Goal: Task Accomplishment & Management: Use online tool/utility

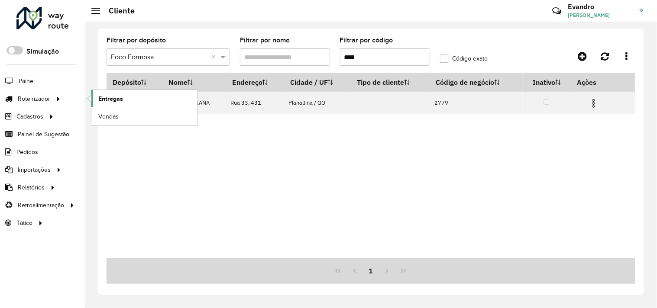
click at [130, 100] on link "Entregas" at bounding box center [144, 98] width 106 height 17
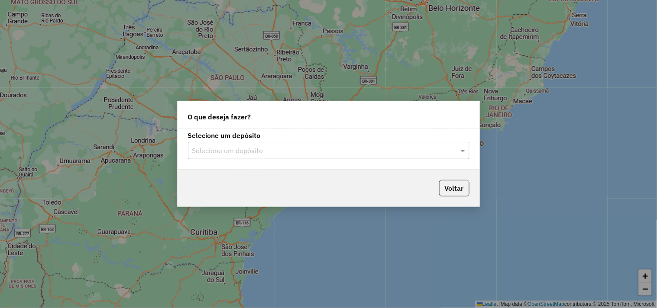
click at [278, 152] on input "text" at bounding box center [320, 151] width 256 height 10
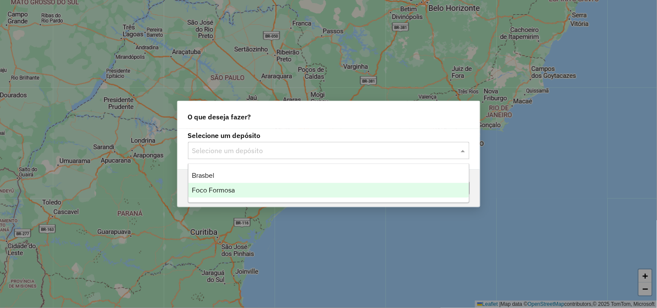
click at [234, 188] on span "Foco Formosa" at bounding box center [213, 190] width 43 height 7
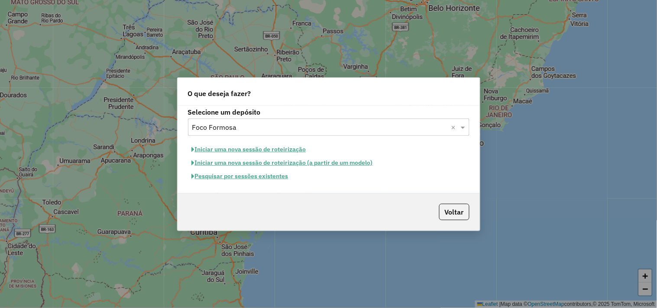
click at [286, 152] on button "Iniciar uma nova sessão de roteirização" at bounding box center [249, 149] width 122 height 13
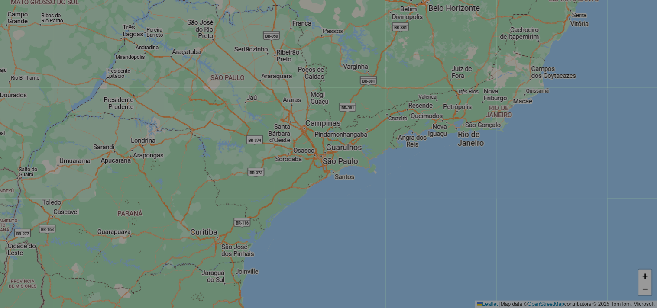
select select "*"
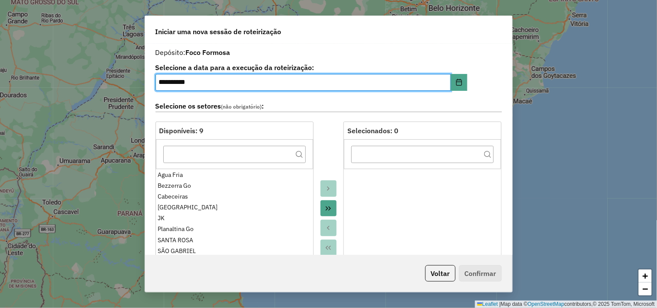
click at [328, 208] on icon "Move All to Target" at bounding box center [328, 208] width 7 height 7
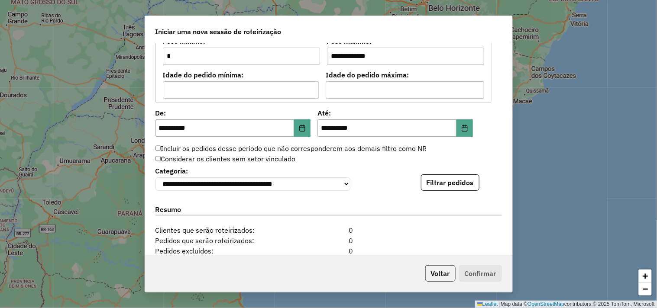
scroll to position [818, 0]
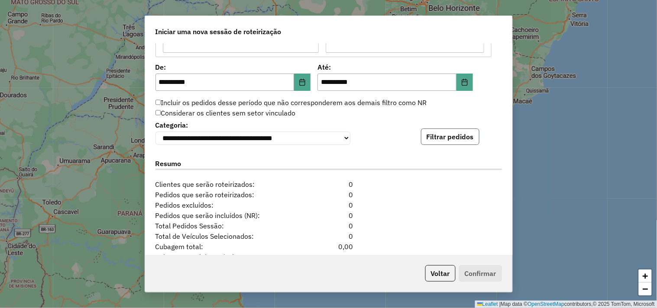
click at [457, 143] on button "Filtrar pedidos" at bounding box center [450, 137] width 58 height 16
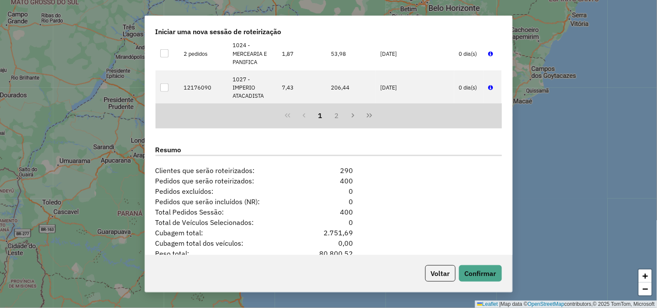
scroll to position [1064, 0]
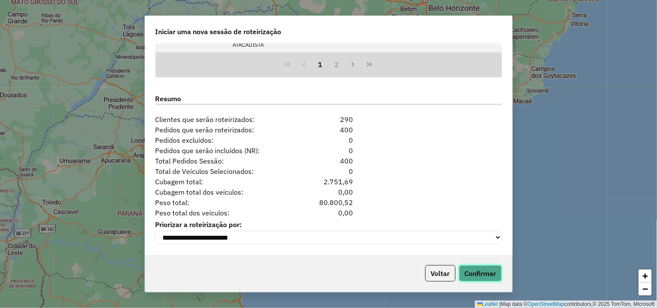
click at [482, 272] on button "Confirmar" at bounding box center [480, 274] width 43 height 16
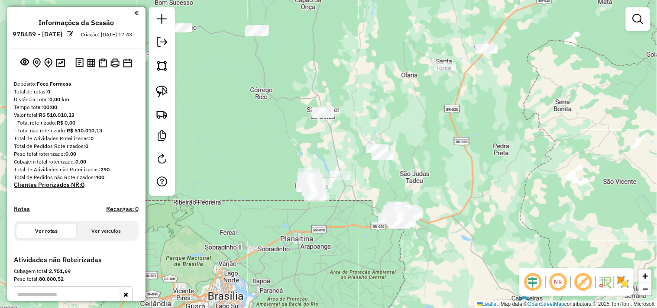
drag, startPoint x: 419, startPoint y: 140, endPoint x: 494, endPoint y: 206, distance: 99.2
click at [494, 206] on div "Janela de atendimento Grade de atendimento Capacidade Transportadoras Veículos …" at bounding box center [328, 154] width 657 height 308
drag, startPoint x: 496, startPoint y: 176, endPoint x: 478, endPoint y: 184, distance: 19.4
click at [478, 184] on div "Janela de atendimento Grade de atendimento Capacidade Transportadoras Veículos …" at bounding box center [328, 154] width 657 height 308
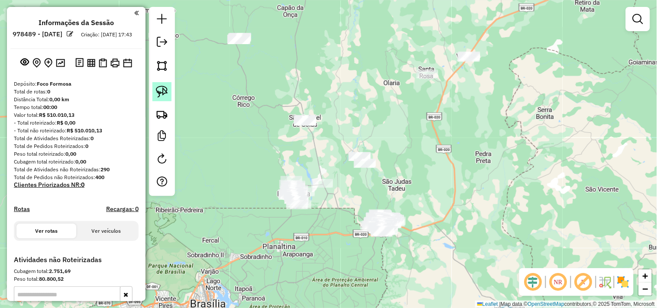
click at [154, 84] on link at bounding box center [161, 91] width 19 height 19
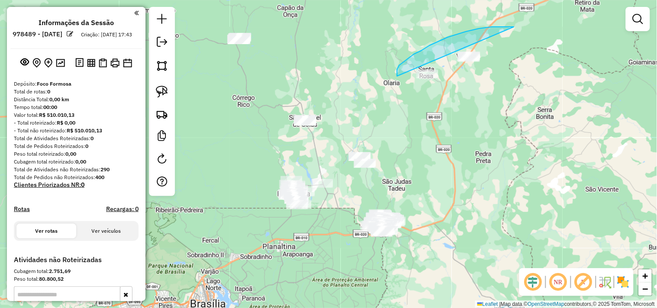
drag, startPoint x: 514, startPoint y: 27, endPoint x: 516, endPoint y: 99, distance: 71.9
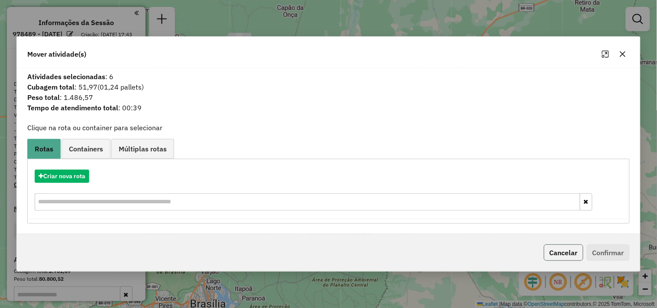
click at [561, 248] on button "Cancelar" at bounding box center [563, 253] width 39 height 16
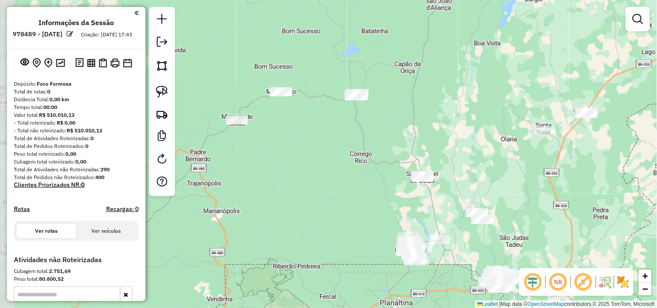
drag, startPoint x: 413, startPoint y: 157, endPoint x: 481, endPoint y: 196, distance: 78.8
click at [481, 196] on div "Janela de atendimento Grade de atendimento Capacidade Transportadoras Veículos …" at bounding box center [328, 154] width 657 height 308
click at [166, 92] on img at bounding box center [162, 92] width 12 height 12
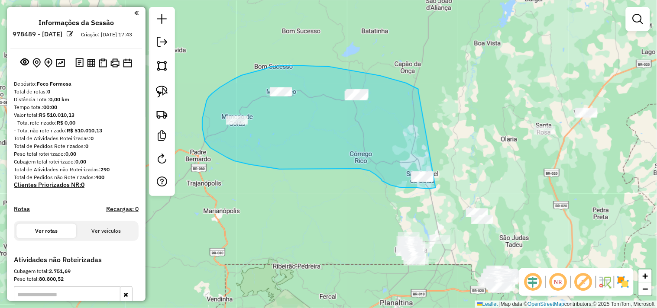
drag, startPoint x: 418, startPoint y: 91, endPoint x: 453, endPoint y: 175, distance: 90.5
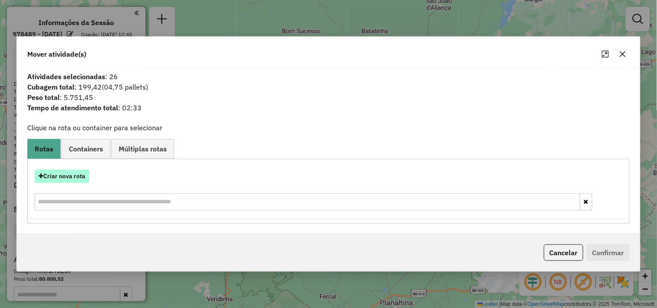
click at [79, 175] on button "Criar nova rota" at bounding box center [62, 176] width 55 height 13
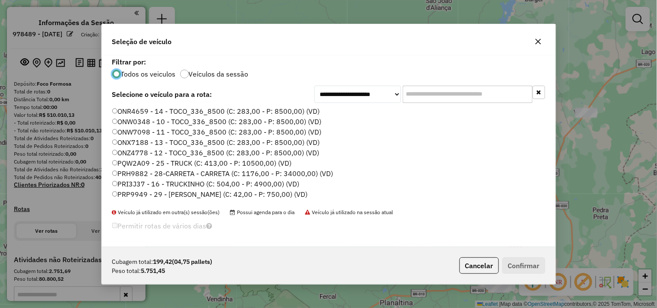
scroll to position [40, 0]
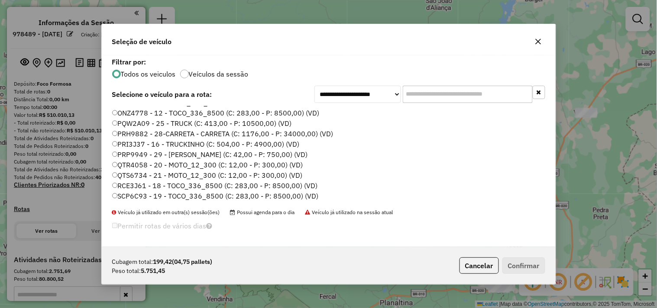
click at [287, 193] on label "SCP6C93 - 19 - TOCO_336_8500 (C: 283,00 - P: 8500,00) (VD)" at bounding box center [215, 196] width 207 height 10
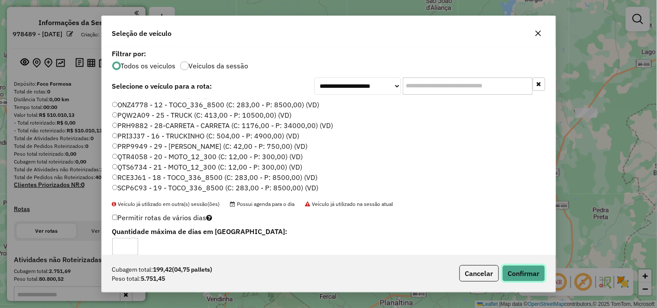
click at [516, 270] on button "Confirmar" at bounding box center [524, 274] width 43 height 16
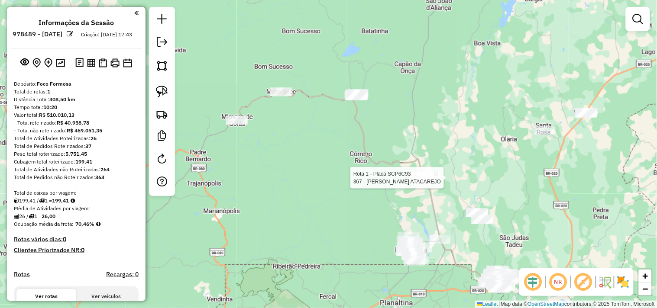
select select "**********"
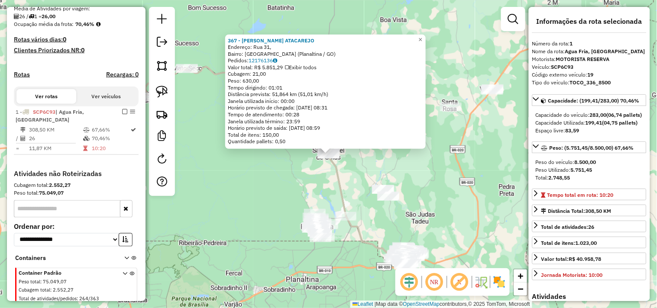
scroll to position [231, 0]
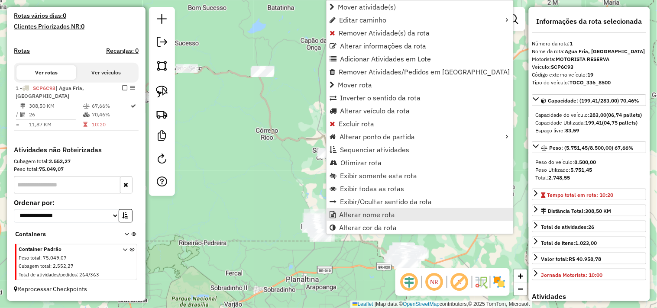
click at [357, 215] on span "Alterar nome rota" at bounding box center [367, 214] width 56 height 7
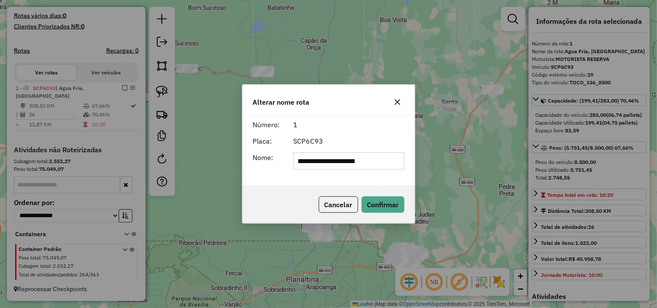
drag, startPoint x: 329, startPoint y: 163, endPoint x: 241, endPoint y: 158, distance: 88.5
click at [250, 159] on div "**********" at bounding box center [329, 160] width 162 height 17
click at [359, 158] on input "**********" at bounding box center [348, 160] width 111 height 17
type input "**********"
click at [376, 202] on button "Confirmar" at bounding box center [383, 205] width 43 height 16
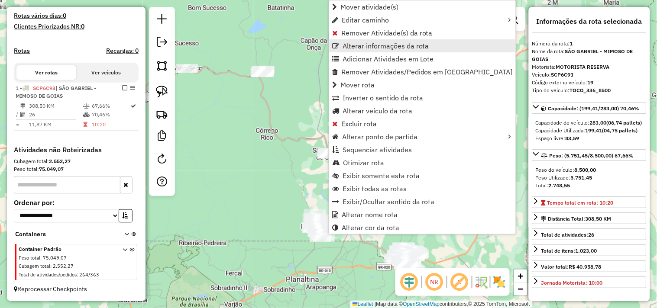
click at [371, 43] on span "Alterar informações da rota" at bounding box center [386, 45] width 87 height 7
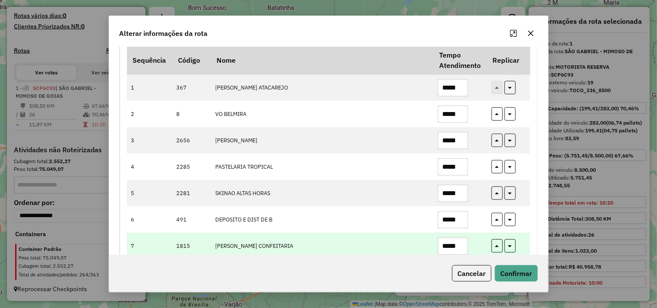
scroll to position [96, 0]
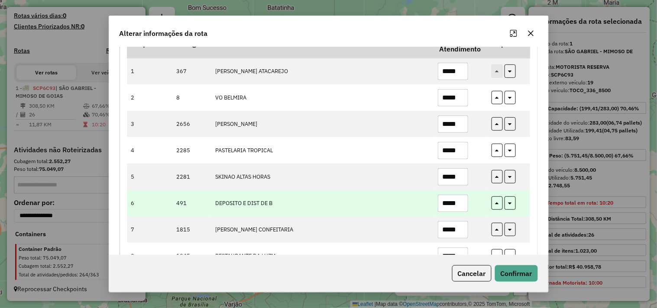
drag, startPoint x: 456, startPoint y: 204, endPoint x: 452, endPoint y: 204, distance: 4.4
click at [452, 204] on input "*****" at bounding box center [453, 203] width 30 height 17
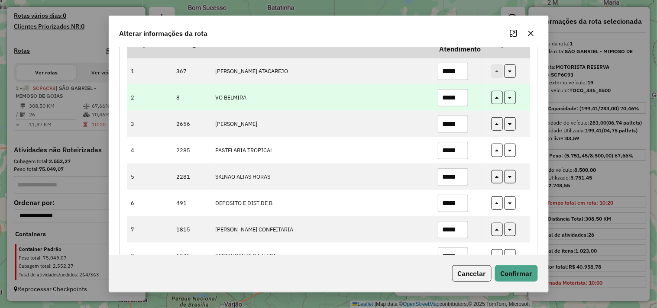
type input "*****"
drag, startPoint x: 461, startPoint y: 100, endPoint x: 451, endPoint y: 100, distance: 9.1
click at [451, 100] on input "*****" at bounding box center [453, 97] width 30 height 17
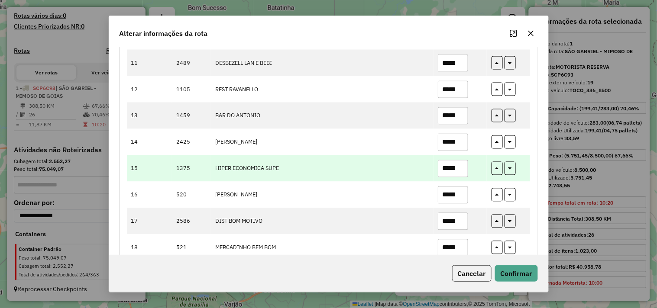
scroll to position [385, 0]
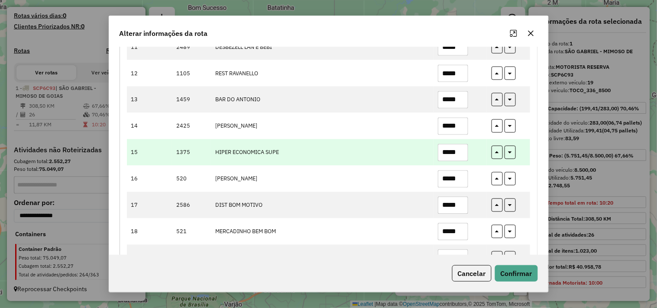
type input "*****"
drag, startPoint x: 461, startPoint y: 151, endPoint x: 451, endPoint y: 152, distance: 9.6
click at [451, 152] on input "*****" at bounding box center [453, 152] width 30 height 17
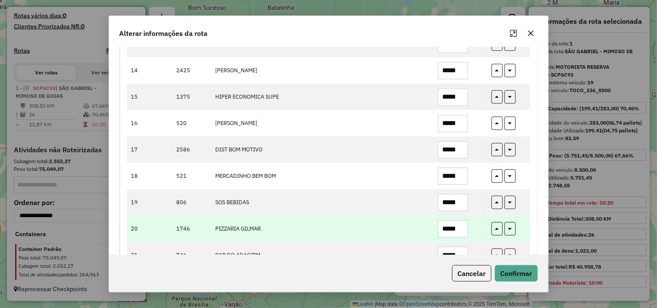
scroll to position [481, 0]
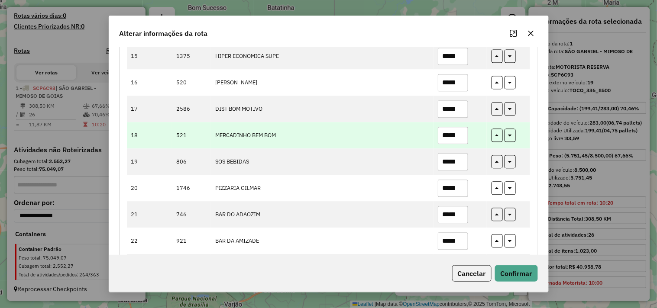
type input "*****"
drag, startPoint x: 458, startPoint y: 136, endPoint x: 451, endPoint y: 136, distance: 6.9
click at [451, 136] on input "*****" at bounding box center [453, 135] width 30 height 17
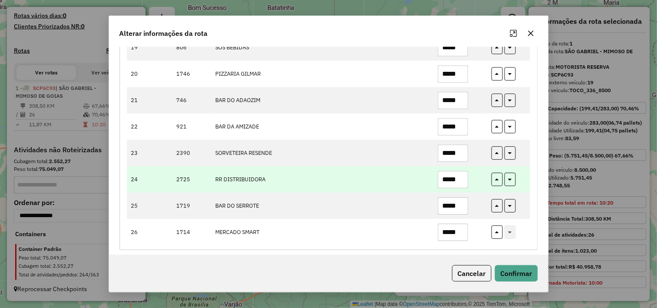
scroll to position [603, 0]
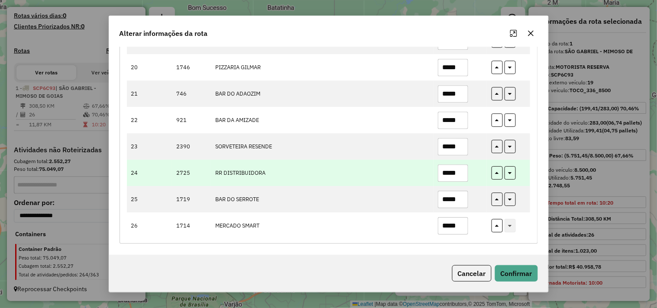
type input "*****"
drag, startPoint x: 462, startPoint y: 171, endPoint x: 452, endPoint y: 170, distance: 10.4
click at [452, 170] on input "*****" at bounding box center [453, 173] width 30 height 17
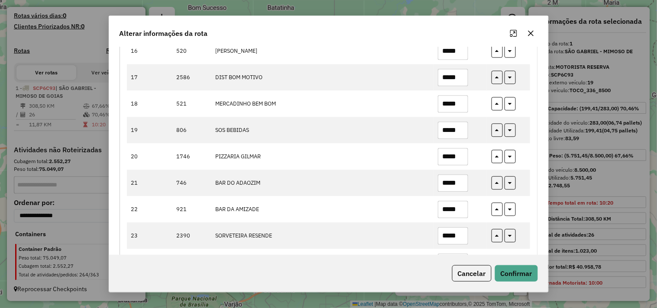
scroll to position [508, 0]
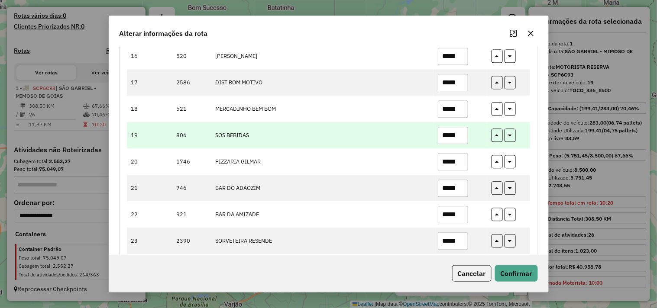
type input "*****"
drag, startPoint x: 457, startPoint y: 137, endPoint x: 453, endPoint y: 137, distance: 4.8
click at [453, 137] on input "*****" at bounding box center [453, 135] width 30 height 17
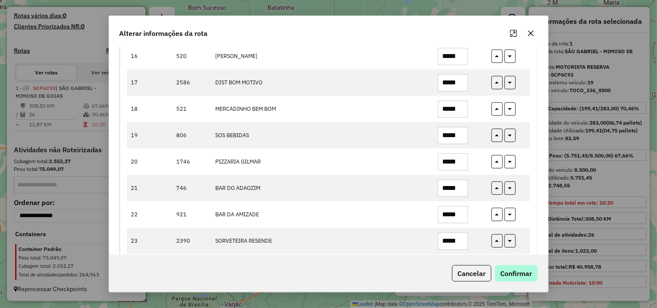
type input "*****"
click at [510, 276] on button "Confirmar" at bounding box center [516, 274] width 43 height 16
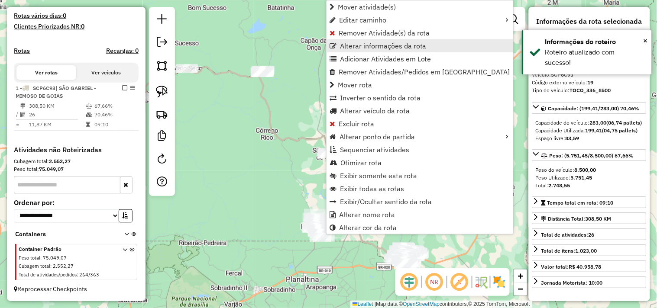
click at [358, 47] on span "Alterar informações da rota" at bounding box center [383, 45] width 87 height 7
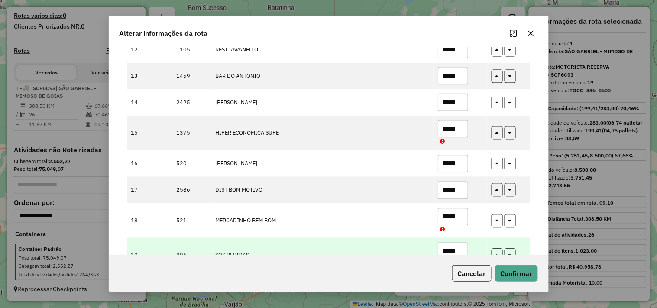
scroll to position [481, 0]
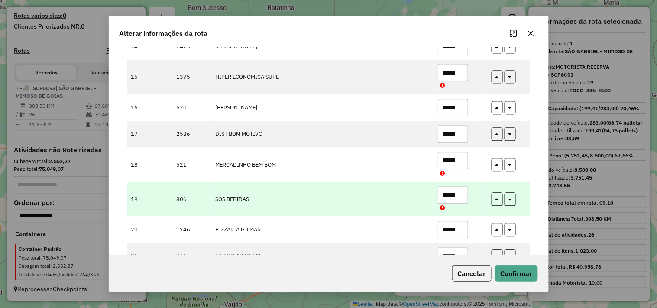
drag, startPoint x: 464, startPoint y: 195, endPoint x: 451, endPoint y: 195, distance: 13.0
click at [451, 195] on input "*****" at bounding box center [453, 195] width 30 height 17
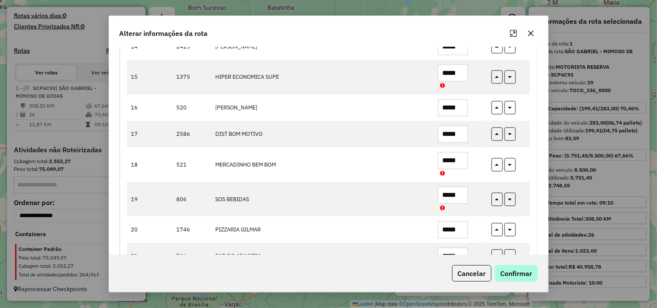
type input "*****"
click at [517, 274] on button "Confirmar" at bounding box center [516, 274] width 43 height 16
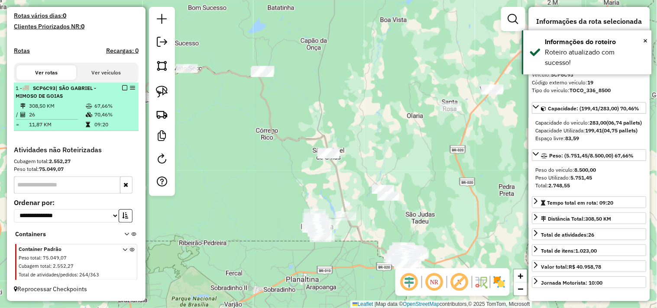
click at [123, 87] on em at bounding box center [124, 87] width 5 height 5
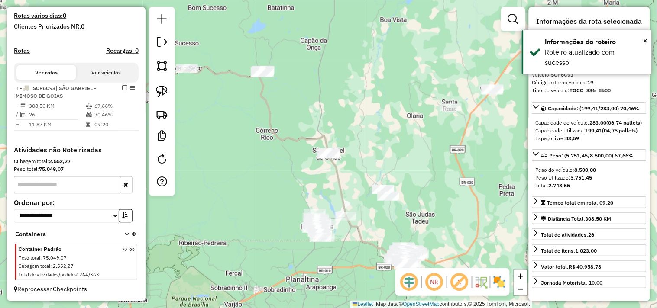
scroll to position [195, 0]
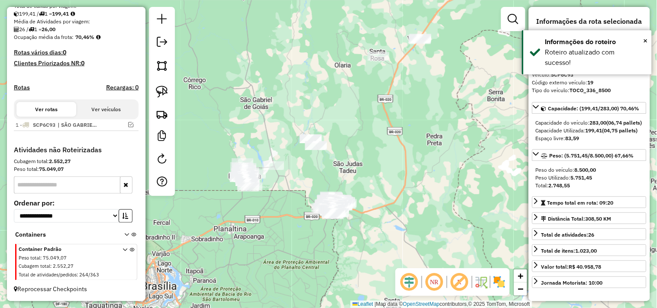
drag, startPoint x: 318, startPoint y: 126, endPoint x: 235, endPoint y: 56, distance: 107.9
click at [235, 56] on div "Janela de atendimento Grade de atendimento Capacidade Transportadoras Veículos …" at bounding box center [328, 154] width 657 height 308
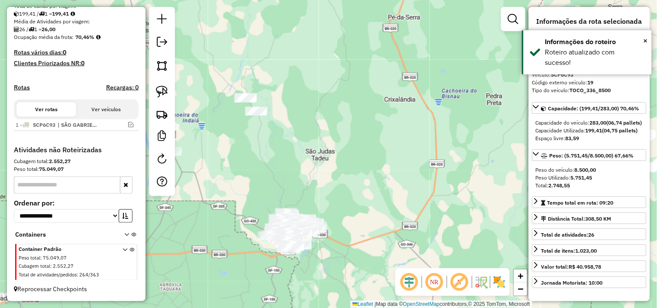
drag, startPoint x: 316, startPoint y: 129, endPoint x: 317, endPoint y: 117, distance: 11.7
click at [317, 117] on div "Janela de atendimento Grade de atendimento Capacidade Transportadoras Veículos …" at bounding box center [328, 154] width 657 height 308
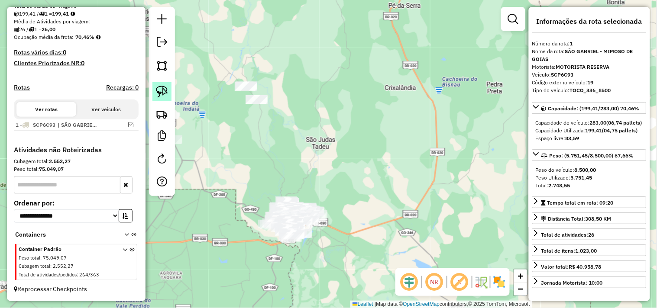
click at [167, 96] on img at bounding box center [162, 92] width 12 height 12
drag, startPoint x: 280, startPoint y: 72, endPoint x: 299, endPoint y: 119, distance: 50.1
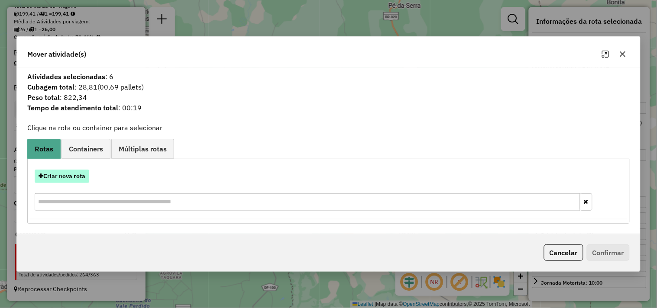
click at [54, 175] on button "Criar nova rota" at bounding box center [62, 176] width 55 height 13
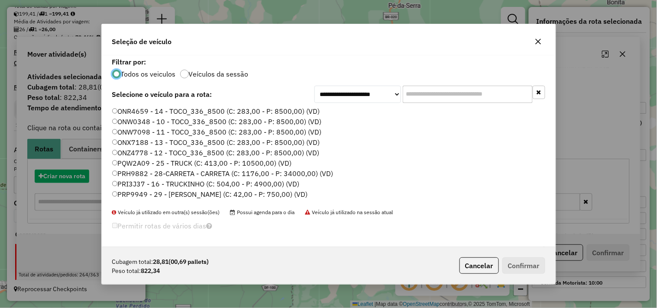
scroll to position [5, 2]
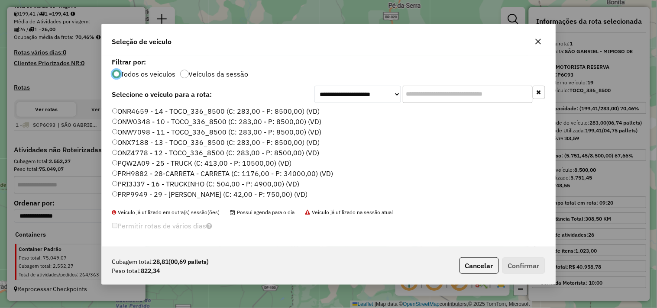
click at [178, 114] on label "ONR4659 - 14 - TOCO_336_8500 (C: 283,00 - P: 8500,00) (VD)" at bounding box center [216, 111] width 208 height 10
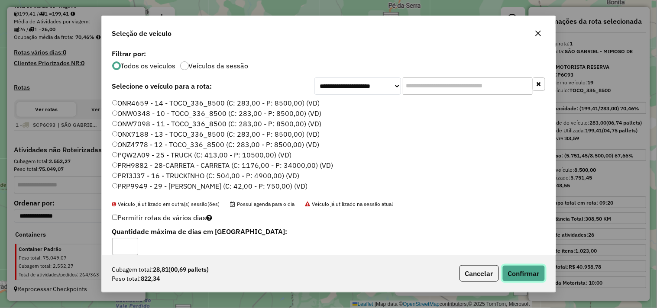
click at [529, 270] on button "Confirmar" at bounding box center [524, 274] width 43 height 16
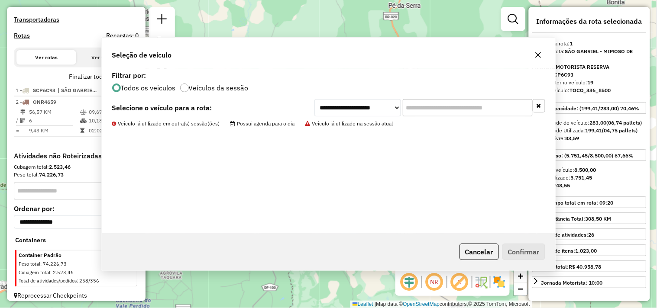
scroll to position [274, 0]
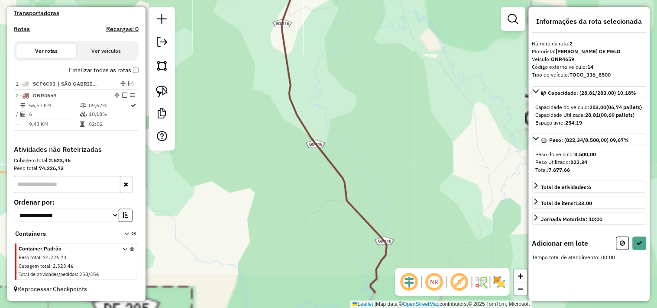
drag, startPoint x: 358, startPoint y: 205, endPoint x: 362, endPoint y: 179, distance: 25.9
click at [334, 136] on div "Janela de atendimento Grade de atendimento Capacidade Transportadoras Veículos …" at bounding box center [328, 154] width 657 height 308
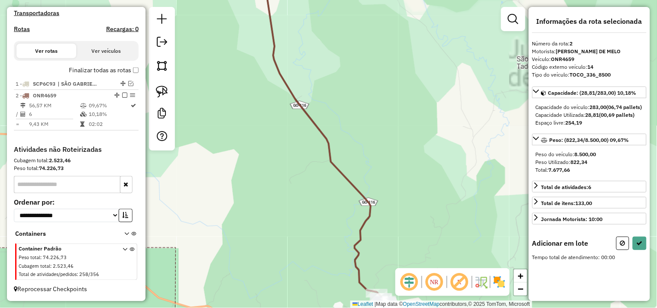
drag, startPoint x: 381, startPoint y: 211, endPoint x: 353, endPoint y: 139, distance: 77.8
click at [365, 156] on div "Janela de atendimento Grade de atendimento Capacidade Transportadoras Veículos …" at bounding box center [328, 154] width 657 height 308
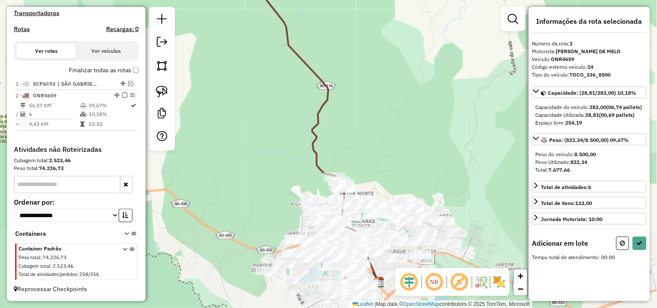
drag, startPoint x: 377, startPoint y: 189, endPoint x: 360, endPoint y: 155, distance: 38.4
click at [361, 159] on div "Janela de atendimento Grade de atendimento Capacidade Transportadoras Veículos …" at bounding box center [328, 154] width 657 height 308
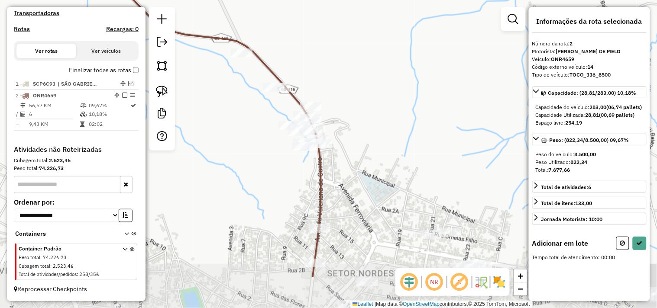
drag, startPoint x: 345, startPoint y: 110, endPoint x: 336, endPoint y: 61, distance: 50.7
click at [336, 61] on div "Janela de atendimento Grade de atendimento Capacidade Transportadoras Veículos …" at bounding box center [328, 154] width 657 height 308
click at [166, 89] on img at bounding box center [162, 92] width 12 height 12
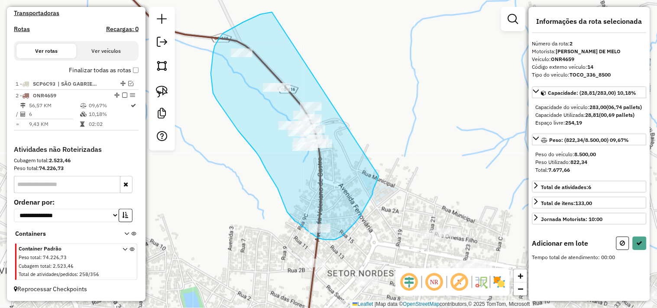
drag, startPoint x: 272, startPoint y: 12, endPoint x: 382, endPoint y: 156, distance: 181.2
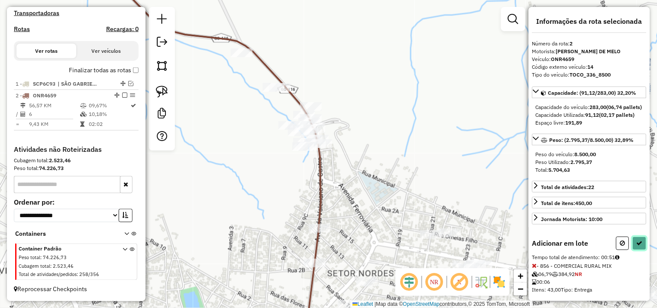
click at [637, 247] on icon at bounding box center [640, 243] width 6 height 6
select select "**********"
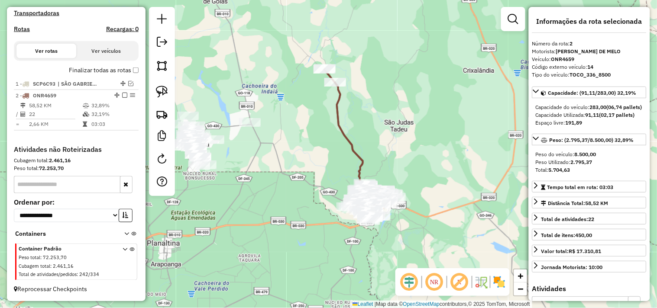
drag, startPoint x: 326, startPoint y: 136, endPoint x: 317, endPoint y: 130, distance: 11.1
click at [314, 129] on div "Janela de atendimento Grade de atendimento Capacidade Transportadoras Veículos …" at bounding box center [328, 154] width 657 height 308
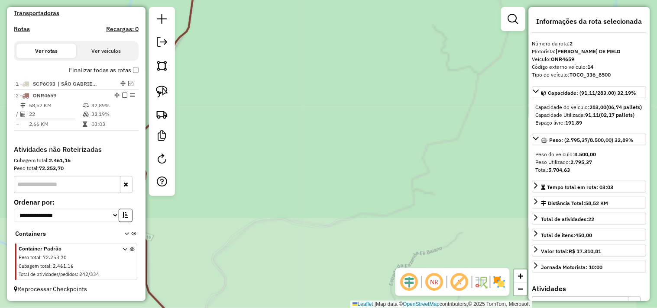
drag, startPoint x: 339, startPoint y: 199, endPoint x: 379, endPoint y: 127, distance: 83.2
click at [379, 128] on div "Janela de atendimento Grade de atendimento Capacidade Transportadoras Veículos …" at bounding box center [328, 154] width 657 height 308
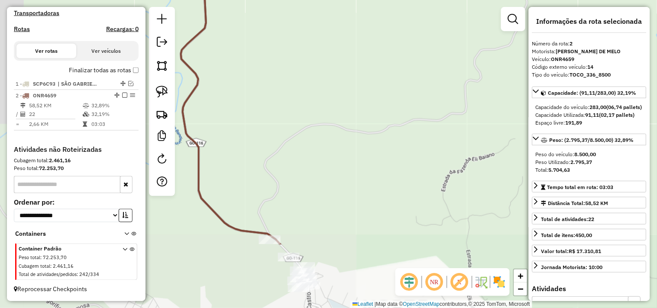
drag, startPoint x: 336, startPoint y: 195, endPoint x: 369, endPoint y: 136, distance: 67.7
click at [376, 133] on div "Janela de atendimento Grade de atendimento Capacidade Transportadoras Veículos …" at bounding box center [328, 154] width 657 height 308
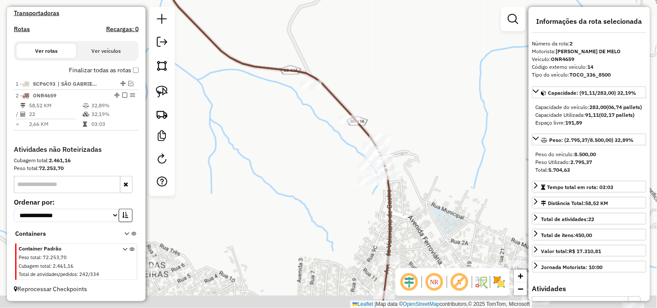
drag, startPoint x: 310, startPoint y: 171, endPoint x: 313, endPoint y: 101, distance: 69.4
click at [314, 103] on div "Janela de atendimento Grade de atendimento Capacidade Transportadoras Veículos …" at bounding box center [328, 154] width 657 height 308
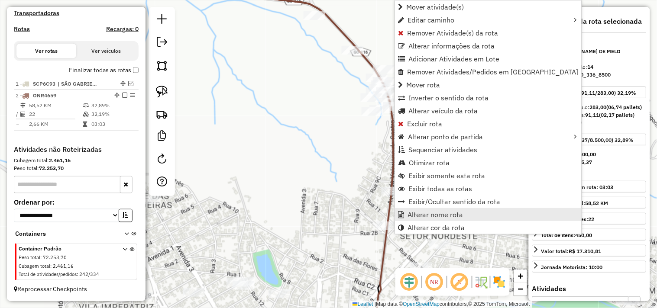
click at [423, 215] on span "Alterar nome rota" at bounding box center [436, 214] width 56 height 7
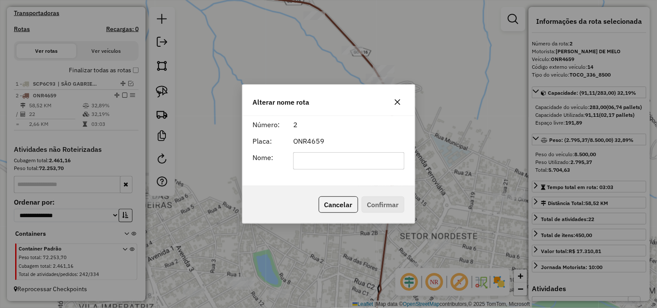
click at [379, 159] on input "text" at bounding box center [348, 160] width 111 height 17
type input "********"
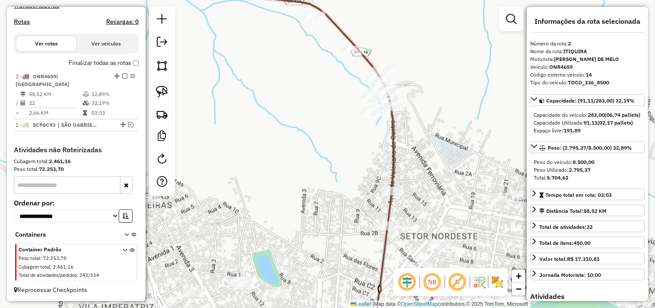
drag, startPoint x: 113, startPoint y: 94, endPoint x: 110, endPoint y: 78, distance: 15.8
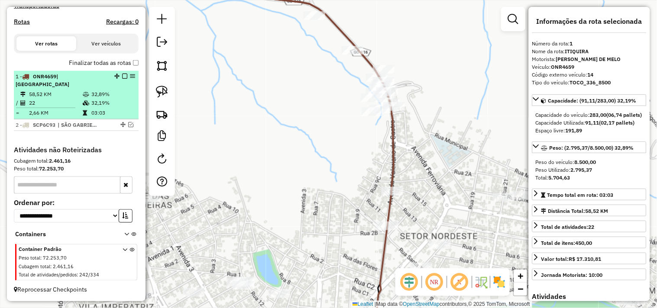
click at [123, 79] on em at bounding box center [124, 76] width 5 height 5
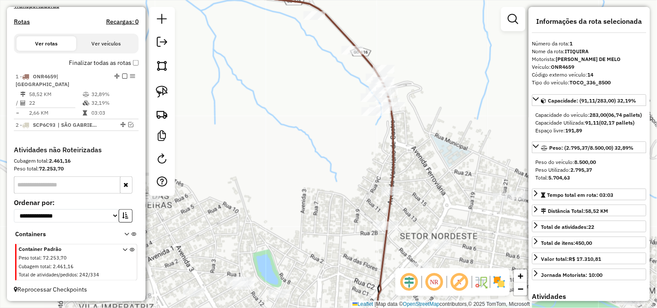
scroll to position [245, 0]
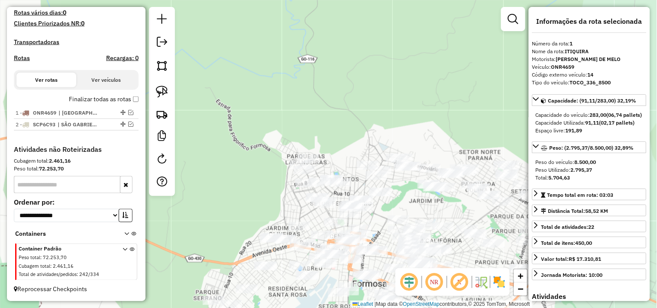
drag, startPoint x: 368, startPoint y: 136, endPoint x: 321, endPoint y: 80, distance: 72.9
click at [325, 82] on div "Janela de atendimento Grade de atendimento Capacidade Transportadoras Veículos …" at bounding box center [328, 154] width 657 height 308
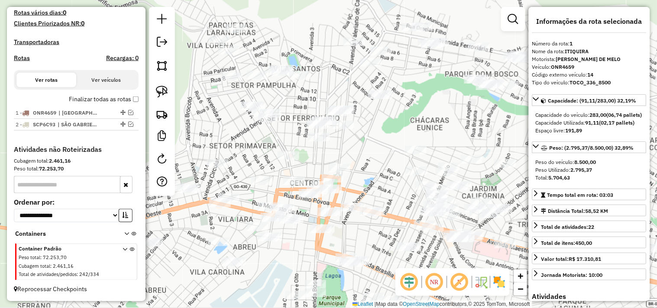
drag, startPoint x: 379, startPoint y: 172, endPoint x: 371, endPoint y: 147, distance: 26.3
click at [371, 149] on div "Janela de atendimento Grade de atendimento Capacidade Transportadoras Veículos …" at bounding box center [328, 154] width 657 height 308
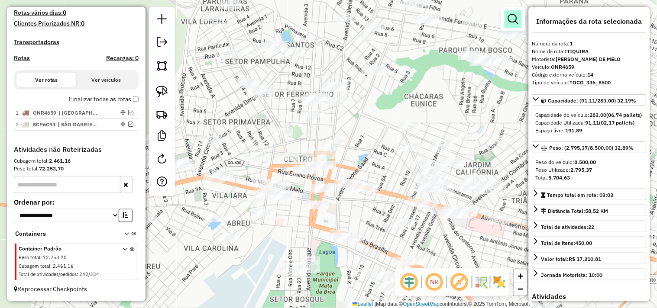
click at [514, 19] on em at bounding box center [513, 19] width 10 height 10
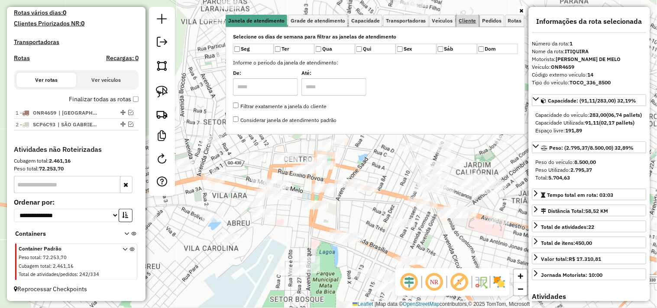
click at [464, 20] on span "Cliente" at bounding box center [467, 20] width 17 height 5
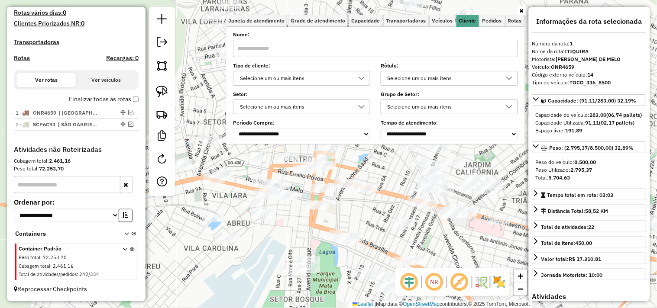
click at [324, 110] on div "Selecione um ou mais itens" at bounding box center [295, 107] width 117 height 14
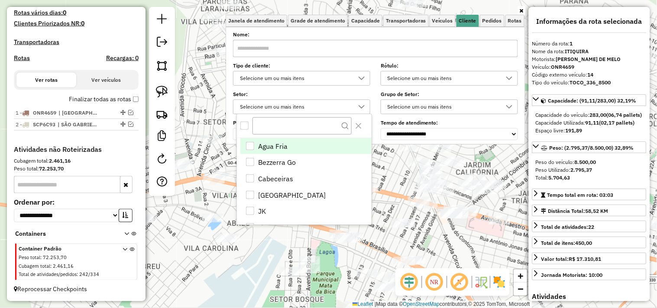
click at [305, 76] on div "Selecione um ou mais itens" at bounding box center [295, 78] width 117 height 14
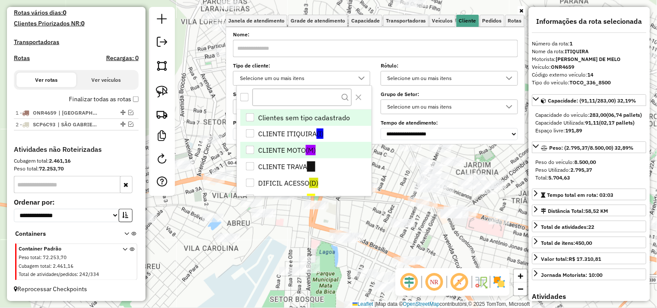
click at [279, 146] on li "CLIENTE MOTO (M)" at bounding box center [305, 150] width 131 height 16
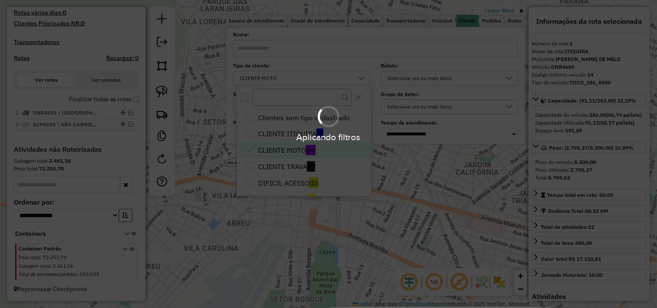
click at [271, 244] on div "Aplicando filtros" at bounding box center [328, 154] width 657 height 308
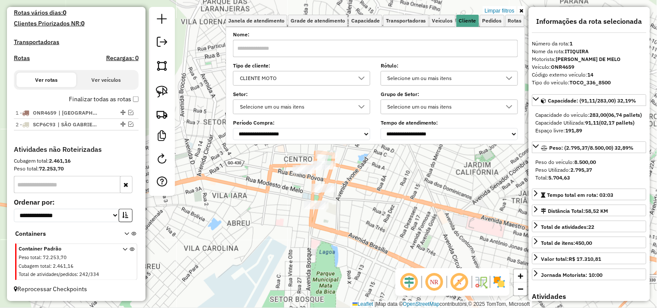
click at [361, 236] on div "Limpar filtros Janela de atendimento Grade de atendimento Capacidade Transporta…" at bounding box center [328, 154] width 657 height 308
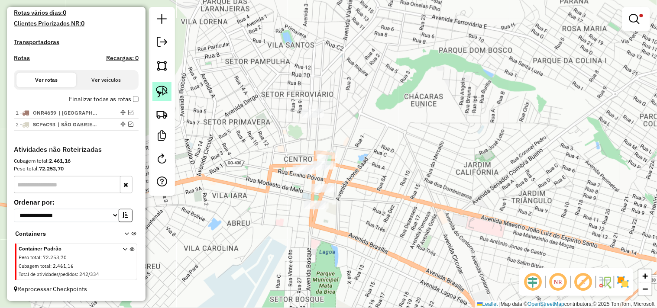
click at [163, 86] on img at bounding box center [162, 92] width 12 height 12
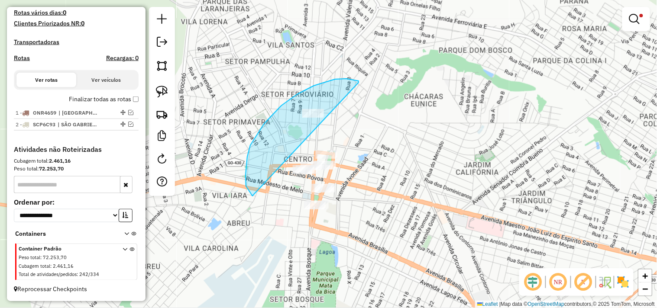
drag, startPoint x: 359, startPoint y: 83, endPoint x: 394, endPoint y: 152, distance: 77.9
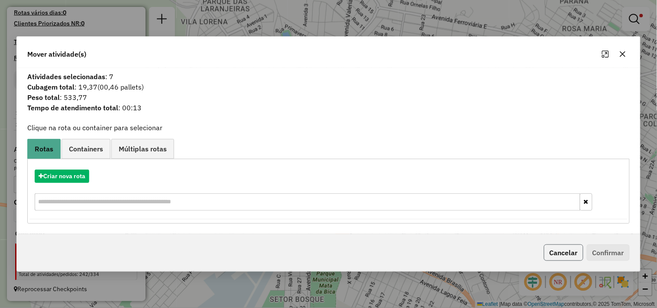
click at [560, 251] on button "Cancelar" at bounding box center [563, 253] width 39 height 16
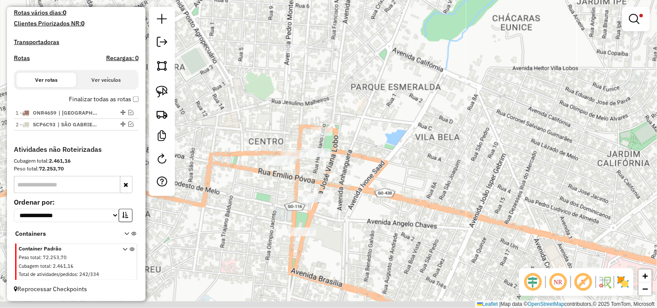
drag, startPoint x: 402, startPoint y: 171, endPoint x: 386, endPoint y: 124, distance: 48.9
click at [390, 124] on div "Limpar filtros Janela de atendimento Grade de atendimento Capacidade Transporta…" at bounding box center [328, 154] width 657 height 308
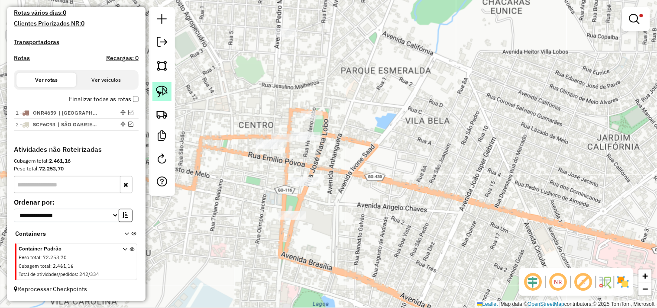
click at [164, 90] on img at bounding box center [162, 92] width 12 height 12
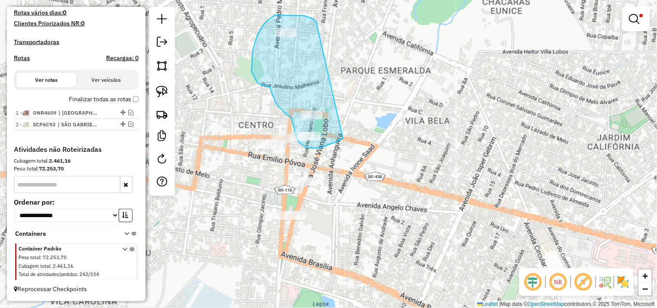
drag, startPoint x: 315, startPoint y: 20, endPoint x: 374, endPoint y: 106, distance: 104.3
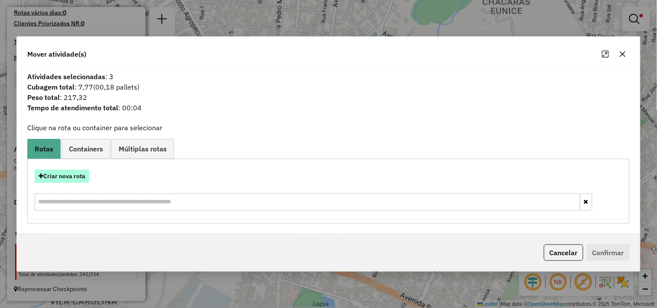
click at [81, 175] on button "Criar nova rota" at bounding box center [62, 176] width 55 height 13
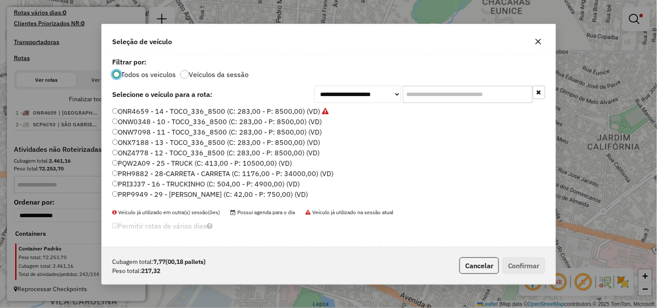
scroll to position [5, 2]
click at [352, 94] on select "**********" at bounding box center [358, 94] width 87 height 17
select select "*******"
click at [315, 99] on select "**********" at bounding box center [358, 94] width 87 height 17
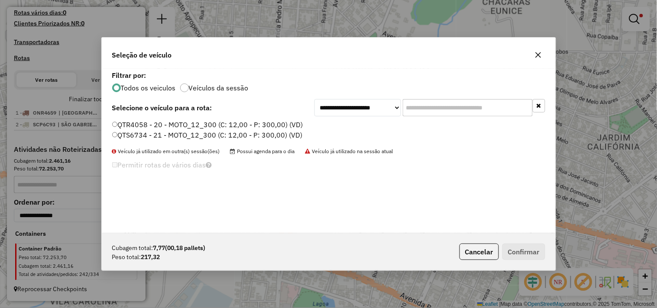
click at [291, 125] on label "QTR4058 - 20 - MOTO_12_300 (C: 12,00 - P: 300,00) (VD)" at bounding box center [207, 125] width 191 height 10
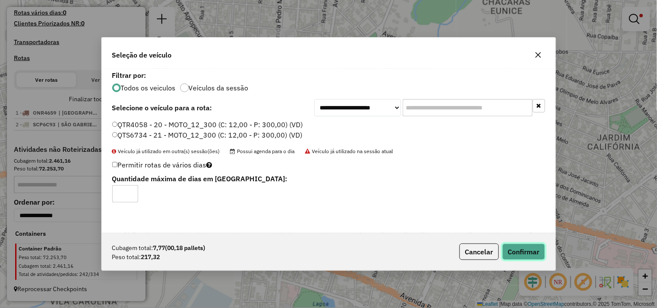
drag, startPoint x: 513, startPoint y: 247, endPoint x: 505, endPoint y: 239, distance: 11.6
click at [513, 247] on button "Confirmar" at bounding box center [524, 252] width 43 height 16
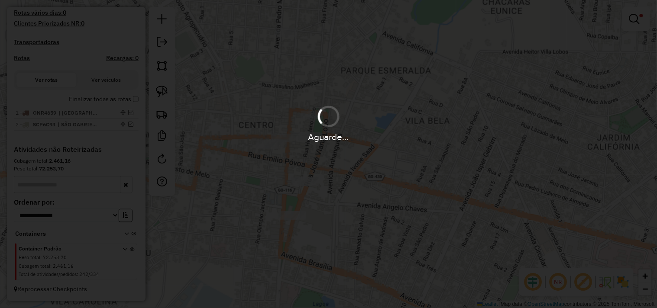
scroll to position [274, 0]
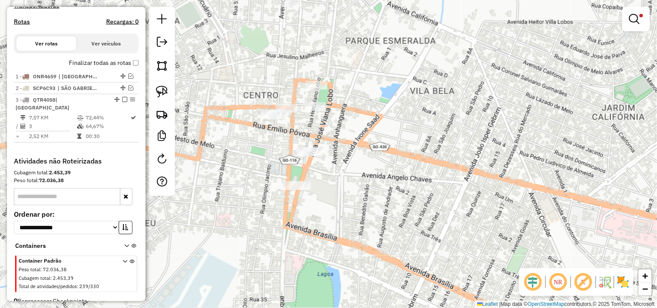
drag, startPoint x: 381, startPoint y: 209, endPoint x: 379, endPoint y: 157, distance: 52.5
click at [380, 159] on div "Limpar filtros Janela de atendimento Grade de atendimento Capacidade Transporta…" at bounding box center [328, 154] width 657 height 308
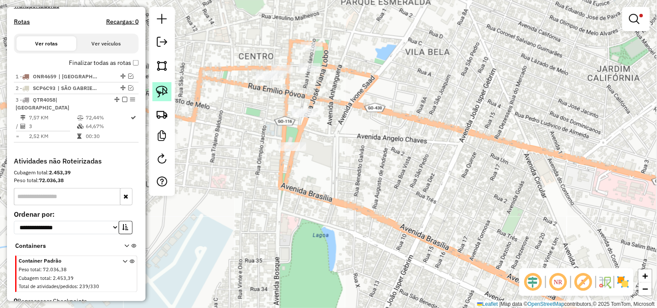
click at [162, 93] on img at bounding box center [162, 92] width 12 height 12
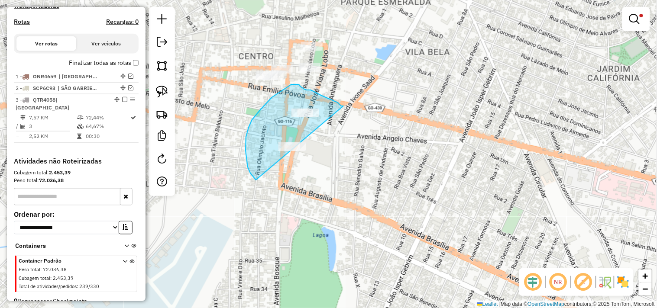
drag, startPoint x: 344, startPoint y: 106, endPoint x: 322, endPoint y: 127, distance: 30.3
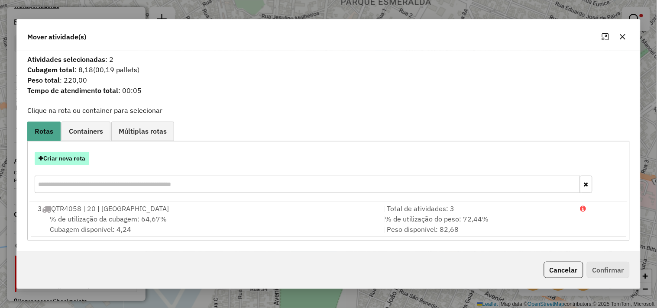
click at [64, 163] on button "Criar nova rota" at bounding box center [62, 158] width 55 height 13
select select "*******"
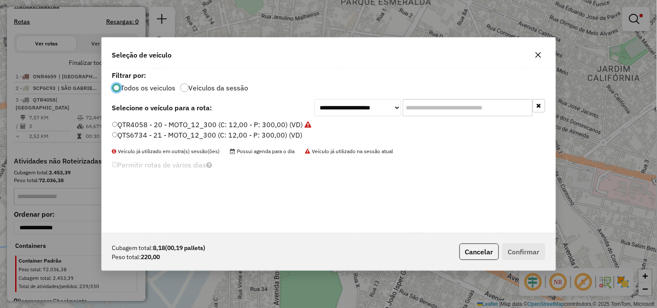
scroll to position [5, 2]
click at [263, 131] on label "QTS6734 - 21 - MOTO_12_300 (C: 12,00 - P: 300,00) (VD)" at bounding box center [207, 135] width 191 height 10
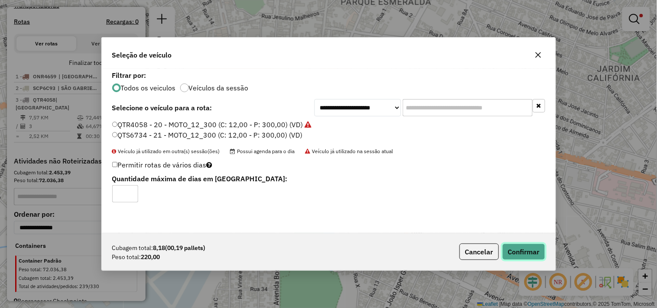
click at [530, 249] on button "Confirmar" at bounding box center [524, 252] width 43 height 16
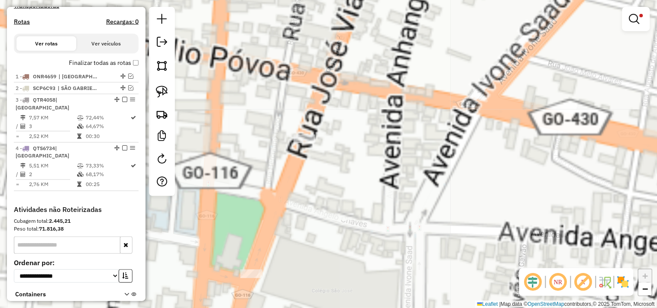
drag, startPoint x: 272, startPoint y: 81, endPoint x: 295, endPoint y: 178, distance: 99.8
click at [295, 178] on div "Limpar filtros Janela de atendimento Grade de atendimento Capacidade Transporta…" at bounding box center [328, 154] width 657 height 308
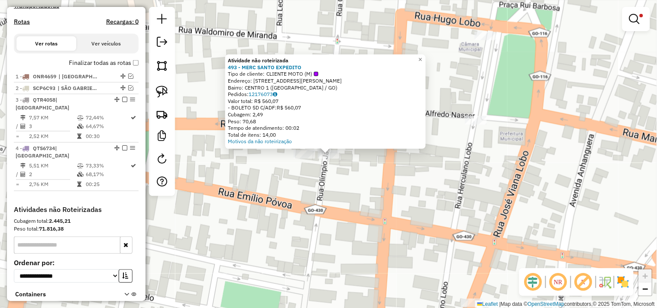
click at [371, 196] on div "Atividade não roteirizada 493 - MERC SANTO EXPEDITO Tipo de cliente: CLIENTE MO…" at bounding box center [328, 154] width 657 height 308
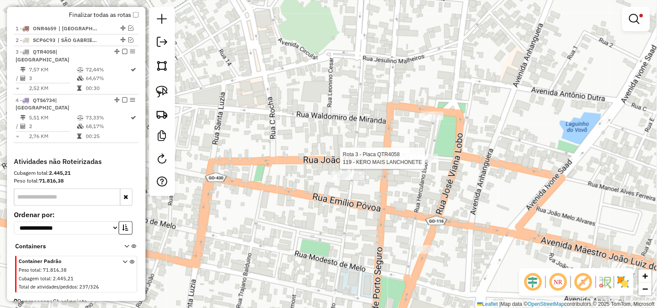
select select "**********"
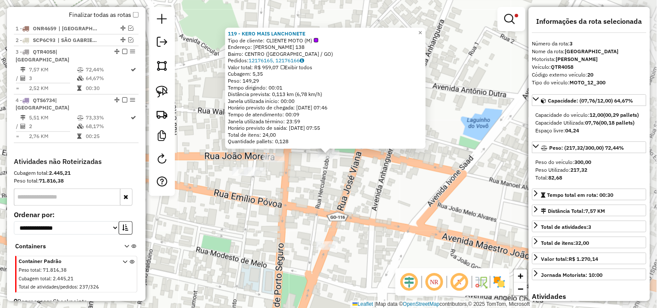
scroll to position [327, 0]
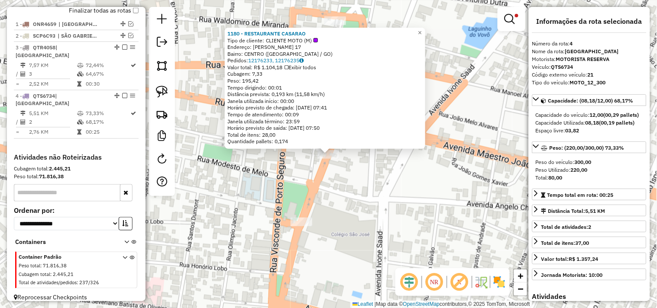
click at [306, 204] on div "1180 - RESTAURANTE CASARAO Tipo de cliente: CLIENTE MOTO (M) Endereço: JOSE VIA…" at bounding box center [328, 154] width 657 height 308
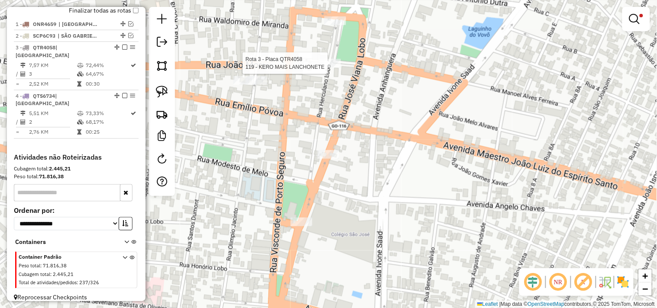
select select "**********"
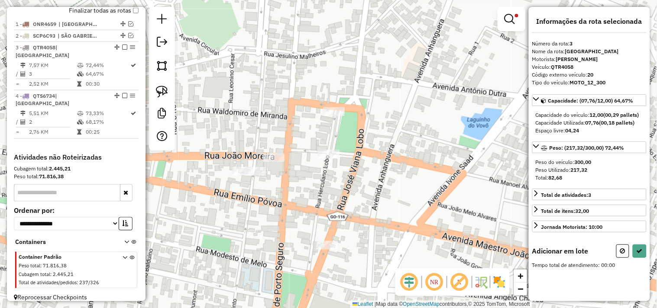
click at [222, 117] on div "Limpar filtros Janela de atendimento Grade de atendimento Capacidade Transporta…" at bounding box center [328, 154] width 657 height 308
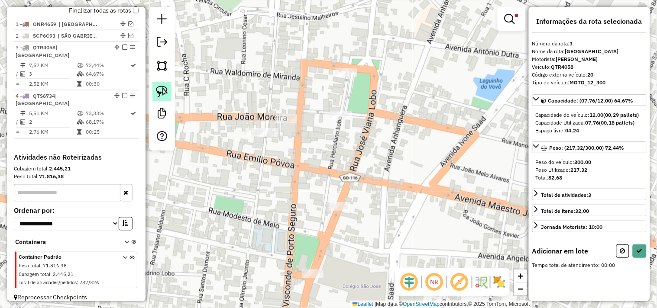
click at [167, 97] on img at bounding box center [162, 92] width 12 height 12
drag, startPoint x: 254, startPoint y: 123, endPoint x: 266, endPoint y: 123, distance: 11.7
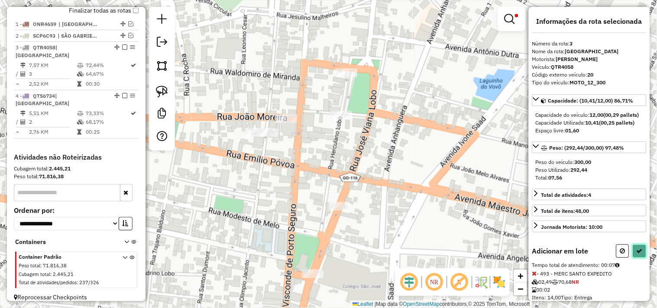
drag, startPoint x: 638, startPoint y: 256, endPoint x: 620, endPoint y: 244, distance: 21.5
click at [638, 254] on icon at bounding box center [640, 251] width 6 height 6
select select "**********"
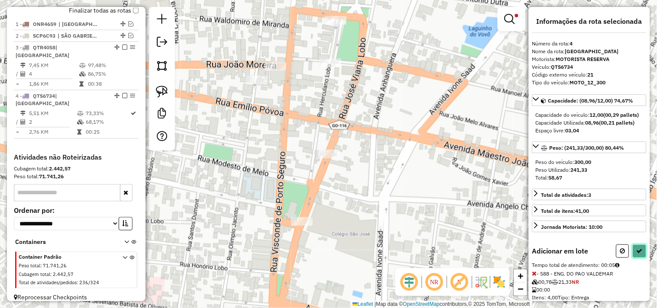
click at [640, 258] on button at bounding box center [640, 251] width 14 height 13
select select "**********"
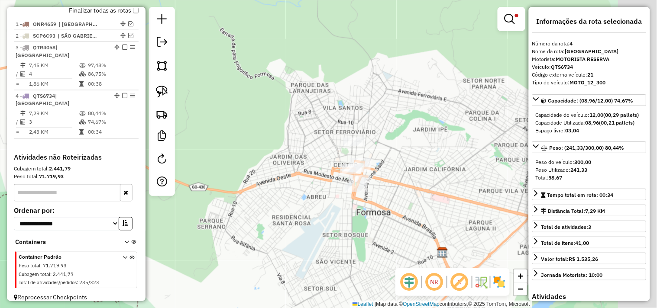
drag, startPoint x: 484, startPoint y: 159, endPoint x: 422, endPoint y: 127, distance: 70.1
click at [400, 170] on div "Limpar filtros Janela de atendimento Grade de atendimento Capacidade Transporta…" at bounding box center [328, 154] width 657 height 308
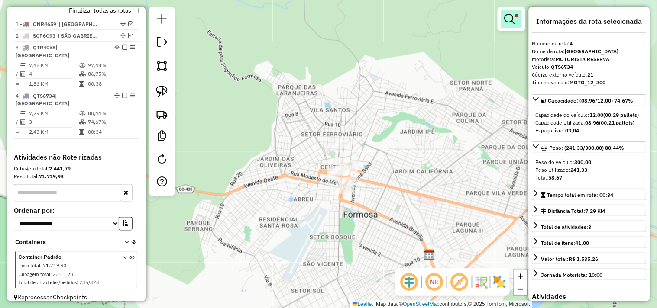
click at [513, 15] on em at bounding box center [510, 19] width 10 height 10
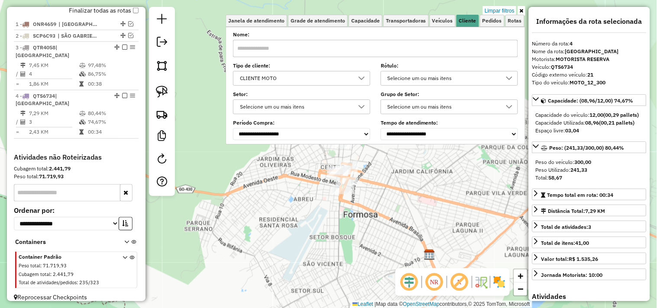
click at [297, 71] on div "CLIENTE MOTO" at bounding box center [295, 78] width 117 height 14
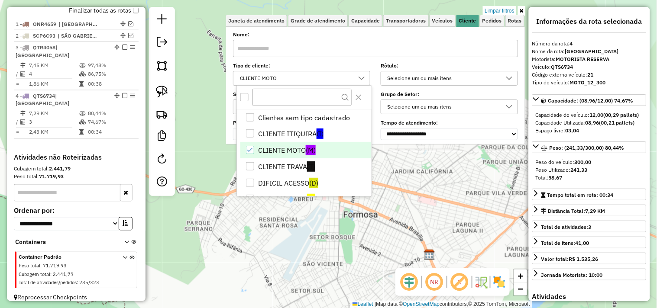
click at [251, 146] on div "CLIENTE MOTO" at bounding box center [250, 150] width 8 height 8
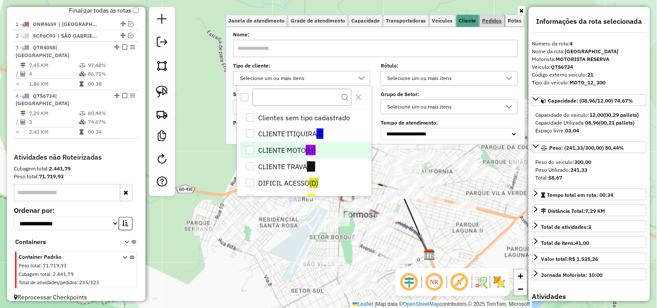
click at [493, 21] on span "Pedidos" at bounding box center [492, 20] width 19 height 5
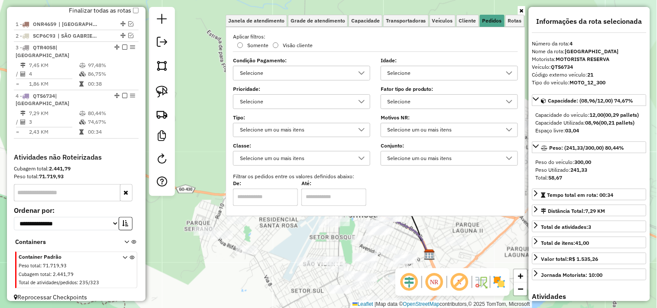
click at [435, 109] on div "Aplicar filtros: Somente Visão cliente Condição Pagamento: Selecione Idade: Sel…" at bounding box center [375, 119] width 285 height 173
click at [432, 102] on div "Selecione" at bounding box center [443, 102] width 117 height 14
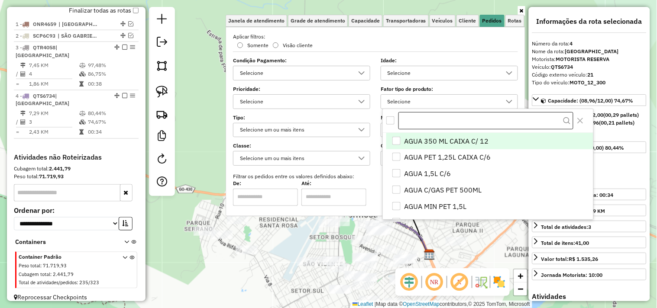
click at [427, 124] on input "text" at bounding box center [486, 120] width 175 height 17
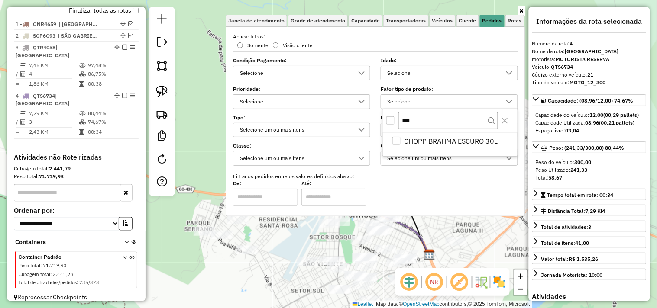
type input "***"
click at [388, 119] on div "All items unselected" at bounding box center [390, 121] width 8 height 8
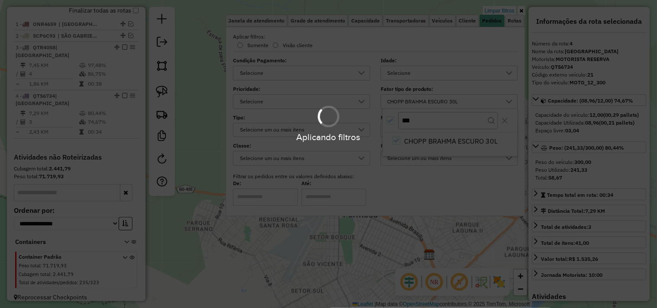
click at [285, 240] on div "Aplicando filtros" at bounding box center [328, 154] width 657 height 308
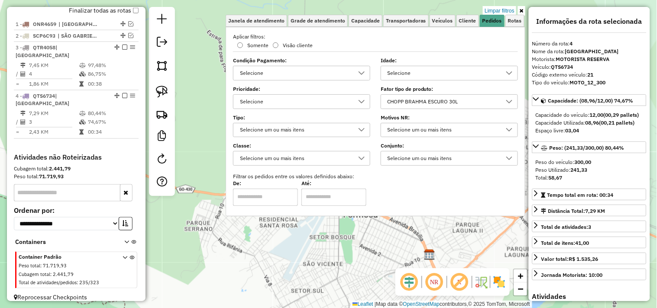
click at [286, 240] on div "Limpar filtros Janela de atendimento Grade de atendimento Capacidade Transporta…" at bounding box center [328, 154] width 657 height 308
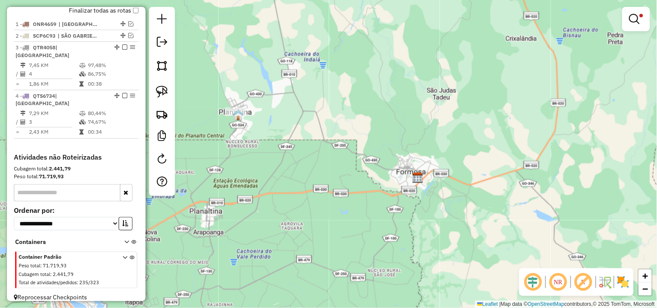
drag, startPoint x: 367, startPoint y: 189, endPoint x: 413, endPoint y: 163, distance: 52.8
click at [408, 165] on div "Limpar filtros Janela de atendimento Grade de atendimento Capacidade Transporta…" at bounding box center [328, 154] width 657 height 308
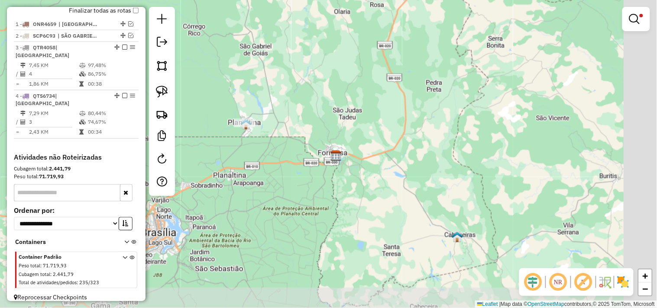
drag, startPoint x: 341, startPoint y: 186, endPoint x: 283, endPoint y: 176, distance: 58.5
click at [283, 176] on div "Limpar filtros Janela de atendimento Grade de atendimento Capacidade Transporta…" at bounding box center [328, 154] width 657 height 308
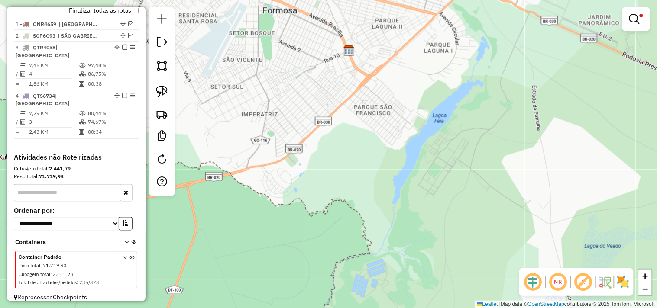
drag, startPoint x: 300, startPoint y: 156, endPoint x: 335, endPoint y: 232, distance: 83.5
click at [335, 230] on div "Limpar filtros Janela de atendimento Grade de atendimento Capacidade Transporta…" at bounding box center [328, 154] width 657 height 308
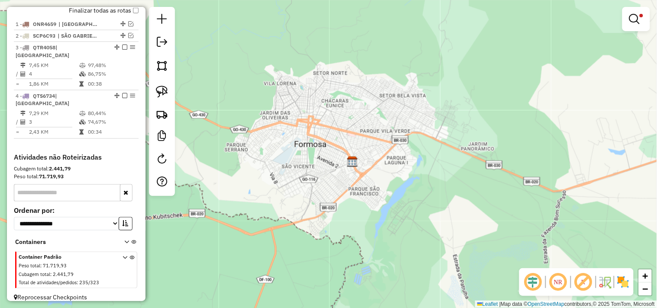
click at [639, 18] on em at bounding box center [634, 19] width 10 height 10
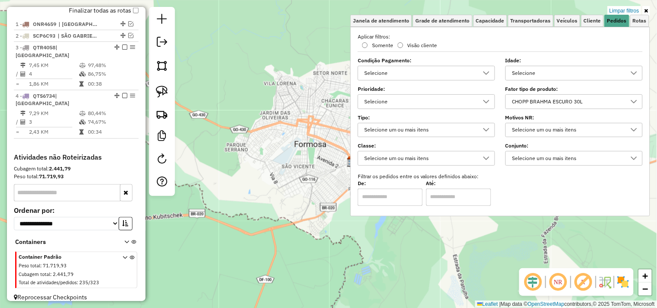
click at [532, 96] on div "CHOPP BRAHMA ESCURO 30L" at bounding box center [567, 102] width 117 height 14
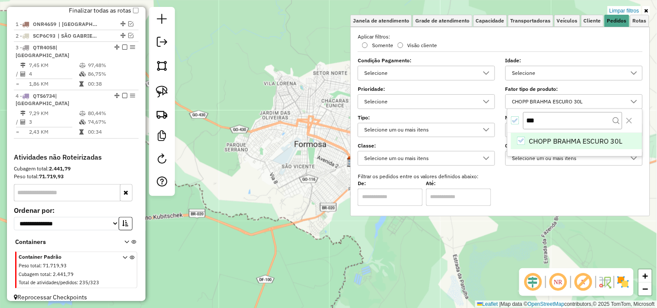
click at [512, 121] on icon "All items selected" at bounding box center [515, 121] width 6 height 6
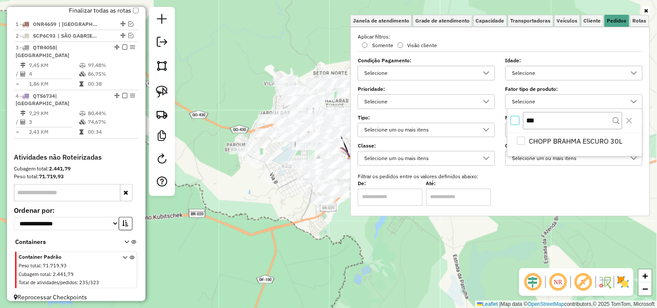
click at [255, 84] on div "Janela de atendimento Grade de atendimento Capacidade Transportadoras Veículos …" at bounding box center [328, 154] width 657 height 308
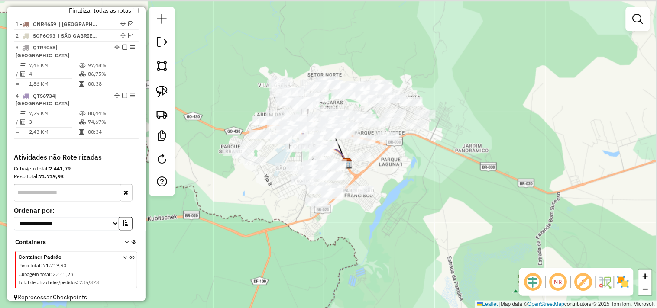
drag, startPoint x: 250, startPoint y: 85, endPoint x: 230, endPoint y: 88, distance: 20.5
click at [230, 88] on div "Janela de atendimento Grade de atendimento Capacidade Transportadoras Veículos …" at bounding box center [328, 154] width 657 height 308
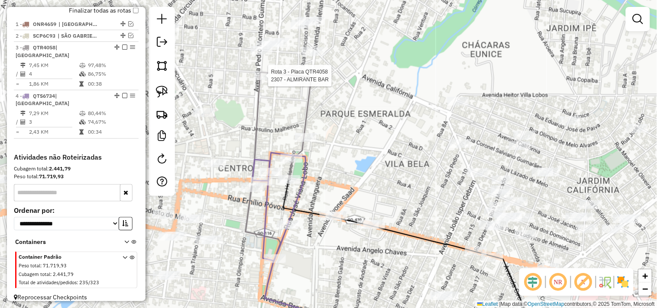
select select "**********"
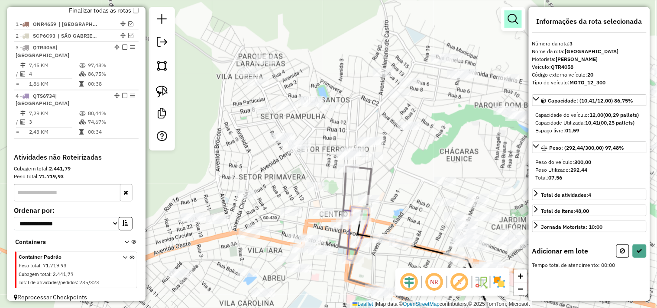
click at [512, 13] on link at bounding box center [513, 18] width 17 height 17
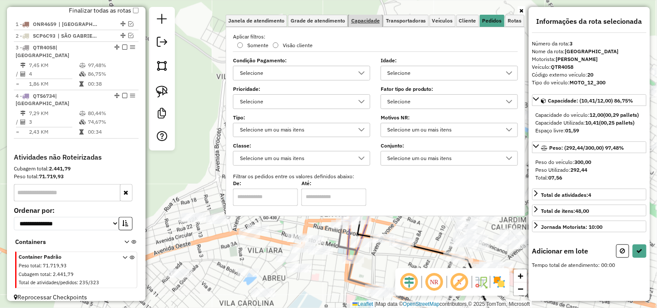
click at [366, 22] on span "Capacidade" at bounding box center [365, 20] width 29 height 5
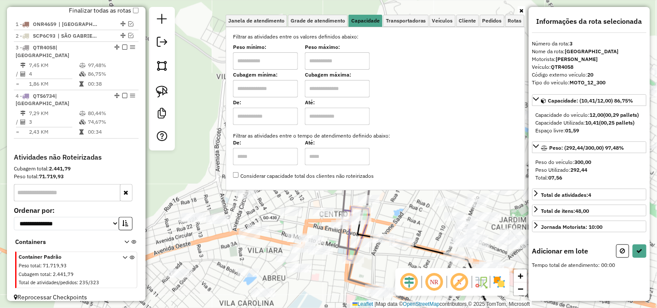
click at [280, 64] on input "text" at bounding box center [265, 60] width 65 height 17
type input "****"
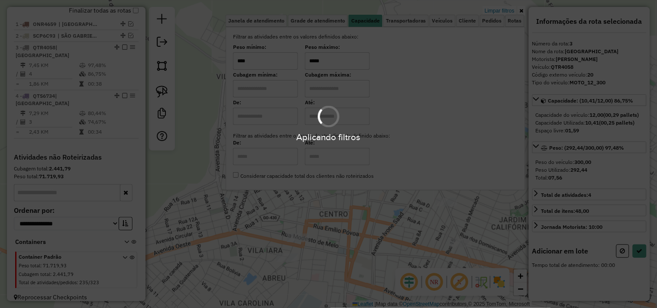
type input "*****"
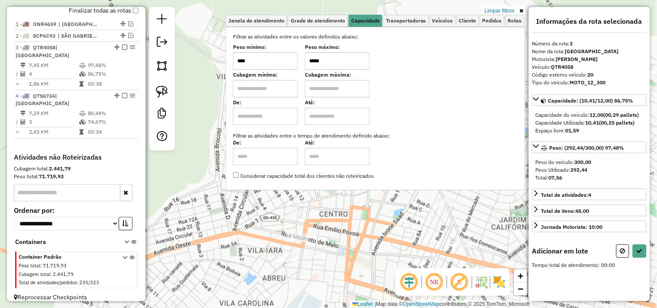
click at [252, 214] on div "Limpar filtros Janela de atendimento Grade de atendimento Capacidade Transporta…" at bounding box center [328, 154] width 657 height 308
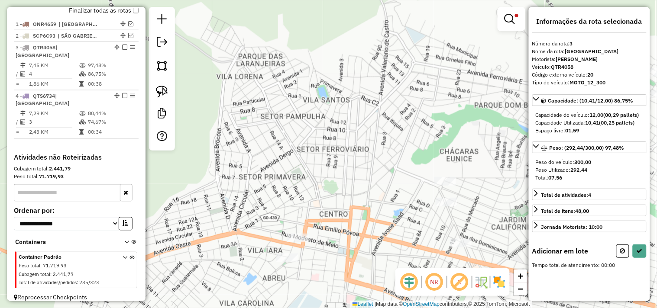
drag, startPoint x: 269, startPoint y: 207, endPoint x: 241, endPoint y: 159, distance: 55.0
click at [243, 163] on div "Limpar filtros Janela de atendimento Grade de atendimento Capacidade Transporta…" at bounding box center [328, 154] width 657 height 308
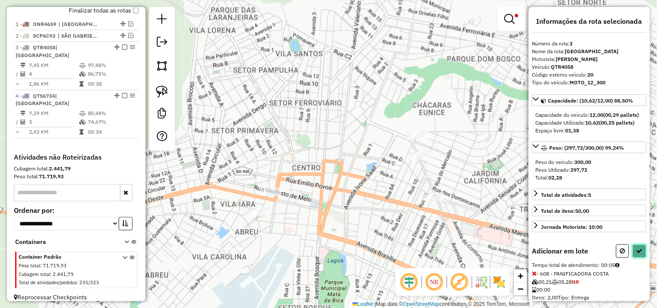
click at [640, 254] on icon at bounding box center [640, 251] width 6 height 6
select select "**********"
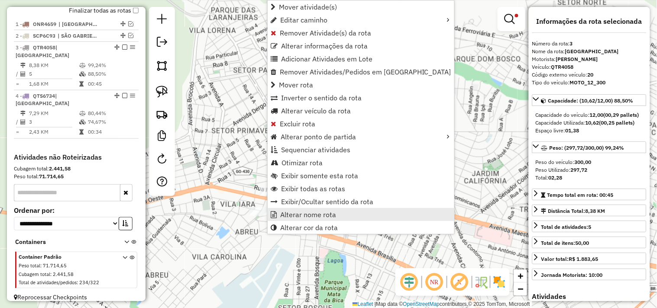
click at [318, 215] on span "Alterar nome rota" at bounding box center [308, 214] width 56 height 7
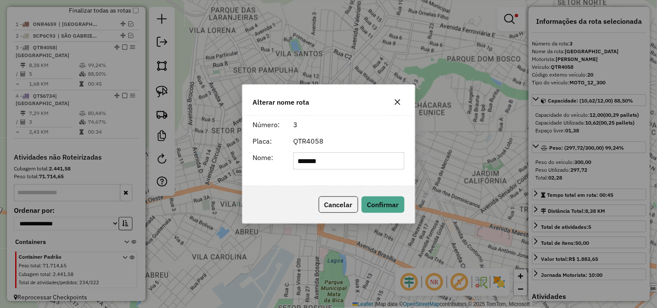
click at [333, 166] on input "*******" at bounding box center [348, 160] width 111 height 17
type input "**********"
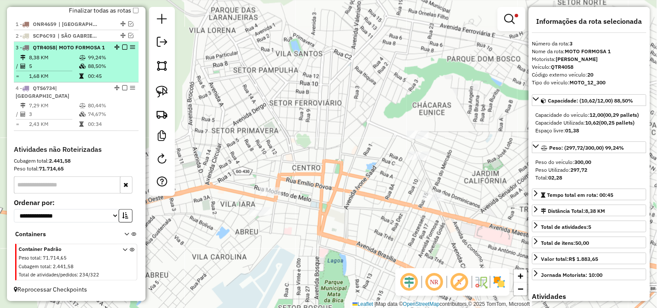
click at [123, 50] on em at bounding box center [124, 47] width 5 height 5
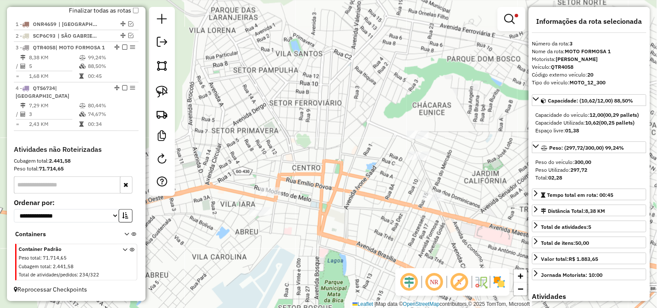
scroll to position [297, 0]
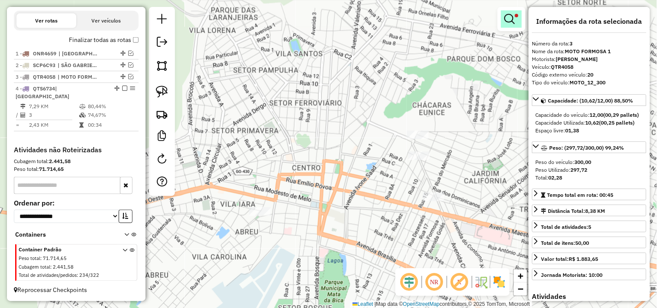
click at [509, 22] on em at bounding box center [510, 19] width 10 height 10
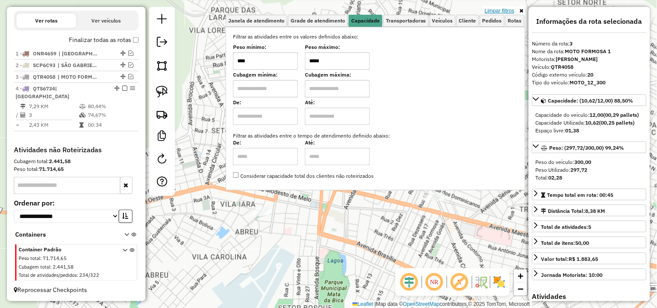
click at [505, 10] on link "Limpar filtros" at bounding box center [499, 11] width 33 height 10
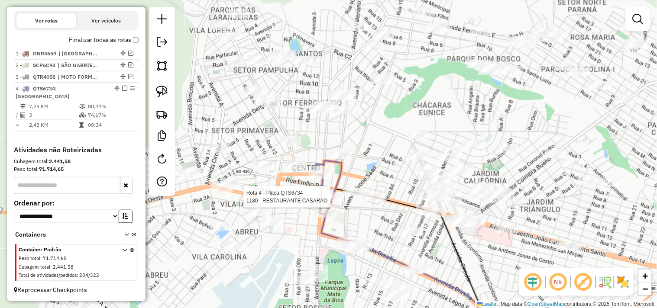
select select "**********"
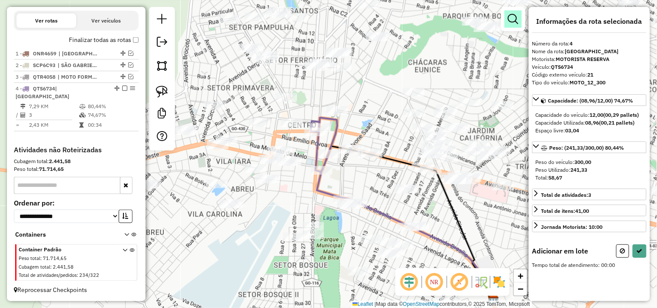
click at [517, 19] on em at bounding box center [513, 19] width 10 height 10
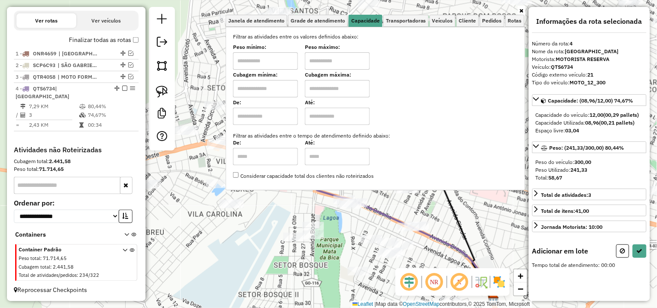
drag, startPoint x: 273, startPoint y: 58, endPoint x: 283, endPoint y: 58, distance: 10.4
click at [279, 58] on input "text" at bounding box center [265, 60] width 65 height 17
type input "****"
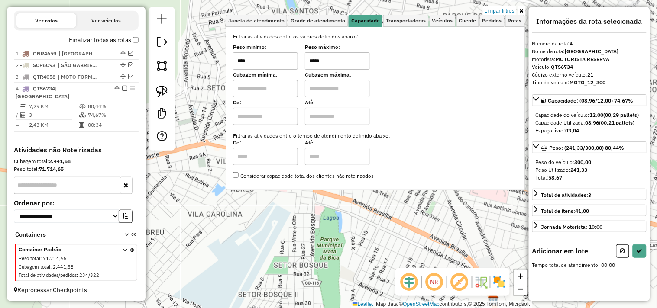
click at [273, 230] on div "Limpar filtros Janela de atendimento Grade de atendimento Capacidade Transporta…" at bounding box center [328, 154] width 657 height 308
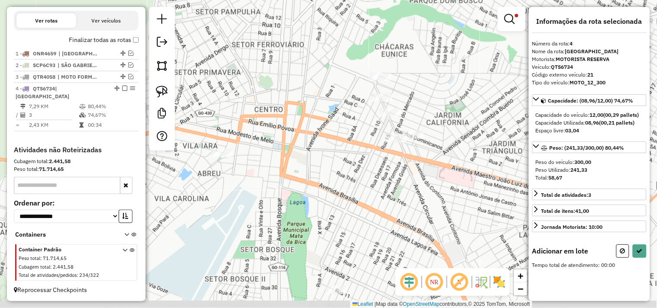
drag, startPoint x: 287, startPoint y: 228, endPoint x: 248, endPoint y: 213, distance: 41.6
click at [248, 213] on div "Limpar filtros Janela de atendimento Grade de atendimento Capacidade Transporta…" at bounding box center [328, 154] width 657 height 308
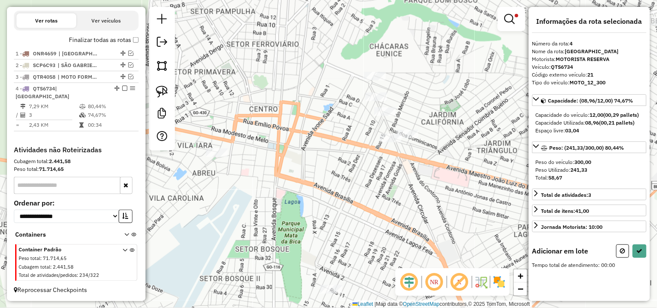
click at [250, 153] on div "Limpar filtros Janela de atendimento Grade de atendimento Capacidade Transporta…" at bounding box center [328, 154] width 657 height 308
click at [510, 21] on em at bounding box center [510, 19] width 10 height 10
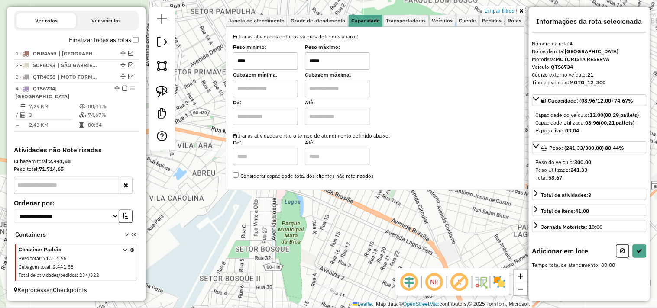
drag, startPoint x: 341, startPoint y: 61, endPoint x: 308, endPoint y: 61, distance: 33.4
click at [308, 61] on input "*****" at bounding box center [337, 60] width 65 height 17
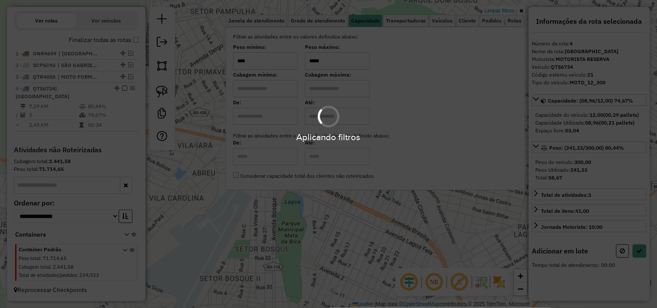
type input "*****"
click at [293, 238] on div "Aplicando filtros" at bounding box center [328, 154] width 657 height 308
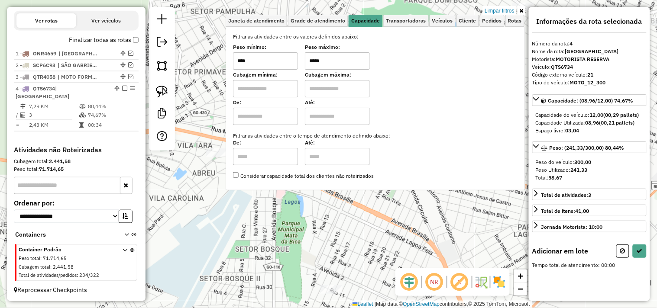
click at [293, 238] on div "Limpar filtros Janela de atendimento Grade de atendimento Capacidade Transporta…" at bounding box center [328, 154] width 657 height 308
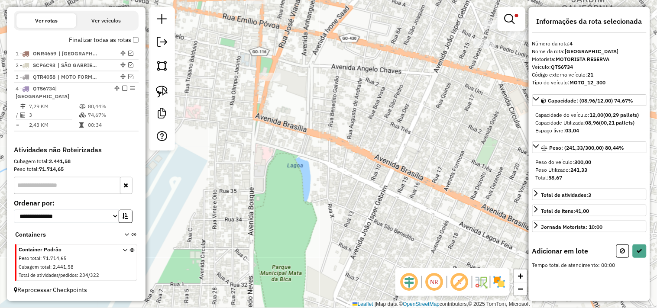
drag, startPoint x: 300, startPoint y: 208, endPoint x: 295, endPoint y: 242, distance: 33.7
click at [295, 242] on div "Limpar filtros Janela de atendimento Grade de atendimento Capacidade Transporta…" at bounding box center [328, 154] width 657 height 308
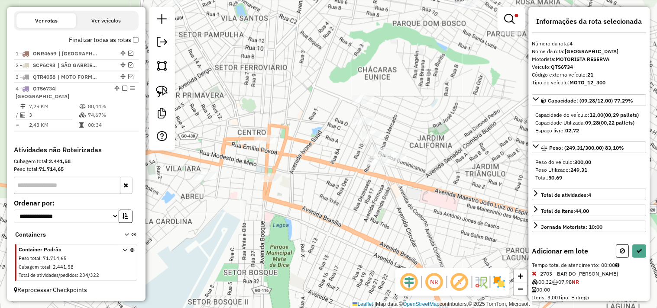
drag, startPoint x: 344, startPoint y: 118, endPoint x: 309, endPoint y: 122, distance: 34.9
click at [309, 121] on div "Limpar filtros Janela de atendimento Grade de atendimento Capacidade Transporta…" at bounding box center [328, 154] width 657 height 308
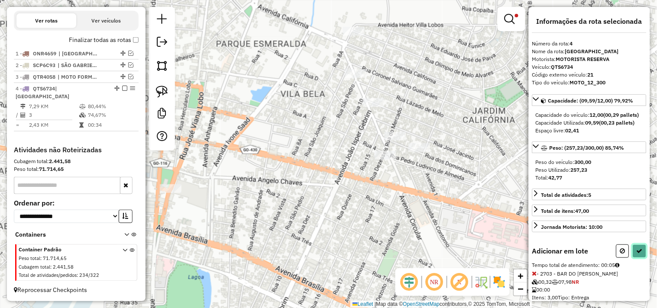
click at [641, 258] on button at bounding box center [640, 251] width 14 height 13
select select "**********"
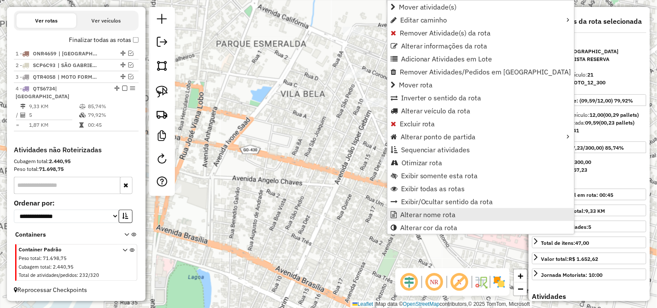
click at [416, 217] on span "Alterar nome rota" at bounding box center [428, 214] width 56 height 7
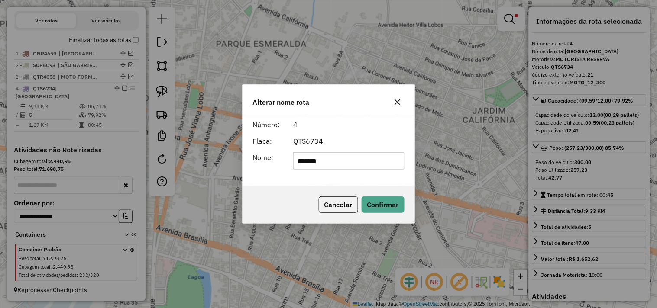
click at [328, 166] on input "*******" at bounding box center [348, 160] width 111 height 17
type input "**********"
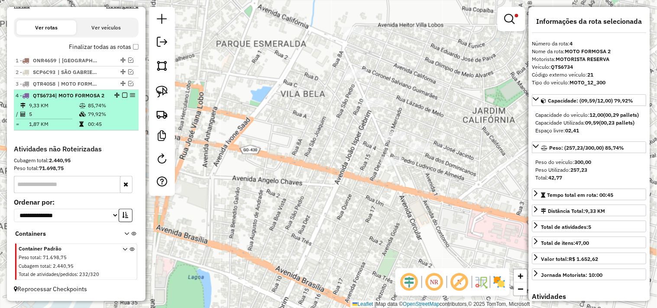
click at [122, 94] on em at bounding box center [124, 95] width 5 height 5
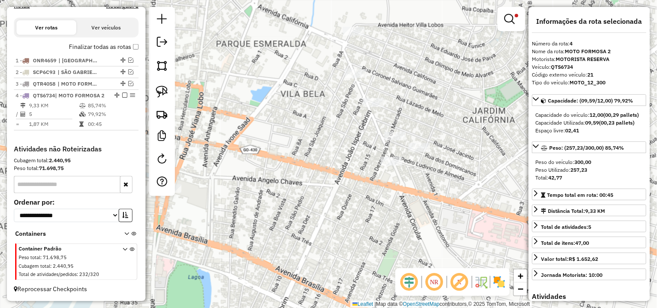
scroll to position [269, 0]
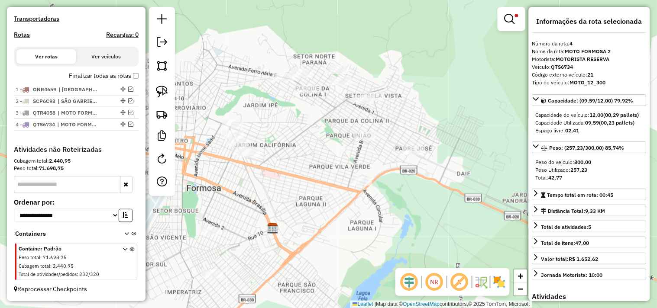
drag, startPoint x: 289, startPoint y: 148, endPoint x: 185, endPoint y: 132, distance: 104.7
click at [196, 166] on div "Limpar filtros Janela de atendimento Grade de atendimento Capacidade Transporta…" at bounding box center [328, 154] width 657 height 308
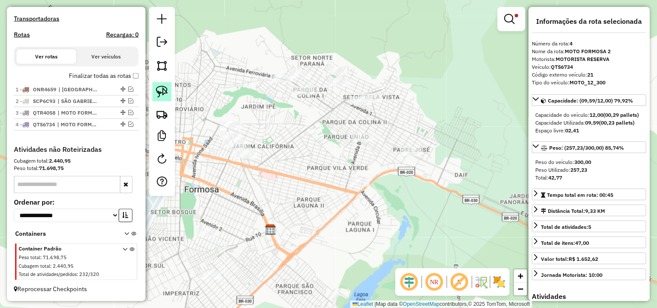
click at [161, 89] on img at bounding box center [162, 92] width 12 height 12
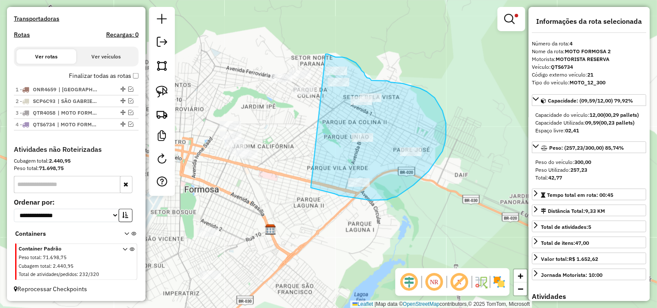
drag, startPoint x: 314, startPoint y: 189, endPoint x: 326, endPoint y: 54, distance: 135.2
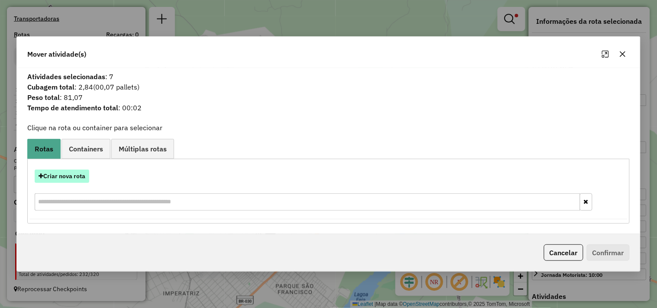
click at [82, 179] on button "Criar nova rota" at bounding box center [62, 176] width 55 height 13
select select "*******"
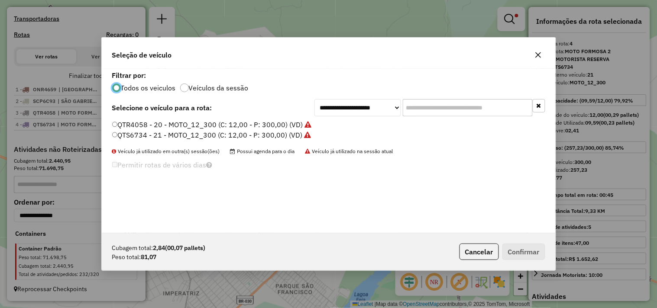
scroll to position [5, 2]
click at [279, 123] on label "QTR4058 - 20 - MOTO_12_300 (C: 12,00 - P: 300,00) (VD)" at bounding box center [212, 125] width 200 height 10
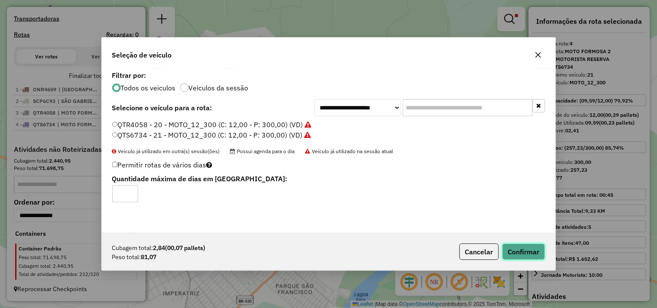
click at [519, 249] on button "Confirmar" at bounding box center [524, 252] width 43 height 16
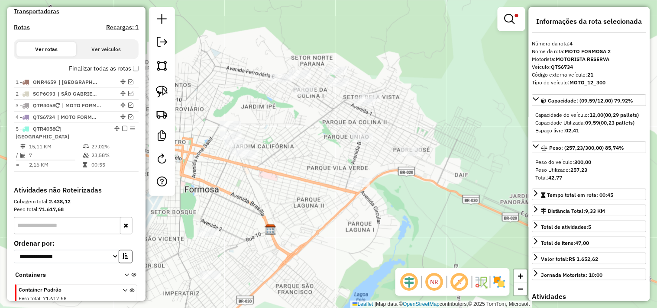
scroll to position [309, 0]
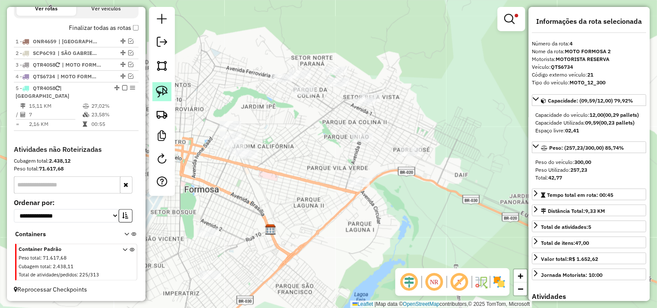
drag, startPoint x: 158, startPoint y: 97, endPoint x: 257, endPoint y: 111, distance: 100.2
click at [158, 96] on img at bounding box center [162, 92] width 12 height 12
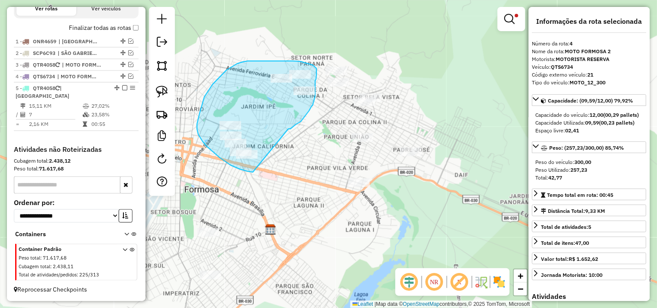
drag, startPoint x: 293, startPoint y: 127, endPoint x: 268, endPoint y: 174, distance: 52.9
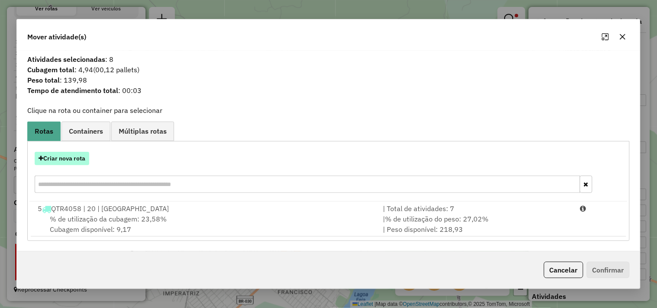
click at [66, 156] on button "Criar nova rota" at bounding box center [62, 158] width 55 height 13
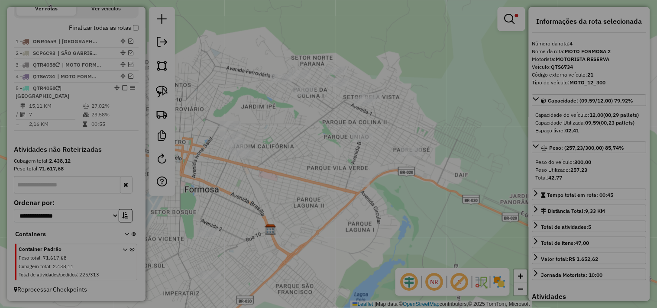
select select "*******"
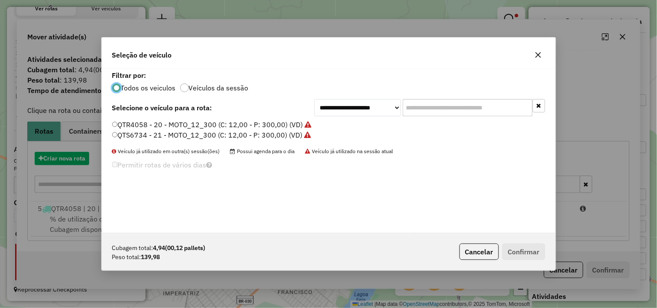
scroll to position [5, 2]
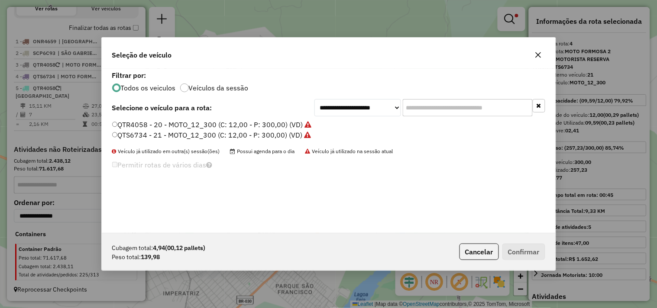
click at [256, 135] on label "QTS6734 - 21 - MOTO_12_300 (C: 12,00 - P: 300,00) (VD)" at bounding box center [211, 135] width 199 height 10
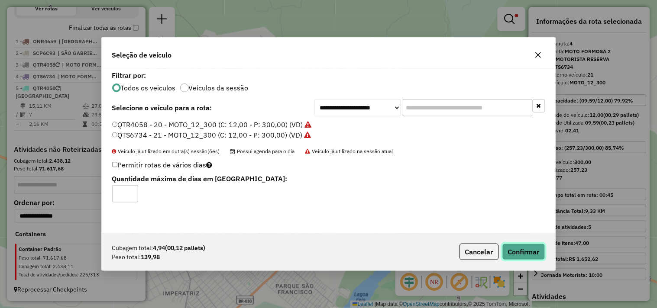
click at [534, 245] on button "Confirmar" at bounding box center [524, 252] width 43 height 16
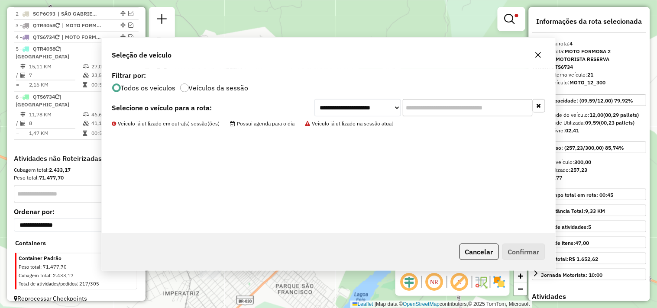
scroll to position [350, 0]
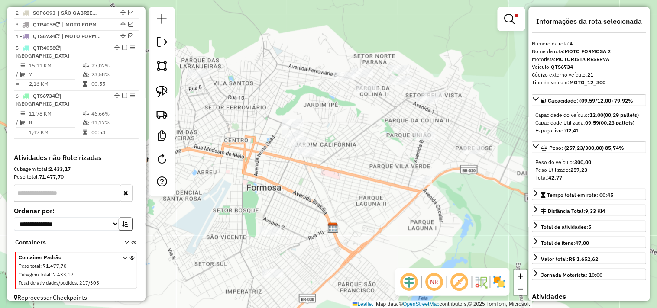
drag, startPoint x: 286, startPoint y: 185, endPoint x: 348, endPoint y: 184, distance: 62.4
click at [348, 184] on div "Limpar filtros Janela de atendimento Grade de atendimento Capacidade Transporta…" at bounding box center [328, 154] width 657 height 308
click at [508, 17] on em at bounding box center [510, 19] width 10 height 10
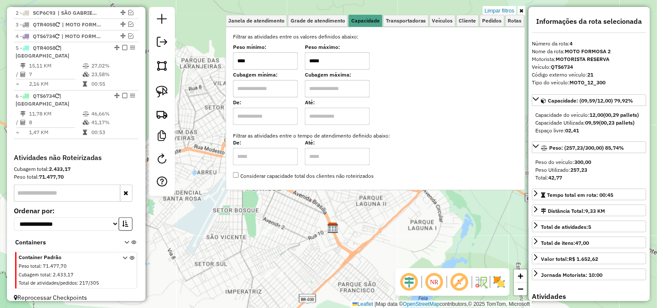
click at [291, 62] on div "Peso mínimo: **** Peso máximo: *****" at bounding box center [375, 57] width 285 height 24
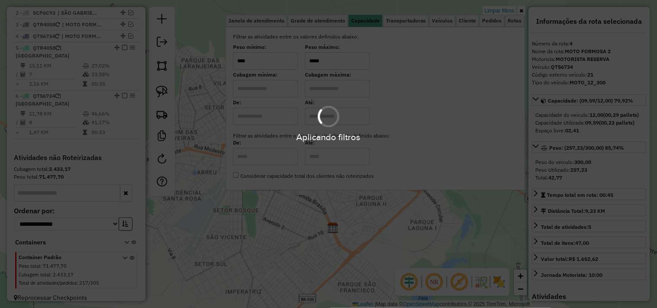
type input "*****"
click at [325, 260] on div "Limpar filtros Janela de atendimento Grade de atendimento Capacidade Transporta…" at bounding box center [328, 154] width 657 height 308
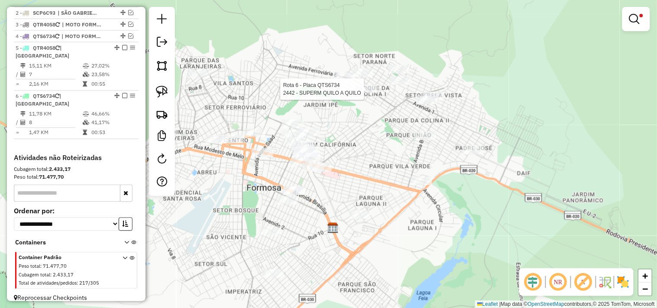
select select "**********"
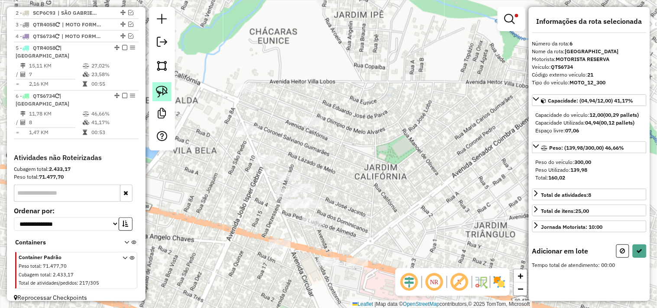
click at [161, 95] on img at bounding box center [162, 92] width 12 height 12
drag, startPoint x: 284, startPoint y: 156, endPoint x: 324, endPoint y: 176, distance: 44.6
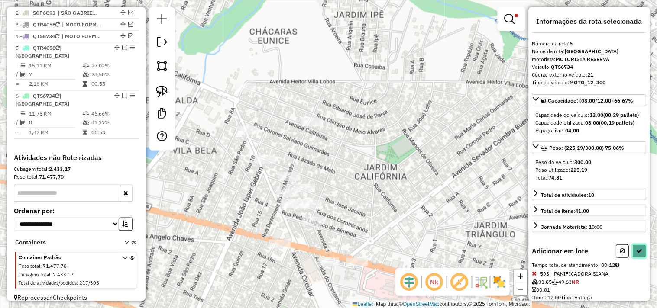
click at [640, 254] on icon at bounding box center [640, 251] width 6 height 6
select select "**********"
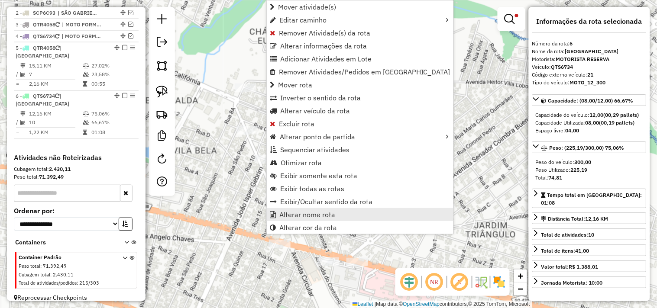
click at [293, 211] on span "Alterar nome rota" at bounding box center [307, 214] width 56 height 7
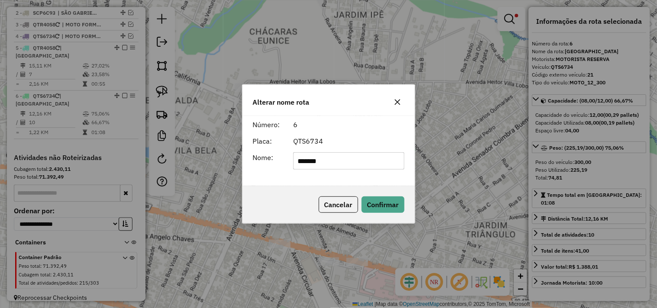
click at [307, 162] on input "*******" at bounding box center [348, 160] width 111 height 17
type input "**********"
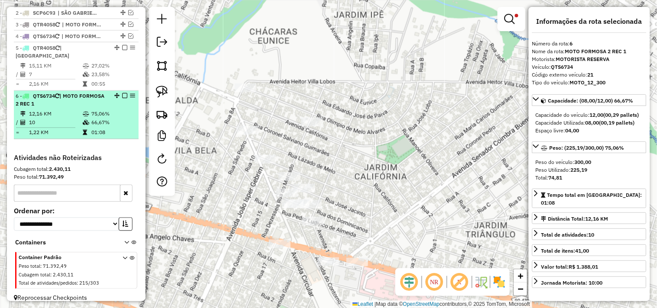
click at [122, 95] on em at bounding box center [124, 96] width 5 height 5
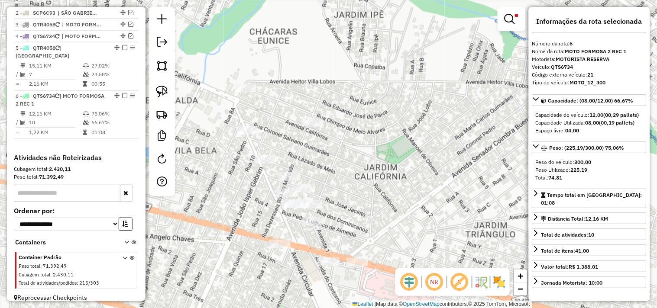
scroll to position [321, 0]
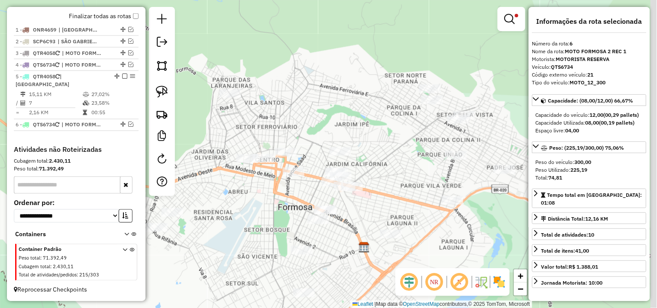
drag, startPoint x: 397, startPoint y: 150, endPoint x: 388, endPoint y: 152, distance: 9.4
click at [388, 152] on div "Limpar filtros Janela de atendimento Grade de atendimento Capacidade Transporta…" at bounding box center [328, 154] width 657 height 308
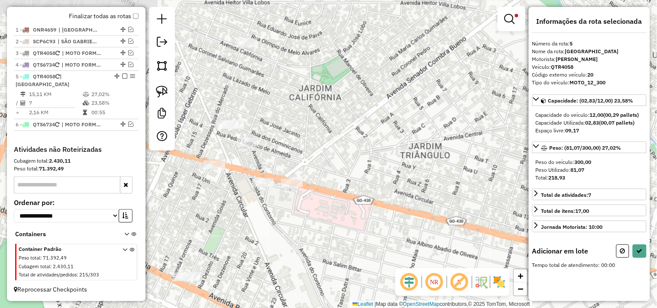
drag, startPoint x: 260, startPoint y: 166, endPoint x: 404, endPoint y: 176, distance: 143.7
click at [444, 174] on div "Limpar filtros Janela de atendimento Grade de atendimento Capacidade Transporta…" at bounding box center [328, 154] width 657 height 308
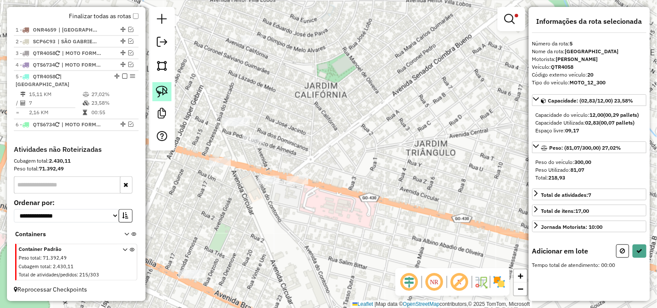
click at [157, 94] on img at bounding box center [162, 92] width 12 height 12
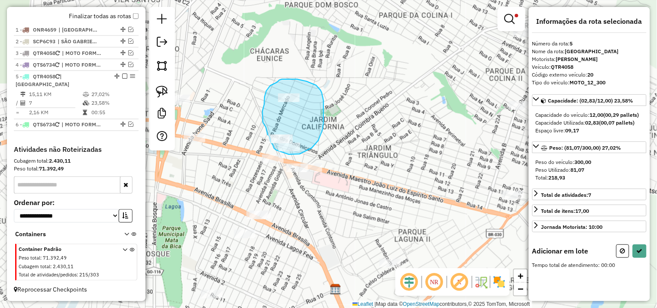
drag, startPoint x: 289, startPoint y: 155, endPoint x: 288, endPoint y: 150, distance: 4.5
click at [285, 152] on div "Limpar filtros Janela de atendimento Grade de atendimento Capacidade Transporta…" at bounding box center [328, 154] width 657 height 308
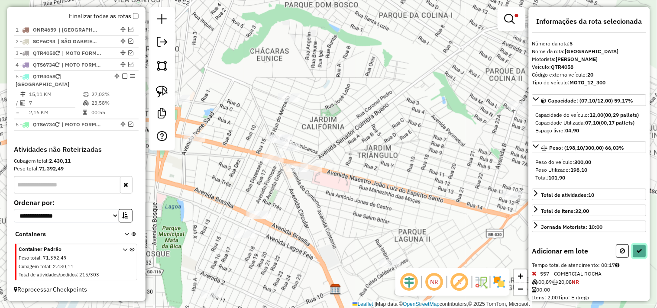
click at [637, 254] on icon at bounding box center [640, 251] width 6 height 6
select select "**********"
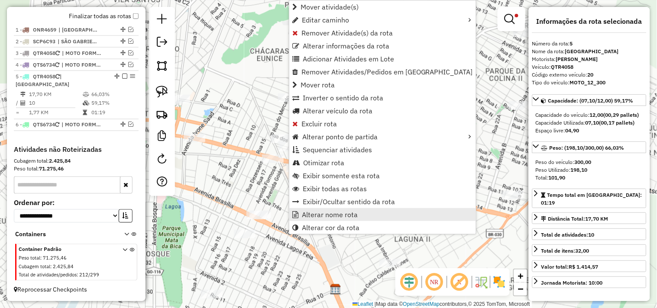
click at [349, 212] on span "Alterar nome rota" at bounding box center [330, 214] width 56 height 7
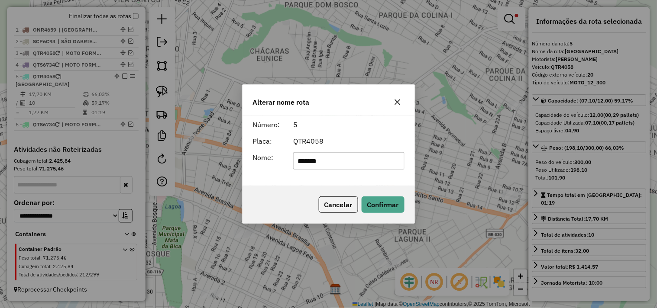
click at [326, 157] on input "*******" at bounding box center [348, 160] width 111 height 17
type input "**********"
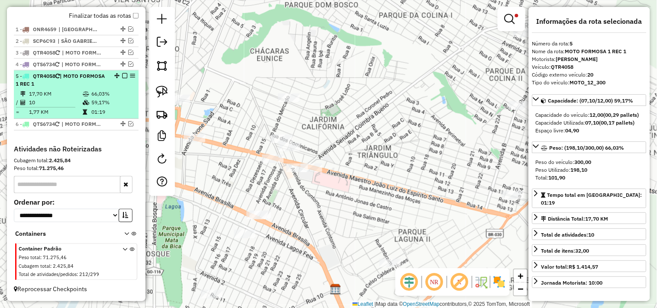
scroll to position [280, 0]
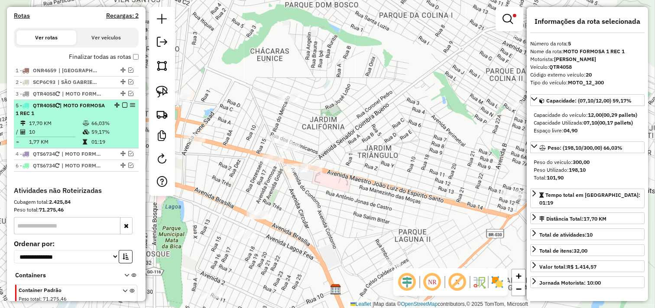
drag, startPoint x: 114, startPoint y: 124, endPoint x: 112, endPoint y: 111, distance: 13.1
click at [123, 108] on em at bounding box center [124, 105] width 5 height 5
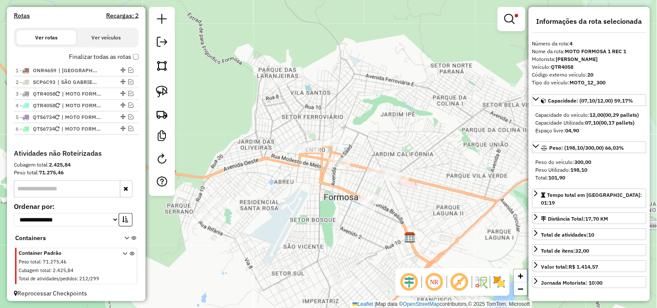
drag, startPoint x: 319, startPoint y: 117, endPoint x: 432, endPoint y: 122, distance: 113.2
click at [432, 122] on div "Limpar filtros Janela de atendimento Grade de atendimento Capacidade Transporta…" at bounding box center [328, 154] width 657 height 308
click at [169, 99] on link at bounding box center [161, 91] width 19 height 19
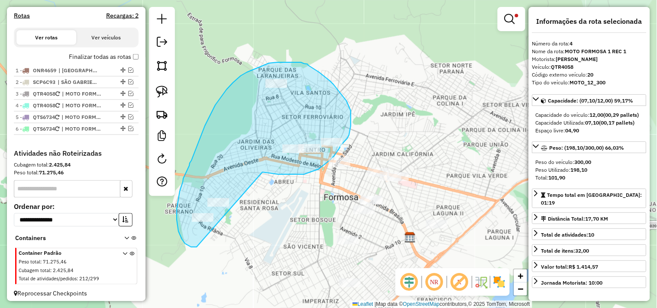
drag, startPoint x: 275, startPoint y: 174, endPoint x: 215, endPoint y: 227, distance: 79.8
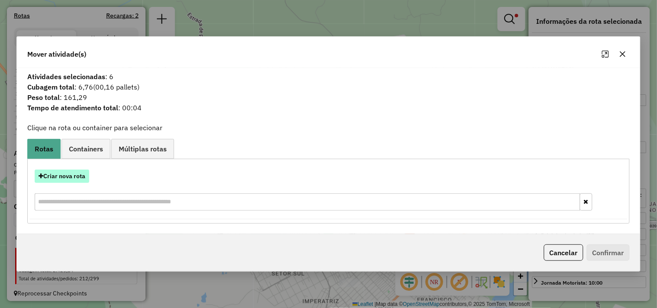
click at [89, 175] on button "Criar nova rota" at bounding box center [62, 176] width 55 height 13
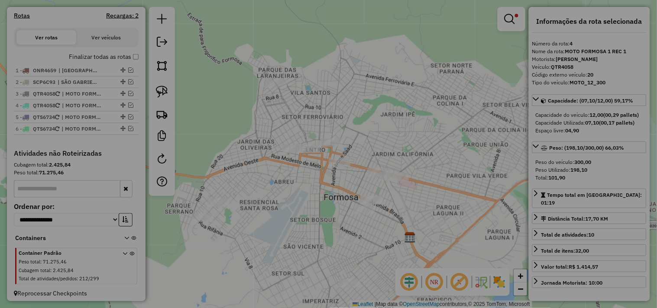
select select "*******"
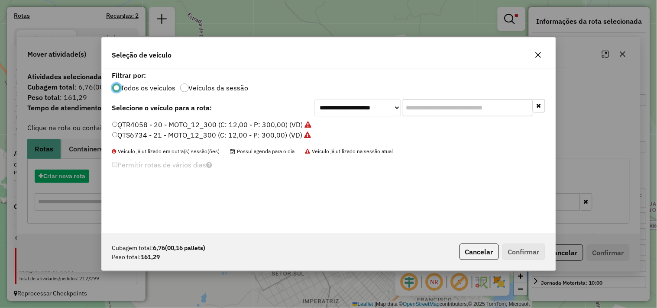
scroll to position [5, 2]
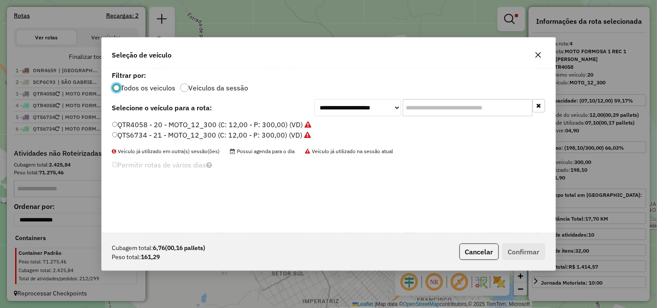
click at [272, 130] on label "QTS6734 - 21 - MOTO_12_300 (C: 12,00 - P: 300,00) (VD)" at bounding box center [211, 135] width 199 height 10
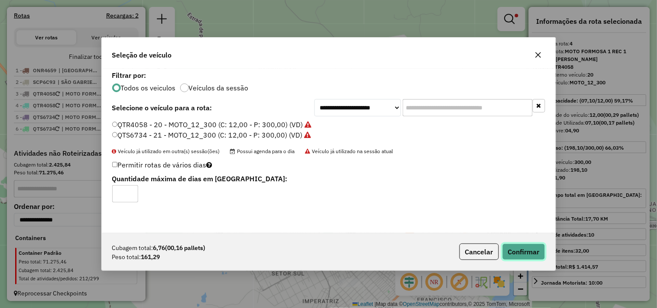
click at [531, 258] on button "Confirmar" at bounding box center [524, 252] width 43 height 16
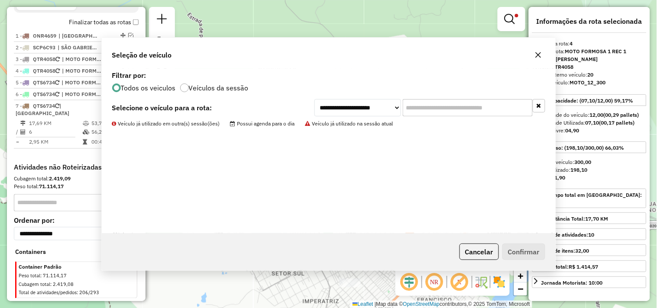
scroll to position [333, 0]
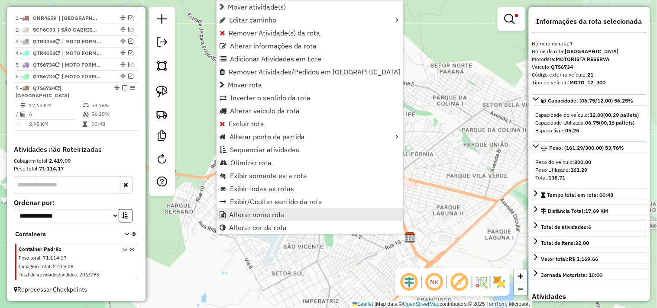
click at [250, 217] on span "Alterar nome rota" at bounding box center [257, 214] width 56 height 7
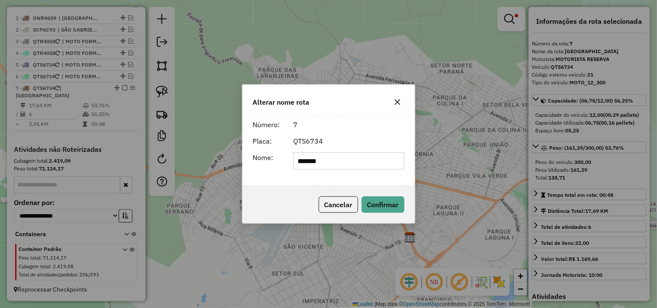
click at [322, 164] on input "*******" at bounding box center [348, 160] width 111 height 17
type input "**********"
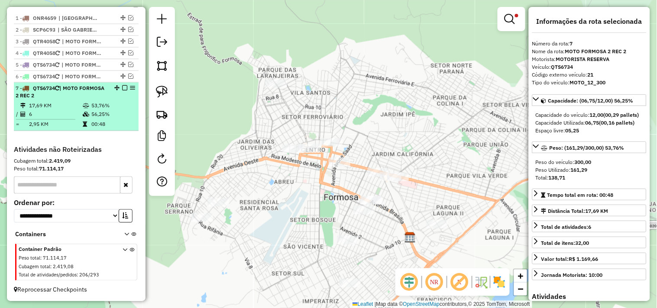
click at [122, 91] on em at bounding box center [124, 87] width 5 height 5
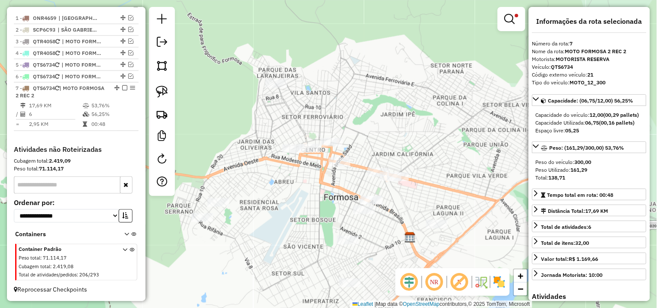
scroll to position [304, 0]
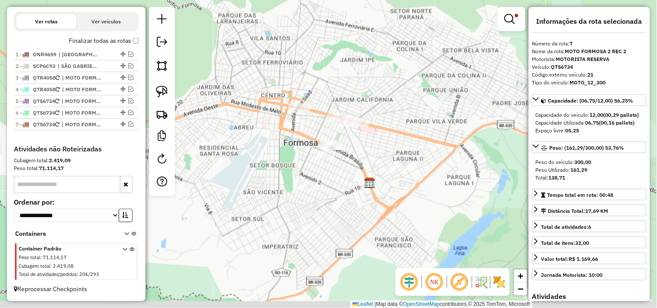
drag, startPoint x: 278, startPoint y: 201, endPoint x: 210, endPoint y: 122, distance: 104.2
click at [219, 124] on div "Limpar filtros Janela de atendimento Grade de atendimento Capacidade Transporta…" at bounding box center [328, 154] width 657 height 308
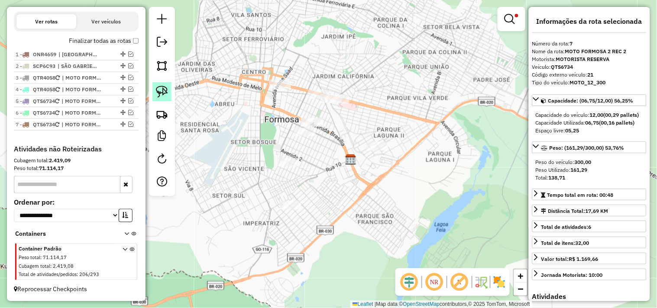
click at [167, 97] on img at bounding box center [162, 92] width 12 height 12
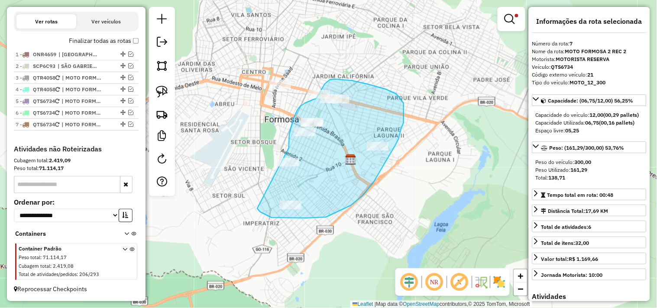
drag, startPoint x: 307, startPoint y: 218, endPoint x: 288, endPoint y: 157, distance: 64.4
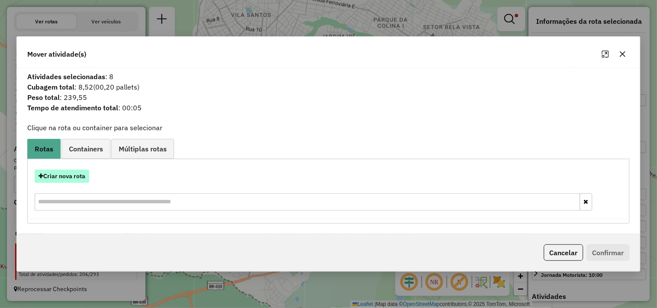
click at [67, 174] on button "Criar nova rota" at bounding box center [62, 176] width 55 height 13
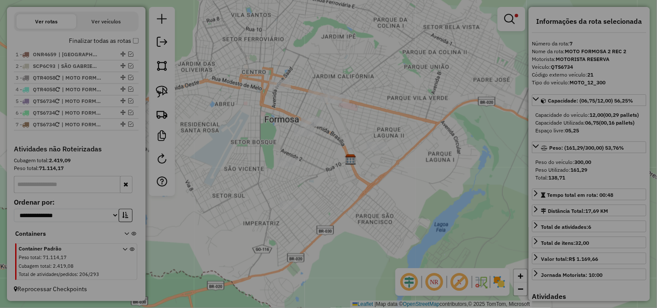
select select "*******"
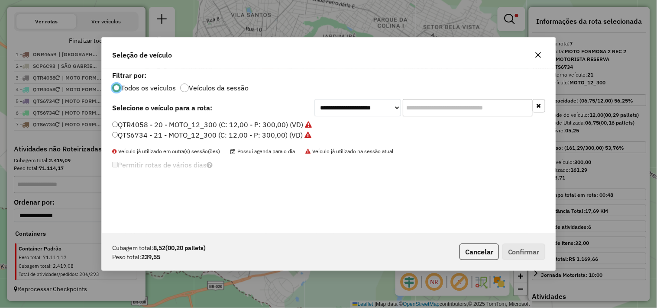
scroll to position [5, 2]
click at [302, 123] on label "QTR4058 - 20 - MOTO_12_300 (C: 12,00 - P: 300,00) (VD)" at bounding box center [211, 125] width 199 height 10
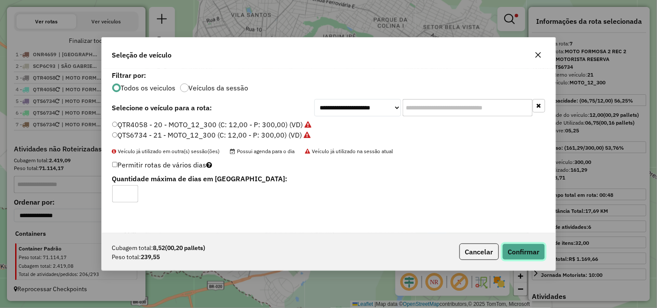
click at [518, 249] on button "Confirmar" at bounding box center [524, 252] width 43 height 16
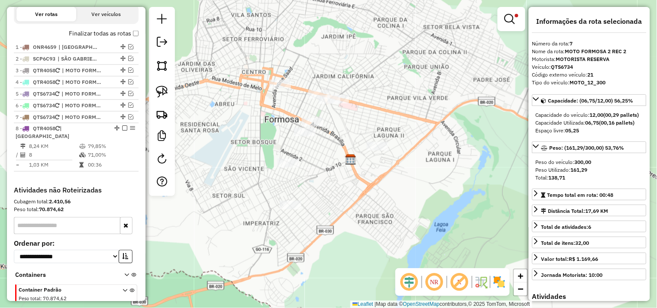
scroll to position [344, 0]
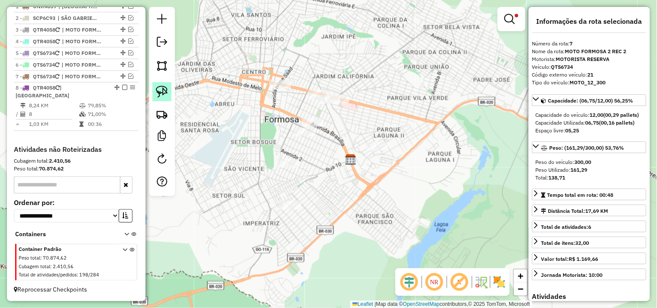
click at [162, 95] on img at bounding box center [162, 92] width 12 height 12
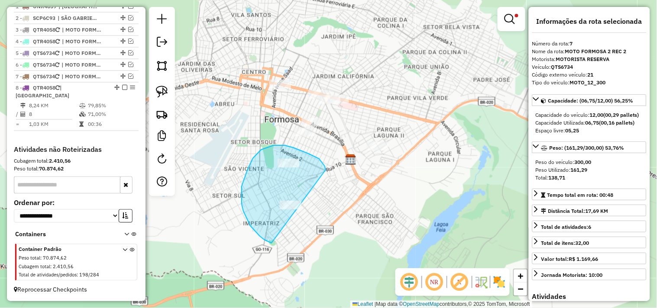
drag, startPoint x: 326, startPoint y: 170, endPoint x: 302, endPoint y: 224, distance: 58.2
click at [293, 237] on div "Limpar filtros Janela de atendimento Grade de atendimento Capacidade Transporta…" at bounding box center [328, 154] width 657 height 308
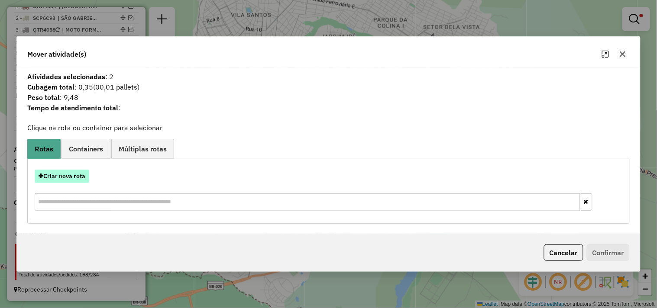
click at [72, 176] on button "Criar nova rota" at bounding box center [62, 176] width 55 height 13
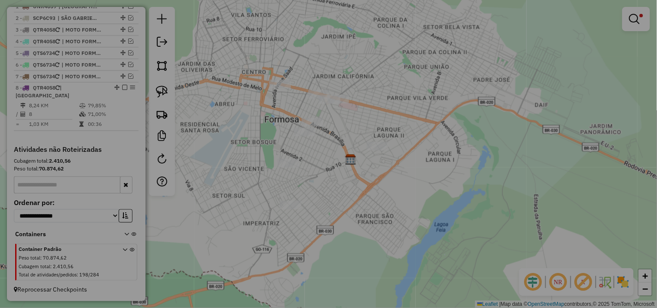
select select "*******"
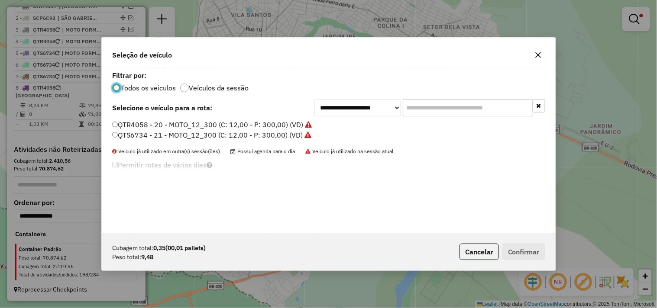
scroll to position [5, 2]
click at [238, 124] on label "QTR4058 - 20 - MOTO_12_300 (C: 12,00 - P: 300,00) (VD)" at bounding box center [211, 125] width 199 height 10
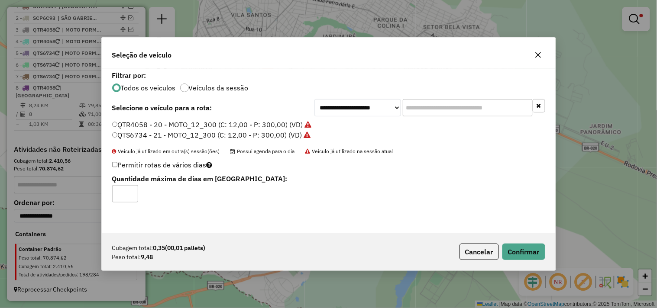
drag, startPoint x: 512, startPoint y: 239, endPoint x: 512, endPoint y: 243, distance: 4.8
click at [512, 239] on div "Cubagem total: 0,35 (00,01 pallets) Peso total: 9,48 Cancelar Confirmar" at bounding box center [329, 252] width 454 height 37
click at [512, 244] on button "Confirmar" at bounding box center [524, 252] width 43 height 16
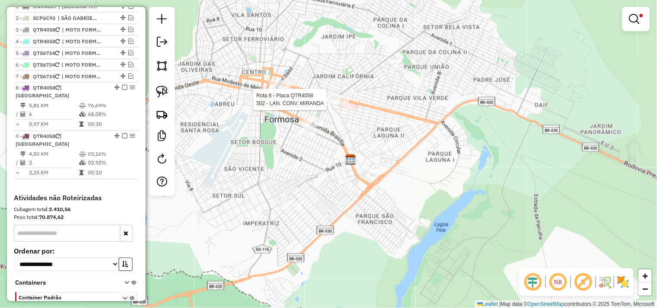
select select "**********"
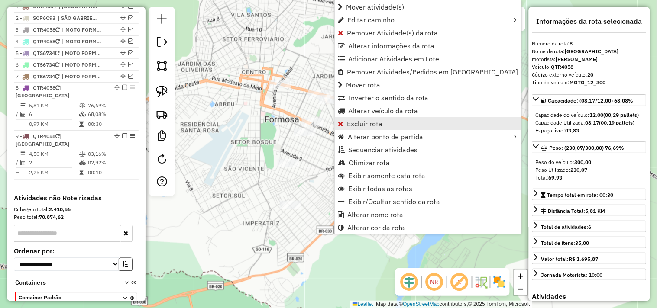
scroll to position [385, 0]
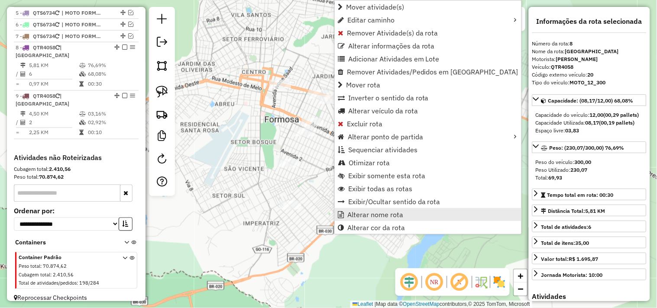
click at [374, 214] on span "Alterar nome rota" at bounding box center [375, 214] width 56 height 7
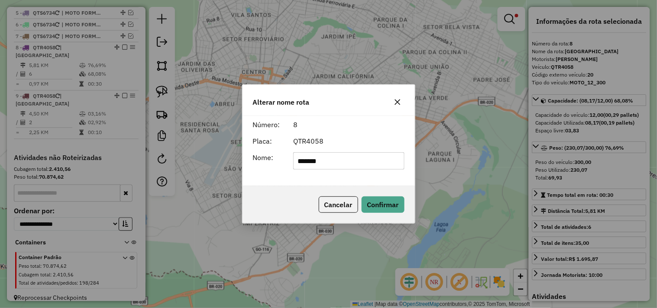
click at [366, 165] on input "*******" at bounding box center [348, 160] width 111 height 17
type input "**********"
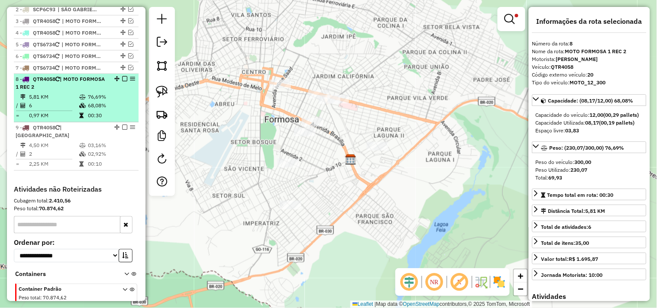
scroll to position [337, 0]
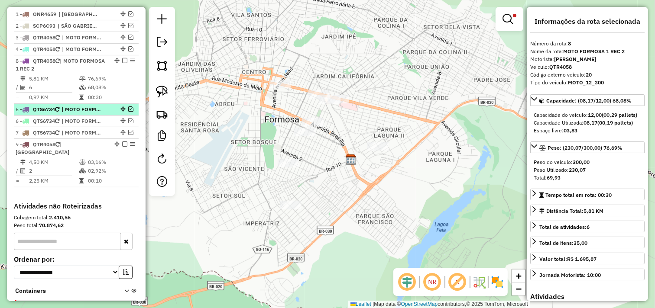
drag, startPoint x: 116, startPoint y: 53, endPoint x: 100, endPoint y: 111, distance: 60.2
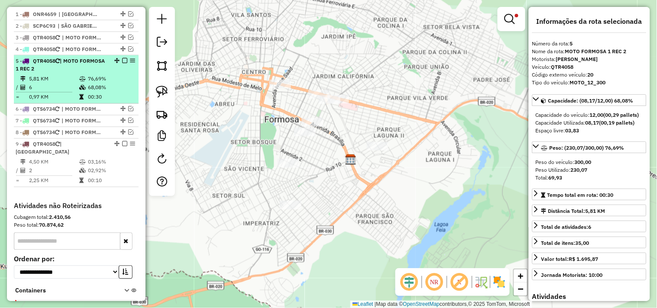
click at [123, 63] on em at bounding box center [124, 60] width 5 height 5
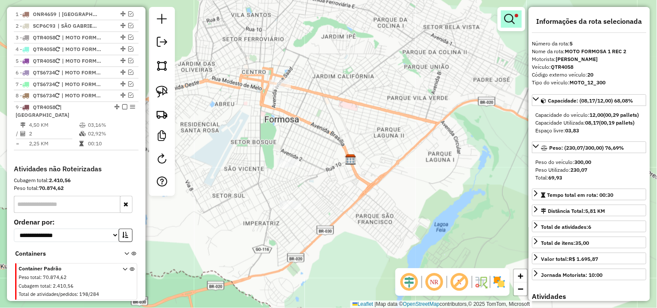
click at [510, 16] on em at bounding box center [510, 19] width 10 height 10
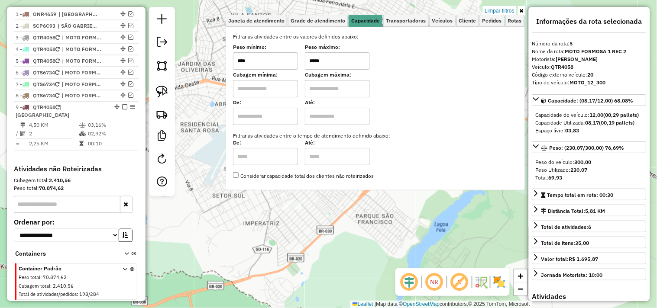
drag, startPoint x: 345, startPoint y: 59, endPoint x: 280, endPoint y: 58, distance: 65.4
click at [280, 58] on div "Peso mínimo: **** Peso máximo: *****" at bounding box center [375, 57] width 285 height 24
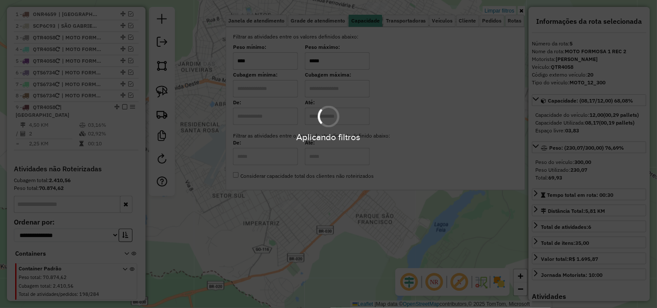
type input "*****"
click at [345, 219] on hb-app "Aplicando filtros Pop-up bloqueado! Seu navegador bloqueou automáticamente a ab…" at bounding box center [328, 154] width 657 height 308
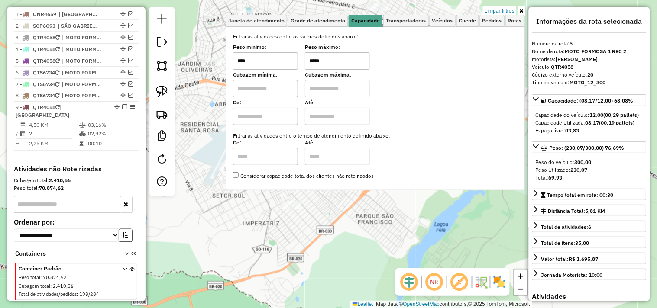
click at [348, 219] on div "Limpar filtros Janela de atendimento Grade de atendimento Capacidade Transporta…" at bounding box center [328, 154] width 657 height 308
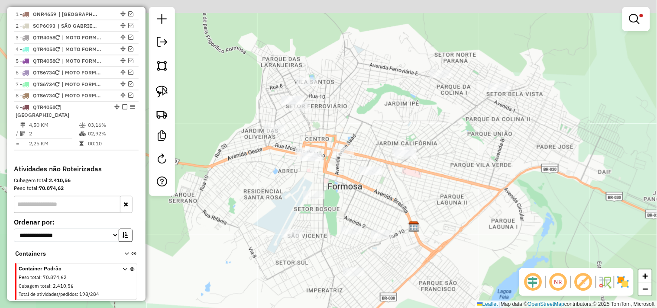
drag, startPoint x: 383, startPoint y: 177, endPoint x: 442, endPoint y: 241, distance: 87.4
click at [442, 241] on div "Limpar filtros Janela de atendimento Grade de atendimento Capacidade Transporta…" at bounding box center [328, 154] width 657 height 308
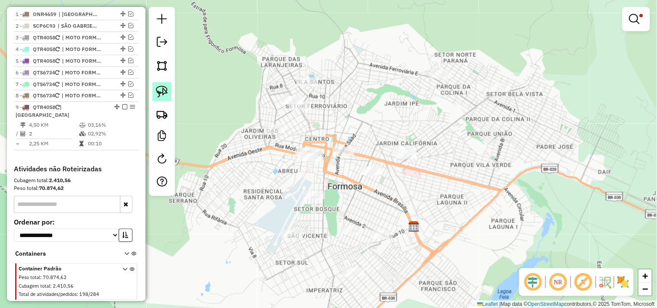
drag, startPoint x: 152, startPoint y: 91, endPoint x: 162, endPoint y: 89, distance: 10.1
click at [153, 91] on link at bounding box center [161, 91] width 19 height 19
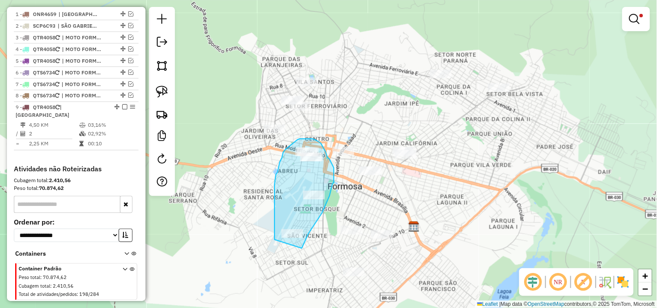
drag, startPoint x: 317, startPoint y: 222, endPoint x: 275, endPoint y: 240, distance: 45.8
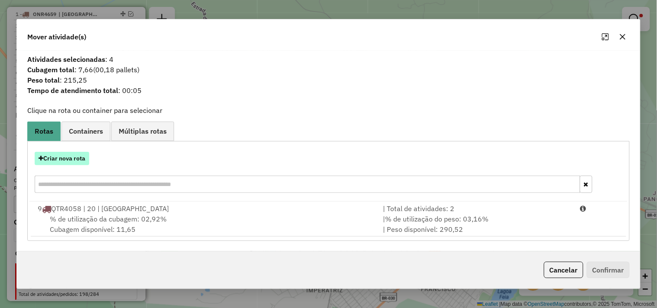
click at [88, 161] on button "Criar nova rota" at bounding box center [62, 158] width 55 height 13
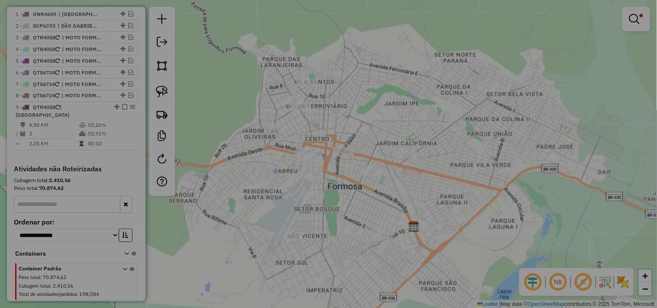
select select "*******"
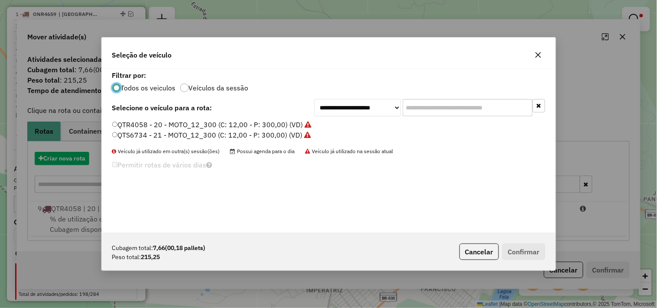
scroll to position [5, 2]
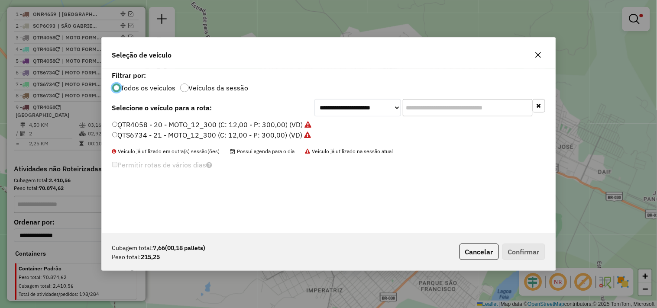
click at [286, 121] on label "QTR4058 - 20 - MOTO_12_300 (C: 12,00 - P: 300,00) (VD)" at bounding box center [212, 125] width 200 height 10
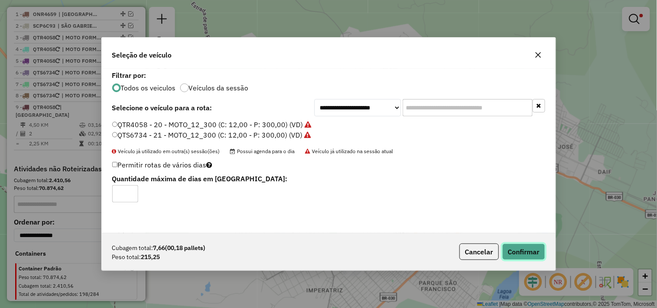
click at [535, 253] on button "Confirmar" at bounding box center [524, 252] width 43 height 16
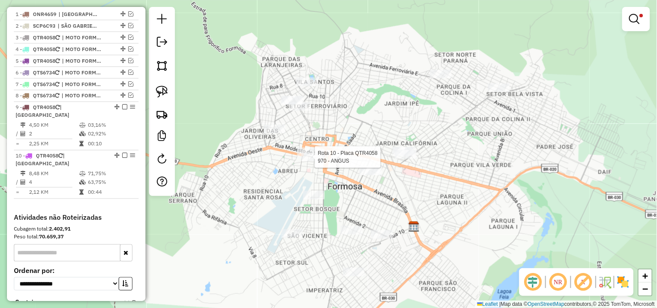
select select "**********"
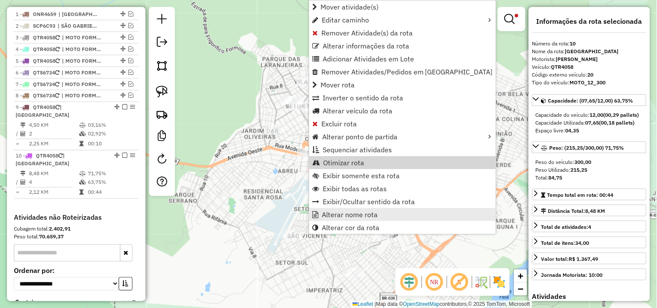
scroll to position [397, 0]
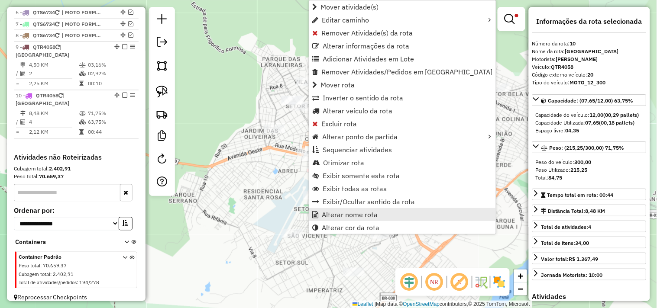
click at [333, 220] on link "Alterar nome rota" at bounding box center [402, 214] width 187 height 13
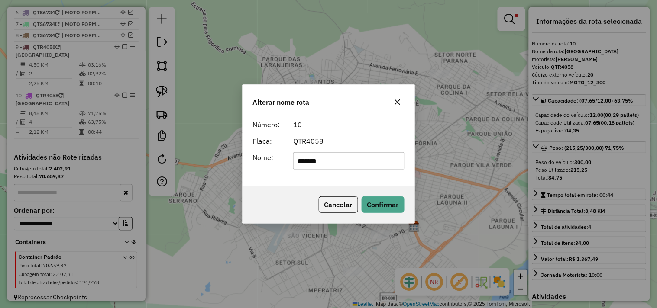
click at [334, 154] on input "*******" at bounding box center [348, 160] width 111 height 17
type input "**********"
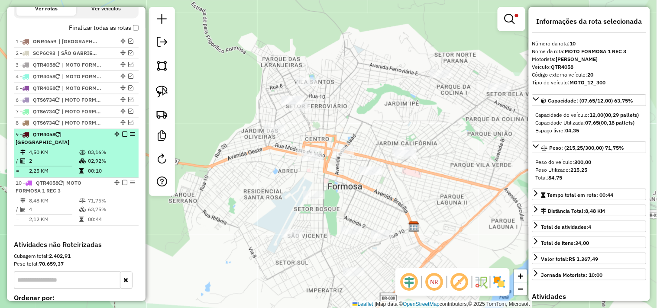
scroll to position [301, 0]
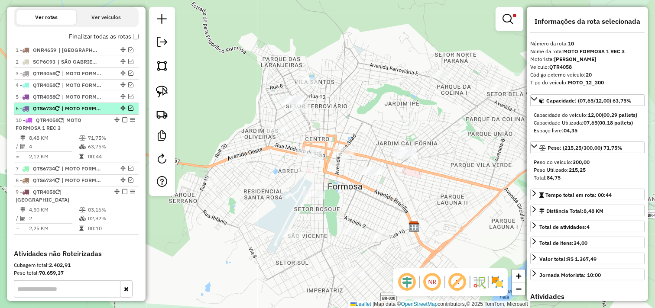
drag, startPoint x: 114, startPoint y: 188, endPoint x: 114, endPoint y: 117, distance: 71.5
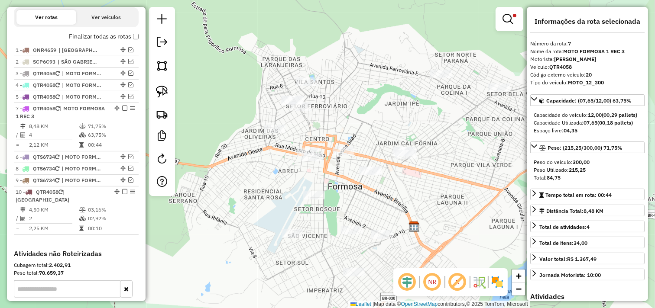
drag, startPoint x: 116, startPoint y: 127, endPoint x: 117, endPoint y: 114, distance: 12.3
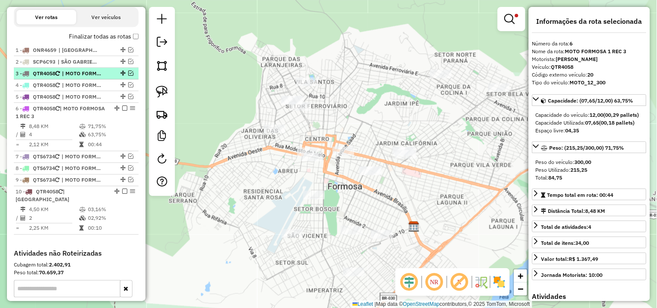
click at [88, 78] on span "| MOTO FORMOSA 1" at bounding box center [82, 74] width 40 height 8
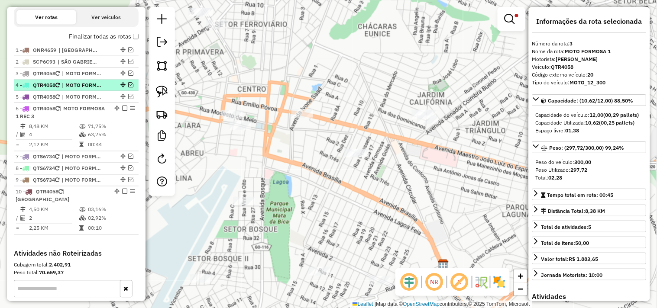
click at [87, 89] on span "| MOTO FORMOSA 1 REC 1" at bounding box center [82, 85] width 40 height 8
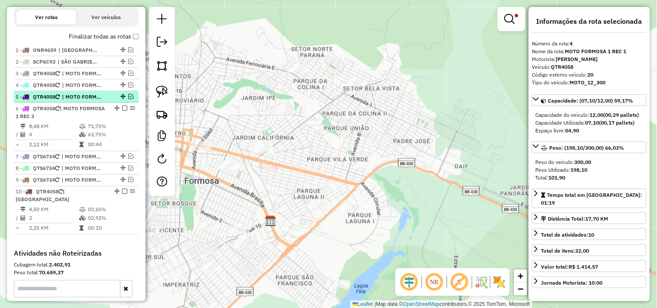
click at [86, 101] on span "| MOTO FORMOSA 1 REC 2" at bounding box center [82, 97] width 40 height 8
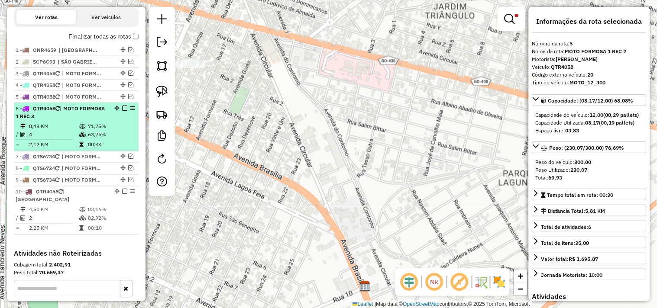
click at [77, 115] on span "| MOTO FORMOSA 1 REC 3" at bounding box center [60, 112] width 89 height 14
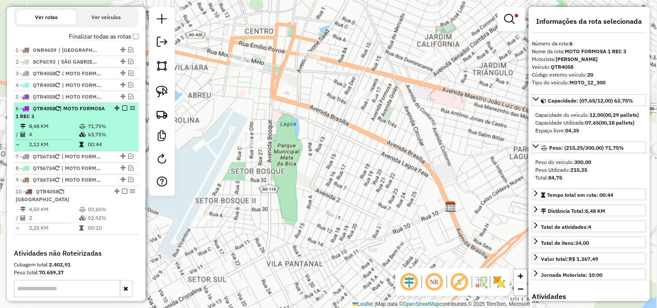
click at [123, 111] on em at bounding box center [124, 108] width 5 height 5
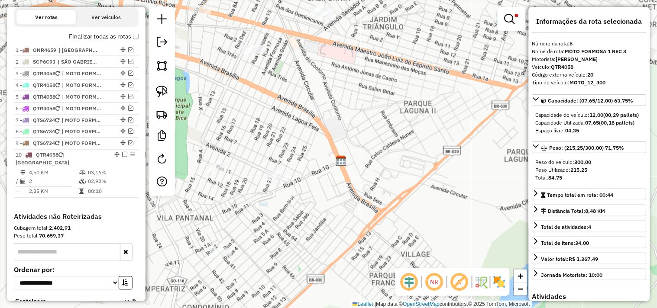
drag, startPoint x: 249, startPoint y: 174, endPoint x: 143, endPoint y: 159, distance: 106.4
click at [142, 153] on hb-router-mapa "Informações da Sessão 978489 - 13/08/2025 Criação: 12/08/2025 17:43 Depósito: F…" at bounding box center [328, 154] width 657 height 308
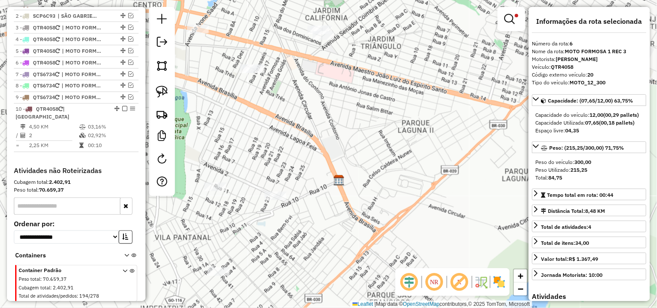
scroll to position [349, 0]
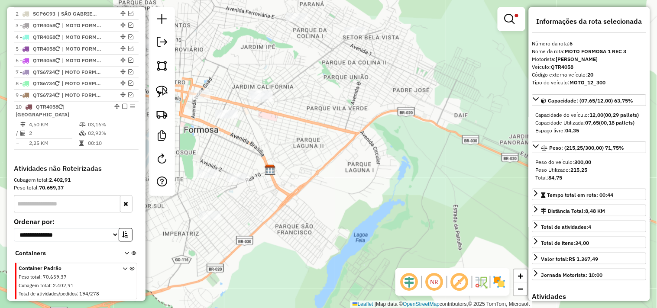
drag, startPoint x: 203, startPoint y: 147, endPoint x: 214, endPoint y: 145, distance: 11.9
click at [214, 145] on div "Limpar filtros Janela de atendimento Grade de atendimento Capacidade Transporta…" at bounding box center [328, 154] width 657 height 308
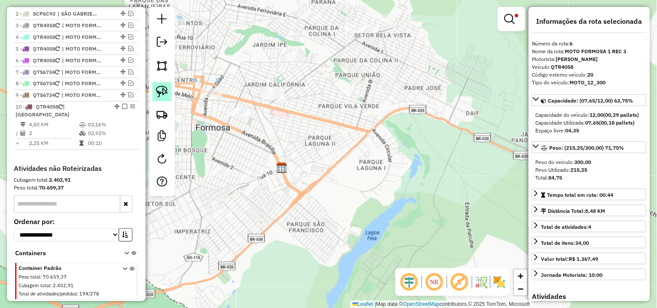
click at [157, 93] on img at bounding box center [162, 92] width 12 height 12
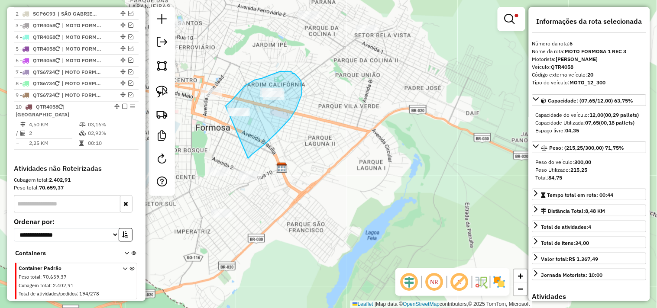
drag, startPoint x: 250, startPoint y: 157, endPoint x: 218, endPoint y: 117, distance: 50.8
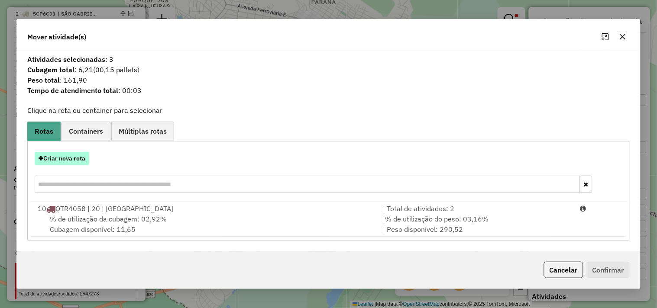
click at [82, 155] on button "Criar nova rota" at bounding box center [62, 158] width 55 height 13
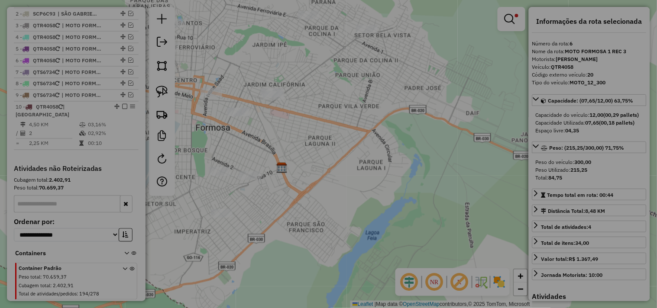
select select "*******"
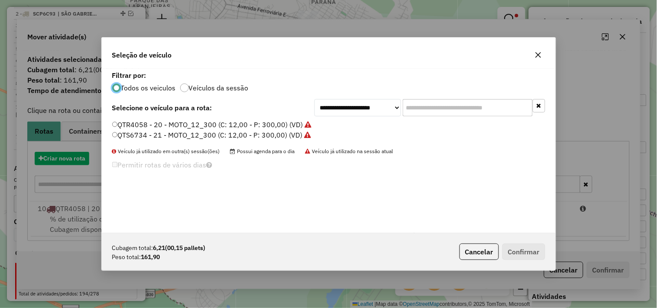
scroll to position [5, 2]
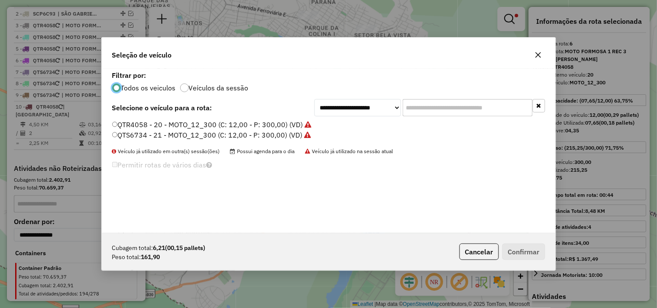
click at [227, 131] on label "QTS6734 - 21 - MOTO_12_300 (C: 12,00 - P: 300,00) (VD)" at bounding box center [211, 135] width 199 height 10
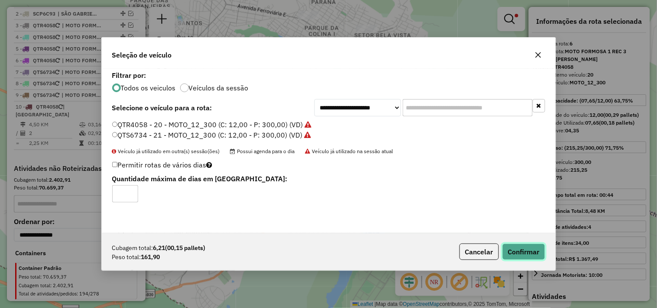
click at [527, 247] on button "Confirmar" at bounding box center [524, 252] width 43 height 16
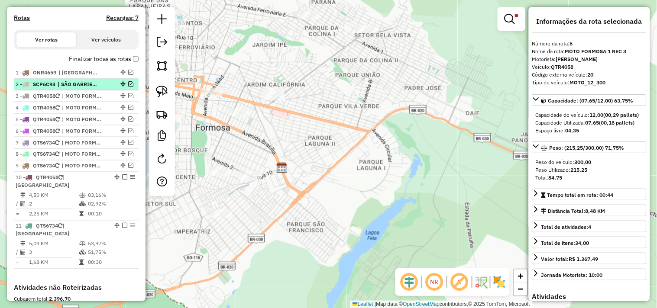
scroll to position [260, 0]
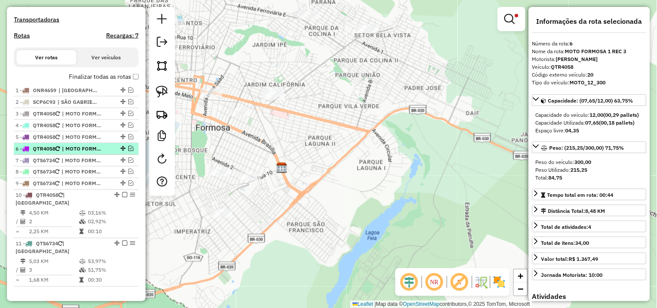
click at [71, 153] on span "| MOTO FORMOSA 1 REC 3" at bounding box center [82, 149] width 40 height 8
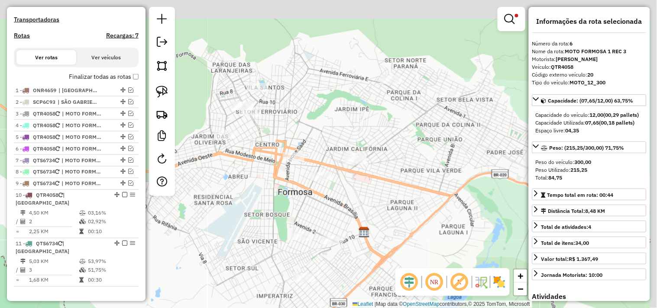
drag, startPoint x: 322, startPoint y: 183, endPoint x: 283, endPoint y: 220, distance: 53.6
click at [283, 220] on div "Limpar filtros Janela de atendimento Grade de atendimento Capacidade Transporta…" at bounding box center [328, 154] width 657 height 308
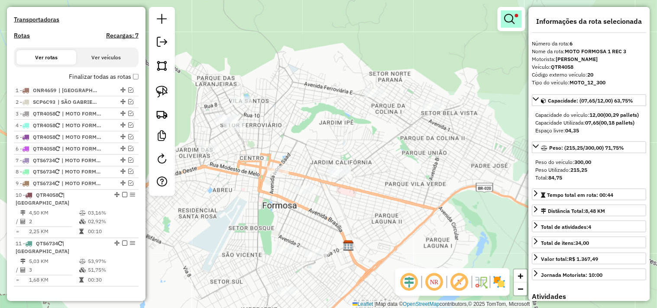
click at [508, 22] on em at bounding box center [510, 19] width 10 height 10
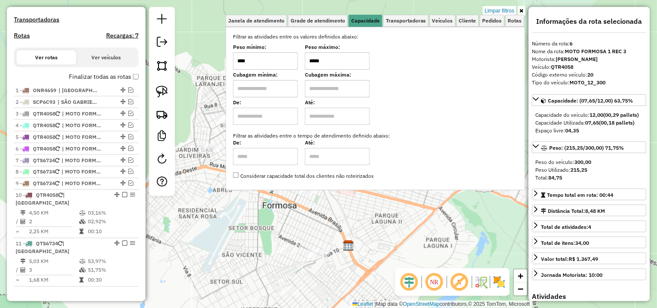
drag, startPoint x: 359, startPoint y: 66, endPoint x: 279, endPoint y: 66, distance: 79.3
click at [279, 66] on div "Peso mínimo: **** Peso máximo: *****" at bounding box center [375, 57] width 285 height 24
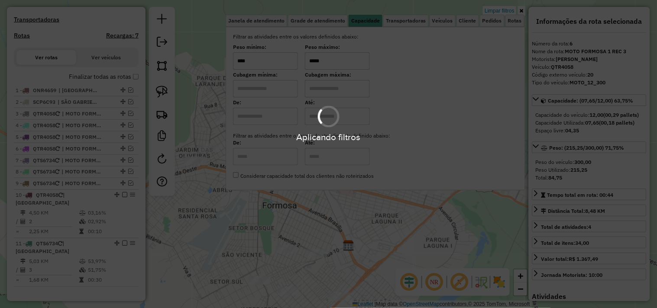
type input "*****"
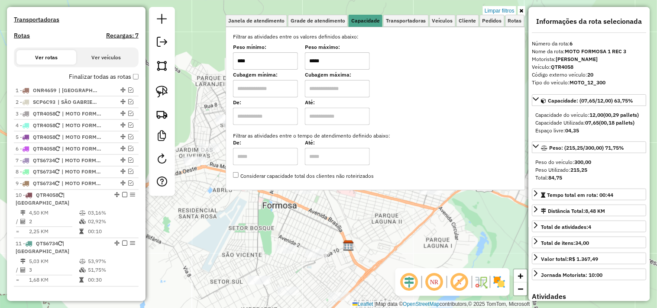
click at [378, 220] on div "Limpar filtros Janela de atendimento Grade de atendimento Capacidade Transporta…" at bounding box center [328, 154] width 657 height 308
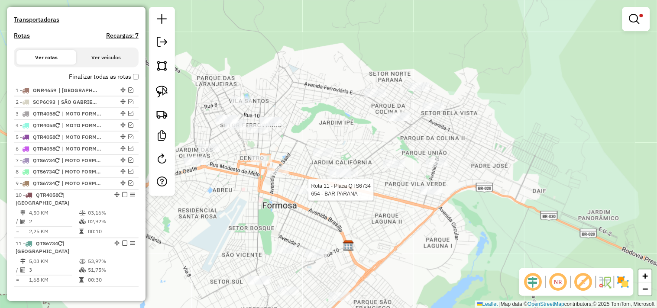
select select "**********"
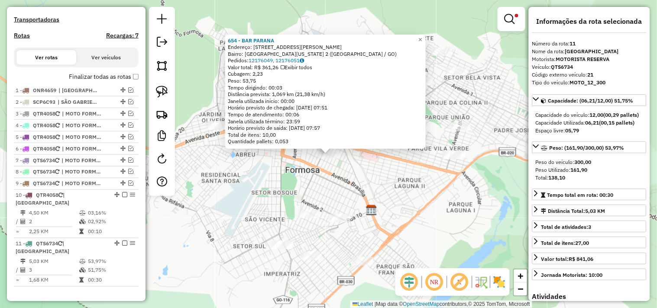
scroll to position [409, 0]
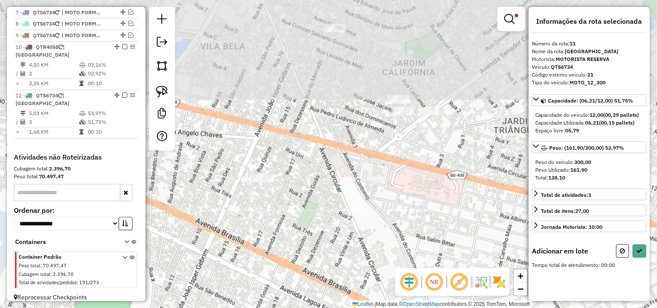
drag, startPoint x: 357, startPoint y: 123, endPoint x: 373, endPoint y: 193, distance: 72.4
click at [365, 223] on div "Limpar filtros Janela de atendimento Grade de atendimento Capacidade Transporta…" at bounding box center [328, 154] width 657 height 308
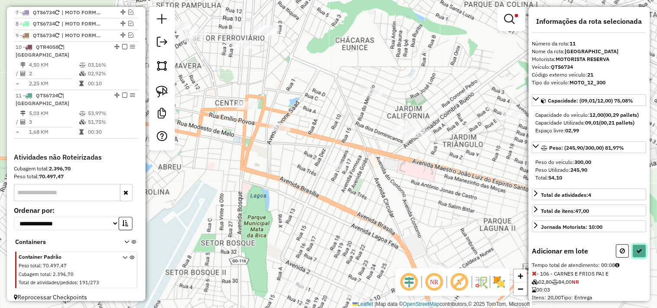
click at [638, 254] on icon at bounding box center [640, 251] width 6 height 6
select select "**********"
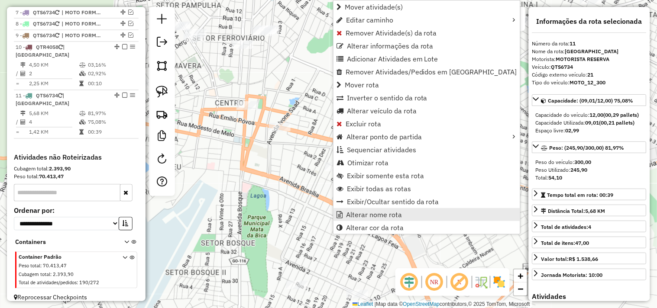
click at [347, 215] on span "Alterar nome rota" at bounding box center [374, 214] width 56 height 7
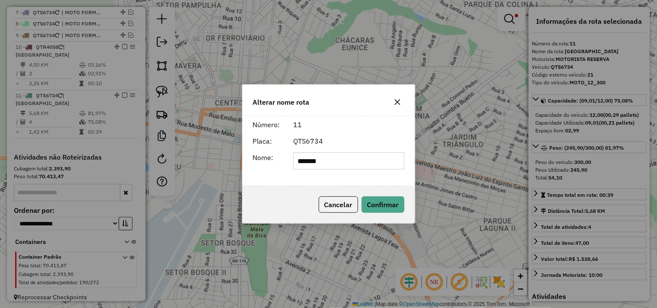
click at [339, 162] on input "*******" at bounding box center [348, 160] width 111 height 17
type input "**********"
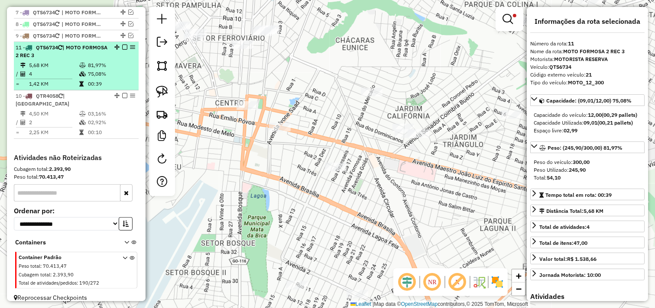
drag, startPoint x: 114, startPoint y: 95, endPoint x: 115, endPoint y: 57, distance: 38.1
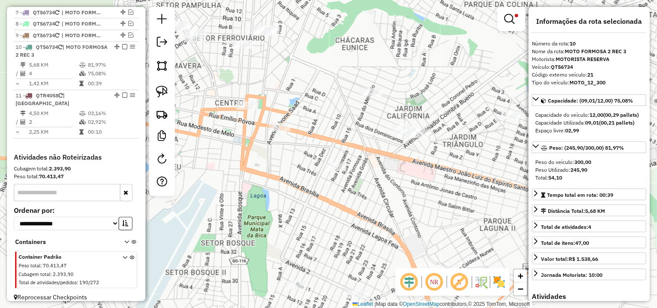
click at [123, 50] on em at bounding box center [124, 47] width 5 height 5
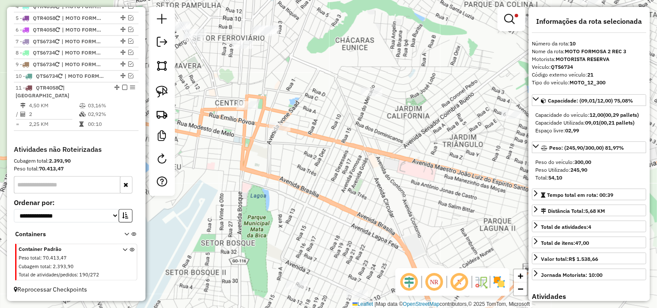
scroll to position [379, 0]
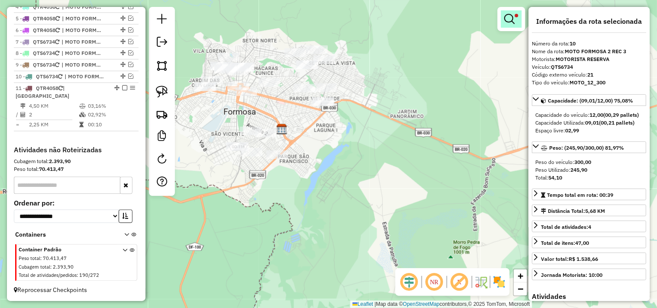
click at [510, 23] on em at bounding box center [510, 19] width 10 height 10
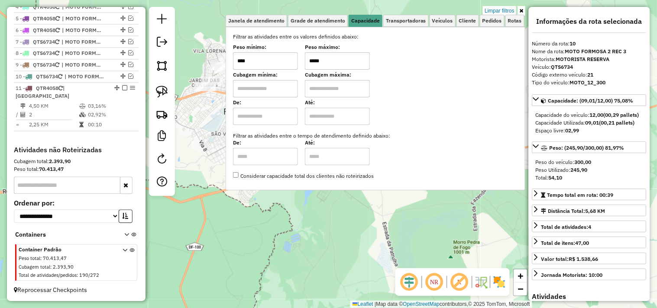
drag, startPoint x: 346, startPoint y: 57, endPoint x: 268, endPoint y: 65, distance: 78.4
click at [269, 65] on div "Peso mínimo: **** Peso máximo: *****" at bounding box center [375, 57] width 285 height 24
type input "*****"
click at [298, 231] on div "Limpar filtros Janela de atendimento Grade de atendimento Capacidade Transporta…" at bounding box center [328, 154] width 657 height 308
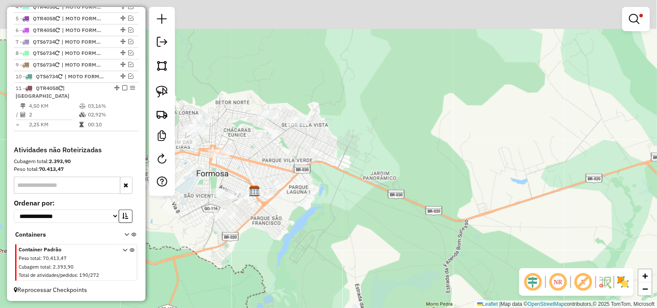
drag, startPoint x: 281, startPoint y: 207, endPoint x: 252, endPoint y: 273, distance: 72.4
click at [252, 273] on div "Limpar filtros Janela de atendimento Grade de atendimento Capacidade Transporta…" at bounding box center [328, 154] width 657 height 308
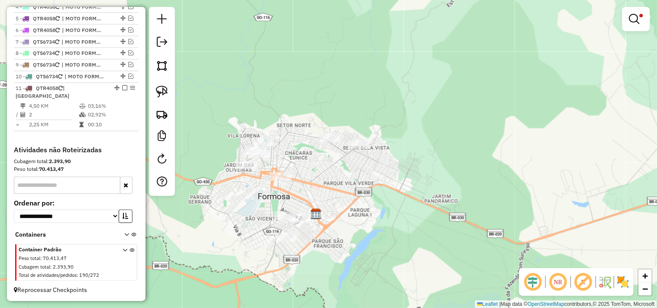
drag, startPoint x: 350, startPoint y: 197, endPoint x: 367, endPoint y: 203, distance: 17.8
click at [367, 203] on div "Limpar filtros Janela de atendimento Grade de atendimento Capacidade Transporta…" at bounding box center [328, 154] width 657 height 308
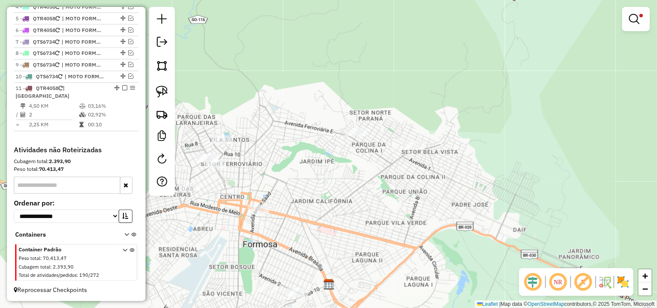
drag, startPoint x: 243, startPoint y: 103, endPoint x: 276, endPoint y: 94, distance: 34.0
click at [276, 94] on div "Limpar filtros Janela de atendimento Grade de atendimento Capacidade Transporta…" at bounding box center [328, 154] width 657 height 308
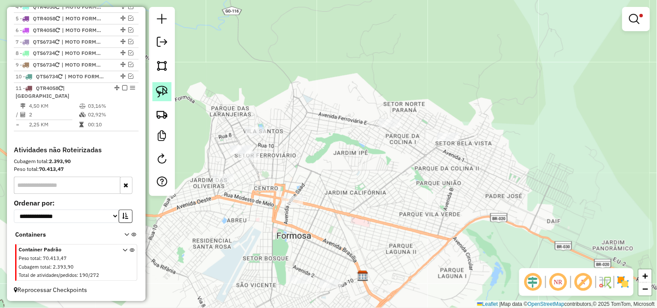
click at [165, 88] on img at bounding box center [162, 92] width 12 height 12
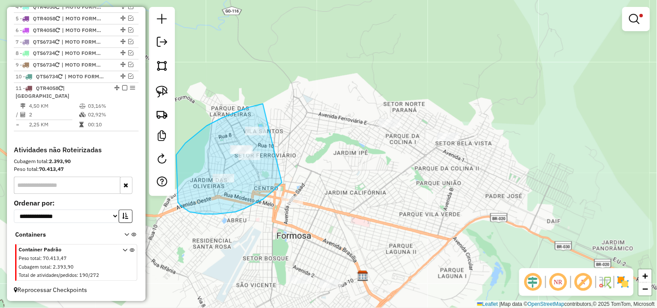
drag, startPoint x: 258, startPoint y: 105, endPoint x: 299, endPoint y: 116, distance: 42.4
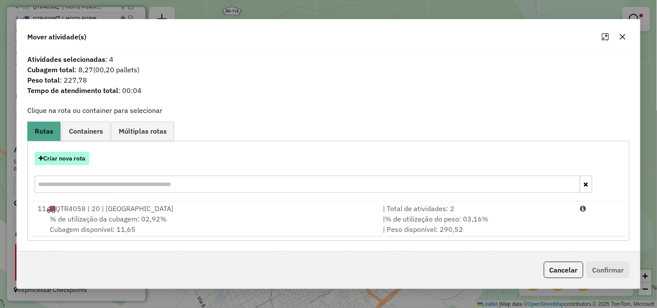
click at [71, 162] on button "Criar nova rota" at bounding box center [62, 158] width 55 height 13
select select "*******"
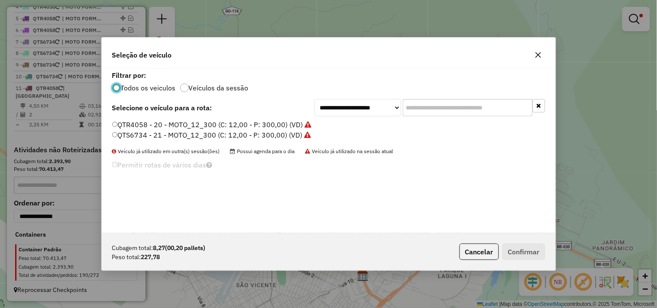
scroll to position [5, 2]
click at [260, 131] on label "QTS6734 - 21 - MOTO_12_300 (C: 12,00 - P: 300,00) (VD)" at bounding box center [211, 135] width 199 height 10
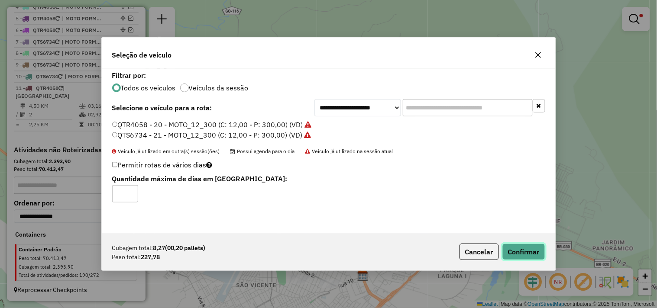
click at [524, 251] on button "Confirmar" at bounding box center [524, 252] width 43 height 16
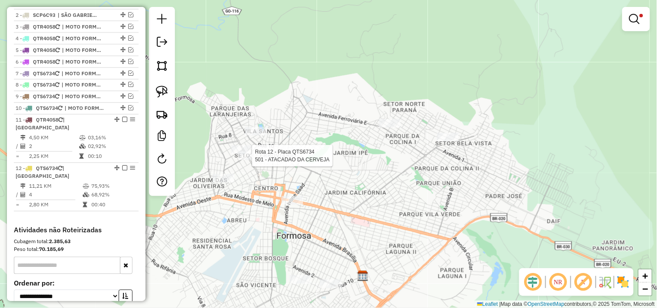
select select "**********"
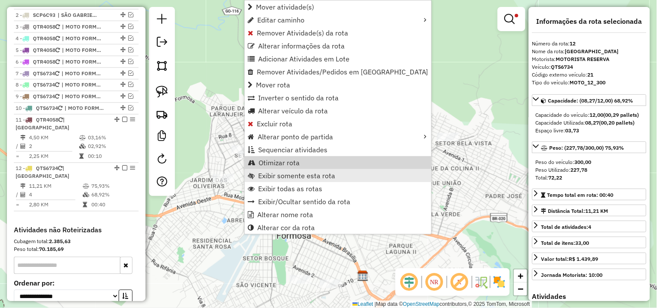
scroll to position [421, 0]
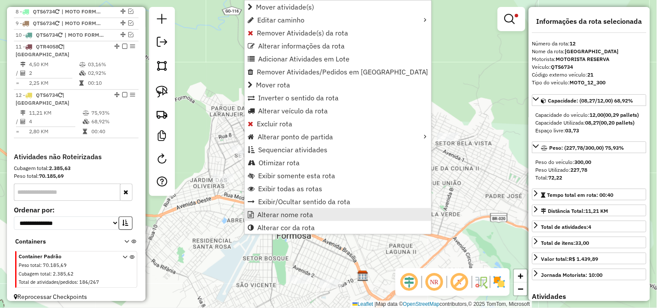
click at [272, 211] on span "Alterar nome rota" at bounding box center [285, 214] width 56 height 7
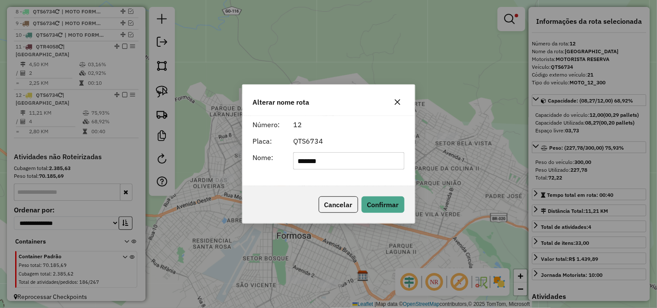
click at [318, 159] on input "*******" at bounding box center [348, 160] width 111 height 17
type input "**********"
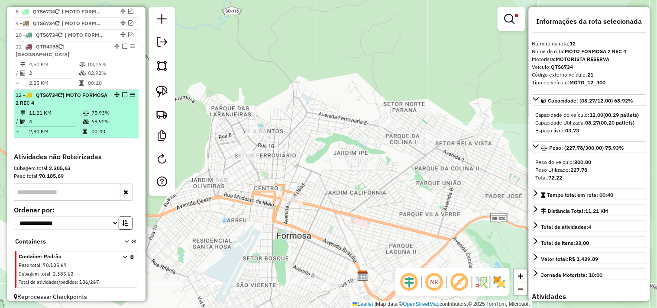
click at [122, 96] on em at bounding box center [124, 95] width 5 height 5
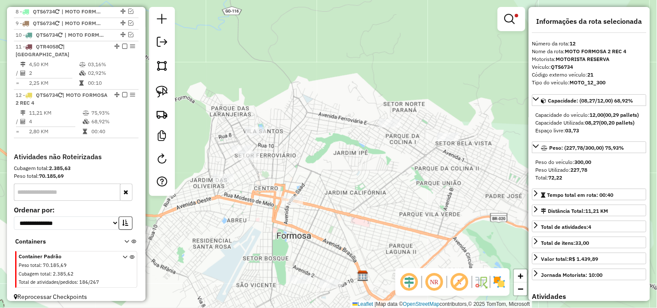
scroll to position [391, 0]
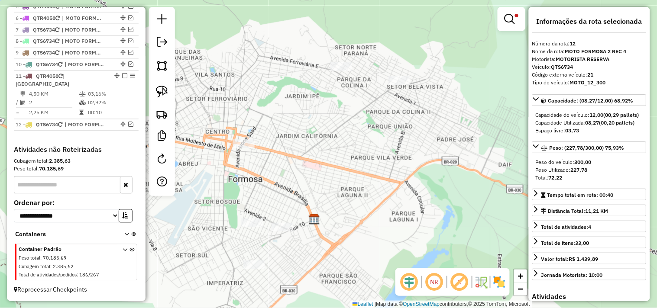
drag, startPoint x: 368, startPoint y: 188, endPoint x: 334, endPoint y: 111, distance: 83.8
click at [320, 136] on div "Limpar filtros Janela de atendimento Grade de atendimento Capacidade Transporta…" at bounding box center [328, 154] width 657 height 308
click at [509, 16] on em at bounding box center [510, 19] width 10 height 10
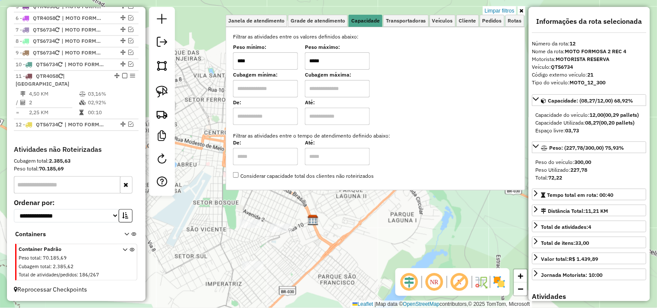
drag, startPoint x: 299, startPoint y: 61, endPoint x: 282, endPoint y: 64, distance: 16.7
click at [282, 64] on div "Peso mínimo: **** Peso máximo: *****" at bounding box center [375, 57] width 285 height 24
type input "*****"
click at [347, 230] on div "Limpar filtros Janela de atendimento Grade de atendimento Capacidade Transporta…" at bounding box center [328, 154] width 657 height 308
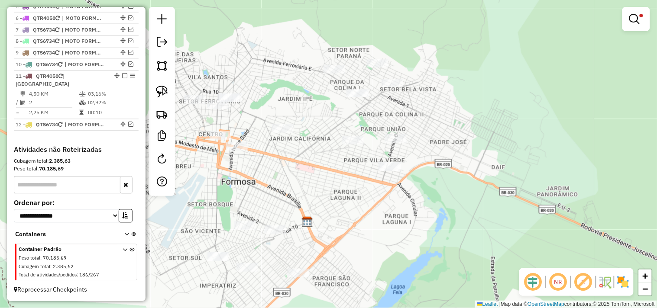
drag, startPoint x: 346, startPoint y: 217, endPoint x: 335, endPoint y: 221, distance: 11.7
click at [337, 221] on div "Limpar filtros Janela de atendimento Grade de atendimento Capacidade Transporta…" at bounding box center [328, 154] width 657 height 308
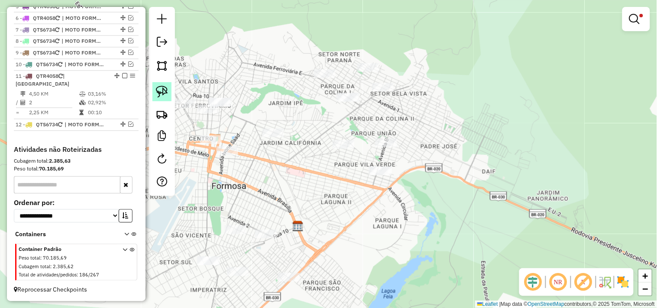
click at [161, 88] on img at bounding box center [162, 92] width 12 height 12
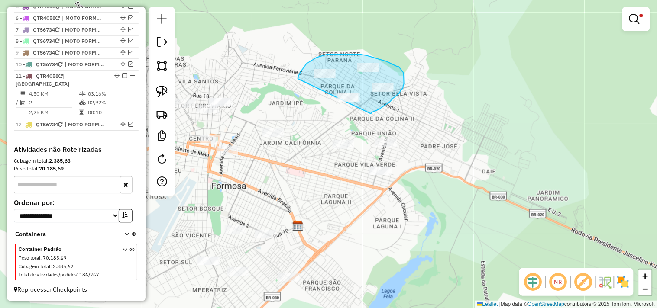
drag, startPoint x: 371, startPoint y: 114, endPoint x: 305, endPoint y: 96, distance: 68.6
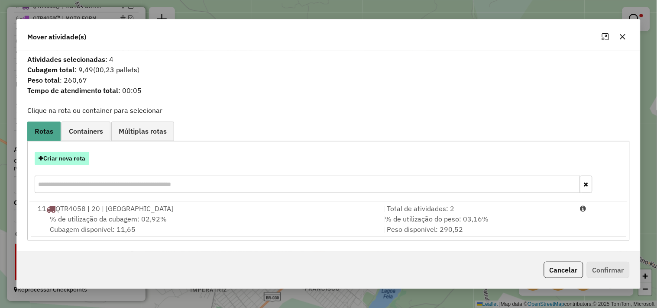
click at [61, 162] on button "Criar nova rota" at bounding box center [62, 158] width 55 height 13
select select "*******"
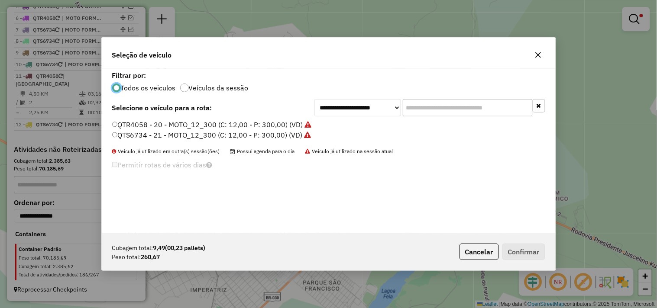
scroll to position [5, 2]
click at [264, 125] on label "QTR4058 - 20 - MOTO_12_300 (C: 12,00 - P: 300,00) (VD)" at bounding box center [212, 125] width 200 height 10
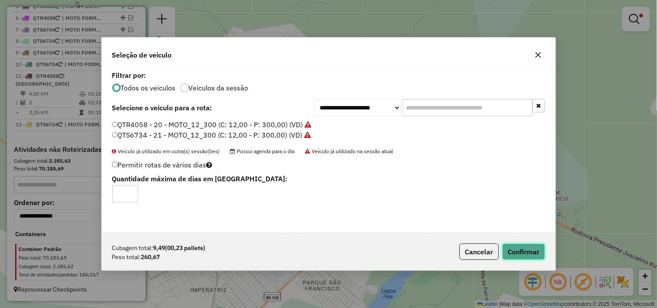
click at [525, 248] on button "Confirmar" at bounding box center [524, 252] width 43 height 16
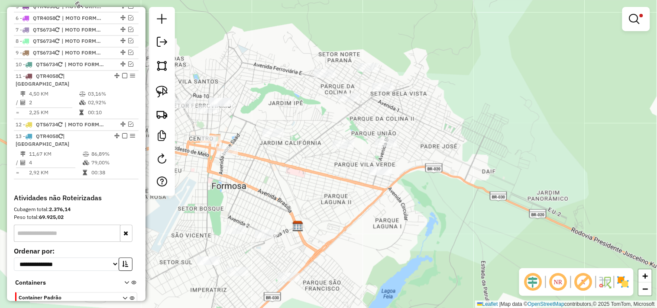
scroll to position [421, 0]
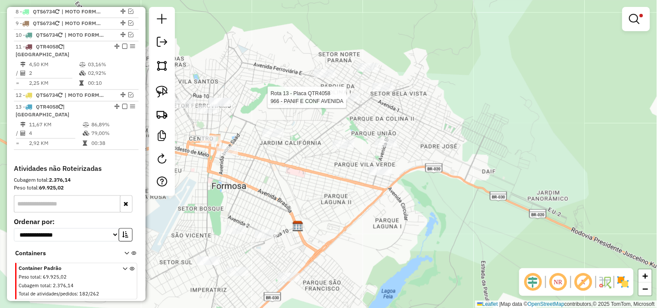
select select "**********"
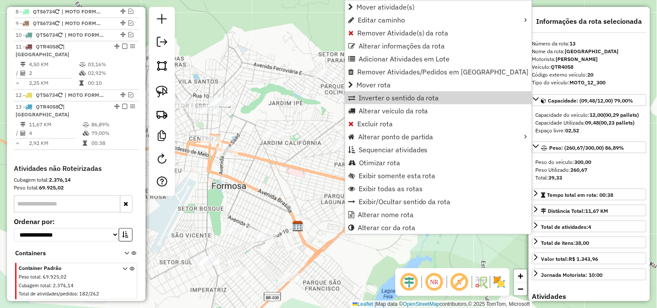
scroll to position [432, 0]
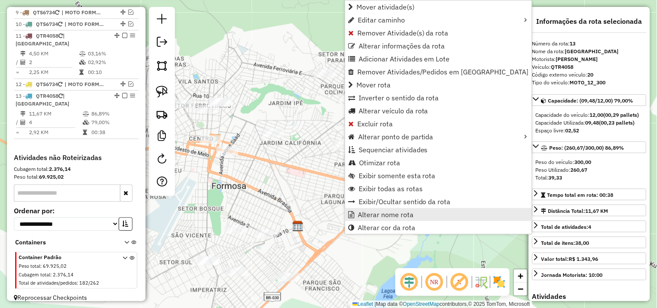
click at [377, 214] on span "Alterar nome rota" at bounding box center [386, 214] width 56 height 7
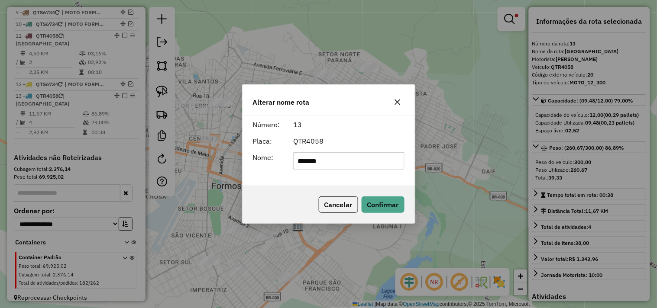
click at [375, 165] on input "*******" at bounding box center [348, 160] width 111 height 17
type input "**********"
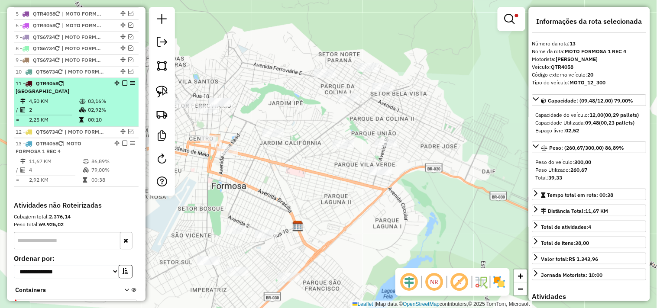
scroll to position [336, 0]
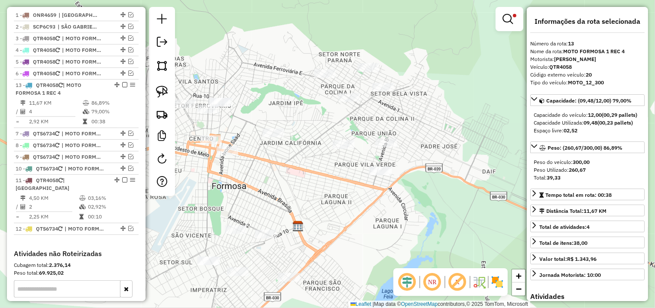
drag, startPoint x: 114, startPoint y: 191, endPoint x: 118, endPoint y: 91, distance: 99.3
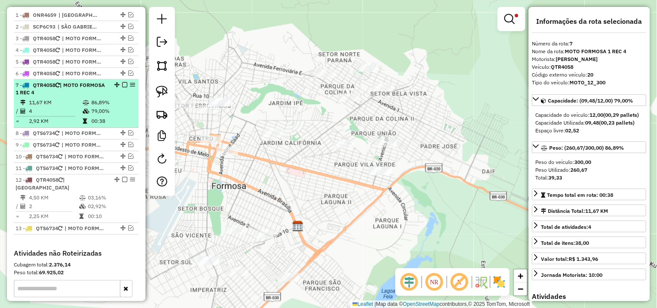
click at [123, 88] on em at bounding box center [124, 84] width 5 height 5
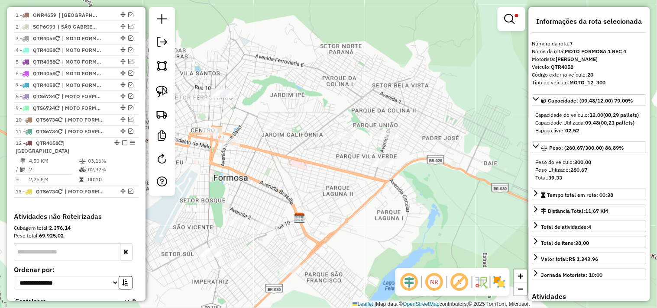
drag, startPoint x: 256, startPoint y: 197, endPoint x: 250, endPoint y: 175, distance: 22.6
click at [262, 174] on div "Limpar filtros Janela de atendimento Grade de atendimento Capacidade Transporta…" at bounding box center [328, 154] width 657 height 308
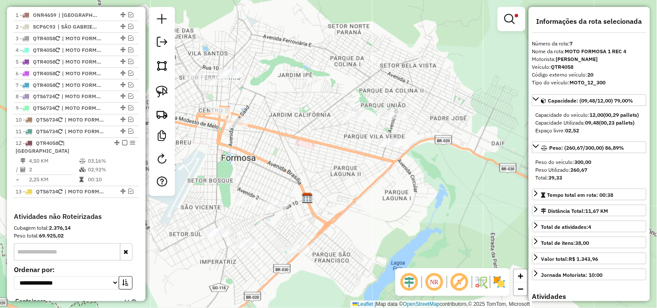
drag, startPoint x: 302, startPoint y: 205, endPoint x: 317, endPoint y: 187, distance: 24.3
click at [313, 193] on img at bounding box center [307, 198] width 11 height 11
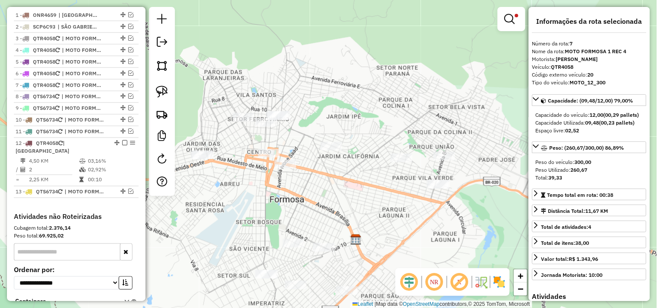
drag, startPoint x: 352, startPoint y: 176, endPoint x: 397, endPoint y: 243, distance: 80.6
click at [397, 243] on div "Limpar filtros Janela de atendimento Grade de atendimento Capacidade Transporta…" at bounding box center [328, 154] width 657 height 308
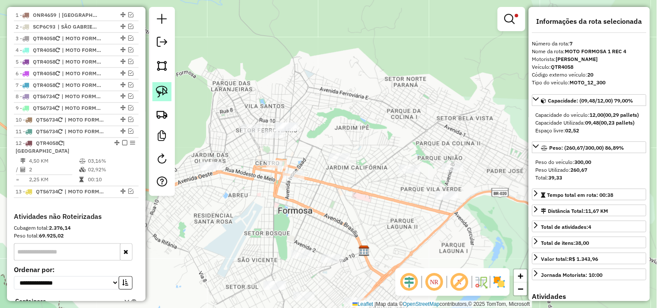
click at [160, 91] on img at bounding box center [162, 92] width 12 height 12
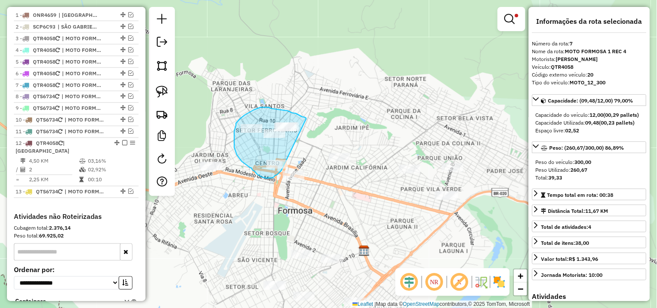
click at [287, 165] on div "Limpar filtros Janela de atendimento Grade de atendimento Capacidade Transporta…" at bounding box center [328, 154] width 657 height 308
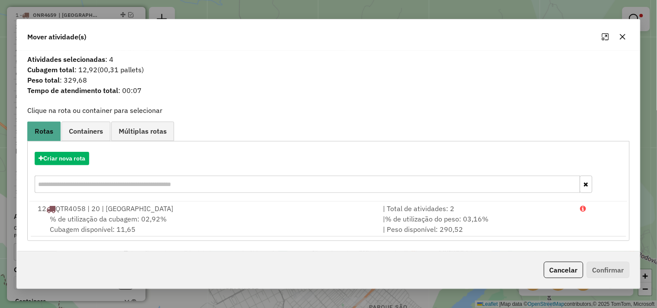
click at [562, 269] on button "Cancelar" at bounding box center [563, 270] width 39 height 16
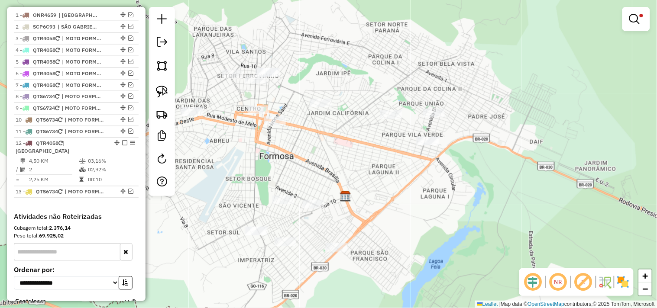
drag, startPoint x: 492, startPoint y: 254, endPoint x: 473, endPoint y: 197, distance: 59.9
click at [473, 197] on div "Limpar filtros Janela de atendimento Grade de atendimento Capacidade Transporta…" at bounding box center [328, 154] width 657 height 308
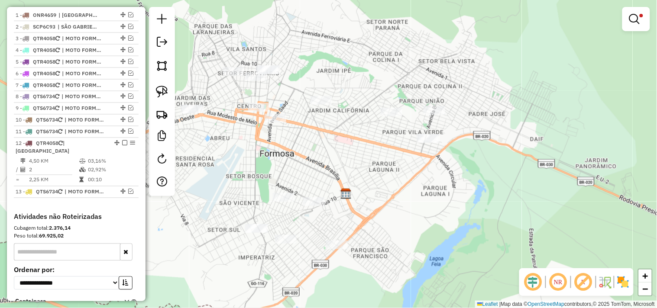
drag, startPoint x: 279, startPoint y: 149, endPoint x: 283, endPoint y: 150, distance: 4.4
click at [283, 150] on div "Limpar filtros Janela de atendimento Grade de atendimento Capacidade Transporta…" at bounding box center [328, 154] width 657 height 308
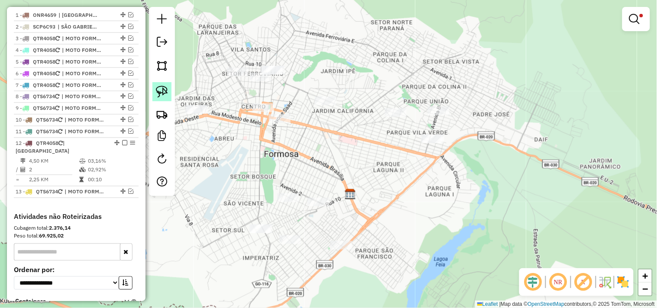
click at [166, 89] on img at bounding box center [162, 92] width 12 height 12
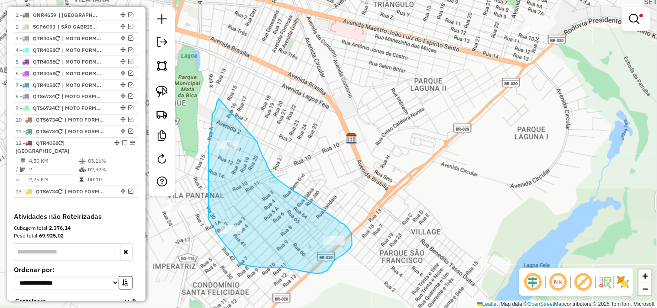
drag, startPoint x: 284, startPoint y: 175, endPoint x: 242, endPoint y: 119, distance: 69.6
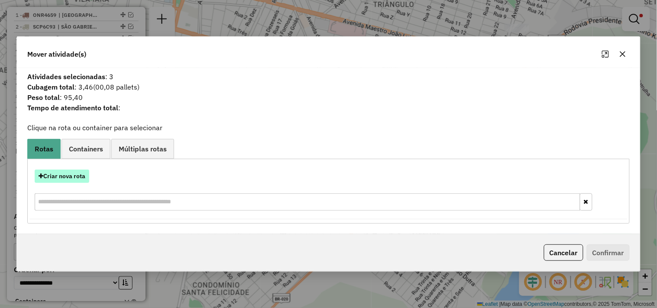
click at [73, 172] on button "Criar nova rota" at bounding box center [62, 176] width 55 height 13
select select "*******"
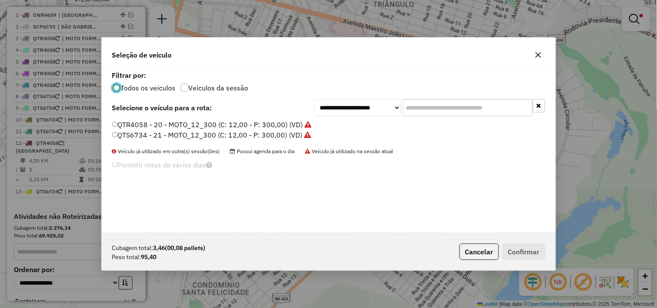
scroll to position [5, 2]
click at [230, 134] on label "QTS6734 - 21 - MOTO_12_300 (C: 12,00 - P: 300,00) (VD)" at bounding box center [211, 135] width 199 height 10
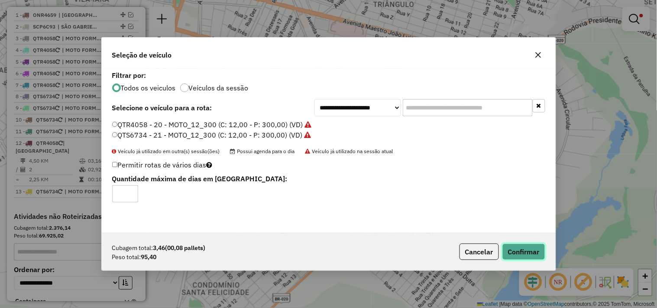
click at [509, 250] on button "Confirmar" at bounding box center [524, 252] width 43 height 16
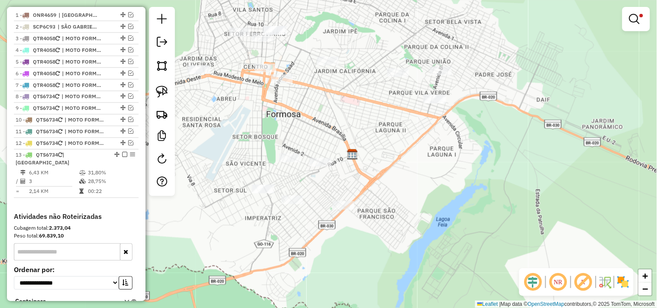
drag, startPoint x: 288, startPoint y: 97, endPoint x: 332, endPoint y: 153, distance: 71.2
click at [332, 153] on div "Limpar filtros Janela de atendimento Grade de atendimento Capacidade Transporta…" at bounding box center [328, 154] width 657 height 308
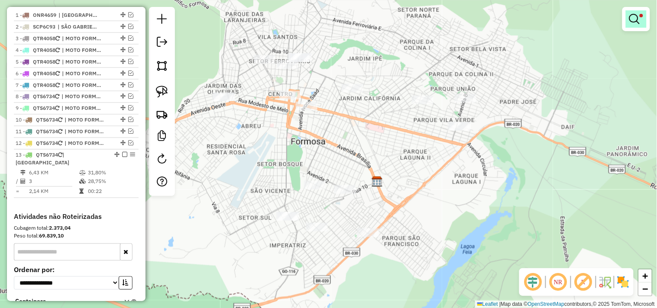
click at [634, 18] on em at bounding box center [634, 19] width 10 height 10
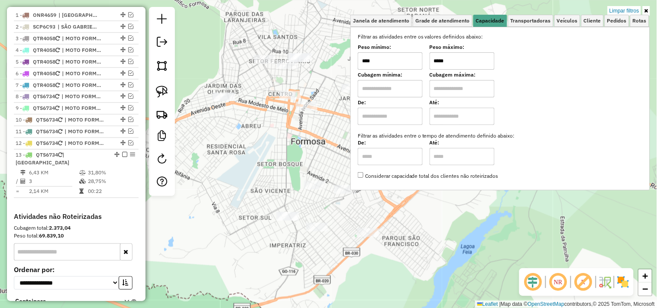
drag, startPoint x: 448, startPoint y: 61, endPoint x: 429, endPoint y: 44, distance: 25.8
click at [433, 61] on input "*****" at bounding box center [462, 60] width 65 height 17
type input "******"
click at [334, 207] on div "Limpar filtros Janela de atendimento Grade de atendimento Capacidade Transporta…" at bounding box center [328, 154] width 657 height 308
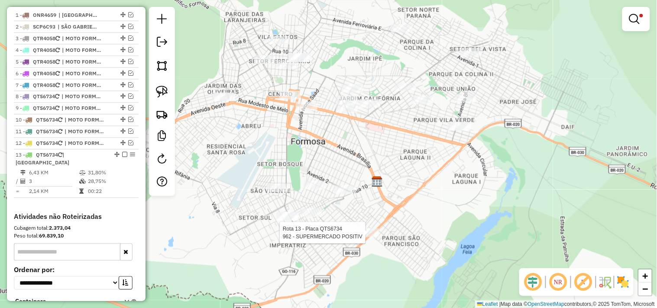
scroll to position [403, 0]
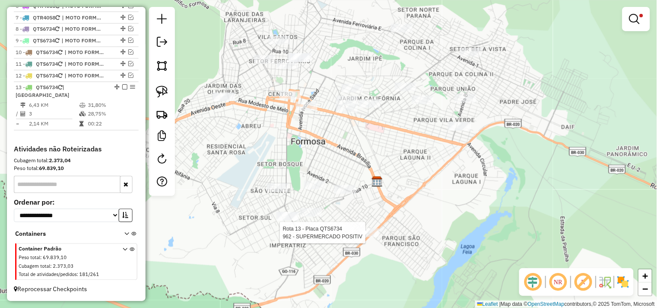
select select "**********"
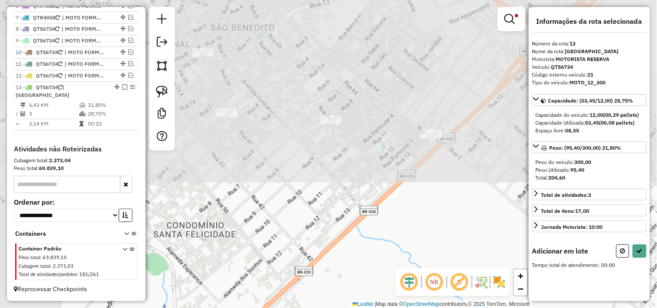
drag, startPoint x: 276, startPoint y: 138, endPoint x: 390, endPoint y: 327, distance: 221.2
click at [390, 308] on html "Aplicando filtros Pop-up bloqueado! Seu navegador bloqueou automáticamente a ab…" at bounding box center [328, 154] width 657 height 308
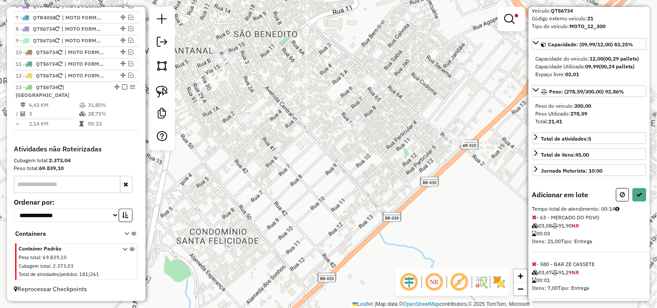
scroll to position [72, 0]
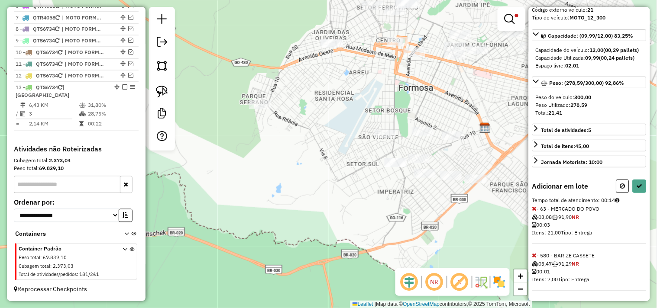
drag, startPoint x: 481, startPoint y: 179, endPoint x: 454, endPoint y: 192, distance: 29.8
click at [455, 192] on div "Limpar filtros Janela de atendimento Grade de atendimento Capacidade Transporta…" at bounding box center [328, 154] width 657 height 308
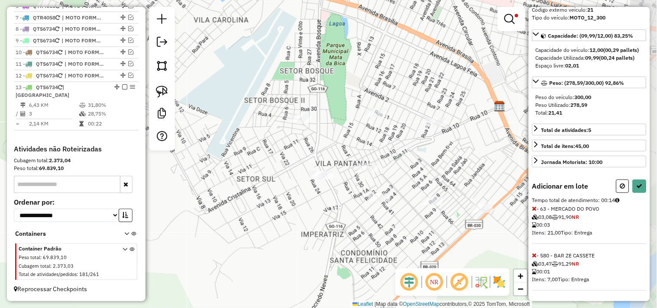
drag, startPoint x: 427, startPoint y: 121, endPoint x: 399, endPoint y: 81, distance: 48.6
click at [399, 81] on div "Limpar filtros Janela de atendimento Grade de atendimento Capacidade Transporta…" at bounding box center [328, 154] width 657 height 308
click at [639, 188] on icon at bounding box center [640, 186] width 6 height 6
select select "**********"
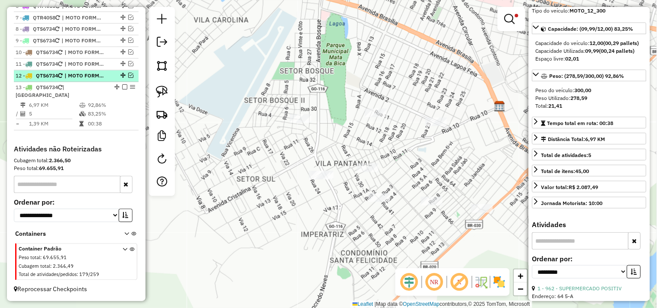
scroll to position [355, 0]
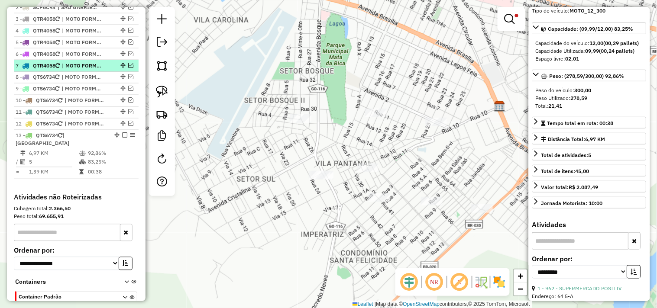
click at [82, 70] on span "| MOTO FORMOSA 1 REC 4" at bounding box center [82, 66] width 40 height 8
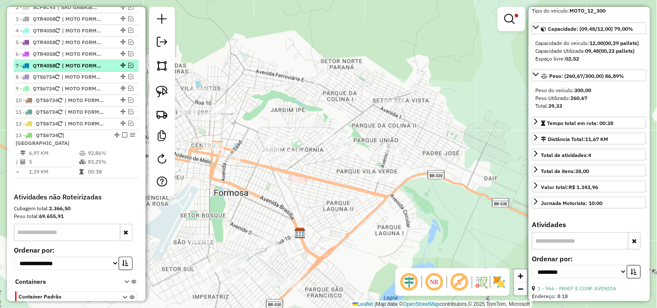
click at [130, 68] on em at bounding box center [130, 65] width 5 height 5
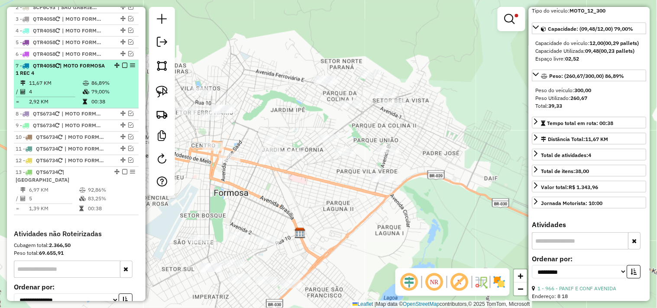
click at [123, 68] on em at bounding box center [124, 65] width 5 height 5
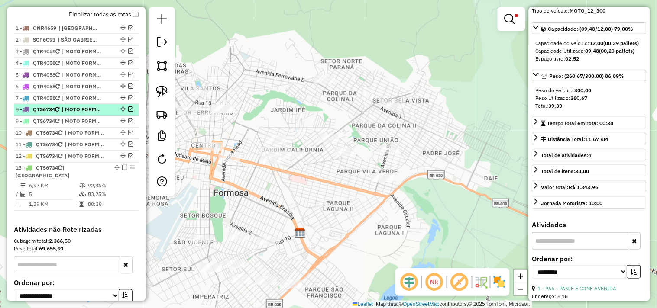
scroll to position [307, 0]
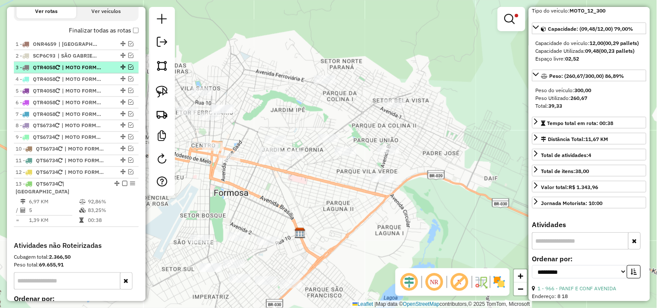
click at [83, 71] on span "| MOTO FORMOSA 1" at bounding box center [82, 68] width 40 height 8
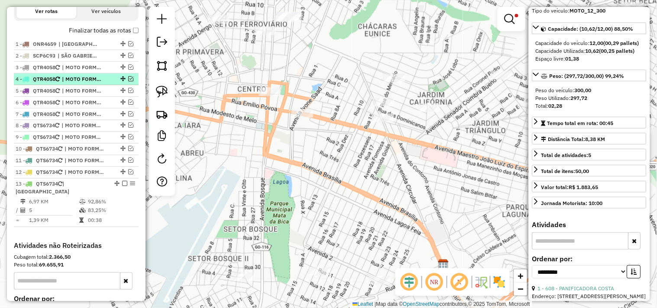
click at [83, 83] on span "| MOTO FORMOSA 1 REC 1" at bounding box center [82, 79] width 40 height 8
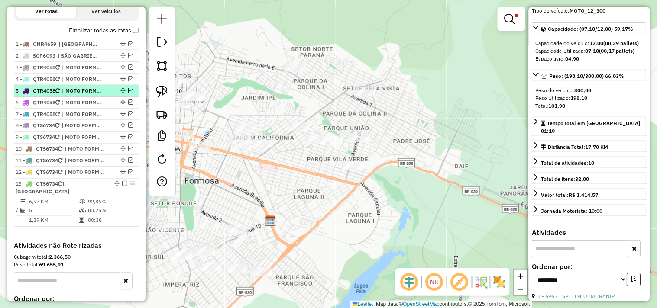
click at [82, 95] on span "| MOTO FORMOSA 1 REC 2" at bounding box center [82, 91] width 40 height 8
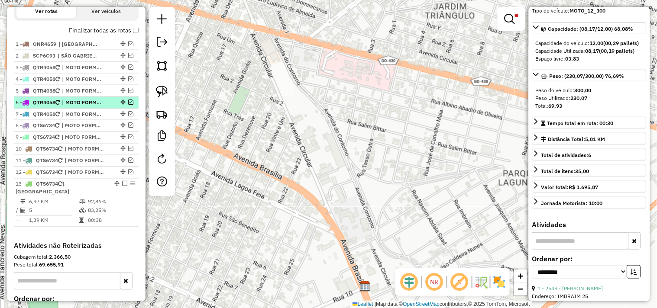
click at [78, 107] on span "| MOTO FORMOSA 1 REC 3" at bounding box center [82, 103] width 40 height 8
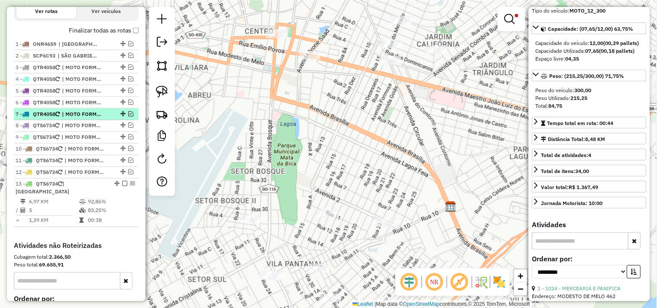
click at [80, 118] on span "| MOTO FORMOSA 1 REC 4" at bounding box center [82, 114] width 40 height 8
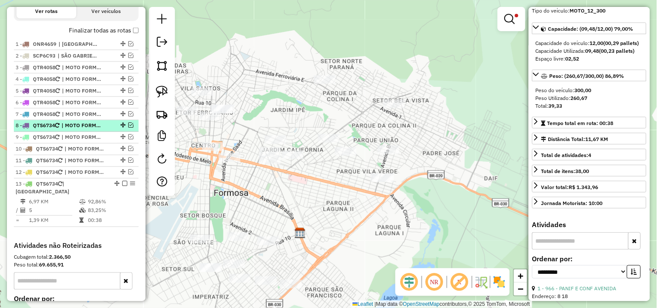
click at [81, 129] on span "| MOTO FORMOSA 2" at bounding box center [82, 126] width 40 height 8
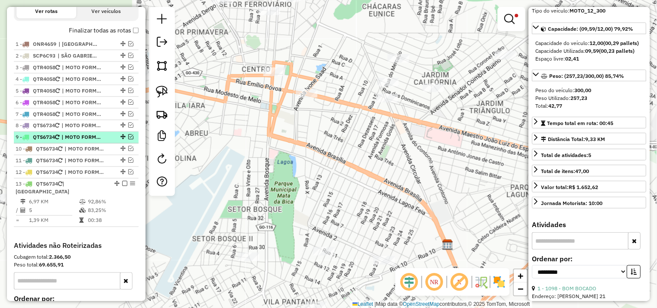
click at [80, 142] on span "| MOTO FORMOSA 2 REC 1" at bounding box center [82, 138] width 40 height 8
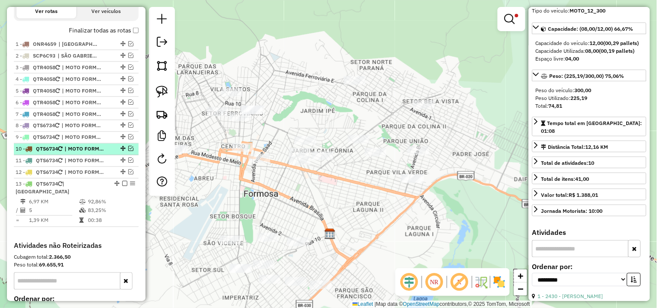
click at [80, 153] on span "| MOTO FORMOSA 2 REC 2" at bounding box center [85, 150] width 40 height 8
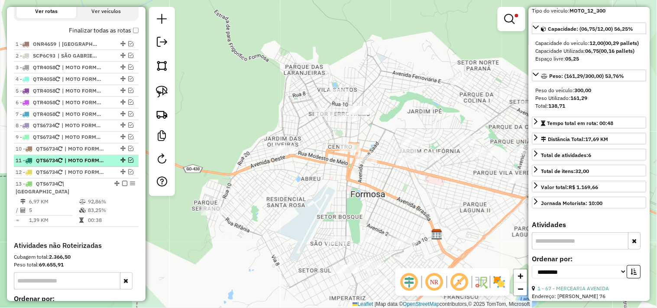
click at [80, 165] on span "| MOTO FORMOSA 2 REC 3" at bounding box center [85, 161] width 40 height 8
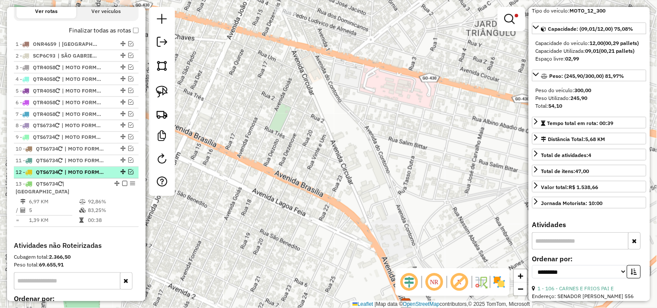
click at [80, 177] on span "| MOTO FORMOSA 2 REC 4" at bounding box center [85, 173] width 40 height 8
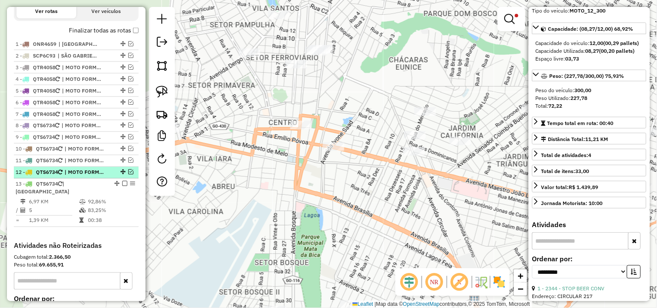
click at [84, 177] on span "| MOTO FORMOSA 2 REC 4" at bounding box center [85, 173] width 40 height 8
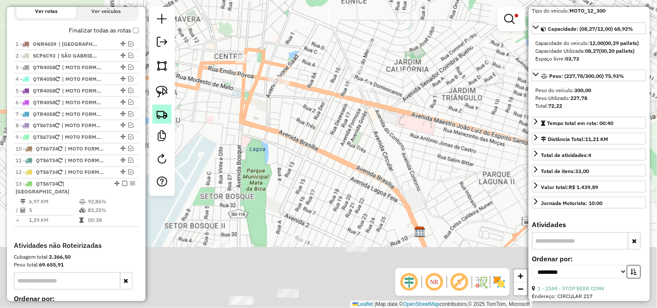
drag, startPoint x: 206, startPoint y: 143, endPoint x: 157, endPoint y: 106, distance: 61.5
click at [183, 122] on div "Limpar filtros Janela de atendimento Grade de atendimento Capacidade Transporta…" at bounding box center [328, 154] width 657 height 308
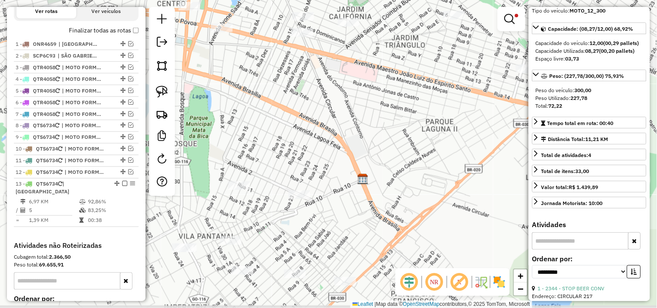
drag, startPoint x: 267, startPoint y: 150, endPoint x: 256, endPoint y: 117, distance: 35.1
click at [256, 117] on div "Limpar filtros Janela de atendimento Grade de atendimento Capacidade Transporta…" at bounding box center [328, 154] width 657 height 308
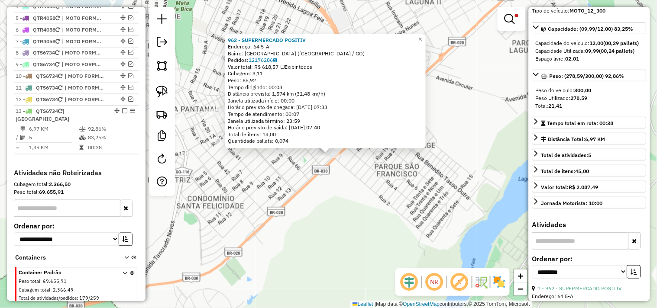
scroll to position [403, 0]
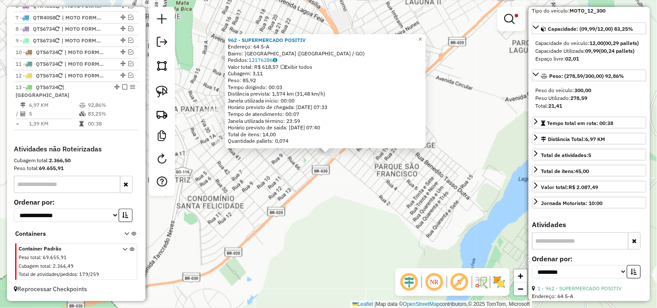
click at [292, 199] on div "962 - SUPERMERCADO POSITIV Endereço: 64 5-A Bairro: PARQUE LAGO (FORMOSA / GO) …" at bounding box center [328, 154] width 657 height 308
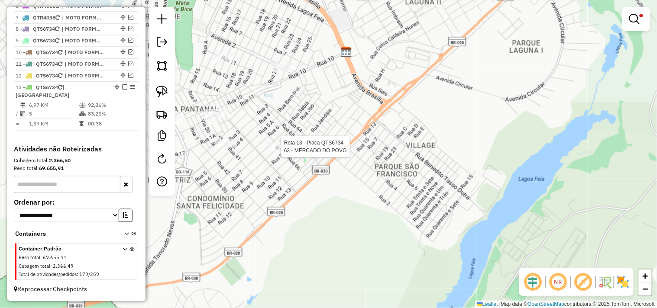
select select "**********"
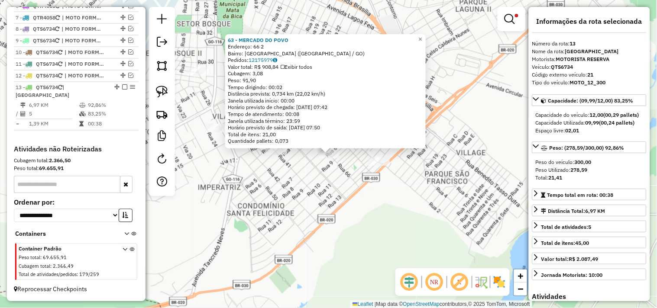
click at [282, 178] on div "63 - MERCADO DO POVO Endereço: 66 2 Bairro: PARQUE LAGO (FORMOSA / GO) Pedidos:…" at bounding box center [328, 154] width 657 height 308
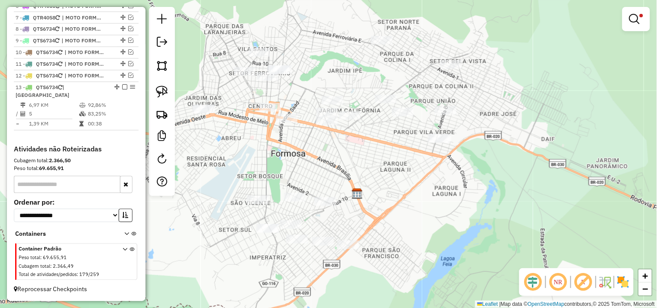
drag, startPoint x: 271, startPoint y: 68, endPoint x: 340, endPoint y: 151, distance: 108.0
click at [297, 166] on div "Limpar filtros Janela de atendimento Grade de atendimento Capacidade Transporta…" at bounding box center [328, 154] width 657 height 308
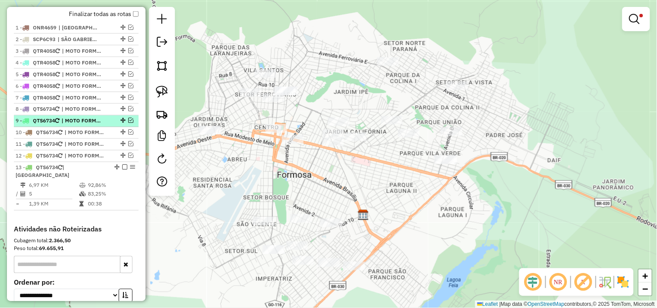
scroll to position [307, 0]
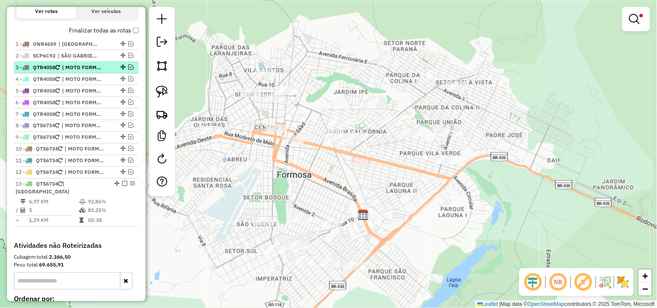
click at [86, 71] on span "| MOTO FORMOSA 1" at bounding box center [82, 68] width 40 height 8
select select "**********"
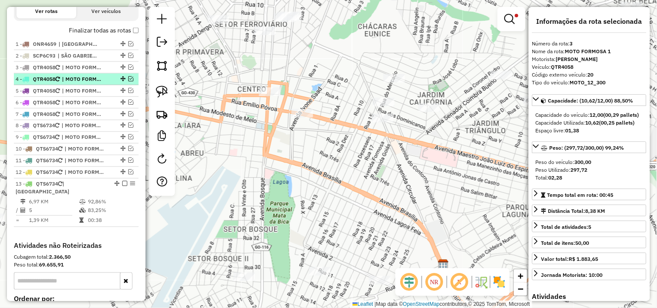
click at [86, 83] on span "| MOTO FORMOSA 1 REC 1" at bounding box center [82, 79] width 40 height 8
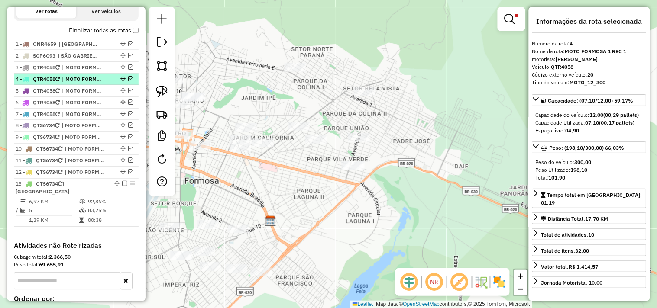
click at [128, 81] on em at bounding box center [130, 78] width 5 height 5
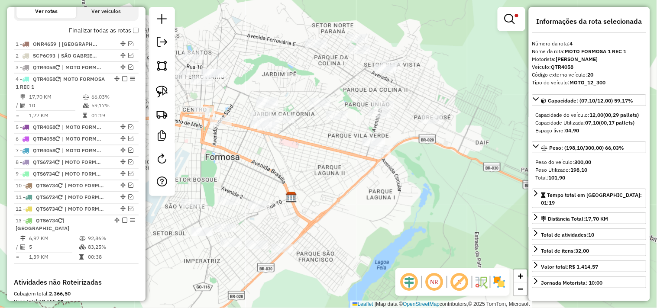
drag, startPoint x: 326, startPoint y: 169, endPoint x: 347, endPoint y: 145, distance: 31.6
click at [347, 145] on div "Limpar filtros Janela de atendimento Grade de atendimento Capacidade Transporta…" at bounding box center [328, 154] width 657 height 308
drag, startPoint x: 311, startPoint y: 173, endPoint x: 347, endPoint y: 154, distance: 40.7
click at [343, 156] on div "Limpar filtros Janela de atendimento Grade de atendimento Capacidade Transporta…" at bounding box center [328, 154] width 657 height 308
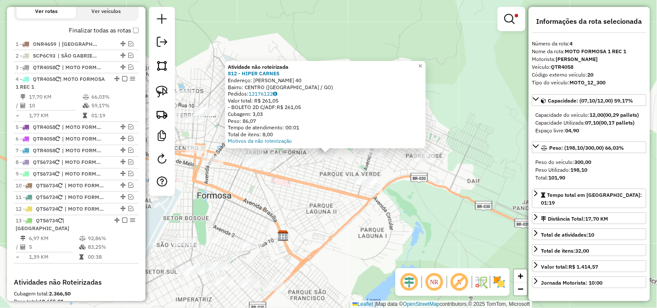
click at [328, 217] on div "Atividade não roteirizada 812 - HIPER CARNES Endereço: HONORIO LOBO 40 Bairro: …" at bounding box center [328, 154] width 657 height 308
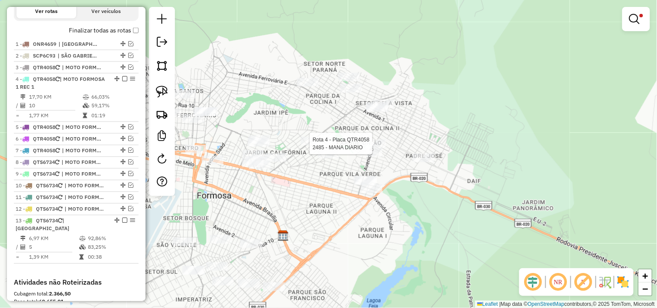
select select "**********"
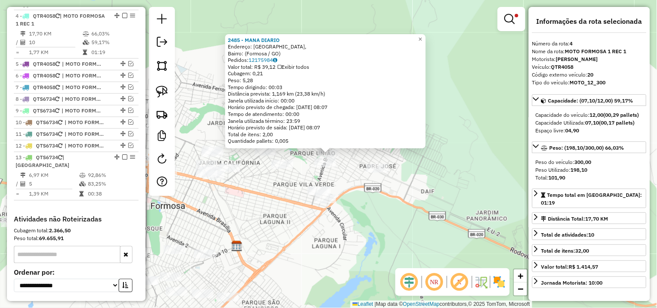
scroll to position [380, 0]
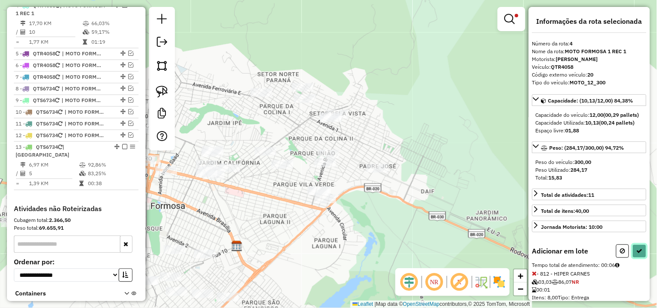
click at [637, 254] on icon at bounding box center [640, 251] width 6 height 6
select select "**********"
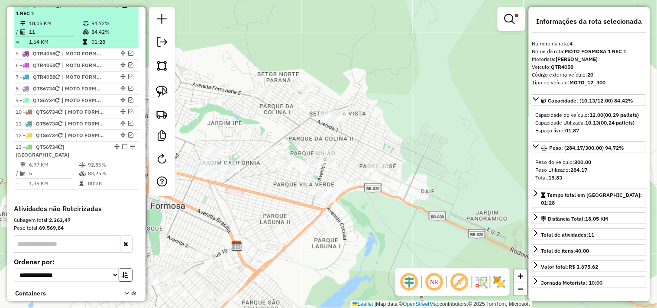
click at [123, 8] on em at bounding box center [124, 5] width 5 height 5
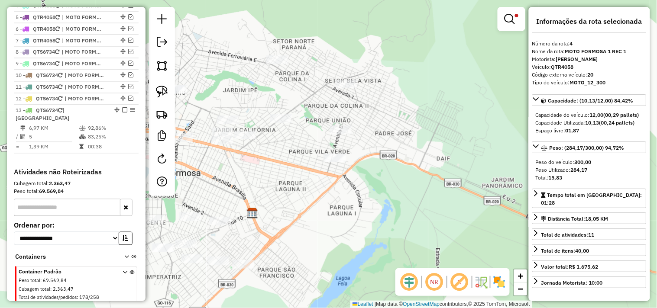
drag, startPoint x: 272, startPoint y: 208, endPoint x: 277, endPoint y: 196, distance: 13.2
click at [277, 196] on div "Limpar filtros Janela de atendimento Grade de atendimento Capacidade Transporta…" at bounding box center [328, 154] width 657 height 308
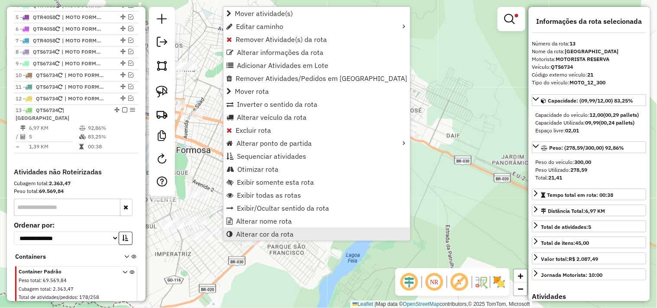
scroll to position [403, 0]
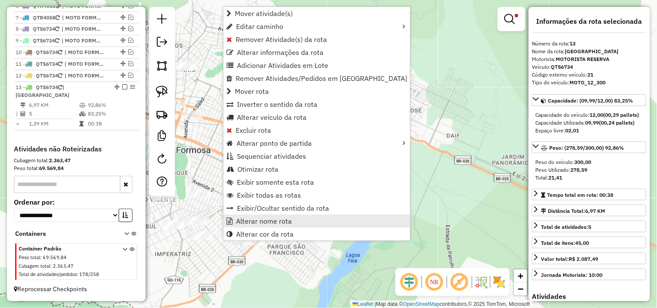
click at [267, 218] on span "Alterar nome rota" at bounding box center [264, 221] width 56 height 7
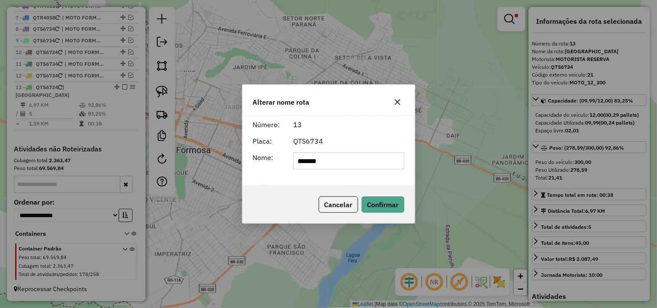
click at [321, 164] on input "*******" at bounding box center [348, 160] width 111 height 17
type input "**********"
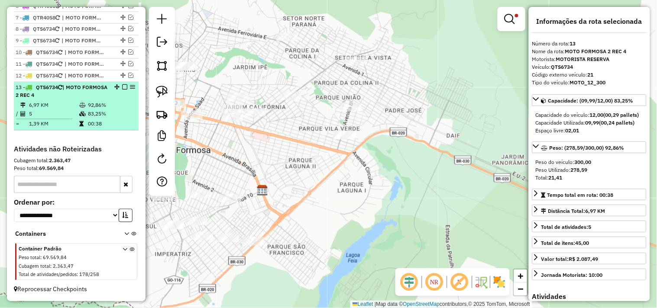
click at [122, 90] on em at bounding box center [124, 87] width 5 height 5
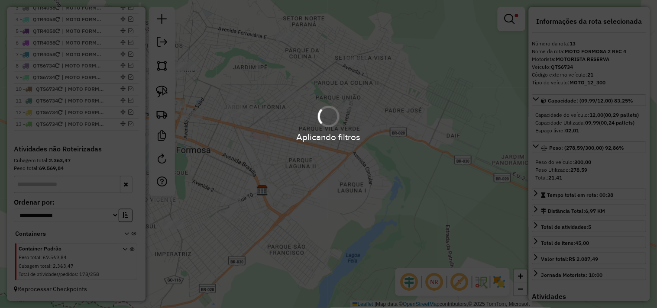
scroll to position [374, 0]
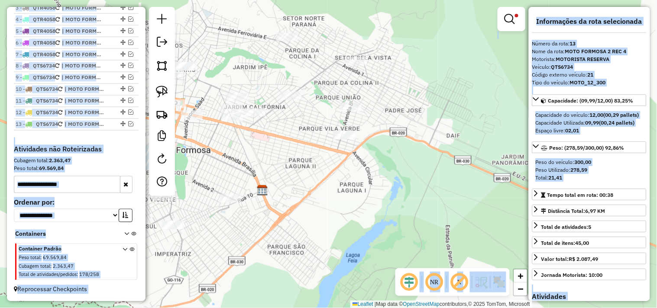
drag, startPoint x: 263, startPoint y: 152, endPoint x: 350, endPoint y: 157, distance: 86.3
click at [350, 152] on hb-app "Aplicando filtros Pop-up bloqueado! Seu navegador bloqueou automáticamente a ab…" at bounding box center [328, 154] width 657 height 308
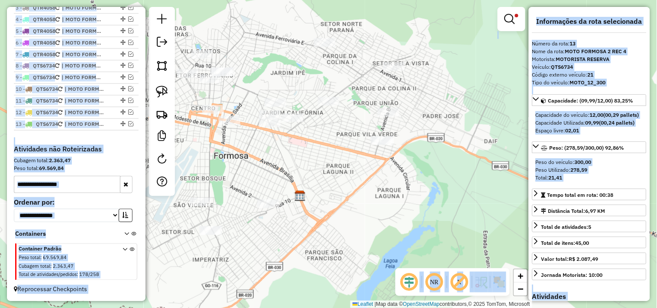
click at [305, 158] on div "Limpar filtros Janela de atendimento Grade de atendimento Capacidade Transporta…" at bounding box center [328, 154] width 657 height 308
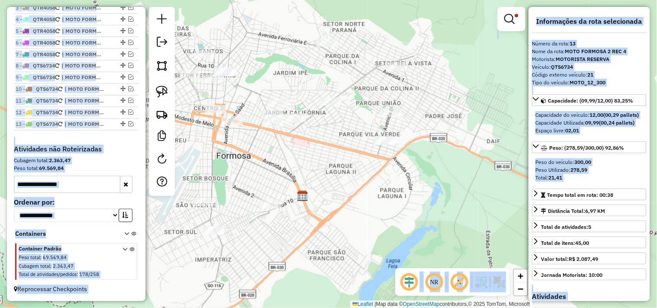
click at [128, 152] on h4 "Atividades não Roteirizadas" at bounding box center [76, 150] width 125 height 8
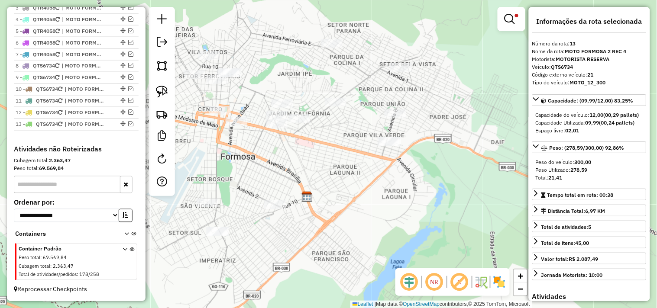
drag, startPoint x: 326, startPoint y: 158, endPoint x: 373, endPoint y: 176, distance: 50.5
click at [370, 175] on div "Limpar filtros Janela de atendimento Grade de atendimento Capacidade Transporta…" at bounding box center [328, 154] width 657 height 308
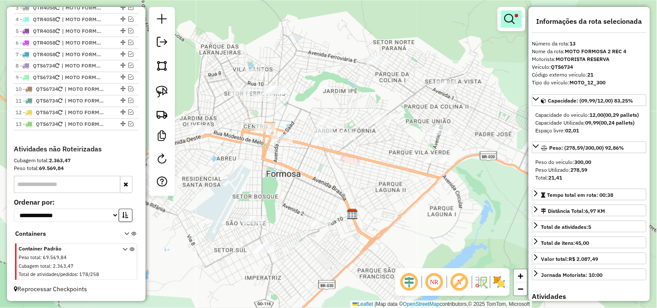
click at [513, 23] on em at bounding box center [510, 19] width 10 height 10
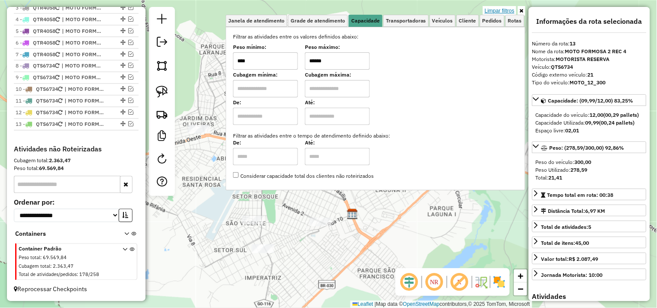
click at [503, 11] on link "Limpar filtros" at bounding box center [499, 11] width 33 height 10
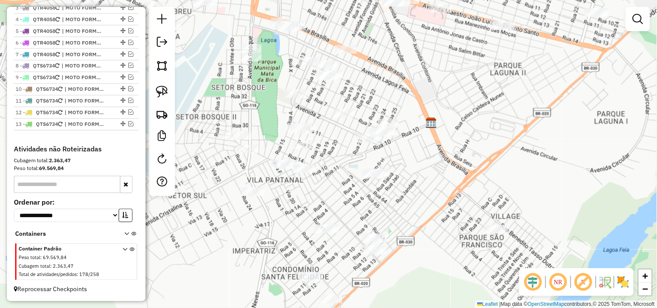
drag, startPoint x: 392, startPoint y: 181, endPoint x: 436, endPoint y: 74, distance: 115.6
click at [436, 74] on div "Janela de atendimento Grade de atendimento Capacidade Transportadoras Veículos …" at bounding box center [328, 154] width 657 height 308
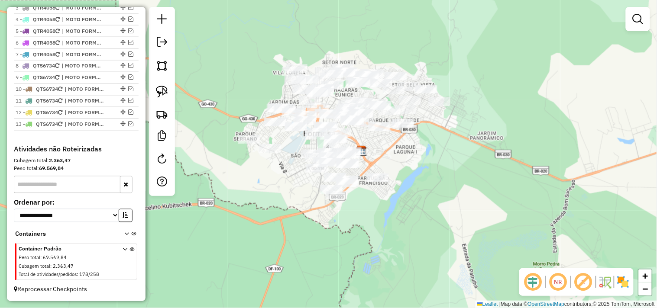
drag, startPoint x: 415, startPoint y: 152, endPoint x: 398, endPoint y: 149, distance: 17.5
click at [398, 149] on div "Janela de atendimento Grade de atendimento Capacidade Transportadoras Veículos …" at bounding box center [328, 154] width 657 height 308
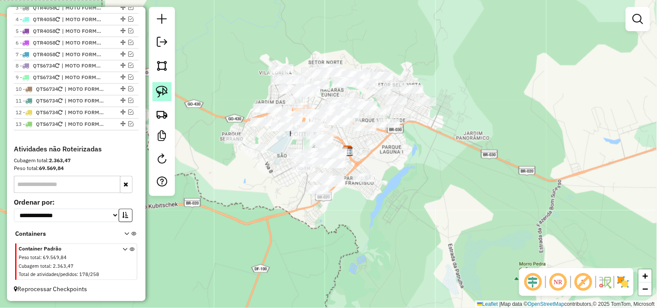
click at [164, 89] on img at bounding box center [162, 92] width 12 height 12
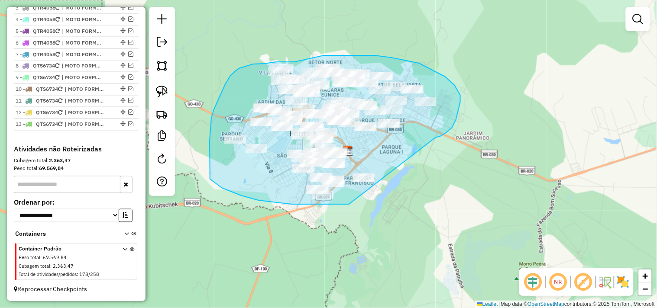
drag, startPoint x: 436, startPoint y: 137, endPoint x: 359, endPoint y: 202, distance: 100.9
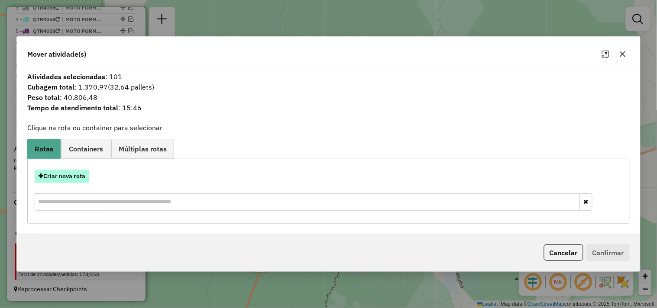
click at [66, 178] on button "Criar nova rota" at bounding box center [62, 176] width 55 height 13
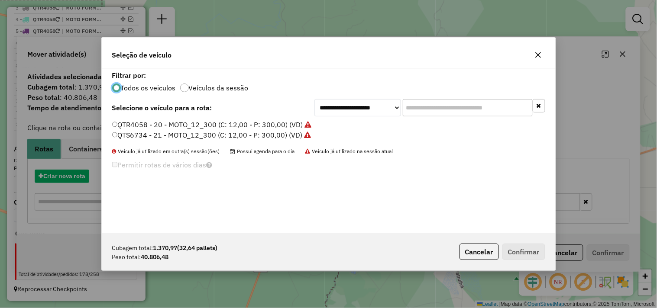
scroll to position [5, 2]
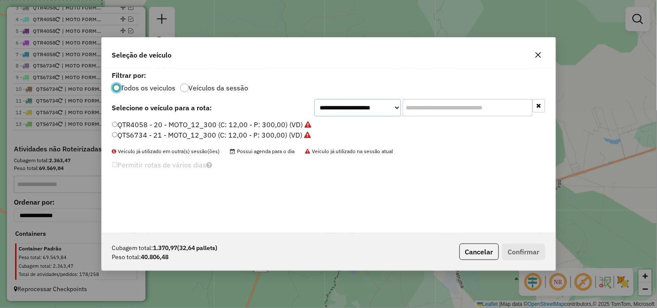
click at [360, 106] on select "**********" at bounding box center [358, 107] width 87 height 17
click at [315, 99] on select "**********" at bounding box center [358, 107] width 87 height 17
drag, startPoint x: 354, startPoint y: 108, endPoint x: 354, endPoint y: 113, distance: 4.4
click at [354, 108] on select "**********" at bounding box center [358, 107] width 87 height 17
select select "*******"
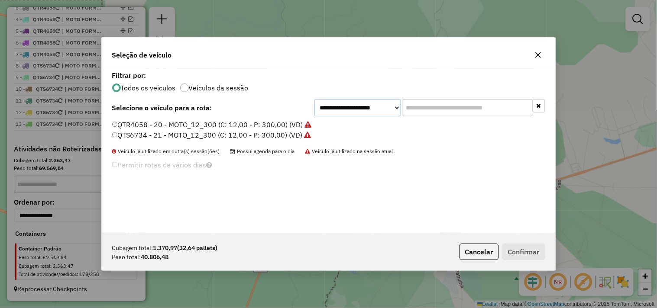
click at [315, 99] on select "**********" at bounding box center [358, 107] width 87 height 17
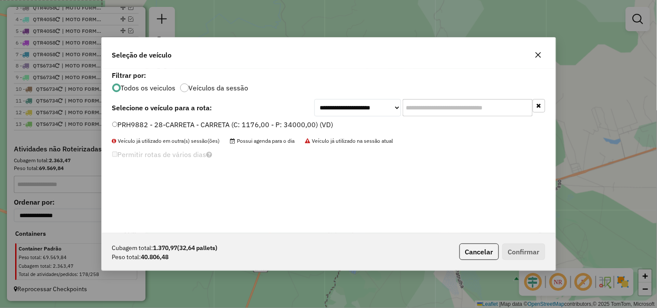
click at [237, 122] on label "PRH9882 - 28-CARRETA - CARRETA (C: 1176,00 - P: 34000,00) (VD)" at bounding box center [222, 125] width 221 height 10
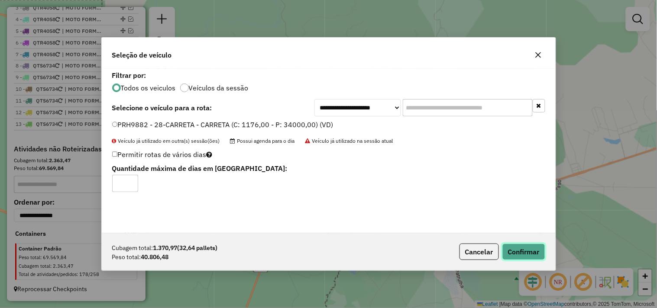
click at [536, 248] on button "Confirmar" at bounding box center [524, 252] width 43 height 16
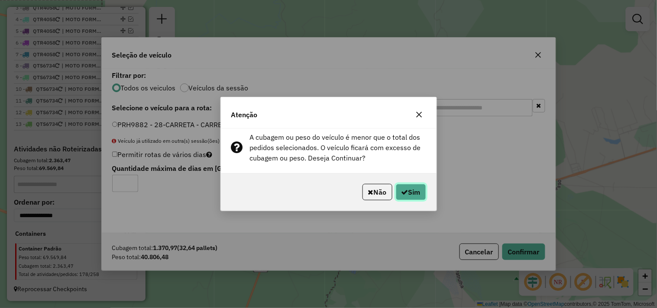
click at [409, 187] on button "Sim" at bounding box center [411, 192] width 30 height 16
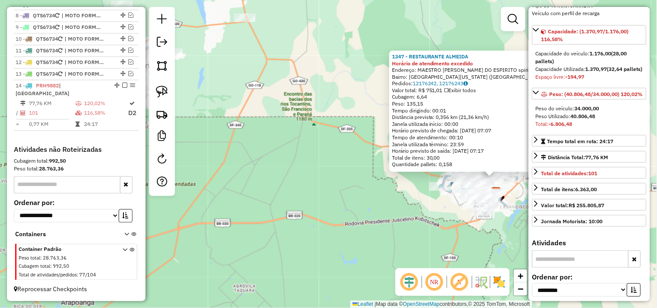
scroll to position [96, 0]
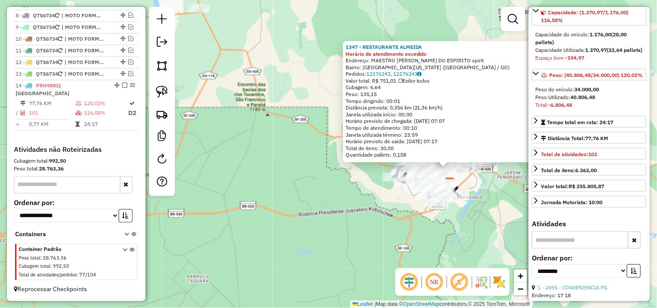
drag, startPoint x: 474, startPoint y: 249, endPoint x: 434, endPoint y: 241, distance: 40.5
click at [434, 241] on div "1347 - RESTAURANTE ALMEIDA Horário de atendimento excedido Endereço: MAESTRO JO…" at bounding box center [328, 154] width 657 height 308
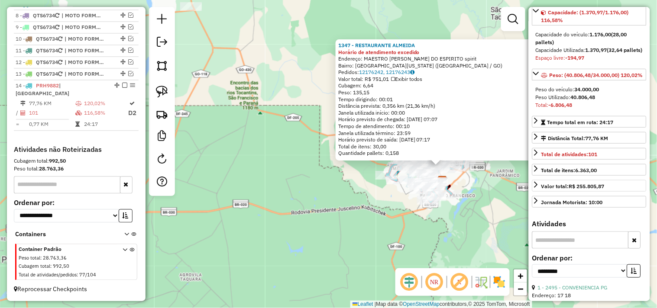
scroll to position [144, 0]
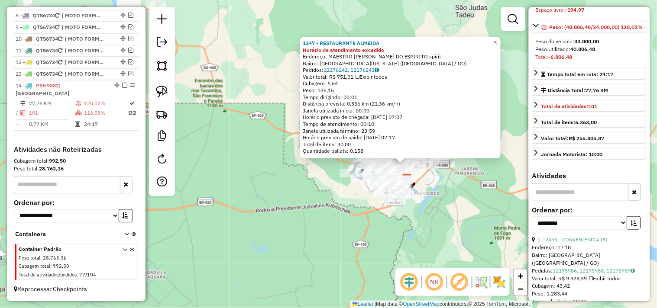
drag, startPoint x: 490, startPoint y: 211, endPoint x: 447, endPoint y: 207, distance: 42.7
click at [447, 208] on div "1347 - RESTAURANTE ALMEIDA Horário de atendimento excedido Endereço: MAESTRO JO…" at bounding box center [328, 154] width 657 height 308
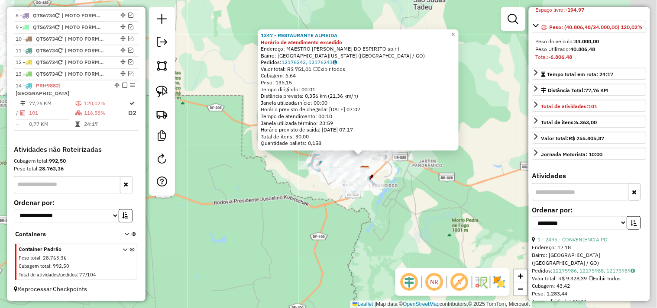
drag, startPoint x: 473, startPoint y: 218, endPoint x: 544, endPoint y: 223, distance: 71.2
click at [451, 211] on div "1347 - RESTAURANTE ALMEIDA Horário de atendimento excedido Endereço: MAESTRO JO…" at bounding box center [328, 154] width 657 height 308
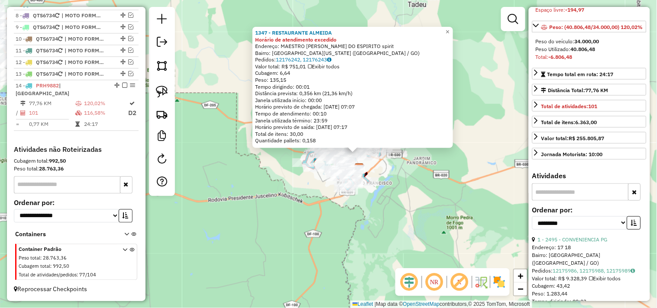
scroll to position [192, 0]
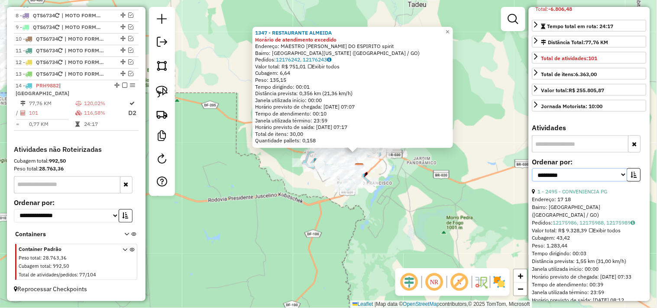
click at [581, 182] on select "**********" at bounding box center [579, 175] width 95 height 13
select select "*********"
click at [532, 182] on select "**********" at bounding box center [579, 175] width 95 height 13
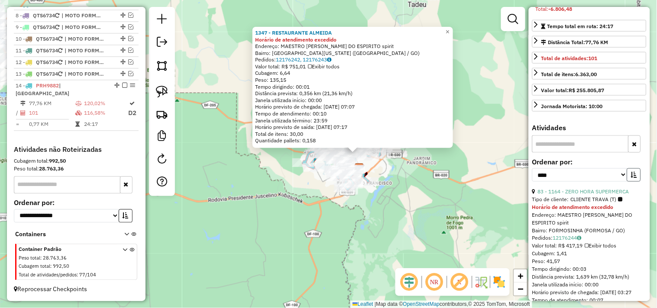
click at [633, 178] on icon "button" at bounding box center [634, 175] width 6 height 6
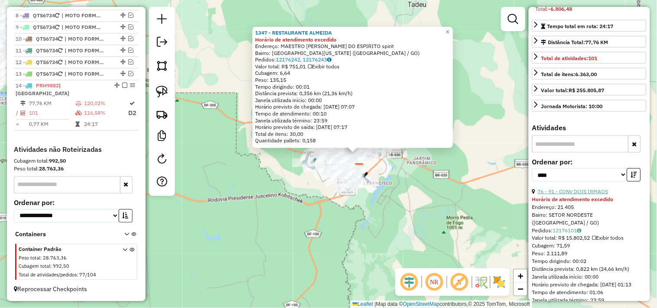
click at [583, 195] on link "76 - 91 - CONV DOIS IRMAOS" at bounding box center [573, 191] width 71 height 6
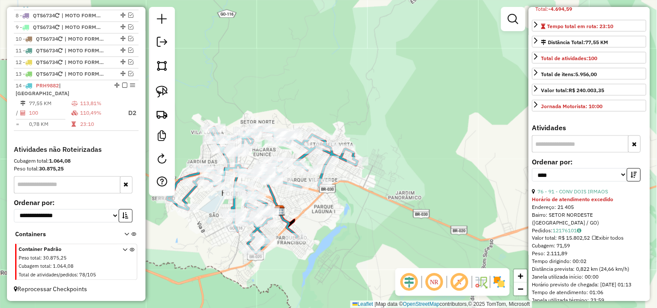
click at [314, 162] on div "Janela de atendimento Grade de atendimento Capacidade Transportadoras Veículos …" at bounding box center [328, 154] width 657 height 308
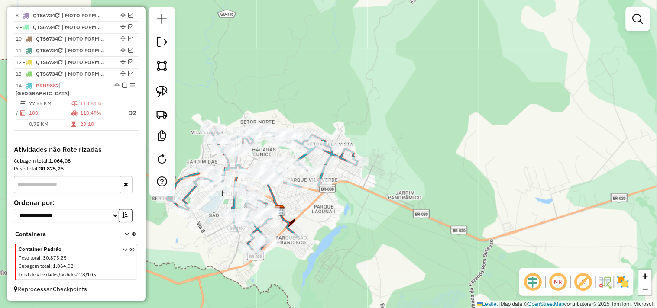
click at [311, 178] on div "Rota 14 - Placa PRH9882 737 - TEM SUPERMERCADOS - Rota 14 - Placa PRH9882 166 -…" at bounding box center [328, 154] width 657 height 308
select select "*********"
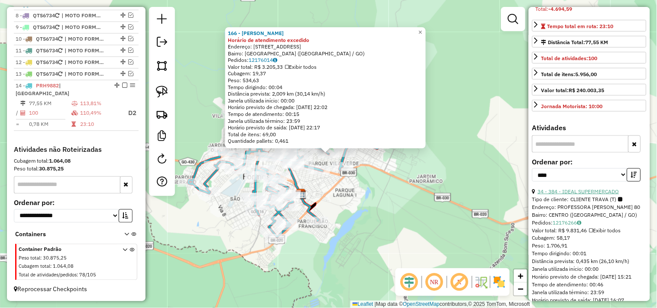
click at [588, 195] on link "34 - 384 - IDEAL SUPERMERCADO" at bounding box center [578, 191] width 81 height 6
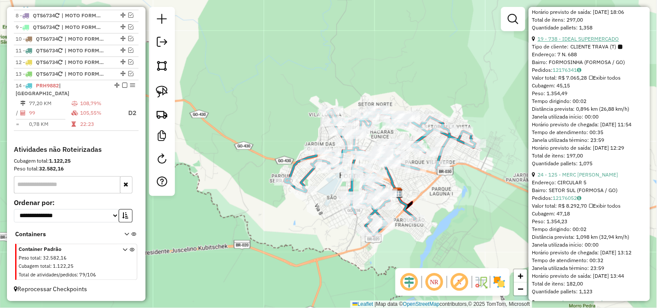
scroll to position [626, 0]
click at [587, 178] on link "24 - 125 - MERC CRISTO REI" at bounding box center [578, 174] width 81 height 6
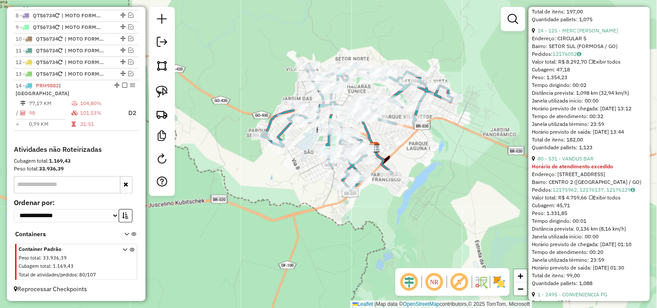
scroll to position [187, 0]
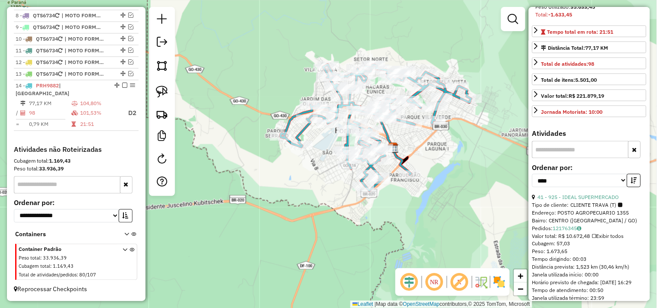
drag, startPoint x: 405, startPoint y: 195, endPoint x: 388, endPoint y: 201, distance: 18.1
click at [434, 197] on div "Janela de atendimento Grade de atendimento Capacidade Transportadoras Veículos …" at bounding box center [328, 154] width 657 height 308
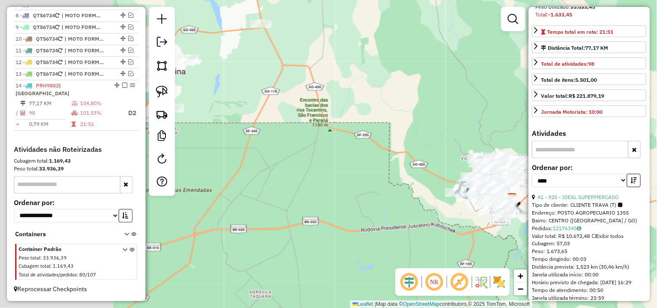
drag, startPoint x: 266, startPoint y: 195, endPoint x: 426, endPoint y: 223, distance: 162.7
click at [426, 223] on div "Janela de atendimento Grade de atendimento Capacidade Transportadoras Veículos …" at bounding box center [328, 154] width 657 height 308
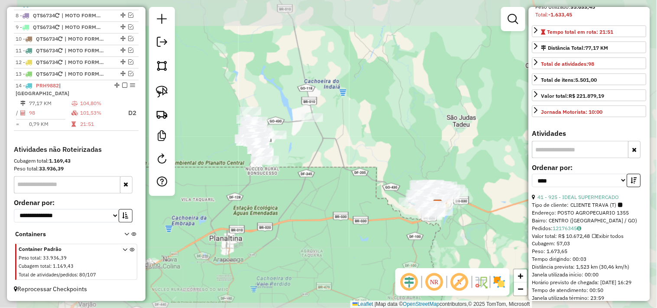
drag, startPoint x: 287, startPoint y: 189, endPoint x: 329, endPoint y: 201, distance: 43.6
click at [329, 201] on div "Janela de atendimento Grade de atendimento Capacidade Transportadoras Veículos …" at bounding box center [328, 154] width 657 height 308
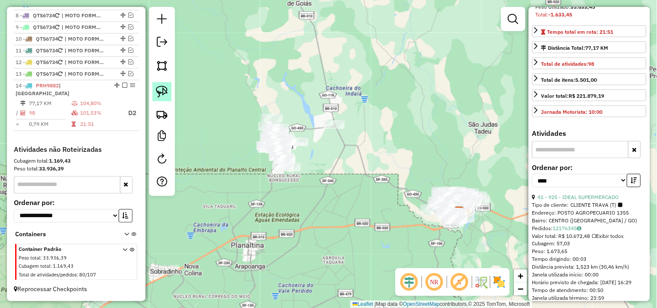
click at [159, 85] on link at bounding box center [161, 91] width 19 height 19
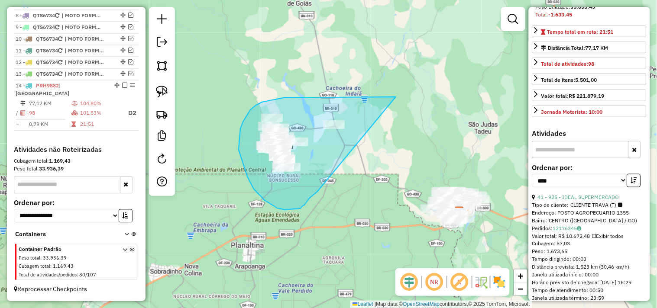
drag, startPoint x: 387, startPoint y: 97, endPoint x: 322, endPoint y: 172, distance: 98.5
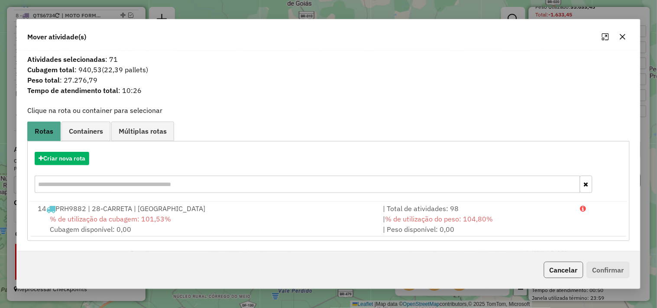
click at [575, 273] on button "Cancelar" at bounding box center [563, 270] width 39 height 16
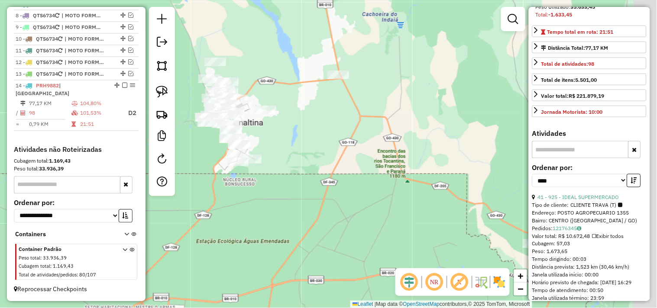
drag, startPoint x: 374, startPoint y: 162, endPoint x: 319, endPoint y: 131, distance: 63.2
click at [319, 131] on div "Janela de atendimento Grade de atendimento Capacidade Transportadoras Veículos …" at bounding box center [328, 154] width 657 height 308
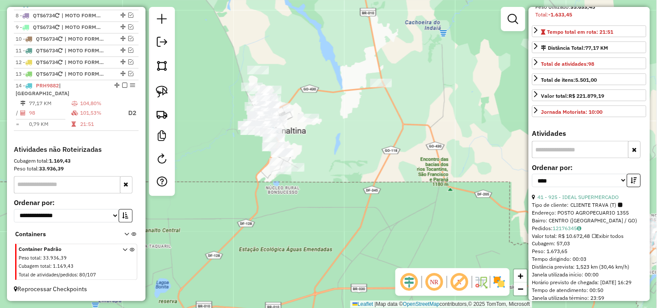
drag, startPoint x: 315, startPoint y: 110, endPoint x: 356, endPoint y: 117, distance: 41.7
click at [356, 117] on div "Janela de atendimento Grade de atendimento Capacidade Transportadoras Veículos …" at bounding box center [328, 154] width 657 height 308
click at [169, 96] on link at bounding box center [161, 91] width 19 height 19
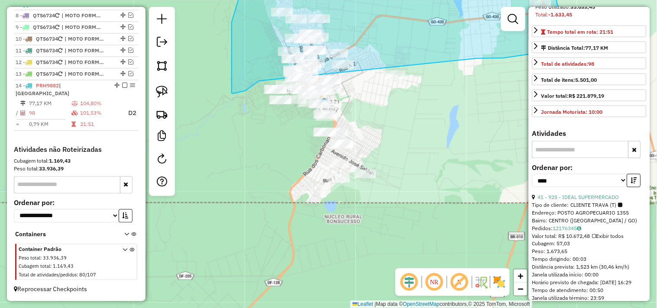
drag, startPoint x: 429, startPoint y: 106, endPoint x: 259, endPoint y: 81, distance: 172.1
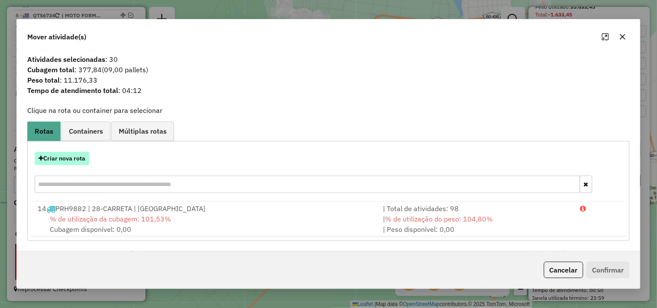
click at [81, 157] on button "Criar nova rota" at bounding box center [62, 158] width 55 height 13
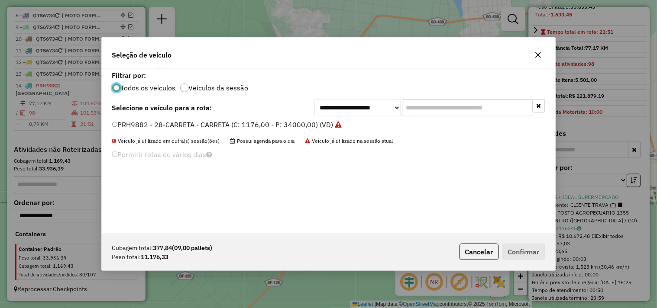
scroll to position [5, 2]
click at [373, 107] on select "**********" at bounding box center [358, 107] width 87 height 17
select select "*******"
click at [315, 99] on select "**********" at bounding box center [358, 107] width 87 height 17
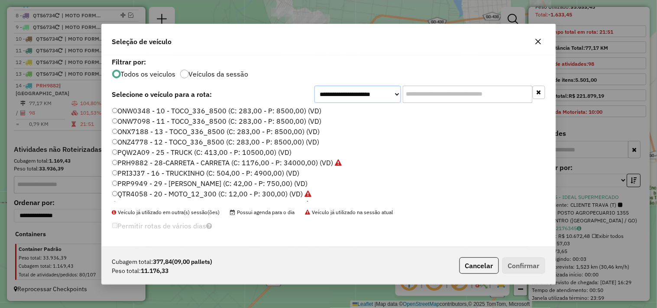
scroll to position [0, 0]
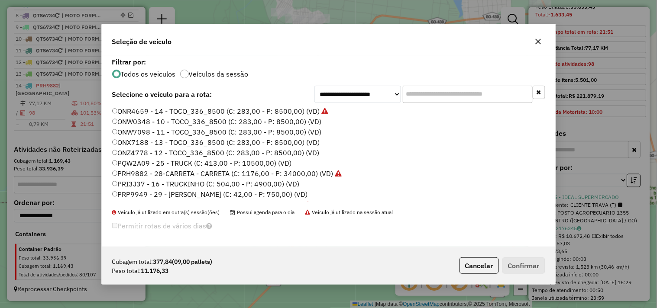
click at [169, 123] on label "ONW0348 - 10 - TOCO_336_8500 (C: 283,00 - P: 8500,00) (VD)" at bounding box center [217, 122] width 210 height 10
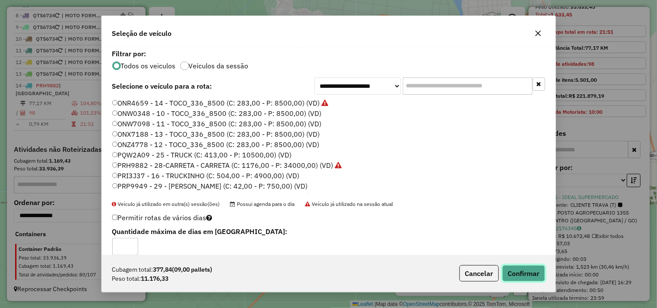
click at [529, 274] on button "Confirmar" at bounding box center [524, 274] width 43 height 16
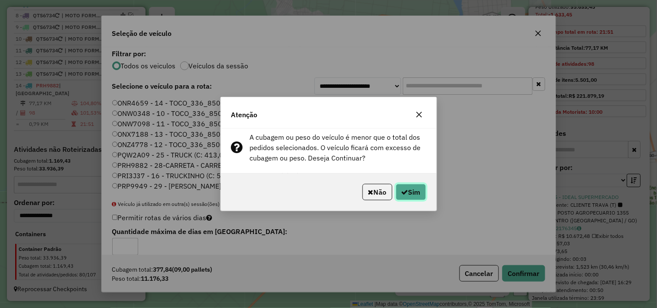
click at [418, 189] on button "Sim" at bounding box center [411, 192] width 30 height 16
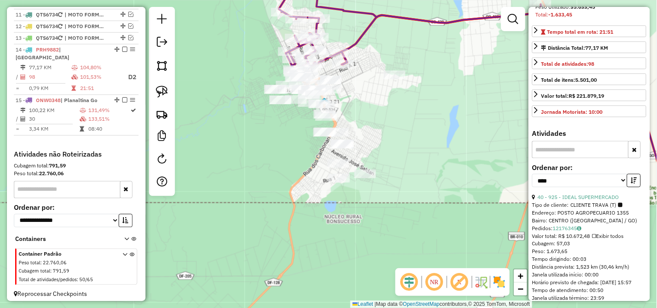
scroll to position [457, 0]
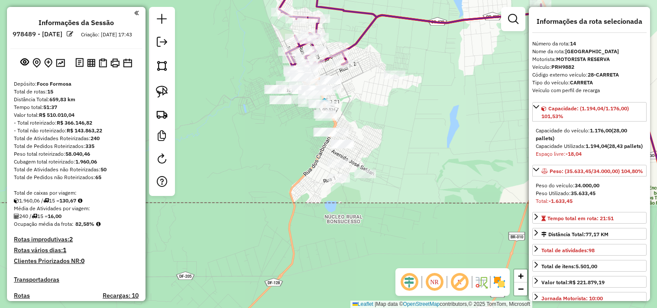
select select "*********"
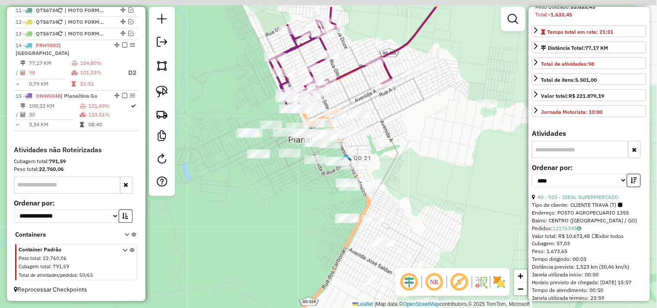
drag, startPoint x: 380, startPoint y: 100, endPoint x: 421, endPoint y: 123, distance: 46.2
click at [421, 123] on div "Janela de atendimento Grade de atendimento Capacidade Transportadoras Veículos …" at bounding box center [328, 154] width 657 height 308
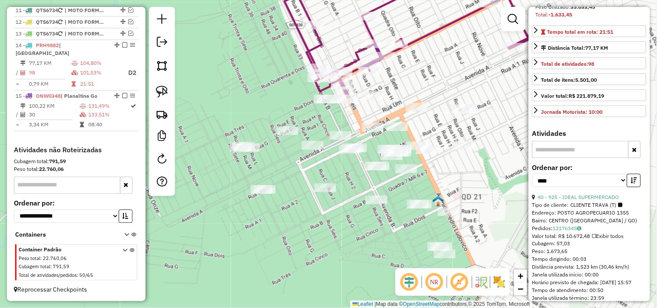
drag, startPoint x: 243, startPoint y: 93, endPoint x: 236, endPoint y: 31, distance: 62.3
click at [236, 31] on div "Janela de atendimento Grade de atendimento Capacidade Transportadoras Veículos …" at bounding box center [328, 154] width 657 height 308
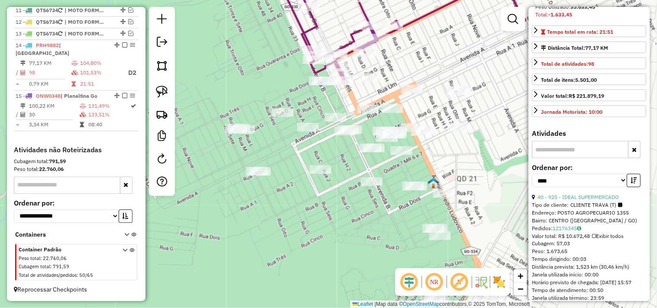
drag, startPoint x: 244, startPoint y: 52, endPoint x: 233, endPoint y: 36, distance: 20.3
click at [236, 35] on div "Janela de atendimento Grade de atendimento Capacidade Transportadoras Veículos …" at bounding box center [328, 154] width 657 height 308
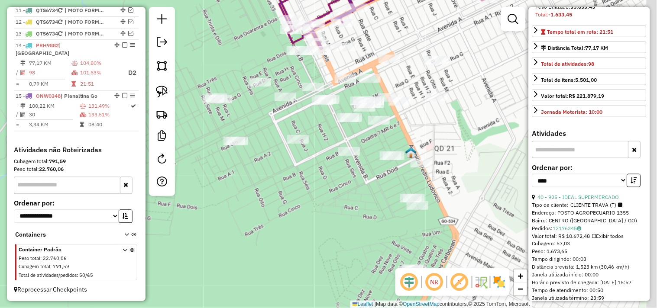
drag, startPoint x: 215, startPoint y: 66, endPoint x: 190, endPoint y: 56, distance: 27.4
click at [200, 53] on div "Janela de atendimento Grade de atendimento Capacidade Transportadoras Veículos …" at bounding box center [328, 154] width 657 height 308
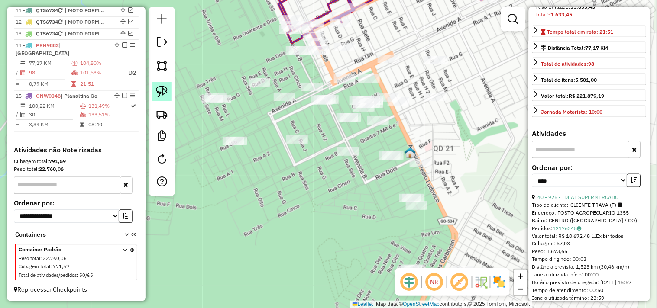
click at [163, 82] on link at bounding box center [161, 91] width 19 height 19
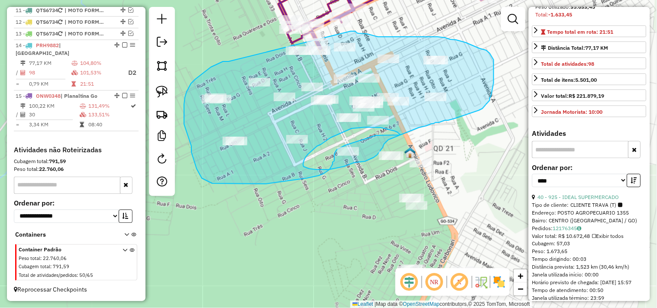
drag, startPoint x: 227, startPoint y: 62, endPoint x: 350, endPoint y: 31, distance: 126.8
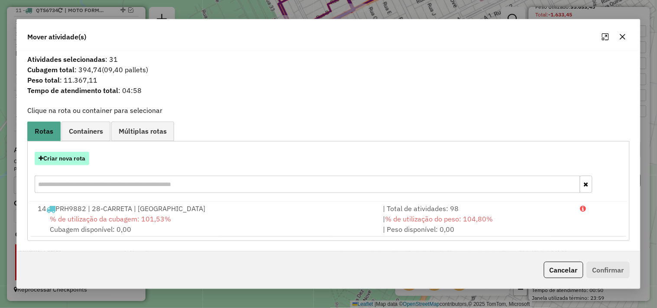
click at [83, 162] on button "Criar nova rota" at bounding box center [62, 158] width 55 height 13
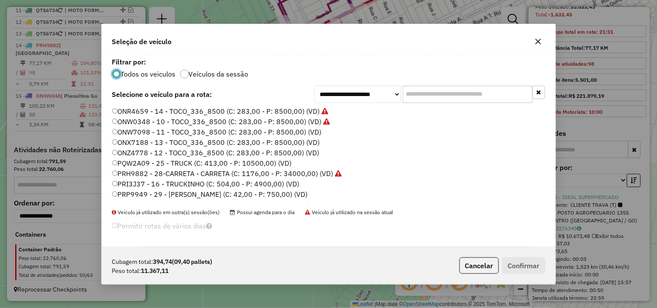
scroll to position [5, 2]
click at [193, 140] on label "ONX7188 - 13 - TOCO_336_8500 (C: 283,00 - P: 8500,00) (VD)" at bounding box center [216, 142] width 208 height 10
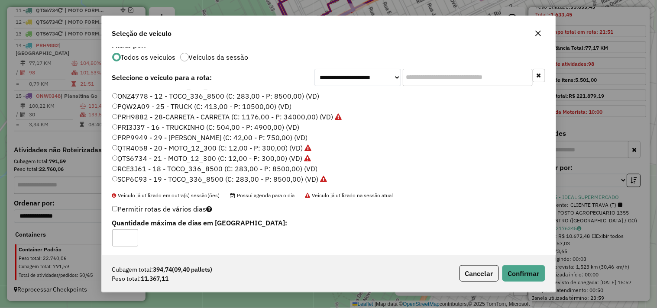
scroll to position [10, 0]
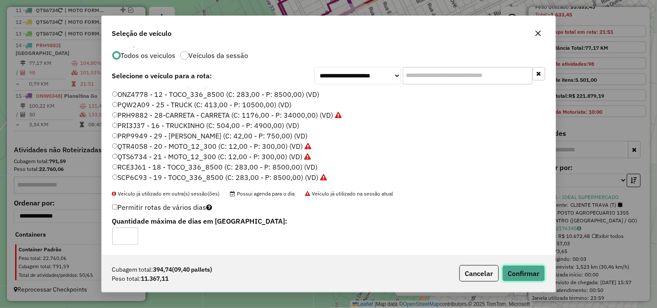
click at [529, 272] on button "Confirmar" at bounding box center [524, 274] width 43 height 16
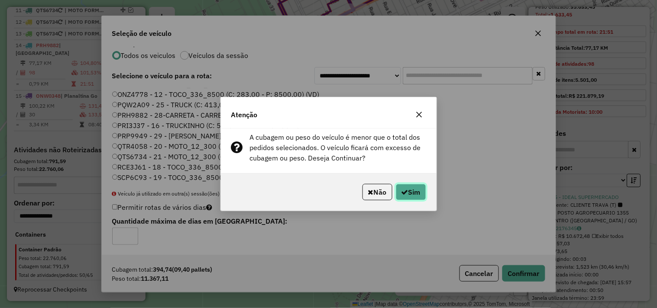
click at [417, 195] on button "Sim" at bounding box center [411, 192] width 30 height 16
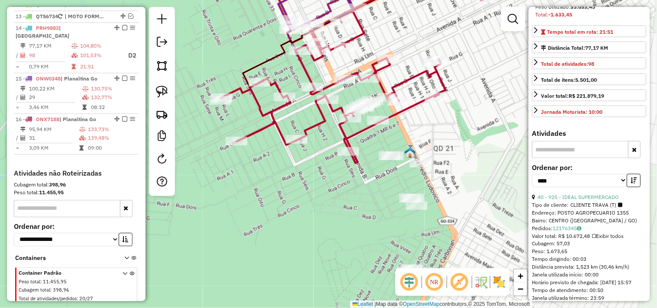
scroll to position [498, 0]
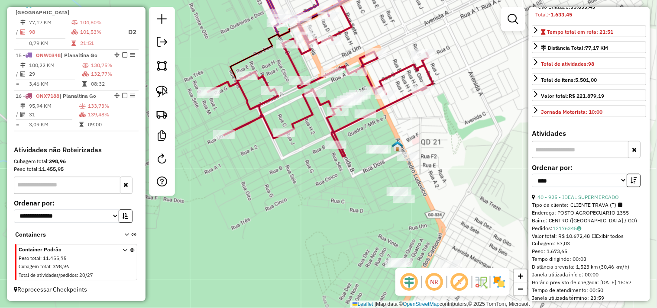
drag, startPoint x: 249, startPoint y: 206, endPoint x: 223, endPoint y: 195, distance: 28.7
click at [219, 196] on div "Janela de atendimento Grade de atendimento Capacidade Transportadoras Veículos …" at bounding box center [328, 154] width 657 height 308
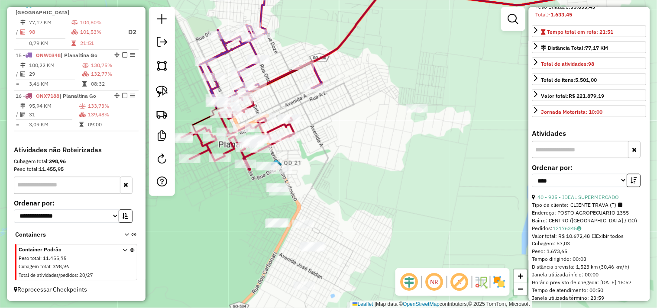
drag, startPoint x: 419, startPoint y: 185, endPoint x: 383, endPoint y: 180, distance: 37.3
click at [383, 180] on div "Janela de atendimento Grade de atendimento Capacidade Transportadoras Veículos …" at bounding box center [328, 154] width 657 height 308
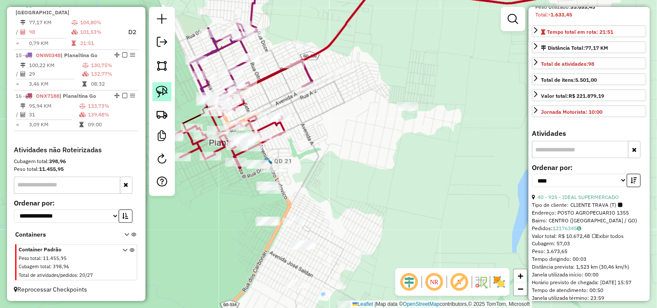
click at [169, 90] on link at bounding box center [161, 91] width 19 height 19
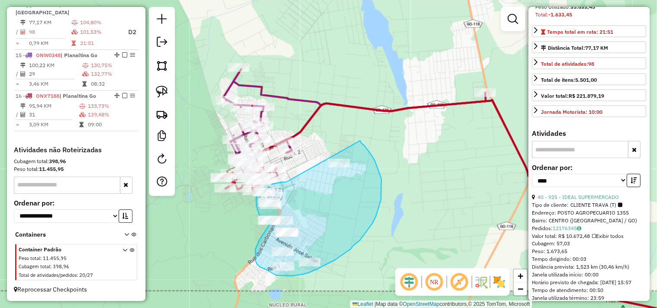
drag, startPoint x: 302, startPoint y: 146, endPoint x: 354, endPoint y: 139, distance: 52.4
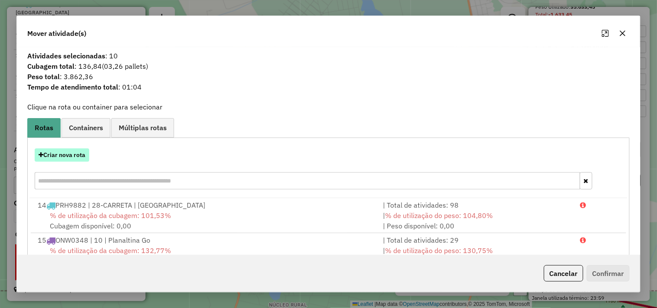
click at [75, 157] on button "Criar nova rota" at bounding box center [62, 155] width 55 height 13
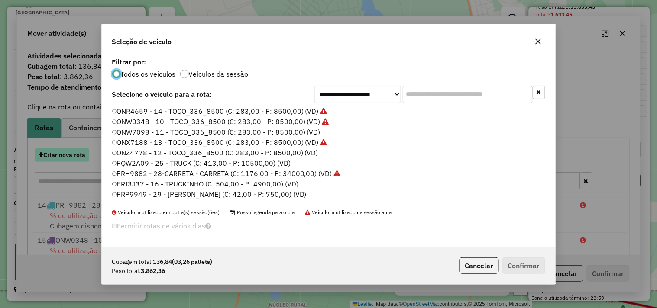
scroll to position [5, 2]
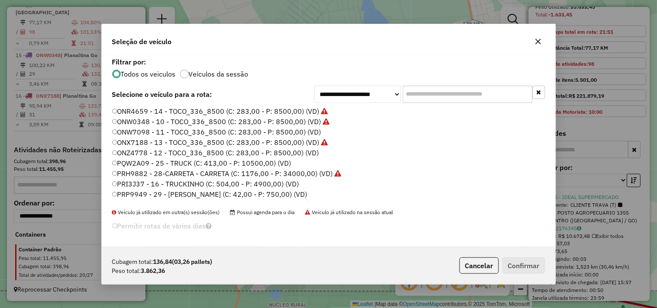
click at [296, 152] on label "ONZ4778 - 12 - TOCO_336_8500 (C: 283,00 - P: 8500,00) (VD)" at bounding box center [215, 153] width 207 height 10
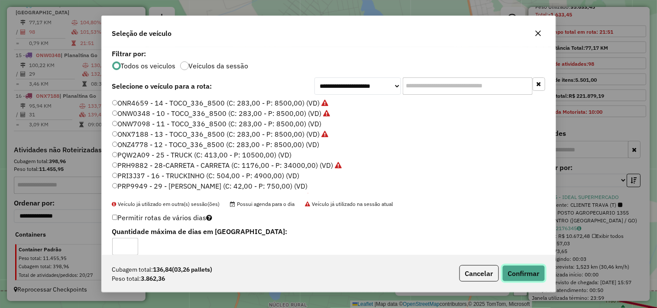
click at [526, 277] on button "Confirmar" at bounding box center [524, 274] width 43 height 16
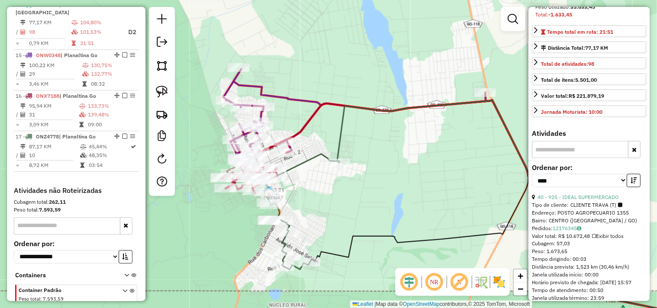
drag, startPoint x: 335, startPoint y: 178, endPoint x: 351, endPoint y: 179, distance: 16.1
click at [351, 179] on div "Janela de atendimento Grade de atendimento Capacidade Transportadoras Veículos …" at bounding box center [328, 154] width 657 height 308
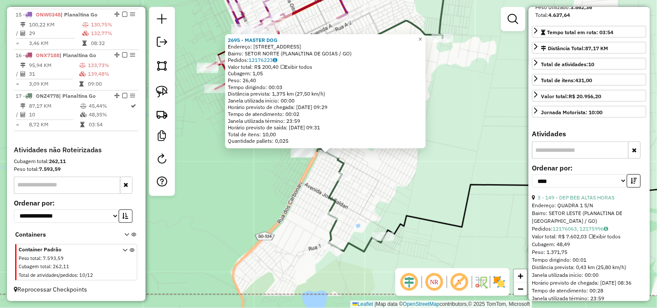
scroll to position [0, 0]
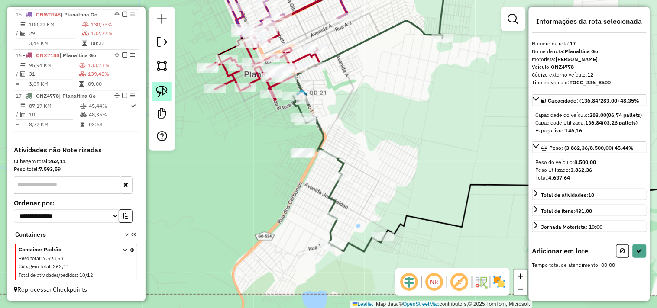
click at [161, 84] on link at bounding box center [161, 91] width 19 height 19
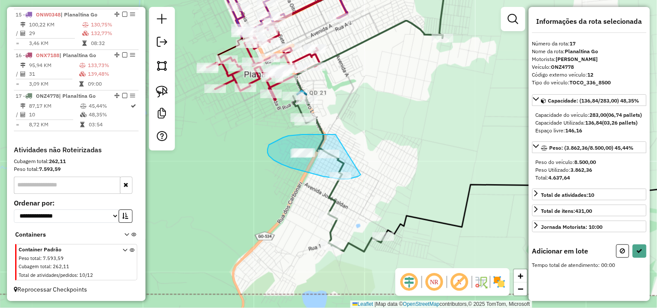
drag, startPoint x: 331, startPoint y: 135, endPoint x: 366, endPoint y: 168, distance: 48.1
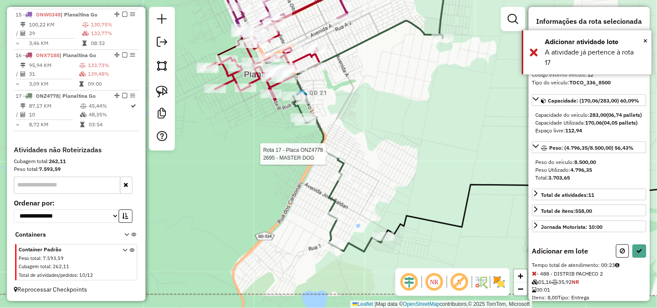
select select "*********"
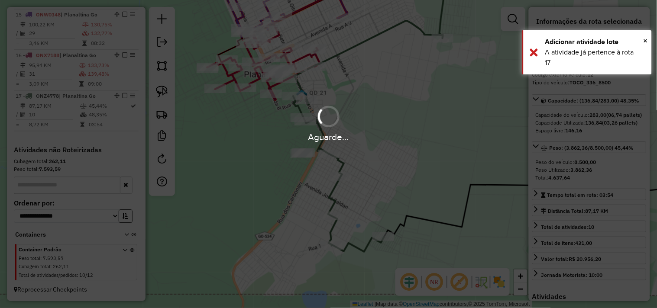
click at [160, 91] on div "Aguarde..." at bounding box center [328, 154] width 657 height 308
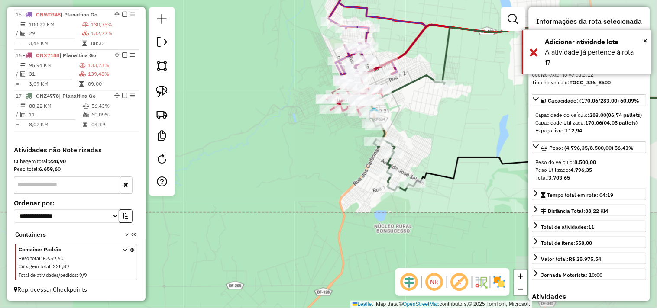
click at [445, 127] on div "Janela de atendimento Grade de atendimento Capacidade Transportadoras Veículos …" at bounding box center [328, 154] width 657 height 308
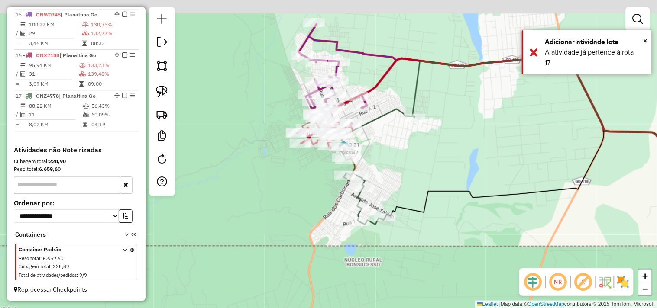
drag, startPoint x: 406, startPoint y: 127, endPoint x: 399, endPoint y: 134, distance: 9.8
click at [399, 134] on div "Rota 17 - Placa ONZ4778 2705 - CLUBE DA FAMILIA 1 Janela de atendimento Grade d…" at bounding box center [328, 154] width 657 height 308
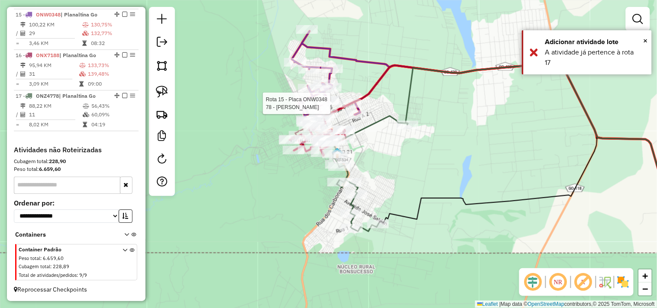
select select "*********"
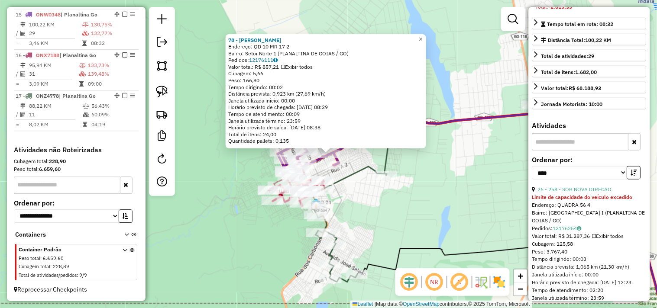
scroll to position [192, 0]
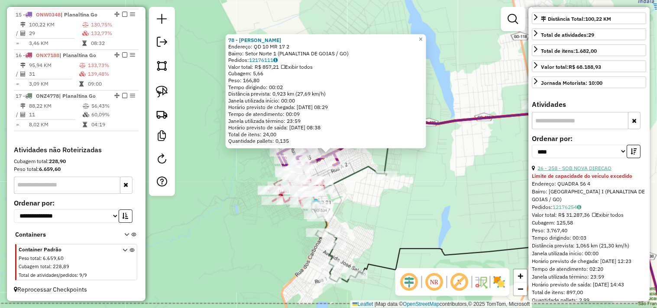
click at [590, 172] on link "26 - 258 - SOB NOVA DIRECAO" at bounding box center [575, 168] width 74 height 6
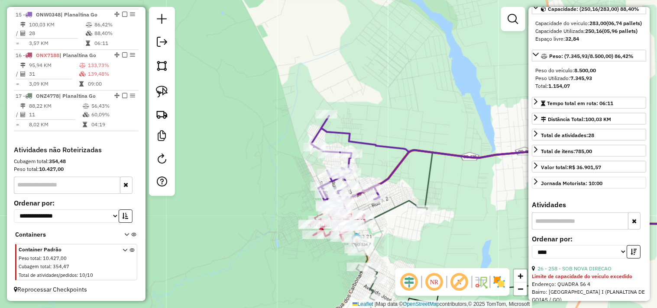
scroll to position [88, 0]
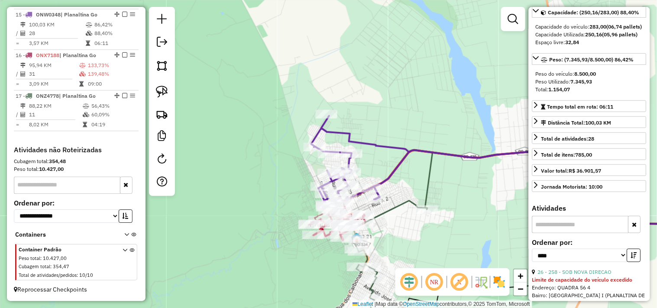
drag, startPoint x: 491, startPoint y: 219, endPoint x: 474, endPoint y: 167, distance: 54.5
click at [478, 169] on div "Janela de atendimento Grade de atendimento Capacidade Transportadoras Veículos …" at bounding box center [328, 154] width 657 height 308
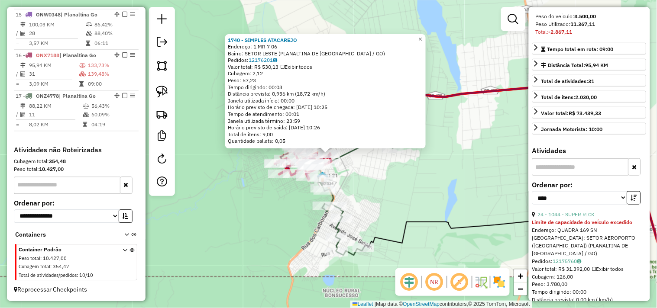
scroll to position [233, 0]
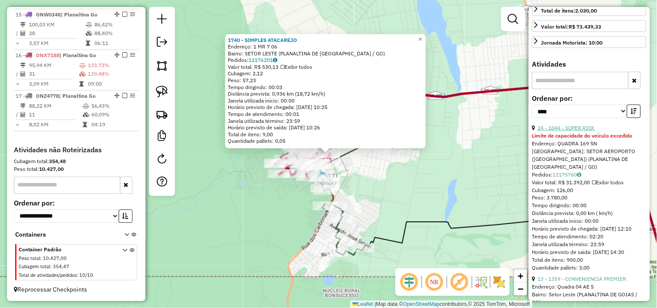
click at [574, 131] on link "24 - 1044 - SUPER RICK" at bounding box center [566, 128] width 57 height 6
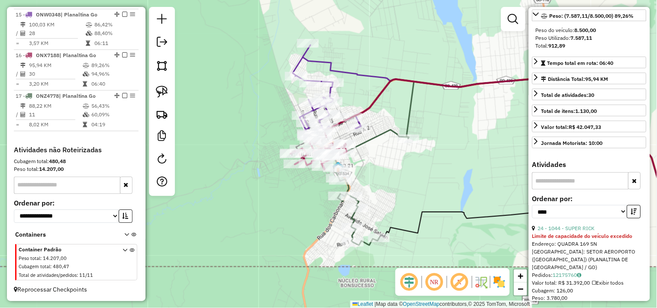
scroll to position [129, 0]
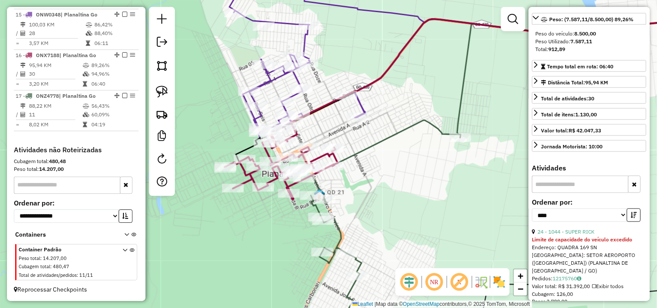
drag, startPoint x: 393, startPoint y: 146, endPoint x: 397, endPoint y: 185, distance: 39.2
click at [397, 185] on div "Janela de atendimento Grade de atendimento Capacidade Transportadoras Veículos …" at bounding box center [328, 154] width 657 height 308
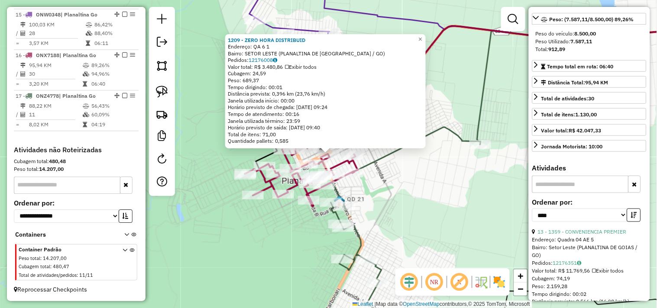
click at [409, 209] on div "1209 - ZERO HORA DISTRIBUID Endereço: QA 6 1 Bairro: SETOR LESTE (PLANALTINA DE…" at bounding box center [328, 154] width 657 height 308
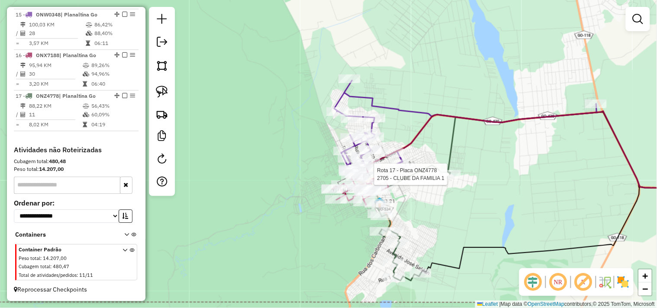
select select "*********"
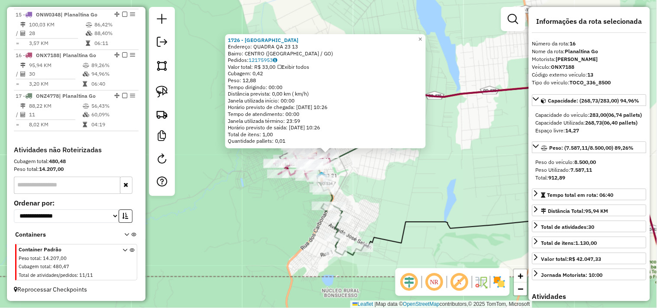
click at [352, 184] on div "Rota 17 - Placa ONZ4778 2232 - PANIFI MINEIRA II 1726 - BAR LESTE Endereço: QUA…" at bounding box center [328, 154] width 657 height 308
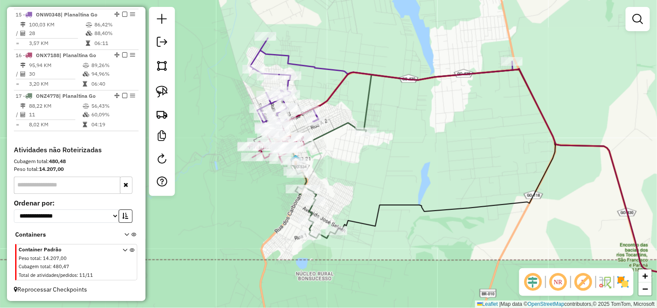
drag, startPoint x: 436, startPoint y: 137, endPoint x: 352, endPoint y: 102, distance: 91.2
click at [348, 87] on div "Janela de atendimento Grade de atendimento Capacidade Transportadoras Veículos …" at bounding box center [328, 154] width 657 height 308
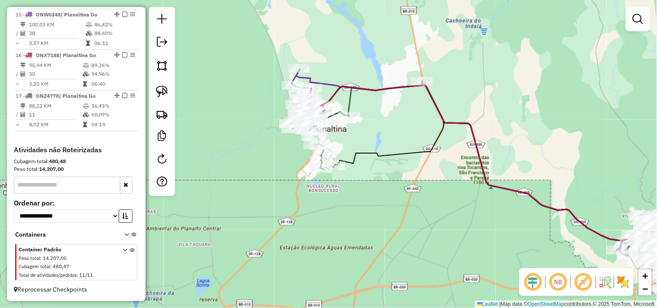
drag, startPoint x: 454, startPoint y: 176, endPoint x: 320, endPoint y: 97, distance: 155.4
click at [320, 97] on div "Janela de atendimento Grade de atendimento Capacidade Transportadoras Veículos …" at bounding box center [328, 154] width 657 height 308
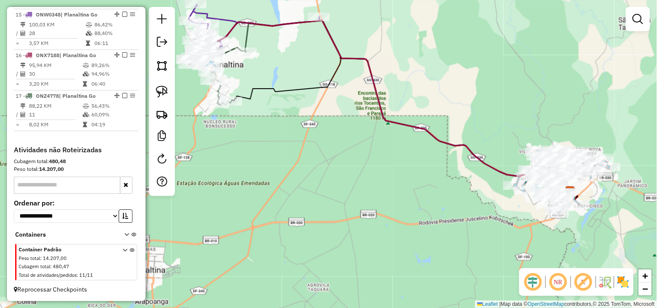
drag, startPoint x: 376, startPoint y: 138, endPoint x: 490, endPoint y: 194, distance: 127.1
click at [496, 194] on div "Janela de atendimento Grade de atendimento Capacidade Transportadoras Veículos …" at bounding box center [328, 154] width 657 height 308
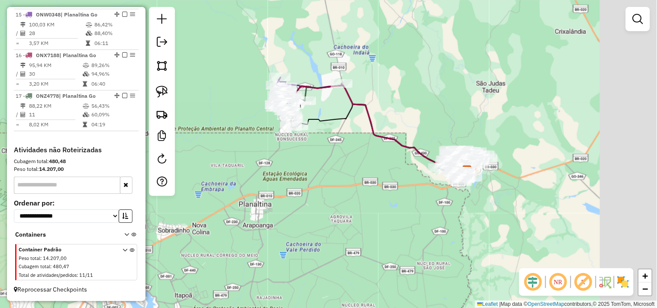
drag, startPoint x: 488, startPoint y: 166, endPoint x: 392, endPoint y: 130, distance: 101.9
click at [392, 130] on div "Janela de atendimento Grade de atendimento Capacidade Transportadoras Veículos …" at bounding box center [328, 154] width 657 height 308
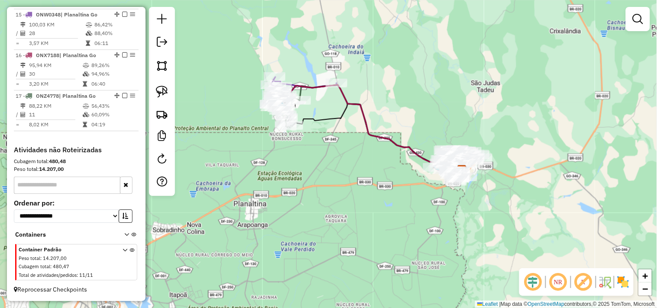
drag, startPoint x: 401, startPoint y: 143, endPoint x: 343, endPoint y: 119, distance: 63.3
click at [343, 119] on icon at bounding box center [371, 128] width 184 height 86
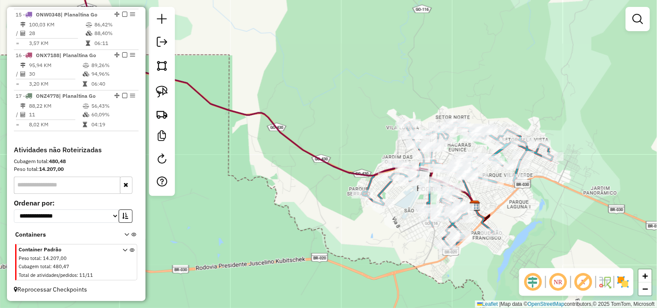
drag, startPoint x: 382, startPoint y: 137, endPoint x: 379, endPoint y: 133, distance: 5.3
click at [379, 133] on div "Janela de atendimento Grade de atendimento Capacidade Transportadoras Veículos …" at bounding box center [328, 154] width 657 height 308
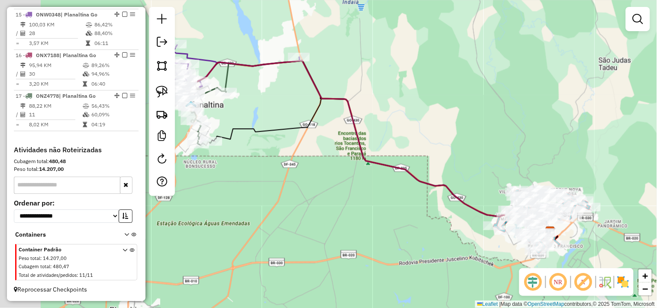
drag, startPoint x: 256, startPoint y: 112, endPoint x: 378, endPoint y: 175, distance: 137.4
click at [403, 182] on div "Janela de atendimento Grade de atendimento Capacidade Transportadoras Veículos …" at bounding box center [328, 154] width 657 height 308
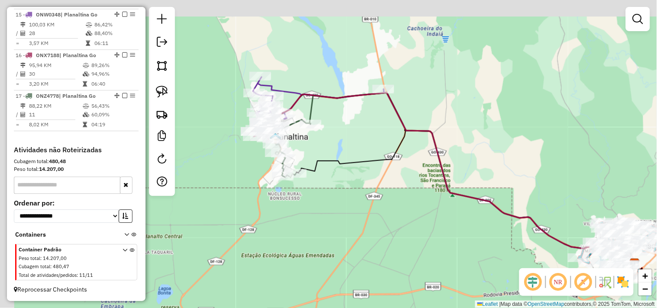
drag, startPoint x: 270, startPoint y: 102, endPoint x: 299, endPoint y: 129, distance: 39.5
click at [353, 131] on div "Janela de atendimento Grade de atendimento Capacidade Transportadoras Veículos …" at bounding box center [328, 154] width 657 height 308
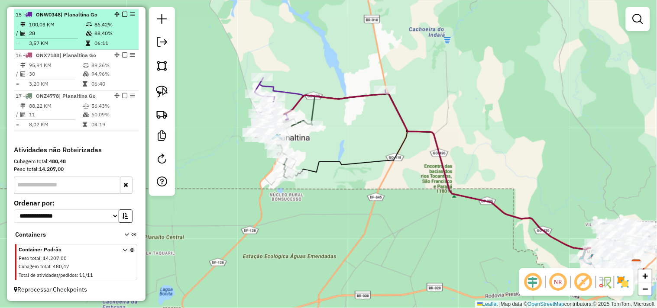
click at [123, 12] on em at bounding box center [124, 14] width 5 height 5
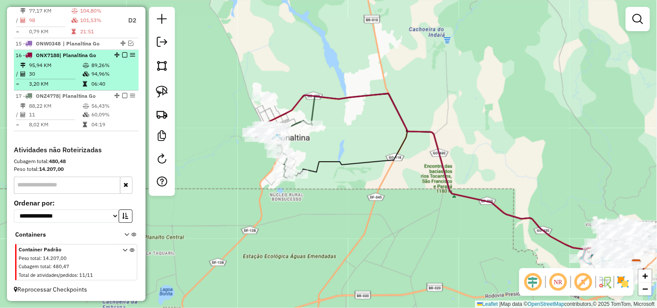
click at [122, 53] on em at bounding box center [124, 54] width 5 height 5
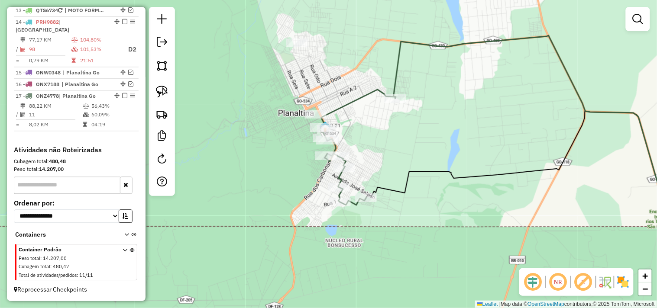
drag, startPoint x: 251, startPoint y: 136, endPoint x: 214, endPoint y: 73, distance: 73.6
click at [221, 76] on div "Janela de atendimento Grade de atendimento Capacidade Transportadoras Veículos …" at bounding box center [328, 154] width 657 height 308
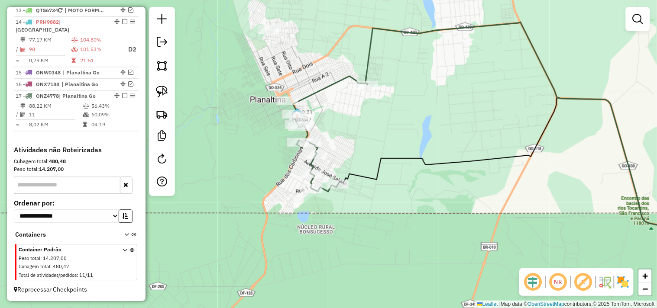
drag, startPoint x: 251, startPoint y: 55, endPoint x: 195, endPoint y: 100, distance: 71.6
click at [204, 100] on div "Janela de atendimento Grade de atendimento Capacidade Transportadoras Veículos …" at bounding box center [328, 154] width 657 height 308
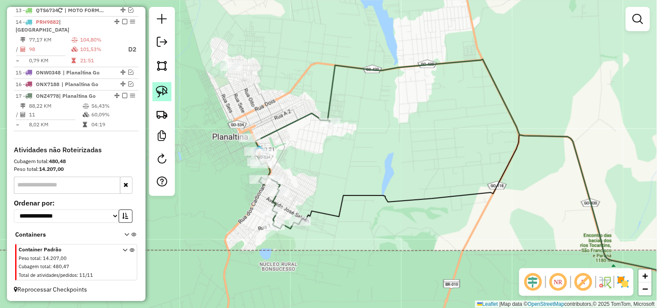
click at [159, 92] on img at bounding box center [162, 92] width 12 height 12
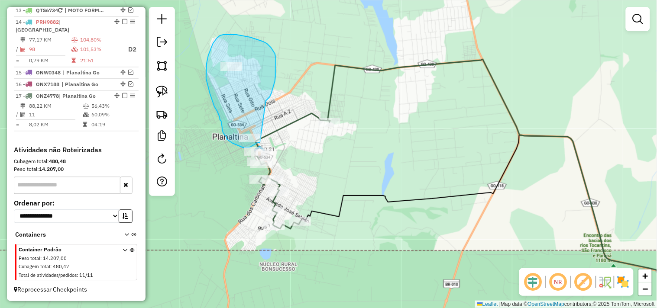
drag, startPoint x: 270, startPoint y: 97, endPoint x: 278, endPoint y: 139, distance: 42.4
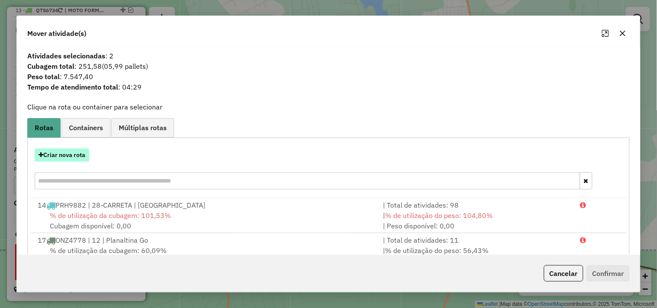
click at [78, 153] on button "Criar nova rota" at bounding box center [62, 155] width 55 height 13
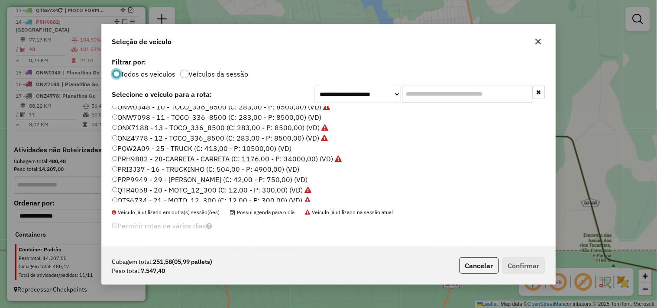
scroll to position [40, 0]
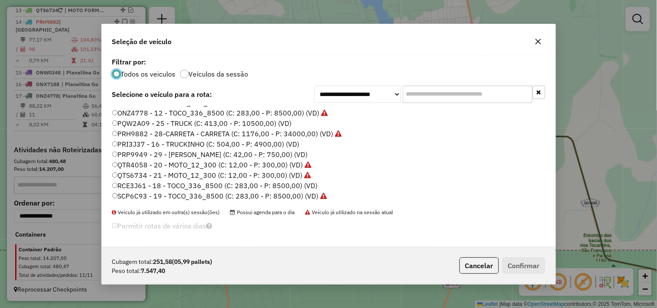
click at [304, 185] on label "RCE3J61 - 18 - TOCO_336_8500 (C: 283,00 - P: 8500,00) (VD)" at bounding box center [215, 186] width 206 height 10
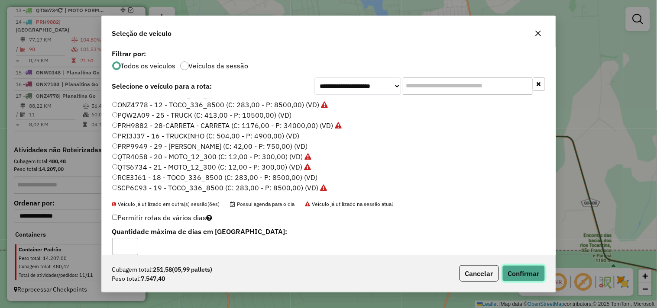
drag, startPoint x: 539, startPoint y: 276, endPoint x: 542, endPoint y: 272, distance: 5.4
click at [539, 276] on button "Confirmar" at bounding box center [524, 274] width 43 height 16
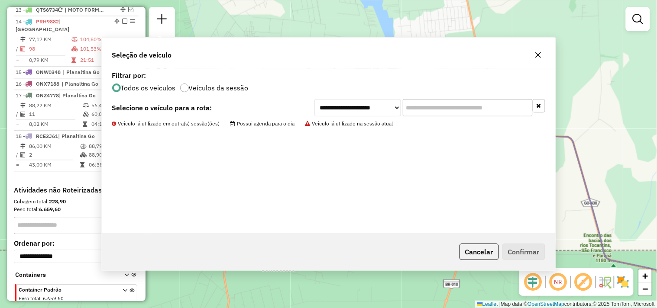
scroll to position [522, 0]
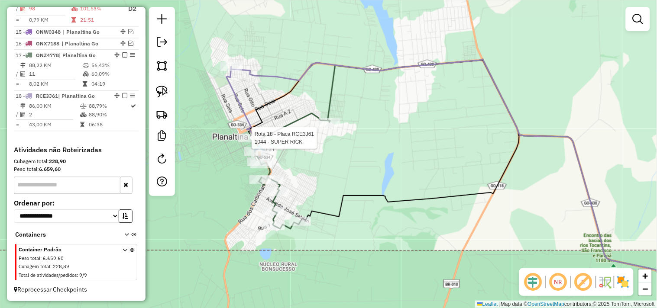
select select "*********"
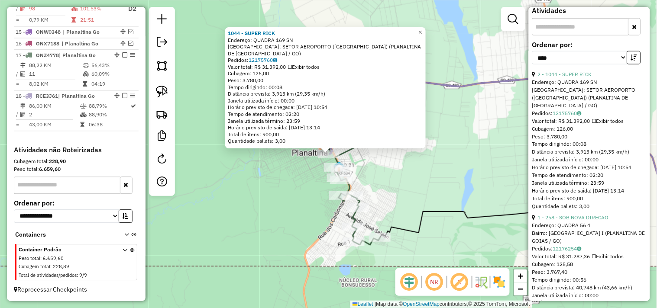
scroll to position [289, 0]
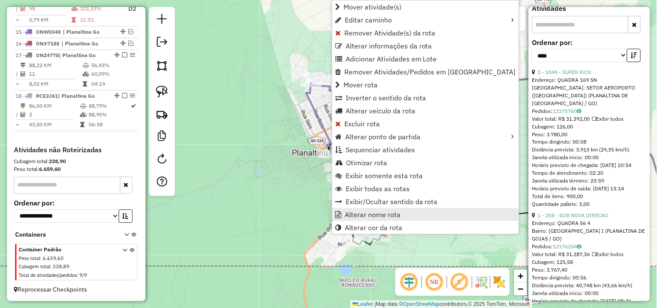
click at [374, 218] on span "Alterar nome rota" at bounding box center [373, 214] width 56 height 7
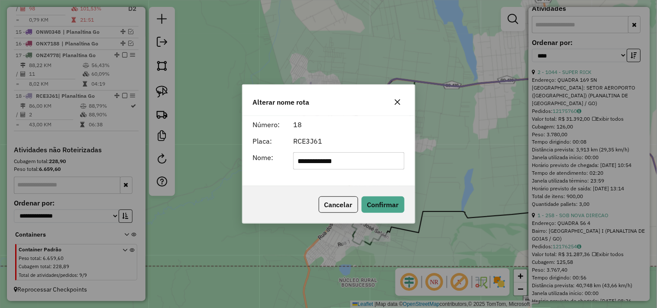
click at [367, 154] on input "**********" at bounding box center [348, 160] width 111 height 17
click at [344, 162] on input "**********" at bounding box center [348, 160] width 111 height 17
type input "**********"
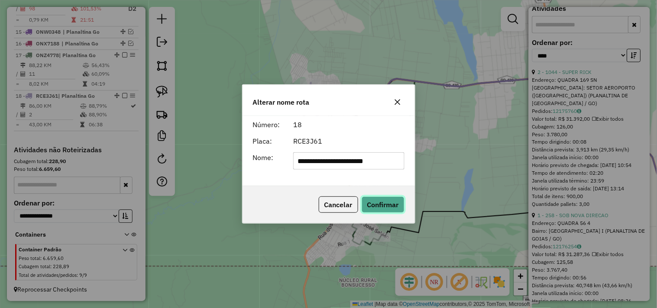
click at [383, 201] on button "Confirmar" at bounding box center [383, 205] width 43 height 16
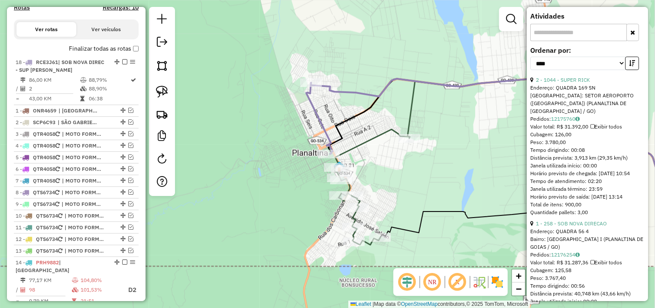
drag, startPoint x: 114, startPoint y: 181, endPoint x: 120, endPoint y: 58, distance: 122.7
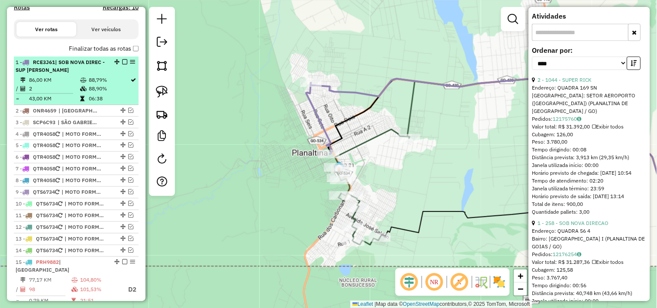
click at [123, 65] on em at bounding box center [124, 61] width 5 height 5
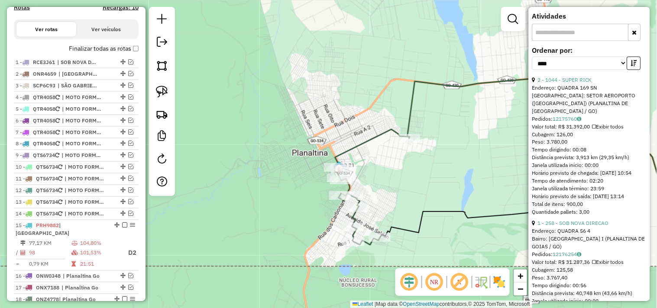
click at [246, 135] on div "Janela de atendimento Grade de atendimento Capacidade Transportadoras Veículos …" at bounding box center [328, 154] width 657 height 308
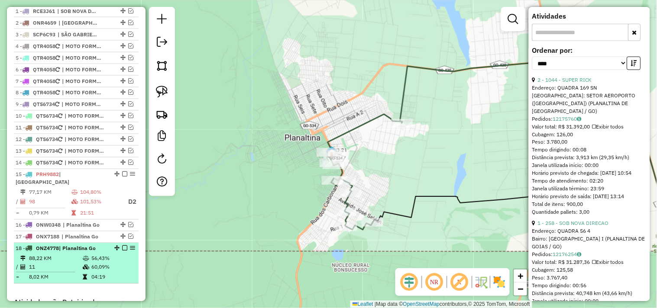
scroll to position [385, 0]
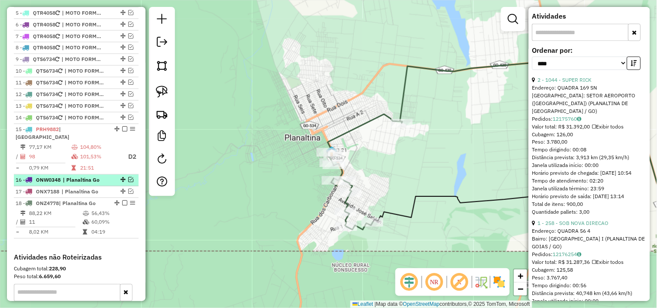
click at [125, 180] on div at bounding box center [122, 180] width 26 height 5
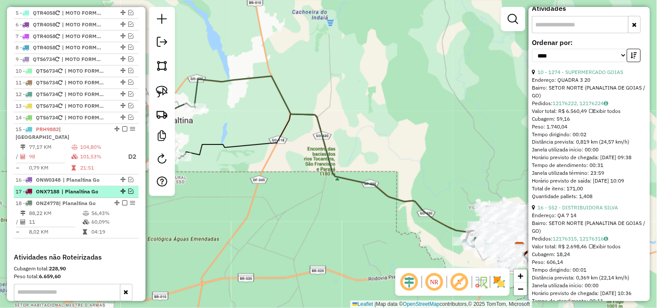
click at [129, 190] on em at bounding box center [130, 191] width 5 height 5
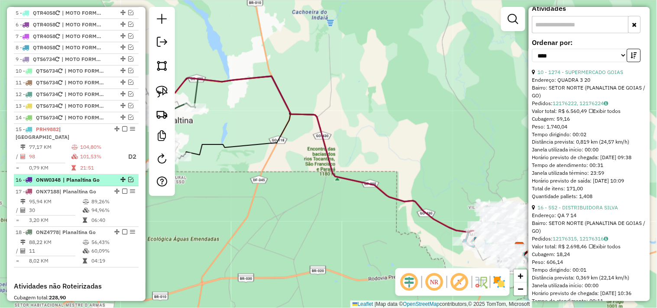
click at [128, 178] on em at bounding box center [130, 180] width 5 height 5
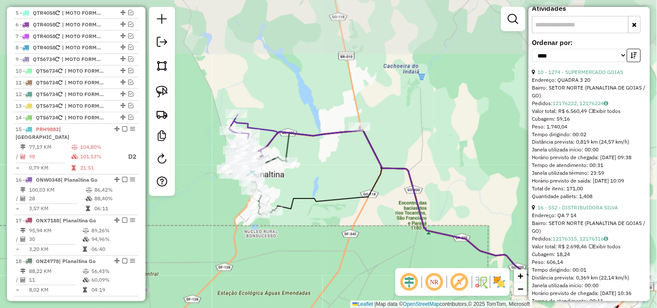
drag, startPoint x: 248, startPoint y: 185, endPoint x: 333, endPoint y: 234, distance: 97.9
click at [341, 239] on div "Janela de atendimento Grade de atendimento Capacidade Transportadoras Veículos …" at bounding box center [328, 154] width 657 height 308
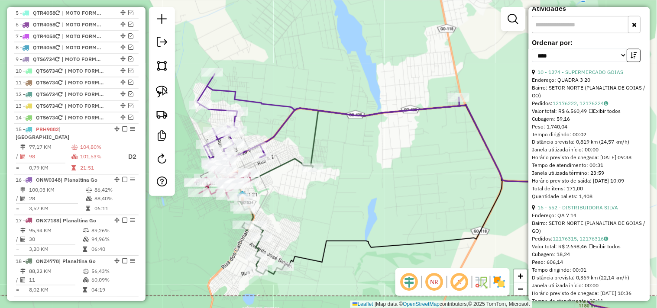
click at [285, 172] on div "Janela de atendimento Grade de atendimento Capacidade Transportadoras Veículos …" at bounding box center [328, 154] width 657 height 308
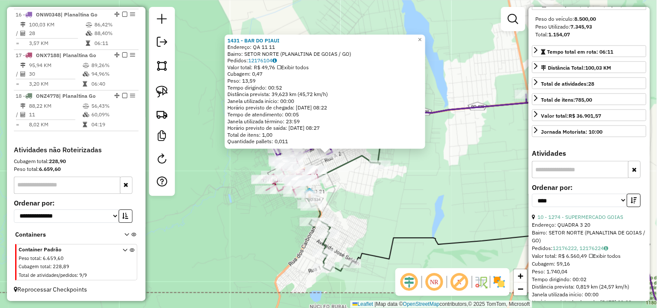
scroll to position [48, 0]
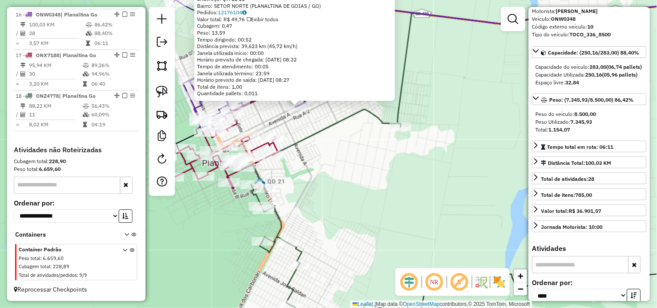
drag, startPoint x: 360, startPoint y: 165, endPoint x: 360, endPoint y: 149, distance: 16.9
click at [360, 149] on div "1431 - BAR DO PIAUI Endereço: QA 11 11 Bairro: SETOR NORTE (PLANALTINA DE GOIAS…" at bounding box center [328, 154] width 657 height 308
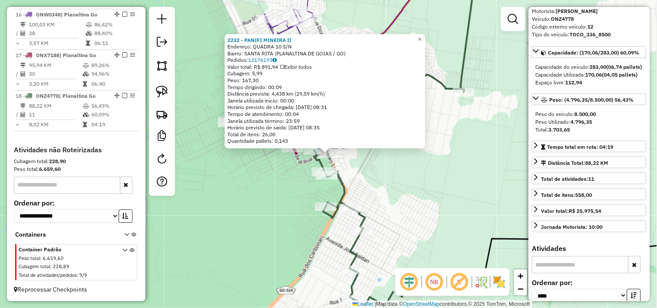
click at [247, 196] on div "2232 - PANIFI MINEIRA II Endereço: QUADRA 10 S/N Bairro: SANTA RITA (PLANALTINA…" at bounding box center [328, 154] width 657 height 308
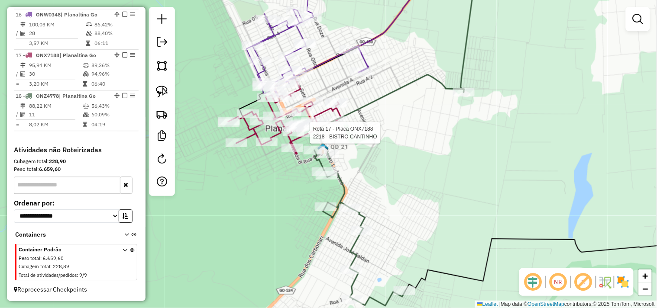
select select "*********"
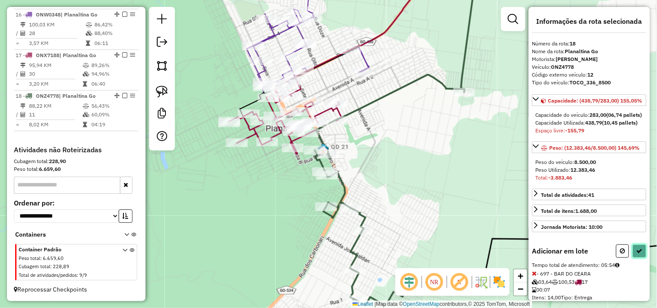
click at [637, 254] on icon at bounding box center [640, 251] width 6 height 6
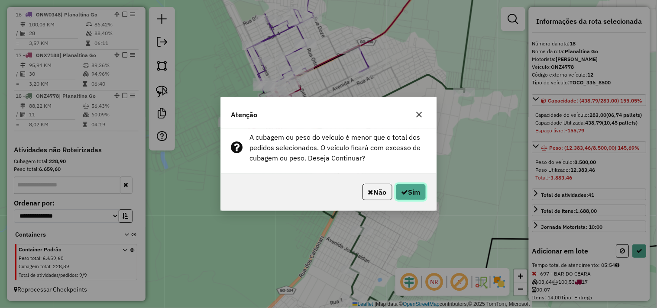
click at [413, 188] on button "Sim" at bounding box center [411, 192] width 30 height 16
select select "*********"
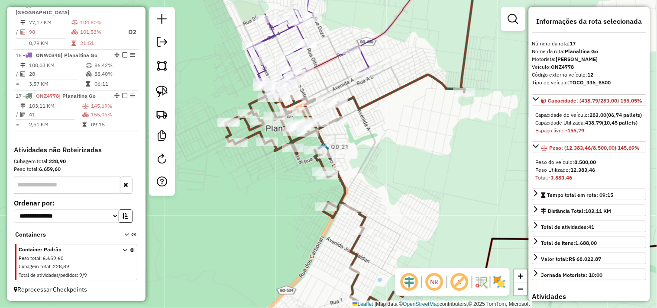
scroll to position [510, 0]
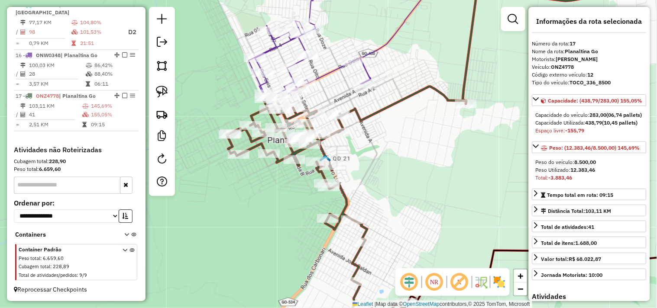
drag, startPoint x: 400, startPoint y: 133, endPoint x: 404, endPoint y: 164, distance: 31.1
click at [404, 164] on div "Janela de atendimento Grade de atendimento Capacidade Transportadoras Veículos …" at bounding box center [328, 154] width 657 height 308
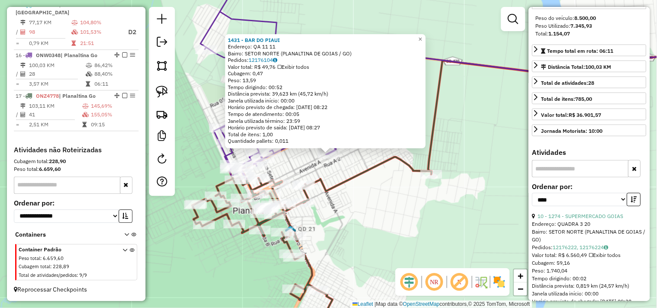
scroll to position [192, 0]
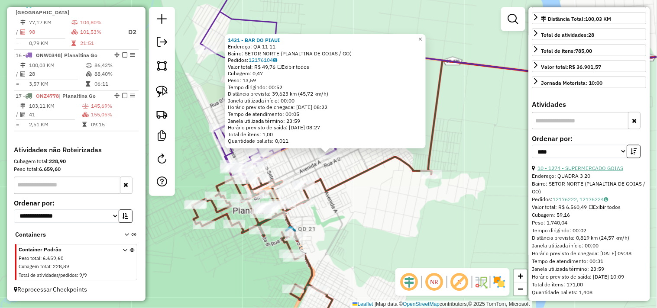
click at [584, 172] on link "10 - 1274 - SUPERMERCADO GOIAS" at bounding box center [581, 168] width 86 height 6
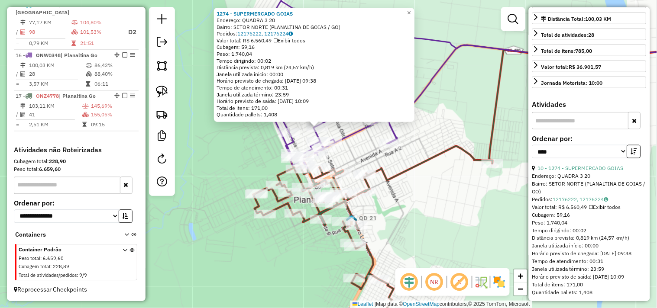
drag, startPoint x: 426, startPoint y: 208, endPoint x: 396, endPoint y: 170, distance: 48.4
click at [409, 170] on div "1274 - SUPERMERCADO GOIAS Endereço: QUADRA 3 20 Bairro: SETOR NORTE (PLANALTINA…" at bounding box center [328, 154] width 657 height 308
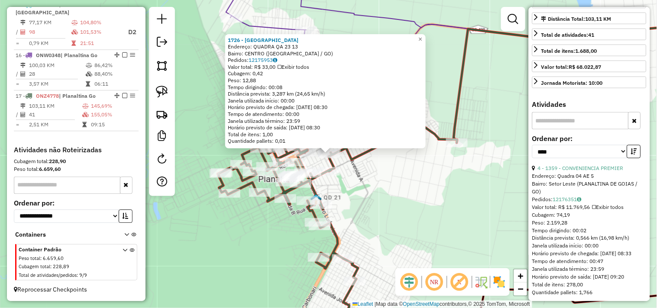
scroll to position [200, 0]
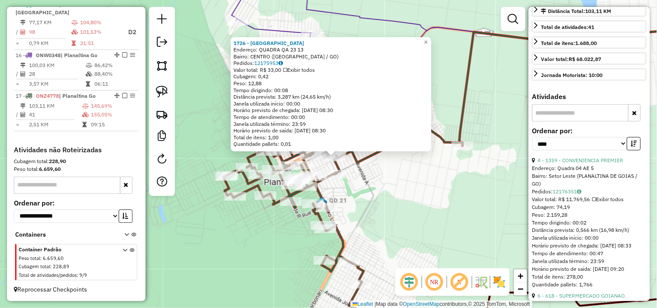
click at [416, 189] on div "1726 - BAR LESTE Endereço: QUADRA QA 23 13 Bairro: CENTRO (FORMOSA / GO) Pedido…" at bounding box center [328, 154] width 657 height 308
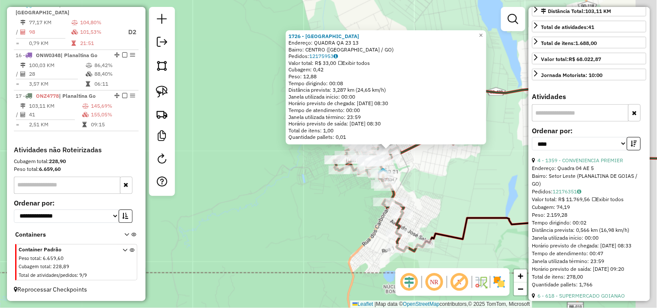
drag, startPoint x: 338, startPoint y: 198, endPoint x: 260, endPoint y: 158, distance: 87.2
click at [250, 154] on div "1726 - BAR LESTE Endereço: QUADRA QA 23 13 Bairro: CENTRO (FORMOSA / GO) Pedido…" at bounding box center [328, 154] width 657 height 308
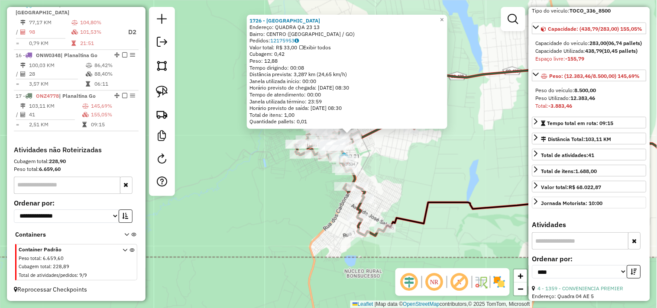
scroll to position [55, 0]
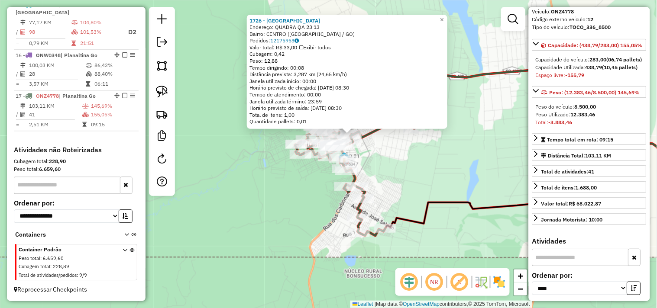
click at [472, 176] on div "1726 - BAR LESTE Endereço: QUADRA QA 23 13 Bairro: CENTRO (FORMOSA / GO) Pedido…" at bounding box center [328, 154] width 657 height 308
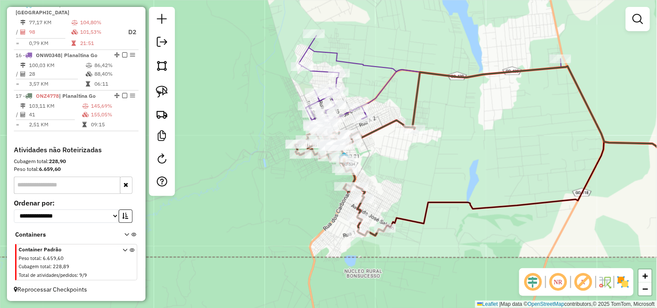
drag, startPoint x: 395, startPoint y: 155, endPoint x: 412, endPoint y: 191, distance: 39.3
click at [412, 191] on div "Janela de atendimento Grade de atendimento Capacidade Transportadoras Veículos …" at bounding box center [328, 154] width 657 height 308
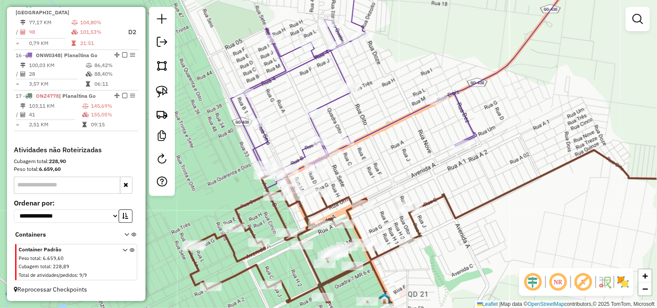
drag, startPoint x: 353, startPoint y: 177, endPoint x: 376, endPoint y: 114, distance: 66.5
click at [376, 118] on div "Janela de atendimento Grade de atendimento Capacidade Transportadoras Veículos …" at bounding box center [328, 154] width 657 height 308
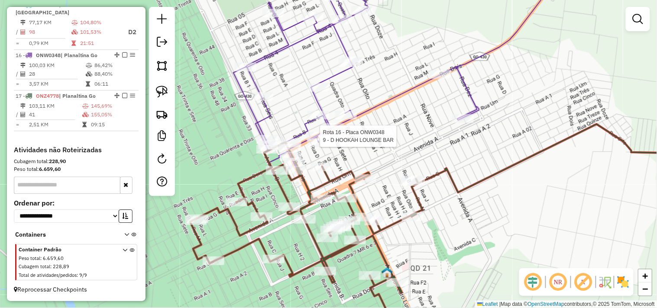
select select "*********"
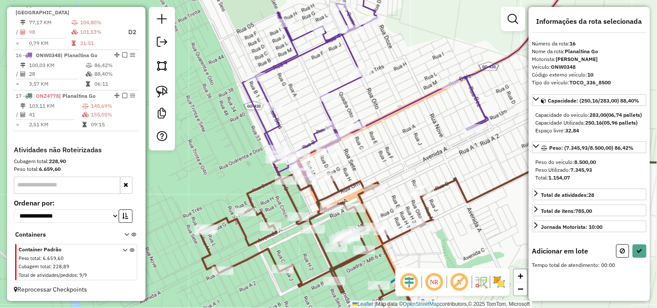
drag, startPoint x: 232, startPoint y: 168, endPoint x: 226, endPoint y: 101, distance: 66.6
click at [229, 102] on div "Janela de atendimento Grade de atendimento Capacidade Transportadoras Veículos …" at bounding box center [328, 154] width 657 height 308
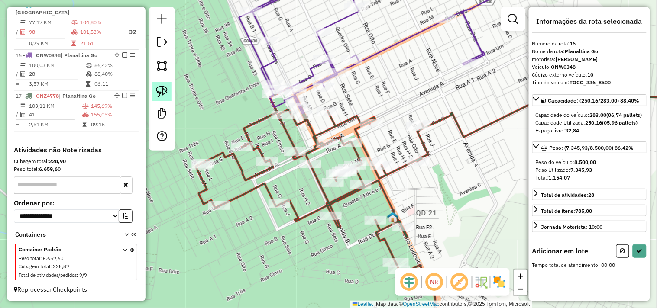
click at [158, 87] on img at bounding box center [162, 92] width 12 height 12
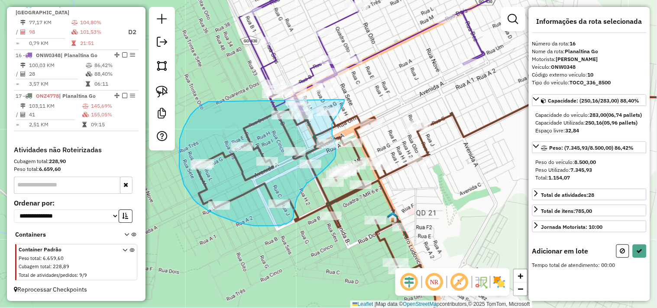
drag, startPoint x: 208, startPoint y: 102, endPoint x: 346, endPoint y: 88, distance: 138.5
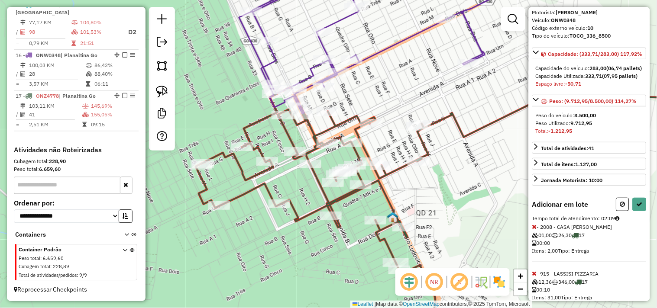
scroll to position [96, 0]
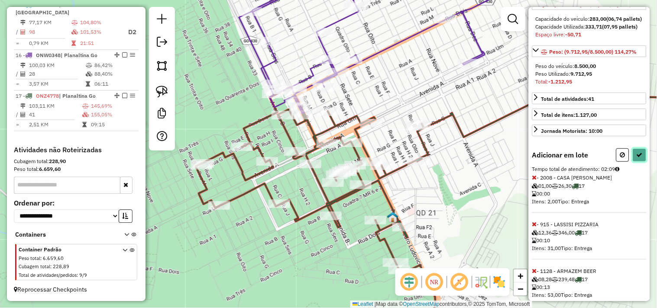
click at [636, 162] on button at bounding box center [640, 155] width 14 height 13
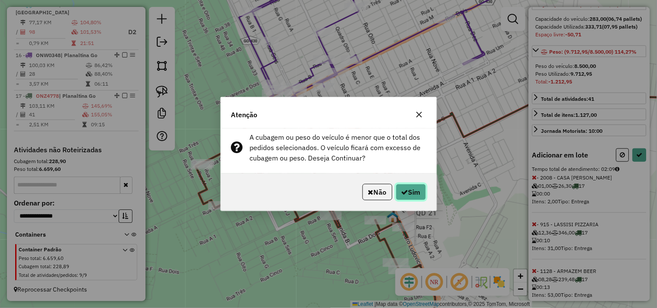
click at [410, 197] on button "Sim" at bounding box center [411, 192] width 30 height 16
select select "*********"
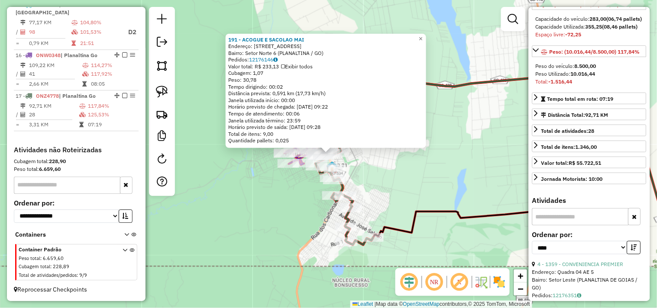
click at [451, 169] on div "191 - ACOGUE E SACOLAO MAI Endereço: R RUA MR 8, 1 Bairro: Setor Norte 6 (PLANA…" at bounding box center [328, 154] width 657 height 308
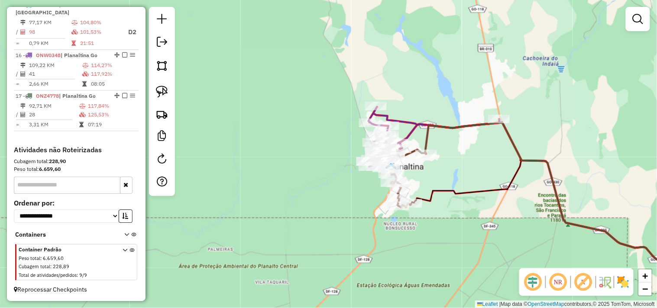
drag, startPoint x: 470, startPoint y: 171, endPoint x: 435, endPoint y: 163, distance: 35.1
click at [445, 165] on div "Janela de atendimento Grade de atendimento Capacidade Transportadoras Veículos …" at bounding box center [328, 154] width 657 height 308
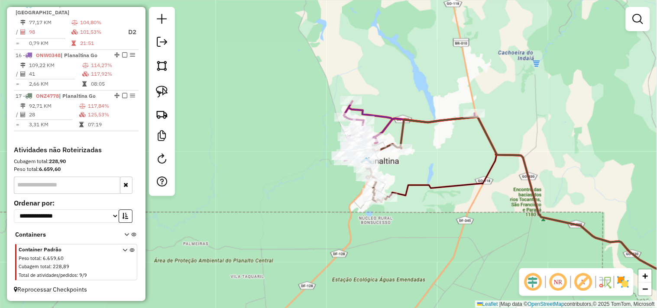
click at [173, 95] on div at bounding box center [162, 101] width 26 height 189
click at [167, 95] on img at bounding box center [162, 92] width 12 height 12
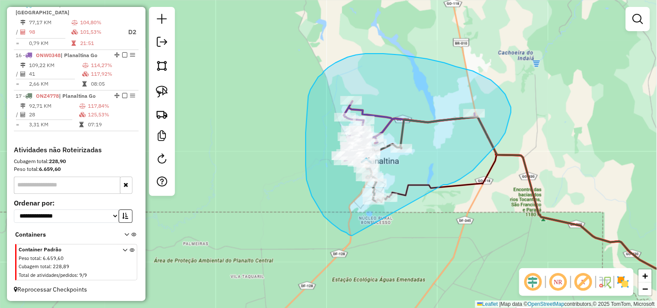
drag, startPoint x: 444, startPoint y: 185, endPoint x: 353, endPoint y: 236, distance: 104.4
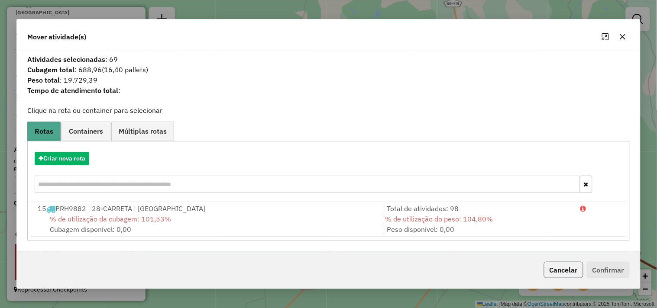
click at [569, 270] on button "Cancelar" at bounding box center [563, 270] width 39 height 16
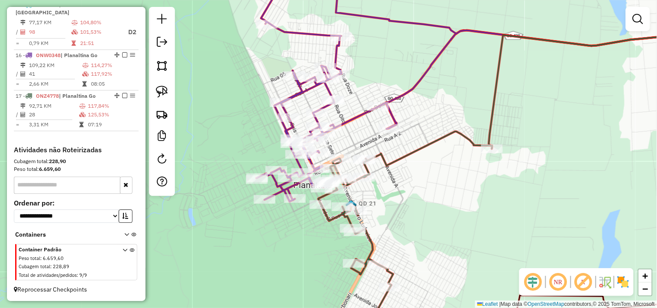
drag, startPoint x: 347, startPoint y: 111, endPoint x: 366, endPoint y: 137, distance: 32.3
click at [366, 137] on div "Janela de atendimento Grade de atendimento Capacidade Transportadoras Veículos …" at bounding box center [328, 154] width 657 height 308
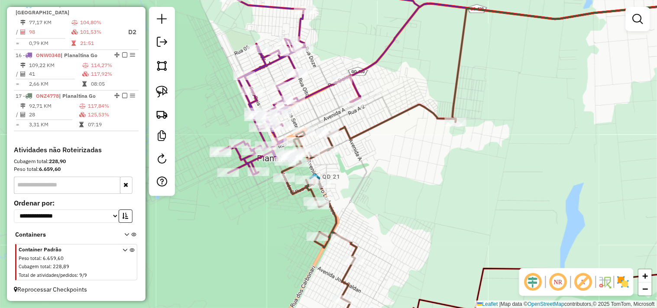
drag, startPoint x: 367, startPoint y: 142, endPoint x: 343, endPoint y: 124, distance: 30.2
click at [328, 113] on div "Janela de atendimento Grade de atendimento Capacidade Transportadoras Veículos …" at bounding box center [328, 154] width 657 height 308
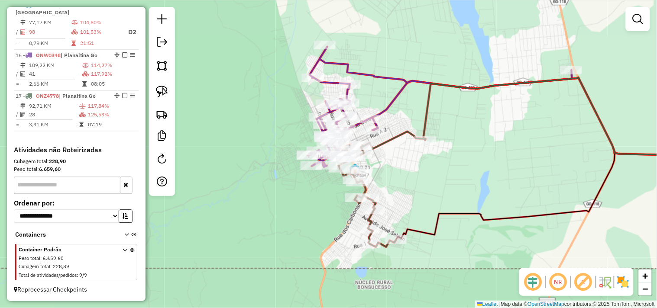
drag, startPoint x: 462, startPoint y: 194, endPoint x: 313, endPoint y: 110, distance: 171.1
click at [320, 114] on div "Janela de atendimento Grade de atendimento Capacidade Transportadoras Veículos …" at bounding box center [328, 154] width 657 height 308
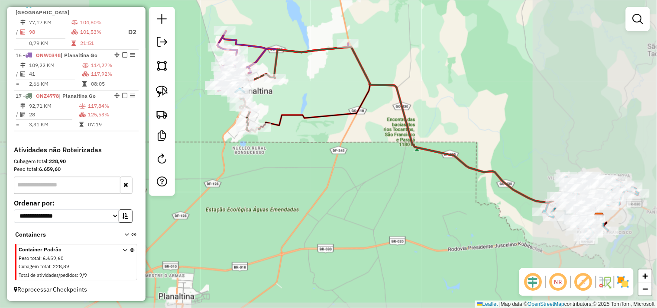
drag, startPoint x: 416, startPoint y: 183, endPoint x: 293, endPoint y: 120, distance: 138.9
click at [303, 123] on div "Janela de atendimento Grade de atendimento Capacidade Transportadoras Veículos …" at bounding box center [328, 154] width 657 height 308
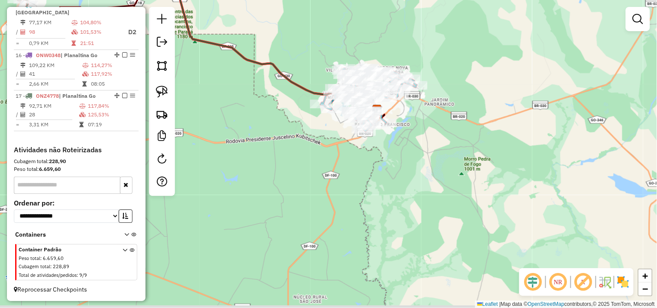
drag, startPoint x: 391, startPoint y: 173, endPoint x: 386, endPoint y: 209, distance: 35.8
click at [386, 205] on div "Janela de atendimento Grade de atendimento Capacidade Transportadoras Veículos …" at bounding box center [328, 154] width 657 height 308
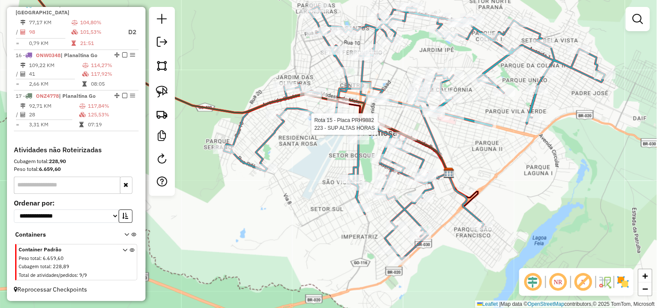
select select "*********"
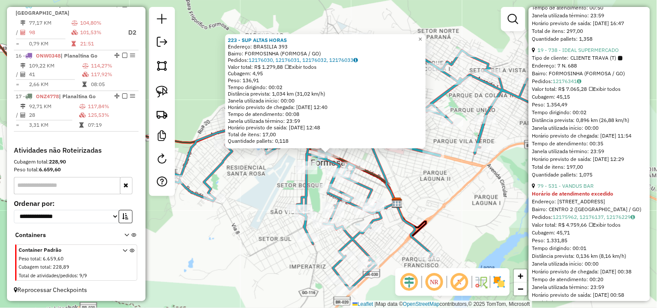
scroll to position [481, 0]
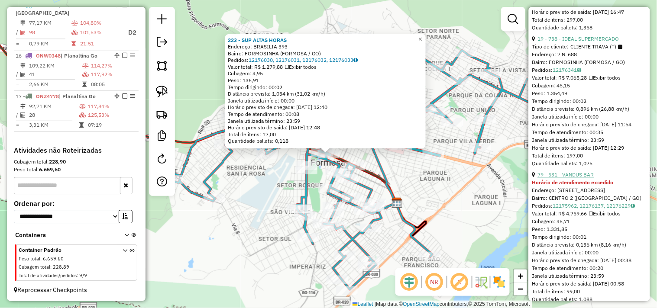
click at [565, 178] on link "79 - 531 - VANDUS BAR" at bounding box center [566, 175] width 56 height 6
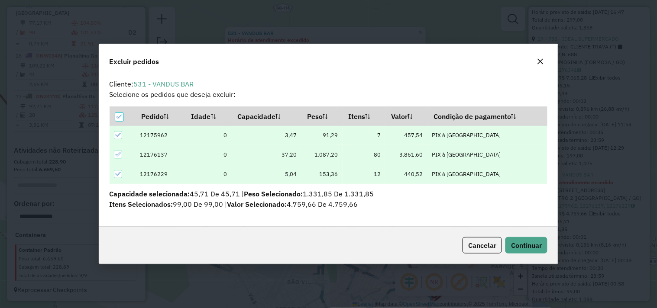
scroll to position [0, 0]
click at [525, 246] on span "Continuar" at bounding box center [526, 245] width 31 height 9
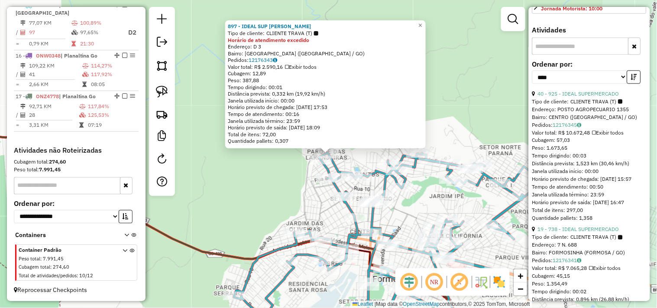
scroll to position [338, 0]
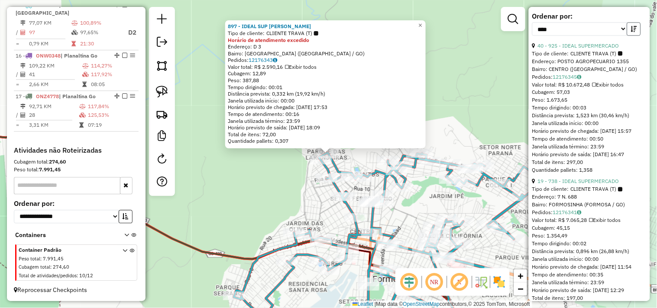
click at [634, 32] on icon "button" at bounding box center [634, 29] width 6 height 6
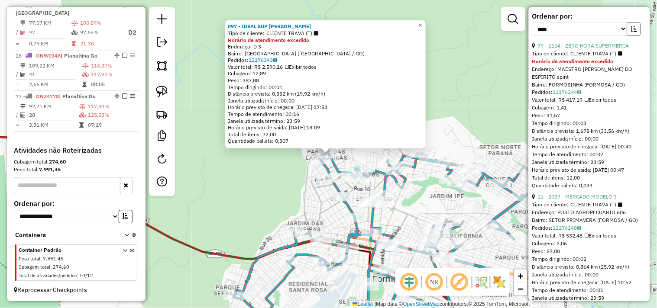
click at [634, 32] on icon "button" at bounding box center [634, 29] width 6 height 6
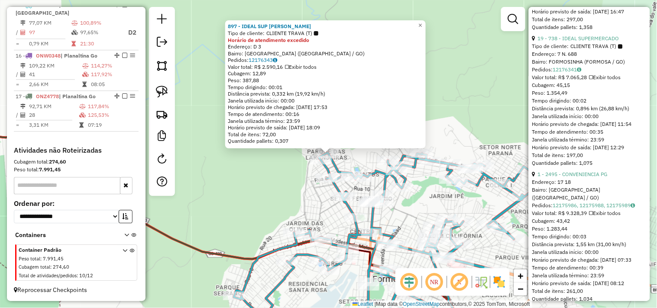
scroll to position [483, 0]
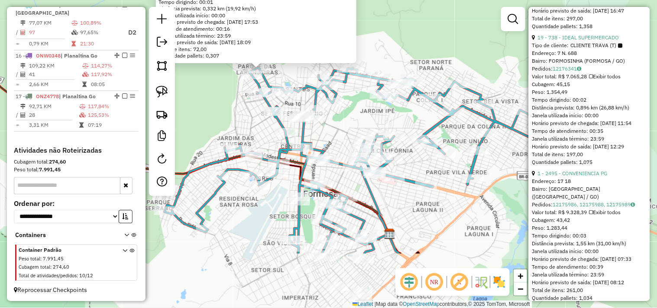
drag, startPoint x: 433, startPoint y: 204, endPoint x: 362, endPoint y: 117, distance: 113.0
click at [362, 118] on div "897 - IDEAL SUP J OLIVEIRA Tipo de cliente: CLIENTE TRAVA (T) Horário de atendi…" at bounding box center [328, 154] width 657 height 308
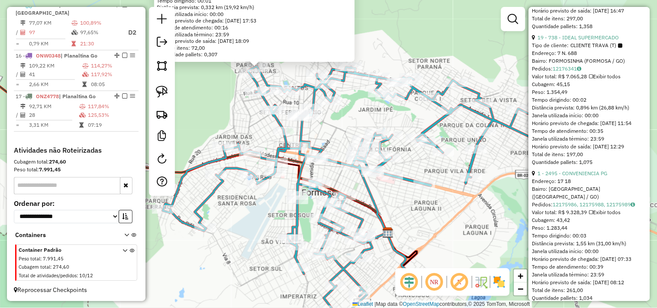
click at [456, 230] on div "897 - IDEAL SUP J OLIVEIRA Tipo de cliente: CLIENTE TRAVA (T) Horário de atendi…" at bounding box center [328, 154] width 657 height 308
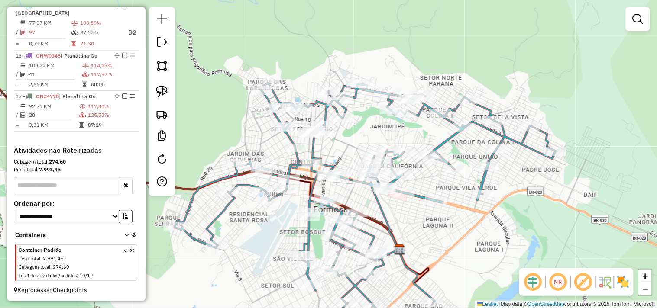
drag, startPoint x: 425, startPoint y: 217, endPoint x: 431, endPoint y: 224, distance: 9.8
click at [431, 224] on div "Janela de atendimento Grade de atendimento Capacidade Transportadoras Veículos …" at bounding box center [328, 154] width 657 height 308
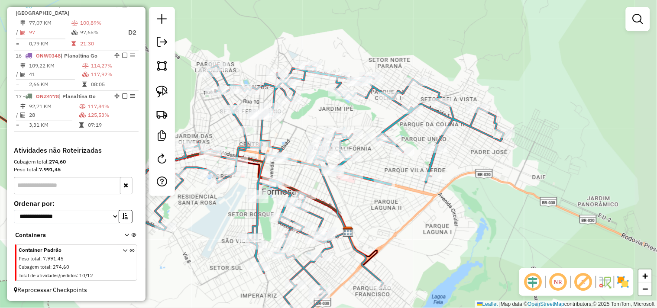
drag, startPoint x: 430, startPoint y: 238, endPoint x: 370, endPoint y: 217, distance: 64.0
click at [371, 217] on div "Janela de atendimento Grade de atendimento Capacidade Transportadoras Veículos …" at bounding box center [328, 154] width 657 height 308
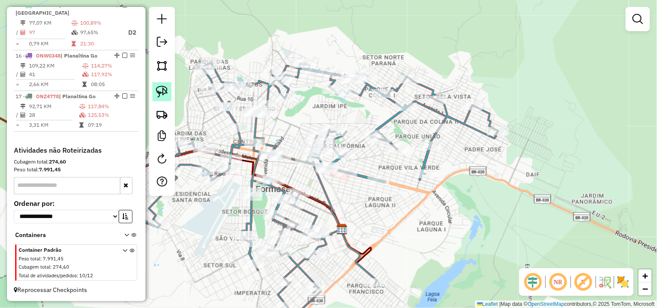
click at [162, 91] on img at bounding box center [162, 92] width 12 height 12
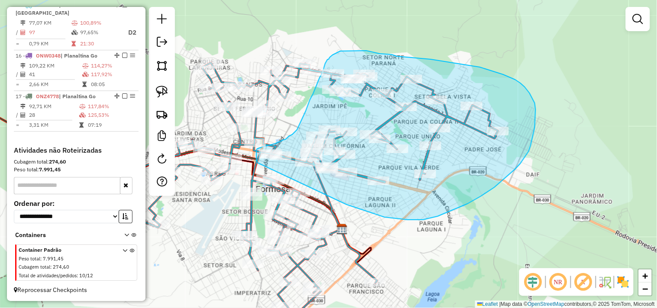
drag, startPoint x: 347, startPoint y: 205, endPoint x: 264, endPoint y: 165, distance: 91.8
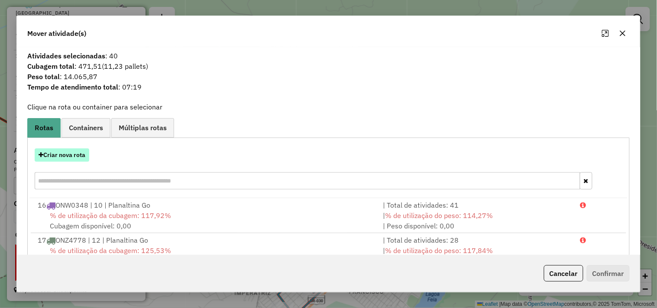
click at [72, 155] on button "Criar nova rota" at bounding box center [62, 155] width 55 height 13
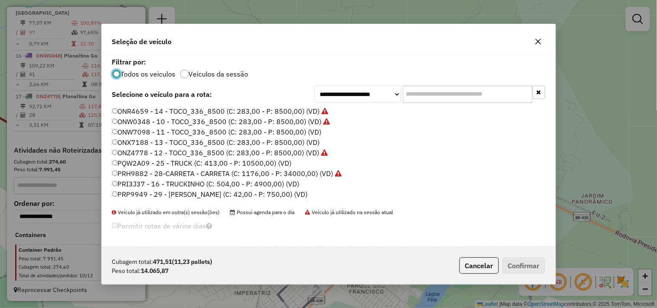
scroll to position [5, 2]
click at [246, 132] on label "ONW7098 - 11 - TOCO_336_8500 (C: 283,00 - P: 8500,00) (VD)" at bounding box center [217, 132] width 210 height 10
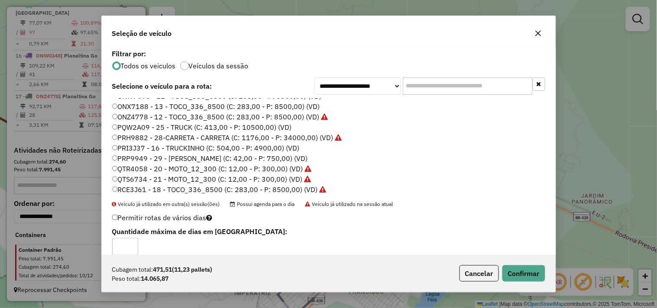
scroll to position [40, 0]
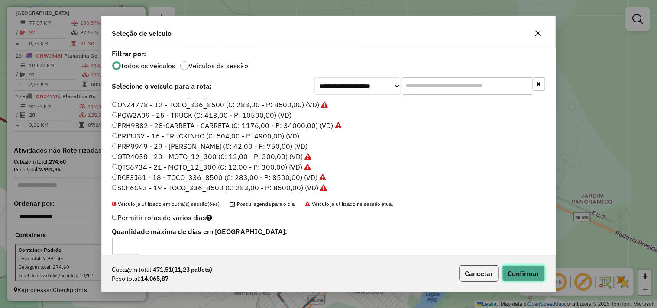
click at [517, 269] on button "Confirmar" at bounding box center [524, 274] width 43 height 16
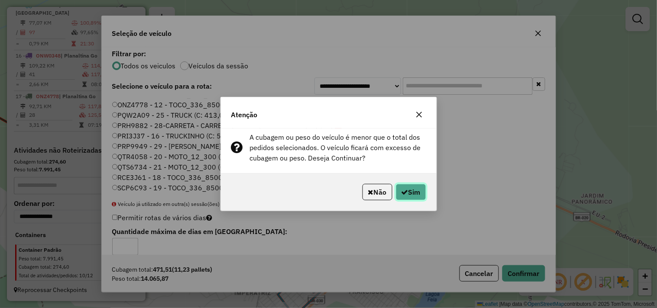
click at [426, 196] on button "Sim" at bounding box center [411, 192] width 30 height 16
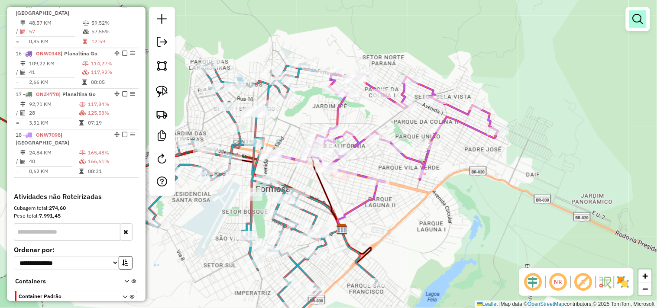
click at [638, 16] on em at bounding box center [638, 19] width 10 height 10
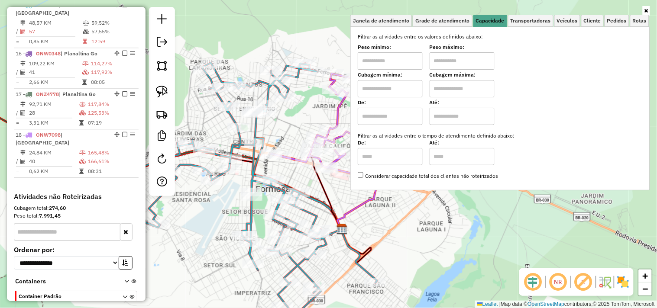
click at [402, 61] on input "text" at bounding box center [390, 60] width 65 height 17
type input "****"
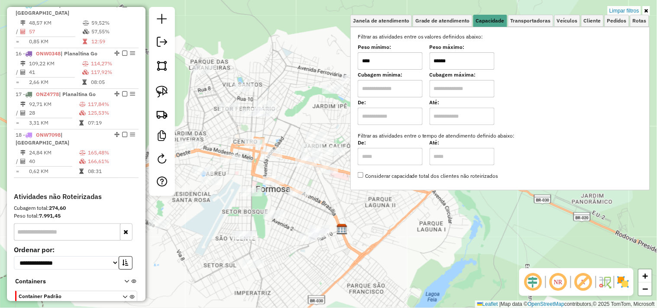
type input "******"
click at [270, 78] on div "Limpar filtros Janela de atendimento Grade de atendimento Capacidade Transporta…" at bounding box center [328, 154] width 657 height 308
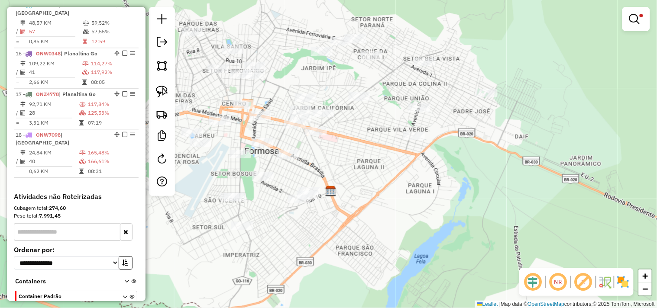
drag, startPoint x: 279, startPoint y: 61, endPoint x: 267, endPoint y: 29, distance: 33.9
click at [267, 29] on div "Limpar filtros Janela de atendimento Grade de atendimento Capacidade Transporta…" at bounding box center [328, 154] width 657 height 308
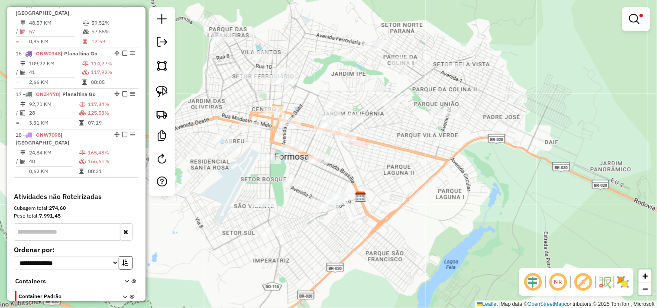
drag, startPoint x: 299, startPoint y: 59, endPoint x: 340, endPoint y: 68, distance: 41.2
click at [344, 67] on div "Limpar filtros Janela de atendimento Grade de atendimento Capacidade Transporta…" at bounding box center [328, 154] width 657 height 308
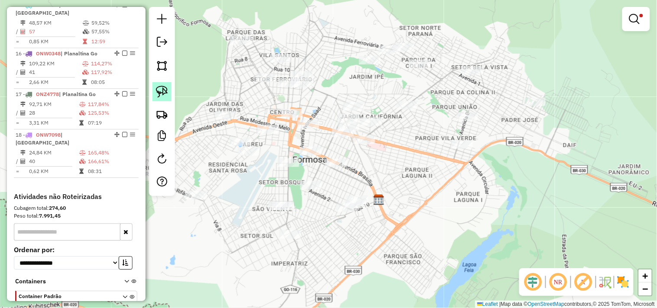
drag, startPoint x: 156, startPoint y: 85, endPoint x: 240, endPoint y: 94, distance: 84.9
click at [156, 87] on link at bounding box center [161, 91] width 19 height 19
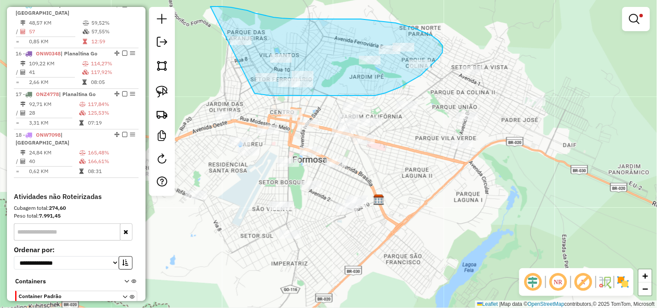
drag, startPoint x: 255, startPoint y: 94, endPoint x: 188, endPoint y: 23, distance: 96.8
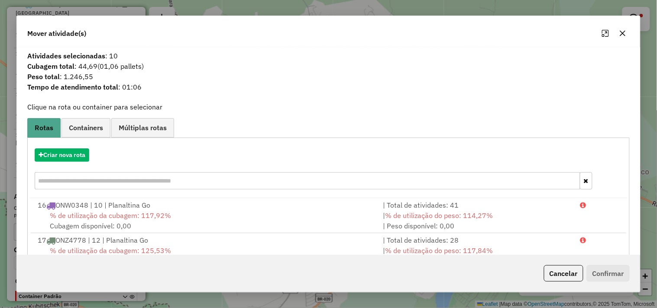
click at [560, 283] on div "Cancelar Confirmar" at bounding box center [328, 273] width 623 height 37
click at [556, 272] on button "Cancelar" at bounding box center [563, 274] width 39 height 16
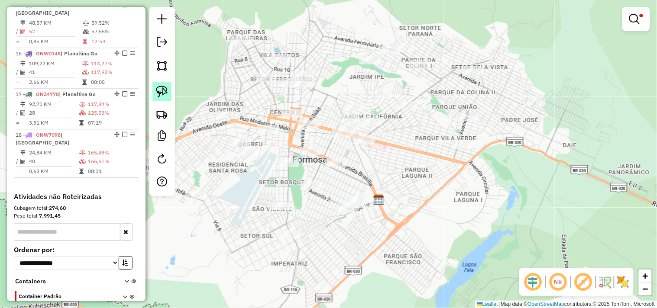
click at [161, 84] on link at bounding box center [161, 91] width 19 height 19
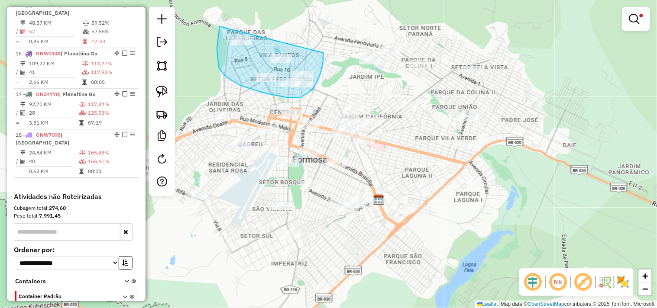
drag, startPoint x: 219, startPoint y: 30, endPoint x: 315, endPoint y: 25, distance: 95.5
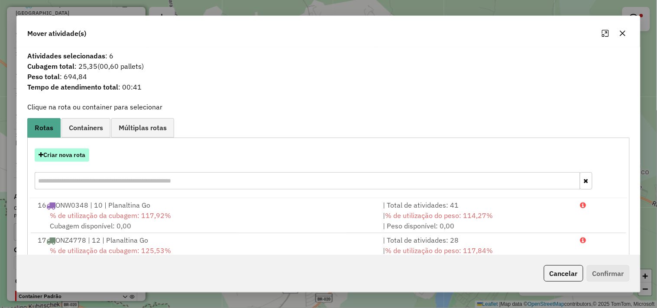
click at [74, 159] on button "Criar nova rota" at bounding box center [62, 155] width 55 height 13
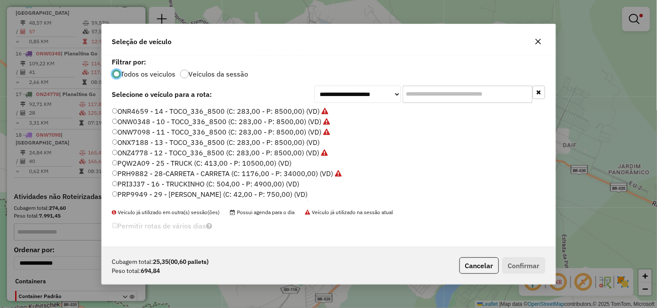
scroll to position [5, 2]
click at [347, 101] on select "**********" at bounding box center [358, 94] width 87 height 17
click at [219, 191] on label "PRP9949 - 29 - SAVEIRO - SAVEIRO (C: 42,00 - P: 750,00) (VD)" at bounding box center [210, 194] width 196 height 10
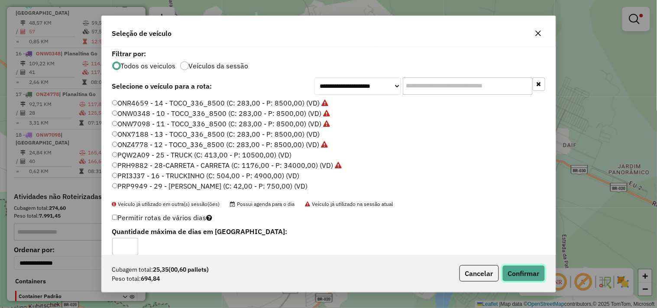
click at [531, 275] on button "Confirmar" at bounding box center [524, 274] width 43 height 16
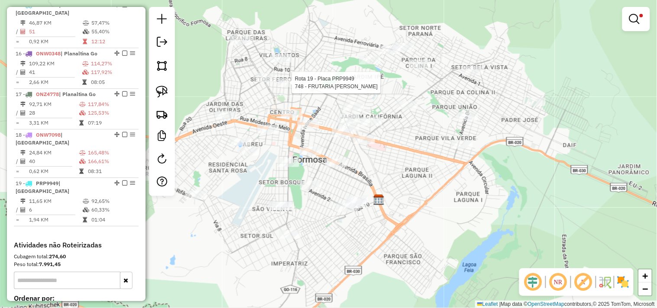
select select "*********"
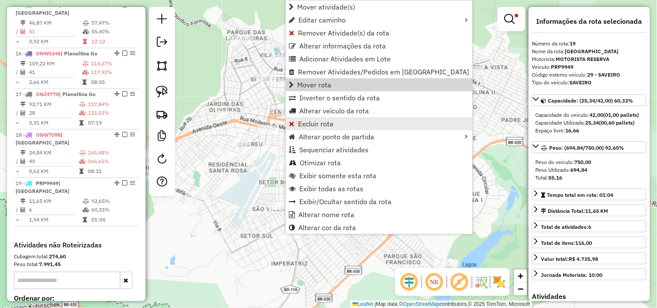
scroll to position [590, 0]
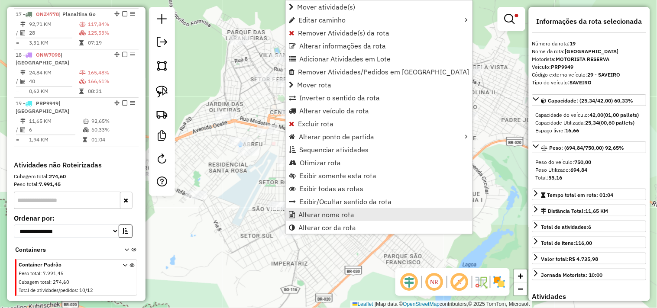
click at [321, 215] on span "Alterar nome rota" at bounding box center [326, 214] width 56 height 7
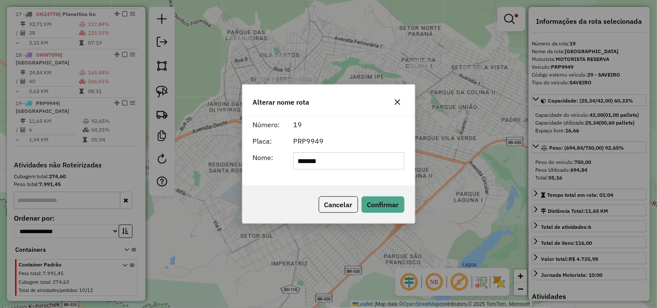
click at [321, 165] on input "*******" at bounding box center [348, 160] width 111 height 17
type input "*******"
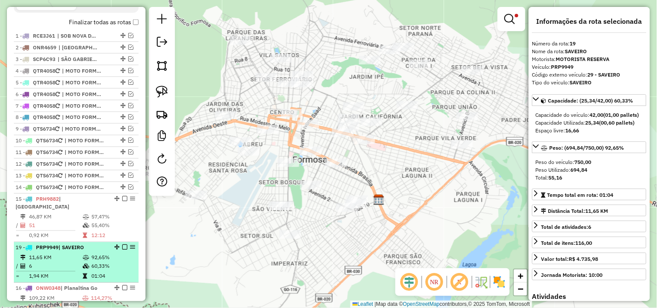
scroll to position [301, 0]
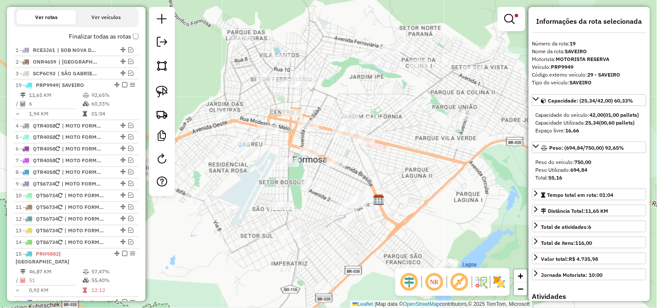
drag, startPoint x: 114, startPoint y: 94, endPoint x: 104, endPoint y: 91, distance: 10.2
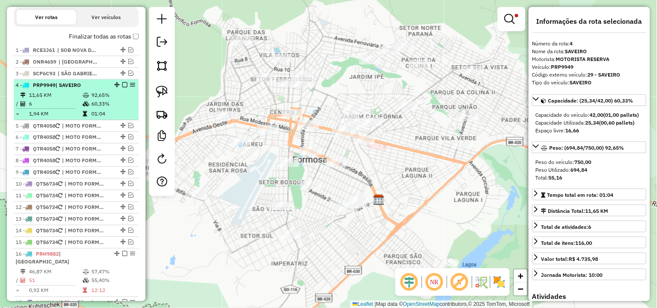
click at [123, 88] on em at bounding box center [124, 84] width 5 height 5
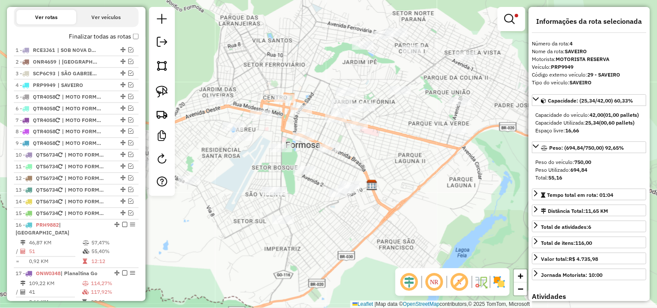
drag, startPoint x: 226, startPoint y: 175, endPoint x: 215, endPoint y: 145, distance: 31.9
click at [215, 146] on div "Limpar filtros Janela de atendimento Grade de atendimento Capacidade Transporta…" at bounding box center [328, 154] width 657 height 308
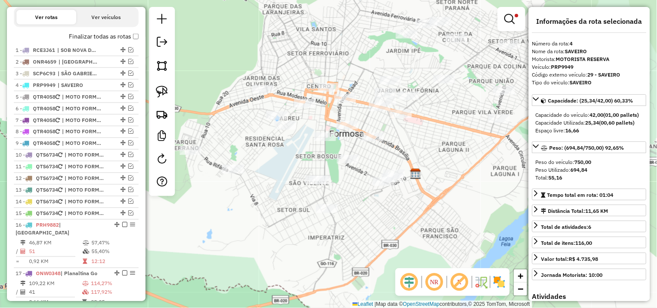
drag, startPoint x: 220, startPoint y: 141, endPoint x: 265, endPoint y: 144, distance: 45.6
click at [265, 144] on div "Limpar filtros Janela de atendimento Grade de atendimento Capacidade Transporta…" at bounding box center [328, 154] width 657 height 308
click at [161, 90] on img at bounding box center [162, 92] width 12 height 12
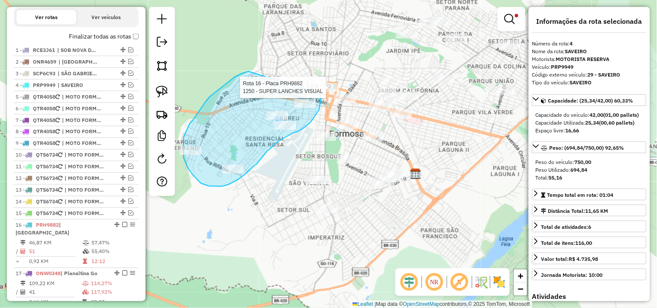
click at [318, 91] on div "Rota 16 - Placa PRH9882 1250 - SUPER LANCHES VISUAL Limpar filtros Janela de at…" at bounding box center [328, 154] width 657 height 308
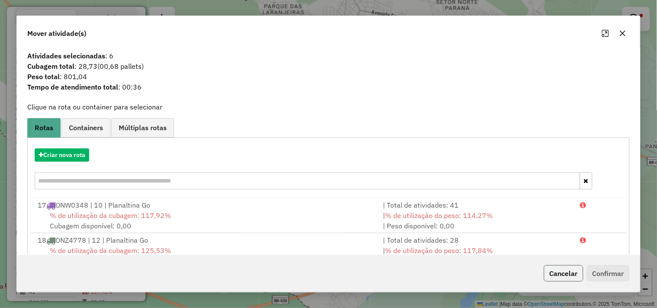
click at [546, 267] on button "Cancelar" at bounding box center [563, 274] width 39 height 16
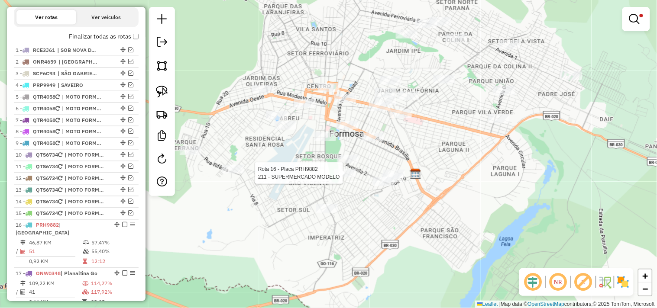
click at [343, 171] on div "Rota 16 - Placa PRH9882 211 - SUPERMERCADO MODELO Limpar filtros Janela de aten…" at bounding box center [328, 154] width 657 height 308
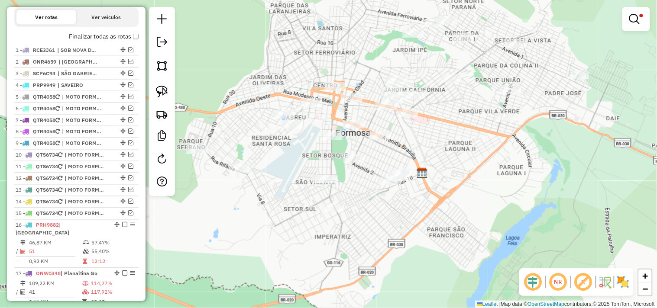
drag, startPoint x: 280, startPoint y: 158, endPoint x: 315, endPoint y: 157, distance: 35.5
click at [315, 157] on div "Limpar filtros Janela de atendimento Grade de atendimento Capacidade Transporta…" at bounding box center [328, 154] width 657 height 308
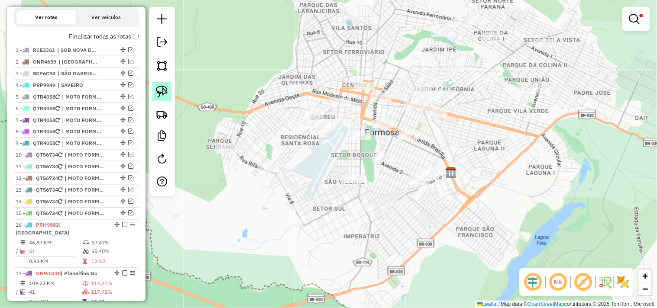
click at [168, 93] on link at bounding box center [161, 91] width 19 height 19
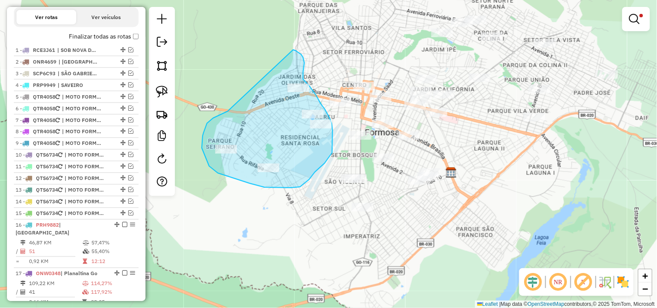
drag, startPoint x: 207, startPoint y: 123, endPoint x: 293, endPoint y: 50, distance: 113.4
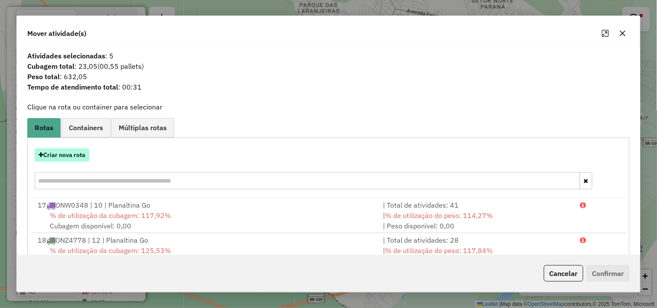
click at [75, 156] on button "Criar nova rota" at bounding box center [62, 155] width 55 height 13
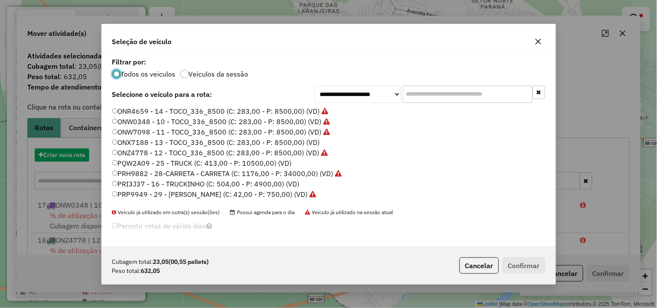
scroll to position [5, 2]
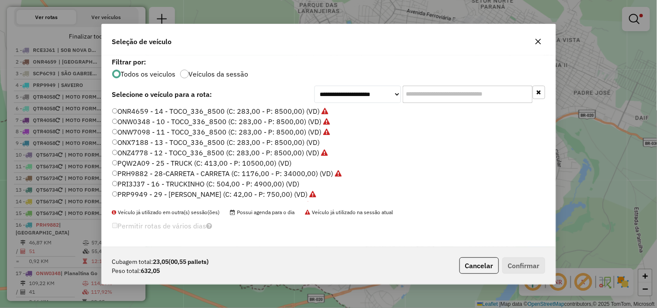
click at [303, 194] on label "PRP9949 - 29 - SAVEIRO - SAVEIRO (C: 42,00 - P: 750,00) (VD)" at bounding box center [214, 194] width 204 height 10
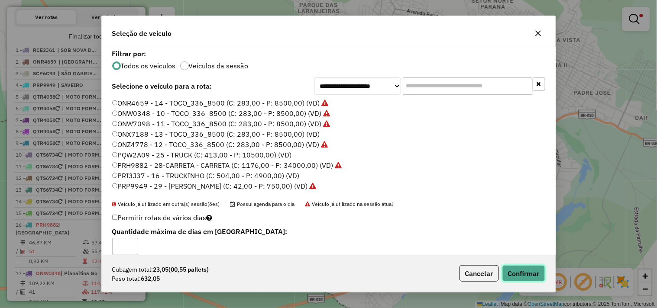
click at [521, 271] on button "Confirmar" at bounding box center [524, 274] width 43 height 16
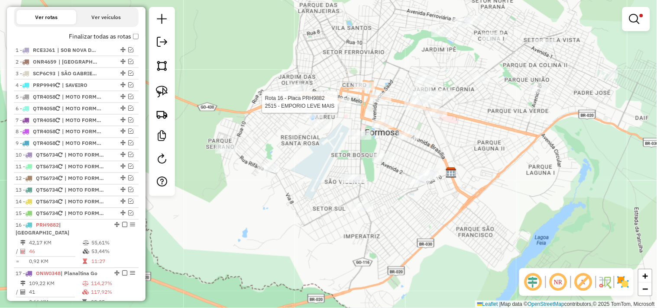
select select "*********"
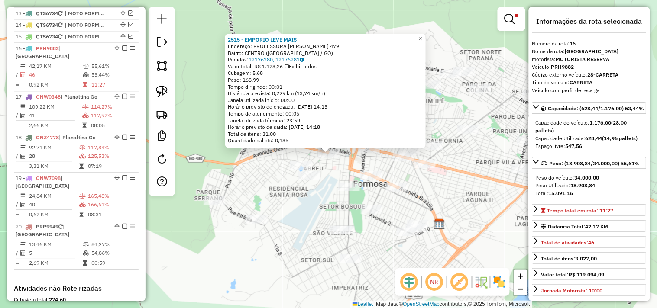
scroll to position [522, 0]
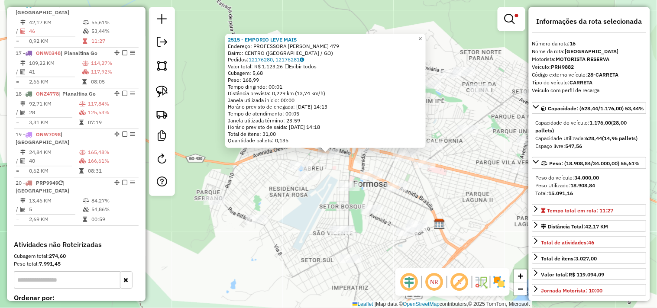
click at [347, 164] on div "Rota 16 - Placa PRH9882 2515 - EMPORIO LEVE MAIS 2515 - EMPORIO LEVE MAIS Ender…" at bounding box center [328, 154] width 657 height 308
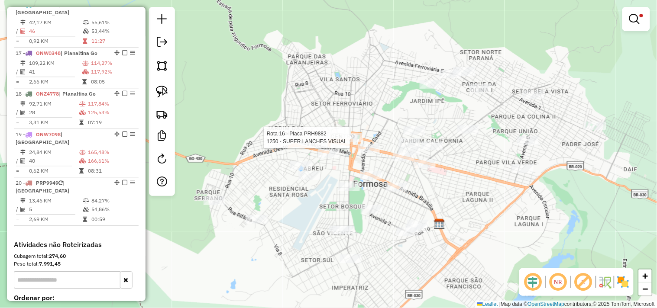
select select "*********"
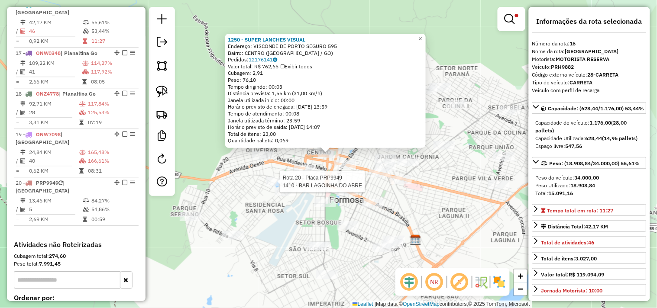
click at [274, 186] on div at bounding box center [277, 182] width 22 height 9
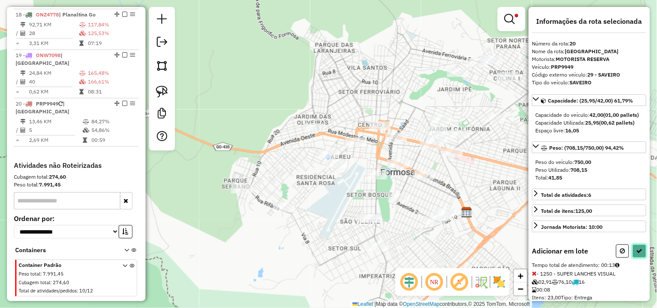
click at [642, 258] on button at bounding box center [640, 251] width 14 height 13
select select "*********"
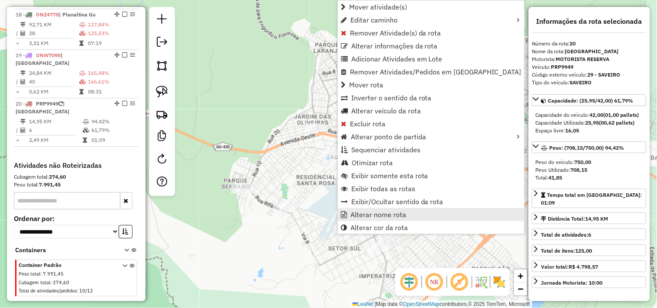
click at [359, 214] on span "Alterar nome rota" at bounding box center [378, 214] width 56 height 7
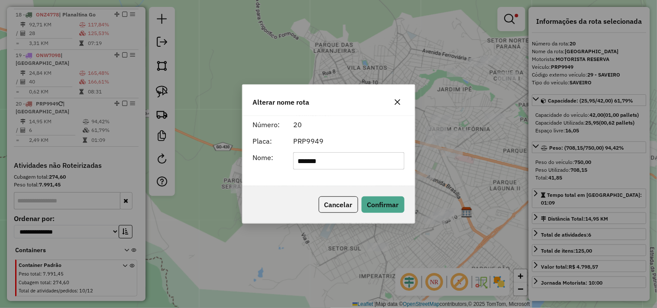
click at [339, 162] on input "*******" at bounding box center [348, 160] width 111 height 17
type input "**********"
click at [377, 201] on button "Confirmar" at bounding box center [383, 205] width 43 height 16
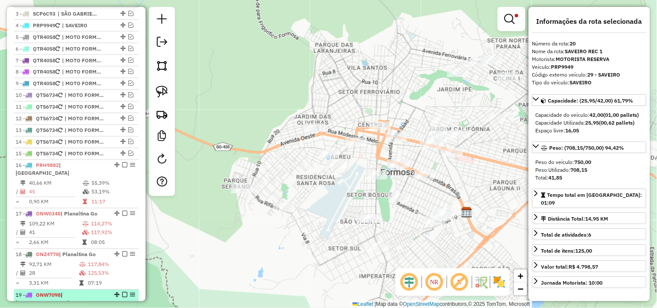
scroll to position [312, 0]
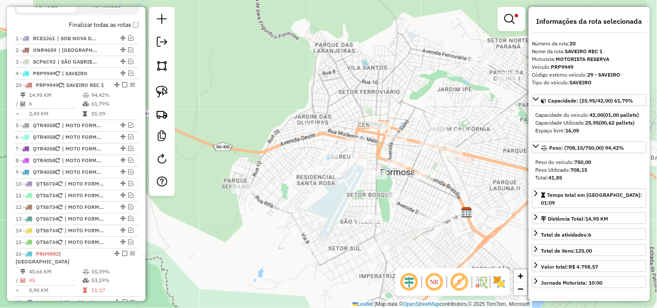
drag, startPoint x: 114, startPoint y: 191, endPoint x: 117, endPoint y: 91, distance: 99.7
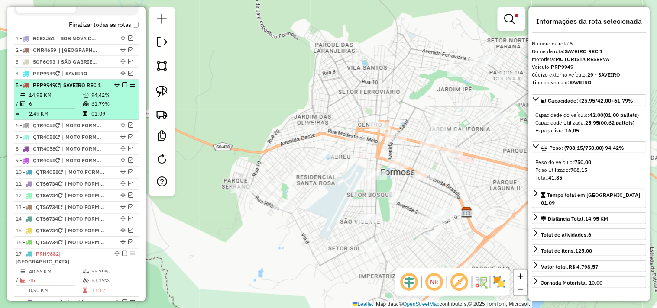
click at [122, 88] on em at bounding box center [124, 84] width 5 height 5
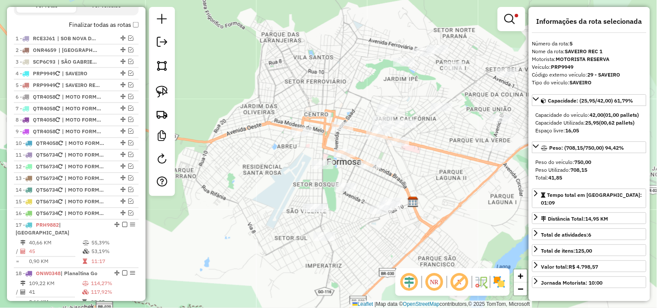
drag, startPoint x: 276, startPoint y: 145, endPoint x: 222, endPoint y: 135, distance: 55.1
click at [222, 135] on div "Limpar filtros Janela de atendimento Grade de atendimento Capacidade Transporta…" at bounding box center [328, 154] width 657 height 308
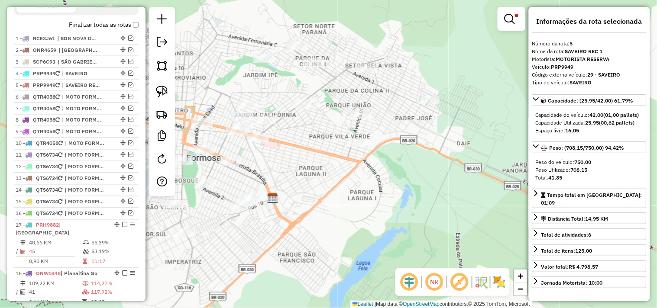
drag, startPoint x: 426, startPoint y: 168, endPoint x: 281, endPoint y: 157, distance: 145.5
click at [287, 162] on div "Limpar filtros Janela de atendimento Grade de atendimento Capacidade Transporta…" at bounding box center [328, 154] width 657 height 308
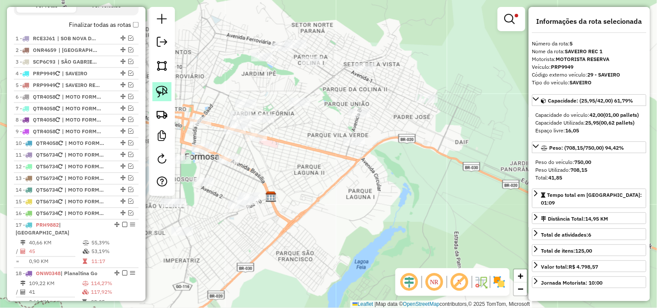
click at [165, 94] on img at bounding box center [162, 92] width 12 height 12
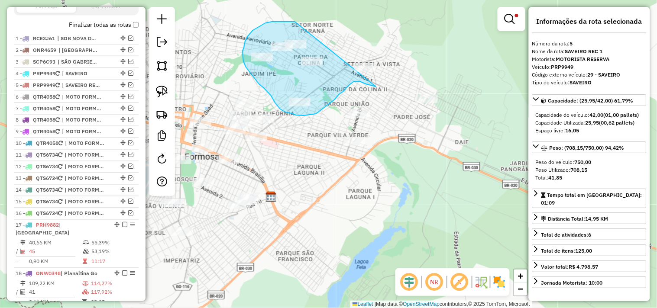
drag, startPoint x: 295, startPoint y: 22, endPoint x: 389, endPoint y: 31, distance: 94.4
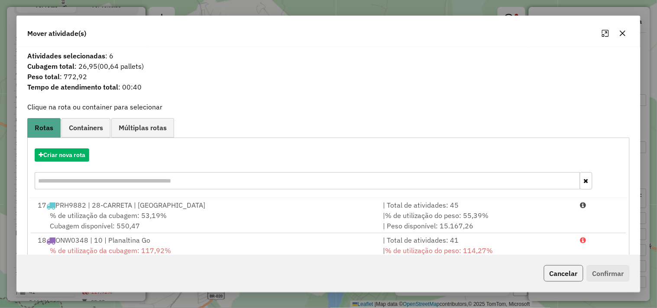
click at [549, 275] on button "Cancelar" at bounding box center [563, 274] width 39 height 16
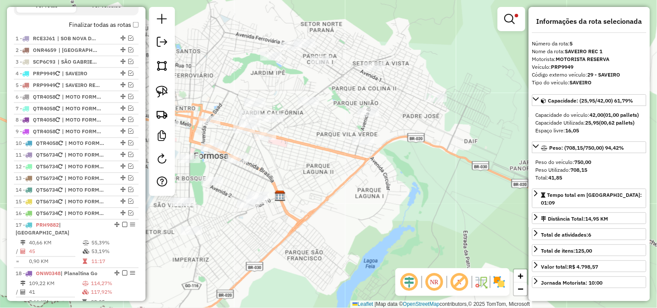
drag, startPoint x: 410, startPoint y: 181, endPoint x: 420, endPoint y: 180, distance: 10.0
click at [420, 180] on div "Limpar filtros Janela de atendimento Grade de atendimento Capacidade Transporta…" at bounding box center [328, 154] width 657 height 308
click at [165, 91] on img at bounding box center [162, 92] width 12 height 12
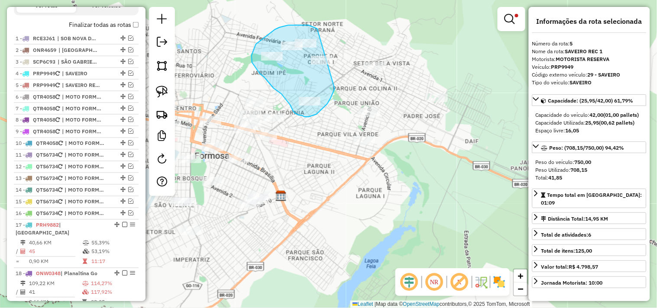
drag, startPoint x: 308, startPoint y: 25, endPoint x: 337, endPoint y: 63, distance: 47.7
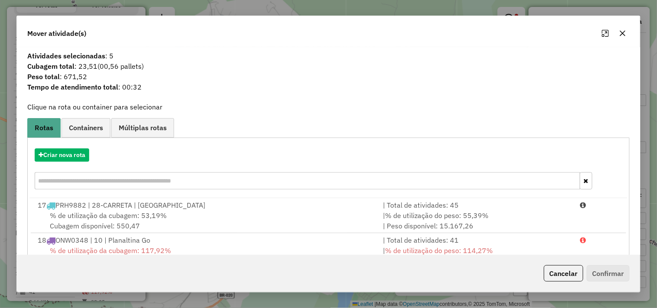
click at [73, 163] on div "Criar nova rota" at bounding box center [328, 170] width 598 height 56
click at [74, 162] on button "Criar nova rota" at bounding box center [62, 155] width 55 height 13
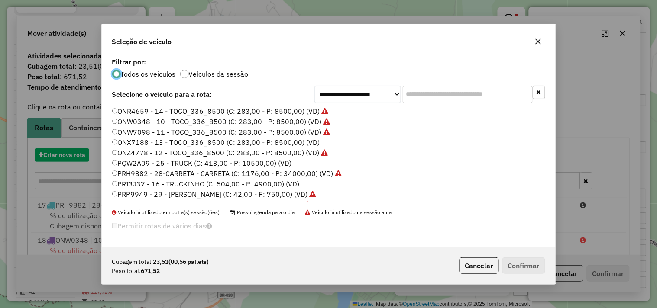
scroll to position [5, 2]
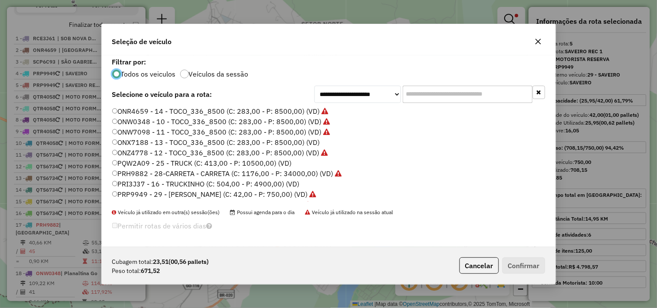
click at [284, 198] on label "PRP9949 - 29 - SAVEIRO - SAVEIRO (C: 42,00 - P: 750,00) (VD)" at bounding box center [214, 194] width 204 height 10
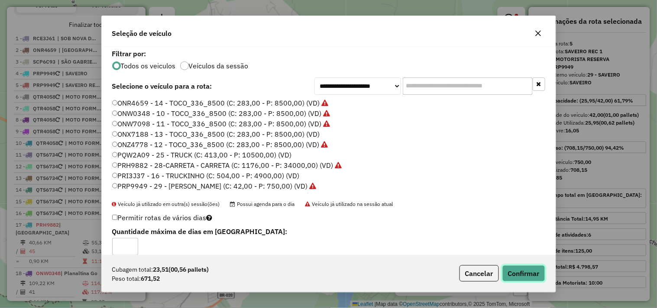
click at [521, 269] on button "Confirmar" at bounding box center [524, 274] width 43 height 16
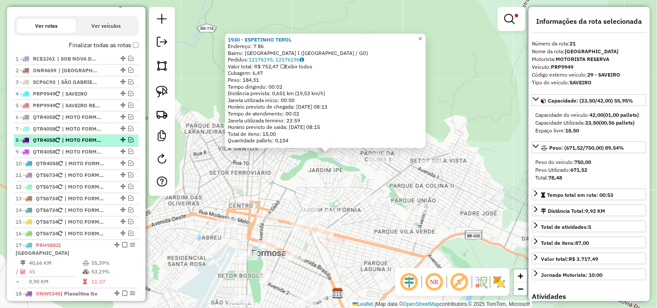
scroll to position [276, 0]
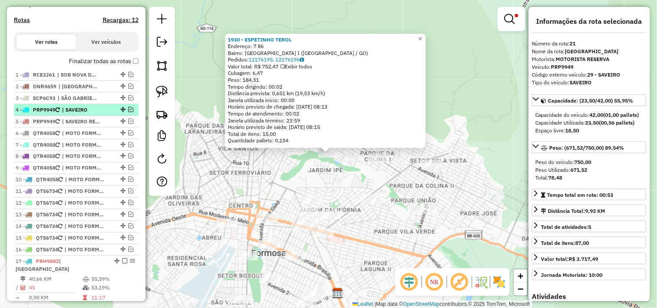
click at [76, 111] on li "4 - PRP9949 | SAVEIRO" at bounding box center [76, 110] width 125 height 12
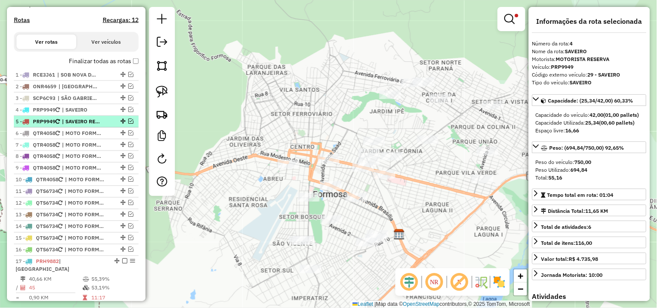
click at [76, 126] on span "| SAVEIRO REC 1" at bounding box center [82, 122] width 40 height 8
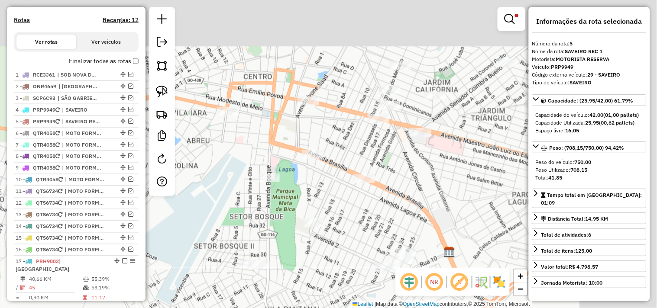
drag, startPoint x: 301, startPoint y: 127, endPoint x: 165, endPoint y: 230, distance: 170.0
click at [178, 204] on div "Limpar filtros Janela de atendimento Grade de atendimento Capacidade Transporta…" at bounding box center [328, 154] width 657 height 308
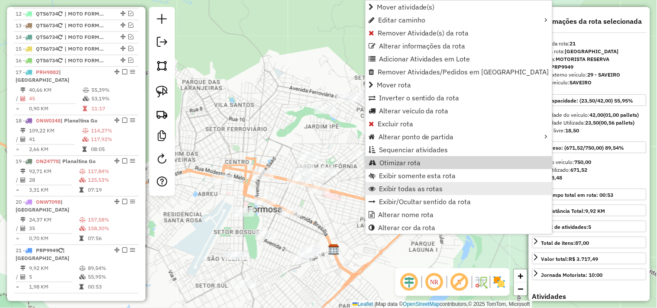
scroll to position [613, 0]
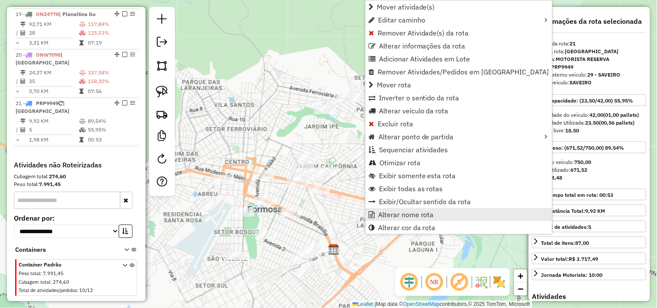
click at [404, 213] on span "Alterar nome rota" at bounding box center [406, 214] width 56 height 7
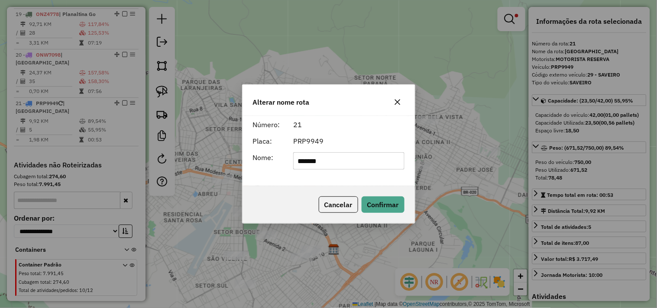
click at [364, 153] on input "*******" at bounding box center [348, 160] width 111 height 17
type input "**********"
click at [402, 205] on button "Confirmar" at bounding box center [383, 205] width 43 height 16
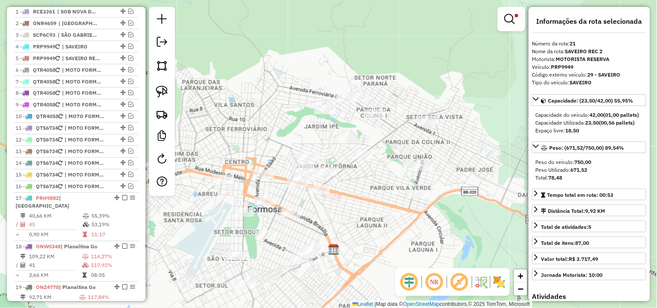
scroll to position [324, 0]
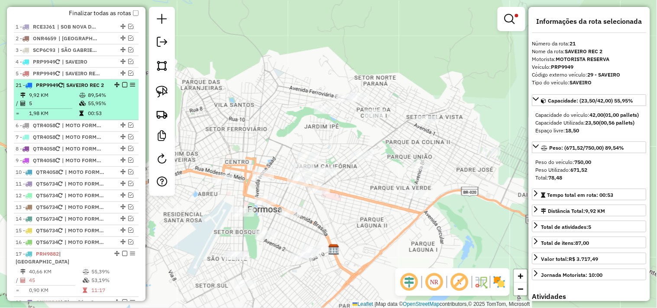
drag, startPoint x: 115, startPoint y: 141, endPoint x: 114, endPoint y: 91, distance: 50.3
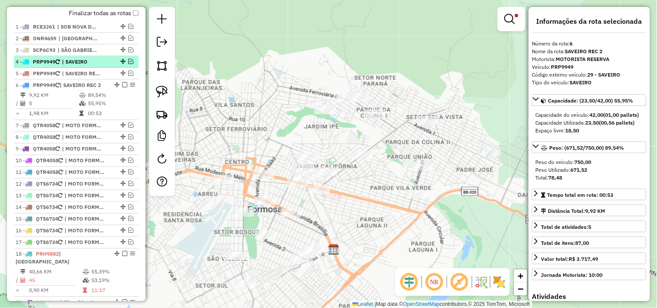
click at [85, 66] on span "| SAVEIRO" at bounding box center [82, 62] width 40 height 8
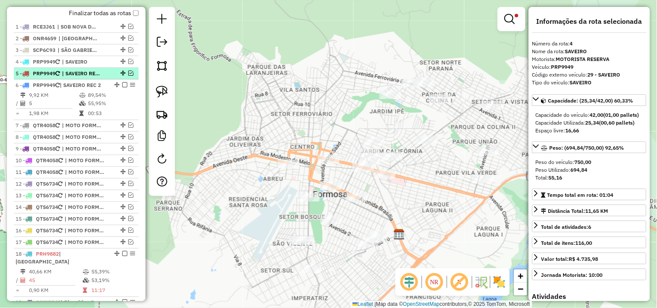
click at [80, 78] on span "| SAVEIRO REC 1" at bounding box center [82, 74] width 40 height 8
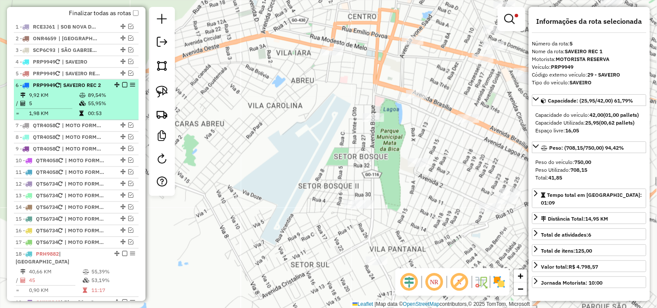
click at [122, 88] on em at bounding box center [124, 84] width 5 height 5
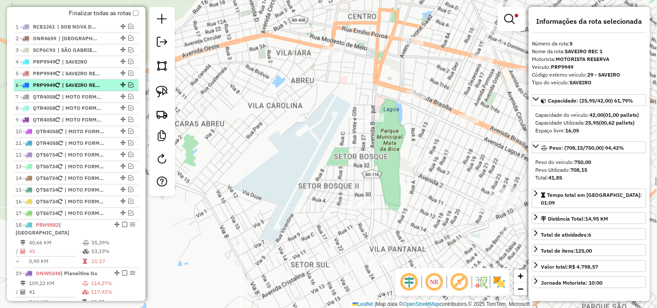
click at [90, 89] on span "| SAVEIRO REC 2" at bounding box center [82, 85] width 40 height 8
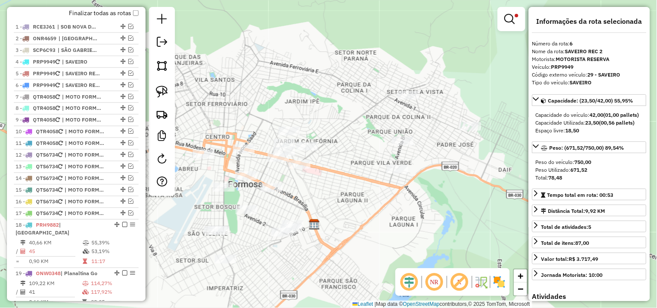
drag, startPoint x: 309, startPoint y: 110, endPoint x: 302, endPoint y: 109, distance: 7.4
click at [310, 103] on div "Limpar filtros Janela de atendimento Grade de atendimento Capacidade Transporta…" at bounding box center [328, 154] width 657 height 308
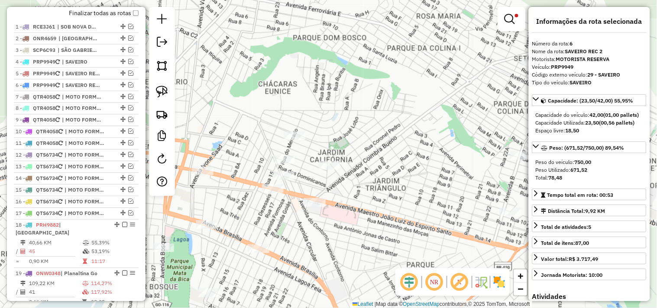
drag, startPoint x: 317, startPoint y: 100, endPoint x: 318, endPoint y: 95, distance: 5.1
click at [318, 95] on div "Limpar filtros Janela de atendimento Grade de atendimento Capacidade Transporta…" at bounding box center [328, 154] width 657 height 308
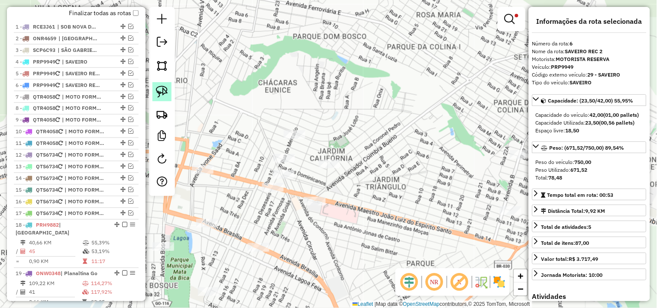
click at [165, 92] on img at bounding box center [162, 92] width 12 height 12
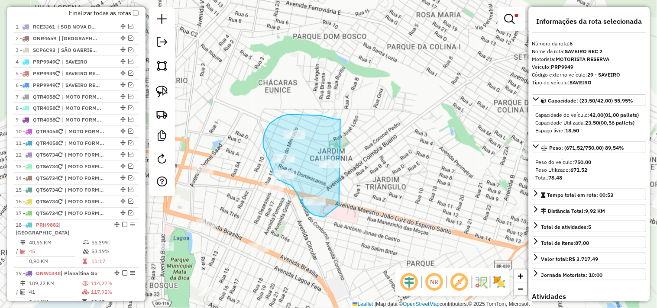
drag, startPoint x: 341, startPoint y: 120, endPoint x: 361, endPoint y: 165, distance: 49.4
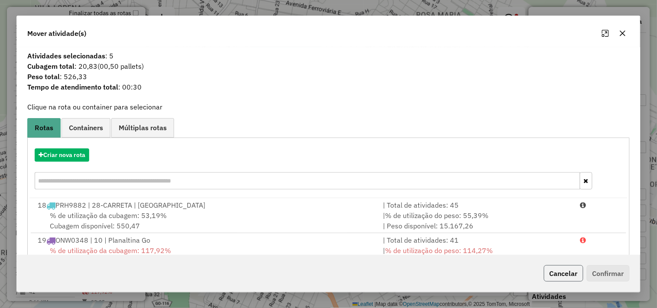
click at [574, 280] on button "Cancelar" at bounding box center [563, 274] width 39 height 16
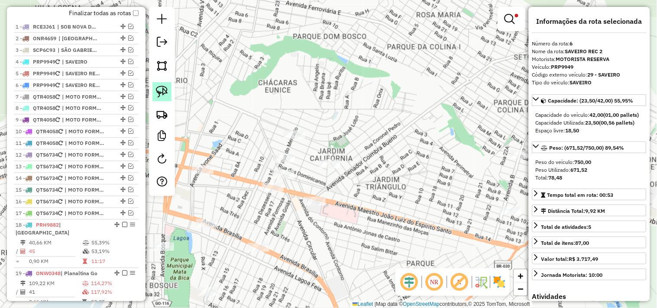
click at [172, 94] on div at bounding box center [162, 101] width 26 height 189
click at [169, 94] on link at bounding box center [161, 91] width 19 height 19
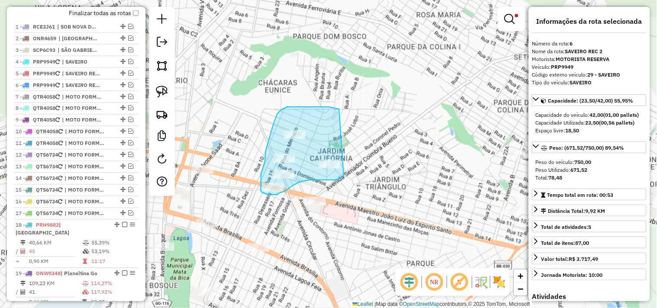
drag, startPoint x: 287, startPoint y: 107, endPoint x: 359, endPoint y: 162, distance: 90.5
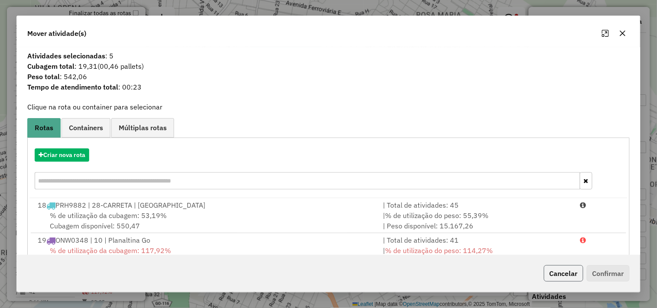
click at [563, 273] on button "Cancelar" at bounding box center [563, 274] width 39 height 16
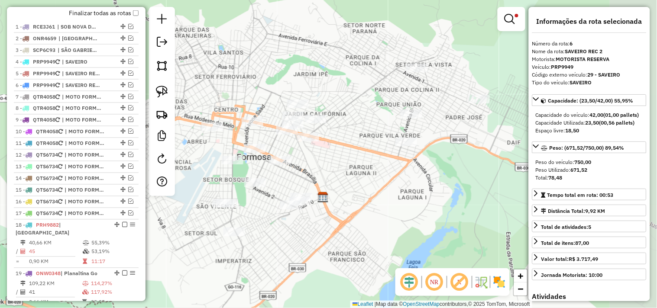
drag, startPoint x: 427, startPoint y: 195, endPoint x: 336, endPoint y: 143, distance: 104.8
click at [337, 143] on div "Limpar filtros Janela de atendimento Grade de atendimento Capacidade Transporta…" at bounding box center [328, 154] width 657 height 308
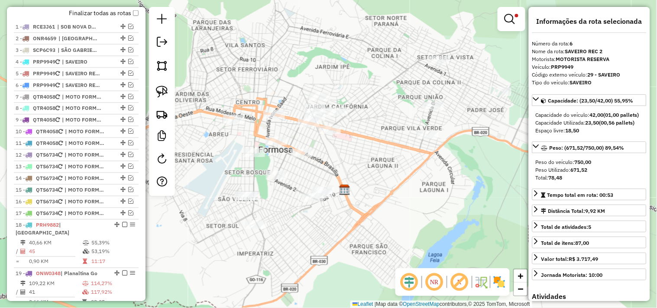
drag, startPoint x: 334, startPoint y: 109, endPoint x: 356, endPoint y: 103, distance: 22.6
click at [388, 95] on div "Limpar filtros Janela de atendimento Grade de atendimento Capacidade Transporta…" at bounding box center [328, 154] width 657 height 308
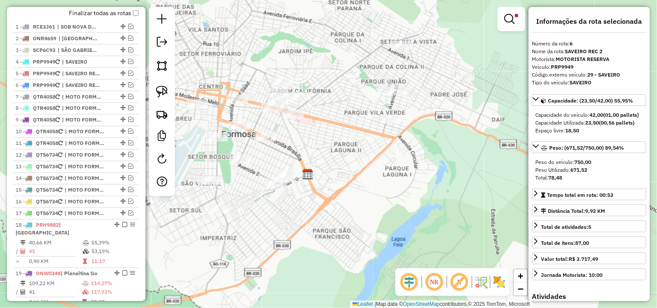
drag, startPoint x: 389, startPoint y: 130, endPoint x: 349, endPoint y: 116, distance: 42.2
click at [349, 116] on div "Limpar filtros Janela de atendimento Grade de atendimento Capacidade Transporta…" at bounding box center [328, 154] width 657 height 308
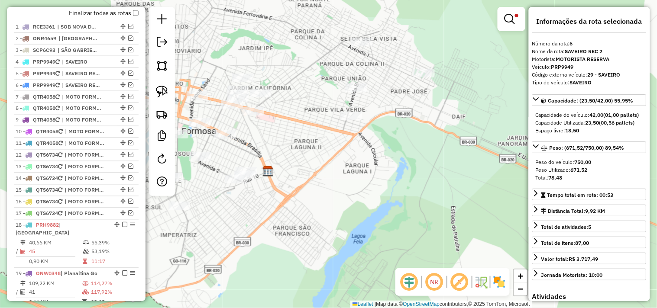
drag, startPoint x: 342, startPoint y: 104, endPoint x: 302, endPoint y: 101, distance: 40.4
click at [302, 101] on div "Limpar filtros Janela de atendimento Grade de atendimento Capacidade Transporta…" at bounding box center [328, 154] width 657 height 308
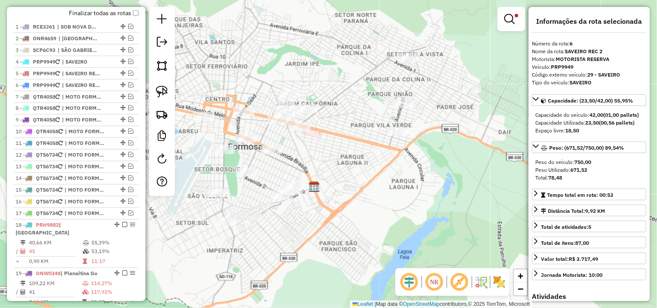
drag, startPoint x: 320, startPoint y: 111, endPoint x: 370, endPoint y: 126, distance: 52.7
click at [370, 126] on div "Limpar filtros Janela de atendimento Grade de atendimento Capacidade Transporta…" at bounding box center [328, 154] width 657 height 308
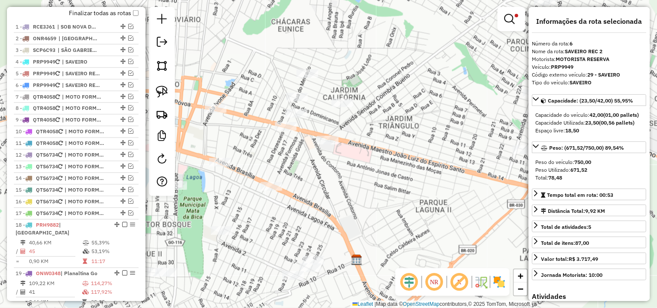
drag, startPoint x: 282, startPoint y: 89, endPoint x: 267, endPoint y: 62, distance: 30.5
click at [267, 62] on div "Limpar filtros Janela de atendimento Grade de atendimento Capacidade Transporta…" at bounding box center [328, 154] width 657 height 308
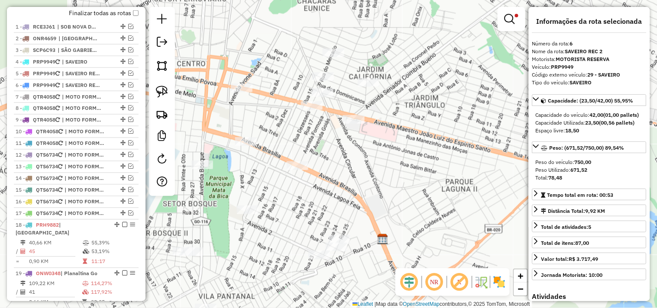
drag, startPoint x: 322, startPoint y: 165, endPoint x: 357, endPoint y: 139, distance: 43.9
click at [360, 140] on div "Limpar filtros Janela de atendimento Grade de atendimento Capacidade Transporta…" at bounding box center [328, 154] width 657 height 308
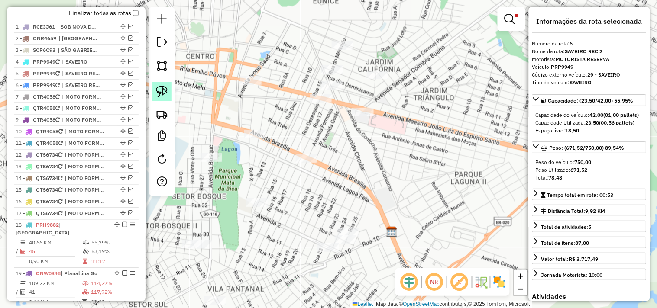
click at [162, 94] on img at bounding box center [162, 92] width 12 height 12
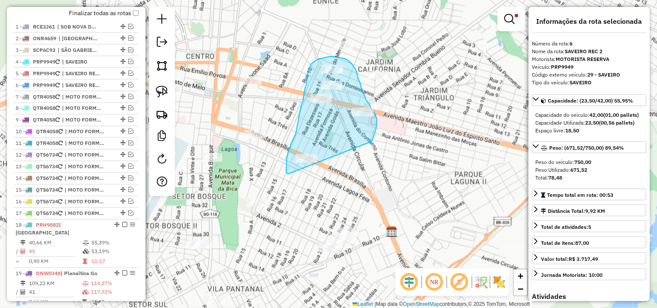
drag, startPoint x: 371, startPoint y: 142, endPoint x: 289, endPoint y: 174, distance: 88.3
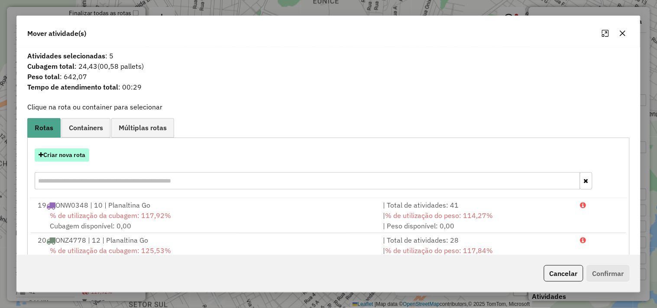
click at [82, 159] on button "Criar nova rota" at bounding box center [62, 155] width 55 height 13
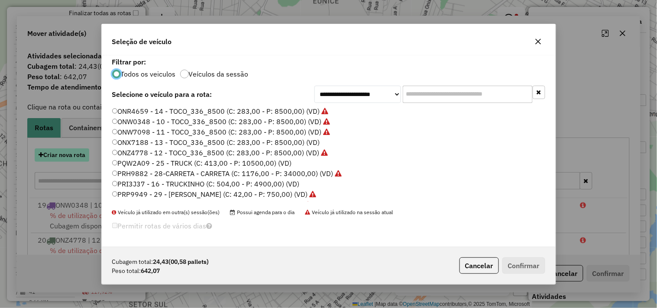
scroll to position [5, 2]
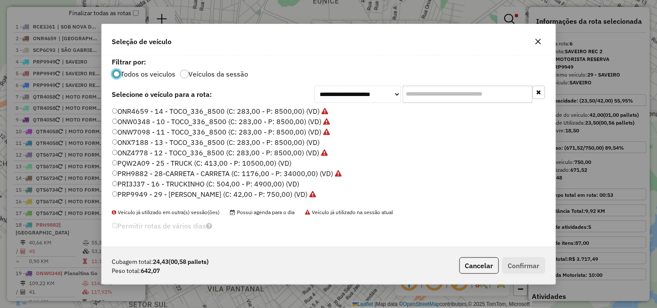
click at [287, 193] on label "PRP9949 - 29 - SAVEIRO - SAVEIRO (C: 42,00 - P: 750,00) (VD)" at bounding box center [214, 194] width 204 height 10
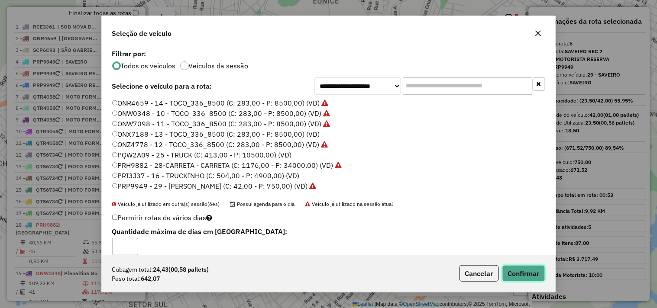
click at [527, 275] on button "Confirmar" at bounding box center [524, 274] width 43 height 16
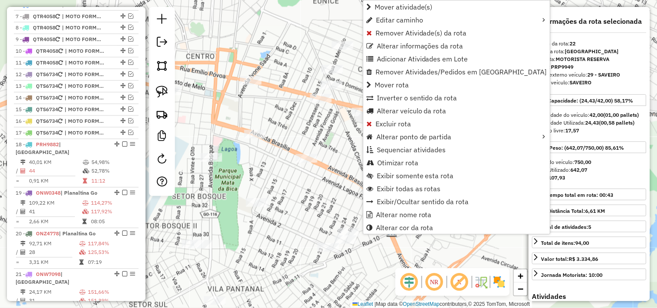
scroll to position [625, 0]
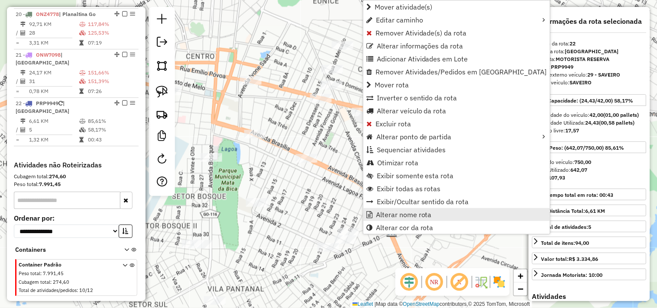
click at [392, 213] on span "Alterar nome rota" at bounding box center [404, 214] width 56 height 7
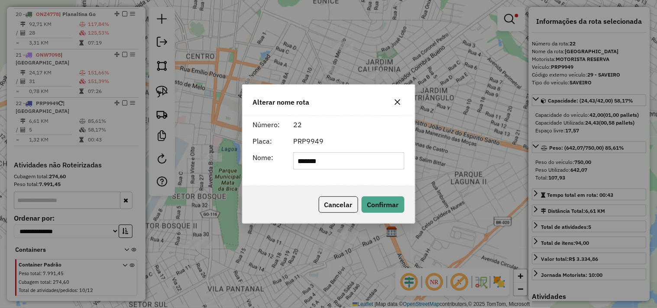
drag, startPoint x: 335, startPoint y: 164, endPoint x: 292, endPoint y: 164, distance: 42.9
click at [292, 164] on div "*******" at bounding box center [349, 160] width 122 height 17
type input "**********"
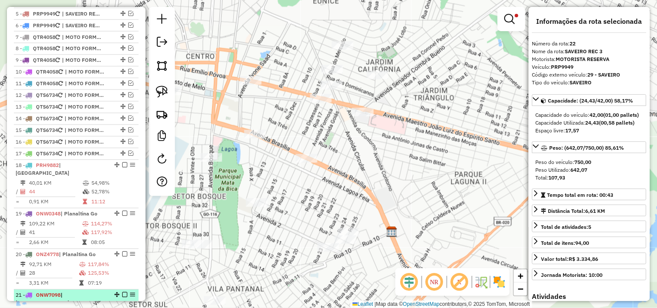
scroll to position [336, 0]
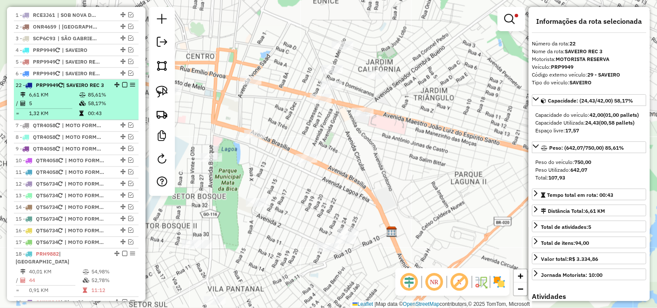
drag, startPoint x: 114, startPoint y: 143, endPoint x: 111, endPoint y: 91, distance: 52.1
click at [122, 88] on em at bounding box center [124, 84] width 5 height 5
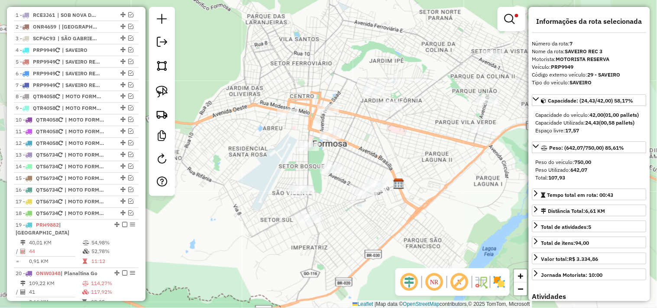
drag, startPoint x: 354, startPoint y: 152, endPoint x: 378, endPoint y: 150, distance: 24.4
click at [378, 149] on div "Limpar filtros Janela de atendimento Grade de atendimento Capacidade Transporta…" at bounding box center [328, 154] width 657 height 308
drag, startPoint x: 384, startPoint y: 152, endPoint x: 373, endPoint y: 141, distance: 15.3
click at [373, 141] on div "Limpar filtros Janela de atendimento Grade de atendimento Capacidade Transporta…" at bounding box center [328, 154] width 657 height 308
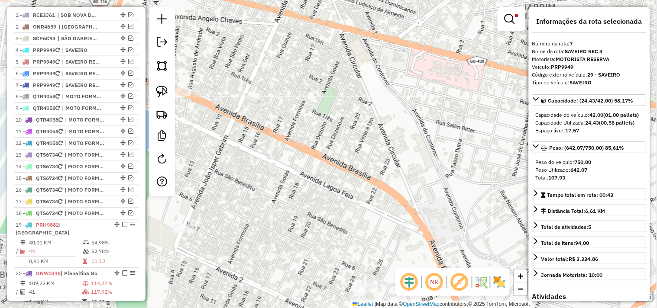
drag, startPoint x: 386, startPoint y: 150, endPoint x: 404, endPoint y: 214, distance: 65.8
click at [404, 214] on div "Limpar filtros Janela de atendimento Grade de atendimento Capacidade Transporta…" at bounding box center [328, 154] width 657 height 308
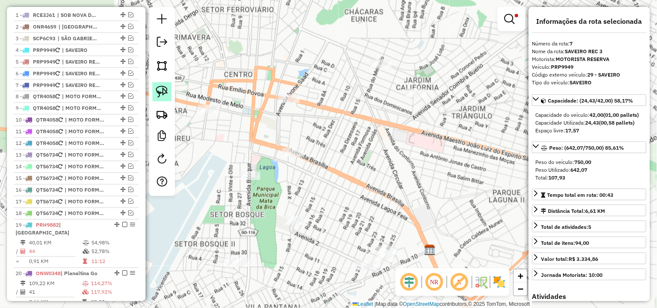
click at [167, 94] on img at bounding box center [162, 92] width 12 height 12
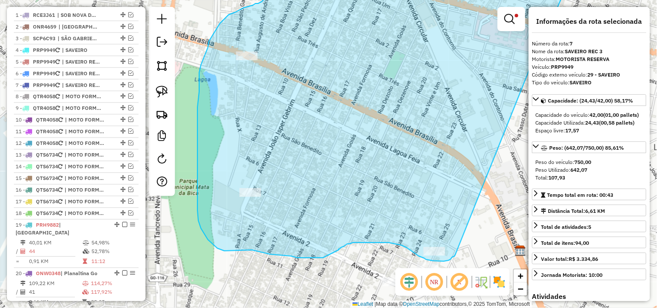
drag, startPoint x: 438, startPoint y: 152, endPoint x: 456, endPoint y: 254, distance: 103.1
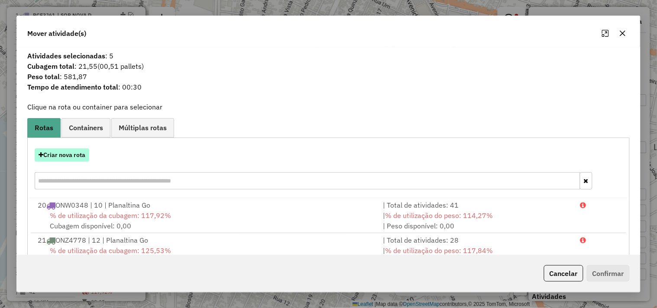
click at [78, 156] on button "Criar nova rota" at bounding box center [62, 155] width 55 height 13
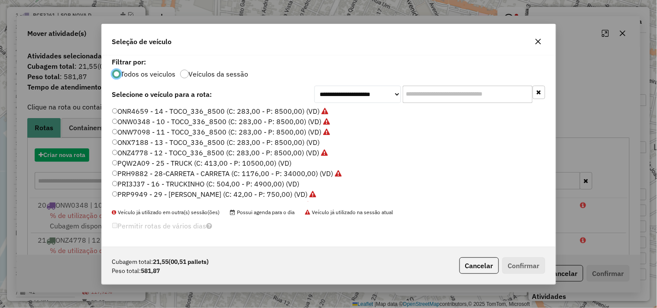
scroll to position [5, 2]
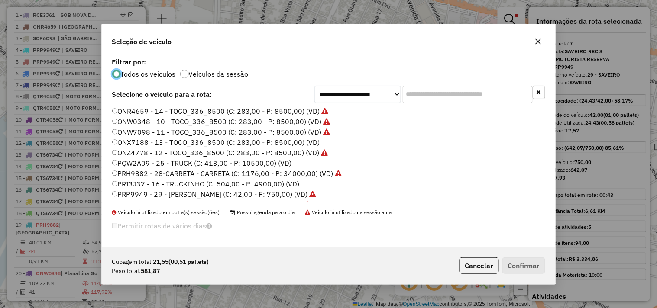
click at [291, 194] on label "PRP9949 - 29 - SAVEIRO - SAVEIRO (C: 42,00 - P: 750,00) (VD)" at bounding box center [214, 194] width 204 height 10
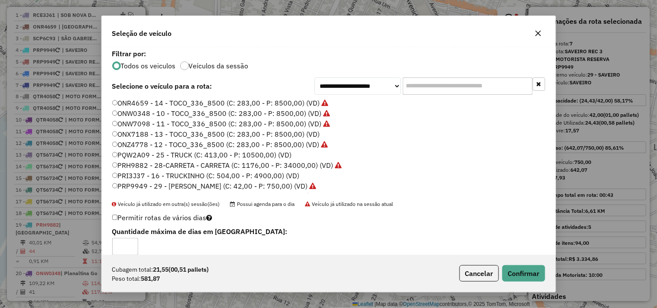
click at [526, 265] on div "Cubagem total: 21,55 (00,51 pallets) Peso total: 581,87 Cancelar Confirmar" at bounding box center [329, 273] width 454 height 37
click at [525, 272] on button "Confirmar" at bounding box center [524, 274] width 43 height 16
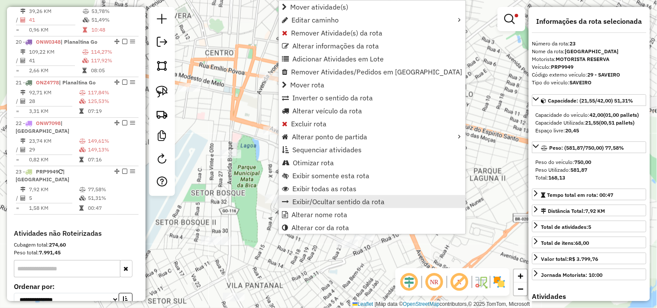
scroll to position [636, 0]
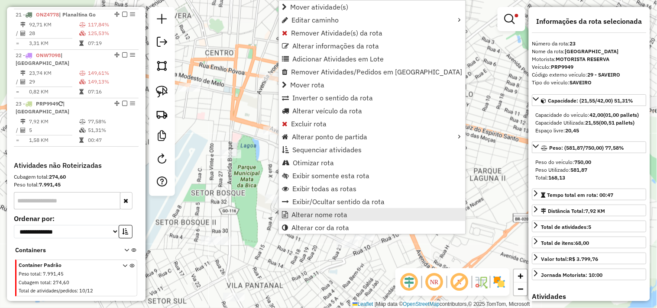
click at [317, 215] on span "Alterar nome rota" at bounding box center [320, 214] width 56 height 7
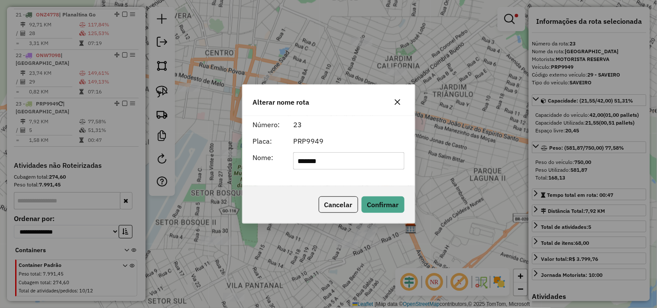
click at [331, 159] on input "*******" at bounding box center [348, 160] width 111 height 17
type input "**********"
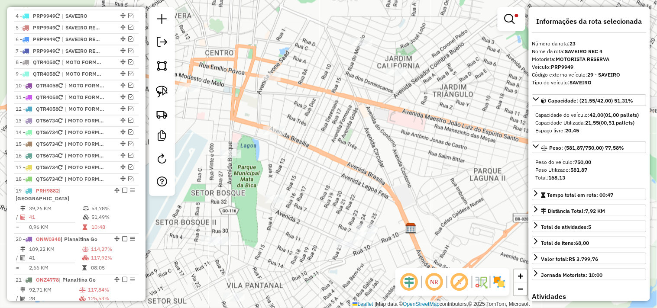
scroll to position [347, 0]
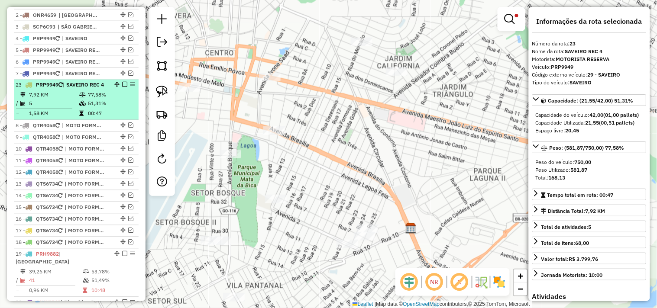
drag, startPoint x: 114, startPoint y: 143, endPoint x: 116, endPoint y: 92, distance: 51.1
click at [123, 88] on em at bounding box center [124, 84] width 5 height 5
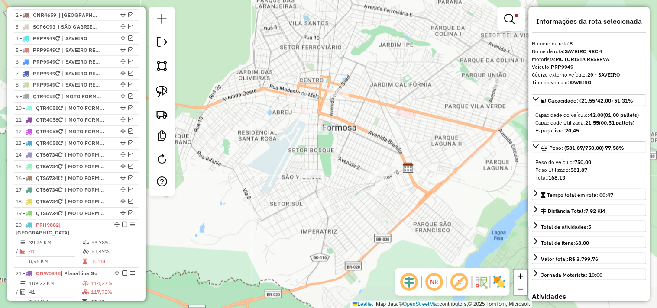
drag, startPoint x: 345, startPoint y: 158, endPoint x: 402, endPoint y: 115, distance: 71.1
click at [400, 129] on div "Limpar filtros Janela de atendimento Grade de atendimento Capacidade Transporta…" at bounding box center [328, 154] width 657 height 308
click at [511, 12] on link at bounding box center [511, 18] width 21 height 17
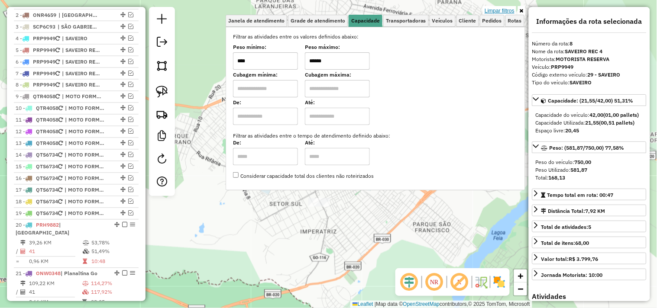
click at [503, 10] on link "Limpar filtros" at bounding box center [499, 11] width 33 height 10
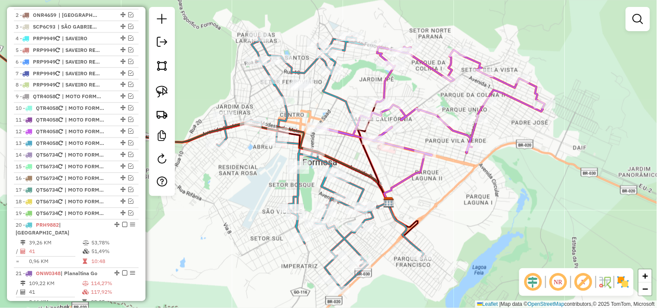
drag, startPoint x: 473, startPoint y: 172, endPoint x: 438, endPoint y: 222, distance: 60.8
click at [438, 222] on div "Janela de atendimento Grade de atendimento Capacidade Transportadoras Veículos …" at bounding box center [328, 154] width 657 height 308
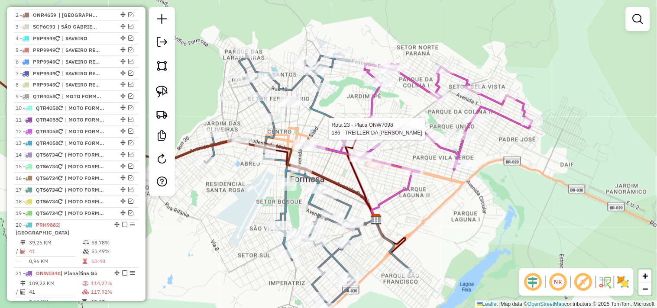
click at [416, 133] on div at bounding box center [414, 129] width 22 height 9
select select "*********"
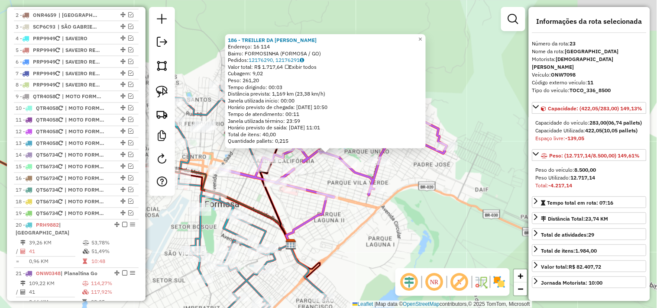
scroll to position [607, 0]
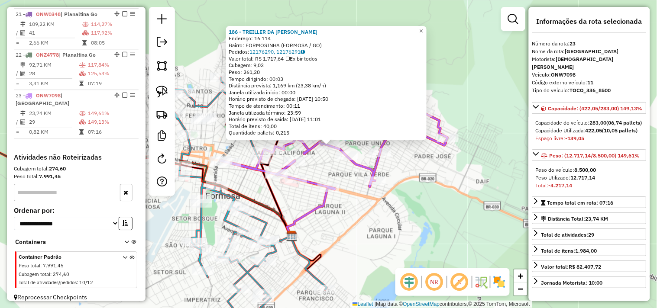
drag, startPoint x: 451, startPoint y: 218, endPoint x: 422, endPoint y: 191, distance: 38.9
click at [423, 191] on div "186 - TREILLER DA ROSANGEL Endereço: 16 114 Bairro: FORMOSINHA (FORMOSA / GO) P…" at bounding box center [328, 154] width 657 height 308
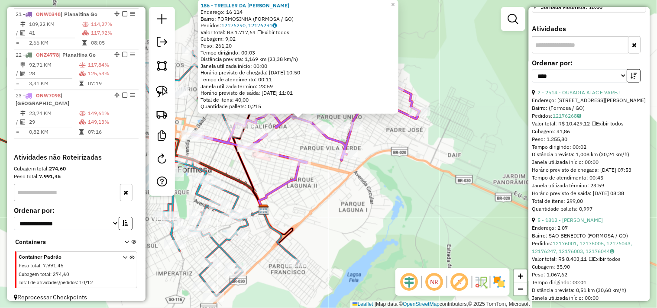
scroll to position [289, 0]
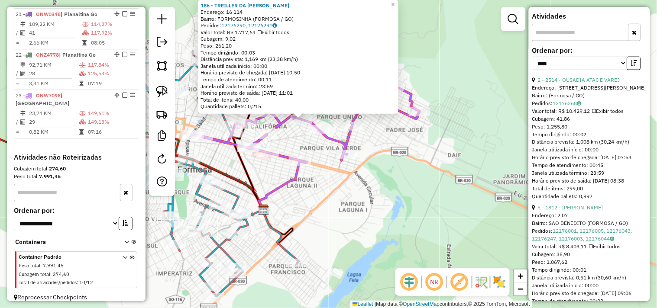
click at [408, 162] on div "186 - TREILLER DA ROSANGEL Endereço: 16 114 Bairro: FORMOSINHA (FORMOSA / GO) P…" at bounding box center [328, 154] width 657 height 308
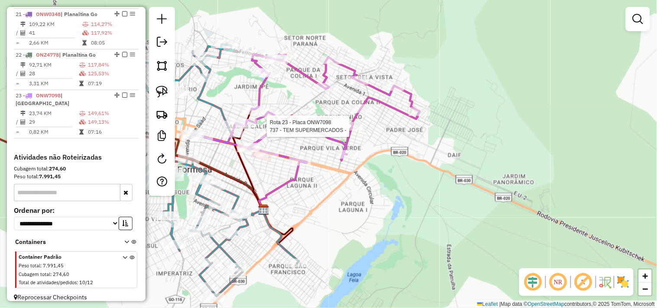
select select "*********"
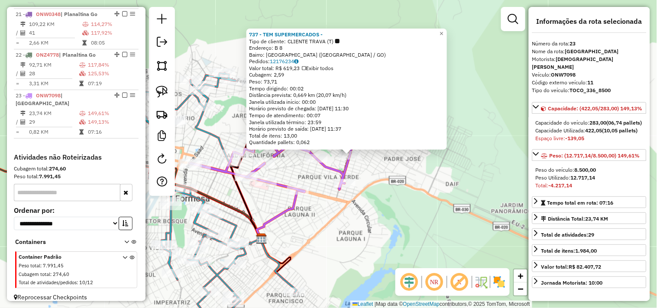
drag, startPoint x: 387, startPoint y: 183, endPoint x: 455, endPoint y: 201, distance: 70.2
click at [454, 197] on div "737 - TEM SUPERMERCADOS - Tipo de cliente: CLIENTE TRAVA (T) Endereço: B 8 Bair…" at bounding box center [328, 154] width 657 height 308
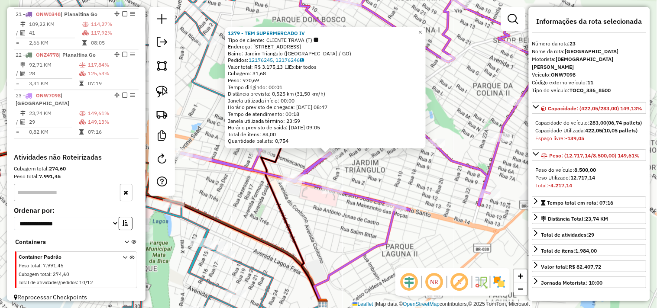
click at [282, 211] on icon at bounding box center [292, 205] width 62 height 201
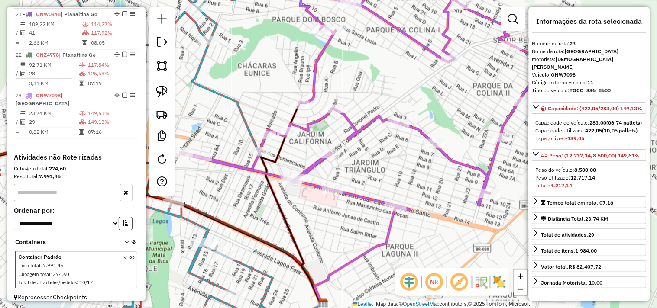
click at [254, 145] on icon at bounding box center [158, 155] width 358 height 367
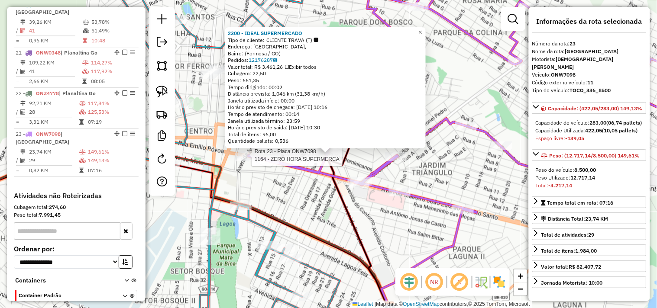
scroll to position [607, 0]
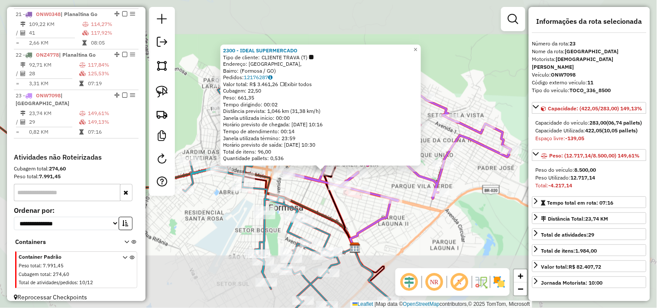
click at [342, 208] on icon at bounding box center [339, 199] width 31 height 101
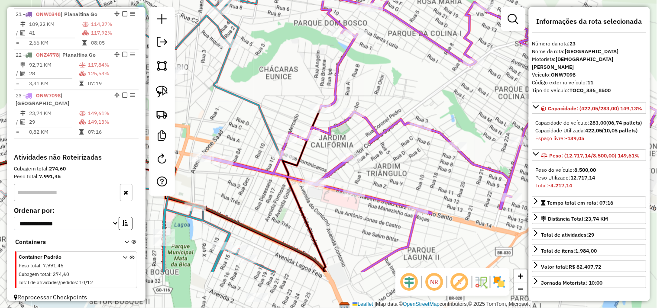
drag, startPoint x: 393, startPoint y: 146, endPoint x: 413, endPoint y: 23, distance: 124.1
click at [414, 23] on div "Janela de atendimento Grade de atendimento Capacidade Transportadoras Veículos …" at bounding box center [328, 154] width 657 height 308
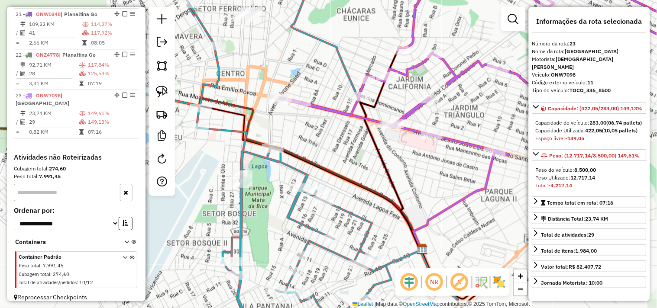
drag, startPoint x: 418, startPoint y: 159, endPoint x: 462, endPoint y: 176, distance: 47.6
click at [464, 172] on div "Janela de atendimento Grade de atendimento Capacidade Transportadoras Veículos …" at bounding box center [328, 154] width 657 height 308
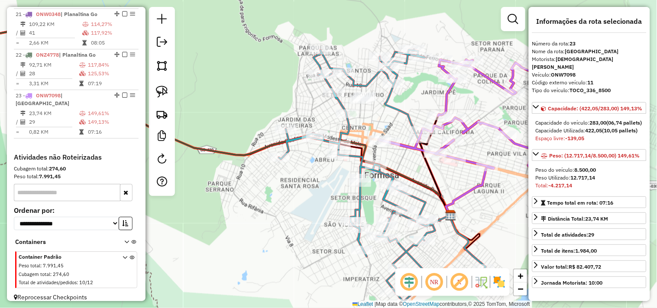
drag, startPoint x: 442, startPoint y: 198, endPoint x: 416, endPoint y: 143, distance: 60.9
click at [420, 144] on icon at bounding box center [435, 166] width 31 height 101
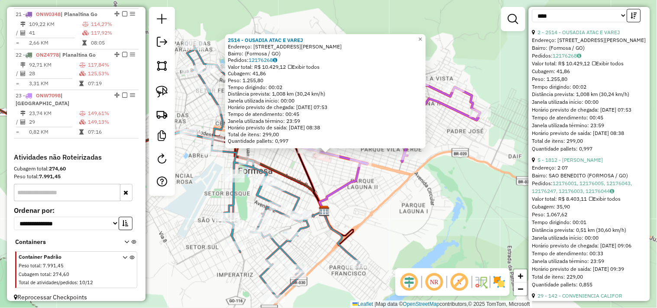
scroll to position [337, 0]
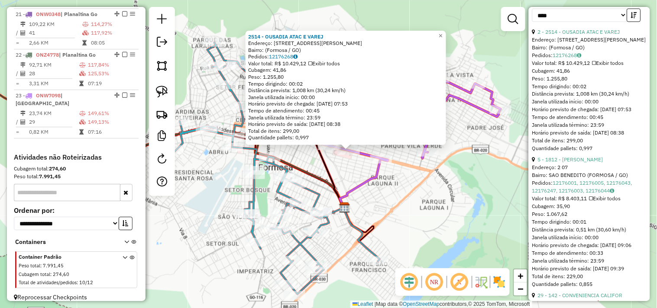
click at [451, 216] on div "2514 - OUSADIA ATAC E VAREJ Endereço: Avenida Maestro João Luiz do Espírito San…" at bounding box center [328, 154] width 657 height 308
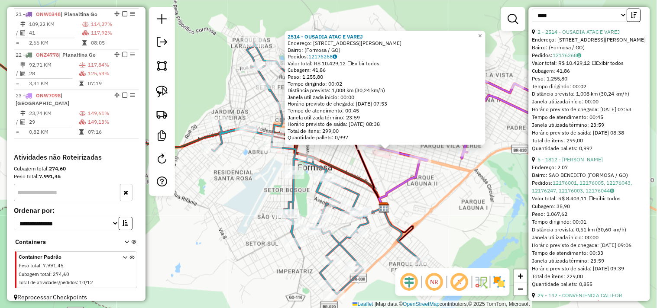
drag, startPoint x: 413, startPoint y: 217, endPoint x: 468, endPoint y: 217, distance: 55.0
click at [468, 217] on div "2514 - OUSADIA ATAC E VAREJ Endereço: Avenida Maestro João Luiz do Espírito San…" at bounding box center [328, 154] width 657 height 308
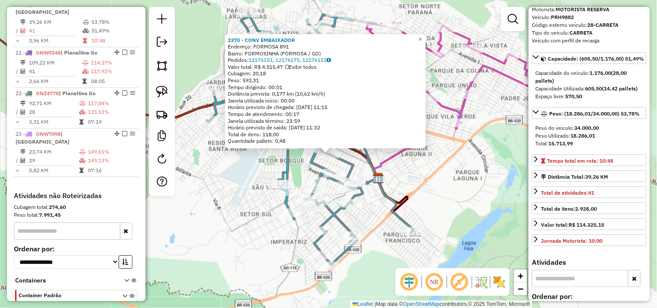
scroll to position [48, 0]
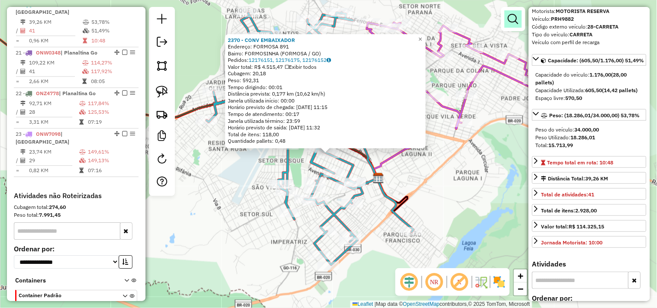
click at [515, 24] on link at bounding box center [513, 18] width 17 height 17
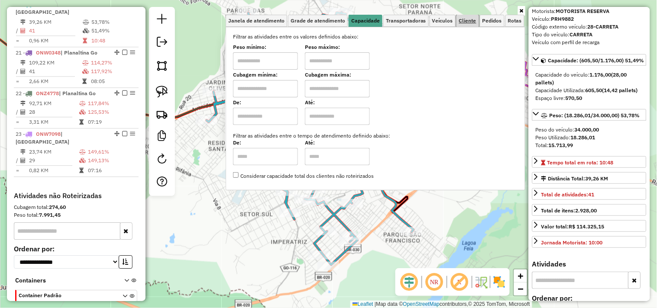
click at [465, 21] on span "Cliente" at bounding box center [467, 20] width 17 height 5
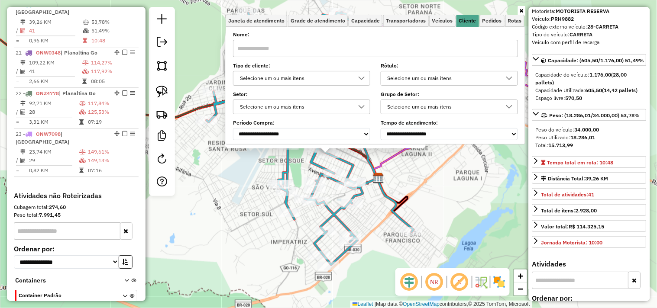
click at [323, 77] on div "Selecione um ou mais itens" at bounding box center [295, 78] width 117 height 14
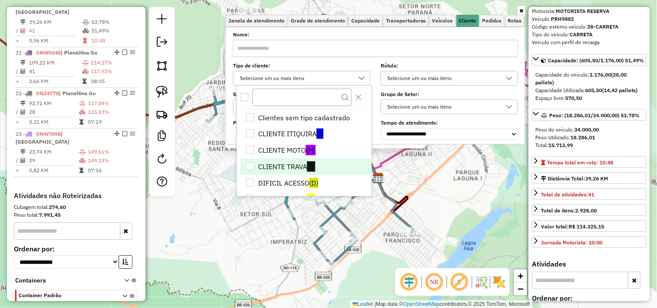
click at [285, 162] on li "CLIENTE TRAVA (T)" at bounding box center [305, 167] width 131 height 16
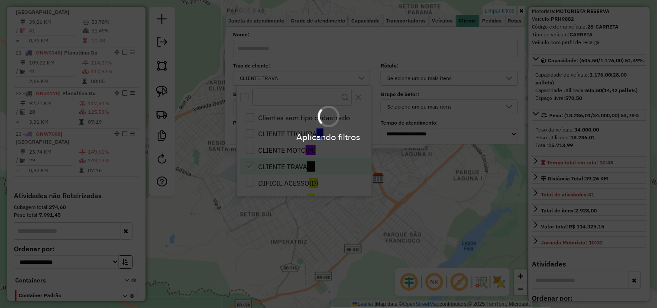
click at [414, 178] on div "Aplicando filtros" at bounding box center [328, 154] width 657 height 308
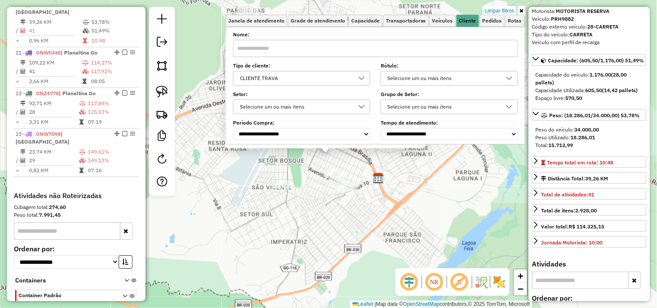
click at [415, 178] on div "2370 - CONV EMBAIXADOR Endereço: FORMOSA 891 Bairro: FORMOSINHA (FORMOSA / GO) …" at bounding box center [328, 154] width 657 height 308
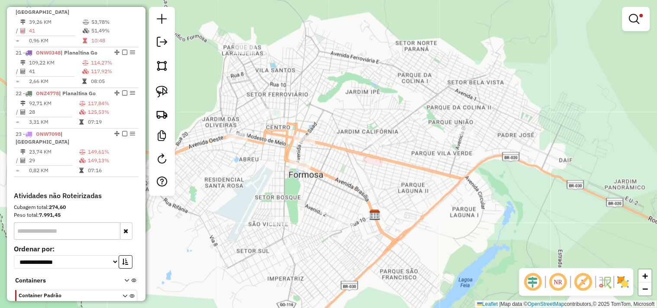
drag, startPoint x: 425, startPoint y: 175, endPoint x: 421, endPoint y: 213, distance: 37.8
click at [421, 213] on div "Limpar filtros Janela de atendimento Grade de atendimento Capacidade Transporta…" at bounding box center [328, 154] width 657 height 308
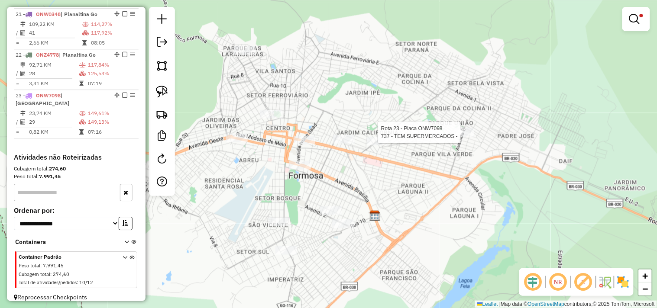
select select "*********"
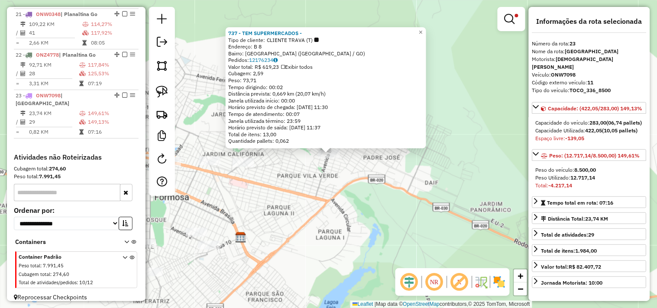
click at [463, 170] on div "737 - TEM SUPERMERCADOS - Tipo de cliente: CLIENTE TRAVA (T) Endereço: B 8 Bair…" at bounding box center [328, 154] width 657 height 308
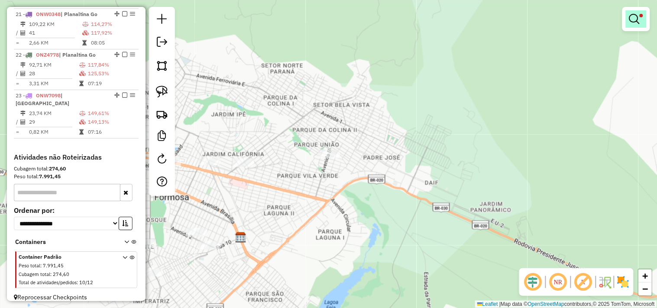
click at [646, 22] on link at bounding box center [636, 18] width 21 height 17
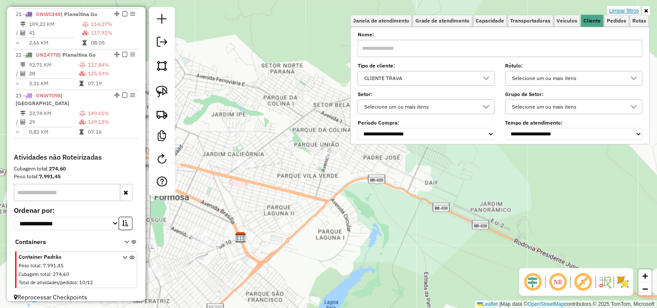
click at [620, 10] on link "Limpar filtros" at bounding box center [624, 11] width 33 height 10
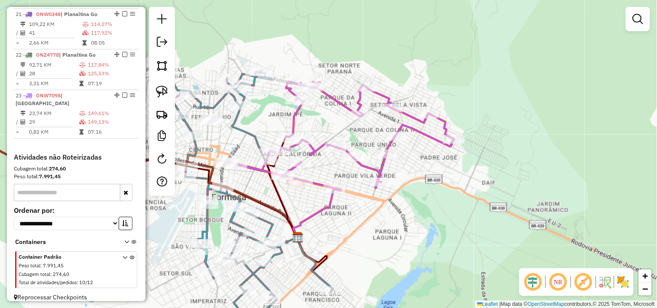
drag, startPoint x: 435, startPoint y: 220, endPoint x: 532, endPoint y: 206, distance: 97.6
click at [535, 206] on div "Janela de atendimento Grade de atendimento Capacidade Transportadoras Veículos …" at bounding box center [328, 154] width 657 height 308
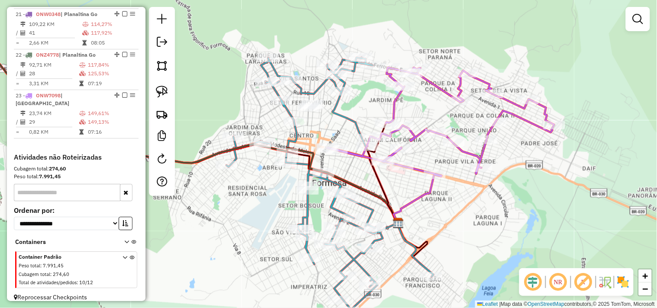
click at [282, 241] on div "Janela de atendimento Grade de atendimento Capacidade Transportadoras Veículos …" at bounding box center [328, 154] width 657 height 308
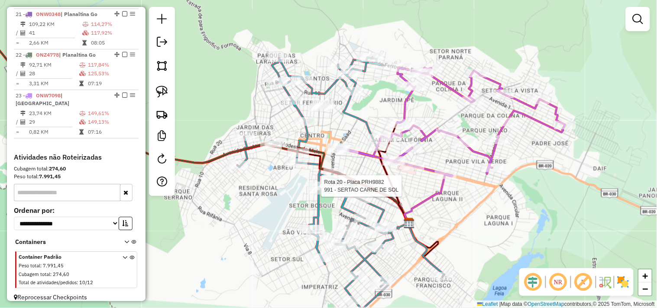
select select "*********"
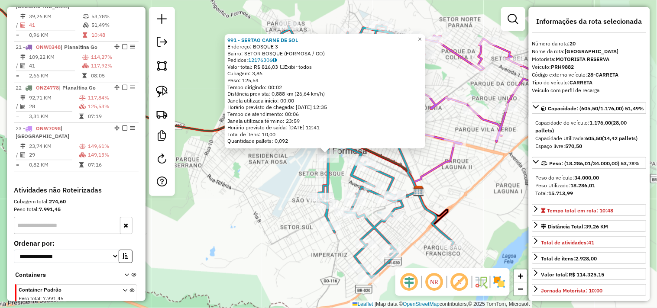
scroll to position [569, 0]
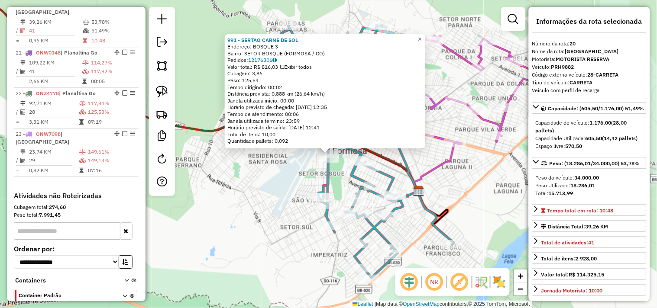
click at [291, 205] on div "991 - SERTAO CARNE DE SOL Endereço: BOSQUE 3 Bairro: SETOR BOSQUE (FORMOSA / GO…" at bounding box center [328, 154] width 657 height 308
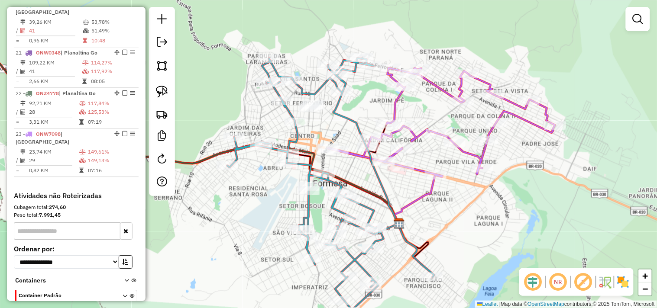
drag, startPoint x: 266, startPoint y: 190, endPoint x: 254, endPoint y: 213, distance: 26.4
click at [254, 213] on div "Janela de atendimento Grade de atendimento Capacidade Transportadoras Veículos …" at bounding box center [328, 154] width 657 height 308
click at [165, 93] on img at bounding box center [162, 92] width 12 height 12
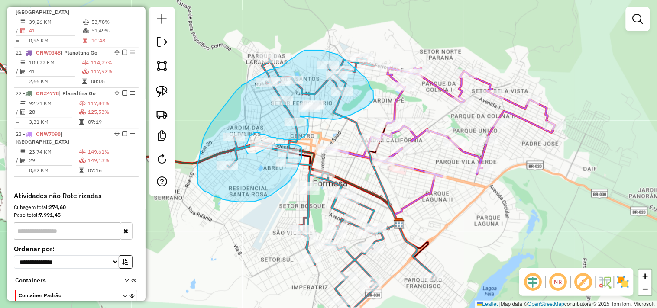
drag, startPoint x: 334, startPoint y: 120, endPoint x: 295, endPoint y: 113, distance: 39.2
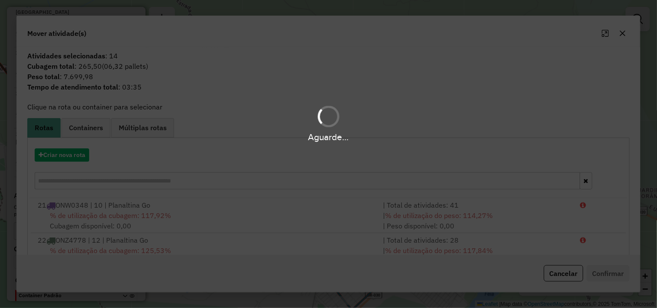
click at [296, 105] on div "Aguarde..." at bounding box center [328, 123] width 657 height 41
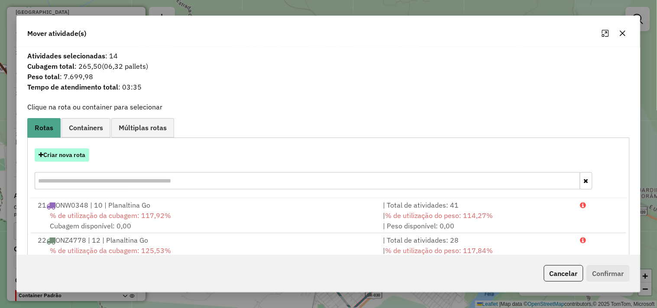
click at [75, 157] on button "Criar nova rota" at bounding box center [62, 155] width 55 height 13
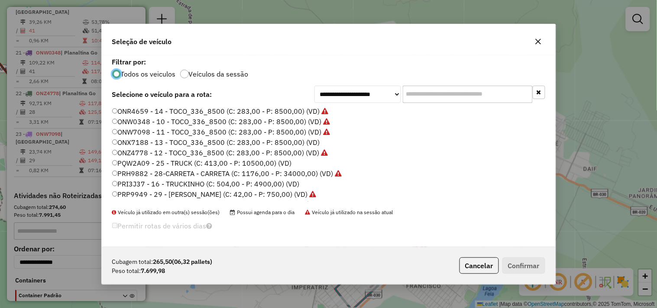
scroll to position [5, 2]
click at [293, 142] on label "ONX7188 - 13 - TOCO_336_8500 (C: 283,00 - P: 8500,00) (VD)" at bounding box center [216, 142] width 208 height 10
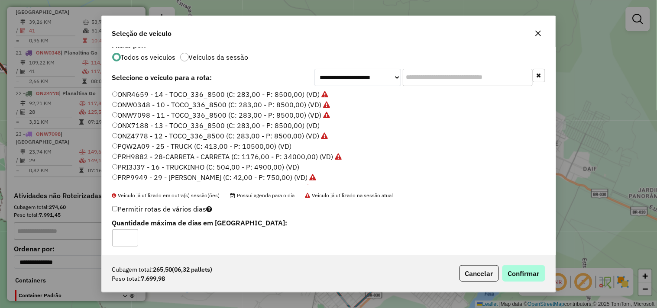
scroll to position [10, 0]
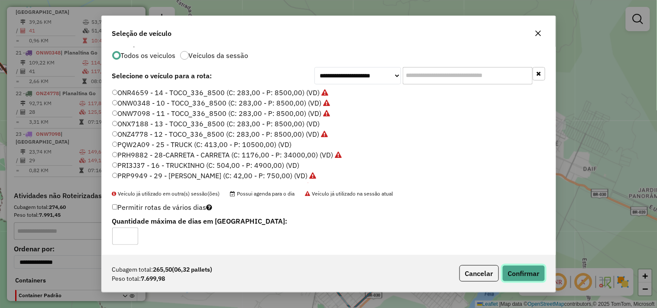
click at [534, 276] on button "Confirmar" at bounding box center [524, 274] width 43 height 16
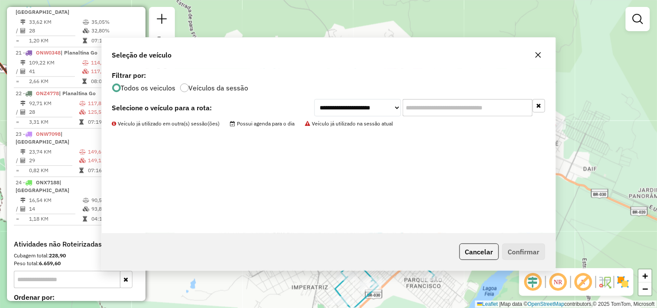
scroll to position [183, 0]
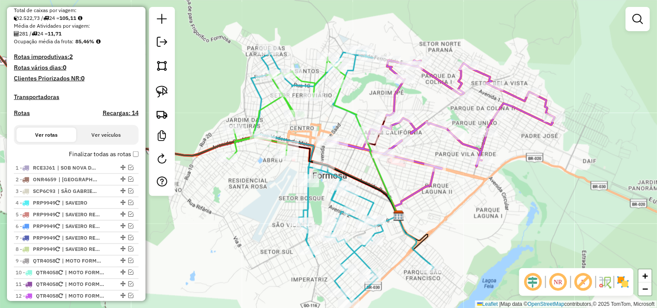
drag, startPoint x: 431, startPoint y: 198, endPoint x: 365, endPoint y: 163, distance: 74.8
click at [427, 191] on div "Janela de atendimento Grade de atendimento Capacidade Transportadoras Veículos …" at bounding box center [328, 154] width 657 height 308
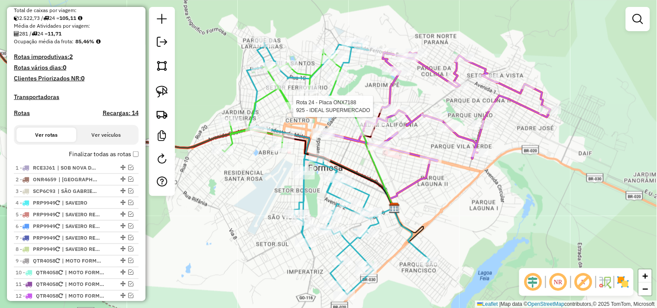
select select "*********"
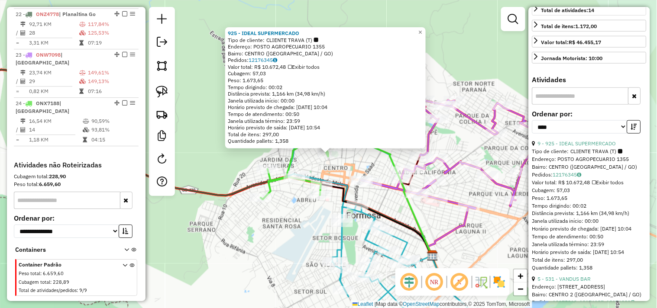
scroll to position [240, 0]
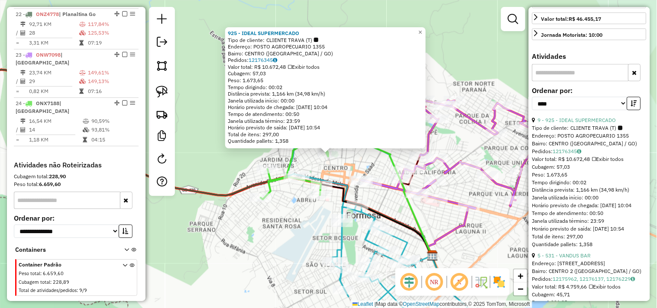
click at [390, 154] on icon at bounding box center [400, 190] width 64 height 132
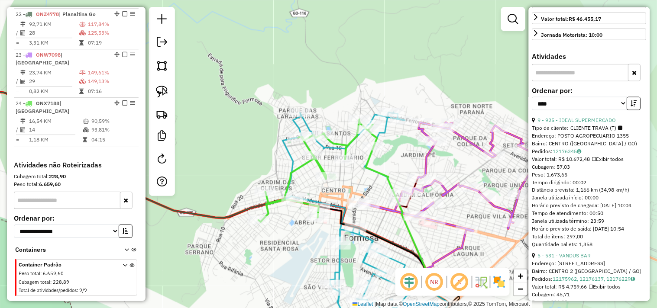
drag, startPoint x: 370, startPoint y: 149, endPoint x: 358, endPoint y: 202, distance: 53.7
click at [366, 200] on icon at bounding box center [398, 213] width 64 height 132
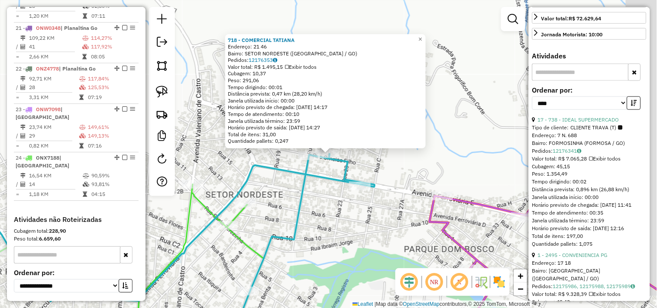
scroll to position [569, 0]
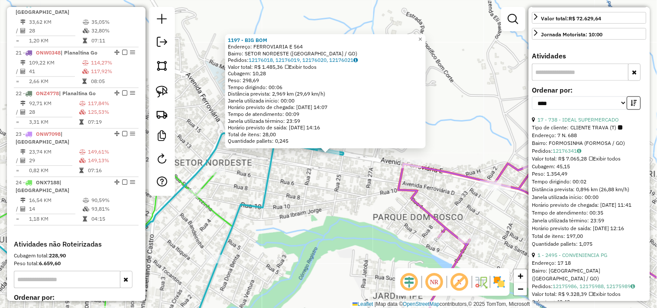
click at [339, 201] on div "1197 - BIG BOM Endereço: FERROVIARIA E 564 Bairro: SETOR NORDESTE (FORMOSA / GO…" at bounding box center [328, 154] width 657 height 308
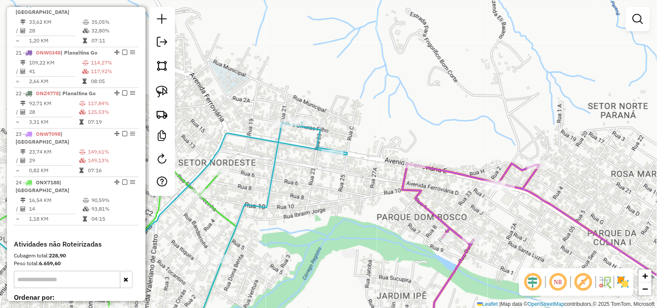
drag, startPoint x: 254, startPoint y: 154, endPoint x: 289, endPoint y: 130, distance: 42.5
click at [285, 152] on div "Janela de atendimento Grade de atendimento Capacidade Transportadoras Veículos …" at bounding box center [328, 154] width 657 height 308
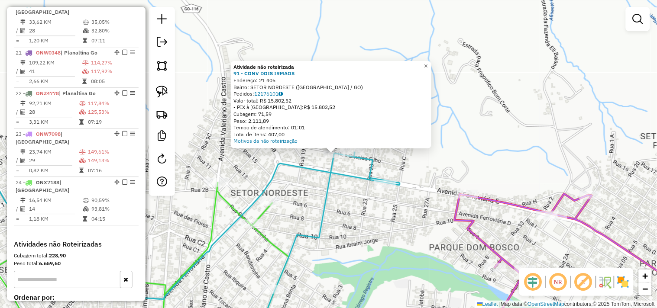
drag, startPoint x: 305, startPoint y: 180, endPoint x: 338, endPoint y: 181, distance: 32.9
click at [332, 181] on div "Atividade não roteirizada 91 - CONV DOIS IRMAOS Endereço: 21 405 Bairro: SETOR …" at bounding box center [328, 154] width 657 height 308
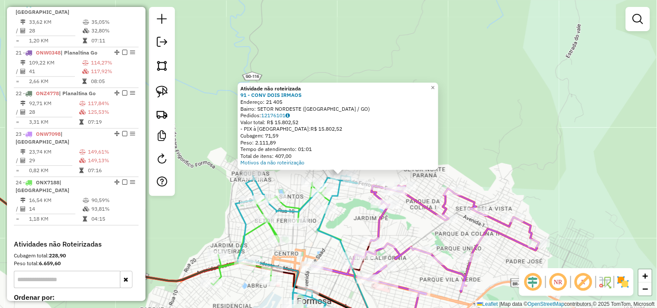
click at [285, 192] on icon at bounding box center [308, 257] width 145 height 164
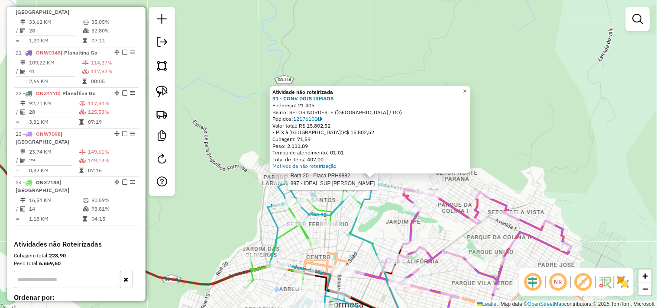
select select "*********"
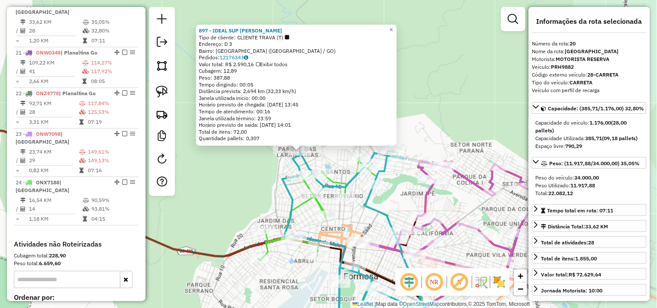
drag, startPoint x: 298, startPoint y: 176, endPoint x: 263, endPoint y: 172, distance: 35.0
click at [263, 172] on div "897 - IDEAL SUP J OLIVEIRA Tipo de cliente: CLIENTE TRAVA (T) Endereço: D 3 Bai…" at bounding box center [328, 154] width 657 height 308
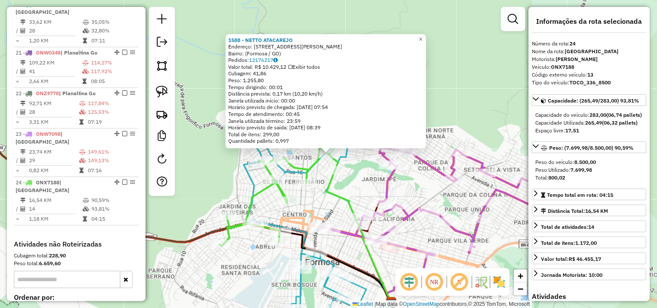
scroll to position [648, 0]
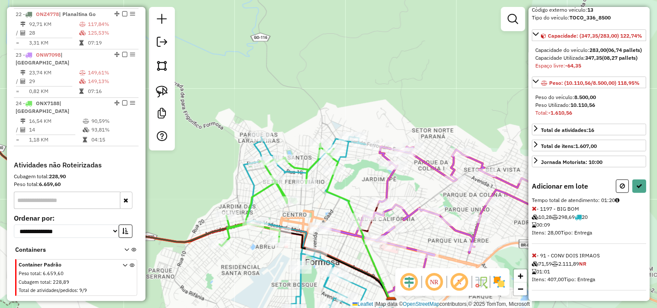
click at [536, 257] on icon at bounding box center [534, 256] width 5 height 6
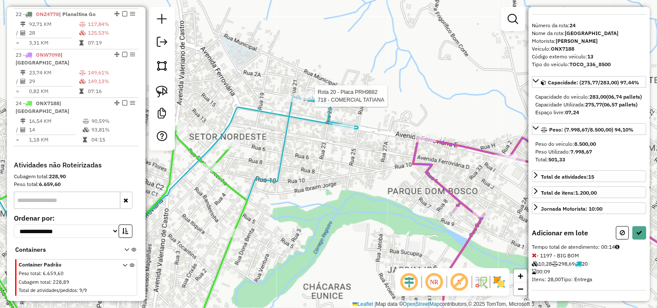
scroll to position [88, 0]
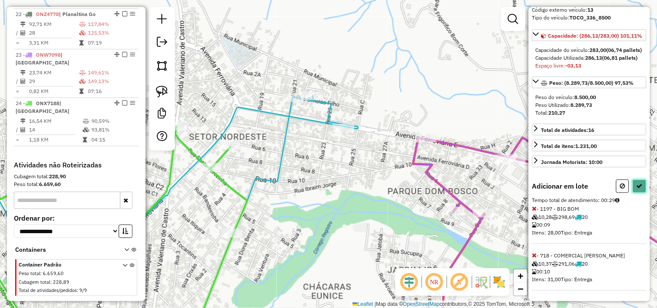
click at [639, 188] on icon at bounding box center [640, 186] width 6 height 6
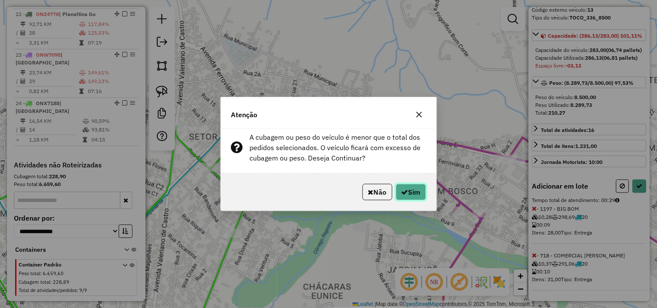
click at [417, 193] on button "Sim" at bounding box center [411, 192] width 30 height 16
select select "*********"
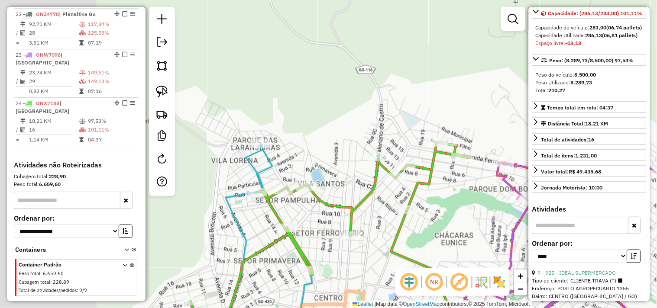
drag, startPoint x: 276, startPoint y: 215, endPoint x: 408, endPoint y: 195, distance: 133.2
click at [411, 196] on div "Janela de atendimento Grade de atendimento Capacidade Transportadoras Veículos …" at bounding box center [328, 154] width 657 height 308
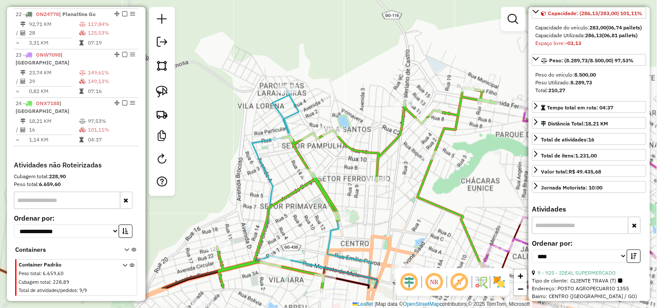
drag, startPoint x: 345, startPoint y: 133, endPoint x: 357, endPoint y: 74, distance: 60.2
click at [357, 77] on div "Janela de atendimento Grade de atendimento Capacidade Transportadoras Veículos …" at bounding box center [328, 154] width 657 height 308
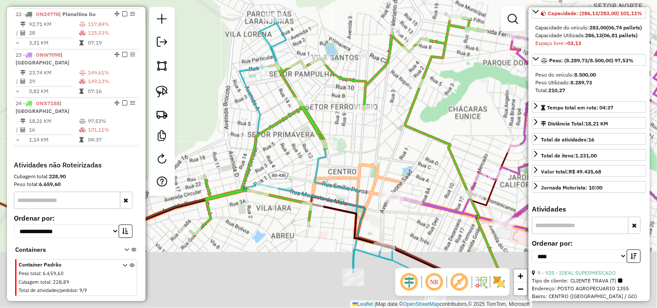
drag, startPoint x: 396, startPoint y: 190, endPoint x: 366, endPoint y: 98, distance: 96.6
click at [370, 100] on div "Janela de atendimento Grade de atendimento Capacidade Transportadoras Veículos …" at bounding box center [328, 154] width 657 height 308
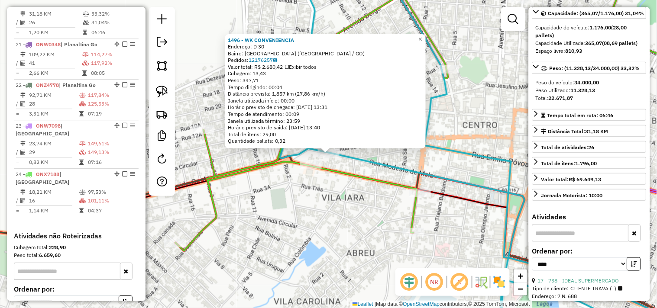
scroll to position [569, 0]
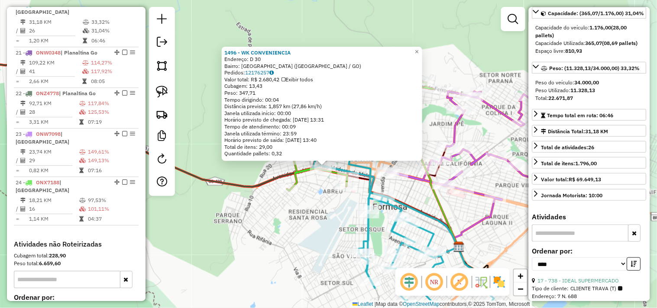
drag, startPoint x: 353, startPoint y: 236, endPoint x: 340, endPoint y: 200, distance: 38.6
click at [330, 200] on div "1496 - WK CONVENIENCIA Endereço: D 30 Bairro: JARDIM DAS OLIVEIRAS (FORMOSA / G…" at bounding box center [328, 154] width 657 height 308
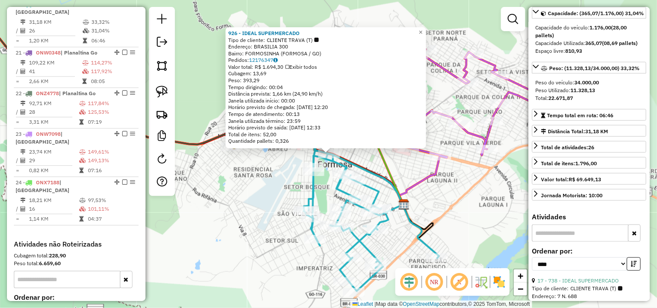
click at [292, 192] on div "926 - IDEAL SUPERMERCADO Tipo de cliente: CLIENTE TRAVA (T) Endereço: BRASILIA …" at bounding box center [328, 154] width 657 height 308
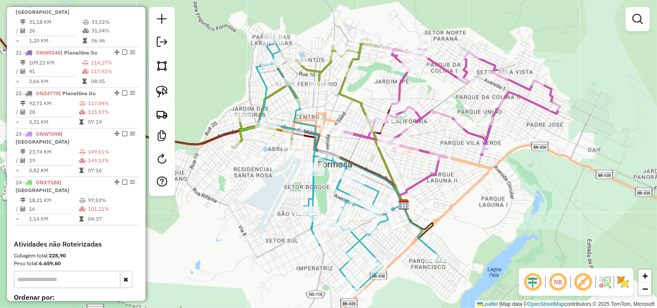
drag, startPoint x: 285, startPoint y: 186, endPoint x: 286, endPoint y: 192, distance: 6.2
click at [285, 186] on div "Janela de atendimento Grade de atendimento Capacidade Transportadoras Veículos …" at bounding box center [328, 154] width 657 height 308
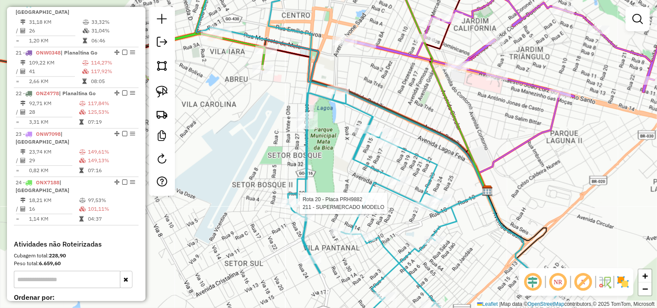
select select "*********"
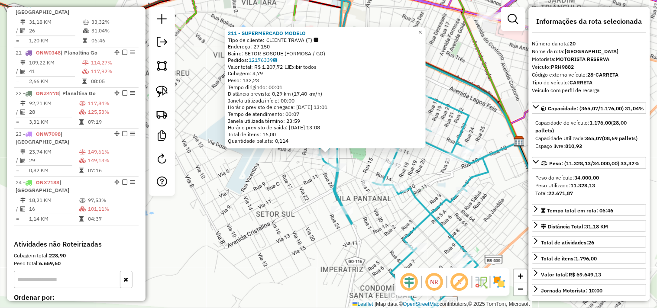
click at [263, 170] on div "211 - SUPERMERCADO MODELO Tipo de cliente: CLIENTE TRAVA (T) Endereço: 27 150 B…" at bounding box center [328, 154] width 657 height 308
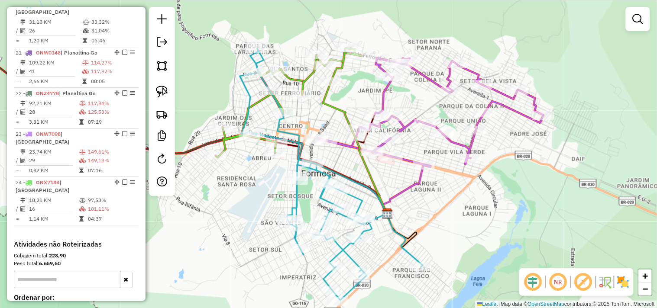
drag, startPoint x: 266, startPoint y: 137, endPoint x: 260, endPoint y: 200, distance: 63.0
click at [260, 200] on div "Janela de atendimento Grade de atendimento Capacidade Transportadoras Veículos …" at bounding box center [328, 154] width 657 height 308
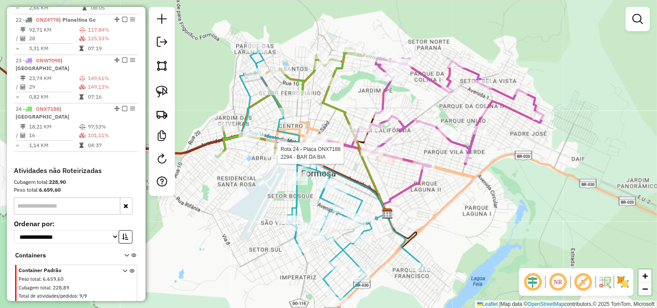
select select "*********"
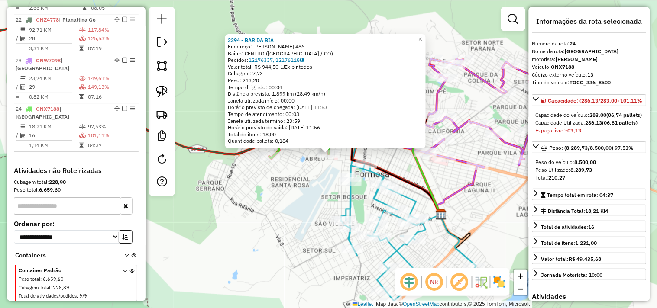
scroll to position [648, 0]
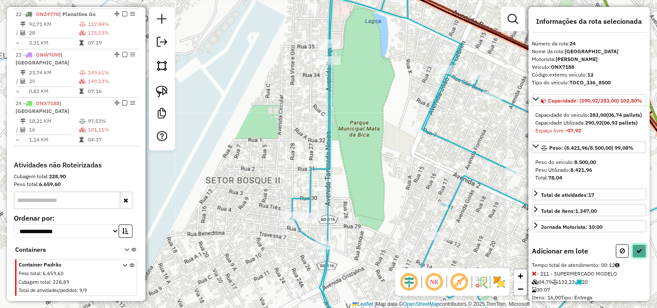
click at [638, 254] on icon at bounding box center [640, 251] width 6 height 6
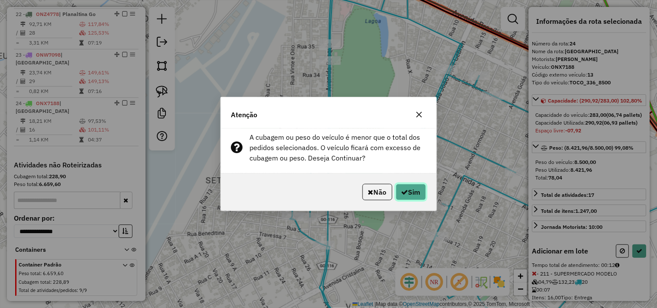
click at [412, 191] on button "Sim" at bounding box center [411, 192] width 30 height 16
select select "*********"
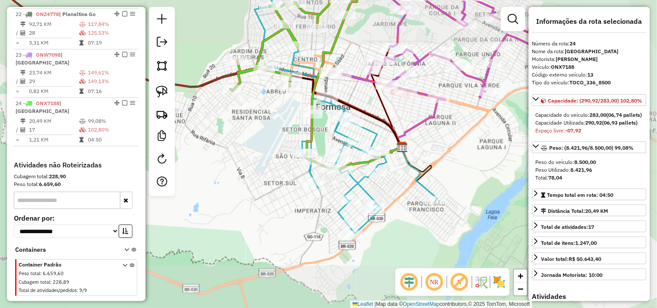
drag, startPoint x: 292, startPoint y: 112, endPoint x: 299, endPoint y: 156, distance: 44.8
click at [299, 154] on div "Janela de atendimento Grade de atendimento Capacidade Transportadoras Veículos …" at bounding box center [328, 154] width 657 height 308
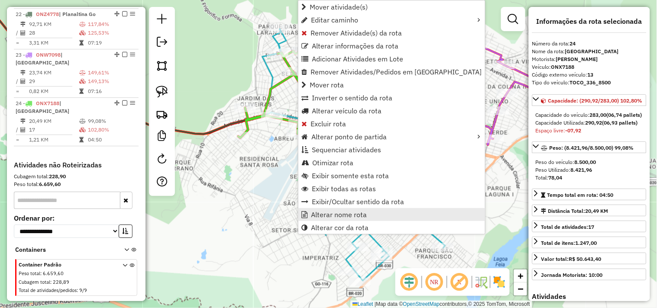
click at [322, 211] on span "Alterar nome rota" at bounding box center [339, 214] width 56 height 7
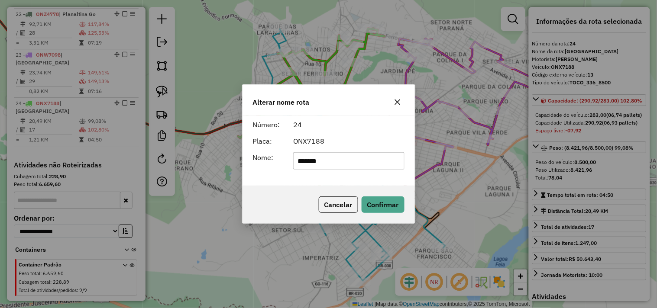
click at [334, 167] on input "*******" at bounding box center [348, 160] width 111 height 17
type input "*********"
click at [377, 199] on button "Confirmar" at bounding box center [383, 205] width 43 height 16
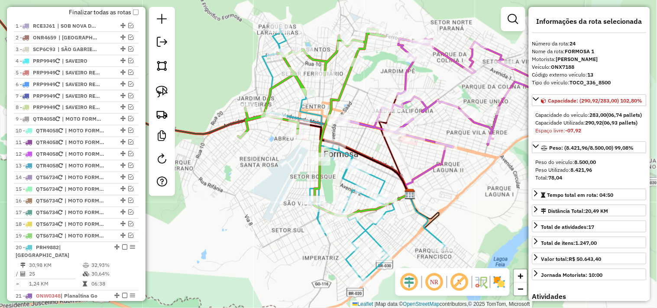
scroll to position [311, 0]
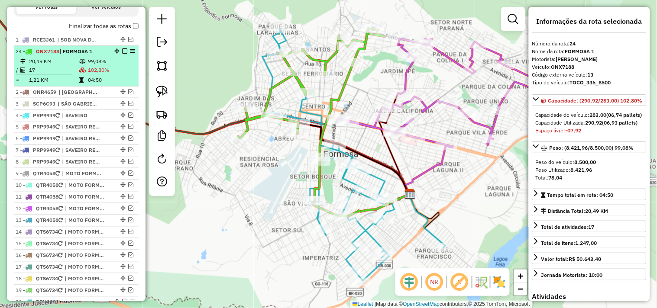
drag, startPoint x: 115, startPoint y: 142, endPoint x: 120, endPoint y: 55, distance: 86.8
click at [123, 54] on em at bounding box center [124, 51] width 5 height 5
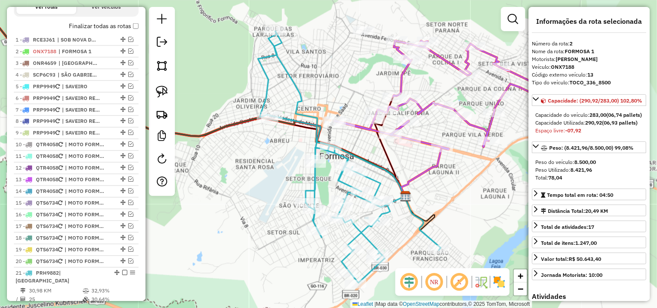
drag, startPoint x: 285, startPoint y: 65, endPoint x: 259, endPoint y: 106, distance: 47.9
click at [258, 77] on icon at bounding box center [349, 157] width 183 height 252
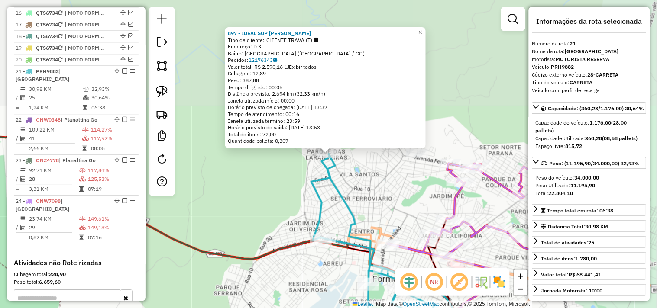
scroll to position [581, 0]
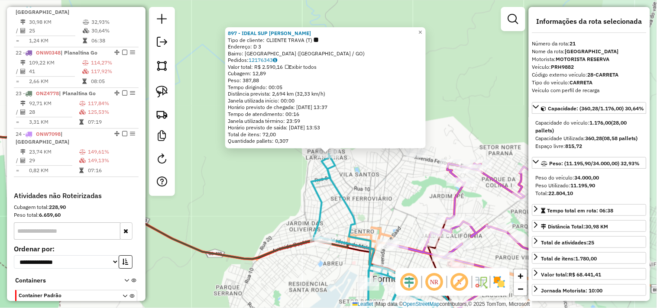
click at [283, 250] on icon at bounding box center [196, 218] width 525 height 203
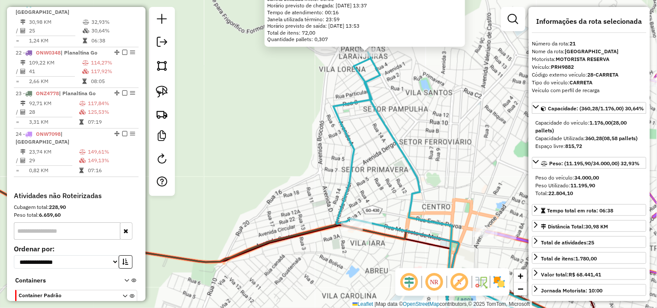
click at [289, 249] on div "897 - IDEAL SUP J OLIVEIRA Tipo de cliente: CLIENTE TRAVA (T) Endereço: D 3 Bai…" at bounding box center [328, 154] width 657 height 308
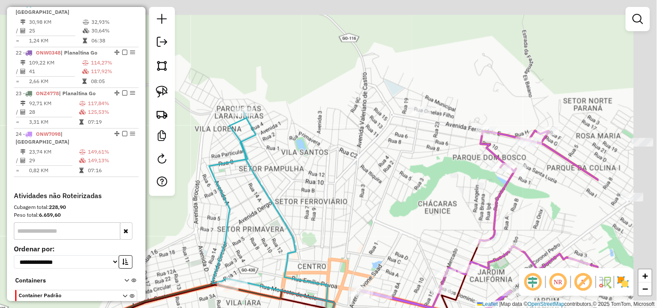
drag, startPoint x: 240, startPoint y: 209, endPoint x: 134, endPoint y: 244, distance: 111.9
click at [134, 244] on hb-router-mapa "Informações da Sessão 978489 - 13/08/2025 Criação: 12/08/2025 17:43 Depósito: F…" at bounding box center [328, 154] width 657 height 308
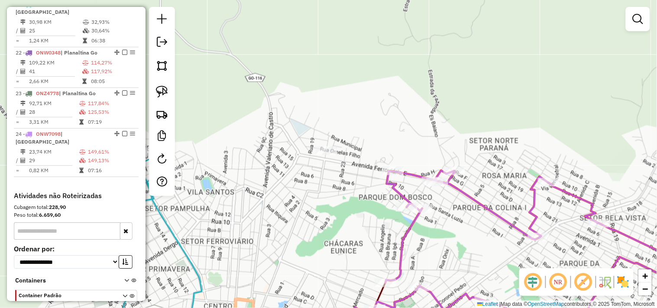
click at [332, 158] on div "Janela de atendimento Grade de atendimento Capacidade Transportadoras Veículos …" at bounding box center [328, 154] width 657 height 308
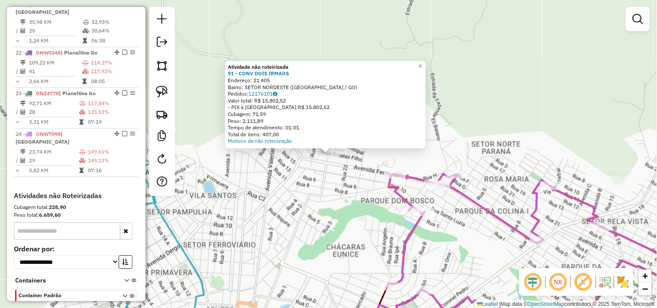
click at [279, 199] on div "Atividade não roteirizada 91 - CONV DOIS IRMAOS Endereço: 21 405 Bairro: SETOR …" at bounding box center [328, 154] width 657 height 308
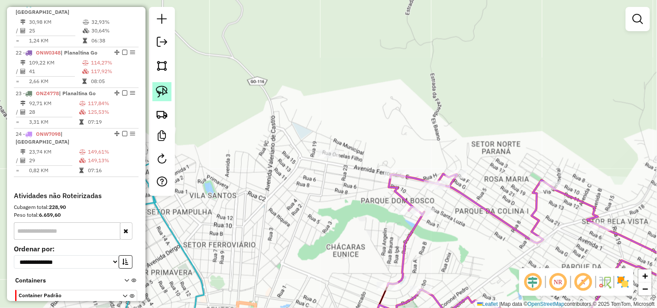
click at [168, 96] on link at bounding box center [161, 91] width 19 height 19
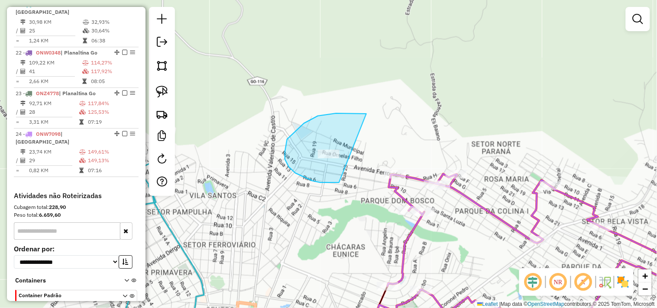
drag, startPoint x: 367, startPoint y: 114, endPoint x: 363, endPoint y: 123, distance: 10.3
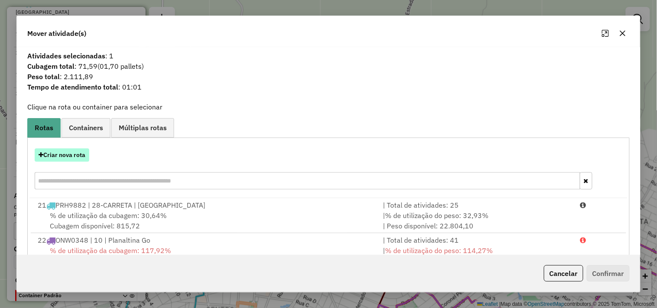
click at [78, 157] on button "Criar nova rota" at bounding box center [62, 155] width 55 height 13
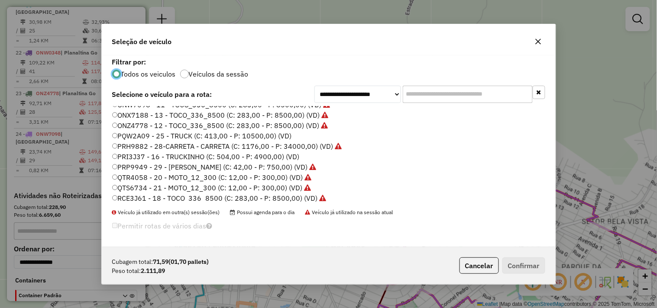
scroll to position [40, 0]
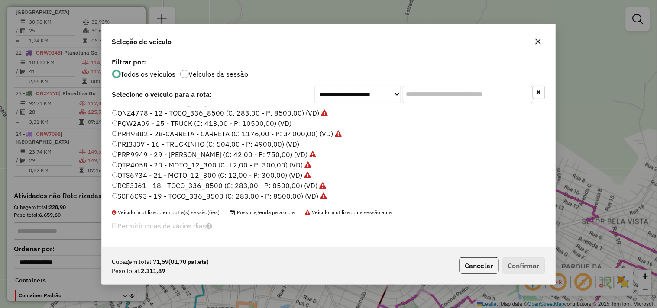
click at [305, 185] on label "RCE3J61 - 18 - TOCO_336_8500 (C: 283,00 - P: 8500,00) (VD)" at bounding box center [219, 186] width 214 height 10
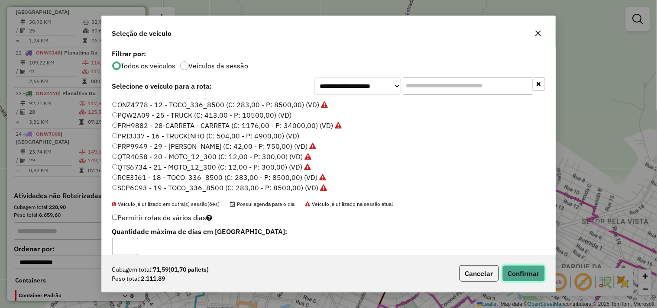
click at [531, 271] on button "Confirmar" at bounding box center [524, 274] width 43 height 16
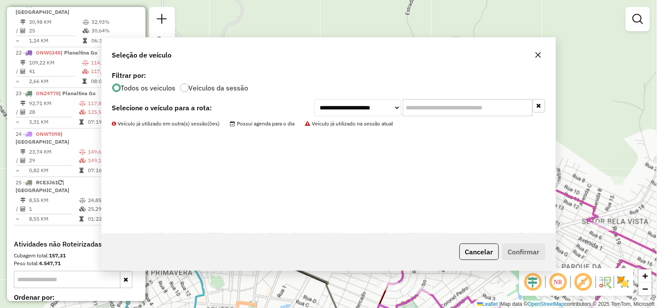
scroll to position [183, 0]
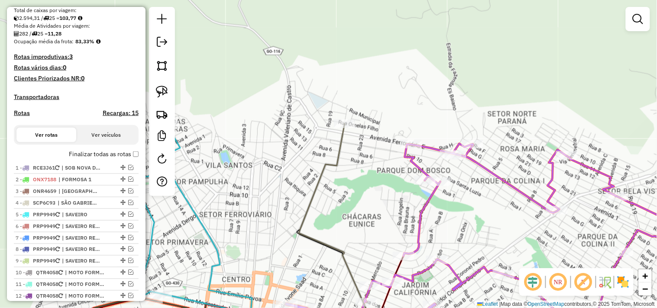
drag, startPoint x: 315, startPoint y: 230, endPoint x: 331, endPoint y: 192, distance: 41.4
click at [331, 192] on div "Janela de atendimento Grade de atendimento Capacidade Transportadoras Veículos …" at bounding box center [328, 154] width 657 height 308
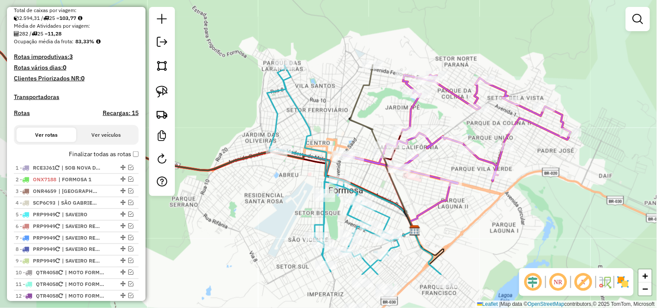
drag, startPoint x: 295, startPoint y: 120, endPoint x: 299, endPoint y: 94, distance: 26.7
click at [301, 97] on icon at bounding box center [354, 170] width 174 height 210
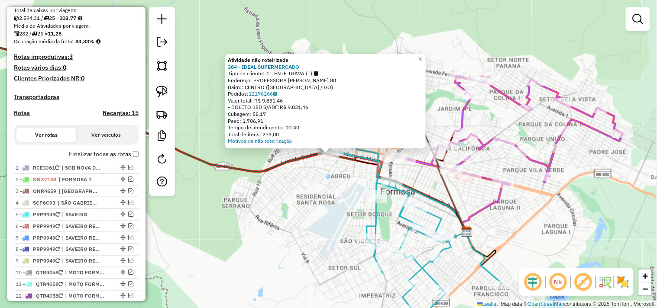
click at [314, 194] on div "Atividade não roteirizada 384 - IDEAL SUPERMERCADO Tipo de cliente: CLIENTE TRA…" at bounding box center [328, 154] width 657 height 308
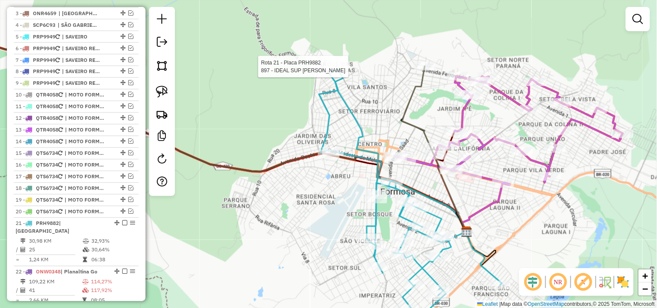
select select "*********"
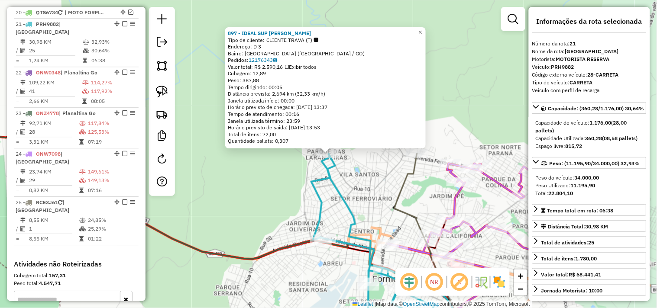
scroll to position [581, 0]
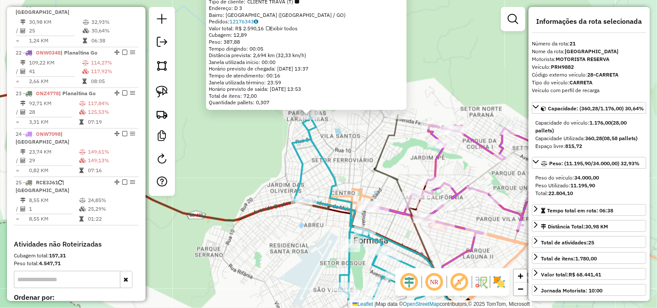
drag, startPoint x: 377, startPoint y: 155, endPoint x: 347, endPoint y: 136, distance: 35.3
click at [376, 130] on icon at bounding box center [408, 198] width 64 height 166
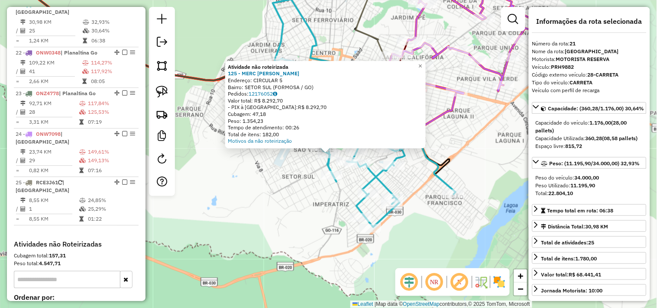
click at [282, 234] on div "Atividade não roteirizada 125 - MERC CRISTO REI Endereço: CIRCULAR 5 Bairro: SE…" at bounding box center [328, 154] width 657 height 308
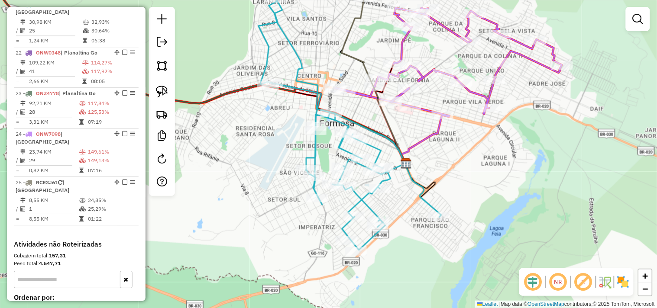
drag, startPoint x: 328, startPoint y: 38, endPoint x: 311, endPoint y: 78, distance: 43.3
click at [311, 78] on div "Janela de atendimento Grade de atendimento Capacidade Transportadoras Veículos …" at bounding box center [328, 154] width 657 height 308
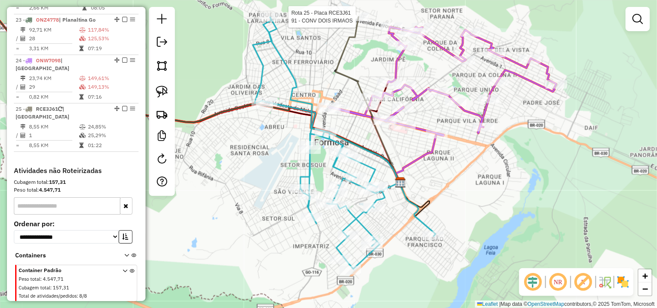
select select "*********"
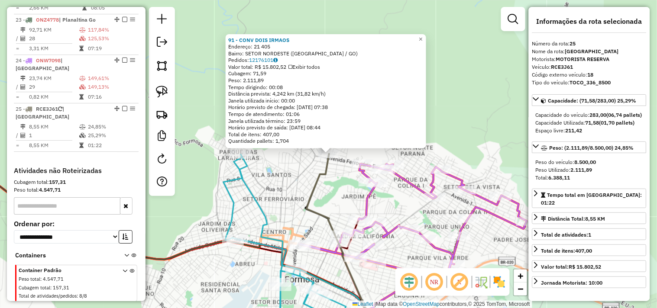
scroll to position [660, 0]
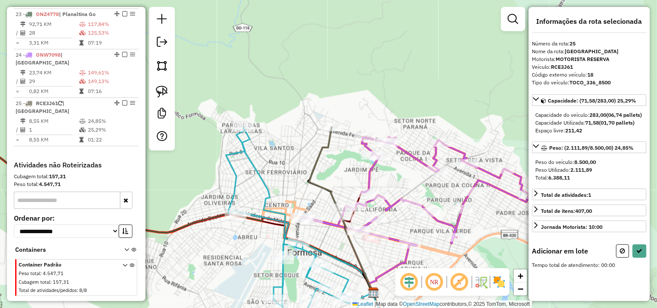
drag, startPoint x: 263, startPoint y: 170, endPoint x: 262, endPoint y: 58, distance: 111.8
click at [263, 58] on div "Janela de atendimento Grade de atendimento Capacidade Transportadoras Veículos …" at bounding box center [328, 154] width 657 height 308
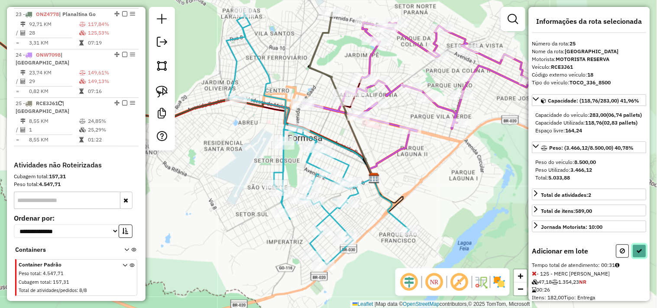
click at [638, 254] on icon at bounding box center [640, 251] width 6 height 6
select select "*********"
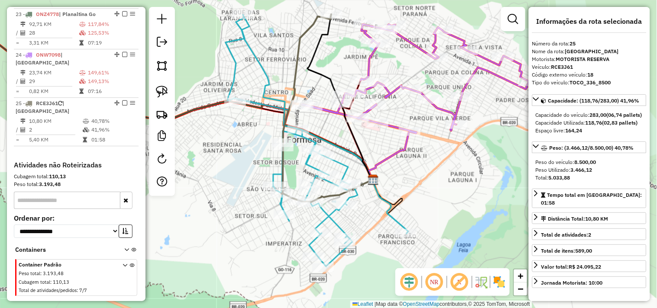
drag, startPoint x: 439, startPoint y: 185, endPoint x: 420, endPoint y: 156, distance: 34.1
click at [434, 200] on div "Janela de atendimento Grade de atendimento Capacidade Transportadoras Veículos …" at bounding box center [328, 154] width 657 height 308
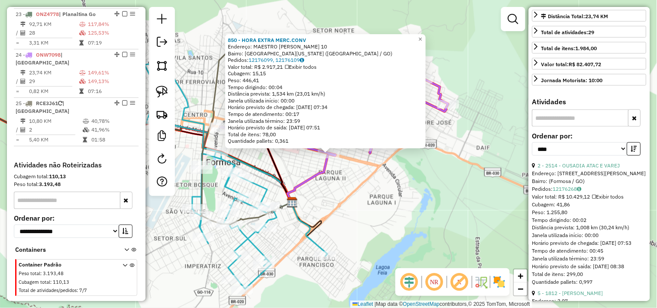
scroll to position [240, 0]
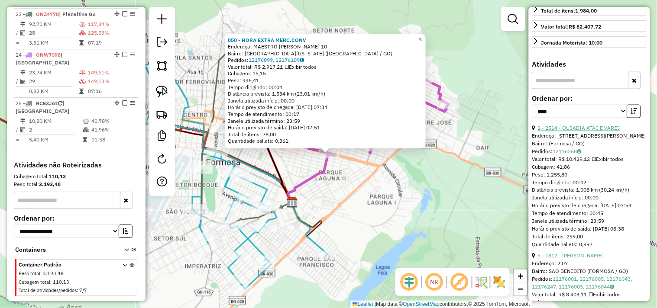
click at [595, 131] on link "2 - 2514 - OUSADIA ATAC E VAREJ" at bounding box center [579, 128] width 82 height 6
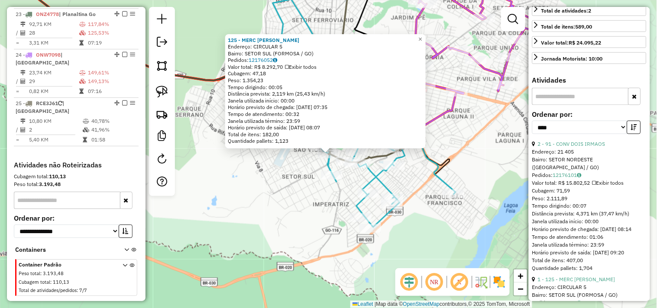
scroll to position [0, 0]
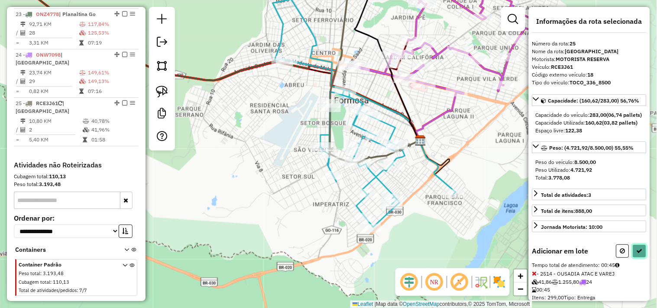
click at [639, 254] on icon at bounding box center [640, 251] width 6 height 6
select select "*********"
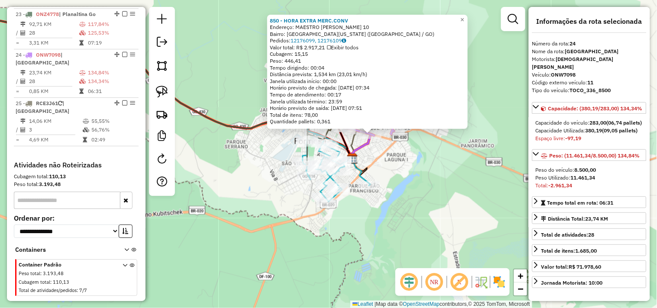
drag, startPoint x: 458, startPoint y: 190, endPoint x: 490, endPoint y: 172, distance: 37.0
click at [490, 172] on div "850 - HORA EXTRA MERC.CONV Endereço: MAESTRO JOAO LUIZ DO ESPIRITO 10 Bairro: J…" at bounding box center [328, 154] width 657 height 308
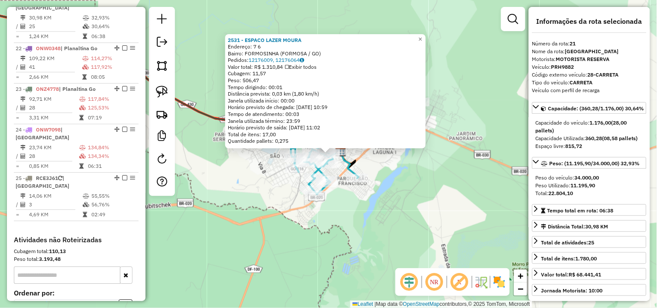
scroll to position [581, 0]
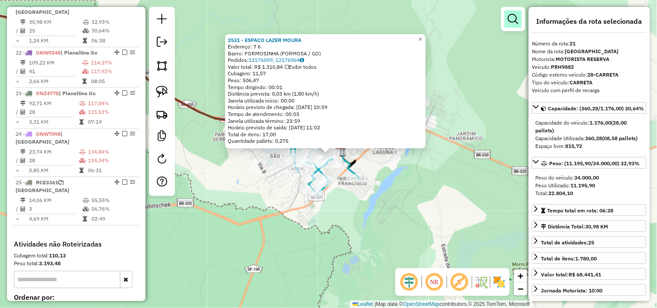
click at [507, 18] on link at bounding box center [513, 18] width 17 height 17
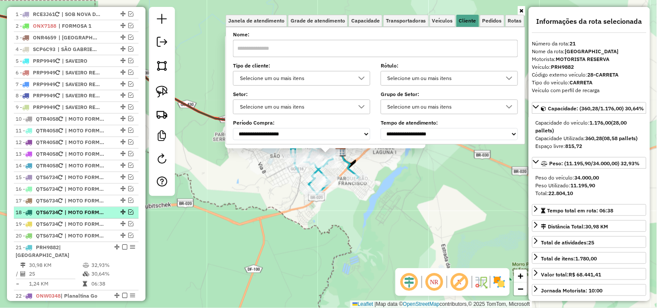
scroll to position [292, 0]
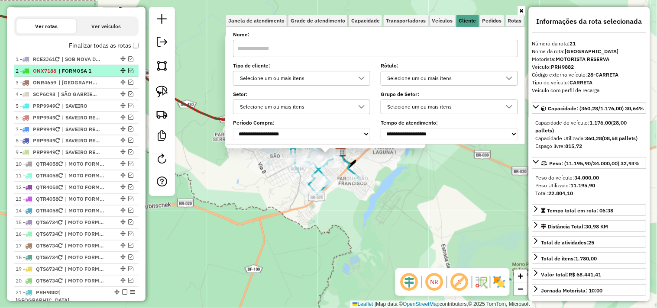
click at [128, 73] on em at bounding box center [130, 70] width 5 height 5
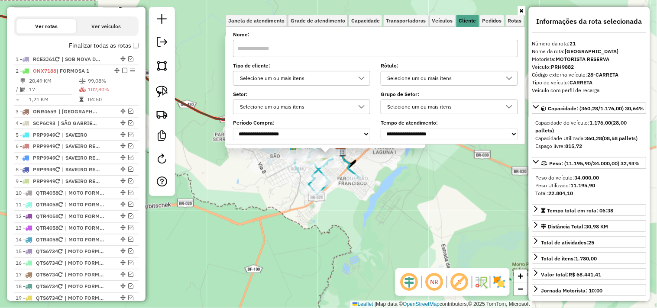
click at [313, 79] on div "Selecione um ou mais itens" at bounding box center [295, 78] width 117 height 14
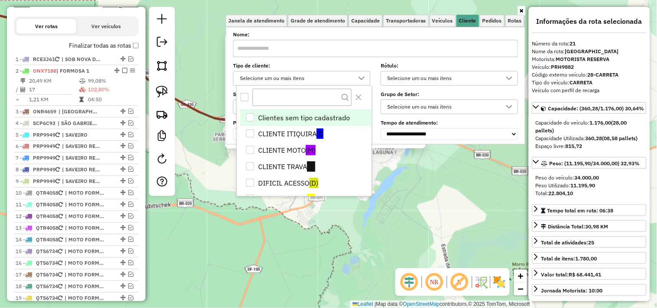
scroll to position [5, 29]
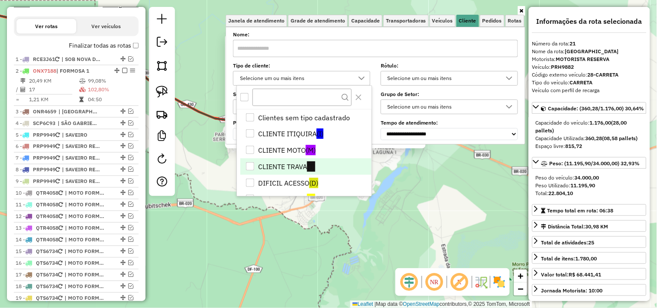
click at [302, 165] on li "CLIENTE TRAVA (T)" at bounding box center [305, 167] width 131 height 16
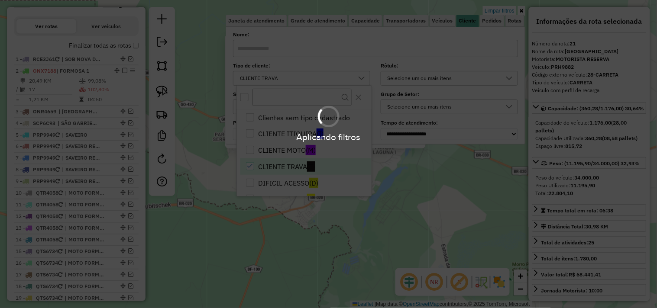
click at [400, 188] on div "Aplicando filtros" at bounding box center [328, 154] width 657 height 308
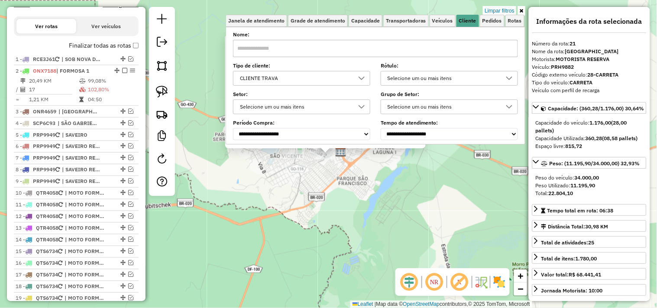
click at [404, 193] on div "2531 - ESPACO LAZER MOURA Endereço: 7 6 Bairro: FORMOSINHA (FORMOSA / GO) Pedid…" at bounding box center [328, 154] width 657 height 308
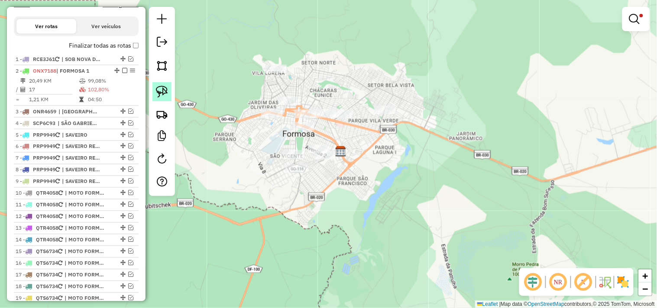
click at [166, 90] on img at bounding box center [162, 92] width 12 height 12
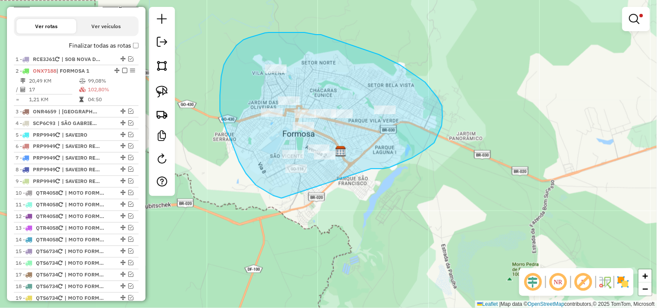
drag, startPoint x: 390, startPoint y: 168, endPoint x: 284, endPoint y: 198, distance: 110.1
click at [284, 198] on div "Limpar filtros Janela de atendimento Grade de atendimento Capacidade Transporta…" at bounding box center [328, 154] width 657 height 308
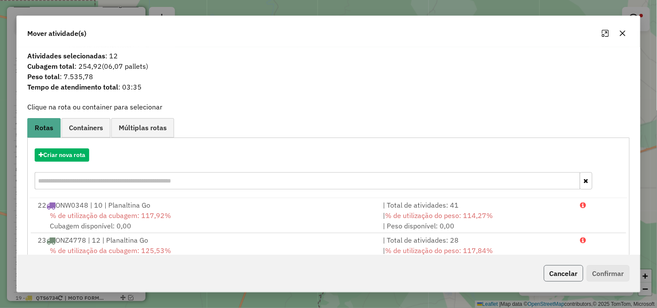
click at [545, 276] on button "Cancelar" at bounding box center [563, 274] width 39 height 16
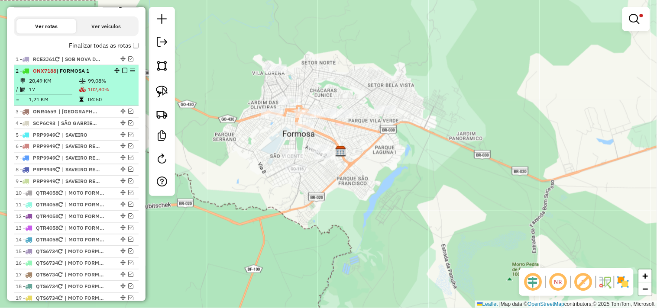
click at [122, 73] on em at bounding box center [124, 70] width 5 height 5
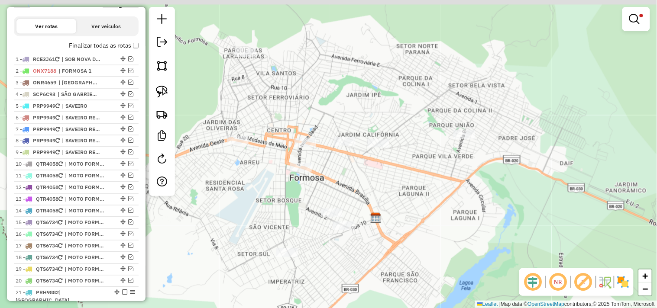
drag, startPoint x: 330, startPoint y: 141, endPoint x: 368, endPoint y: 187, distance: 60.0
click at [368, 187] on div "Limpar filtros Janela de atendimento Grade de atendimento Capacidade Transporta…" at bounding box center [328, 154] width 657 height 308
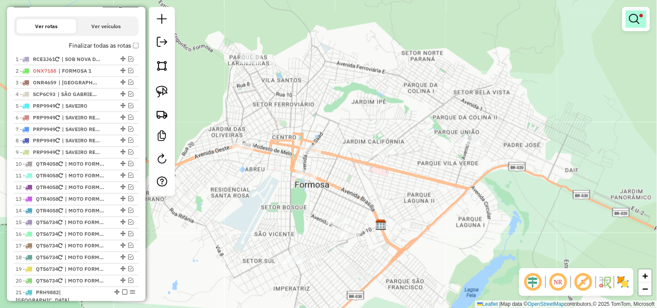
click at [634, 21] on em at bounding box center [634, 19] width 10 height 10
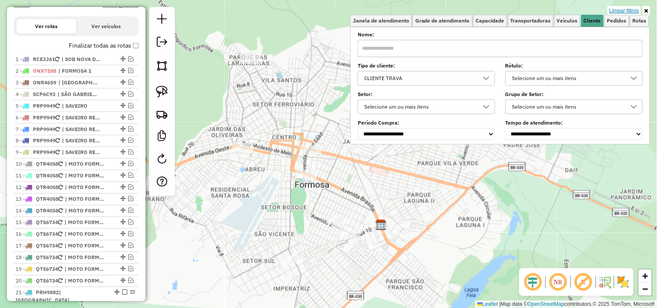
click at [624, 7] on link "Limpar filtros" at bounding box center [624, 11] width 33 height 10
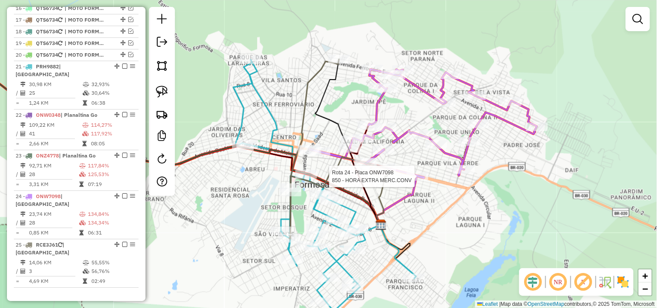
select select "*********"
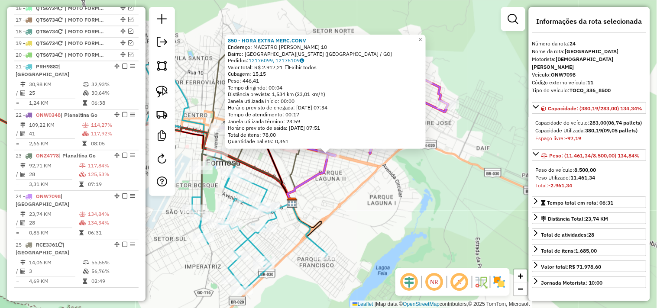
scroll to position [660, 0]
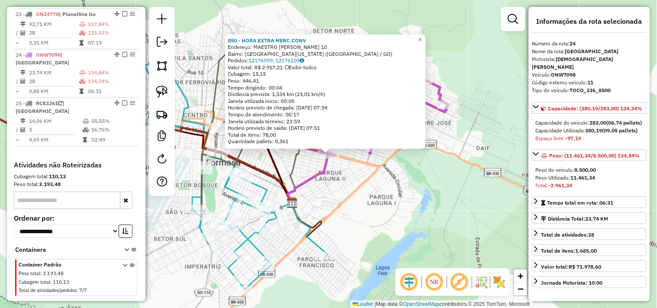
click at [466, 183] on div "850 - HORA EXTRA MERC.CONV Endereço: MAESTRO JOAO LUIZ DO ESPIRITO 10 Bairro: J…" at bounding box center [328, 154] width 657 height 308
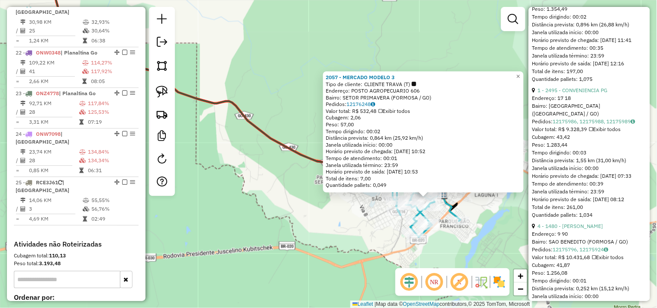
scroll to position [433, 0]
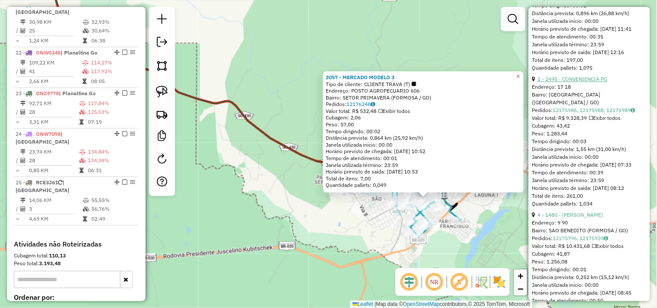
click at [596, 82] on link "1 - 2495 - CONVENIENCIA PG" at bounding box center [573, 79] width 70 height 6
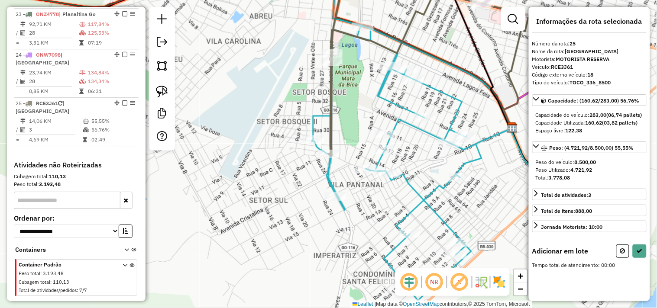
scroll to position [0, 0]
click at [639, 254] on icon at bounding box center [640, 251] width 6 height 6
select select "*********"
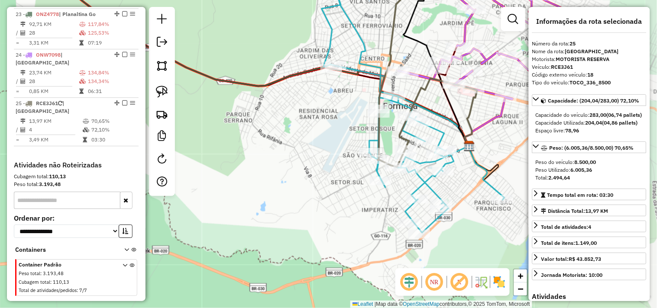
drag, startPoint x: 409, startPoint y: 214, endPoint x: 402, endPoint y: 201, distance: 14.3
click at [397, 204] on div "Janela de atendimento Grade de atendimento Capacidade Transportadoras Veículos …" at bounding box center [328, 154] width 657 height 308
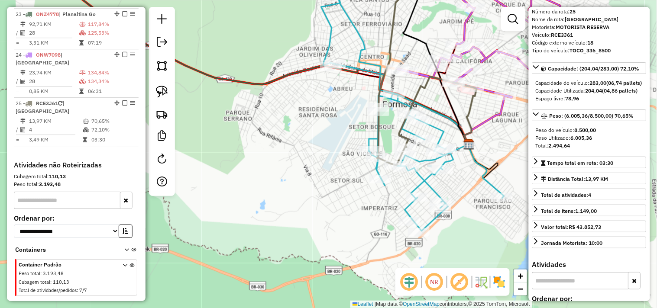
scroll to position [48, 0]
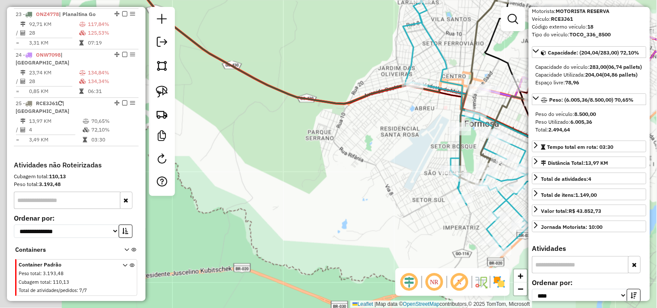
drag, startPoint x: 233, startPoint y: 113, endPoint x: 333, endPoint y: 146, distance: 104.9
click at [330, 139] on div "Janela de atendimento Grade de atendimento Capacidade Transportadoras Veículos …" at bounding box center [328, 154] width 657 height 308
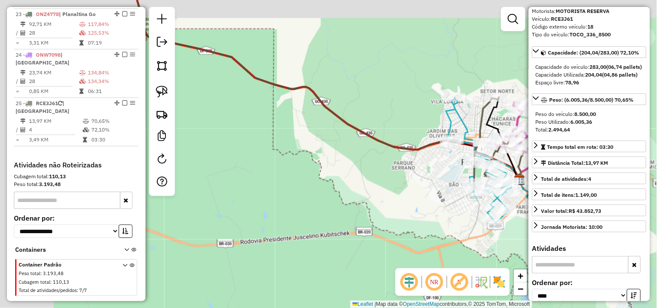
drag, startPoint x: 264, startPoint y: 133, endPoint x: 438, endPoint y: 207, distance: 188.7
click at [435, 206] on div "Janela de atendimento Grade de atendimento Capacidade Transportadoras Veículos …" at bounding box center [328, 154] width 657 height 308
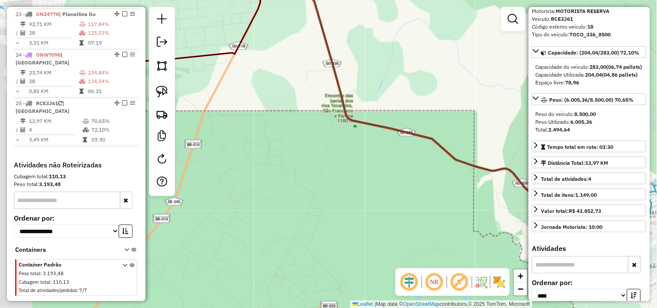
drag, startPoint x: 274, startPoint y: 135, endPoint x: 440, endPoint y: 192, distance: 175.4
click at [439, 192] on div "Janela de atendimento Grade de atendimento Capacidade Transportadoras Veículos …" at bounding box center [328, 154] width 657 height 308
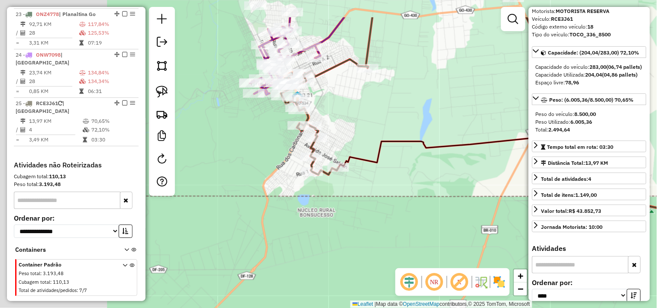
drag, startPoint x: 363, startPoint y: 146, endPoint x: 448, endPoint y: 175, distance: 90.0
click at [455, 175] on div "Janela de atendimento Grade de atendimento Capacidade Transportadoras Veículos …" at bounding box center [328, 154] width 657 height 308
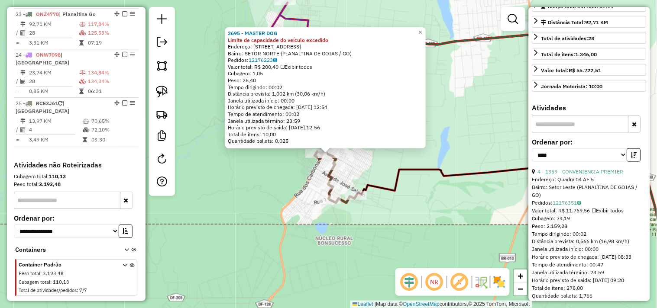
scroll to position [192, 0]
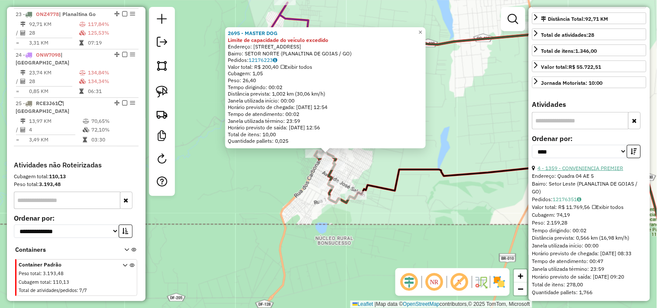
click at [595, 172] on link "4 - 1359 - CONVENIENCIA PREMIER" at bounding box center [581, 168] width 86 height 6
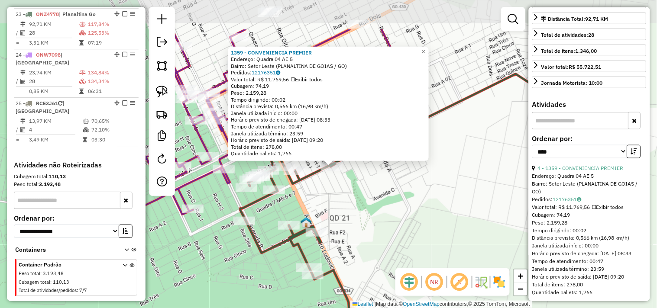
drag, startPoint x: 331, startPoint y: 144, endPoint x: 351, endPoint y: 204, distance: 63.4
click at [351, 204] on div "1359 - CONVENIENCIA PREMIER Endereço: Quadra 04 AE 5 Bairro: Setor Leste (PLANA…" at bounding box center [328, 154] width 657 height 308
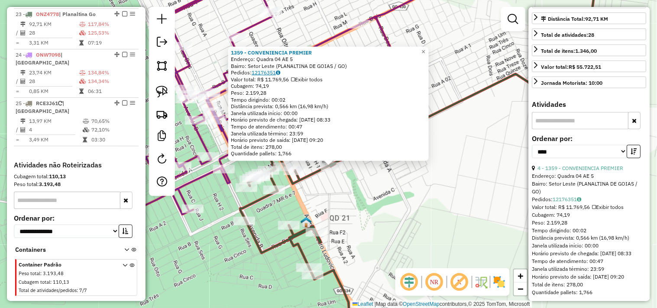
click at [274, 71] on link "12176351" at bounding box center [266, 72] width 29 height 6
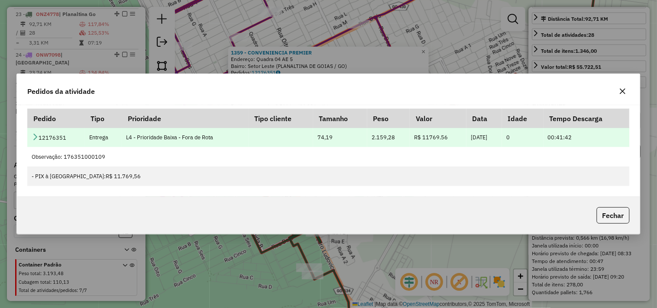
click at [35, 134] on icon at bounding box center [35, 136] width 7 height 7
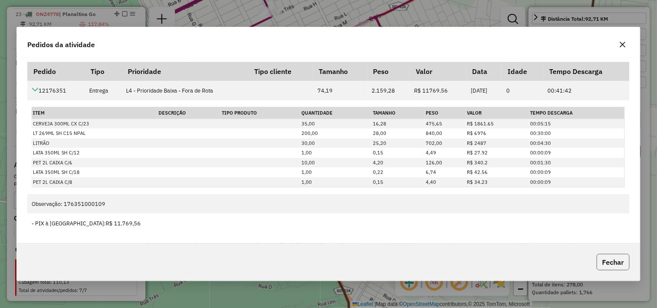
click at [608, 260] on button "Fechar" at bounding box center [613, 262] width 33 height 16
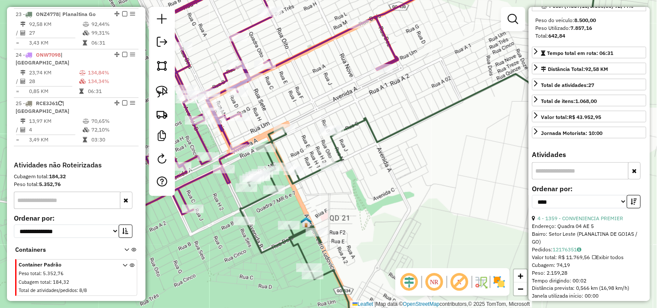
scroll to position [88, 0]
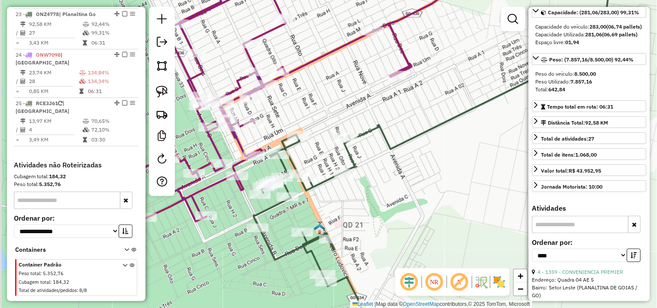
drag, startPoint x: 387, startPoint y: 174, endPoint x: 392, endPoint y: 176, distance: 5.4
click at [392, 176] on div "Janela de atendimento Grade de atendimento Capacidade Transportadoras Veículos …" at bounding box center [328, 154] width 657 height 308
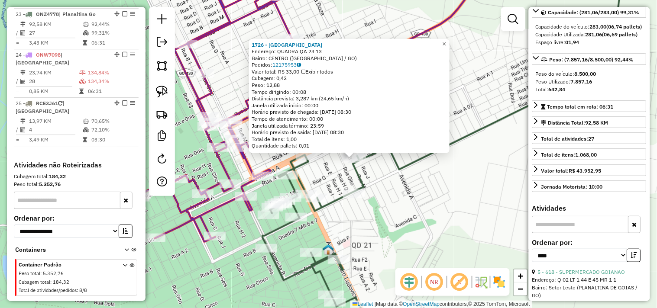
drag, startPoint x: 471, startPoint y: 208, endPoint x: 499, endPoint y: 218, distance: 29.5
click at [501, 217] on div "1726 - BAR LESTE Endereço: QUADRA QA 23 13 Bairro: CENTRO (FORMOSA / GO) Pedido…" at bounding box center [328, 154] width 657 height 308
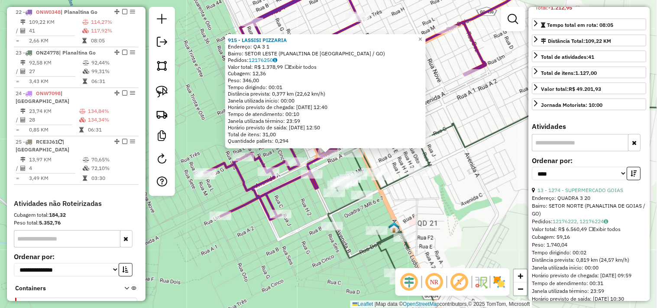
scroll to position [185, 0]
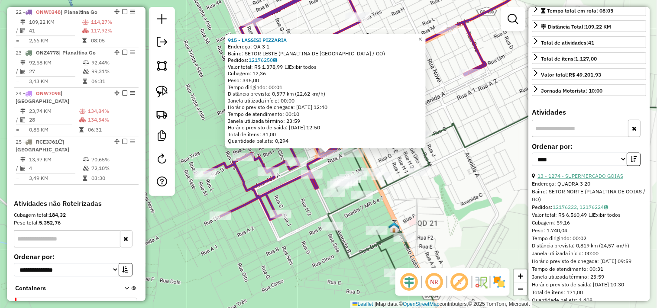
click at [597, 179] on link "13 - 1274 - SUPERMERCADO GOIAS" at bounding box center [581, 176] width 86 height 6
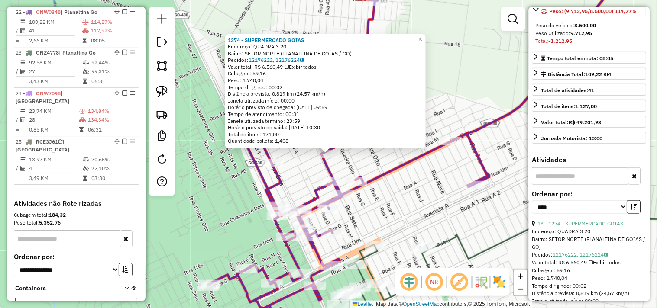
scroll to position [136, 0]
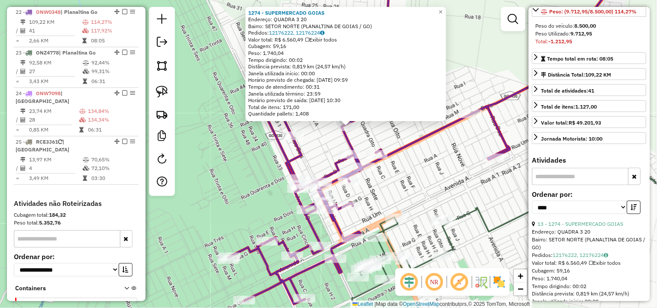
drag, startPoint x: 416, startPoint y: 204, endPoint x: 431, endPoint y: 178, distance: 30.1
click at [431, 178] on div "1274 - SUPERMERCADO GOIAS Endereço: QUADRA 3 20 Bairro: SETOR NORTE (PLANALTINA…" at bounding box center [328, 154] width 657 height 308
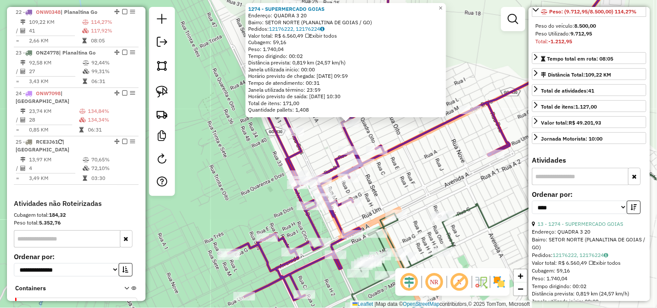
drag, startPoint x: 439, startPoint y: 178, endPoint x: 425, endPoint y: 126, distance: 54.2
click at [425, 127] on div "1274 - SUPERMERCADO GOIAS Endereço: QUADRA 3 20 Bairro: SETOR NORTE (PLANALTINA…" at bounding box center [328, 154] width 657 height 308
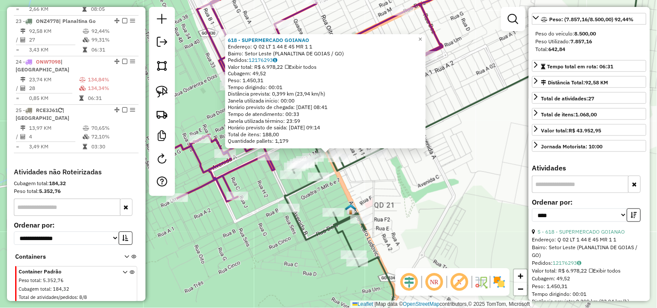
scroll to position [660, 0]
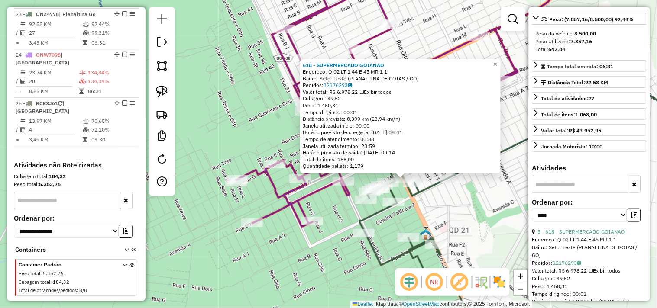
drag, startPoint x: 268, startPoint y: 245, endPoint x: 343, endPoint y: 270, distance: 79.0
click at [343, 270] on div "618 - SUPERMERCADO GOIANAO Endereço: Q 02 LT 1 44 E 45 MR 1 1 Bairro: Setor Les…" at bounding box center [328, 154] width 657 height 308
click at [344, 197] on icon at bounding box center [377, 98] width 282 height 258
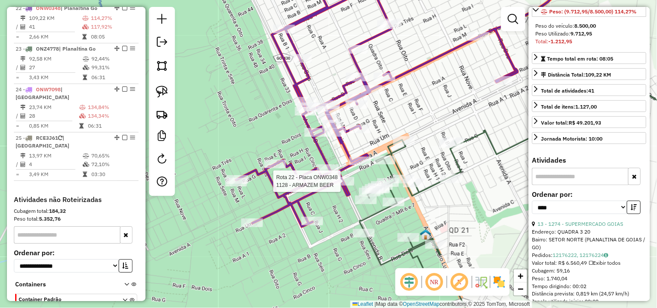
scroll to position [621, 0]
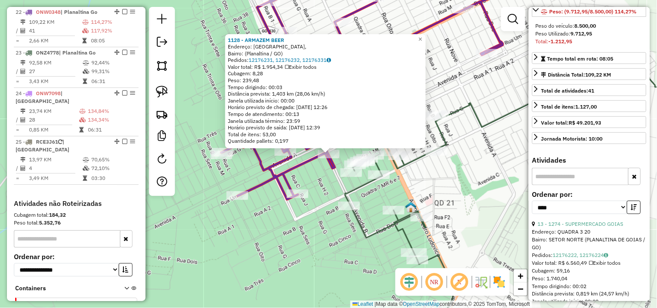
click at [334, 208] on div "1128 - ARMAZEM BEER Endereço: Avenida B, Bairro: (Planaltina / GO) Pedidos: 121…" at bounding box center [328, 154] width 657 height 308
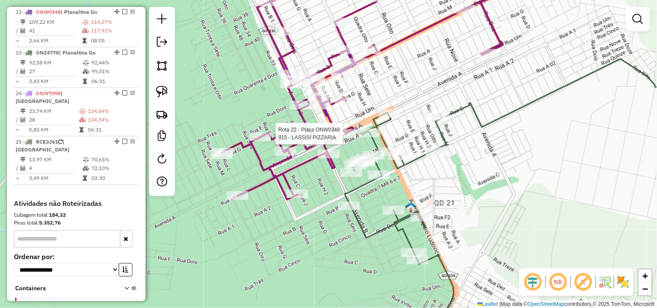
select select "*********"
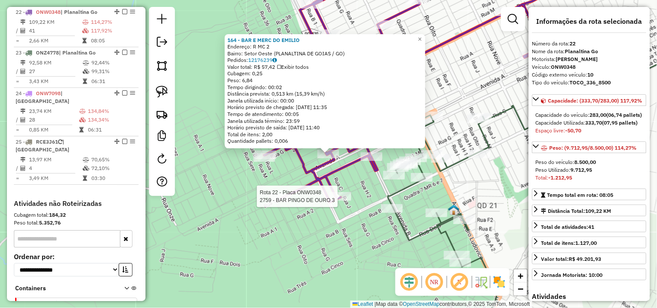
click at [339, 201] on div at bounding box center [341, 196] width 22 height 9
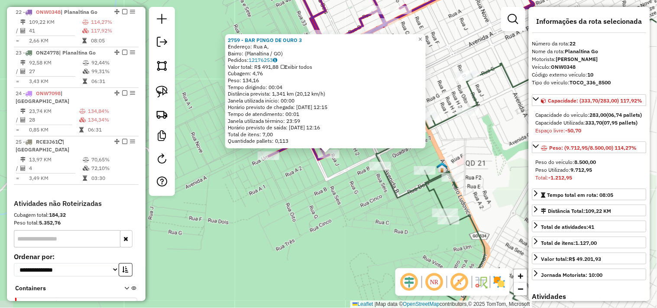
click at [357, 222] on div "2759 - BAR PINGO DE OURO 3 Endereço: Rua A, Bairro: (Planaltina / GO) Pedidos: …" at bounding box center [328, 154] width 657 height 308
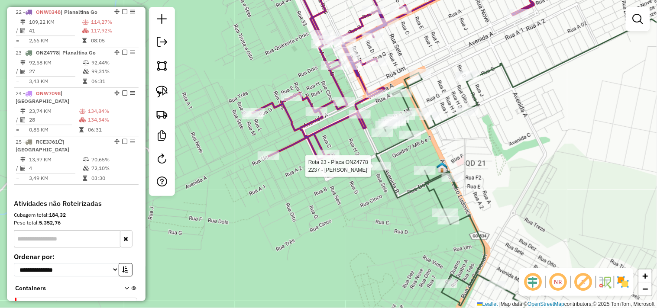
select select "*********"
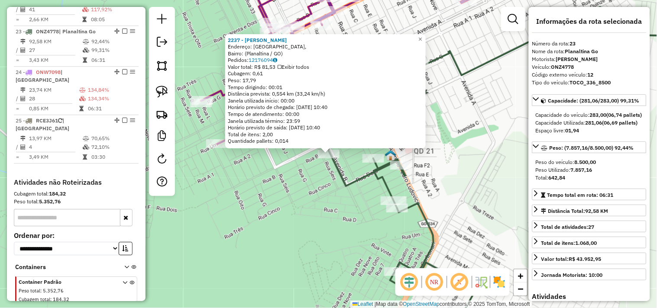
scroll to position [660, 0]
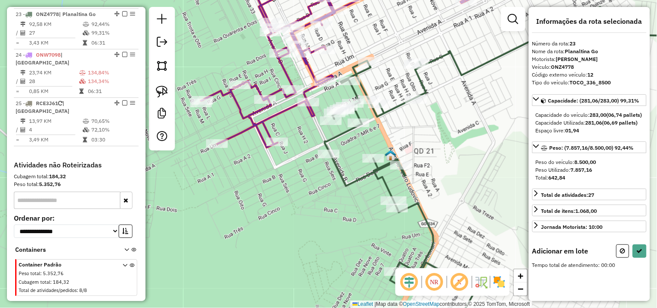
drag, startPoint x: 333, startPoint y: 219, endPoint x: 339, endPoint y: 233, distance: 15.1
click at [339, 233] on div "Janela de atendimento Grade de atendimento Capacidade Transportadoras Veículos …" at bounding box center [328, 154] width 657 height 308
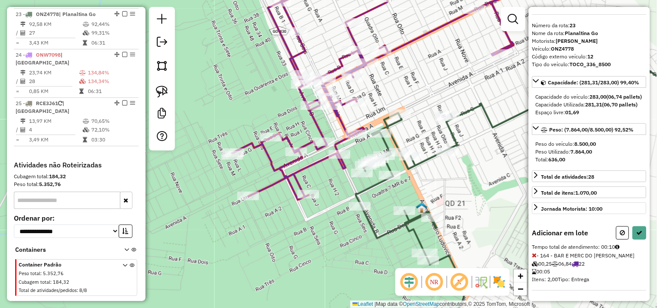
scroll to position [33, 0]
click at [521, 19] on link at bounding box center [513, 18] width 17 height 17
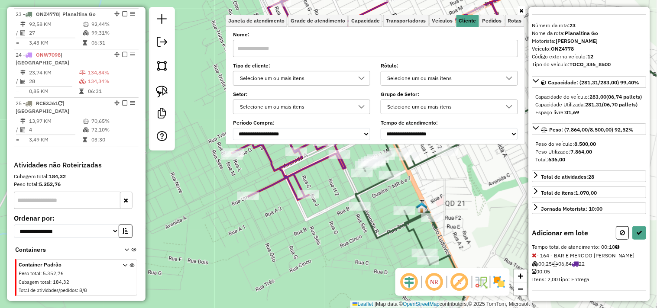
drag, startPoint x: 323, startPoint y: 276, endPoint x: 343, endPoint y: 220, distance: 60.0
click at [324, 275] on div "Janela de atendimento Grade de atendimento Capacidade Transportadoras Veículos …" at bounding box center [328, 154] width 657 height 308
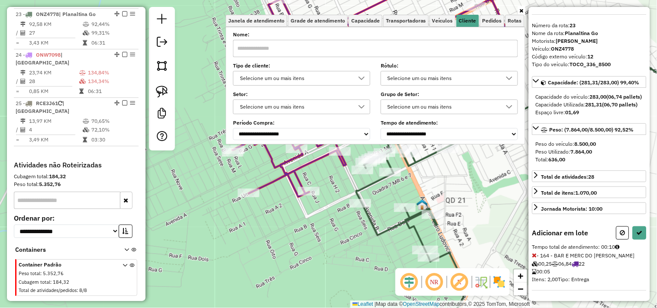
click at [339, 178] on div "Janela de atendimento Grade de atendimento Capacidade Transportadoras Veículos …" at bounding box center [328, 154] width 657 height 308
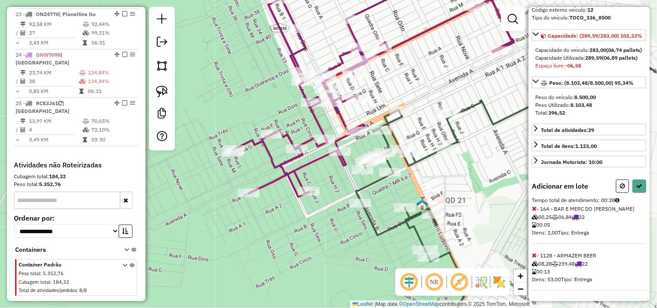
scroll to position [88, 0]
click at [538, 256] on span "- 1128 - ARMAZEM BEER 08,28 239,48 22 00:13 Itens: 53,00 Tipo: Entrega" at bounding box center [589, 272] width 114 height 39
click at [537, 254] on icon at bounding box center [534, 256] width 5 height 6
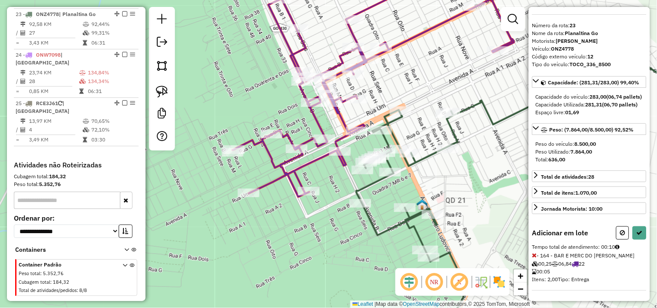
scroll to position [33, 0]
click at [516, 17] on em at bounding box center [513, 19] width 10 height 10
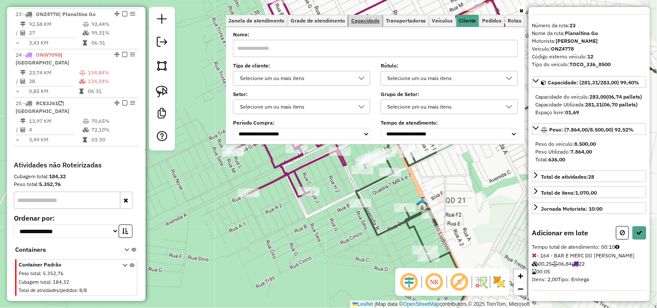
click at [373, 23] on span "Capacidade" at bounding box center [365, 20] width 29 height 5
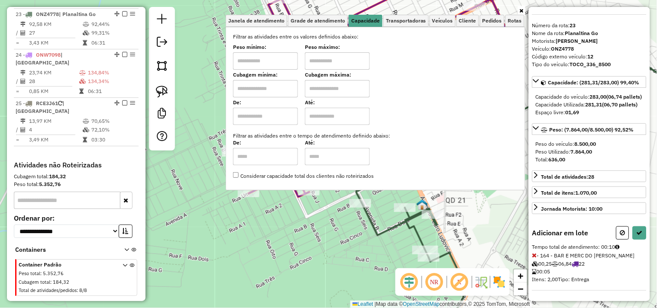
click at [287, 65] on input "text" at bounding box center [265, 60] width 65 height 17
type input "****"
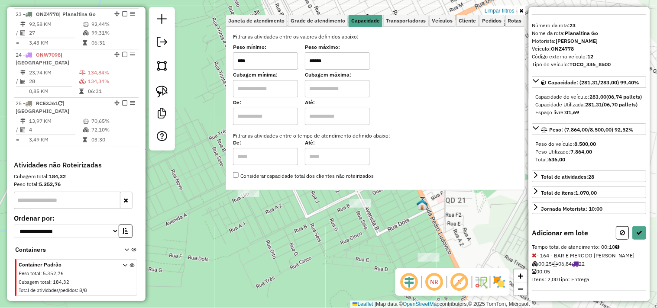
type input "******"
click at [336, 240] on div "Limpar filtros Janela de atendimento Grade de atendimento Capacidade Transporta…" at bounding box center [328, 154] width 657 height 308
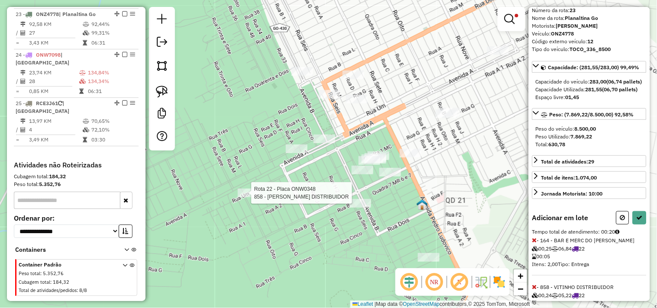
scroll to position [80, 0]
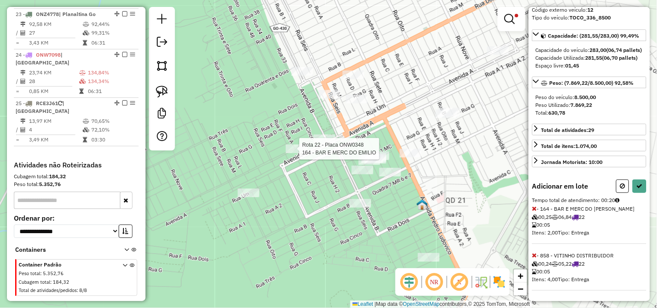
click at [292, 153] on div at bounding box center [297, 149] width 22 height 9
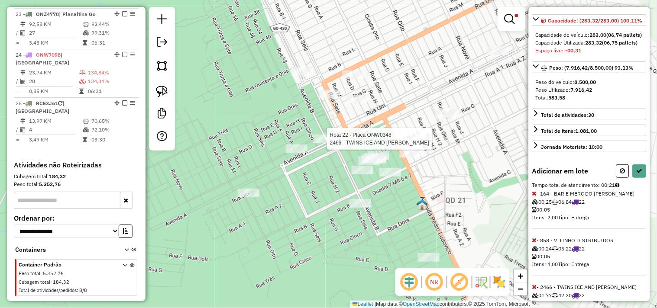
scroll to position [88, 0]
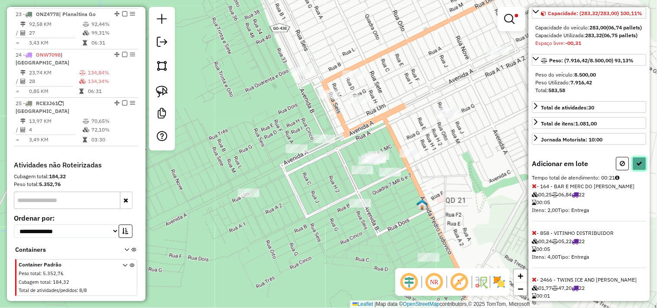
click at [638, 167] on icon at bounding box center [640, 164] width 6 height 6
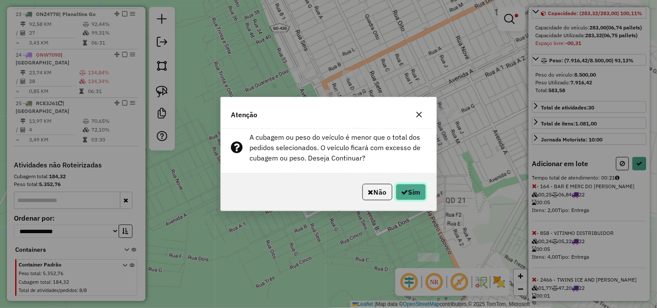
click at [413, 191] on button "Sim" at bounding box center [411, 192] width 30 height 16
select select "*********"
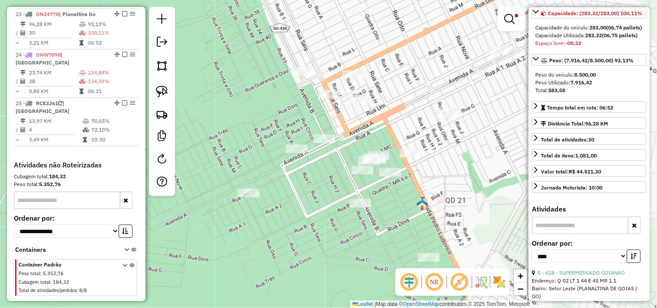
click at [512, 19] on em at bounding box center [510, 19] width 10 height 10
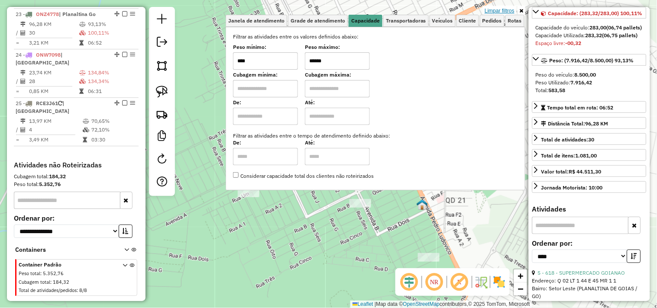
click at [508, 10] on link "Limpar filtros" at bounding box center [499, 11] width 33 height 10
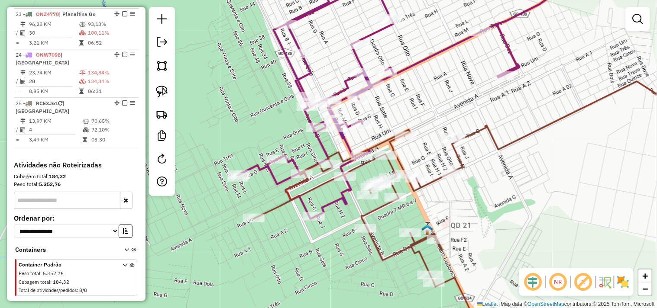
drag, startPoint x: 409, startPoint y: 94, endPoint x: 391, endPoint y: 115, distance: 27.9
click at [408, 123] on div "Janela de atendimento Grade de atendimento Capacidade Transportadoras Veículos …" at bounding box center [328, 154] width 657 height 308
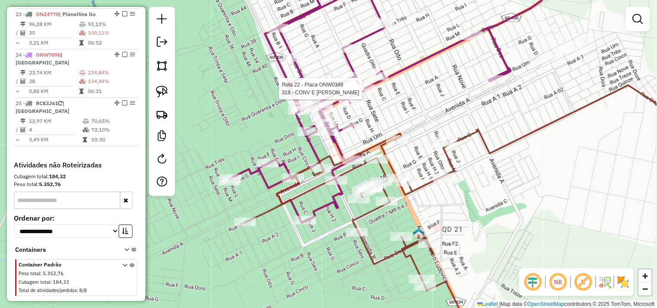
select select "*********"
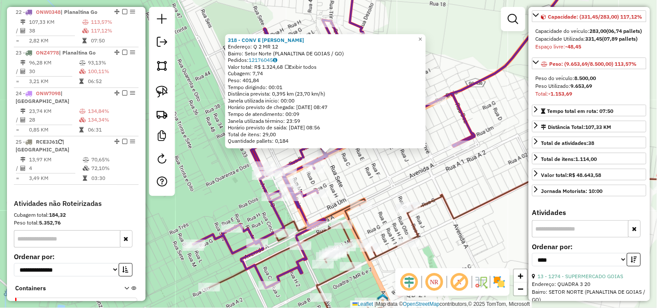
scroll to position [144, 0]
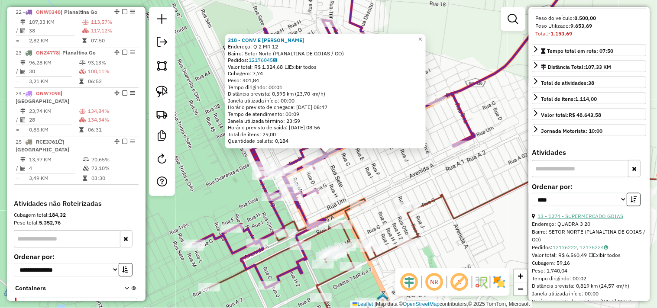
click at [581, 220] on link "13 - 1274 - SUPERMERCADO GOIAS" at bounding box center [581, 216] width 86 height 6
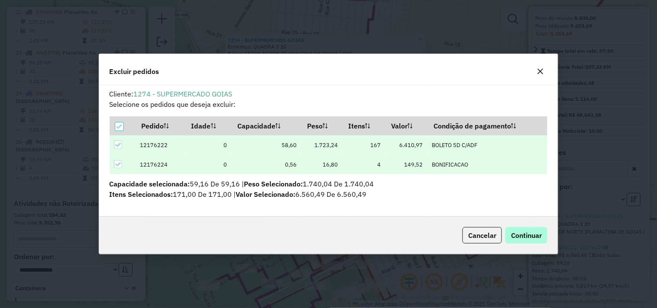
scroll to position [0, 0]
click at [522, 233] on span "Continuar" at bounding box center [526, 235] width 31 height 9
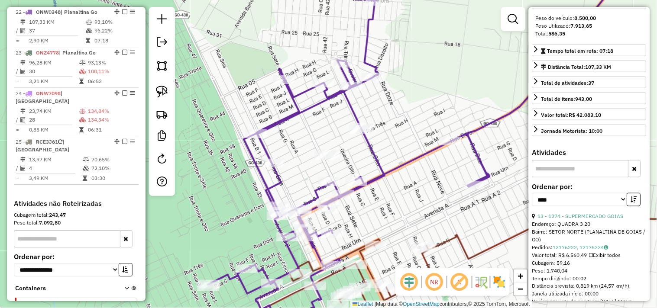
scroll to position [136, 0]
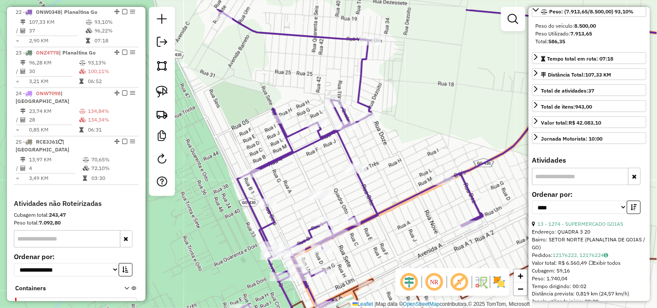
drag, startPoint x: 457, startPoint y: 176, endPoint x: 439, endPoint y: 205, distance: 34.6
click at [439, 205] on div "Janela de atendimento Grade de atendimento Capacidade Transportadoras Veículos …" at bounding box center [328, 154] width 657 height 308
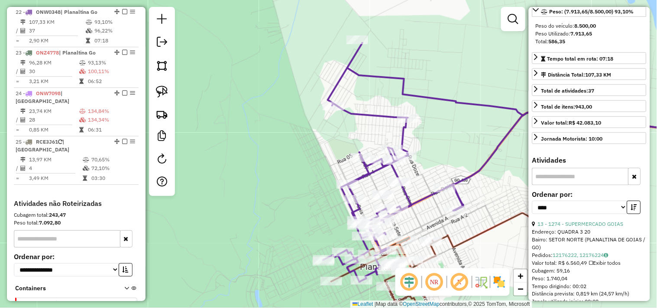
drag, startPoint x: 430, startPoint y: 217, endPoint x: 431, endPoint y: 149, distance: 68.0
click at [431, 149] on div "Janela de atendimento Grade de atendimento Capacidade Transportadoras Veículos …" at bounding box center [328, 154] width 657 height 308
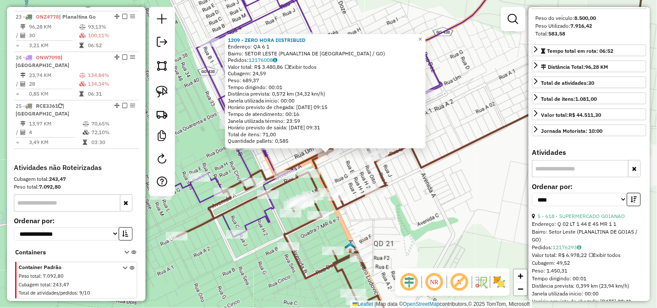
scroll to position [660, 0]
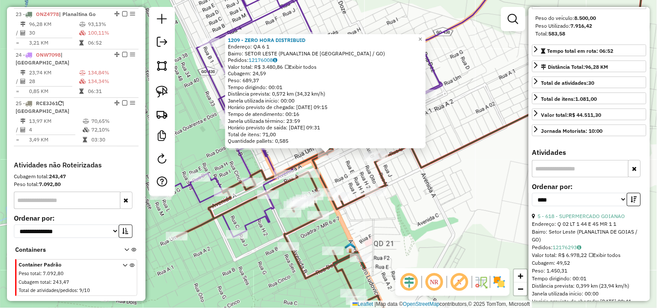
click at [472, 172] on div "1209 - ZERO HORA DISTRIBUID Endereço: QA 6 1 Bairro: SETOR LESTE (PLANALTINA DE…" at bounding box center [328, 154] width 657 height 308
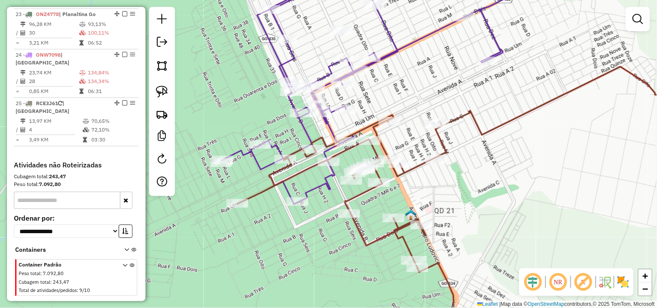
drag, startPoint x: 427, startPoint y: 170, endPoint x: 492, endPoint y: 156, distance: 65.9
click at [492, 154] on icon at bounding box center [466, 187] width 456 height 240
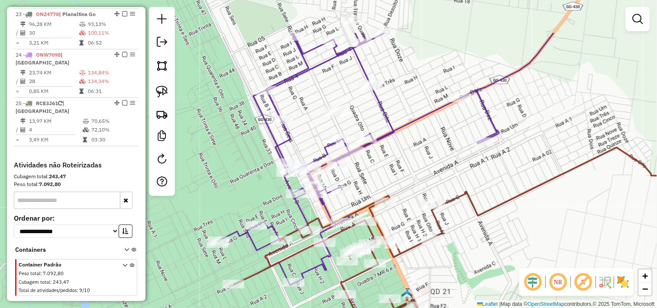
drag, startPoint x: 327, startPoint y: 201, endPoint x: 319, endPoint y: 266, distance: 65.5
click at [319, 266] on icon at bounding box center [358, 159] width 282 height 253
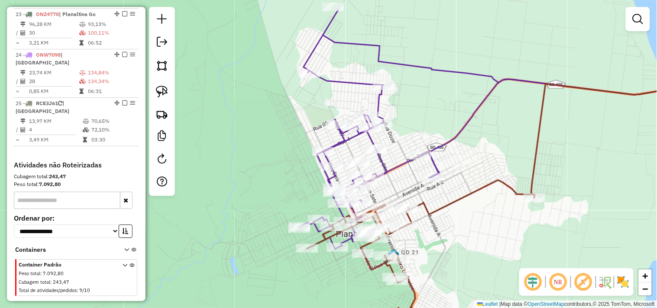
drag, startPoint x: 423, startPoint y: 190, endPoint x: 395, endPoint y: 162, distance: 39.8
click at [395, 162] on div "Janela de atendimento Grade de atendimento Capacidade Transportadoras Veículos …" at bounding box center [328, 154] width 657 height 308
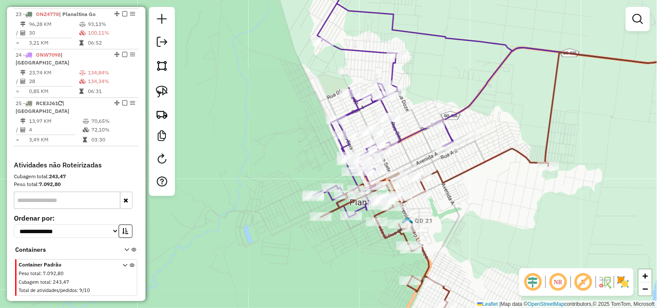
drag, startPoint x: 410, startPoint y: 150, endPoint x: 417, endPoint y: 165, distance: 16.7
click at [414, 159] on div "Janela de atendimento Grade de atendimento Capacidade Transportadoras Veículos …" at bounding box center [328, 154] width 657 height 308
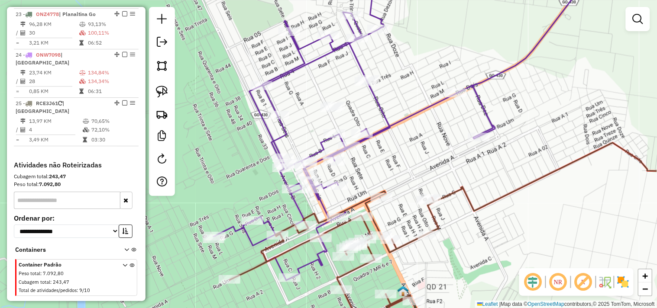
drag, startPoint x: 412, startPoint y: 154, endPoint x: 491, endPoint y: 130, distance: 82.4
click at [491, 130] on div "Janela de atendimento Grade de atendimento Capacidade Transportadoras Veículos …" at bounding box center [328, 154] width 657 height 308
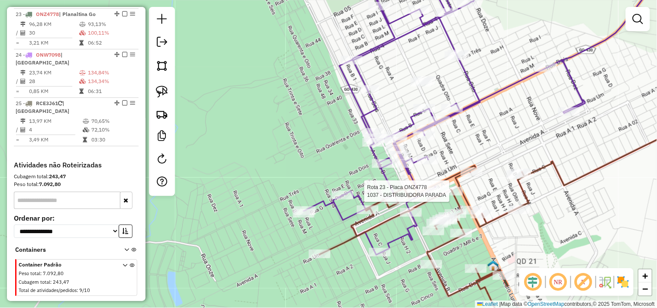
select select "*********"
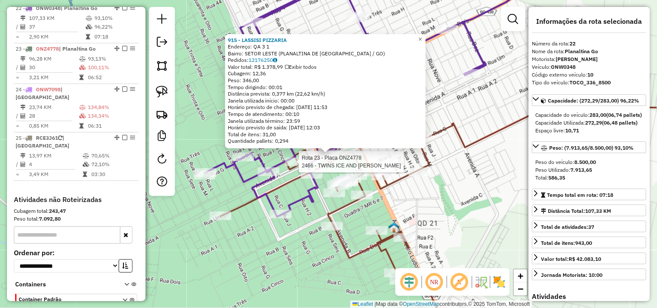
scroll to position [621, 0]
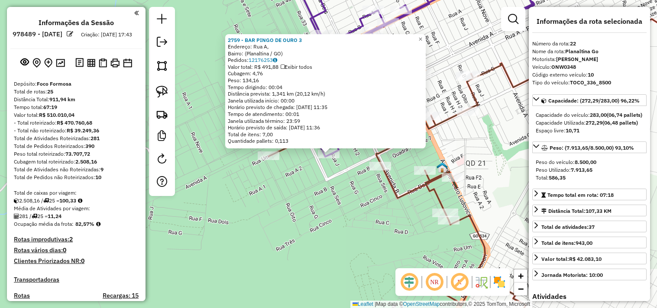
select select "*********"
click at [313, 198] on div "2759 - BAR PINGO DE OURO 3 Endereço: Rua A, Bairro: (Planaltina / GO) Pedidos: …" at bounding box center [328, 154] width 657 height 308
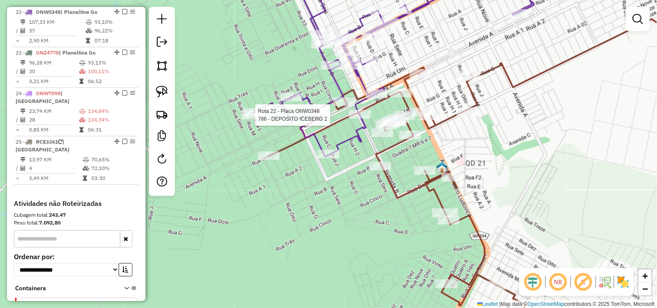
select select "*********"
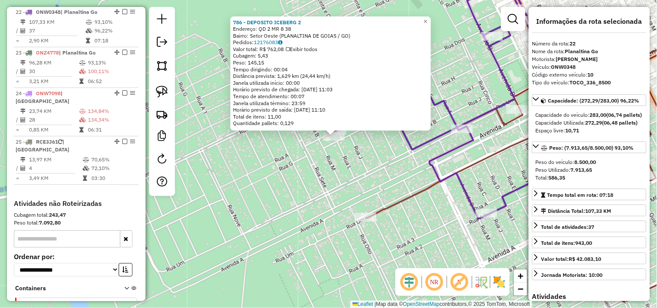
click at [327, 175] on div "786 - DEPOSITO ICEBERG 2 Endereço: QD 2 MR 8 38 Bairro: Setor Oeste (PLANALTINA…" at bounding box center [328, 154] width 657 height 308
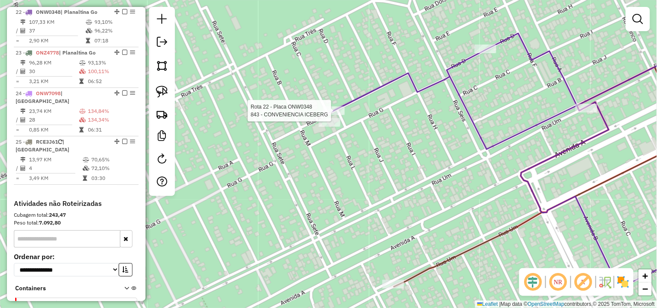
select select "*********"
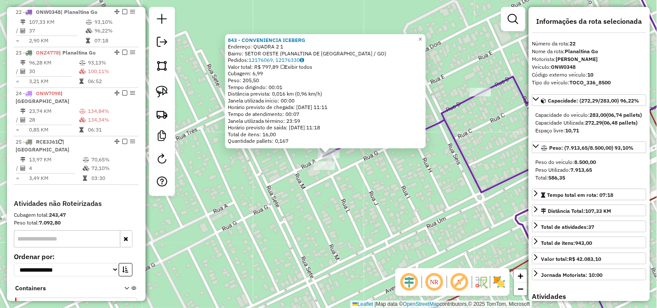
click at [449, 189] on div "843 - CONVENIENCIA ICEBERG Endereço: QUADRA 2 1 Bairro: SETOR OESTE (PLANALTINA…" at bounding box center [328, 154] width 657 height 308
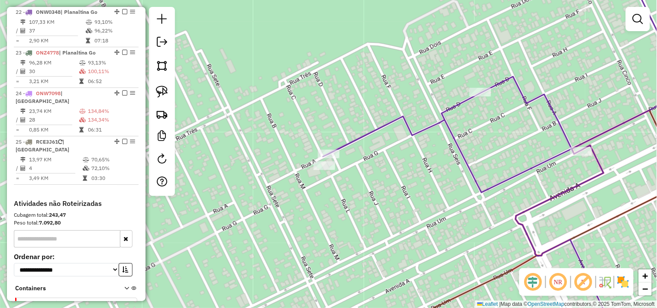
click at [482, 97] on div at bounding box center [481, 92] width 22 height 9
select select "*********"
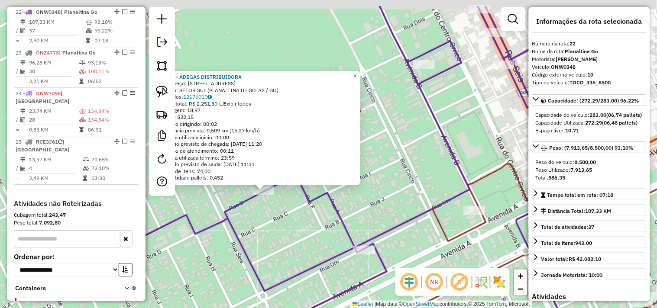
drag, startPoint x: 438, startPoint y: 154, endPoint x: 295, endPoint y: 215, distance: 155.2
click at [295, 215] on div "1617 - ADEGAS DISTRIBUIDORA Endereço: AVENIDA ELISIO VAZ 05 Bairro: SETOR SUL (…" at bounding box center [328, 154] width 657 height 308
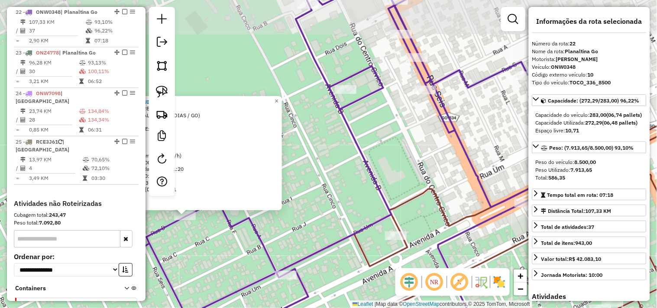
drag, startPoint x: 283, startPoint y: 188, endPoint x: 224, endPoint y: 202, distance: 60.9
click at [224, 201] on div "1617 - ADEGAS DISTRIBUIDORA Endereço: AVENIDA ELISIO VAZ 05 Bairro: SETOR SUL (…" at bounding box center [328, 154] width 657 height 308
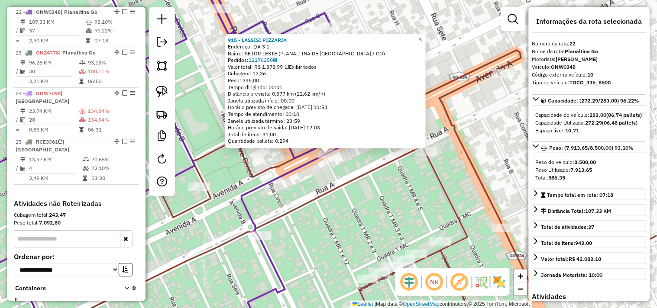
click at [348, 234] on div "915 - LASSISI PIZZARIA Endereço: QA 3 1 Bairro: SETOR LESTE (PLANALTINA DE GOIA…" at bounding box center [328, 154] width 657 height 308
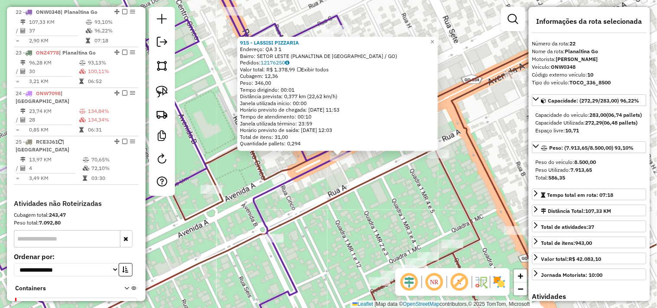
click at [521, 14] on link at bounding box center [513, 18] width 17 height 17
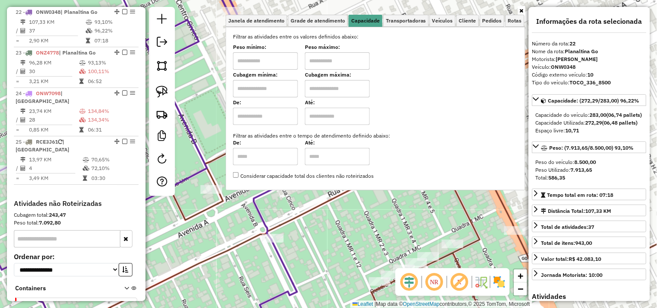
drag, startPoint x: 284, startPoint y: 65, endPoint x: 289, endPoint y: 62, distance: 5.1
click at [284, 65] on input "text" at bounding box center [265, 60] width 65 height 17
type input "****"
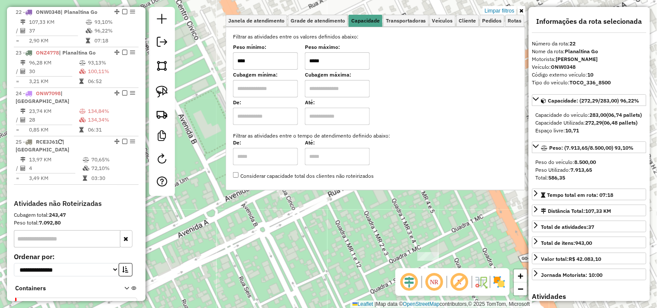
type input "*****"
click at [341, 217] on div "915 - LASSISI PIZZARIA Endereço: QA 3 1 Bairro: SETOR LESTE (PLANALTINA DE GOIA…" at bounding box center [328, 154] width 657 height 308
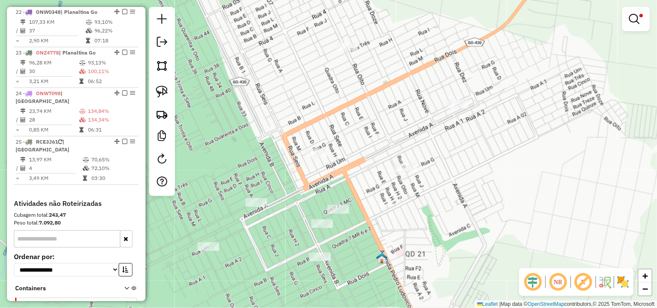
drag, startPoint x: 351, startPoint y: 210, endPoint x: 300, endPoint y: 180, distance: 59.4
click at [300, 180] on div "Limpar filtros Janela de atendimento Grade de atendimento Capacidade Transporta…" at bounding box center [328, 154] width 657 height 308
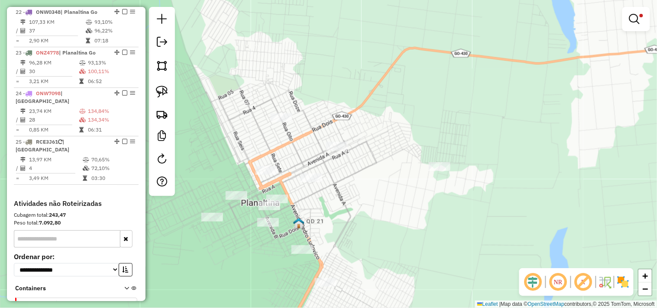
drag, startPoint x: 389, startPoint y: 149, endPoint x: 351, endPoint y: 174, distance: 45.1
click at [351, 170] on div "Limpar filtros Janela de atendimento Grade de atendimento Capacidade Transporta…" at bounding box center [328, 154] width 657 height 308
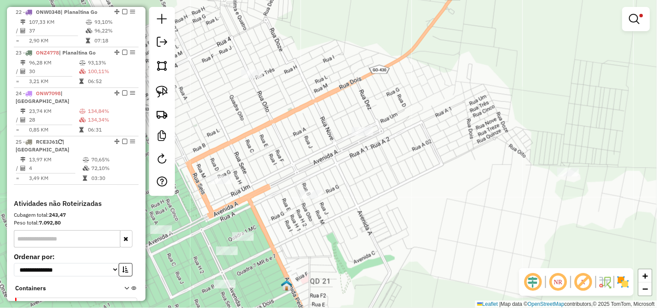
drag, startPoint x: 409, startPoint y: 163, endPoint x: 444, endPoint y: 155, distance: 36.4
click at [443, 155] on div "Limpar filtros Janela de atendimento Grade de atendimento Capacidade Transporta…" at bounding box center [328, 154] width 657 height 308
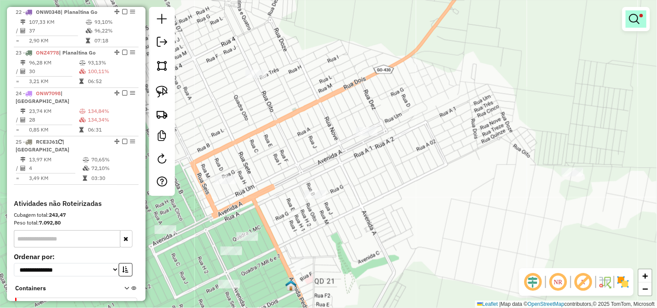
click at [634, 15] on em at bounding box center [634, 19] width 10 height 10
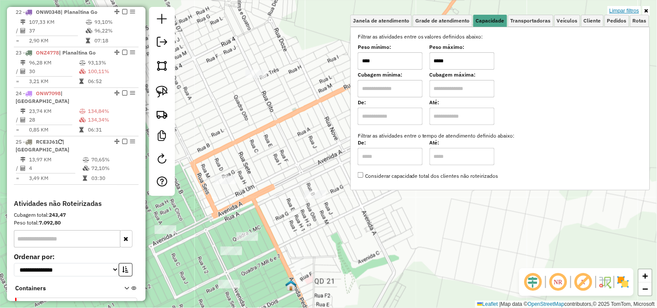
click at [621, 12] on link "Limpar filtros" at bounding box center [624, 11] width 33 height 10
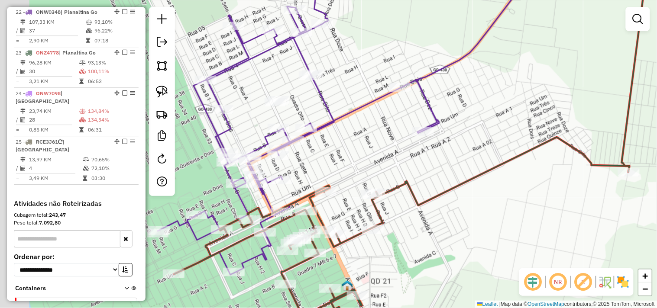
drag, startPoint x: 464, startPoint y: 133, endPoint x: 522, endPoint y: 142, distance: 58.8
click at [525, 139] on div "Janela de atendimento Grade de atendimento Capacidade Transportadoras Veículos …" at bounding box center [328, 154] width 657 height 308
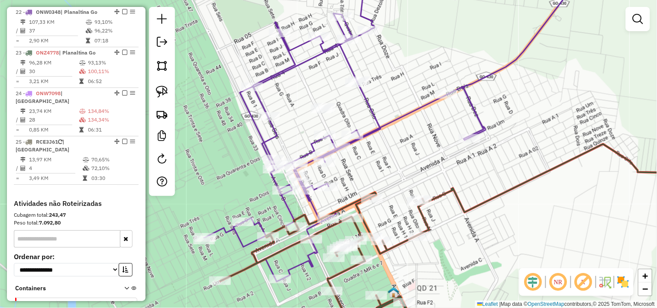
drag, startPoint x: 483, startPoint y: 180, endPoint x: 500, endPoint y: 174, distance: 17.8
click at [500, 174] on div "Janela de atendimento Grade de atendimento Capacidade Transportadoras Veículos …" at bounding box center [328, 154] width 657 height 308
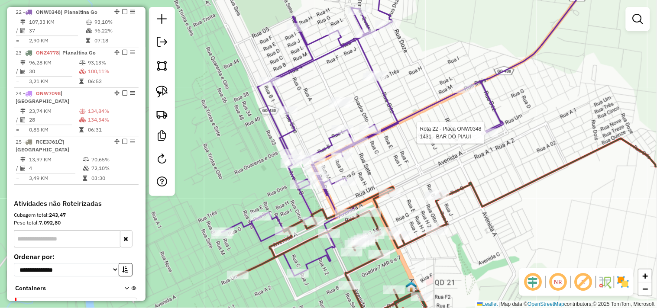
select select "*********"
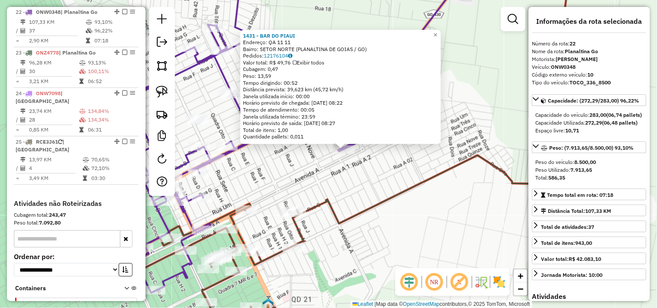
drag, startPoint x: 435, startPoint y: 165, endPoint x: 461, endPoint y: 160, distance: 26.4
click at [461, 158] on div "1431 - BAR DO PIAUI Endereço: QA 11 11 Bairro: SETOR NORTE (PLANALTINA DE GOIAS…" at bounding box center [328, 154] width 657 height 308
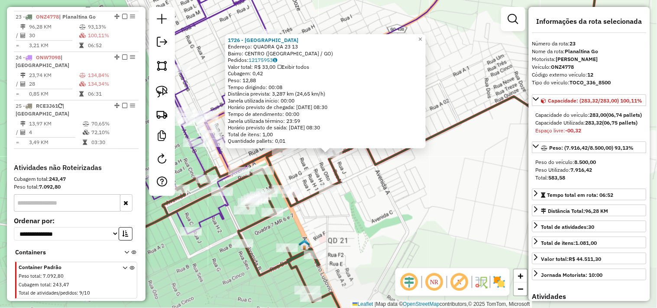
scroll to position [660, 0]
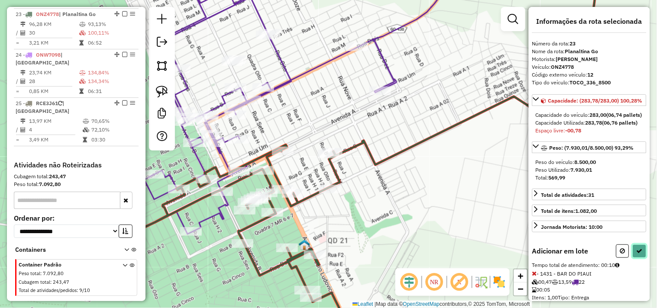
click at [636, 258] on button at bounding box center [640, 251] width 14 height 13
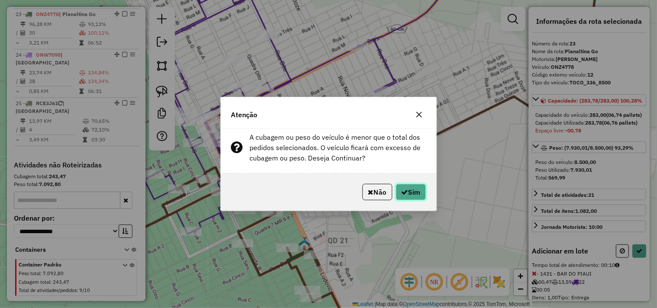
click at [412, 187] on button "Sim" at bounding box center [411, 192] width 30 height 16
select select "*********"
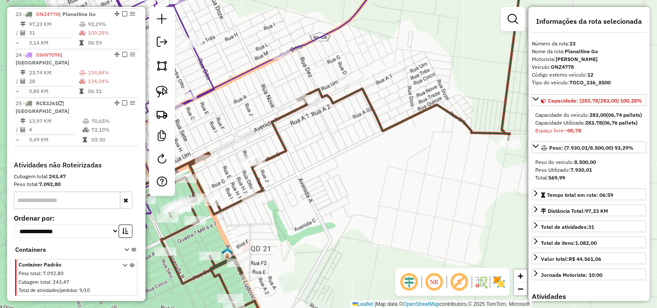
drag, startPoint x: 337, startPoint y: 97, endPoint x: 334, endPoint y: 139, distance: 42.1
click at [250, 109] on div "Janela de atendimento Grade de atendimento Capacidade Transportadoras Veículos …" at bounding box center [328, 154] width 657 height 308
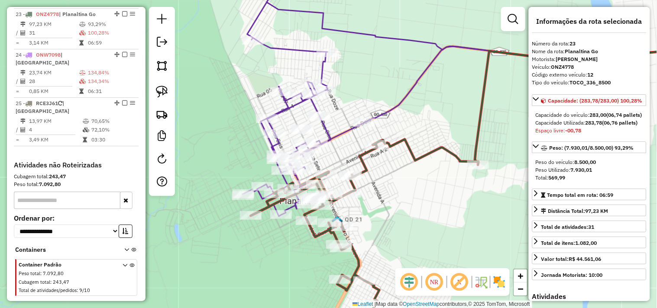
drag, startPoint x: 361, startPoint y: 175, endPoint x: 425, endPoint y: 209, distance: 72.7
click at [432, 210] on div "Janela de atendimento Grade de atendimento Capacidade Transportadoras Veículos …" at bounding box center [328, 154] width 657 height 308
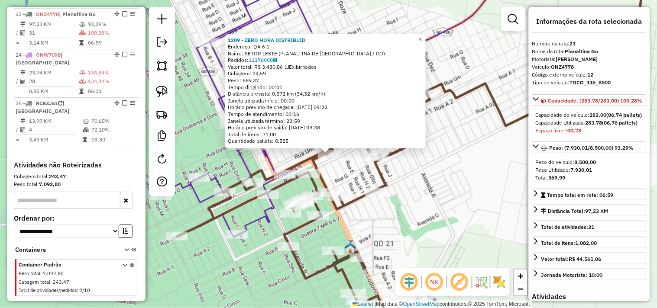
click at [355, 235] on div "1209 - ZERO HORA DISTRIBUID Endereço: QA 6 1 Bairro: SETOR LESTE (PLANALTINA DE…" at bounding box center [328, 154] width 657 height 308
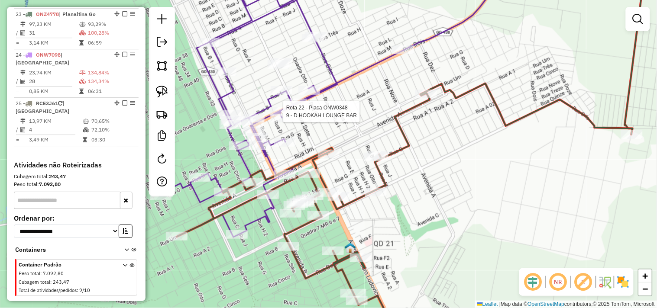
select select "*********"
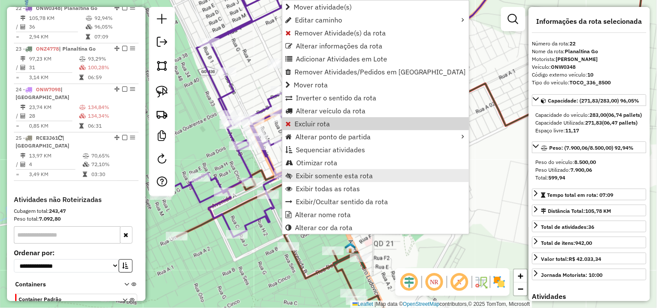
scroll to position [621, 0]
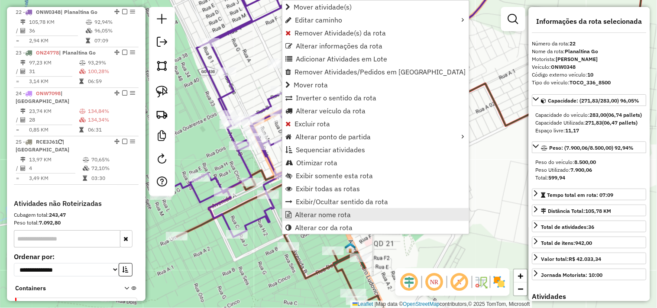
click at [311, 211] on span "Alterar nome rota" at bounding box center [323, 214] width 56 height 7
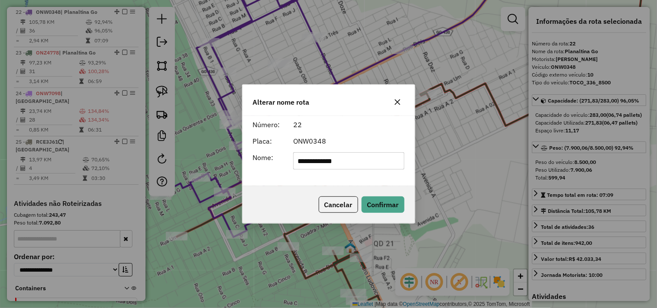
click at [344, 162] on input "**********" at bounding box center [348, 160] width 111 height 17
type input "**********"
click at [373, 199] on button "Confirmar" at bounding box center [383, 205] width 43 height 16
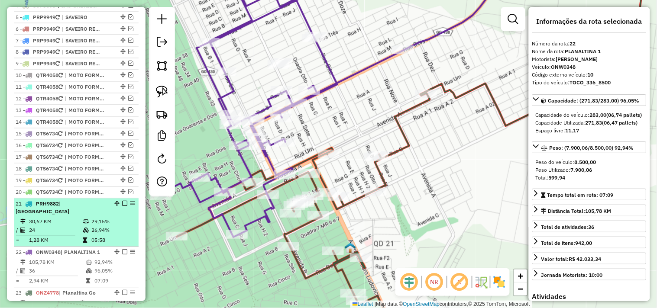
scroll to position [332, 0]
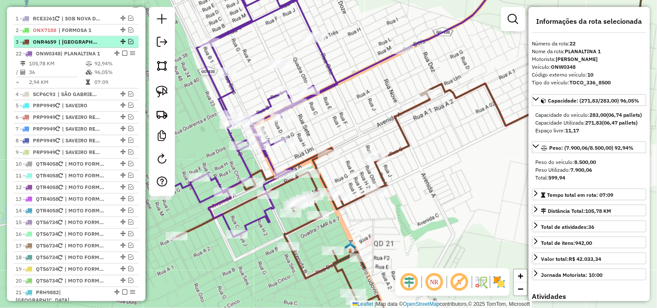
drag, startPoint x: 114, startPoint y: 156, endPoint x: 108, endPoint y: 55, distance: 101.5
click at [122, 56] on em at bounding box center [124, 53] width 5 height 5
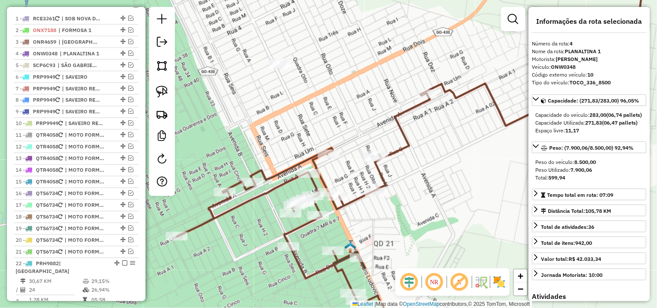
click at [287, 123] on div "Janela de atendimento Grade de atendimento Capacidade Transportadoras Veículos …" at bounding box center [328, 154] width 657 height 308
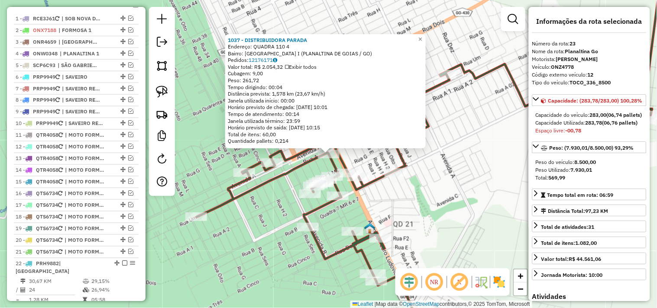
scroll to position [631, 0]
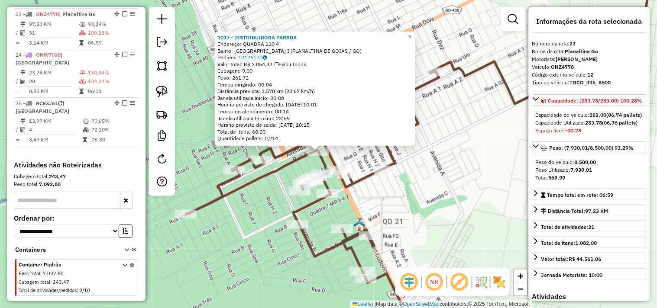
drag, startPoint x: 395, startPoint y: 205, endPoint x: 361, endPoint y: 196, distance: 34.6
click at [361, 196] on div "1037 - DISTRIBUIDORA PARADA Endereço: QUADRA 110 4 Bairro: JARDIM PAQUETA I (PL…" at bounding box center [328, 154] width 657 height 308
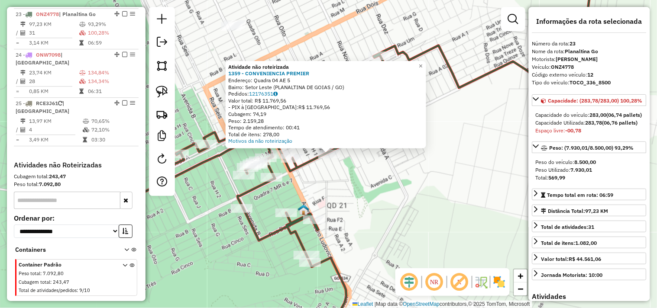
click at [372, 190] on div "Atividade não roteirizada 1359 - CONVENIENCIA PREMIER Endereço: Quadra 04 AE 5 …" at bounding box center [328, 154] width 657 height 308
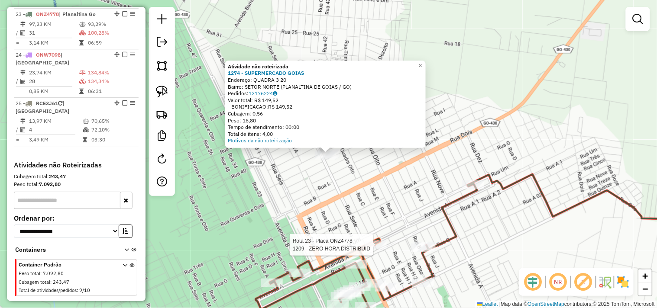
select select "*********"
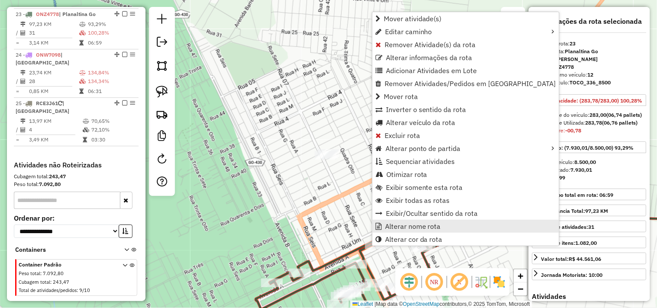
click at [405, 227] on span "Alterar nome rota" at bounding box center [413, 226] width 56 height 7
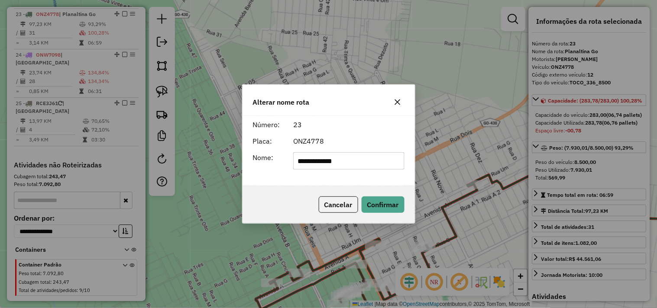
click at [365, 159] on input "**********" at bounding box center [348, 160] width 111 height 17
type input "**********"
click at [378, 208] on button "Confirmar" at bounding box center [383, 205] width 43 height 16
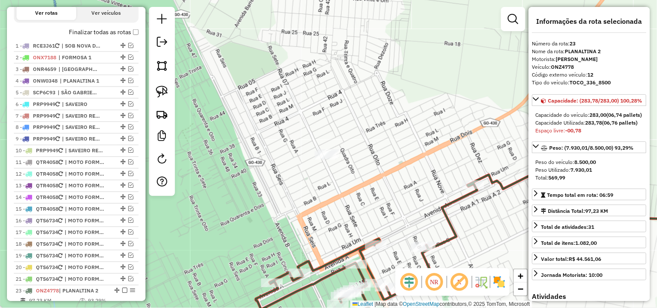
scroll to position [294, 0]
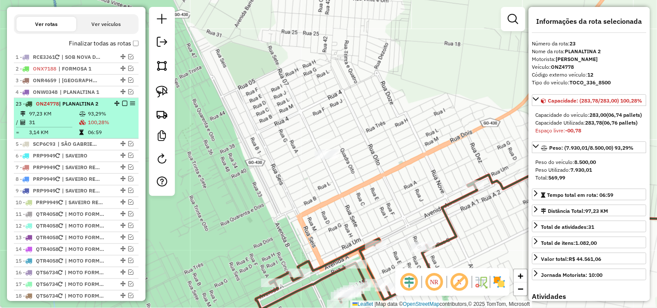
drag, startPoint x: 116, startPoint y: 156, endPoint x: 110, endPoint y: 109, distance: 47.5
click at [122, 106] on em at bounding box center [124, 103] width 5 height 5
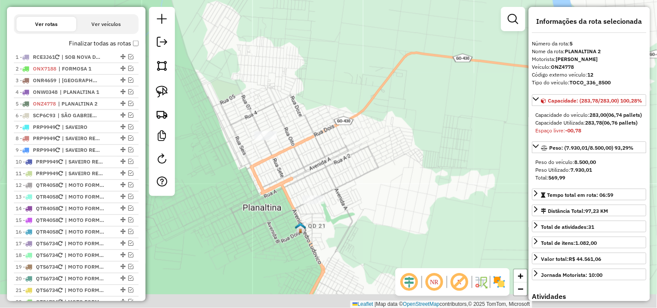
drag, startPoint x: 324, startPoint y: 205, endPoint x: 267, endPoint y: 160, distance: 72.5
click at [270, 161] on div "Janela de atendimento Grade de atendimento Capacidade Transportadoras Veículos …" at bounding box center [328, 154] width 657 height 308
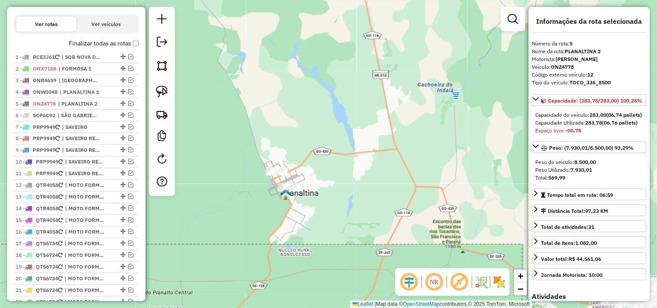
drag, startPoint x: 348, startPoint y: 226, endPoint x: 310, endPoint y: 205, distance: 43.8
click at [319, 210] on div "Janela de atendimento Grade de atendimento Capacidade Transportadoras Veículos …" at bounding box center [328, 154] width 657 height 308
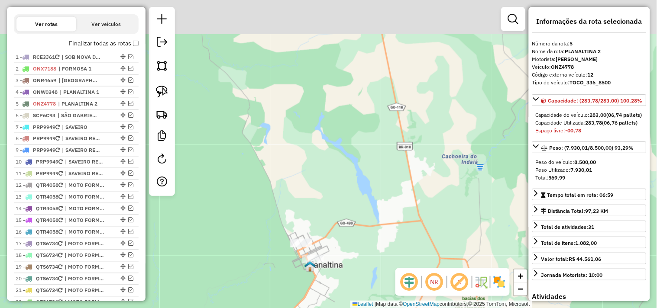
drag, startPoint x: 252, startPoint y: 123, endPoint x: 269, endPoint y: 162, distance: 41.7
click at [269, 162] on div "Janela de atendimento Grade de atendimento Capacidade Transportadoras Veículos …" at bounding box center [328, 154] width 657 height 308
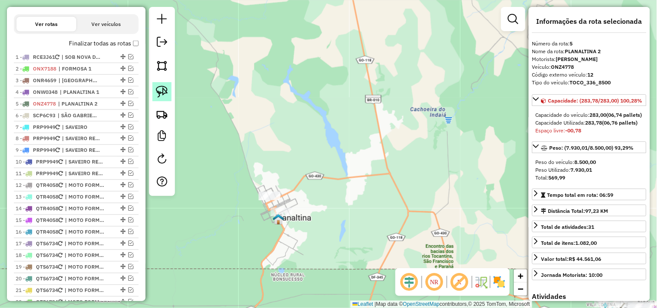
click at [159, 84] on link at bounding box center [161, 91] width 19 height 19
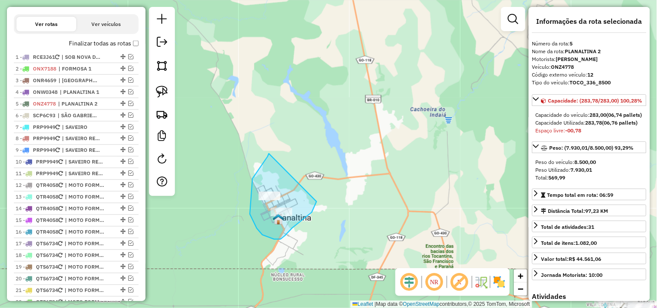
drag, startPoint x: 269, startPoint y: 154, endPoint x: 292, endPoint y: 172, distance: 29.4
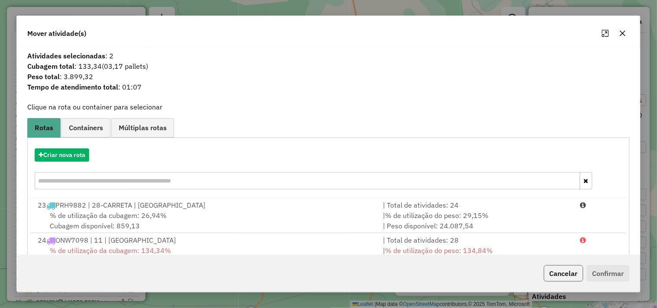
click at [575, 276] on button "Cancelar" at bounding box center [563, 274] width 39 height 16
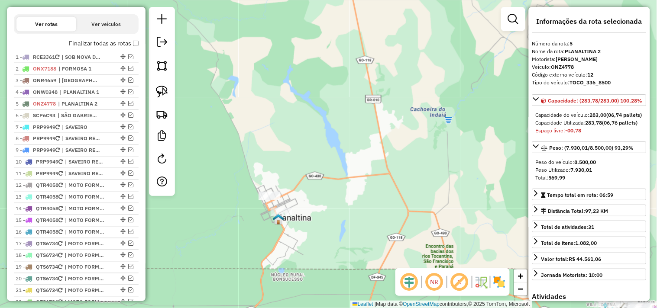
drag, startPoint x: 403, startPoint y: 224, endPoint x: 382, endPoint y: 189, distance: 40.6
click at [382, 190] on div "Janela de atendimento Grade de atendimento Capacidade Transportadoras Veículos …" at bounding box center [328, 154] width 657 height 308
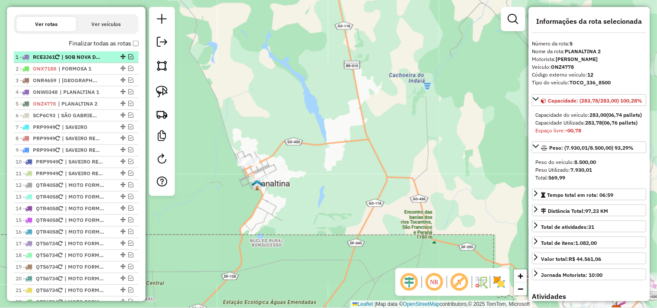
click at [90, 61] on span "| SOB NOVA DIREC - SUP RICK" at bounding box center [82, 57] width 40 height 8
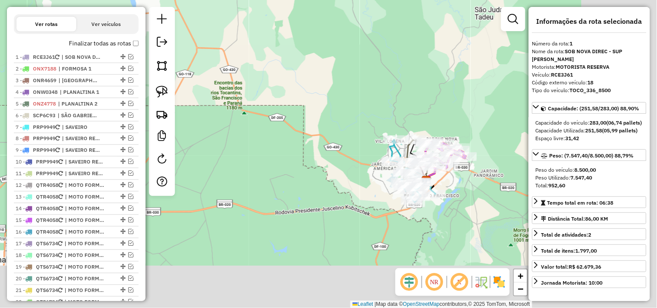
drag, startPoint x: 321, startPoint y: 202, endPoint x: 274, endPoint y: 169, distance: 57.2
click at [227, 143] on div "Janela de atendimento Grade de atendimento Capacidade Transportadoras Veículos …" at bounding box center [328, 154] width 657 height 308
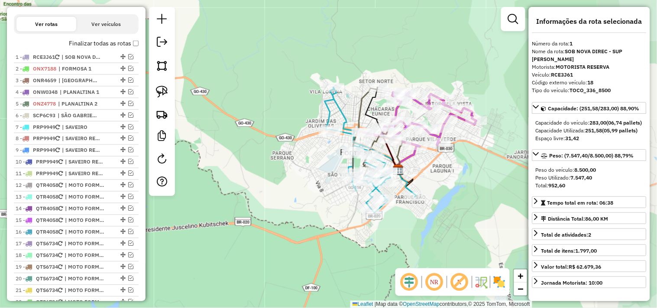
drag, startPoint x: 383, startPoint y: 180, endPoint x: 314, endPoint y: 178, distance: 68.9
click at [314, 178] on div "Janela de atendimento Grade de atendimento Capacidade Transportadoras Veículos …" at bounding box center [328, 154] width 657 height 308
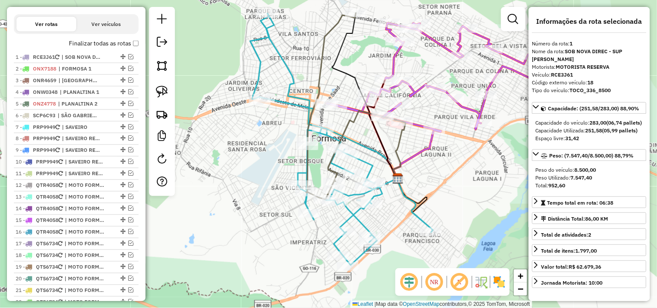
drag, startPoint x: 237, startPoint y: 172, endPoint x: 393, endPoint y: 196, distance: 157.8
click at [392, 193] on div "Janela de atendimento Grade de atendimento Capacidade Transportadoras Veículos …" at bounding box center [328, 154] width 657 height 308
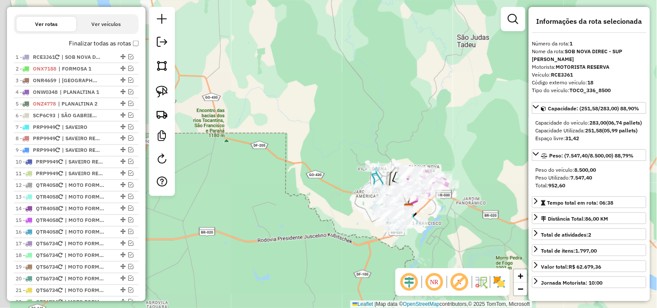
drag, startPoint x: 243, startPoint y: 189, endPoint x: 449, endPoint y: 258, distance: 217.8
click at [444, 256] on div "Janela de atendimento Grade de atendimento Capacidade Transportadoras Veículos …" at bounding box center [328, 154] width 657 height 308
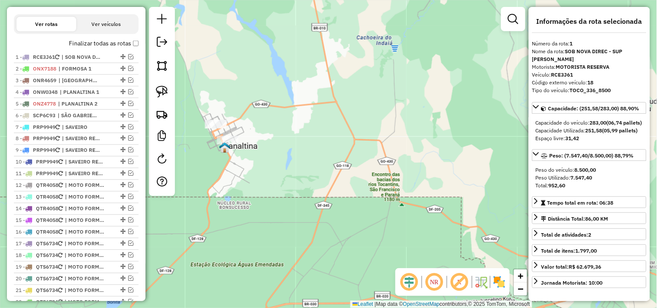
drag, startPoint x: 317, startPoint y: 177, endPoint x: 332, endPoint y: 180, distance: 15.5
click at [350, 187] on div "Janela de atendimento Grade de atendimento Capacidade Transportadoras Veículos …" at bounding box center [328, 154] width 657 height 308
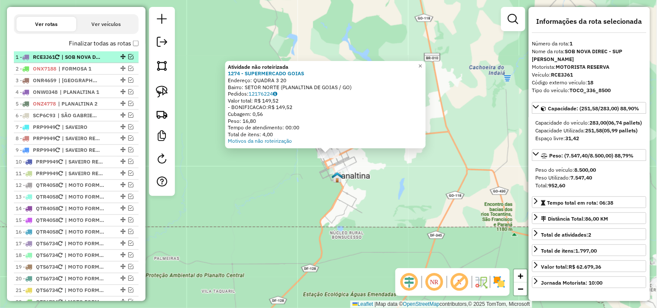
click at [128, 59] on em at bounding box center [130, 56] width 5 height 5
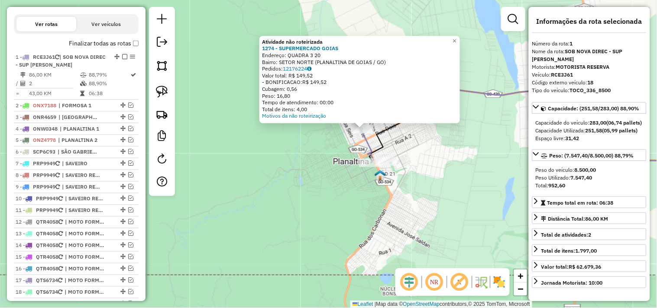
click at [365, 181] on div "Atividade não roteirizada 1274 - SUPERMERCADO GOIAS Endereço: QUADRA 3 20 Bairr…" at bounding box center [328, 154] width 657 height 308
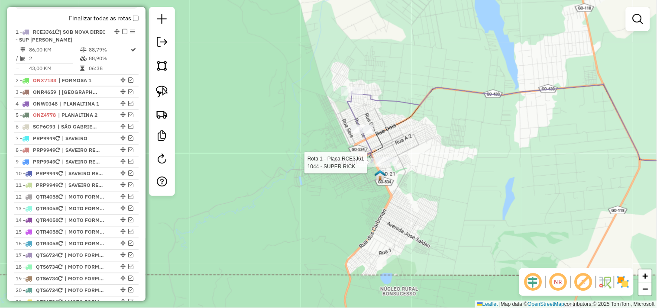
select select "*********"
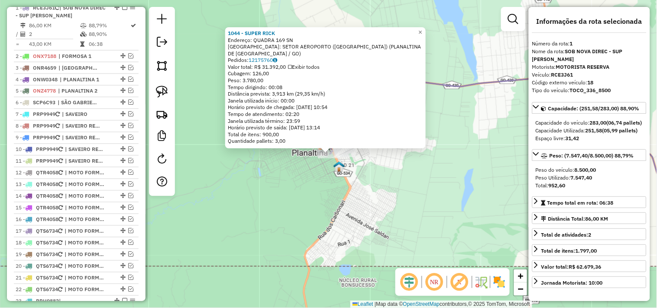
scroll to position [345, 0]
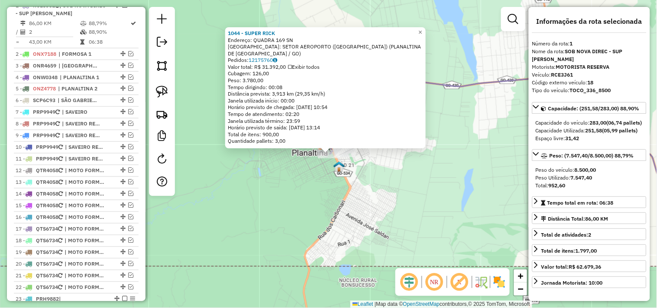
click at [289, 202] on div "1044 - SUPER RICK Endereço: QUADRA 169 SN Bairro: SETOR AEROPORTO (BARROLANDIA)…" at bounding box center [328, 154] width 657 height 308
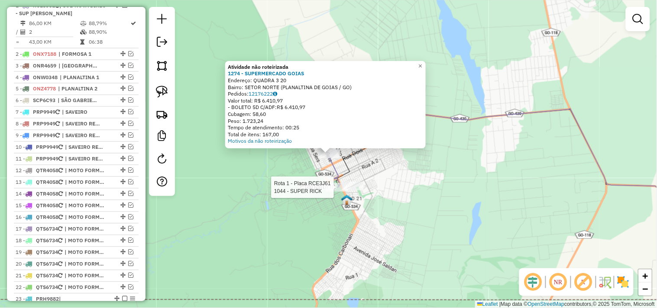
click at [334, 192] on div at bounding box center [337, 187] width 22 height 9
select select "*********"
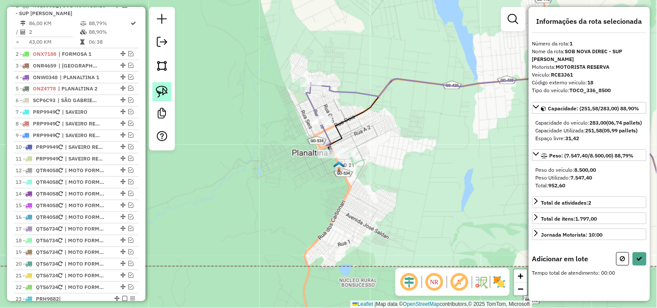
click at [162, 92] on img at bounding box center [162, 92] width 12 height 12
drag, startPoint x: 326, startPoint y: 104, endPoint x: 352, endPoint y: 105, distance: 26.0
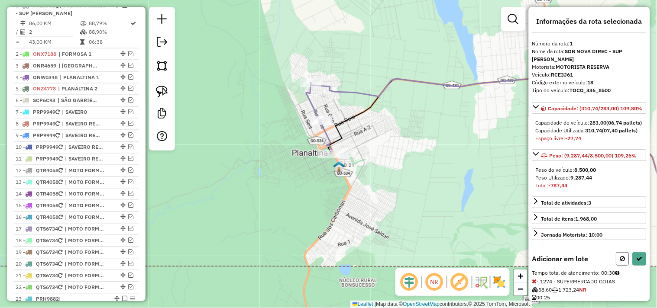
click at [623, 262] on icon at bounding box center [622, 259] width 5 height 6
select select "*********"
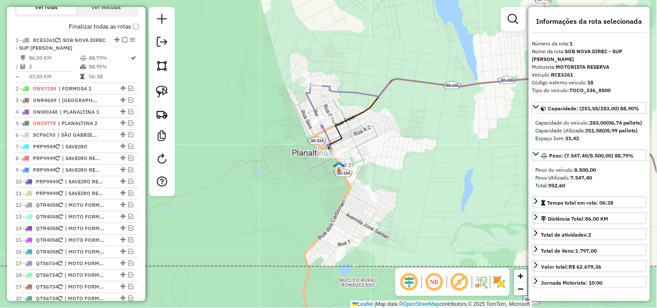
scroll to position [297, 0]
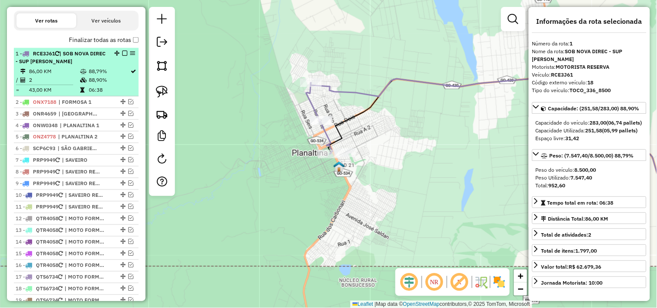
click at [122, 56] on em at bounding box center [124, 53] width 5 height 5
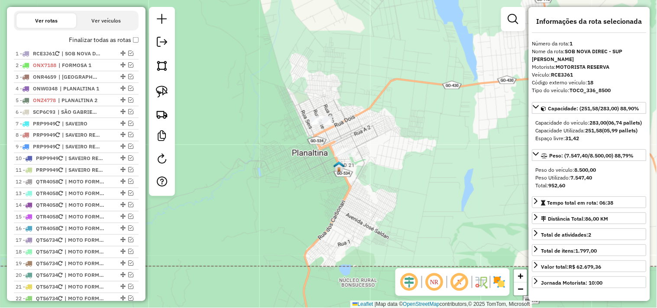
drag, startPoint x: 365, startPoint y: 191, endPoint x: 191, endPoint y: 117, distance: 188.5
click at [193, 118] on div "Janela de atendimento Grade de atendimento Capacidade Transportadoras Veículos …" at bounding box center [328, 154] width 657 height 308
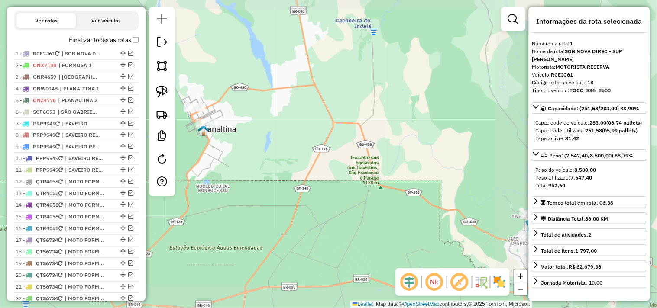
drag, startPoint x: 417, startPoint y: 230, endPoint x: 357, endPoint y: 231, distance: 60.2
click at [306, 198] on div "Janela de atendimento Grade de atendimento Capacidade Transportadoras Veículos …" at bounding box center [328, 154] width 657 height 308
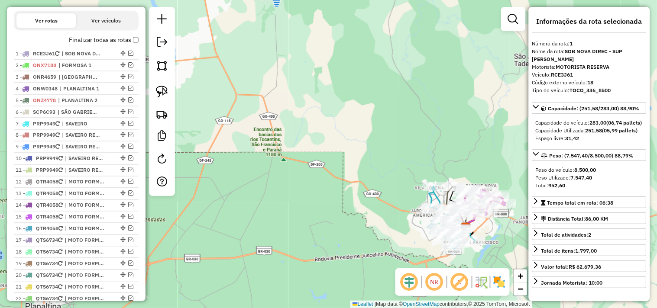
drag, startPoint x: 390, startPoint y: 245, endPoint x: 243, endPoint y: 188, distance: 157.4
click at [261, 195] on div "Janela de atendimento Grade de atendimento Capacidade Transportadoras Veículos …" at bounding box center [328, 154] width 657 height 308
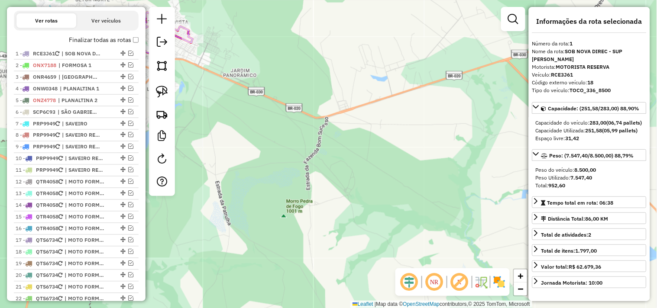
drag, startPoint x: 233, startPoint y: 129, endPoint x: 470, endPoint y: 230, distance: 258.4
click at [469, 228] on div "Janela de atendimento Grade de atendimento Capacidade Transportadoras Veículos …" at bounding box center [328, 154] width 657 height 308
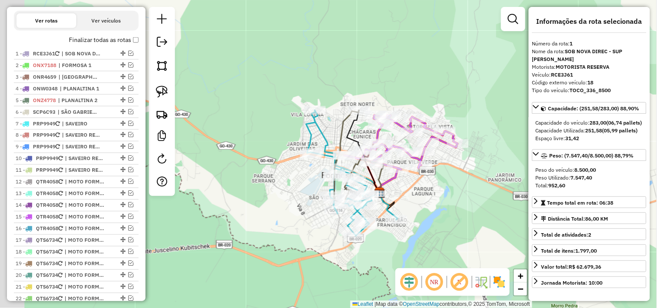
drag, startPoint x: 427, startPoint y: 227, endPoint x: 425, endPoint y: 234, distance: 7.8
click at [436, 233] on div "Janela de atendimento Grade de atendimento Capacidade Transportadoras Veículos …" at bounding box center [328, 154] width 657 height 308
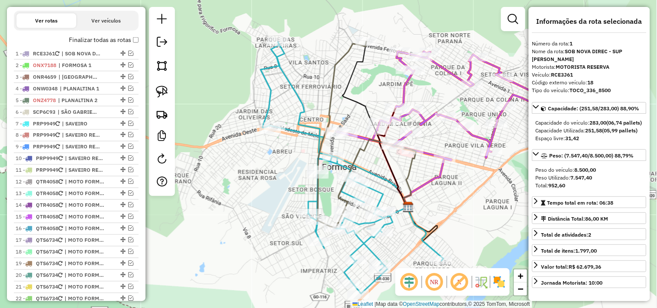
drag, startPoint x: 380, startPoint y: 127, endPoint x: 388, endPoint y: 185, distance: 58.9
click at [387, 185] on icon at bounding box center [352, 168] width 183 height 252
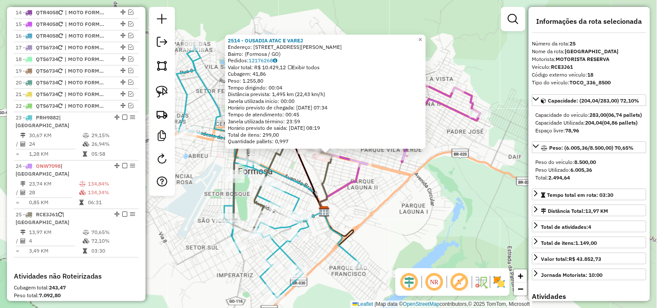
scroll to position [602, 0]
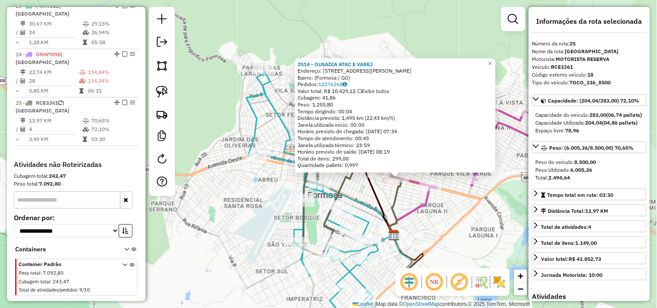
drag, startPoint x: 373, startPoint y: 206, endPoint x: 442, endPoint y: 236, distance: 75.7
click at [443, 234] on div "2514 - OUSADIA ATAC E VAREJ Endereço: Avenida Maestro João Luiz do Espírito San…" at bounding box center [328, 154] width 657 height 308
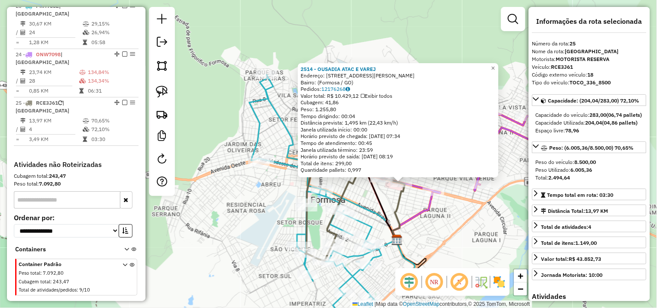
click at [413, 231] on div "2514 - OUSADIA ATAC E VAREJ Endereço: Avenida Maestro João Luiz do Espírito San…" at bounding box center [328, 154] width 657 height 308
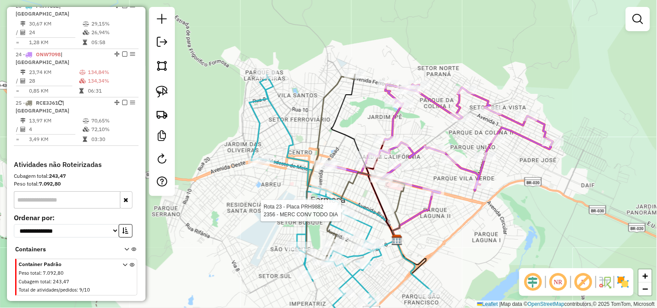
select select "*********"
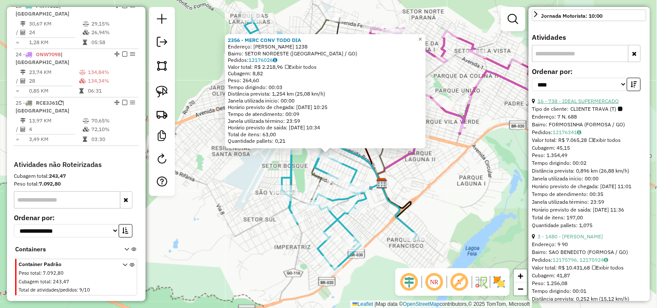
scroll to position [289, 0]
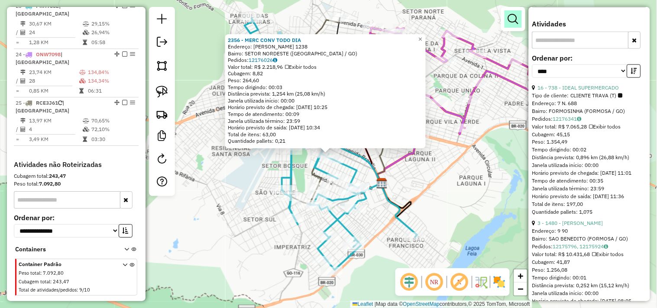
click at [511, 17] on em at bounding box center [513, 19] width 10 height 10
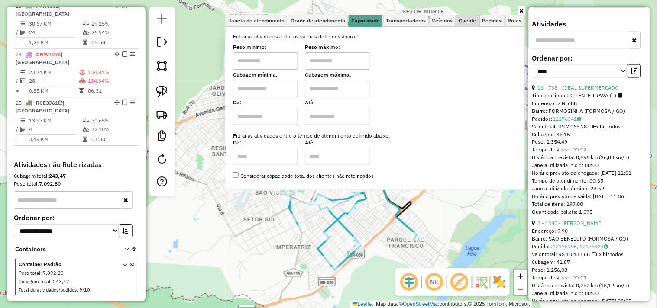
click at [463, 21] on span "Cliente" at bounding box center [467, 20] width 17 height 5
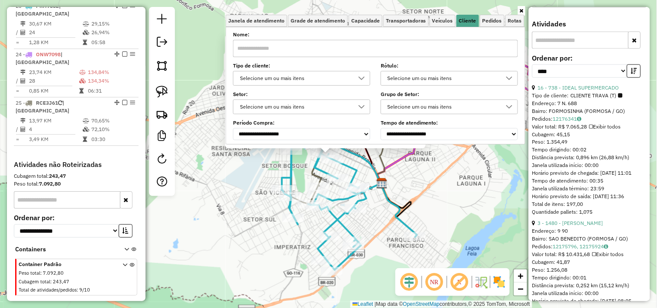
click at [298, 78] on div "Selecione um ou mais itens" at bounding box center [295, 78] width 117 height 14
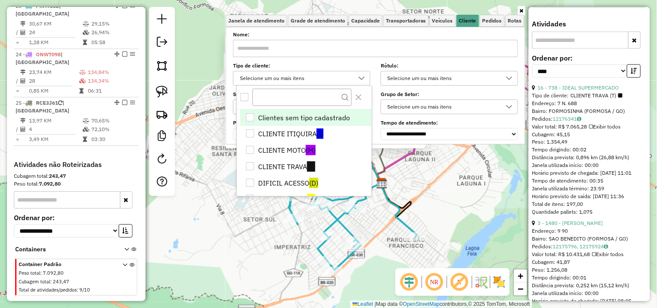
scroll to position [5, 29]
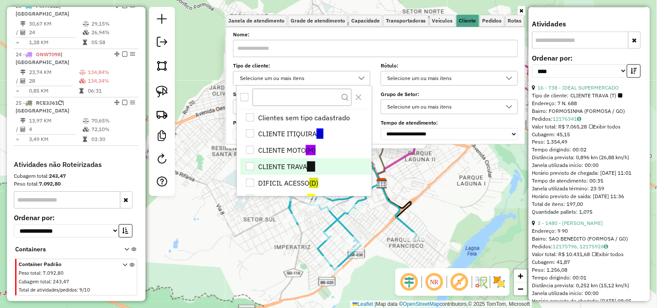
click at [280, 163] on li "CLIENTE TRAVA (T)" at bounding box center [305, 167] width 131 height 16
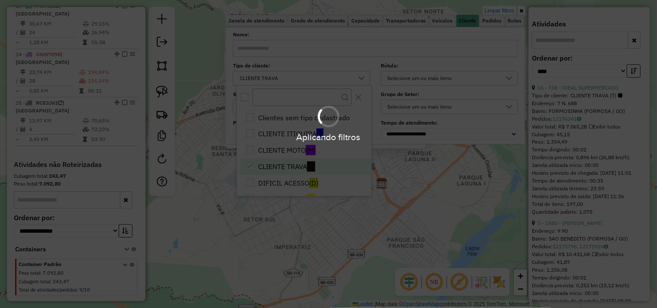
click at [440, 174] on div "Aplicando filtros" at bounding box center [328, 154] width 657 height 308
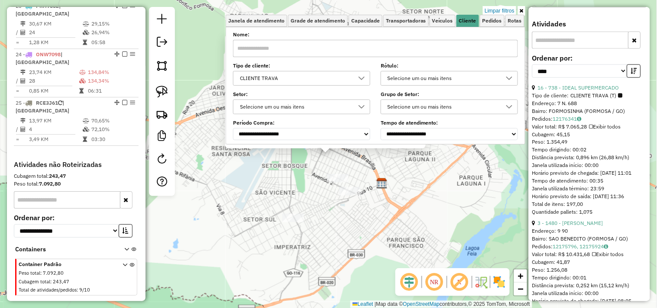
click at [440, 174] on div "2356 - MERC CONV TODO DIA Endereço: VALERIANO DE CASTRO 1238 Bairro: SETOR NORD…" at bounding box center [328, 154] width 657 height 308
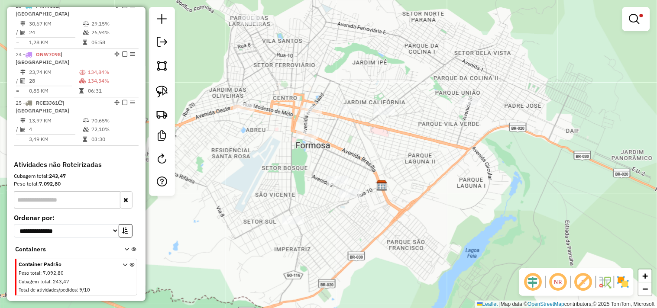
drag, startPoint x: 442, startPoint y: 177, endPoint x: 424, endPoint y: 178, distance: 18.7
click at [424, 178] on div "Limpar filtros Janela de atendimento Grade de atendimento Capacidade Transporta…" at bounding box center [328, 154] width 657 height 308
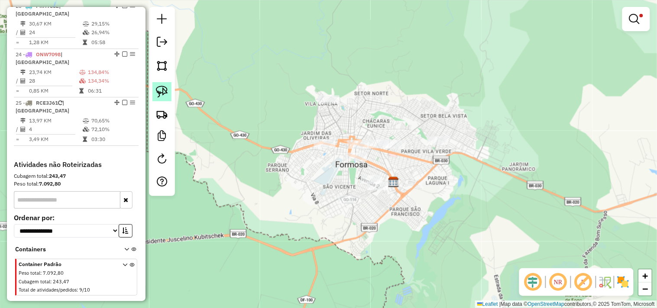
click at [163, 90] on img at bounding box center [162, 92] width 12 height 12
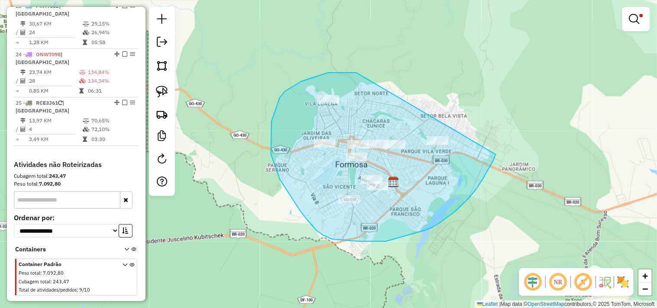
drag, startPoint x: 302, startPoint y: 81, endPoint x: 470, endPoint y: 82, distance: 169.0
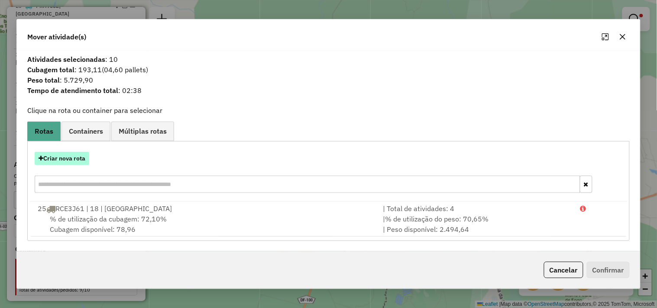
click at [76, 156] on button "Criar nova rota" at bounding box center [62, 158] width 55 height 13
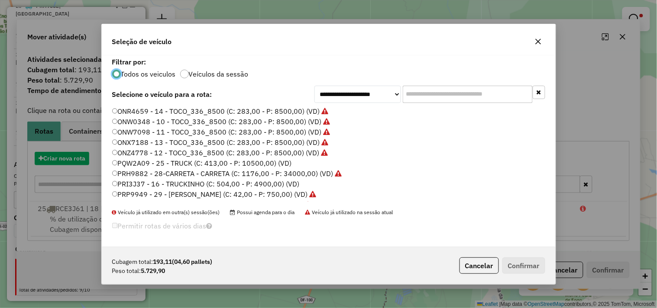
scroll to position [5, 2]
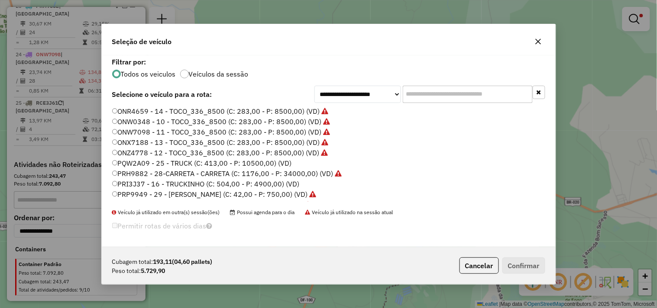
click at [237, 162] on label "PQW2A09 - 25 - TRUCK (C: 413,00 - P: 10500,00) (VD)" at bounding box center [202, 163] width 180 height 10
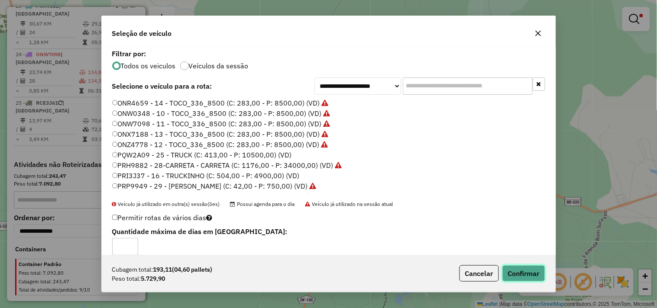
click at [518, 274] on button "Confirmar" at bounding box center [524, 274] width 43 height 16
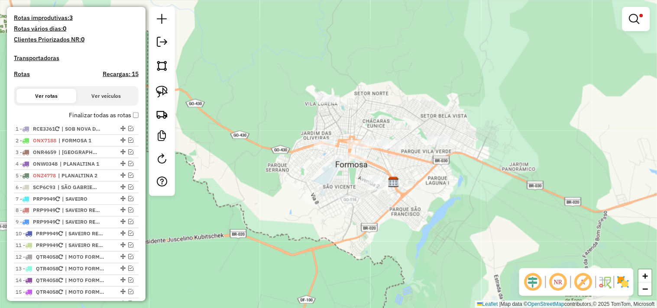
scroll to position [174, 0]
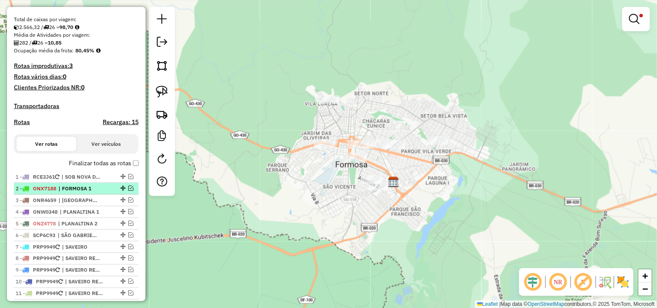
click at [128, 191] on em at bounding box center [130, 188] width 5 height 5
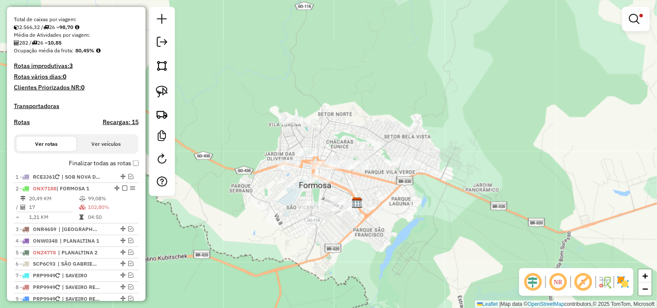
drag, startPoint x: 318, startPoint y: 180, endPoint x: 280, endPoint y: 201, distance: 43.6
click at [280, 201] on div "Limpar filtros Janela de atendimento Grade de atendimento Capacidade Transporta…" at bounding box center [328, 154] width 657 height 308
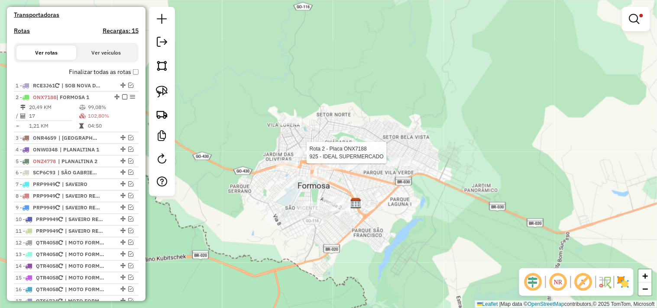
select select "*********"
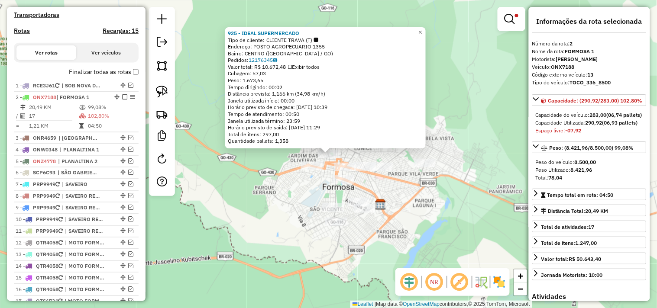
scroll to position [357, 0]
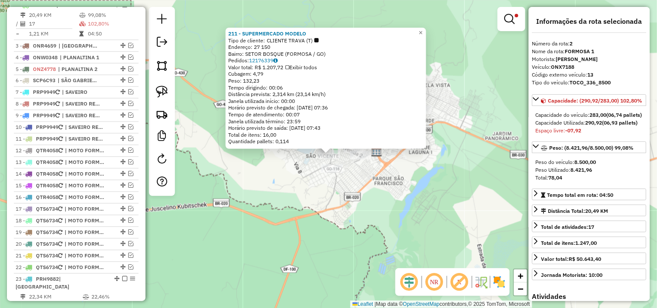
click at [296, 198] on div "211 - SUPERMERCADO MODELO Tipo de cliente: CLIENTE TRAVA (T) Endereço: 27 150 B…" at bounding box center [328, 154] width 657 height 308
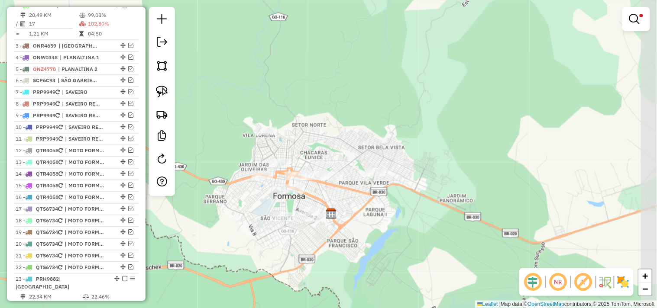
drag, startPoint x: 300, startPoint y: 162, endPoint x: 250, endPoint y: 229, distance: 83.6
click at [251, 228] on div "Limpar filtros Janela de atendimento Grade de atendimento Capacidade Transporta…" at bounding box center [328, 154] width 657 height 308
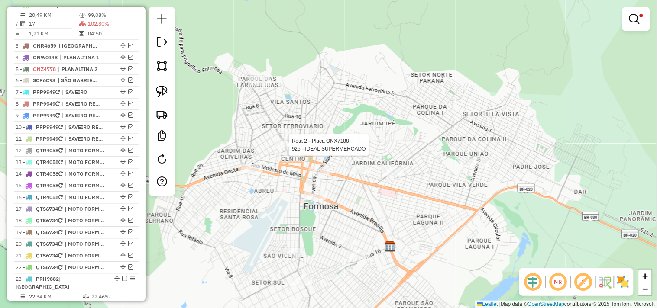
select select "*********"
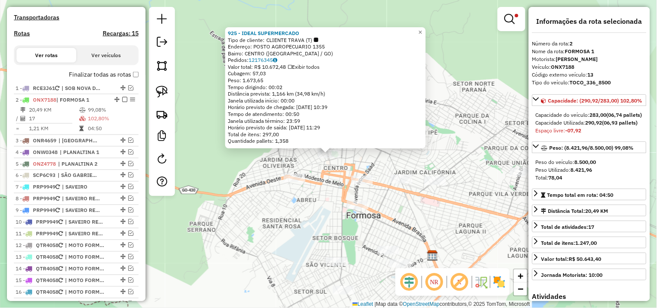
scroll to position [261, 0]
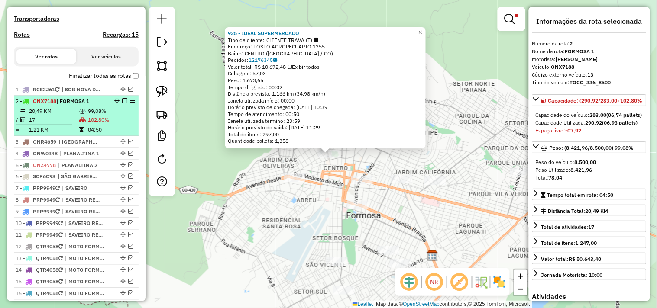
click at [122, 104] on em at bounding box center [124, 100] width 5 height 5
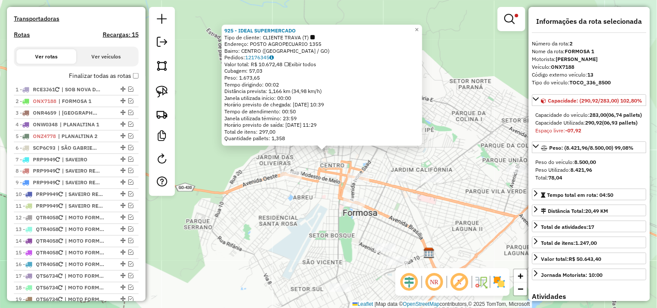
drag, startPoint x: 232, startPoint y: 187, endPoint x: 192, endPoint y: 173, distance: 42.2
click at [192, 173] on div "925 - IDEAL SUPERMERCADO Tipo de cliente: CLIENTE TRAVA (T) Endereço: POSTO AGR…" at bounding box center [328, 154] width 657 height 308
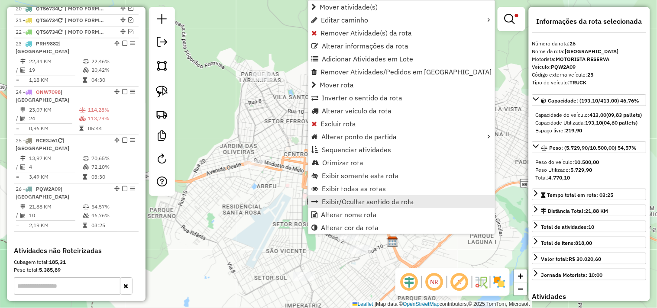
scroll to position [642, 0]
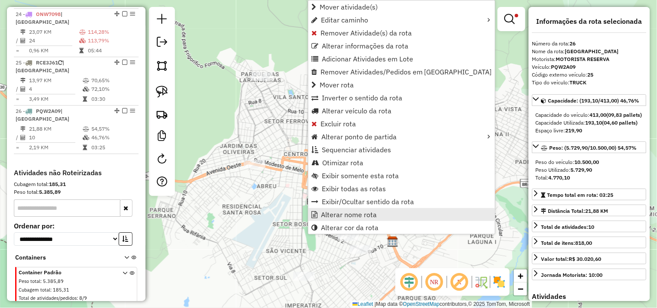
click at [339, 216] on span "Alterar nome rota" at bounding box center [349, 214] width 56 height 7
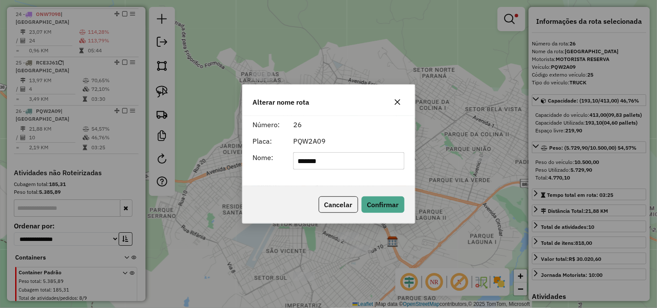
click at [341, 165] on input "*******" at bounding box center [348, 160] width 111 height 17
type input "*****"
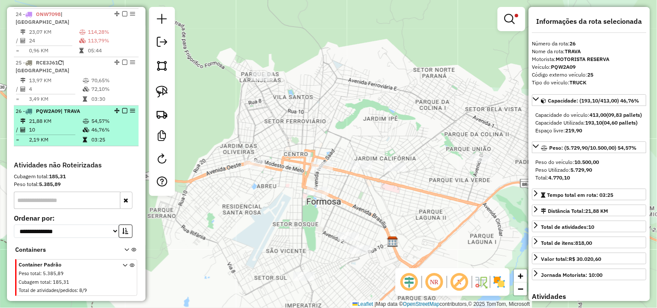
click at [122, 108] on em at bounding box center [124, 110] width 5 height 5
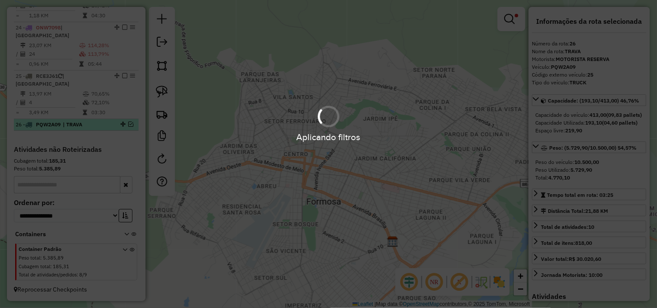
scroll to position [613, 0]
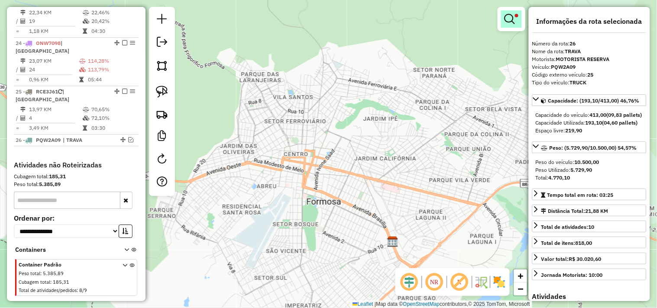
click at [513, 20] on em at bounding box center [510, 19] width 10 height 10
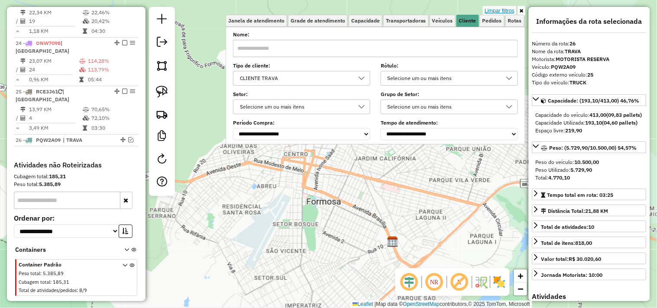
click at [500, 11] on link "Limpar filtros" at bounding box center [499, 11] width 33 height 10
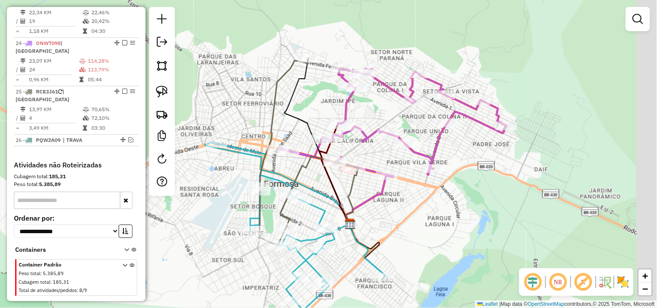
drag, startPoint x: 458, startPoint y: 246, endPoint x: 383, endPoint y: 198, distance: 88.4
click at [413, 227] on div "Janela de atendimento Grade de atendimento Capacidade Transportadoras Veículos …" at bounding box center [328, 154] width 657 height 308
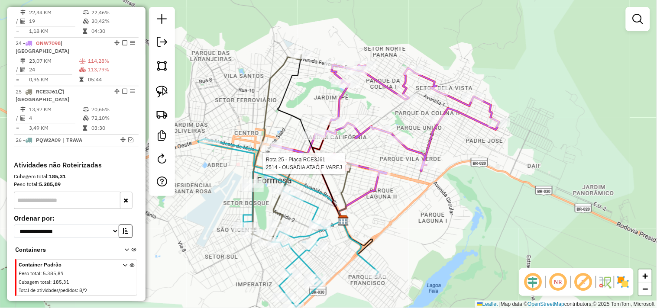
select select "*********"
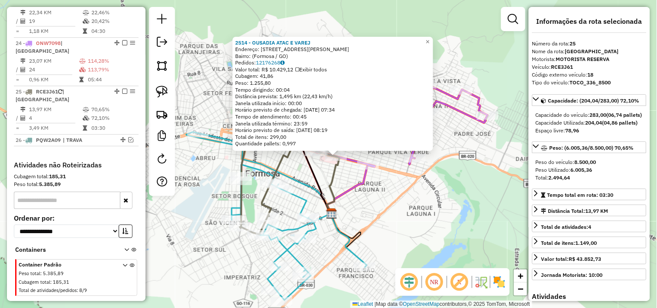
drag, startPoint x: 417, startPoint y: 213, endPoint x: 435, endPoint y: 221, distance: 19.4
click at [435, 220] on div "2514 - OUSADIA ATAC E VAREJ Endereço: Avenida Maestro João Luiz do Espírito San…" at bounding box center [328, 154] width 657 height 308
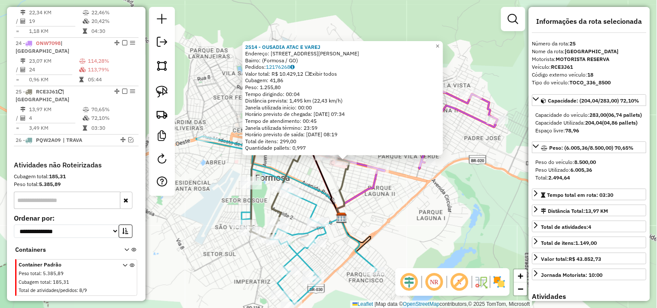
click at [390, 204] on div "2514 - OUSADIA ATAC E VAREJ Endereço: Avenida Maestro João Luiz do Espírito San…" at bounding box center [328, 154] width 657 height 308
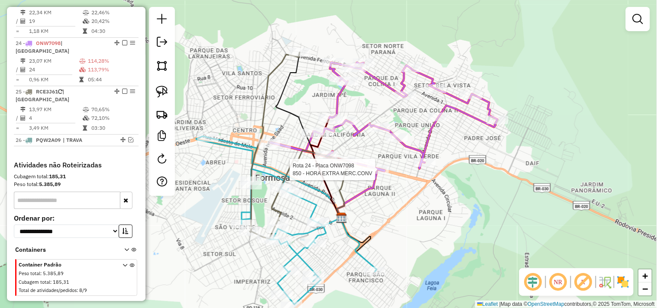
select select "*********"
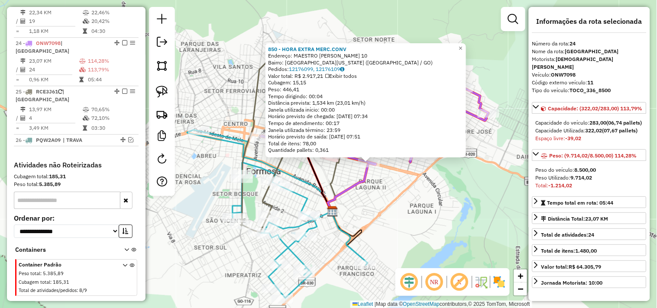
drag, startPoint x: 399, startPoint y: 213, endPoint x: 432, endPoint y: 221, distance: 34.0
click at [432, 221] on div "850 - HORA EXTRA MERC.CONV Endereço: MAESTRO JOAO LUIZ DO ESPIRITO 10 Bairro: J…" at bounding box center [328, 154] width 657 height 308
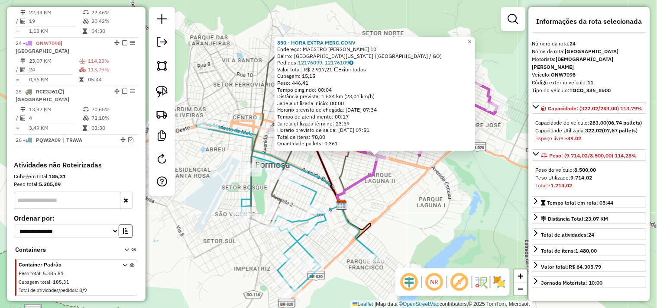
drag, startPoint x: 391, startPoint y: 222, endPoint x: 406, endPoint y: 198, distance: 27.9
click at [406, 198] on div "850 - HORA EXTRA MERC.CONV Endereço: MAESTRO JOAO LUIZ DO ESPIRITO 10 Bairro: J…" at bounding box center [328, 154] width 657 height 308
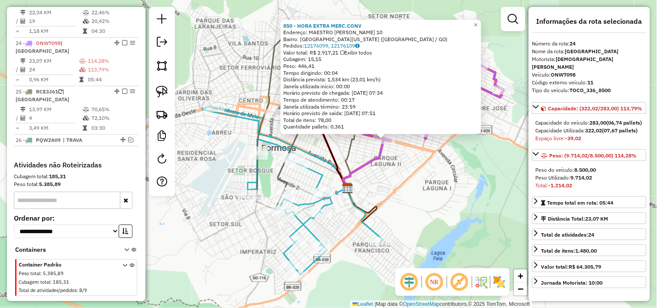
click at [408, 198] on div "850 - HORA EXTRA MERC.CONV Endereço: MAESTRO JOAO LUIZ DO ESPIRITO 10 Bairro: J…" at bounding box center [328, 154] width 657 height 308
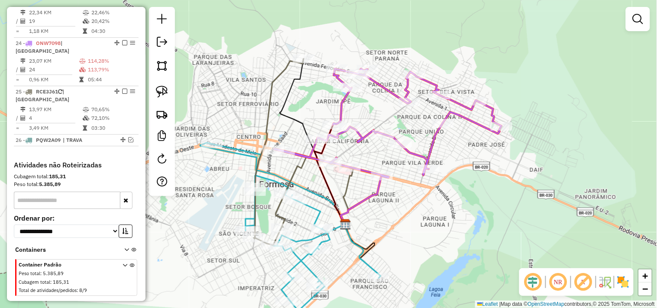
drag, startPoint x: 409, startPoint y: 187, endPoint x: 409, endPoint y: 232, distance: 45.1
click at [409, 232] on div "Janela de atendimento Grade de atendimento Capacidade Transportadoras Veículos …" at bounding box center [328, 154] width 657 height 308
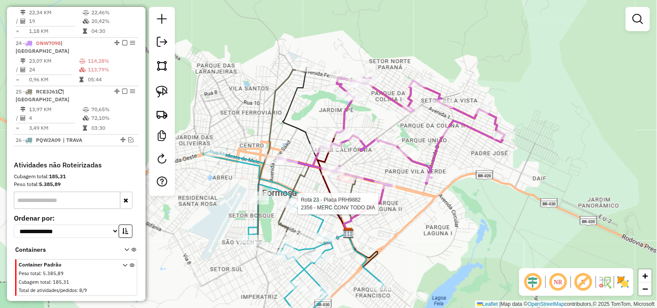
select select "*********"
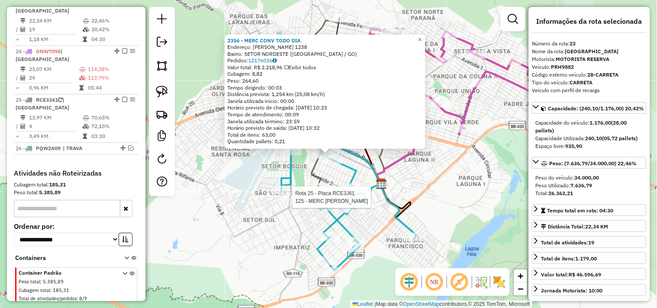
scroll to position [604, 0]
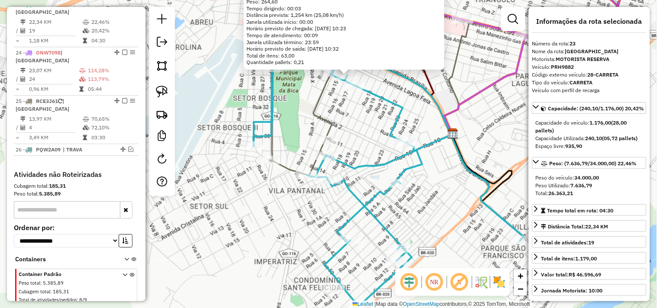
click at [346, 220] on icon at bounding box center [342, 138] width 361 height 337
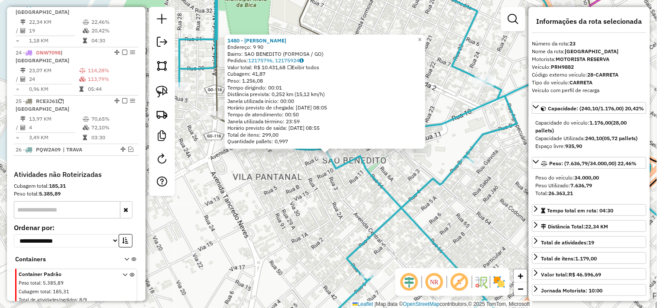
click at [309, 211] on div "1480 - CONVENIENCIA AQUINO Endereço: 9 90 Bairro: SAO BENEDITO (FORMOSA / GO) P…" at bounding box center [328, 154] width 657 height 308
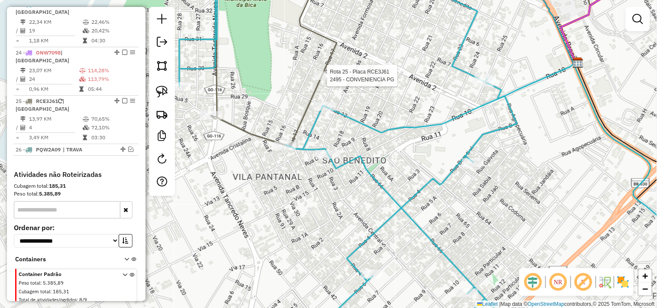
scroll to position [613, 0]
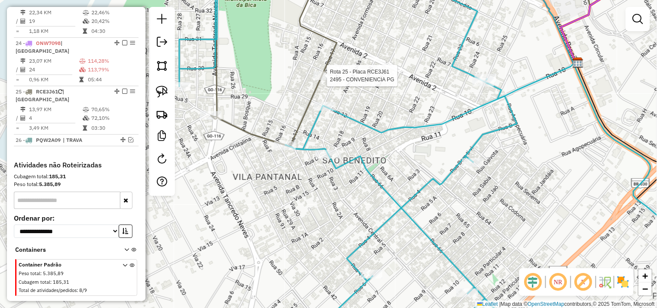
select select "*********"
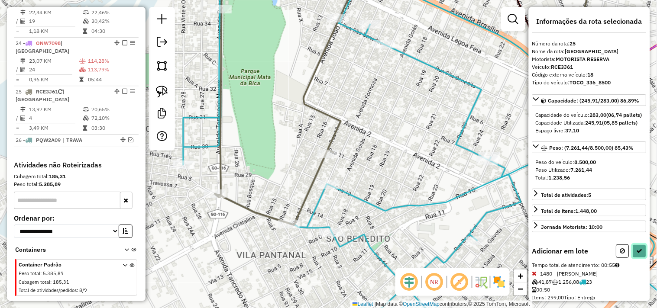
click at [642, 258] on button at bounding box center [640, 251] width 14 height 13
select select "*********"
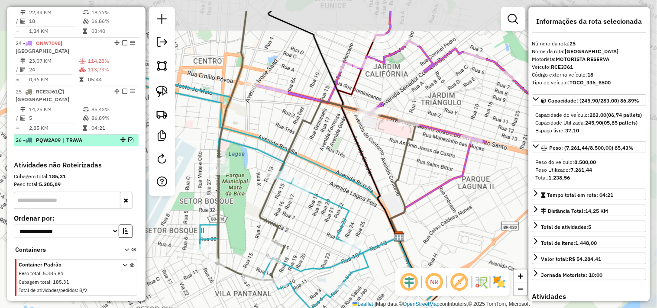
drag, startPoint x: 199, startPoint y: 83, endPoint x: 96, endPoint y: 123, distance: 110.5
click at [96, 123] on hb-router-mapa "Informações da Sessão 978489 - 13/08/2025 Criação: 12/08/2025 17:43 Depósito: F…" at bounding box center [328, 154] width 657 height 308
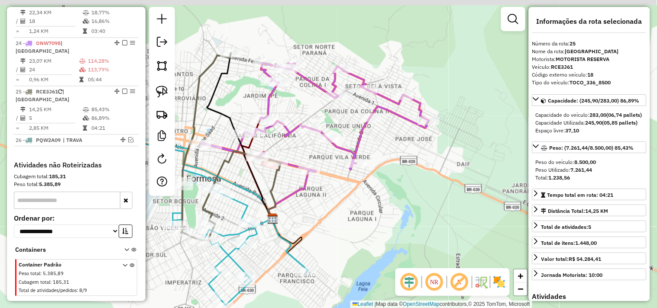
drag, startPoint x: 334, startPoint y: 152, endPoint x: 292, endPoint y: 181, distance: 51.0
click at [269, 190] on icon at bounding box center [274, 191] width 13 height 58
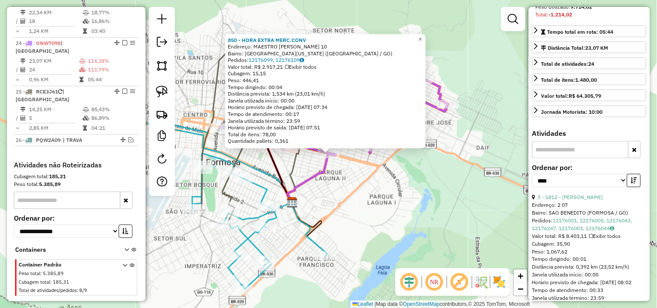
scroll to position [192, 0]
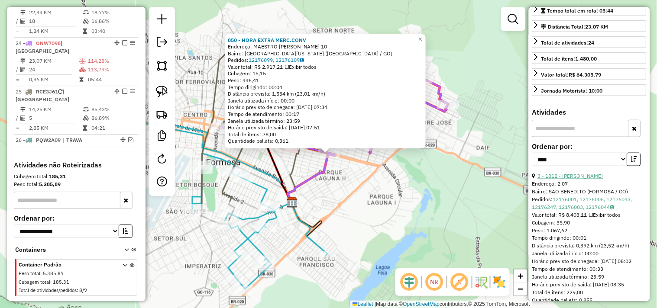
click at [581, 179] on link "3 - 1812 - CONV SHALUNA" at bounding box center [570, 176] width 65 height 6
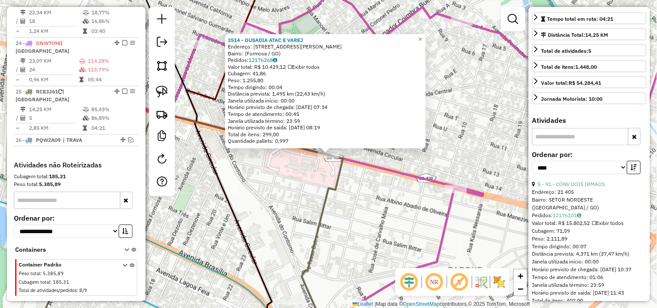
scroll to position [0, 0]
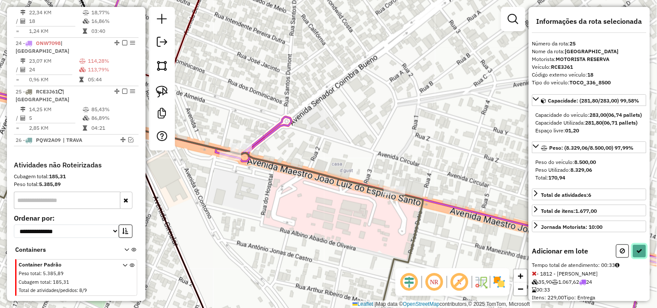
click at [635, 258] on button at bounding box center [640, 251] width 14 height 13
select select "*********"
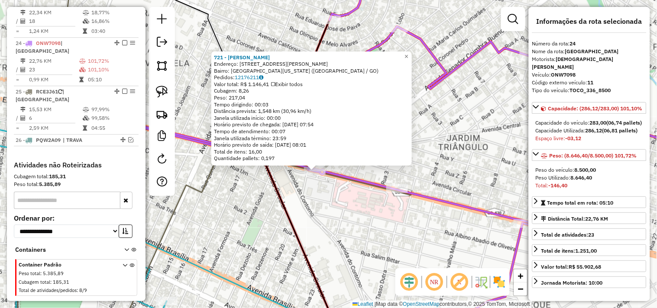
click at [347, 214] on div "721 - GERA LANCHES Endereço: AV MAESTRO JOaO LUIZ 350 Bairro: JARDIM CALIFORNIA…" at bounding box center [328, 154] width 657 height 308
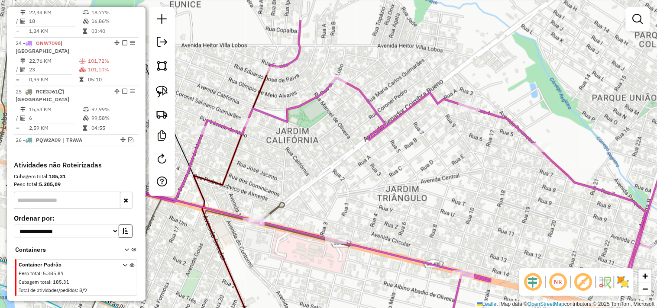
drag, startPoint x: 419, startPoint y: 107, endPoint x: 338, endPoint y: 180, distance: 108.6
click at [339, 178] on div "Janela de atendimento Grade de atendimento Capacidade Transportadoras Veículos …" at bounding box center [328, 154] width 657 height 308
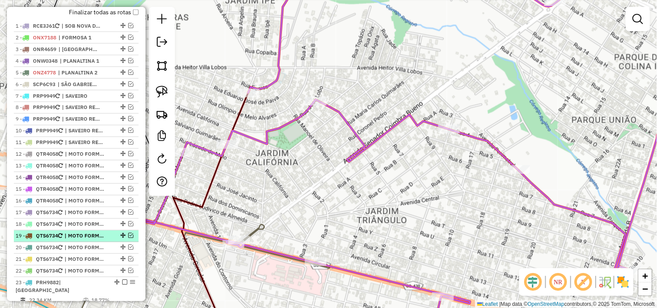
scroll to position [276, 0]
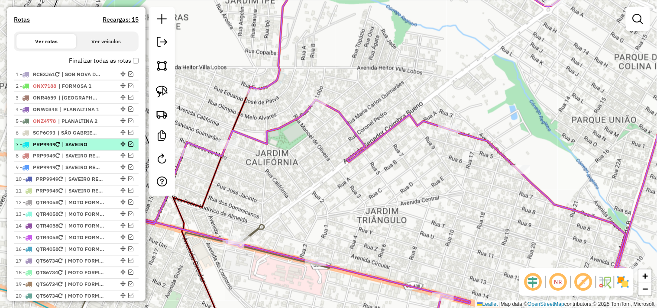
click at [79, 149] on span "| SAVEIRO" at bounding box center [82, 145] width 40 height 8
select select "*********"
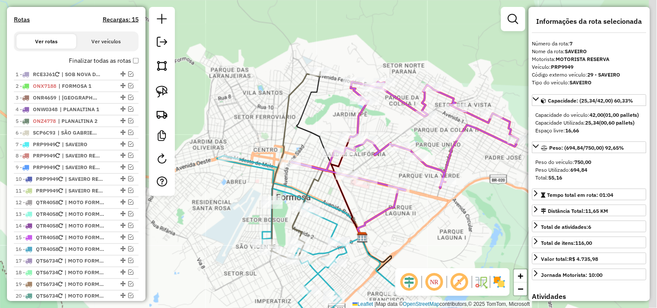
drag, startPoint x: 310, startPoint y: 117, endPoint x: 246, endPoint y: 121, distance: 63.8
click at [248, 120] on div "Janela de atendimento Grade de atendimento Capacidade Transportadoras Veículos …" at bounding box center [328, 154] width 657 height 308
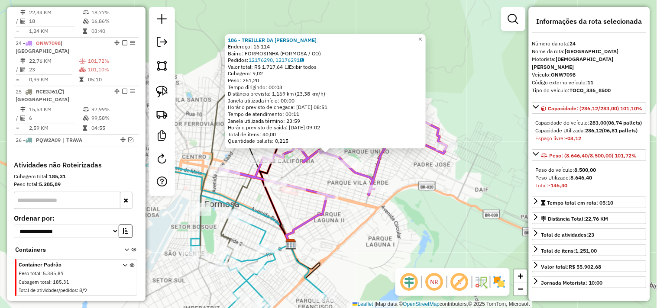
scroll to position [144, 0]
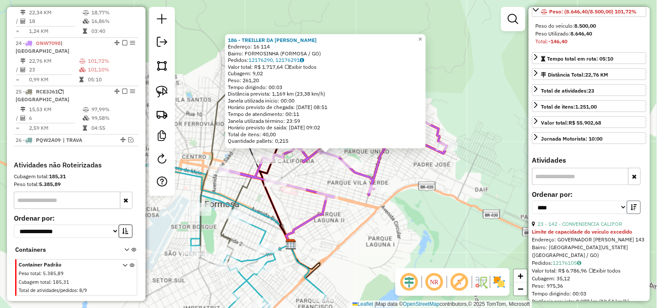
click at [633, 211] on icon "button" at bounding box center [634, 207] width 6 height 6
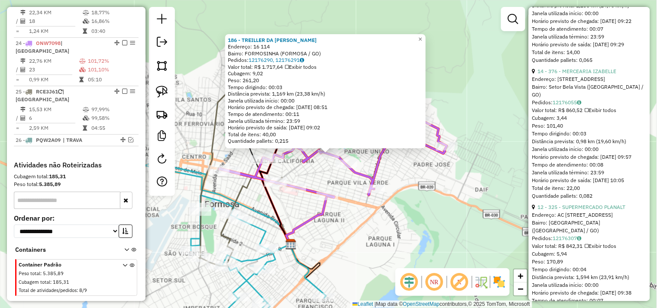
scroll to position [481, 0]
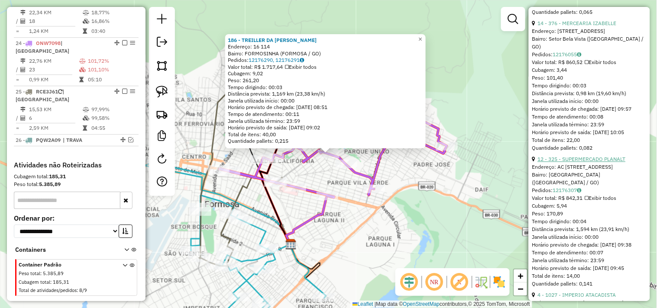
click at [599, 162] on link "12 - 325 - SUPERMERCADO PLANALT" at bounding box center [582, 159] width 88 height 6
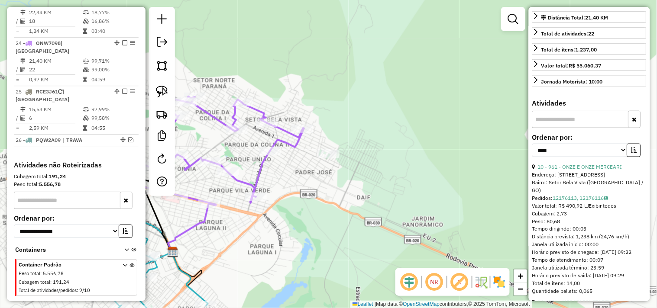
scroll to position [57, 0]
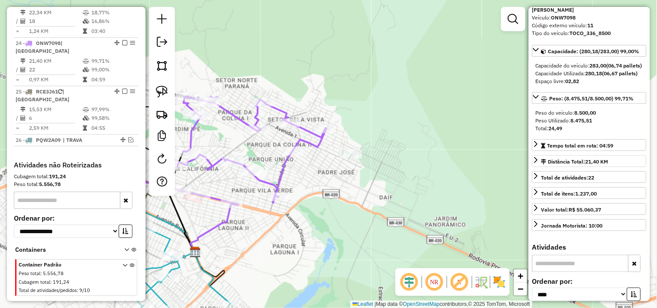
drag, startPoint x: 498, startPoint y: 173, endPoint x: 546, endPoint y: 173, distance: 48.1
click at [546, 173] on hb-router-mapa "Informações da Sessão 978489 - 13/08/2025 Criação: 12/08/2025 17:43 Depósito: F…" at bounding box center [328, 154] width 657 height 308
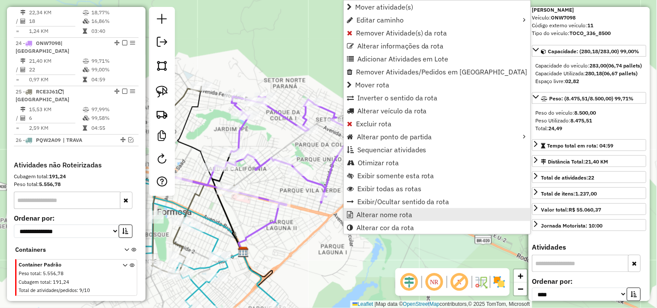
click at [373, 214] on span "Alterar nome rota" at bounding box center [385, 214] width 56 height 7
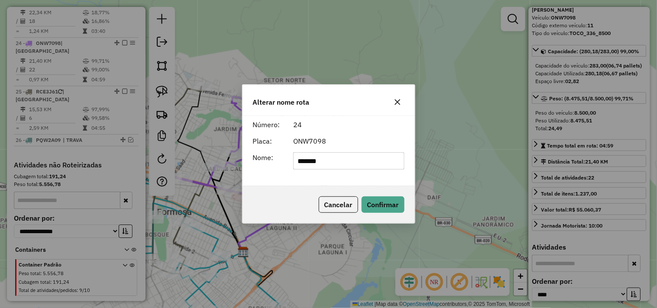
click at [374, 159] on input "*******" at bounding box center [348, 160] width 111 height 17
type input "*********"
click at [377, 197] on button "Confirmar" at bounding box center [383, 205] width 43 height 16
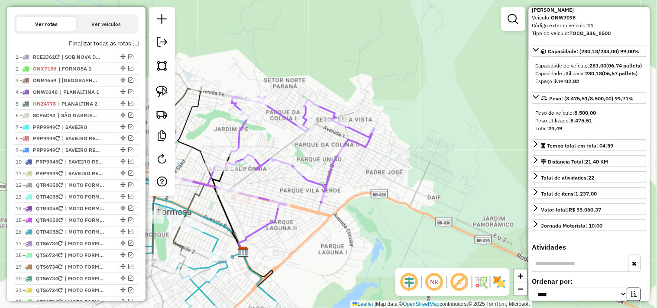
scroll to position [276, 0]
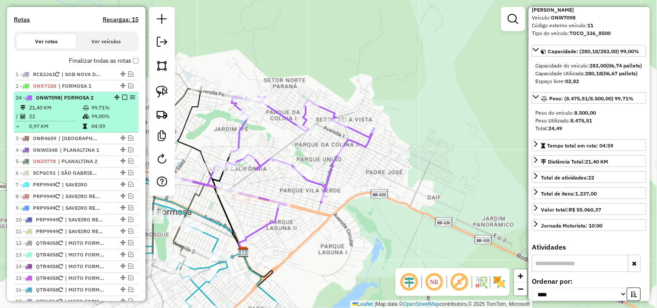
drag, startPoint x: 115, startPoint y: 185, endPoint x: 114, endPoint y: 101, distance: 84.5
click at [122, 100] on em at bounding box center [124, 97] width 5 height 5
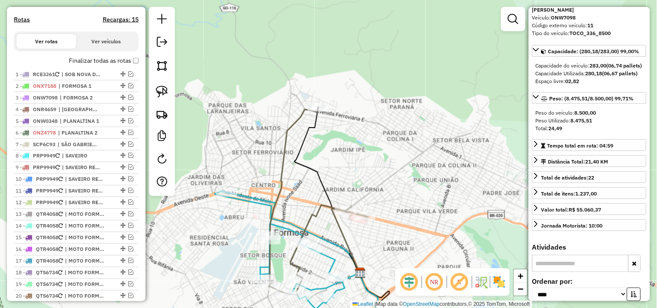
drag, startPoint x: 332, startPoint y: 176, endPoint x: 500, endPoint y: 213, distance: 171.7
click at [483, 209] on div "Janela de atendimento Grade de atendimento Capacidade Transportadoras Veículos …" at bounding box center [328, 154] width 657 height 308
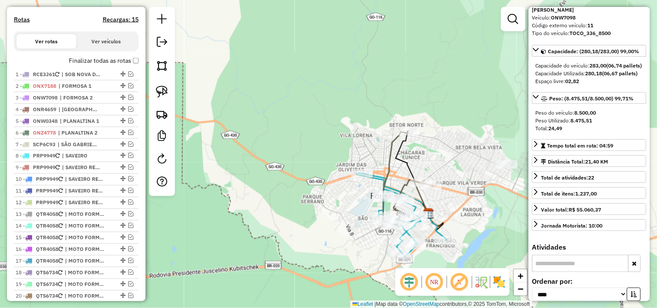
drag, startPoint x: 450, startPoint y: 197, endPoint x: 429, endPoint y: 145, distance: 55.6
click at [431, 150] on div "Janela de atendimento Grade de atendimento Capacidade Transportadoras Veículos …" at bounding box center [328, 154] width 657 height 308
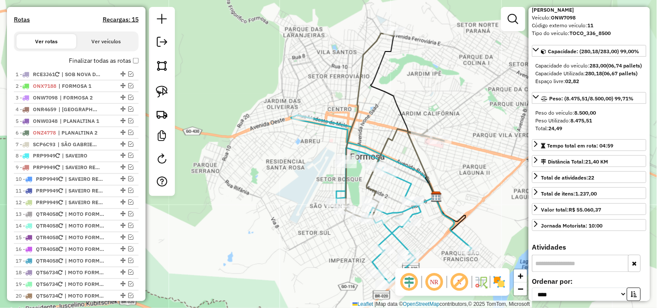
drag, startPoint x: 434, startPoint y: 182, endPoint x: 426, endPoint y: 146, distance: 36.4
click at [428, 146] on div "Janela de atendimento Grade de atendimento Capacidade Transportadoras Veículos …" at bounding box center [328, 154] width 657 height 308
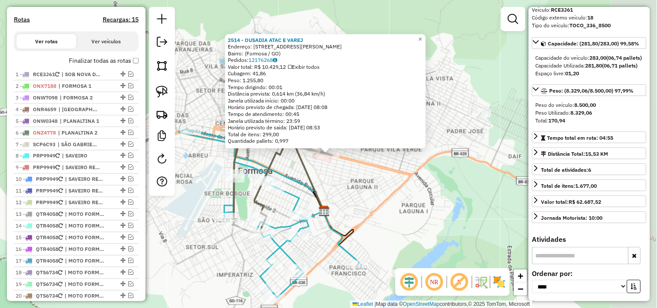
scroll to position [585, 0]
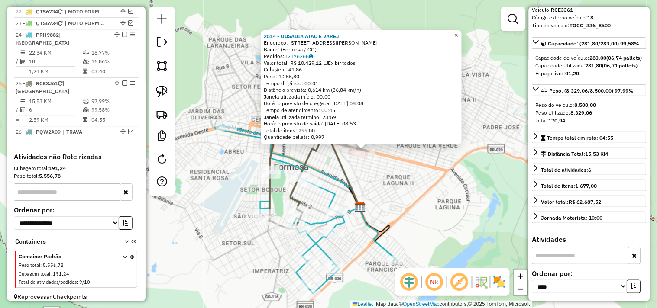
drag, startPoint x: 430, startPoint y: 182, endPoint x: 446, endPoint y: 187, distance: 17.1
click at [445, 185] on div "2514 - OUSADIA ATAC E VAREJ Endereço: Avenida Maestro João Luiz do Espírito San…" at bounding box center [328, 154] width 657 height 308
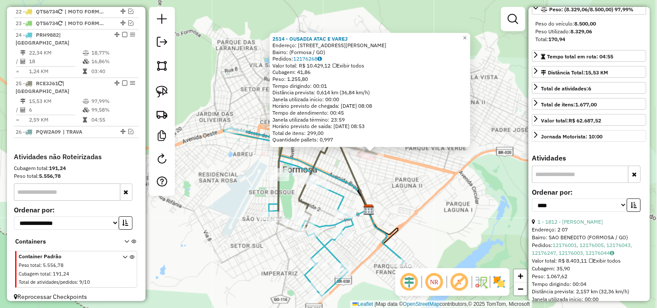
scroll to position [153, 0]
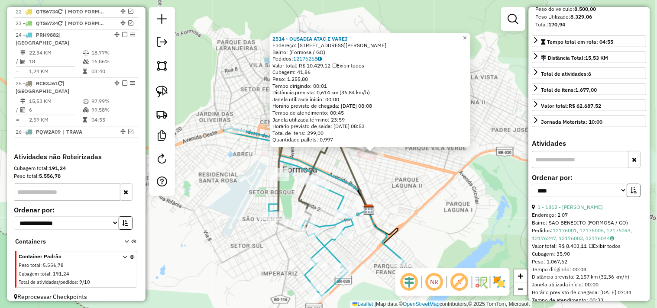
click at [631, 194] on icon "button" at bounding box center [634, 191] width 6 height 6
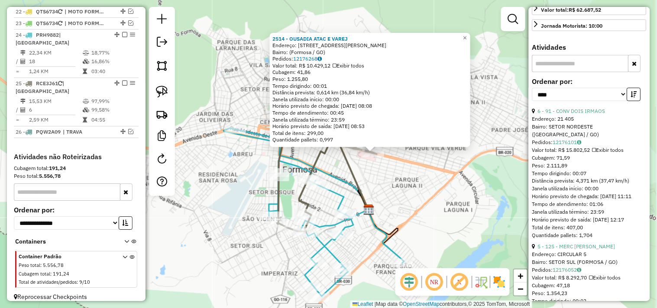
click at [429, 201] on div "2514 - OUSADIA ATAC E VAREJ Endereço: Avenida Maestro João Luiz do Espírito San…" at bounding box center [328, 154] width 657 height 308
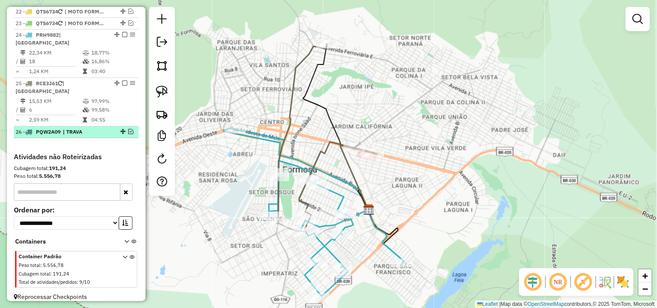
click at [130, 129] on em at bounding box center [130, 131] width 5 height 5
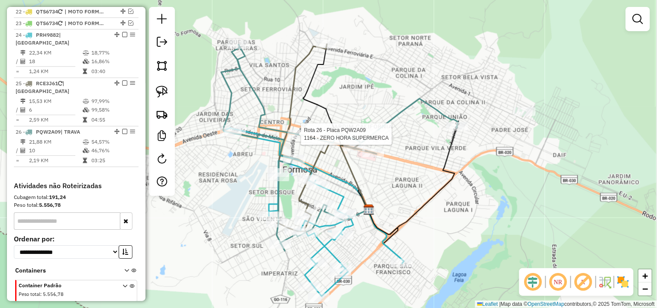
select select "*********"
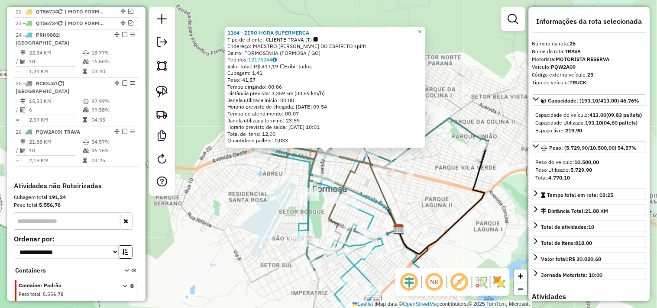
scroll to position [613, 0]
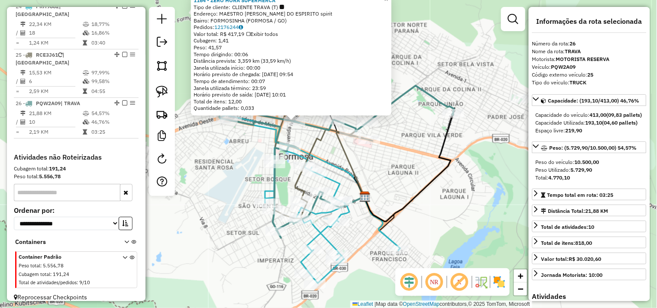
drag, startPoint x: 447, startPoint y: 210, endPoint x: 413, endPoint y: 178, distance: 47.2
click at [413, 178] on div "1164 - ZERO HORA SUPERMERCA Tipo de cliente: CLIENTE TRAVA (T) Endereço: MAESTR…" at bounding box center [328, 154] width 657 height 308
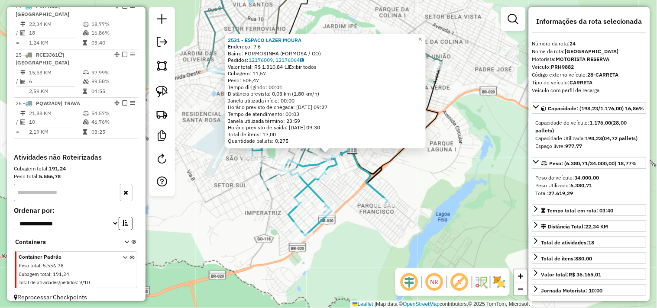
click at [421, 186] on div "2531 - ESPACO LAZER MOURA Endereço: 7 6 Bairro: FORMOSINHA (FORMOSA / GO) Pedid…" at bounding box center [328, 154] width 657 height 308
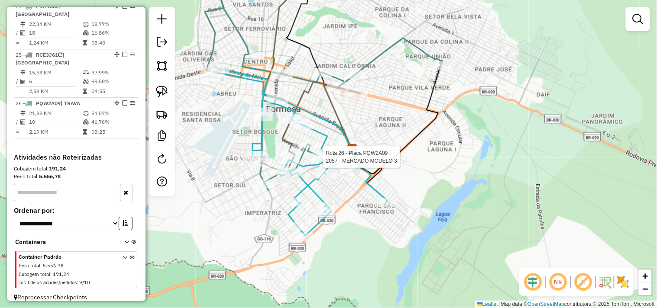
select select "*********"
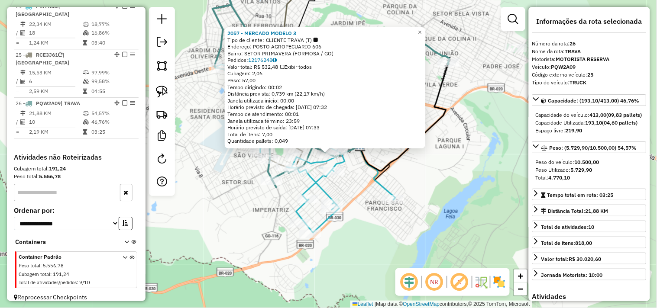
click at [229, 205] on div "2057 - MERCADO MODELO 3 Tipo de cliente: CLIENTE TRAVA (T) Endereço: POSTO AGRO…" at bounding box center [328, 154] width 657 height 308
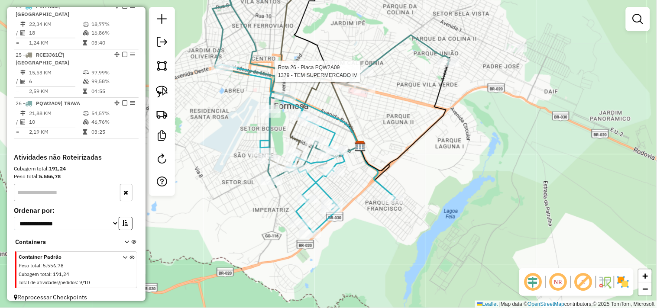
select select "*********"
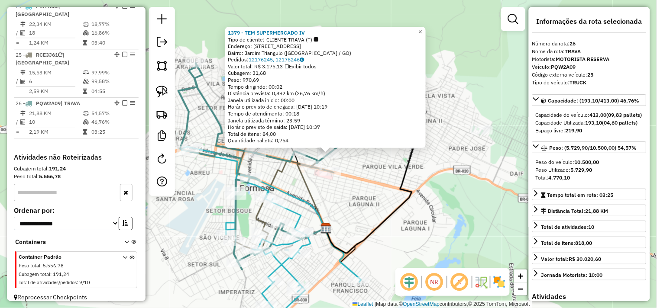
click at [420, 224] on div "1379 - TEM SUPERMERCADO IV Tipo de cliente: CLIENTE TRAVA (T) Endereço: Avenida…" at bounding box center [328, 154] width 657 height 308
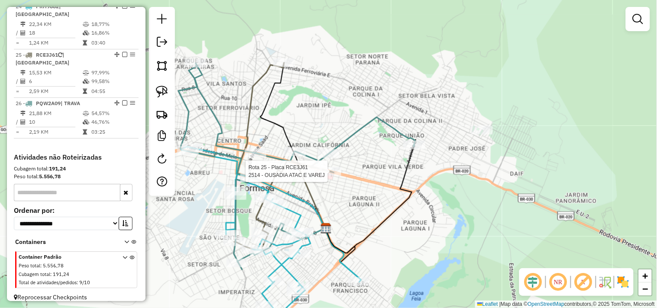
select select "*********"
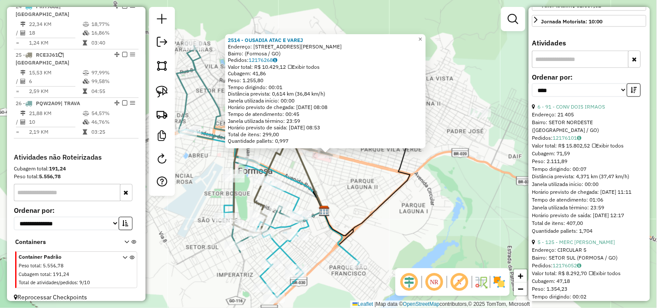
scroll to position [289, 0]
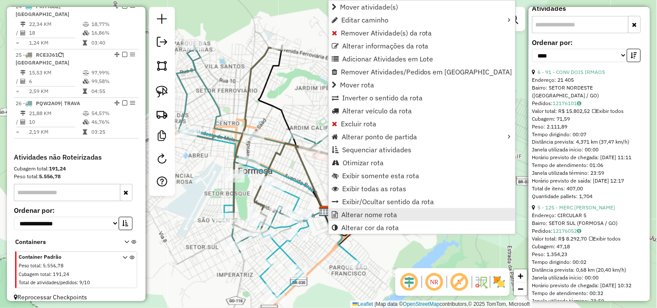
click at [357, 213] on span "Alterar nome rota" at bounding box center [369, 214] width 56 height 7
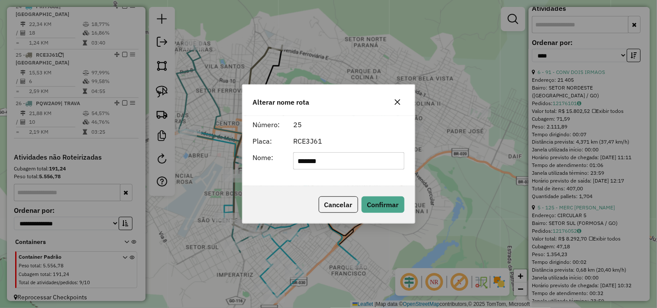
click at [351, 164] on input "*******" at bounding box center [348, 160] width 111 height 17
type input "**********"
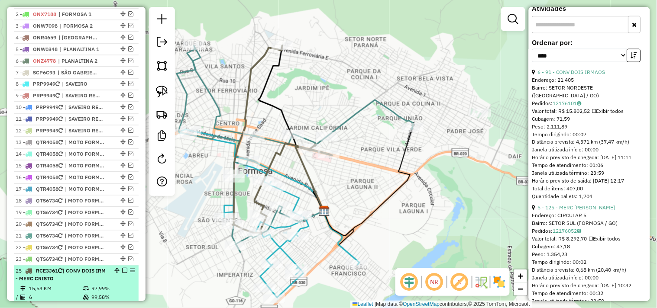
scroll to position [325, 0]
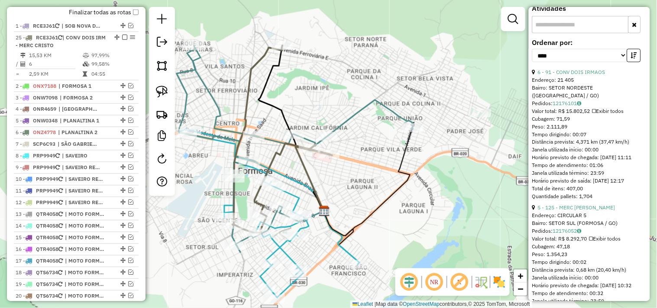
drag, startPoint x: 114, startPoint y: 149, endPoint x: 121, endPoint y: 44, distance: 105.5
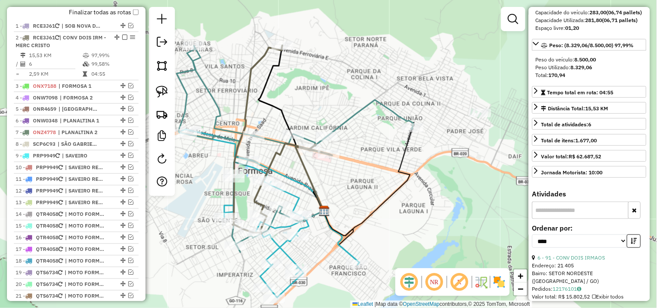
scroll to position [96, 0]
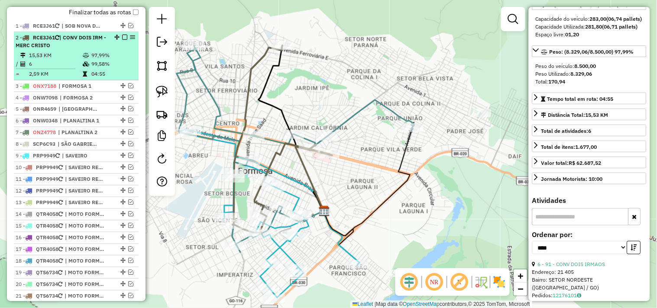
click at [123, 40] on em at bounding box center [124, 37] width 5 height 5
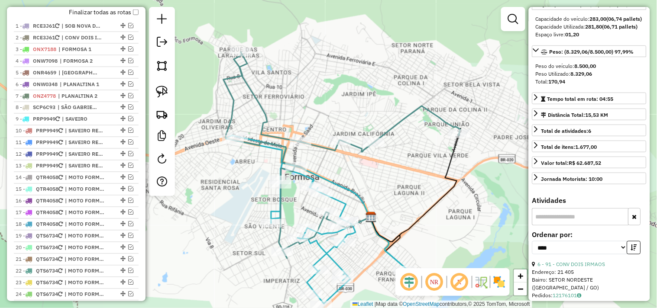
drag, startPoint x: 351, startPoint y: 161, endPoint x: 362, endPoint y: 161, distance: 10.4
click at [362, 161] on div "Janela de atendimento Grade de atendimento Capacidade Transportadoras Veículos …" at bounding box center [328, 154] width 657 height 308
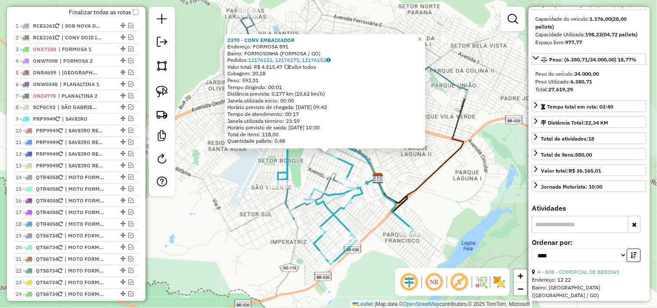
scroll to position [585, 0]
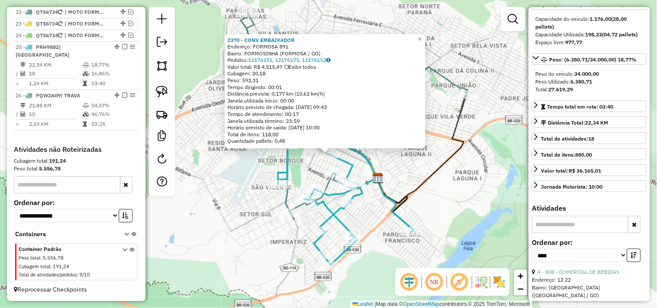
click at [422, 182] on icon at bounding box center [423, 147] width 90 height 114
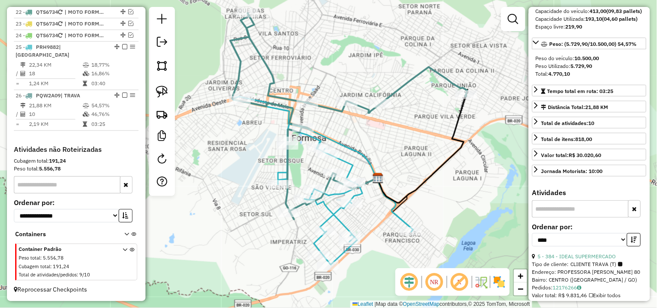
scroll to position [96, 0]
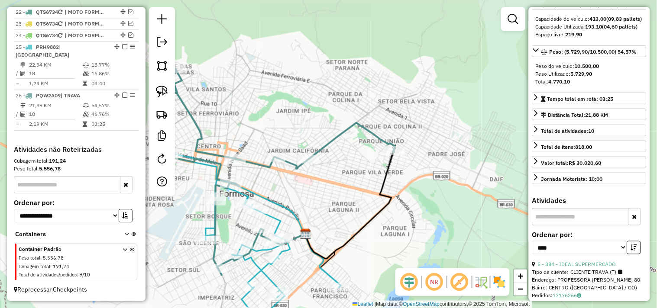
drag, startPoint x: 412, startPoint y: 170, endPoint x: 345, endPoint y: 214, distance: 80.1
click at [345, 214] on div "Janela de atendimento Grade de atendimento Capacidade Transportadoras Veículos …" at bounding box center [328, 154] width 657 height 308
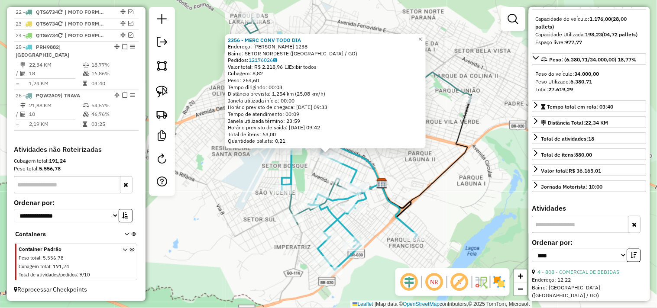
scroll to position [2, 0]
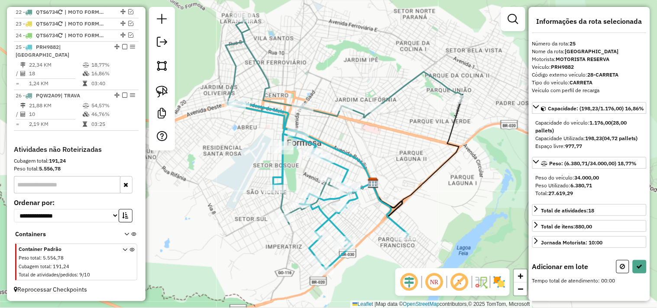
drag, startPoint x: 413, startPoint y: 158, endPoint x: 302, endPoint y: 174, distance: 112.9
click at [302, 174] on div "Janela de atendimento Grade de atendimento Capacidade Transportadoras Veículos …" at bounding box center [328, 154] width 657 height 308
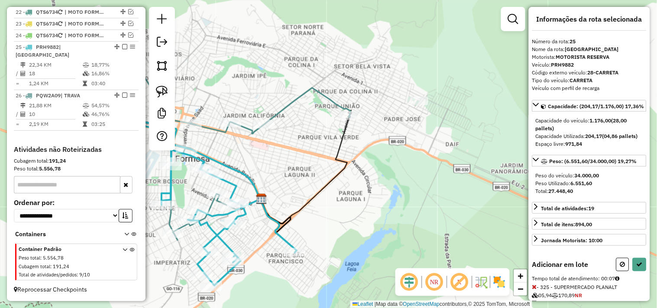
scroll to position [49, 0]
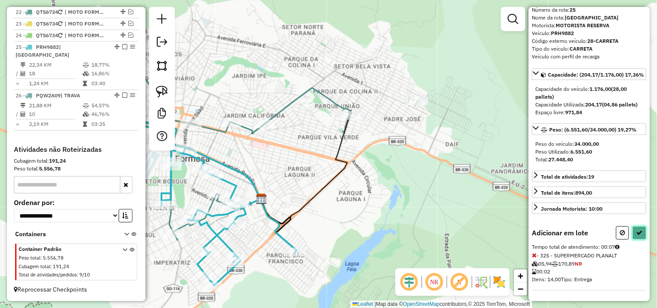
click at [635, 229] on button at bounding box center [640, 233] width 14 height 13
select select "*********"
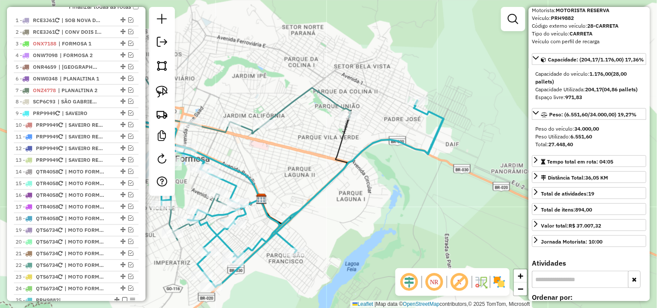
scroll to position [344, 0]
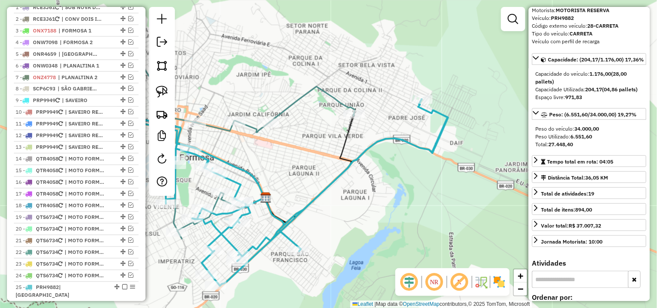
drag, startPoint x: 260, startPoint y: 161, endPoint x: 285, endPoint y: 159, distance: 24.7
click at [285, 159] on div "Janela de atendimento Grade de atendimento Capacidade Transportadoras Veículos …" at bounding box center [328, 154] width 657 height 308
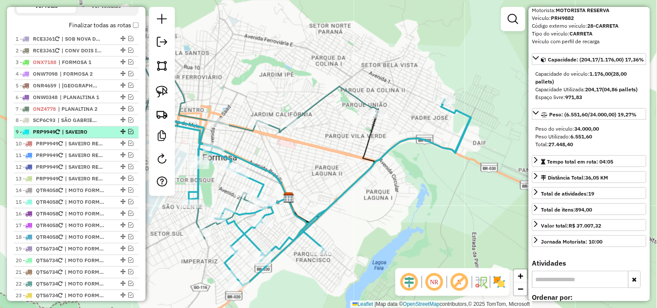
scroll to position [295, 0]
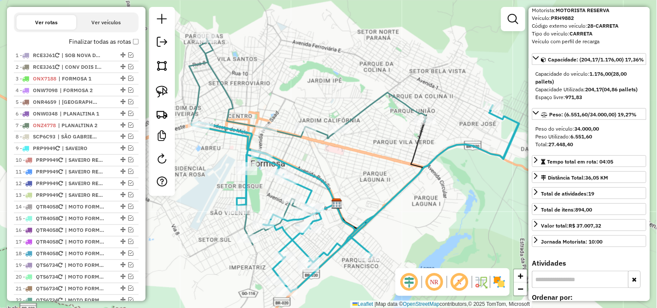
drag, startPoint x: 406, startPoint y: 176, endPoint x: 418, endPoint y: 176, distance: 12.1
click at [418, 176] on icon at bounding box center [355, 198] width 328 height 187
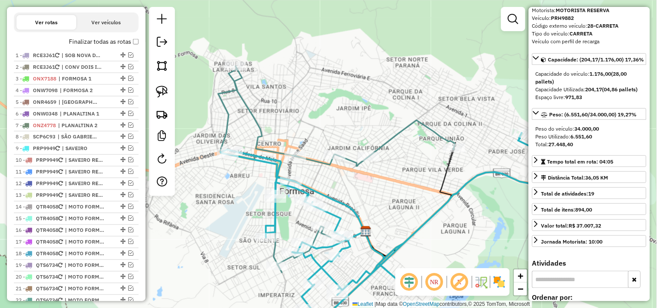
drag, startPoint x: 212, startPoint y: 176, endPoint x: 237, endPoint y: 207, distance: 39.1
click at [237, 207] on div "Janela de atendimento Grade de atendimento Capacidade Transportadoras Veículos …" at bounding box center [328, 154] width 657 height 308
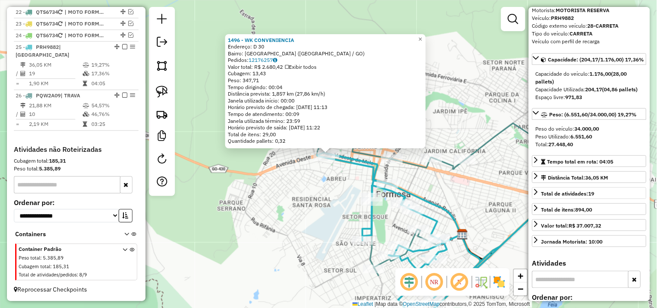
scroll to position [1, 0]
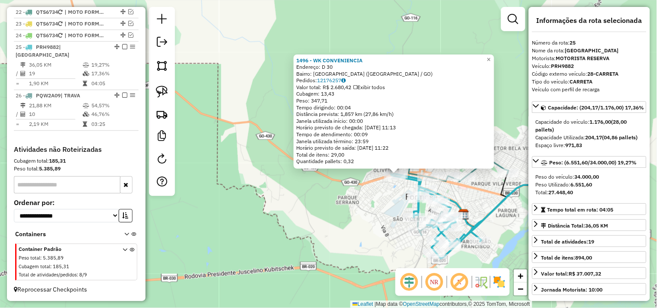
drag, startPoint x: 473, startPoint y: 197, endPoint x: 420, endPoint y: 185, distance: 53.8
click at [421, 185] on div "1496 - WK CONVENIENCIA Endereço: D 30 Bairro: JARDIM DAS OLIVEIRAS (FORMOSA / G…" at bounding box center [328, 154] width 657 height 308
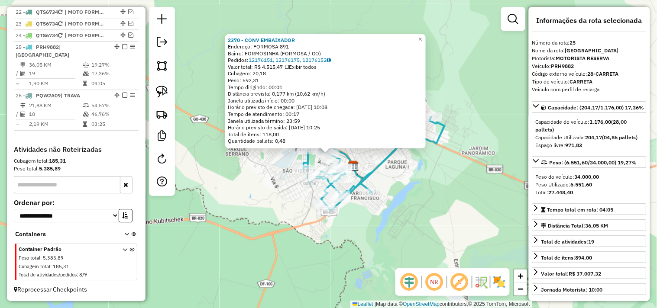
click at [276, 221] on div "2370 - CONV EMBAIXADOR Endereço: FORMOSA 891 Bairro: FORMOSINHA (FORMOSA / GO) …" at bounding box center [328, 154] width 657 height 308
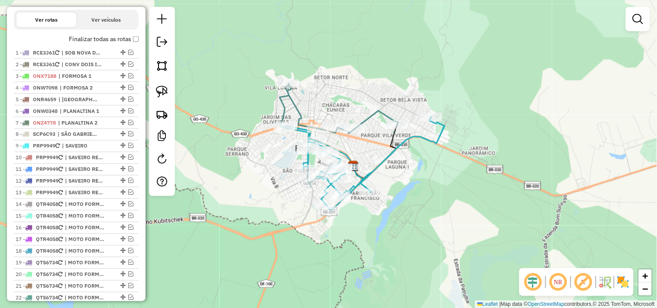
scroll to position [296, 0]
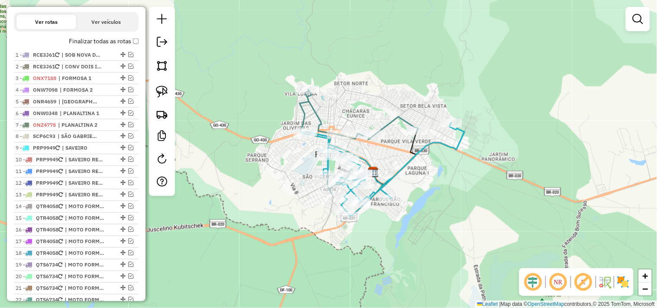
drag, startPoint x: 201, startPoint y: 78, endPoint x: 240, endPoint y: 89, distance: 40.2
click at [240, 89] on div "Janela de atendimento Grade de atendimento Capacidade Transportadoras Veículos …" at bounding box center [328, 154] width 657 height 308
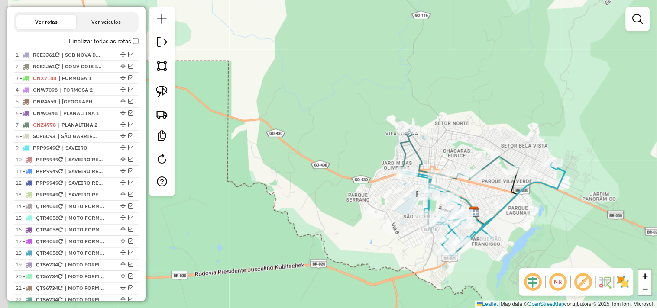
drag, startPoint x: 234, startPoint y: 99, endPoint x: 305, endPoint y: 133, distance: 78.7
click at [305, 132] on div "Janela de atendimento Grade de atendimento Capacidade Transportadoras Veículos …" at bounding box center [328, 154] width 657 height 308
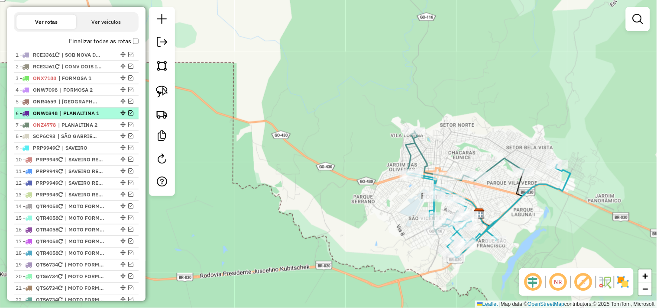
click at [103, 120] on li "6 - ONW0348 | PLANALTINA 1" at bounding box center [76, 114] width 125 height 12
select select "*********"
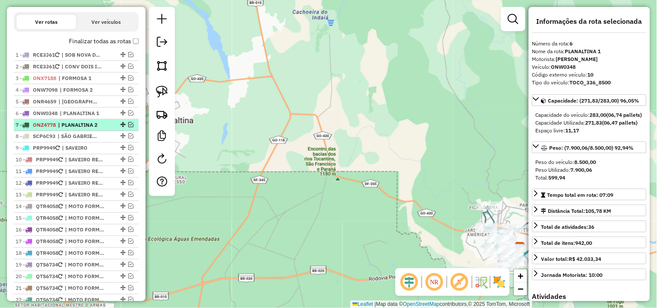
click at [92, 129] on span "| PLANALTINA 2" at bounding box center [78, 125] width 40 height 8
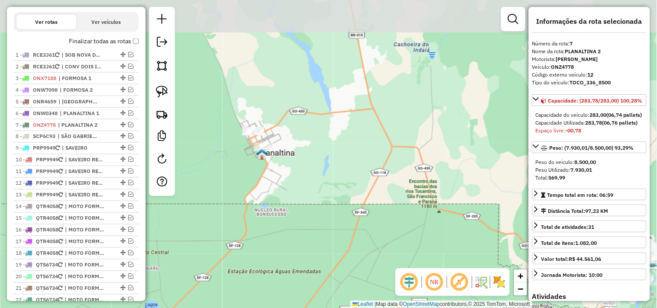
drag, startPoint x: 237, startPoint y: 129, endPoint x: 343, endPoint y: 176, distance: 115.4
click at [343, 176] on div "Janela de atendimento Grade de atendimento Capacidade Transportadoras Veículos …" at bounding box center [328, 154] width 657 height 308
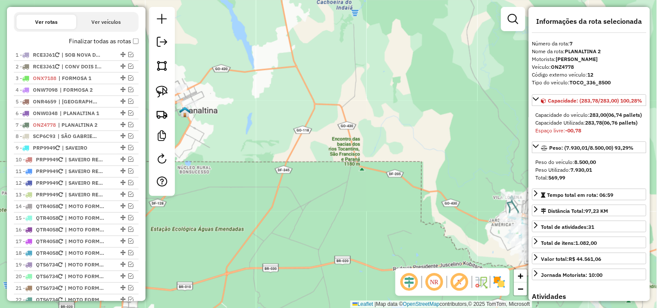
drag, startPoint x: 360, startPoint y: 199, endPoint x: 237, endPoint y: 118, distance: 147.3
click at [243, 123] on div "Janela de atendimento Grade de atendimento Capacidade Transportadoras Veículos …" at bounding box center [328, 154] width 657 height 308
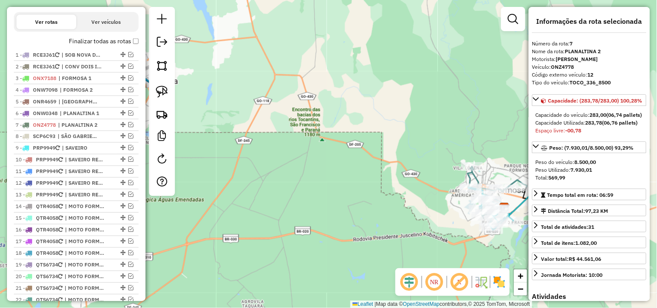
drag, startPoint x: 368, startPoint y: 160, endPoint x: 232, endPoint y: 103, distance: 147.6
click at [235, 104] on div "Janela de atendimento Grade de atendimento Capacidade Transportadoras Veículos …" at bounding box center [328, 154] width 657 height 308
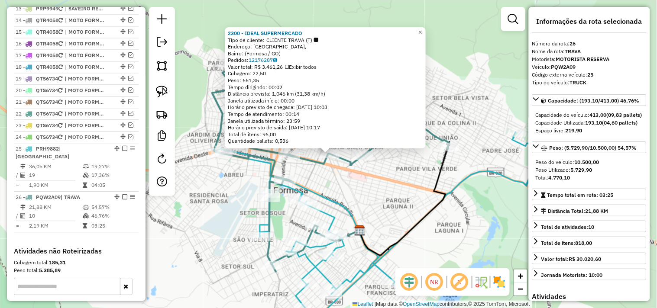
scroll to position [585, 0]
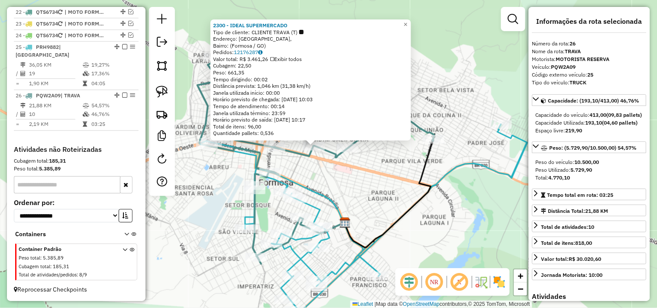
drag, startPoint x: 403, startPoint y: 232, endPoint x: 386, endPoint y: 223, distance: 19.2
click at [388, 224] on icon at bounding box center [390, 191] width 90 height 114
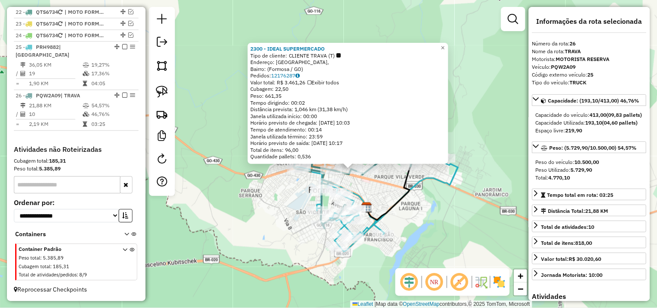
drag, startPoint x: 410, startPoint y: 223, endPoint x: 425, endPoint y: 224, distance: 14.8
click at [425, 224] on div "2300 - IDEAL SUPERMERCADO Tipo de cliente: CLIENTE TRAVA (T) Endereço: Rua dos …" at bounding box center [328, 154] width 657 height 308
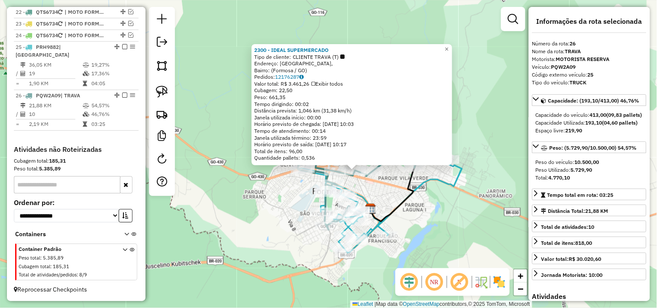
click at [415, 221] on div "2300 - IDEAL SUPERMERCADO Tipo de cliente: CLIENTE TRAVA (T) Endereço: Rua dos …" at bounding box center [328, 154] width 657 height 308
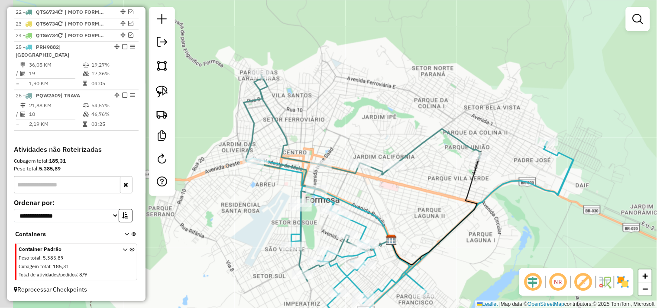
drag, startPoint x: 343, startPoint y: 174, endPoint x: 410, endPoint y: 179, distance: 67.8
click at [410, 179] on div "Janela de atendimento Grade de atendimento Capacidade Transportadoras Veículos …" at bounding box center [328, 154] width 657 height 308
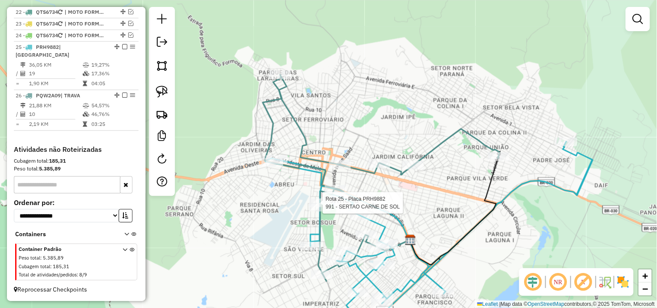
select select "*********"
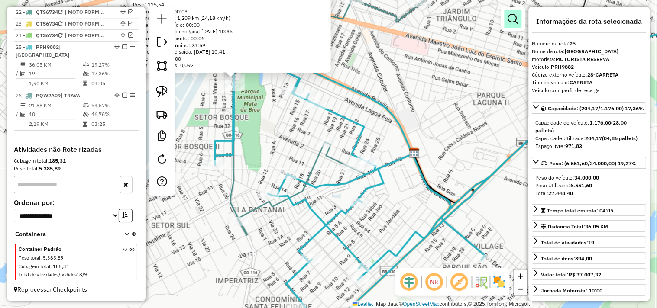
click at [518, 23] on em at bounding box center [513, 19] width 10 height 10
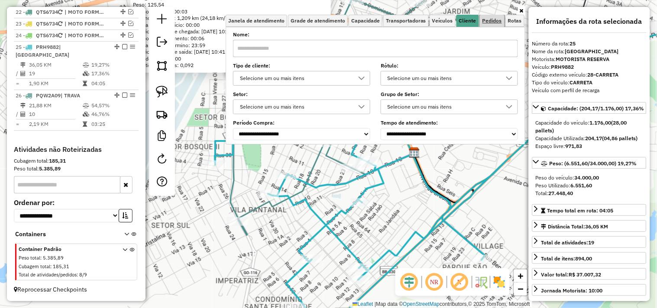
click at [487, 18] on span "Pedidos" at bounding box center [492, 20] width 19 height 5
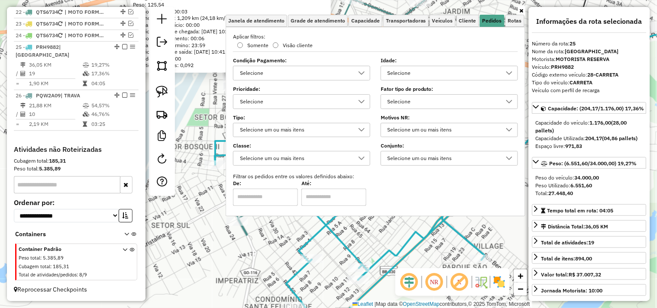
click at [399, 72] on div "Selecione" at bounding box center [443, 73] width 117 height 14
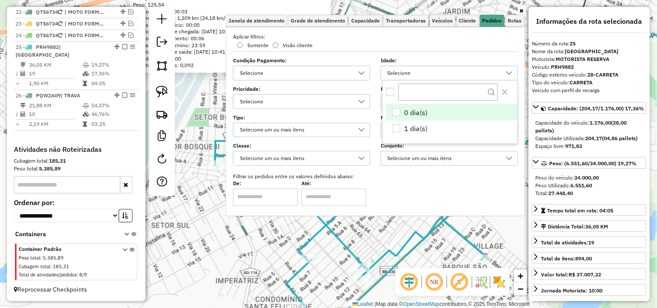
scroll to position [5, 29]
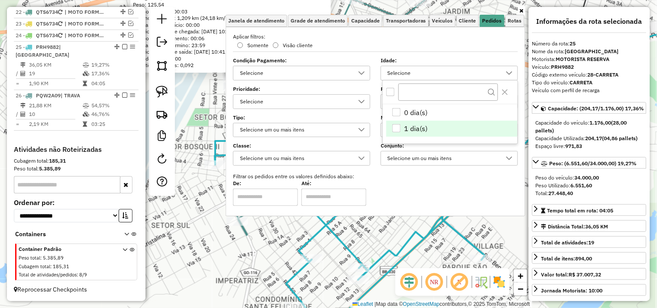
click at [397, 130] on div "1 dia(s)" at bounding box center [396, 128] width 8 height 8
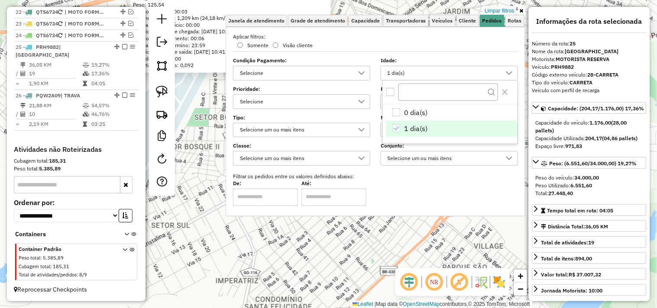
click at [358, 238] on div "991 - SERTAO CARNE DE SOL Endereço: BOSQUE 3 Bairro: SETOR BOSQUE (FORMOSA / GO…" at bounding box center [328, 154] width 657 height 308
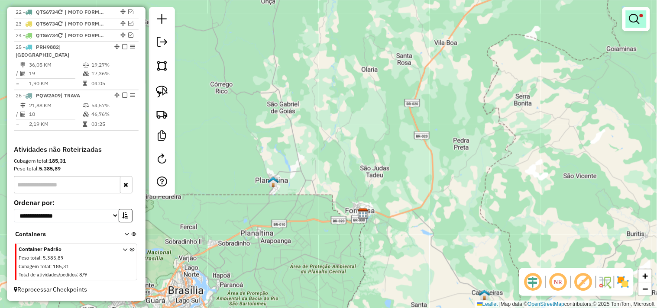
click at [636, 16] on em at bounding box center [634, 19] width 10 height 10
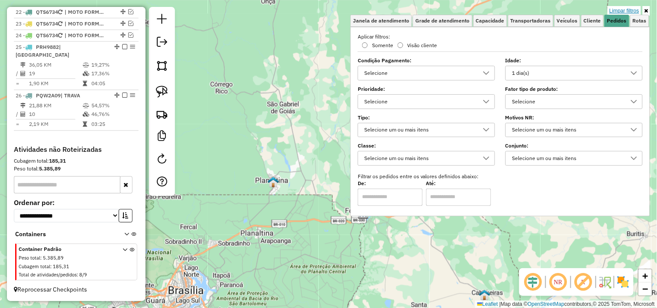
click at [618, 10] on link "Limpar filtros" at bounding box center [624, 11] width 33 height 10
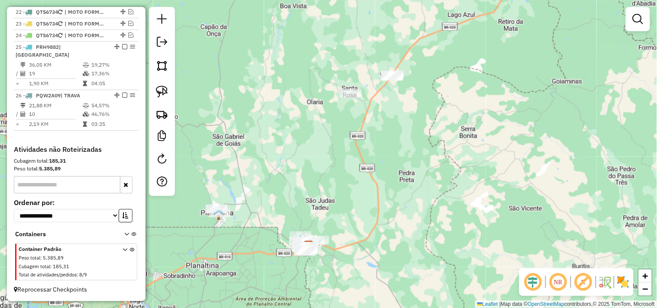
drag, startPoint x: 421, startPoint y: 116, endPoint x: 345, endPoint y: 164, distance: 89.9
click at [346, 163] on div "Janela de atendimento Grade de atendimento Capacidade Transportadoras Veículos …" at bounding box center [328, 154] width 657 height 308
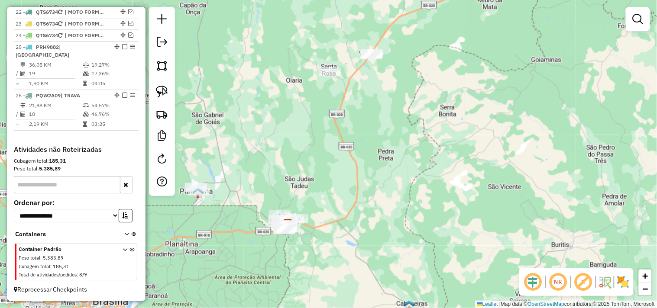
drag, startPoint x: 312, startPoint y: 195, endPoint x: 323, endPoint y: 107, distance: 89.0
click at [321, 114] on div "Janela de atendimento Grade de atendimento Capacidade Transportadoras Veículos …" at bounding box center [328, 154] width 657 height 308
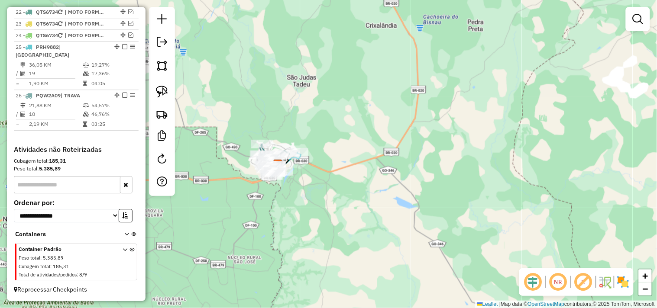
drag, startPoint x: 288, startPoint y: 136, endPoint x: 292, endPoint y: 110, distance: 26.8
click at [292, 111] on div "Janela de atendimento Grade de atendimento Capacidade Transportadoras Veículos …" at bounding box center [328, 154] width 657 height 308
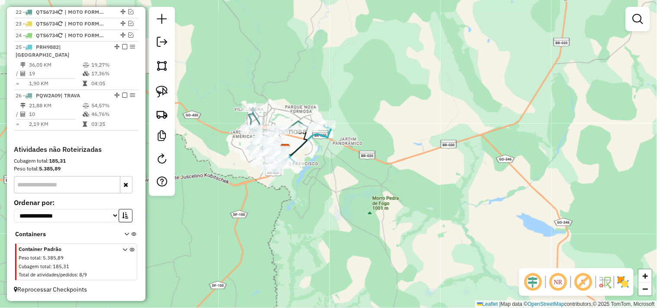
click at [306, 84] on div "Janela de atendimento Grade de atendimento Capacidade Transportadoras Veículos …" at bounding box center [328, 154] width 657 height 308
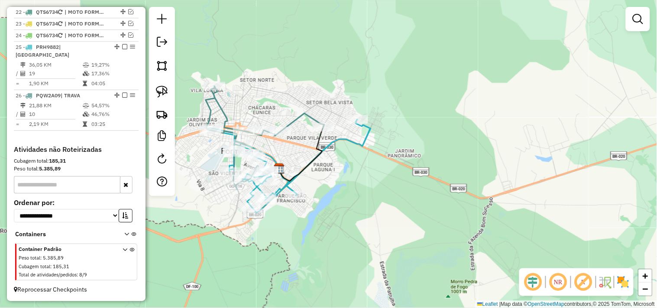
drag, startPoint x: 299, startPoint y: 101, endPoint x: 308, endPoint y: 68, distance: 33.7
click at [308, 68] on div "Janela de atendimento Grade de atendimento Capacidade Transportadoras Veículos …" at bounding box center [328, 154] width 657 height 308
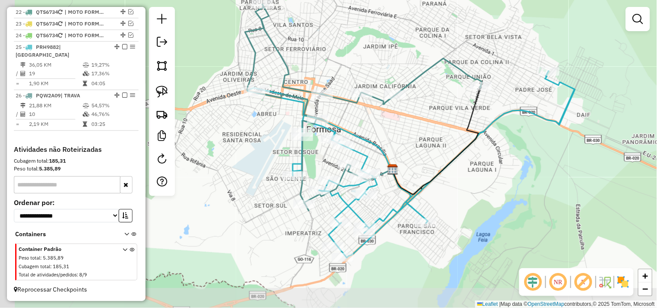
drag, startPoint x: 380, startPoint y: 58, endPoint x: 451, endPoint y: 49, distance: 71.3
click at [449, 48] on div "Janela de atendimento Grade de atendimento Capacidade Transportadoras Veículos …" at bounding box center [328, 154] width 657 height 308
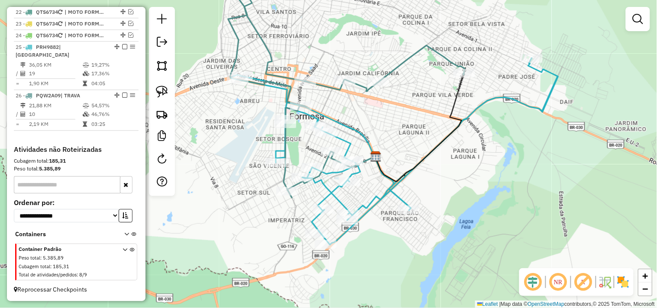
click at [396, 137] on div "Janela de atendimento Grade de atendimento Capacidade Transportadoras Veículos …" at bounding box center [328, 154] width 657 height 308
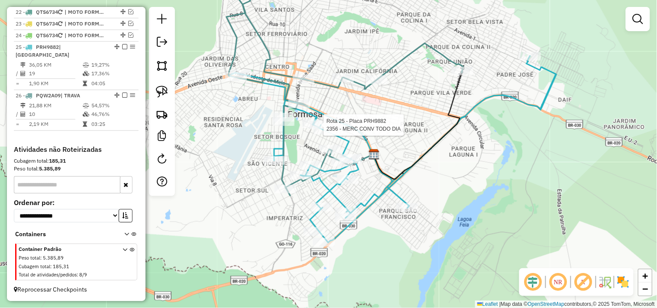
select select "*********"
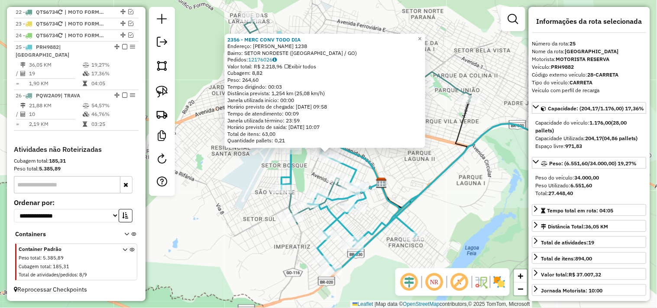
click at [410, 179] on div "2356 - MERC CONV TODO DIA Endereço: VALERIANO DE CASTRO 1238 Bairro: SETOR NORD…" at bounding box center [328, 154] width 657 height 308
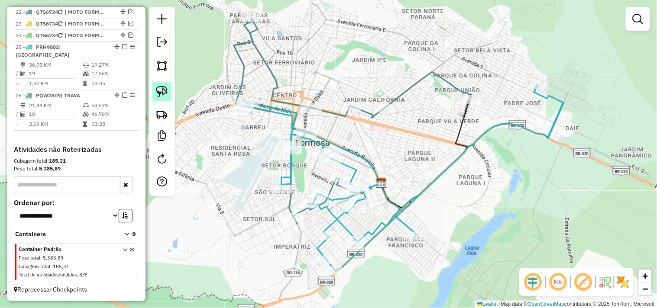
click at [170, 92] on link at bounding box center [161, 91] width 19 height 19
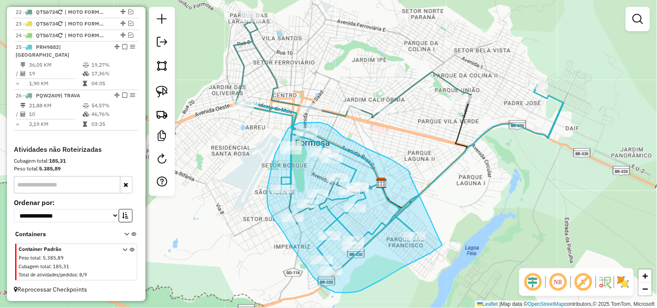
drag, startPoint x: 411, startPoint y: 175, endPoint x: 454, endPoint y: 237, distance: 76.0
click at [454, 237] on div "Janela de atendimento Grade de atendimento Capacidade Transportadoras Veículos …" at bounding box center [328, 154] width 657 height 308
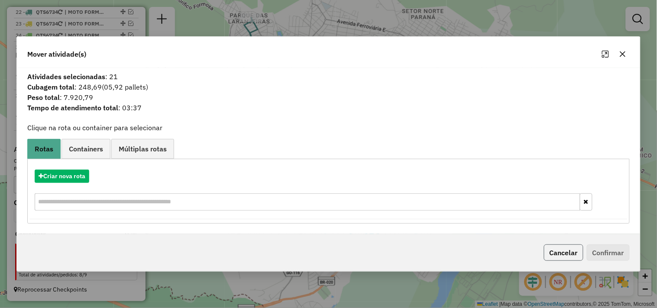
click at [577, 260] on button "Cancelar" at bounding box center [563, 253] width 39 height 16
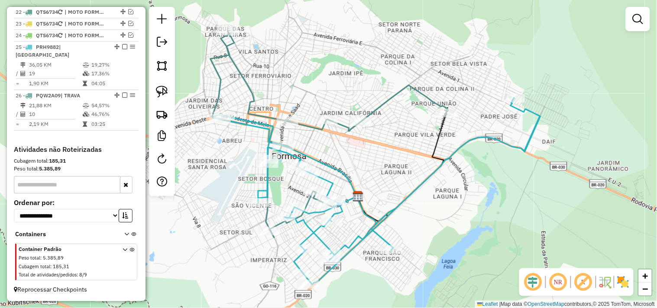
drag, startPoint x: 474, startPoint y: 206, endPoint x: 451, endPoint y: 217, distance: 25.2
click at [451, 217] on div "Janela de atendimento Grade de atendimento Capacidade Transportadoras Veículos …" at bounding box center [328, 154] width 657 height 308
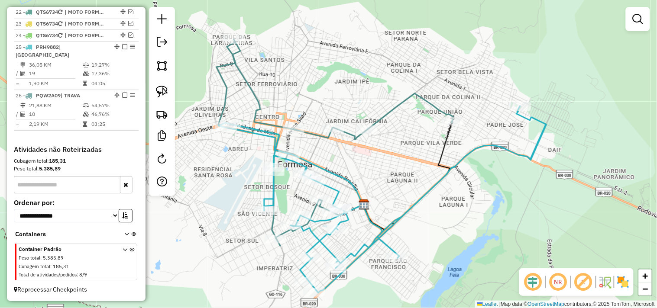
drag, startPoint x: 430, startPoint y: 178, endPoint x: 415, endPoint y: 161, distance: 23.0
click at [417, 162] on div "Janela de atendimento Grade de atendimento Capacidade Transportadoras Veículos …" at bounding box center [328, 154] width 657 height 308
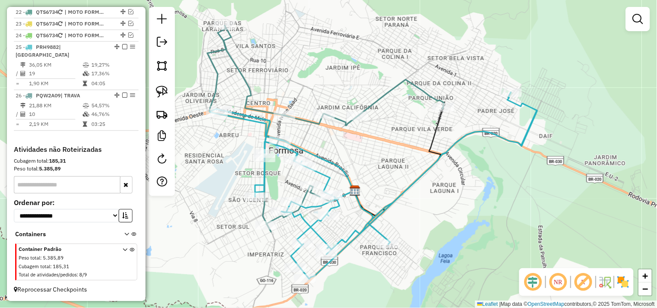
drag, startPoint x: 377, startPoint y: 171, endPoint x: 381, endPoint y: 180, distance: 10.1
click at [381, 180] on div "Janela de atendimento Grade de atendimento Capacidade Transportadoras Veículos …" at bounding box center [328, 154] width 657 height 308
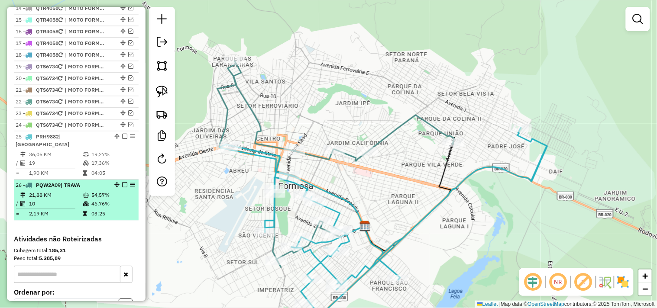
scroll to position [488, 0]
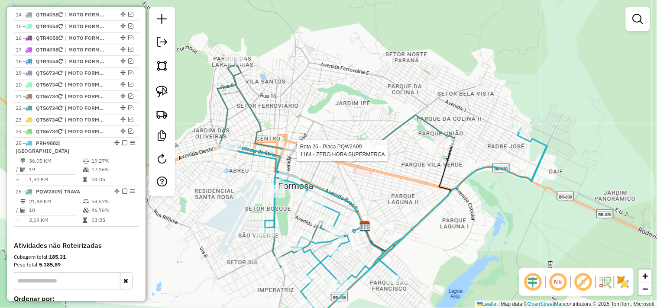
select select "*********"
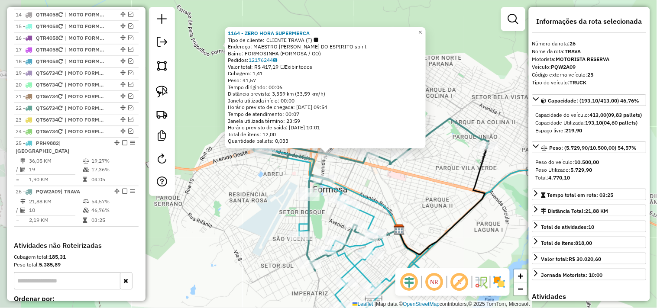
scroll to position [585, 0]
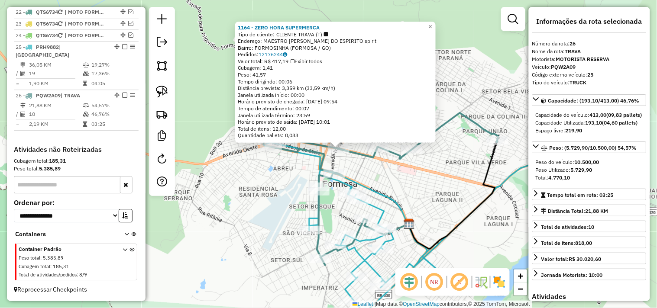
drag, startPoint x: 409, startPoint y: 214, endPoint x: 427, endPoint y: 187, distance: 32.7
click at [419, 204] on div "1164 - ZERO HORA SUPERMERCA Tipo de cliente: CLIENTE TRAVA (T) Endereço: MAESTR…" at bounding box center [328, 154] width 657 height 308
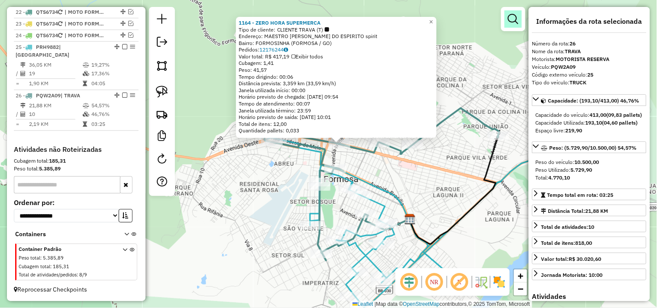
click at [507, 22] on link at bounding box center [513, 18] width 17 height 17
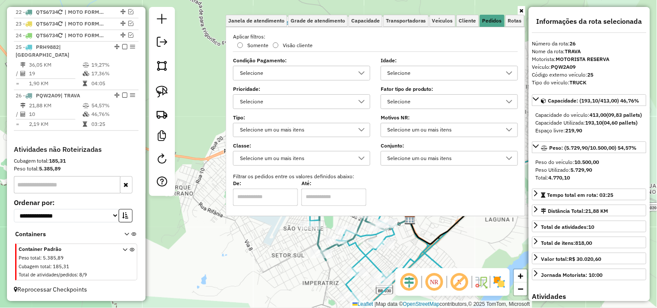
click at [409, 252] on div "1164 - ZERO HORA SUPERMERCA Tipo de cliente: CLIENTE TRAVA (T) Endereço: MAESTR…" at bounding box center [328, 154] width 657 height 308
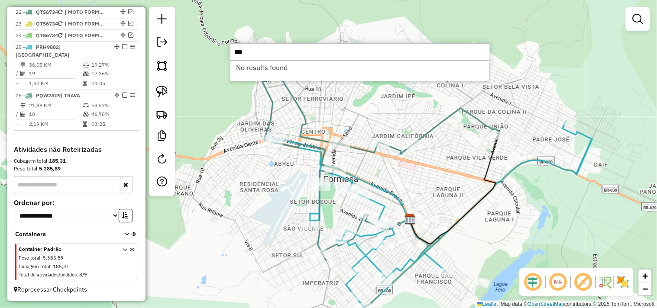
type input "***"
click at [402, 179] on div "Janela de atendimento Grade de atendimento Capacidade Transportadoras Veículos …" at bounding box center [328, 154] width 657 height 308
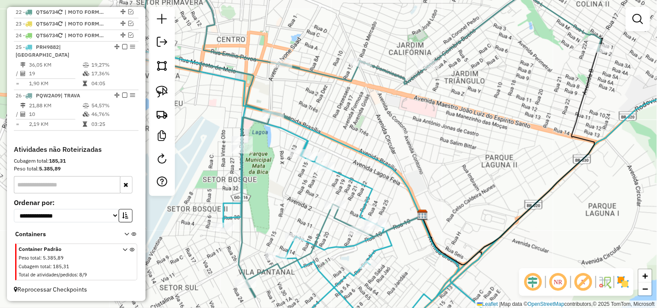
drag, startPoint x: 382, startPoint y: 156, endPoint x: 386, endPoint y: 142, distance: 14.4
click at [386, 142] on div "Janela de atendimento Grade de atendimento Capacidade Transportadoras Veículos …" at bounding box center [328, 154] width 657 height 308
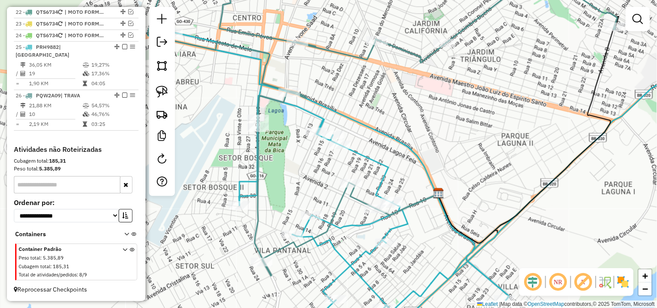
drag, startPoint x: 304, startPoint y: 181, endPoint x: 302, endPoint y: 158, distance: 23.1
click at [302, 159] on div "Janela de atendimento Grade de atendimento Capacidade Transportadoras Veículos …" at bounding box center [328, 154] width 657 height 308
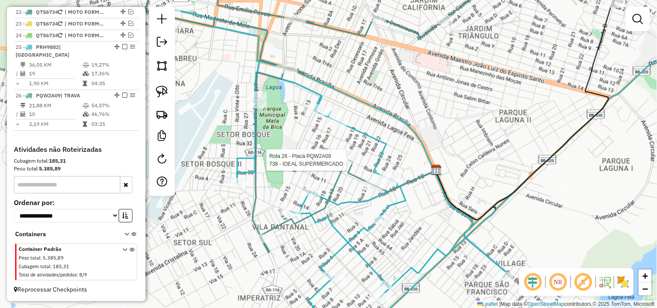
select select "*********"
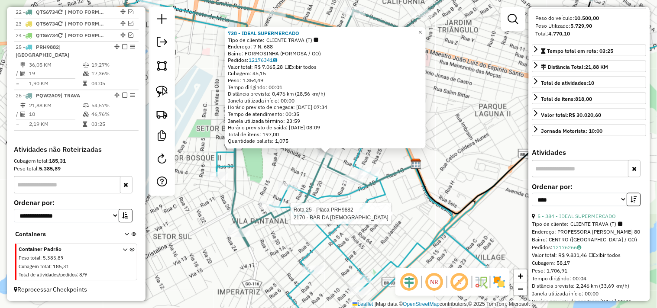
scroll to position [159, 0]
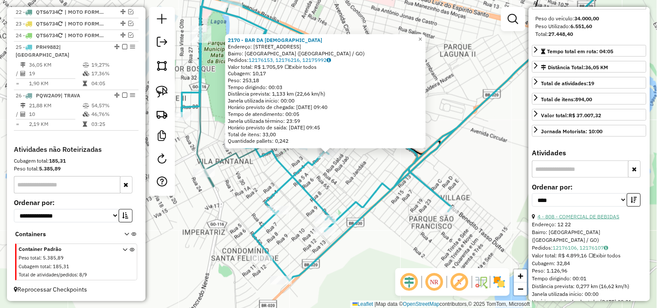
click at [611, 220] on link "4 - 808 - COMERCIAL DE BEBIDAS" at bounding box center [579, 217] width 82 height 6
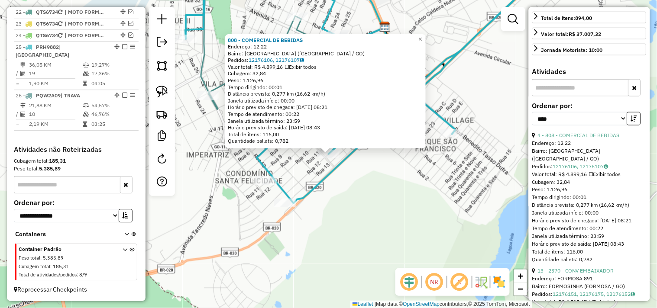
scroll to position [208, 0]
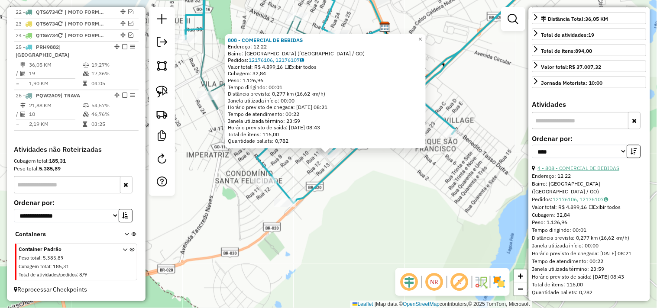
click at [591, 172] on link "4 - 808 - COMERCIAL DE BEBIDAS" at bounding box center [579, 168] width 82 height 6
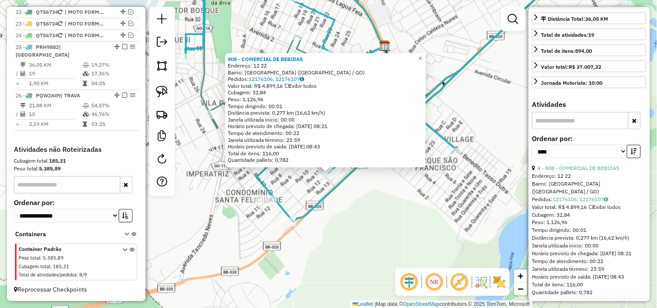
drag, startPoint x: 408, startPoint y: 209, endPoint x: 405, endPoint y: 240, distance: 31.3
click at [407, 237] on div "808 - COMERCIAL DE BEBIDAS Endereço: 12 22 Bairro: PARQUE LAGO (FORMOSA / GO) P…" at bounding box center [328, 154] width 657 height 308
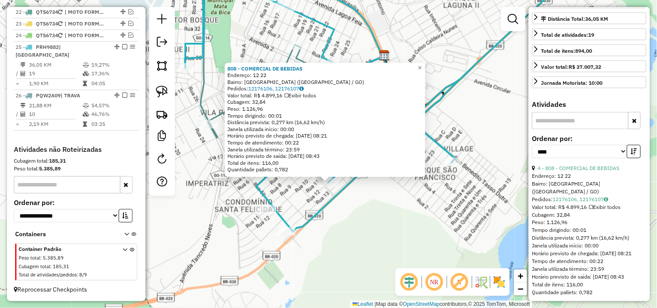
click at [404, 244] on div "808 - COMERCIAL DE BEBIDAS Endereço: 12 22 Bairro: PARQUE LAGO (FORMOSA / GO) P…" at bounding box center [328, 154] width 657 height 308
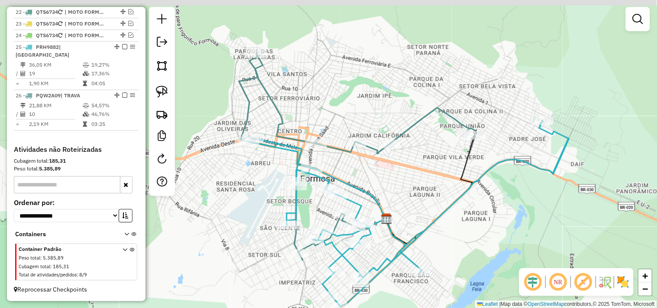
drag, startPoint x: 419, startPoint y: 152, endPoint x: 410, endPoint y: 235, distance: 82.8
click at [410, 235] on div "Janela de atendimento Grade de atendimento Capacidade Transportadoras Veículos …" at bounding box center [328, 154] width 657 height 308
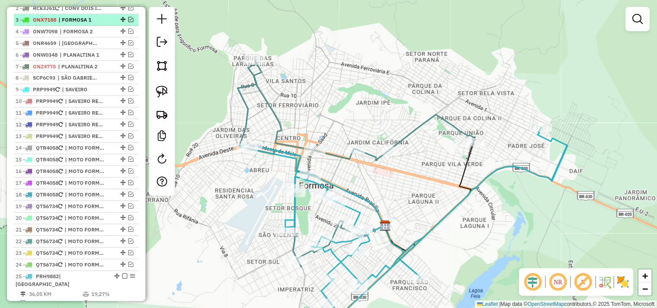
scroll to position [296, 0]
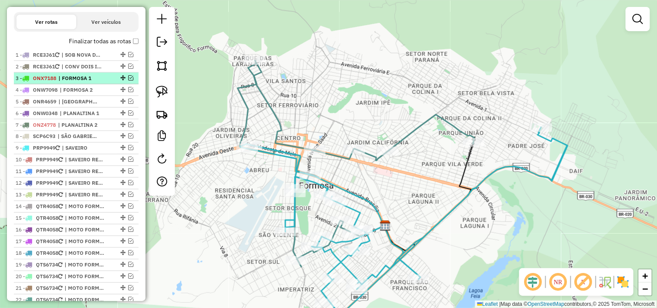
click at [129, 81] on em at bounding box center [130, 77] width 5 height 5
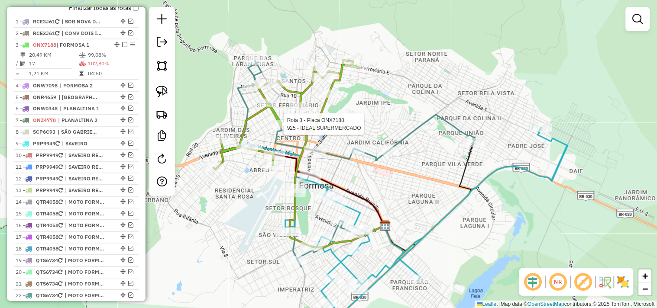
select select "*********"
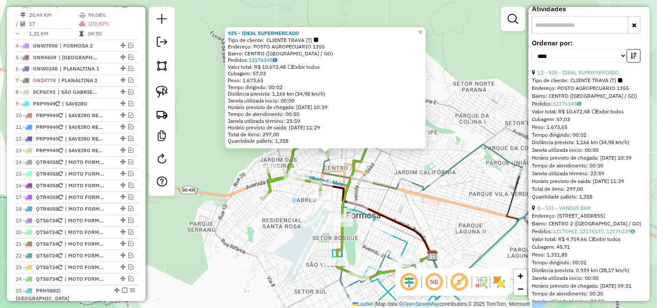
scroll to position [289, 0]
click at [584, 211] on link "8 - 531 - VANDUS BAR" at bounding box center [564, 208] width 53 height 6
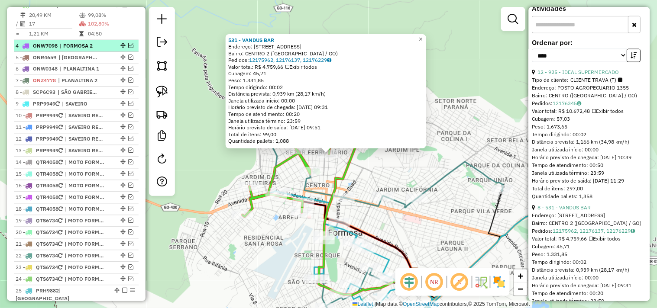
click at [128, 48] on em at bounding box center [130, 45] width 5 height 5
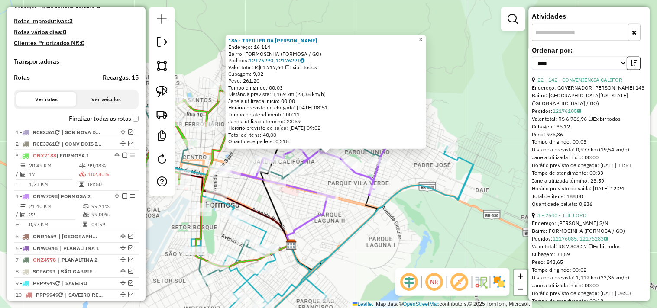
scroll to position [217, 0]
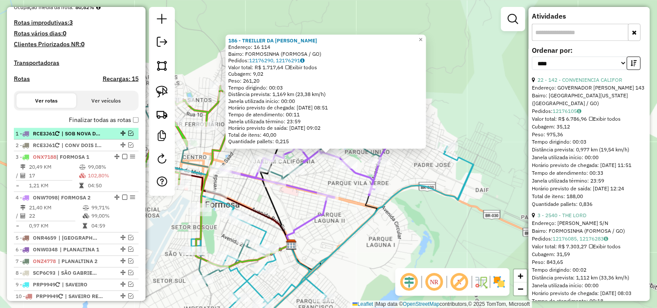
click at [85, 138] on span "| SOB NOVA DIREC - SUP [PERSON_NAME]" at bounding box center [82, 134] width 40 height 8
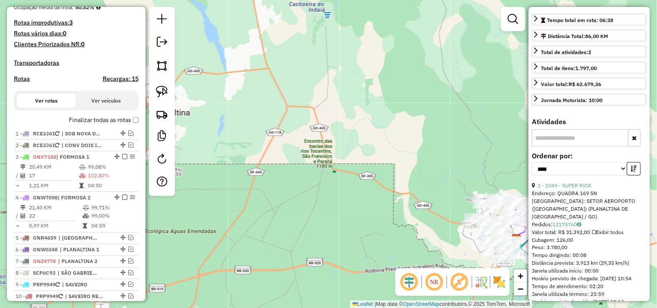
scroll to position [136, 0]
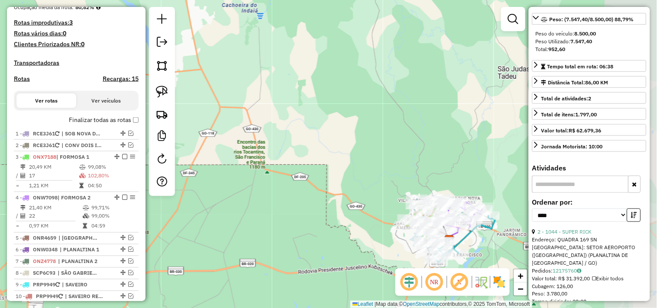
drag, startPoint x: 435, startPoint y: 129, endPoint x: 314, endPoint y: 130, distance: 121.3
click at [322, 130] on div "Janela de atendimento Grade de atendimento Capacidade Transportadoras Veículos …" at bounding box center [328, 154] width 657 height 308
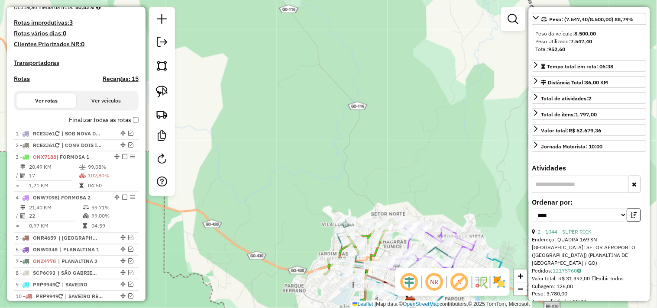
drag, startPoint x: 402, startPoint y: 204, endPoint x: 402, endPoint y: 182, distance: 22.1
click at [402, 182] on div "Janela de atendimento Grade de atendimento Capacidade Transportadoras Veículos …" at bounding box center [328, 154] width 657 height 308
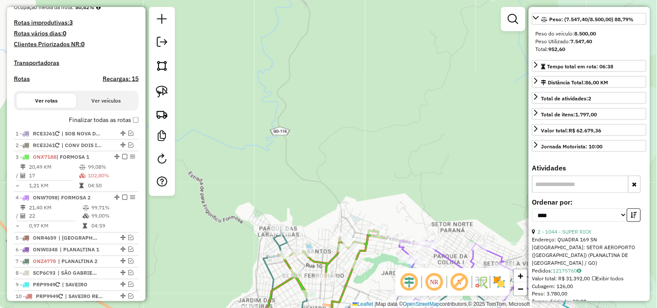
drag, startPoint x: 418, startPoint y: 188, endPoint x: 377, endPoint y: 104, distance: 93.2
click at [383, 114] on div "Janela de atendimento Grade de atendimento Capacidade Transportadoras Veículos …" at bounding box center [328, 154] width 657 height 308
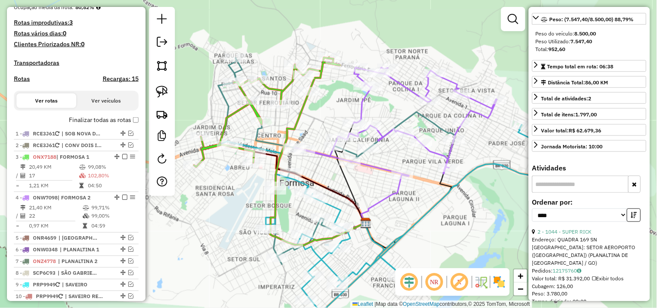
drag, startPoint x: 384, startPoint y: 211, endPoint x: 430, endPoint y: 217, distance: 46.3
click at [430, 217] on div "Janela de atendimento Grade de atendimento Capacidade Transportadoras Veículos …" at bounding box center [328, 154] width 657 height 308
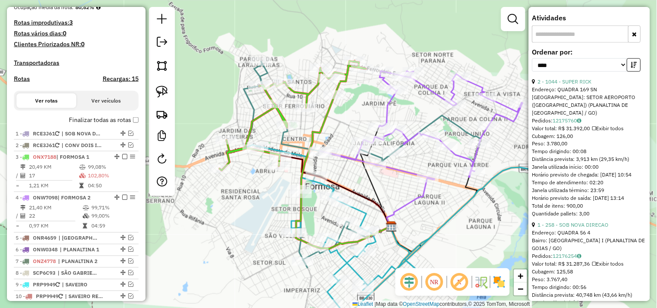
scroll to position [329, 0]
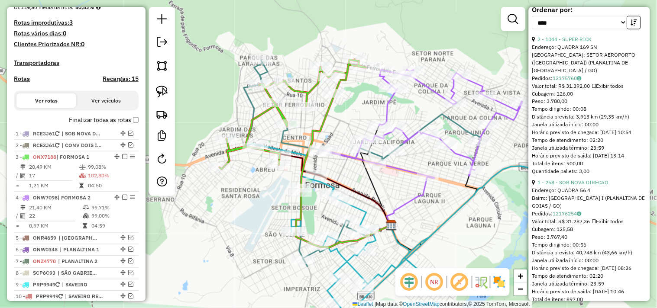
drag, startPoint x: 344, startPoint y: 120, endPoint x: 321, endPoint y: 107, distance: 25.6
click at [323, 105] on div "Janela de atendimento Grade de atendimento Capacidade Transportadoras Veículos …" at bounding box center [328, 154] width 657 height 308
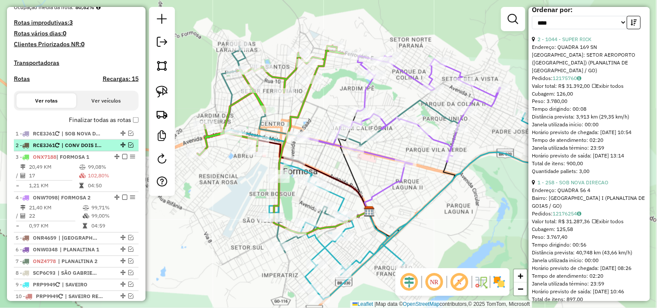
click at [79, 149] on span "| CONV DOIS IRM - MERC CRISTO" at bounding box center [82, 146] width 40 height 8
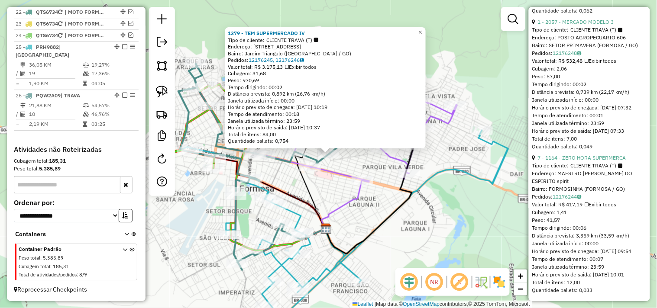
scroll to position [1478, 0]
drag, startPoint x: 461, startPoint y: 182, endPoint x: 516, endPoint y: 185, distance: 55.5
click at [516, 185] on div "1379 - TEM SUPERMERCADO IV Tipo de cliente: CLIENTE TRAVA (T) Endereço: Avenida…" at bounding box center [328, 154] width 657 height 308
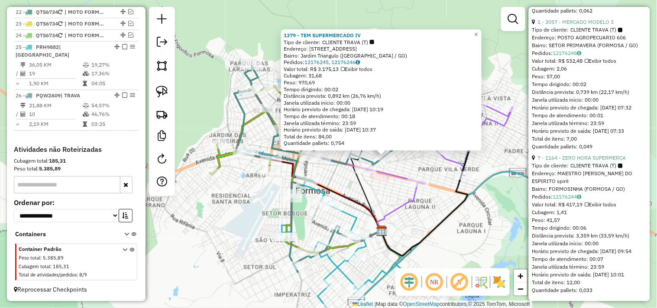
drag, startPoint x: 228, startPoint y: 205, endPoint x: 275, endPoint y: 207, distance: 46.8
click at [275, 207] on div "1379 - TEM SUPERMERCADO IV Tipo de cliente: CLIENTE TRAVA (T) Endereço: Avenida…" at bounding box center [328, 154] width 657 height 308
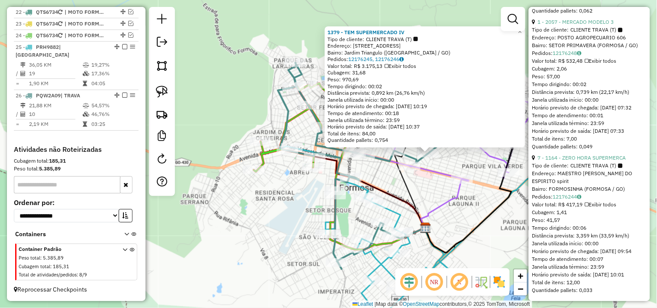
drag, startPoint x: 273, startPoint y: 119, endPoint x: 270, endPoint y: 114, distance: 5.3
click at [270, 114] on div "1379 - TEM SUPERMERCADO IV Tipo de cliente: CLIENTE TRAVA (T) Endereço: Avenida…" at bounding box center [328, 154] width 657 height 308
click at [269, 114] on div "1379 - TEM SUPERMERCADO IV Tipo de cliente: CLIENTE TRAVA (T) Endereço: Avenida…" at bounding box center [328, 154] width 657 height 308
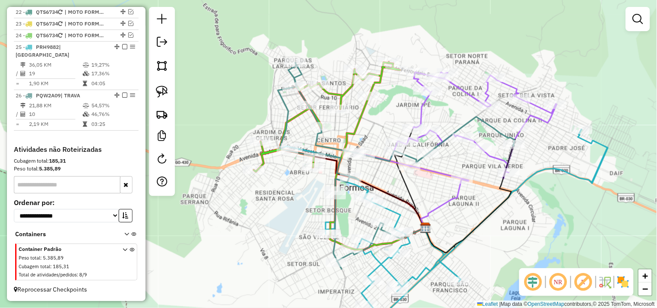
drag, startPoint x: 287, startPoint y: 117, endPoint x: 256, endPoint y: 111, distance: 31.4
click at [278, 112] on icon at bounding box center [396, 166] width 237 height 207
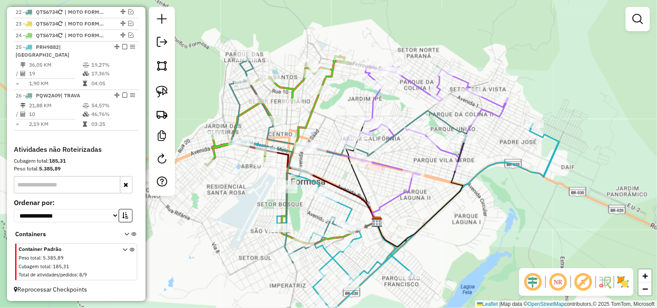
drag, startPoint x: 360, startPoint y: 102, endPoint x: 342, endPoint y: 102, distance: 18.2
click at [342, 102] on div "Janela de atendimento Grade de atendimento Capacidade Transportadoras Veículos …" at bounding box center [328, 154] width 657 height 308
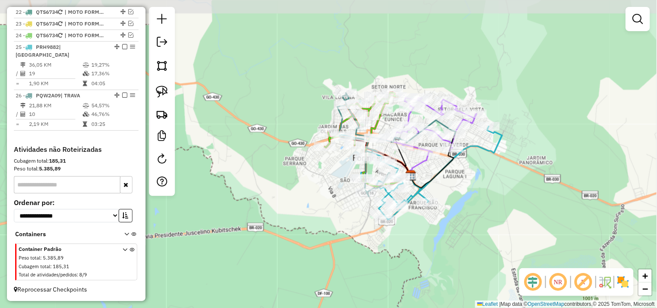
drag, startPoint x: 414, startPoint y: 70, endPoint x: 452, endPoint y: 78, distance: 39.0
click at [446, 77] on div "Janela de atendimento Grade de atendimento Capacidade Transportadoras Veículos …" at bounding box center [328, 154] width 657 height 308
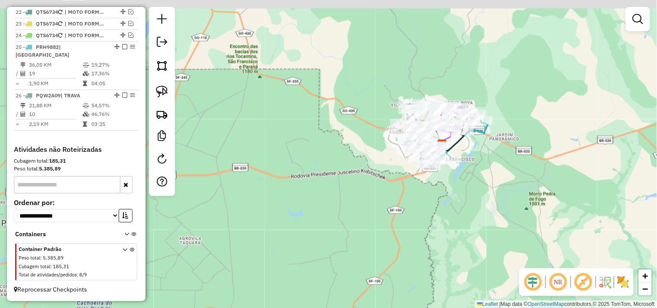
drag, startPoint x: 369, startPoint y: 40, endPoint x: 412, endPoint y: 85, distance: 62.8
click at [410, 83] on div "Janela de atendimento Grade de atendimento Capacidade Transportadoras Veículos …" at bounding box center [328, 154] width 657 height 308
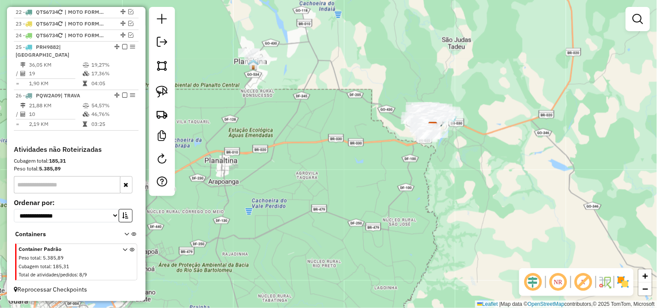
drag, startPoint x: 410, startPoint y: 62, endPoint x: 437, endPoint y: 70, distance: 28.1
click at [437, 70] on div "Janela de atendimento Grade de atendimento Capacidade Transportadoras Veículos …" at bounding box center [328, 154] width 657 height 308
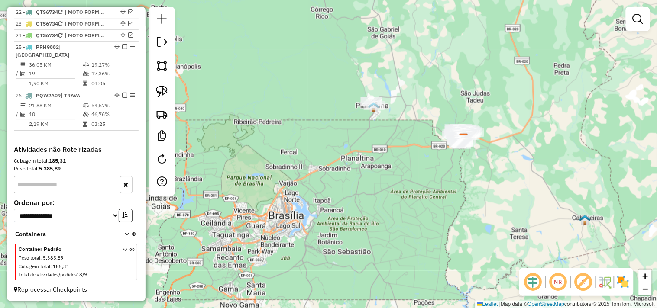
drag, startPoint x: 380, startPoint y: 62, endPoint x: 415, endPoint y: 98, distance: 49.6
click at [414, 97] on div "Janela de atendimento Grade de atendimento Capacidade Transportadoras Veículos …" at bounding box center [328, 154] width 657 height 308
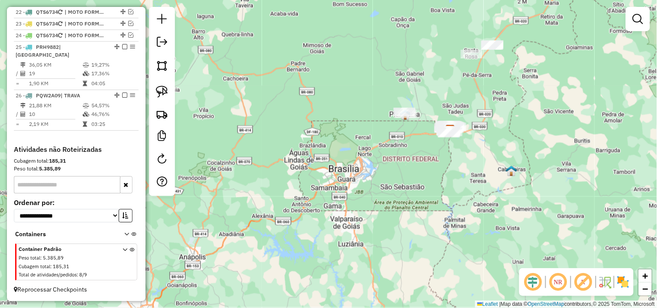
drag, startPoint x: 387, startPoint y: 77, endPoint x: 353, endPoint y: 65, distance: 36.3
click at [356, 65] on div "Janela de atendimento Grade de atendimento Capacidade Transportadoras Veículos …" at bounding box center [328, 154] width 657 height 308
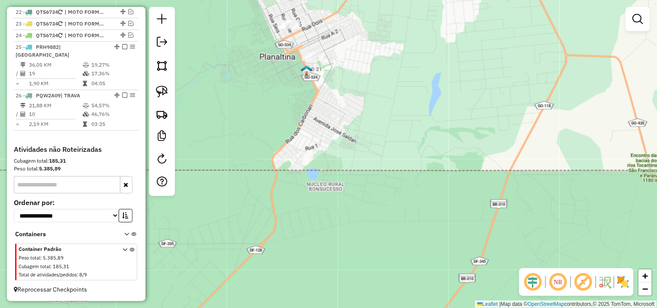
drag, startPoint x: 284, startPoint y: 84, endPoint x: 265, endPoint y: 72, distance: 22.5
click at [267, 73] on div "Janela de atendimento Grade de atendimento Capacidade Transportadoras Veículos …" at bounding box center [328, 154] width 657 height 308
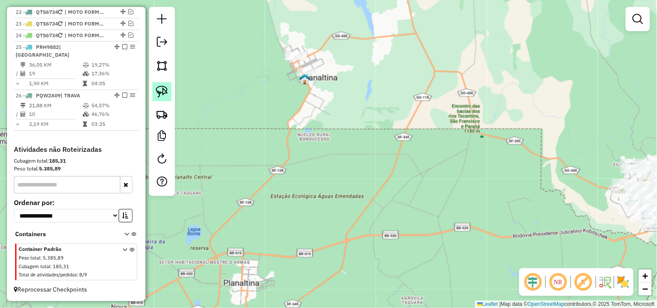
click at [159, 88] on img at bounding box center [162, 92] width 12 height 12
drag, startPoint x: 277, startPoint y: 50, endPoint x: 357, endPoint y: 41, distance: 80.2
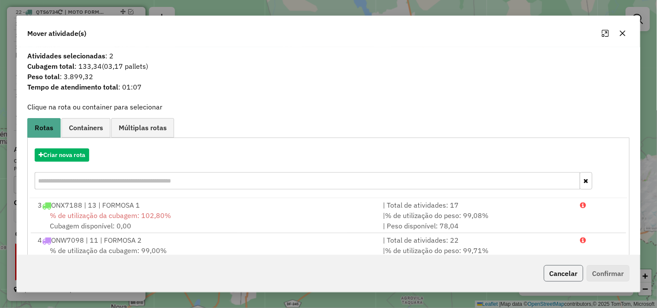
click at [573, 268] on button "Cancelar" at bounding box center [563, 274] width 39 height 16
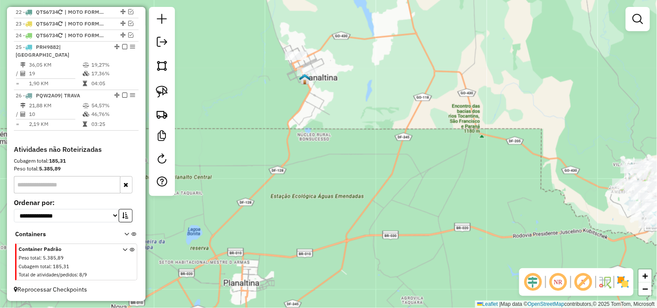
drag, startPoint x: 426, startPoint y: 200, endPoint x: 317, endPoint y: 154, distance: 118.4
click at [330, 158] on div "Janela de atendimento Grade de atendimento Capacidade Transportadoras Veículos …" at bounding box center [328, 154] width 657 height 308
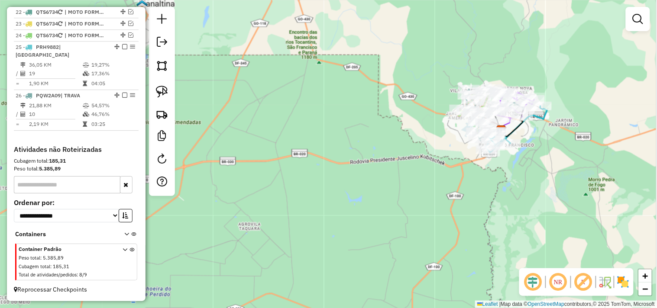
drag, startPoint x: 427, startPoint y: 162, endPoint x: 319, endPoint y: 159, distance: 107.9
click at [323, 159] on div "Janela de atendimento Grade de atendimento Capacidade Transportadoras Veículos …" at bounding box center [328, 154] width 657 height 308
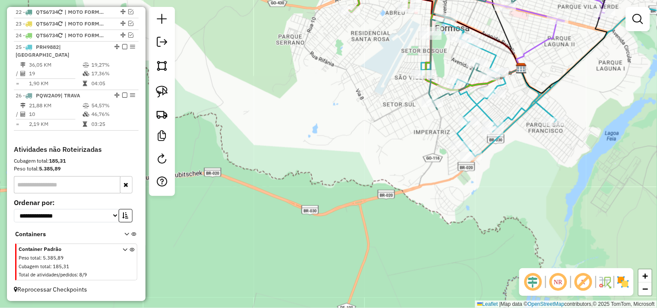
drag, startPoint x: 331, startPoint y: 120, endPoint x: 290, endPoint y: 176, distance: 69.1
click at [290, 174] on div "Janela de atendimento Grade de atendimento Capacidade Transportadoras Veículos …" at bounding box center [328, 154] width 657 height 308
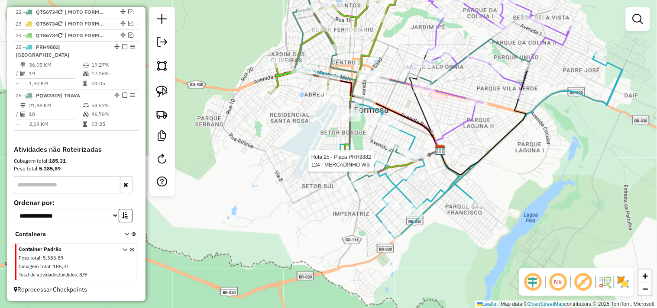
select select "*********"
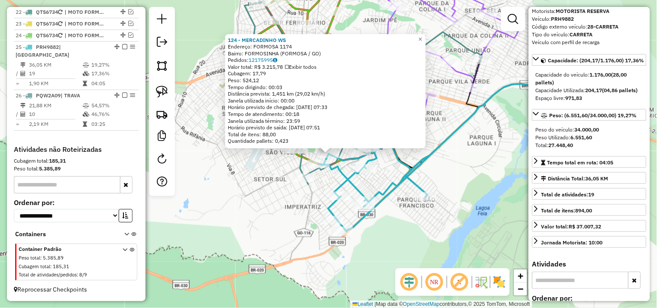
scroll to position [0, 0]
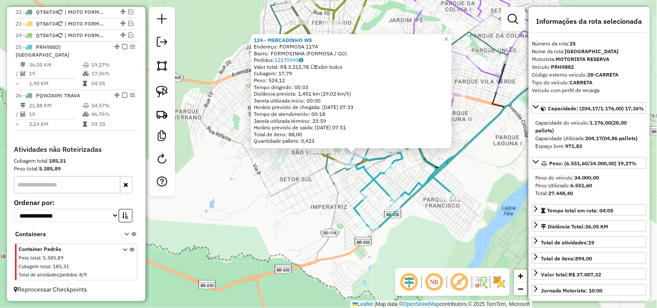
drag, startPoint x: 490, startPoint y: 165, endPoint x: 485, endPoint y: 175, distance: 10.9
click at [525, 166] on div "124 - MERCADINHO WS Endereço: FORMOSA 1174 Bairro: FORMOSINHA (FORMOSA / GO) Pe…" at bounding box center [328, 154] width 657 height 308
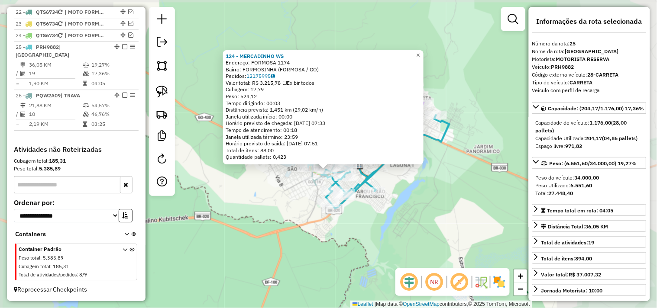
click at [246, 198] on div "124 - MERCADINHO WS Endereço: FORMOSA 1174 Bairro: FORMOSINHA (FORMOSA / GO) Pe…" at bounding box center [328, 154] width 657 height 308
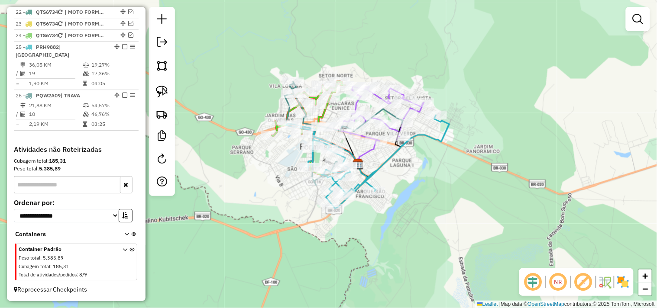
drag, startPoint x: 246, startPoint y: 180, endPoint x: 281, endPoint y: 192, distance: 37.1
click at [276, 190] on div "Janela de atendimento Grade de atendimento Capacidade Transportadoras Veículos …" at bounding box center [328, 154] width 657 height 308
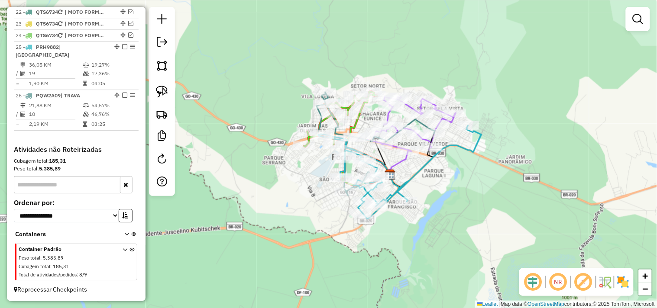
drag, startPoint x: 264, startPoint y: 120, endPoint x: 266, endPoint y: 131, distance: 11.3
click at [265, 129] on div "Janela de atendimento Grade de atendimento Capacidade Transportadoras Veículos …" at bounding box center [328, 154] width 657 height 308
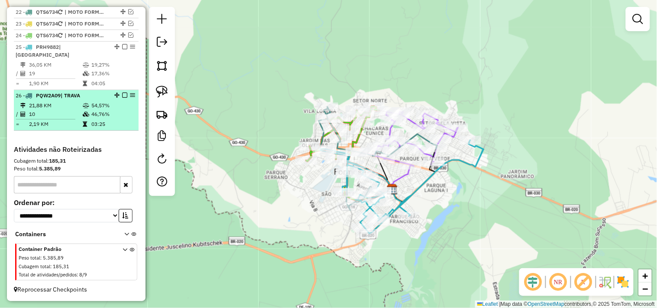
scroll to position [594, 0]
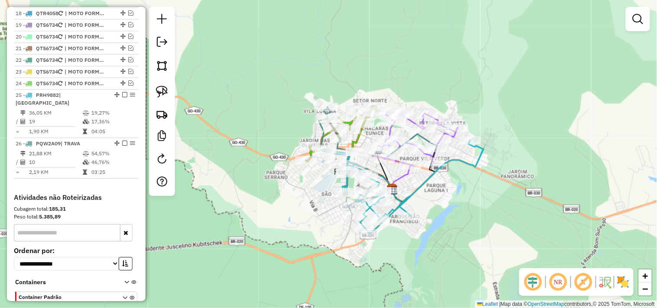
click at [315, 202] on div "Janela de atendimento Grade de atendimento Capacidade Transportadoras Veículos …" at bounding box center [328, 154] width 657 height 308
drag, startPoint x: 275, startPoint y: 184, endPoint x: 302, endPoint y: 197, distance: 29.6
click at [301, 197] on div "Janela de atendimento Grade de atendimento Capacidade Transportadoras Veículos …" at bounding box center [328, 154] width 657 height 308
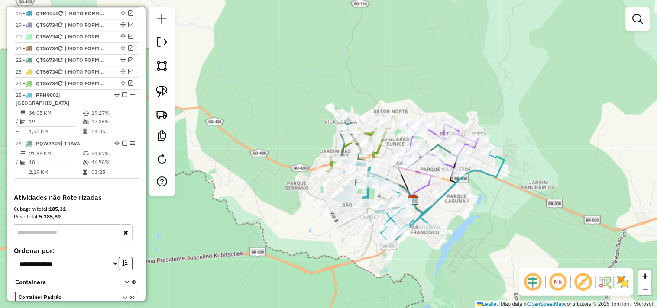
drag, startPoint x: 325, startPoint y: 212, endPoint x: 309, endPoint y: 204, distance: 17.8
click at [309, 204] on div "Janela de atendimento Grade de atendimento Capacidade Transportadoras Veículos …" at bounding box center [328, 154] width 657 height 308
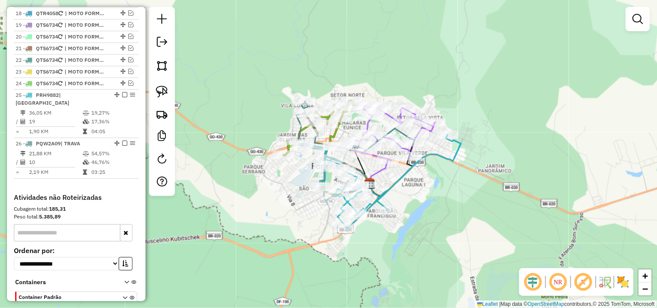
drag, startPoint x: 321, startPoint y: 206, endPoint x: 267, endPoint y: 188, distance: 57.1
click at [266, 188] on div "Janela de atendimento Grade de atendimento Capacidade Transportadoras Veículos …" at bounding box center [328, 154] width 657 height 308
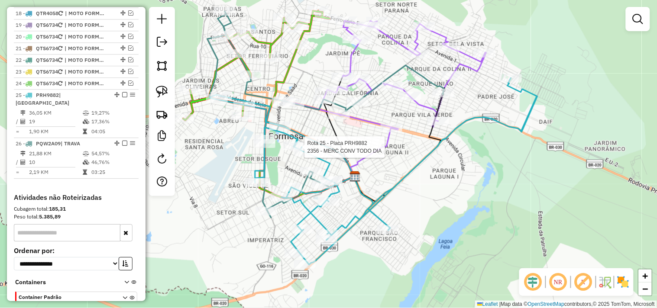
select select "*********"
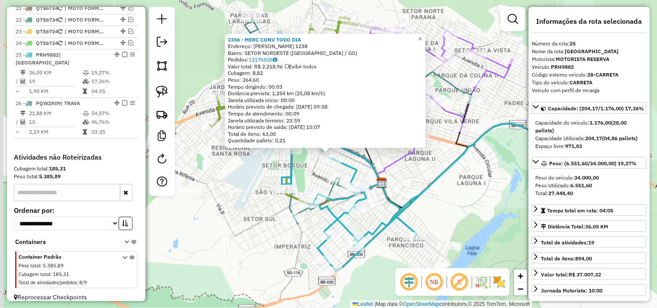
scroll to position [642, 0]
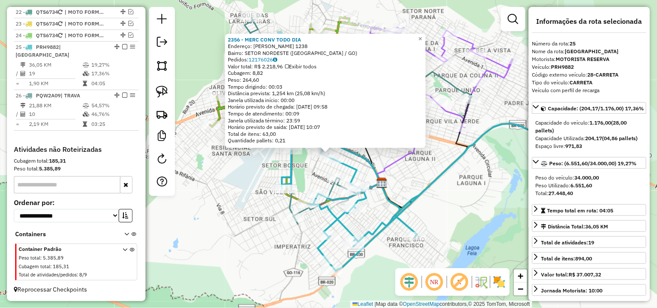
drag, startPoint x: 472, startPoint y: 207, endPoint x: 456, endPoint y: 201, distance: 17.4
click at [457, 201] on div "2356 - MERC CONV TODO DIA Endereço: VALERIANO DE CASTRO 1238 Bairro: SETOR NORD…" at bounding box center [328, 154] width 657 height 308
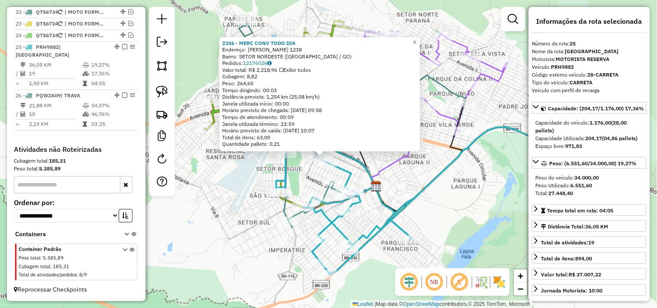
drag, startPoint x: 416, startPoint y: 165, endPoint x: 428, endPoint y: 177, distance: 16.2
click at [426, 175] on div "2356 - MERC CONV TODO DIA Endereço: VALERIANO DE CASTRO 1238 Bairro: SETOR NORD…" at bounding box center [328, 154] width 657 height 308
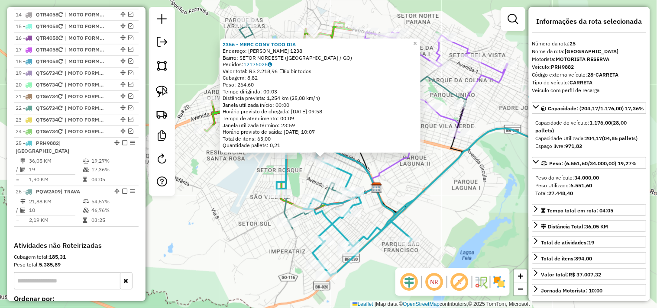
click at [227, 216] on div "2356 - MERC CONV TODO DIA Endereço: VALERIANO DE CASTRO 1238 Bairro: SETOR NORD…" at bounding box center [328, 154] width 657 height 308
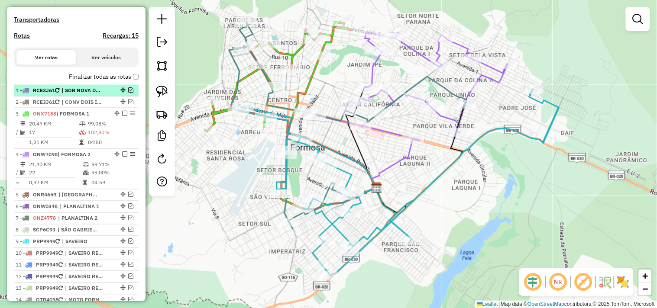
scroll to position [257, 0]
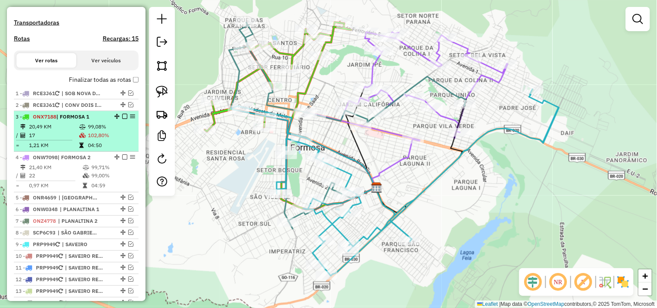
click at [123, 119] on em at bounding box center [124, 116] width 5 height 5
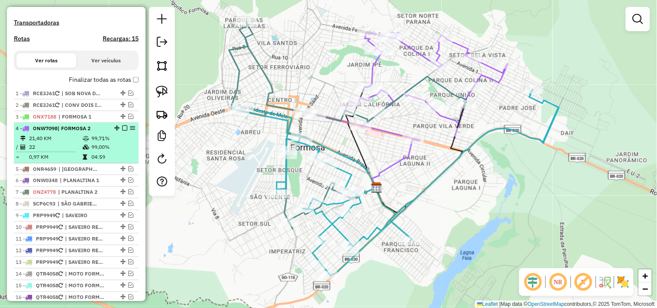
click at [123, 131] on em at bounding box center [124, 128] width 5 height 5
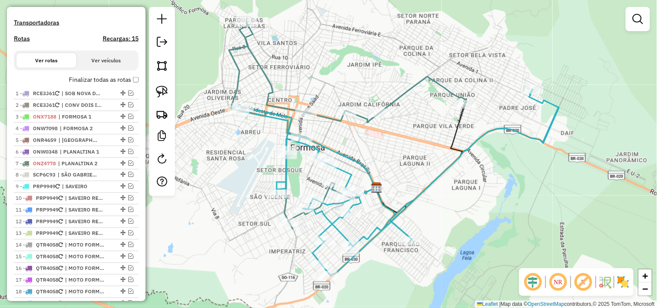
drag, startPoint x: 178, startPoint y: 161, endPoint x: 187, endPoint y: 164, distance: 8.6
click at [187, 164] on hb-router-mapa "Informações da Sessão 978489 - 13/08/2025 Criação: 12/08/2025 17:43 Depósito: F…" at bounding box center [328, 154] width 657 height 308
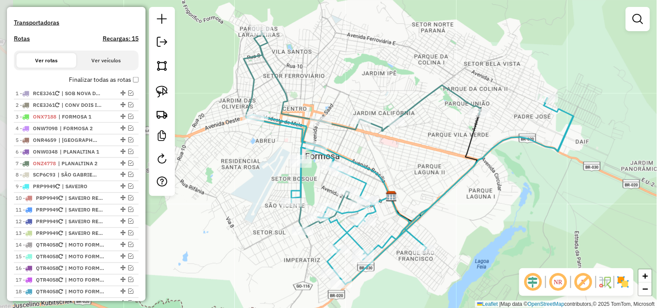
click at [482, 161] on icon at bounding box center [410, 191] width 328 height 187
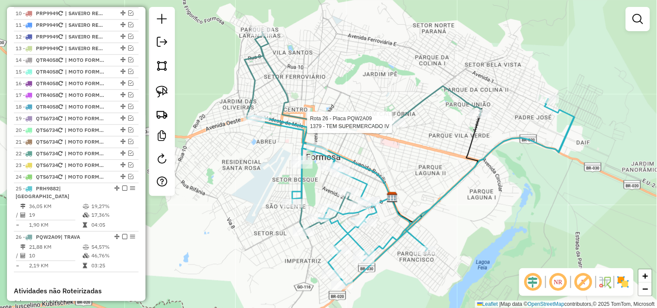
select select "*********"
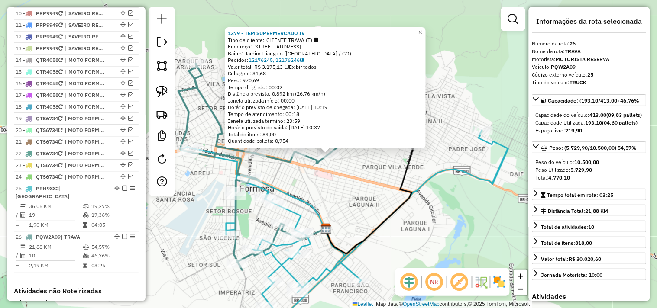
scroll to position [585, 0]
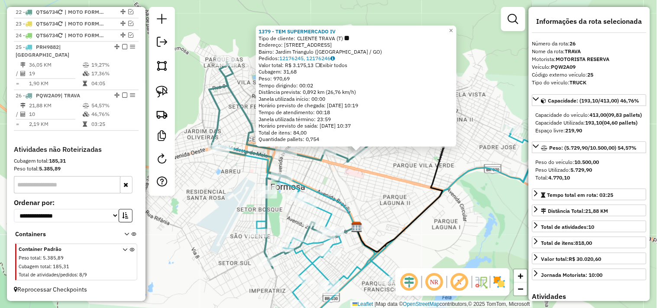
drag, startPoint x: 423, startPoint y: 187, endPoint x: 444, endPoint y: 193, distance: 22.5
click at [447, 187] on icon at bounding box center [402, 196] width 90 height 114
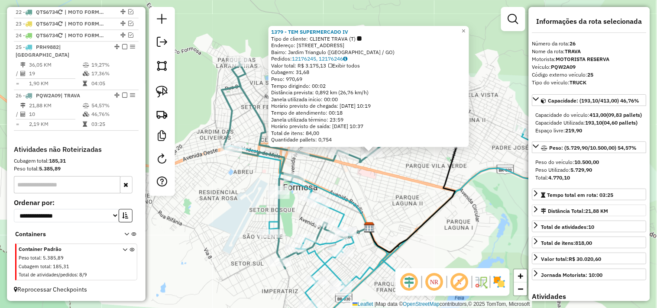
scroll to position [48, 0]
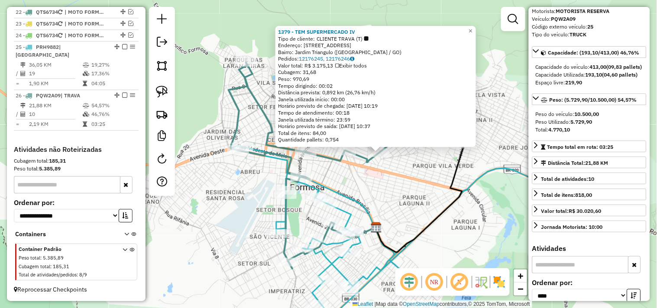
drag, startPoint x: 425, startPoint y: 191, endPoint x: 437, endPoint y: 198, distance: 13.6
click at [436, 192] on div "1379 - TEM SUPERMERCADO IV Tipo de cliente: CLIENTE TRAVA (T) Endereço: Avenida…" at bounding box center [328, 154] width 657 height 308
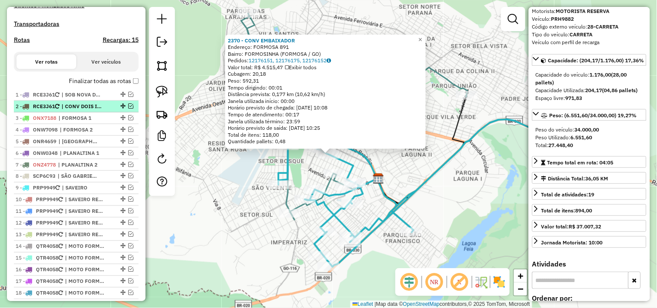
scroll to position [248, 0]
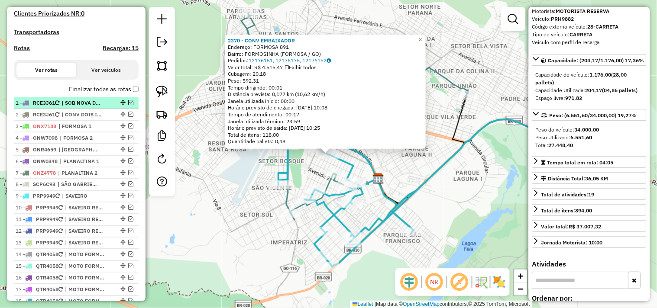
click at [88, 107] on span "| SOB NOVA DIREC - SUP [PERSON_NAME]" at bounding box center [82, 103] width 40 height 8
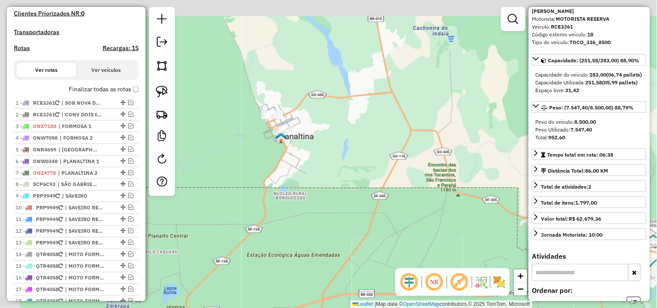
drag, startPoint x: 239, startPoint y: 134, endPoint x: 302, endPoint y: 144, distance: 63.6
click at [364, 158] on div "Janela de atendimento Grade de atendimento Capacidade Transportadoras Veículos …" at bounding box center [328, 154] width 657 height 308
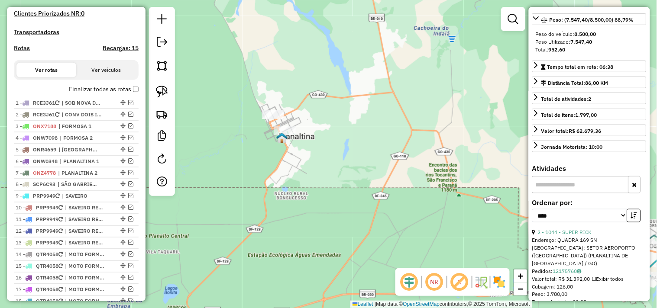
scroll to position [96, 0]
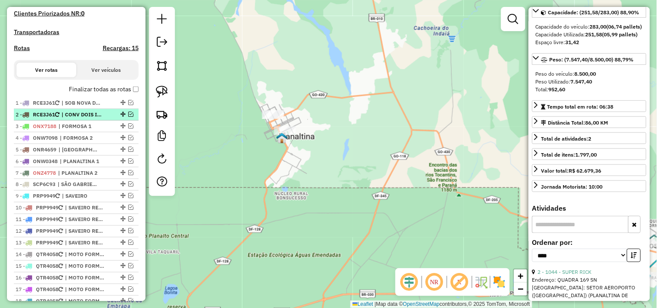
click at [74, 119] on span "| CONV DOIS IRM - MERC CRISTO" at bounding box center [82, 115] width 40 height 8
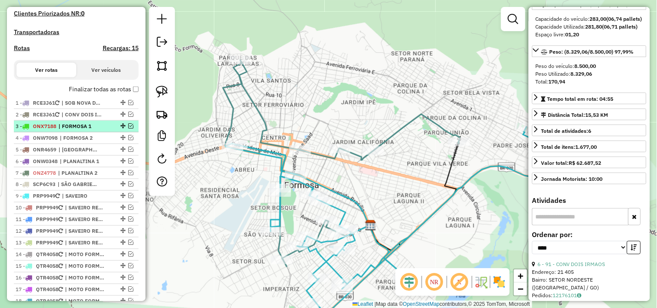
click at [96, 130] on span "| FORMOSA 1" at bounding box center [78, 127] width 40 height 8
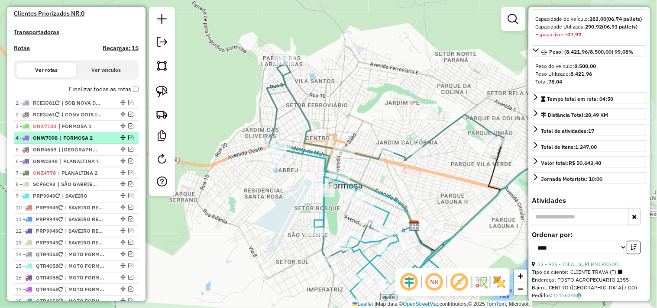
click at [94, 142] on span "| FORMOSA 2" at bounding box center [80, 138] width 40 height 8
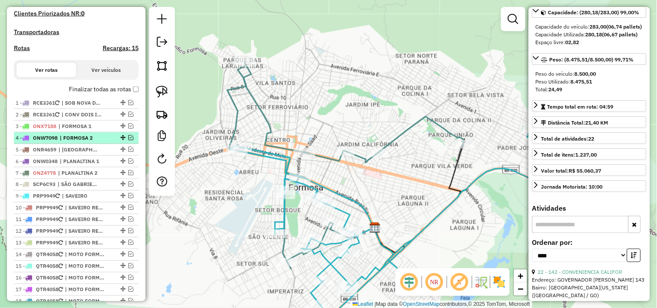
scroll to position [104, 0]
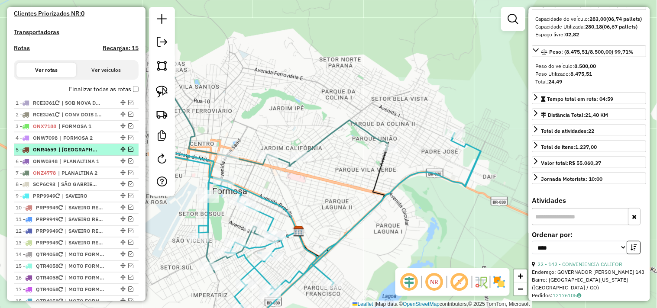
click at [92, 154] on span "| [GEOGRAPHIC_DATA]" at bounding box center [78, 150] width 40 height 8
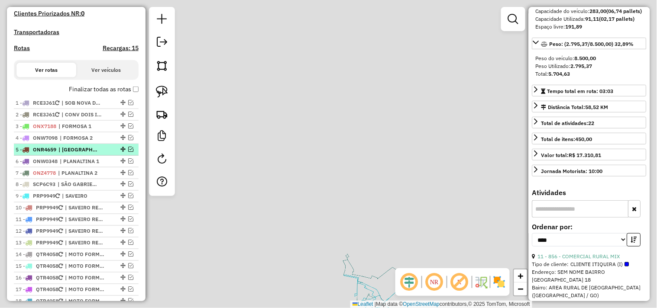
scroll to position [96, 0]
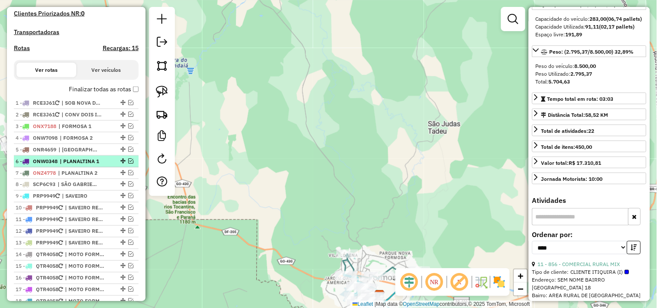
click at [104, 165] on div "6 - ONW0348 | PLANALTINA 1" at bounding box center [62, 162] width 92 height 8
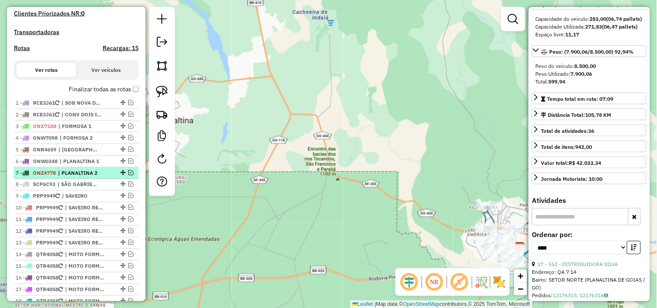
click at [103, 177] on div "7 - ONZ4778 | PLANALTINA 2" at bounding box center [62, 173] width 92 height 8
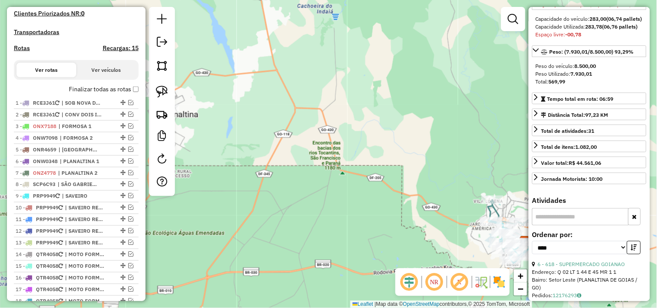
drag, startPoint x: 236, startPoint y: 164, endPoint x: 345, endPoint y: 185, distance: 110.7
click at [361, 188] on div "Janela de atendimento Grade de atendimento Capacidade Transportadoras Veículos …" at bounding box center [328, 154] width 657 height 308
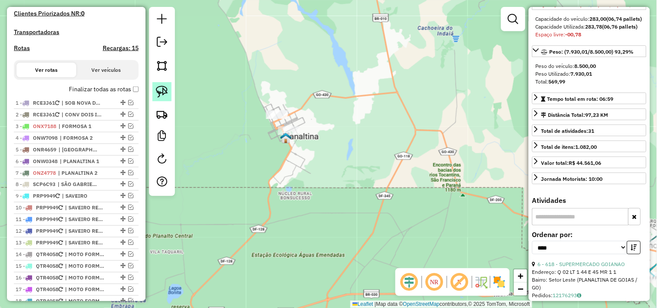
click at [162, 94] on img at bounding box center [162, 92] width 12 height 12
drag, startPoint x: 253, startPoint y: 95, endPoint x: 316, endPoint y: 119, distance: 67.0
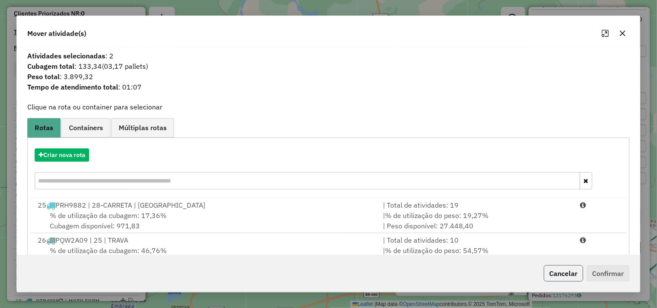
click at [564, 271] on button "Cancelar" at bounding box center [563, 274] width 39 height 16
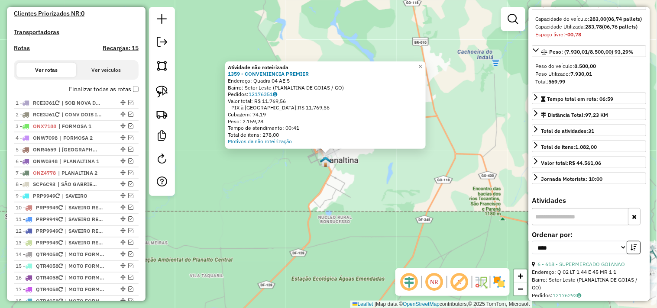
click at [326, 173] on div "Atividade não roteirizada 1359 - CONVENIENCIA PREMIER Endereço: Quadra 04 AE 5 …" at bounding box center [328, 154] width 657 height 308
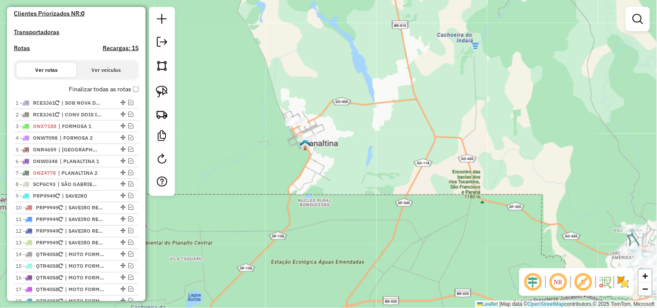
drag, startPoint x: 278, startPoint y: 180, endPoint x: 267, endPoint y: 165, distance: 18.4
click at [253, 161] on div "Janela de atendimento Grade de atendimento Capacidade Transportadoras Veículos …" at bounding box center [328, 154] width 657 height 308
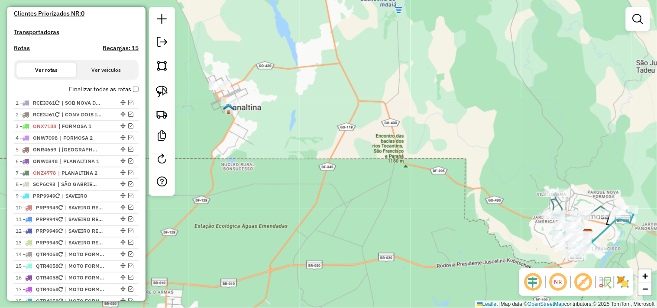
drag, startPoint x: 438, startPoint y: 221, endPoint x: 408, endPoint y: 199, distance: 37.3
click at [359, 187] on div "Janela de atendimento Grade de atendimento Capacidade Transportadoras Veículos …" at bounding box center [328, 154] width 657 height 308
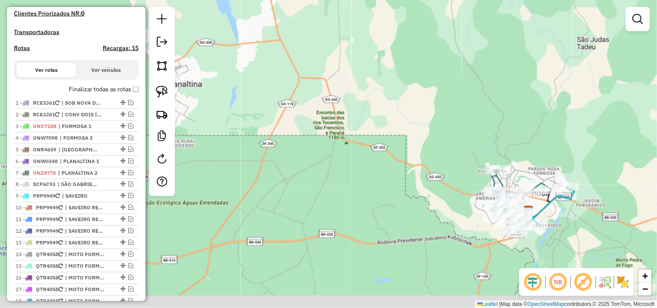
drag, startPoint x: 452, startPoint y: 215, endPoint x: 412, endPoint y: 188, distance: 48.8
click at [380, 185] on div "Janela de atendimento Grade de atendimento Capacidade Transportadoras Veículos …" at bounding box center [328, 154] width 657 height 308
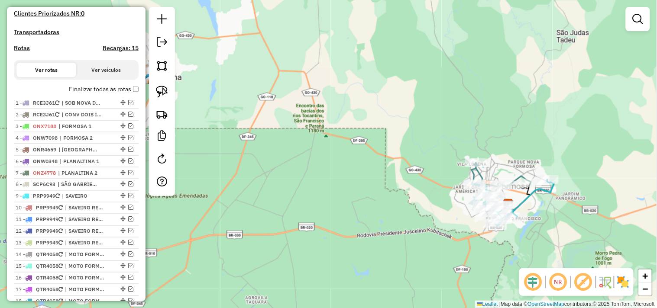
drag, startPoint x: 444, startPoint y: 192, endPoint x: 352, endPoint y: 171, distance: 95.2
click at [352, 171] on div "Janela de atendimento Grade de atendimento Capacidade Transportadoras Veículos …" at bounding box center [328, 154] width 657 height 308
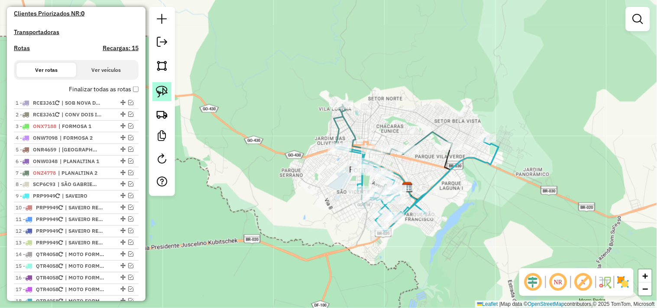
click at [165, 93] on img at bounding box center [162, 92] width 12 height 12
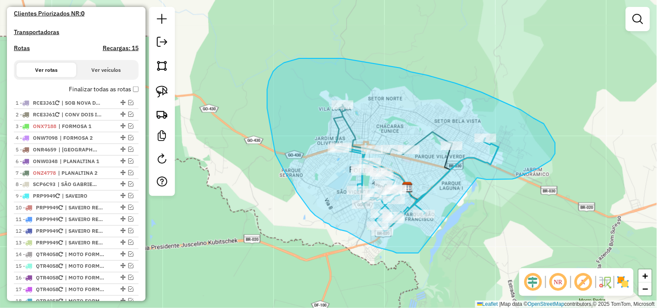
drag, startPoint x: 477, startPoint y: 178, endPoint x: 418, endPoint y: 253, distance: 95.7
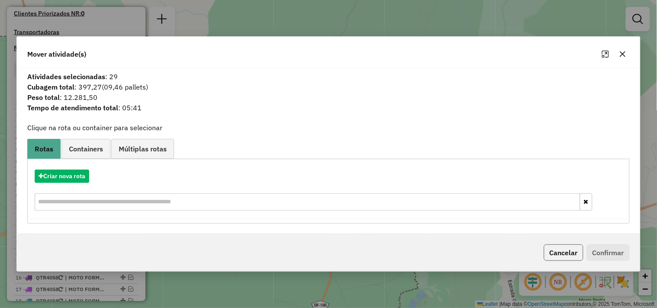
click at [559, 256] on button "Cancelar" at bounding box center [563, 253] width 39 height 16
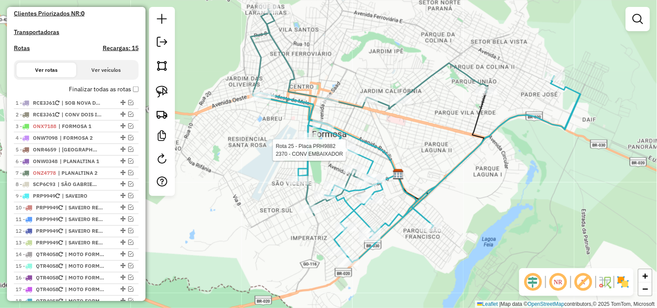
select select "*********"
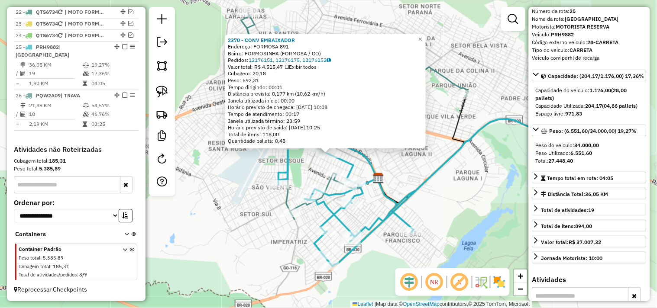
scroll to position [48, 0]
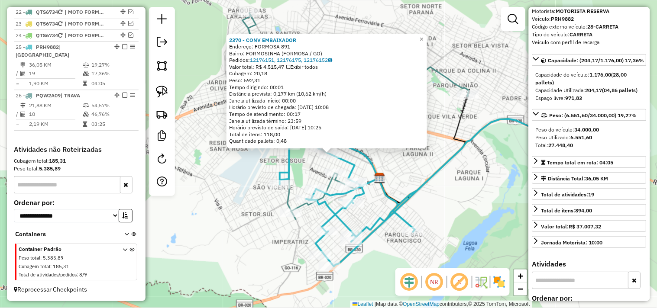
drag, startPoint x: 458, startPoint y: 174, endPoint x: 464, endPoint y: 176, distance: 5.9
click at [464, 175] on div "2370 - CONV EMBAIXADOR Endereço: FORMOSA 891 Bairro: FORMOSINHA (FORMOSA / GO) …" at bounding box center [328, 154] width 657 height 308
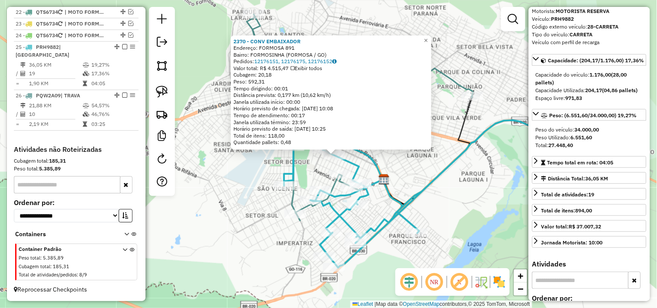
click at [459, 176] on div "2370 - CONV EMBAIXADOR Endereço: FORMOSA 891 Bairro: FORMOSINHA (FORMOSA / GO) …" at bounding box center [328, 154] width 657 height 308
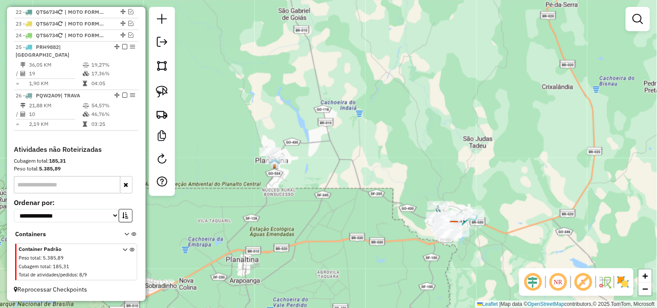
click at [283, 152] on div "Janela de atendimento Grade de atendimento Capacidade Transportadoras Veículos …" at bounding box center [328, 154] width 657 height 308
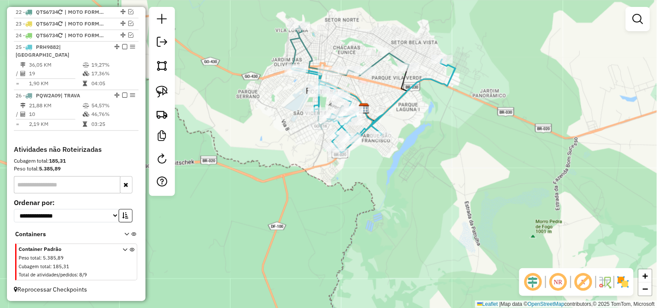
drag, startPoint x: 386, startPoint y: 97, endPoint x: 392, endPoint y: 142, distance: 45.0
click at [392, 142] on div "Janela de atendimento Grade de atendimento Capacidade Transportadoras Veículos …" at bounding box center [328, 154] width 657 height 308
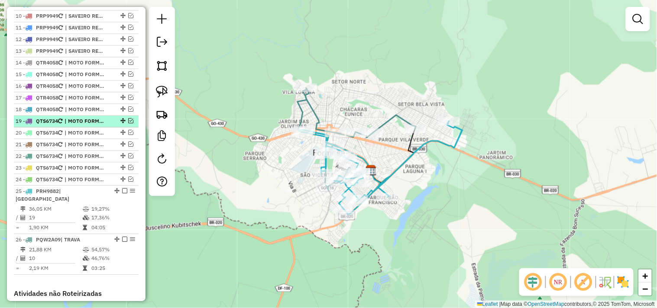
scroll to position [392, 0]
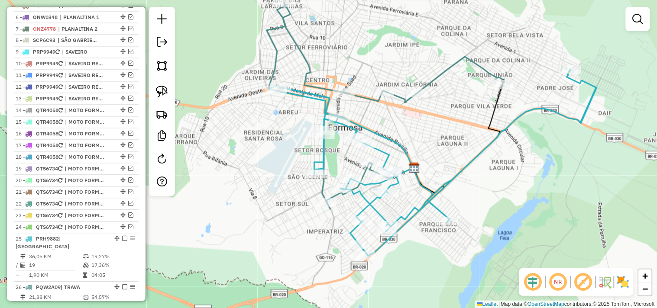
drag, startPoint x: 319, startPoint y: 141, endPoint x: 254, endPoint y: 167, distance: 70.4
click at [250, 166] on div "Janela de atendimento Grade de atendimento Capacidade Transportadoras Veículos …" at bounding box center [328, 154] width 657 height 308
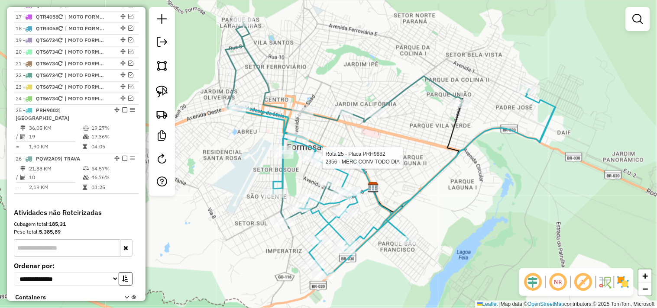
select select "*********"
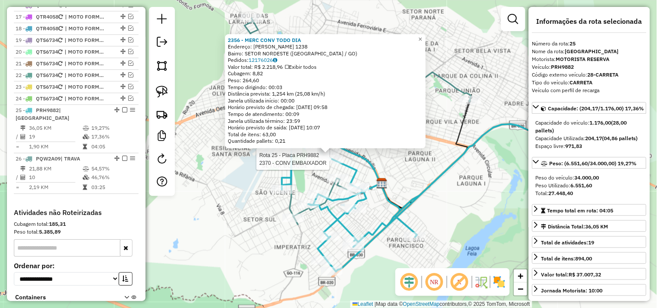
scroll to position [585, 0]
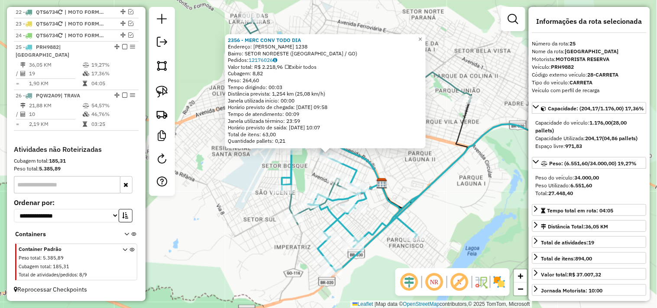
click at [250, 175] on div "2356 - MERC CONV TODO DIA Endereço: VALERIANO DE CASTRO 1238 Bairro: SETOR NORD…" at bounding box center [328, 154] width 657 height 308
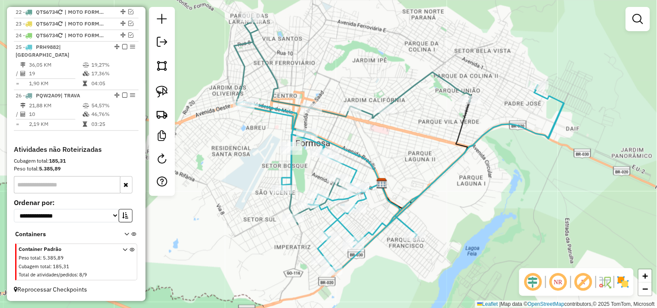
drag, startPoint x: 380, startPoint y: 146, endPoint x: 399, endPoint y: 180, distance: 38.8
click at [399, 180] on div "Janela de atendimento Grade de atendimento Capacidade Transportadoras Veículos …" at bounding box center [328, 154] width 657 height 308
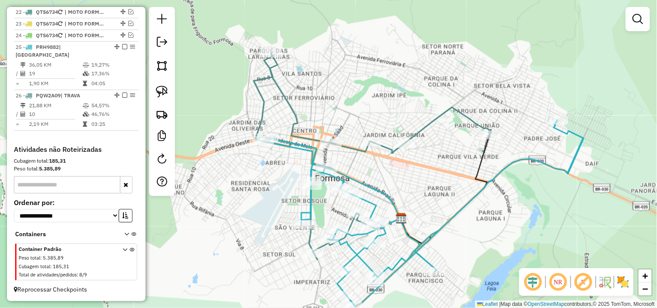
drag, startPoint x: 414, startPoint y: 195, endPoint x: 428, endPoint y: 204, distance: 16.5
click at [428, 204] on div "Janela de atendimento Grade de atendimento Capacidade Transportadoras Veículos …" at bounding box center [328, 154] width 657 height 308
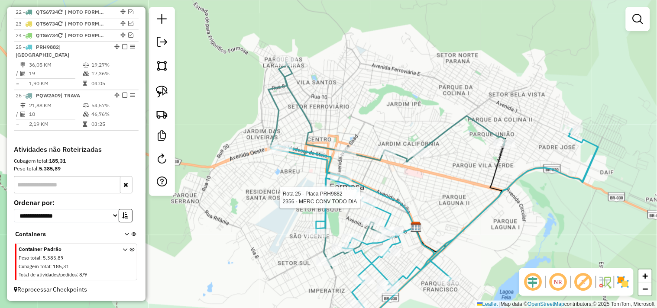
select select "*********"
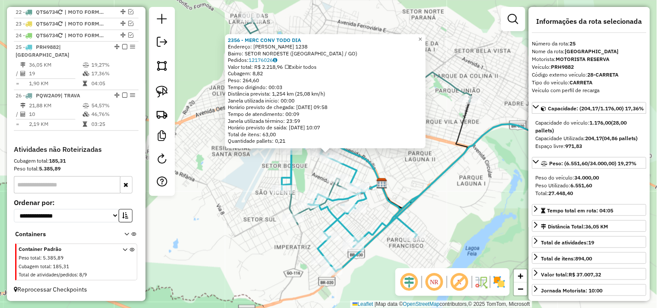
click at [396, 178] on div "2356 - MERC CONV TODO DIA Endereço: VALERIANO DE CASTRO 1238 Bairro: SETOR NORD…" at bounding box center [328, 154] width 657 height 308
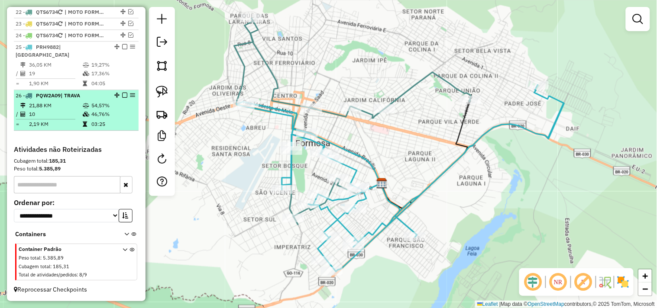
click at [123, 93] on em at bounding box center [124, 95] width 5 height 5
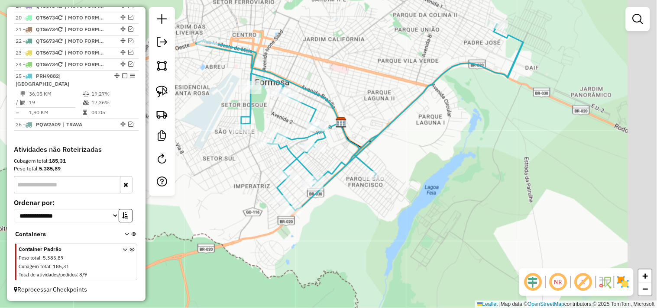
drag, startPoint x: 216, startPoint y: 152, endPoint x: 174, endPoint y: 94, distance: 71.3
click at [174, 94] on hb-router-mapa "Informações da Sessão 978489 - 13/08/2025 Criação: 12/08/2025 17:43 Depósito: F…" at bounding box center [328, 154] width 657 height 308
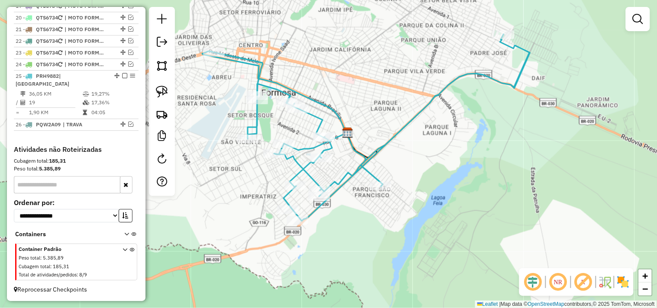
drag, startPoint x: 319, startPoint y: 69, endPoint x: 338, endPoint y: 98, distance: 34.5
click at [338, 98] on div "Janela de atendimento Grade de atendimento Capacidade Transportadoras Veículos …" at bounding box center [328, 154] width 657 height 308
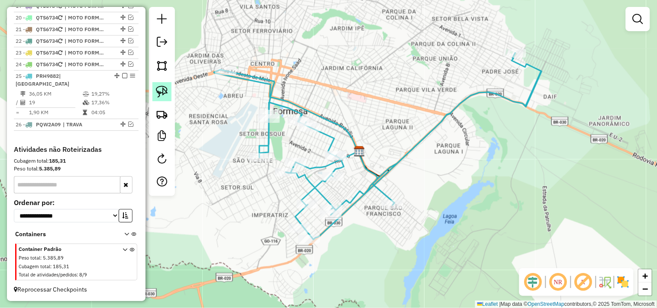
click at [164, 89] on img at bounding box center [162, 92] width 12 height 12
click at [640, 24] on link at bounding box center [637, 18] width 17 height 17
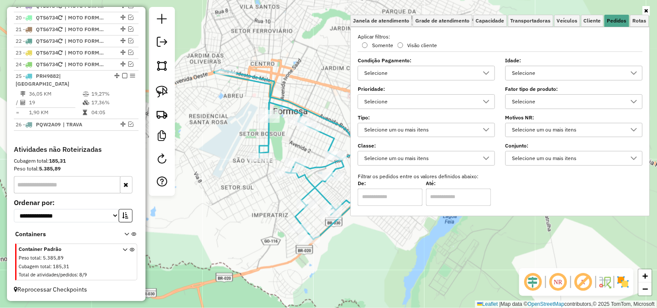
click at [224, 110] on div "Janela de atendimento Grade de atendimento Capacidade Transportadoras Veículos …" at bounding box center [328, 154] width 657 height 308
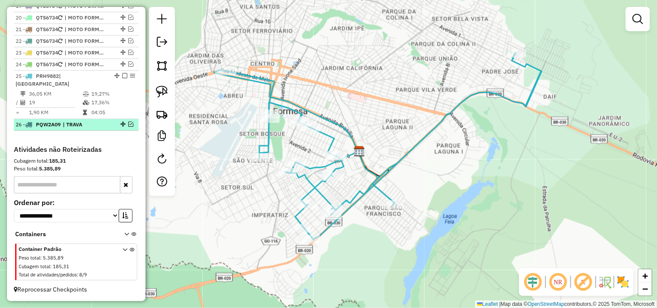
click at [129, 124] on em at bounding box center [130, 124] width 5 height 5
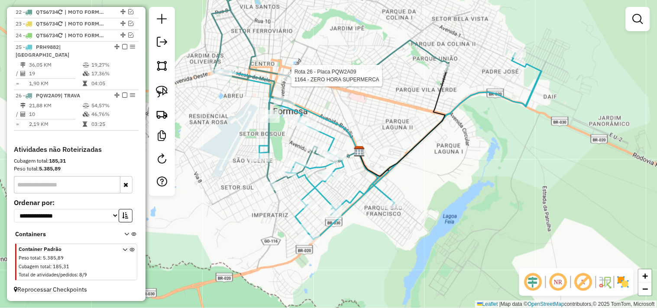
select select "*********"
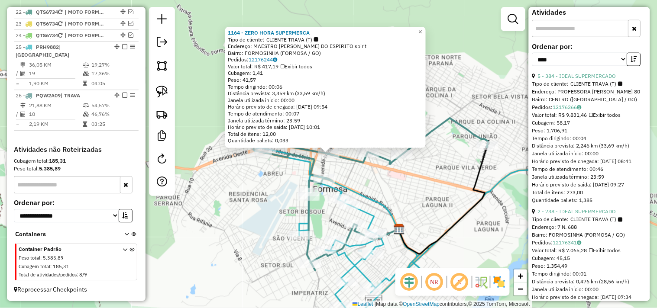
scroll to position [289, 0]
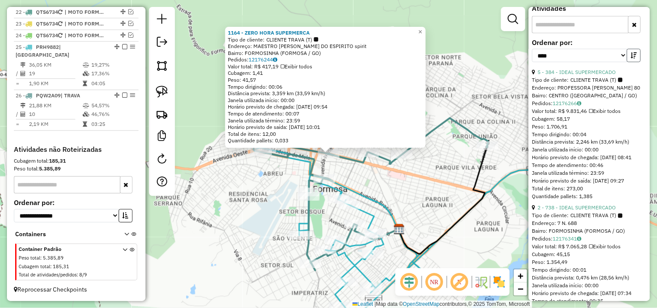
click at [636, 62] on button "button" at bounding box center [634, 55] width 14 height 13
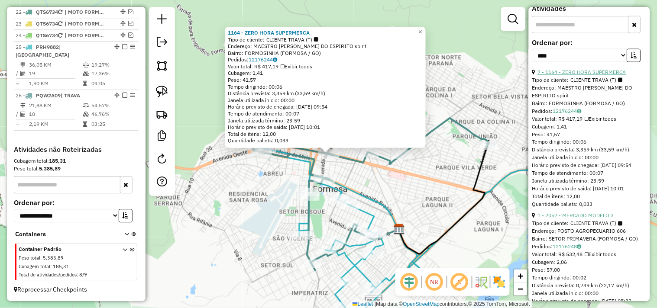
click at [603, 75] on link "7 - 1164 - ZERO HORA SUPERMERCA" at bounding box center [582, 72] width 88 height 6
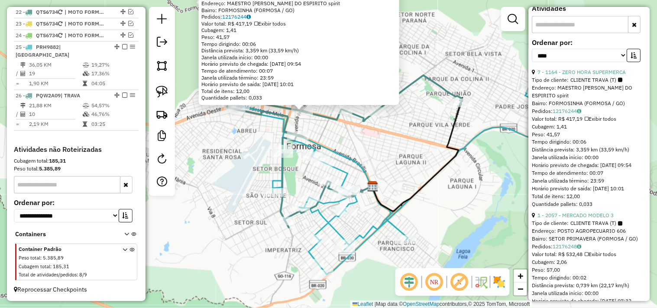
drag, startPoint x: 409, startPoint y: 200, endPoint x: 380, endPoint y: 157, distance: 51.8
click at [382, 157] on div "1164 - ZERO HORA SUPERMERCA Tipo de cliente: CLIENTE TRAVA (T) Endereço: MAESTR…" at bounding box center [328, 154] width 657 height 308
click at [578, 75] on link "7 - 1164 - ZERO HORA SUPERMERCA" at bounding box center [582, 72] width 88 height 6
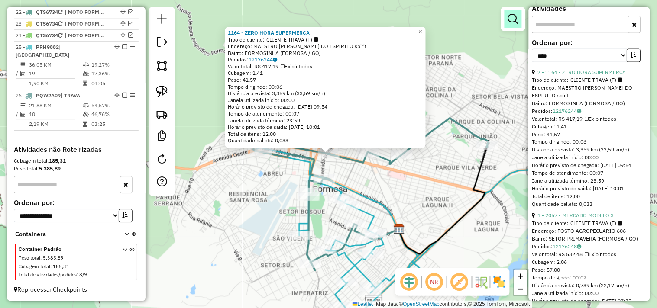
click at [516, 19] on em at bounding box center [513, 19] width 10 height 10
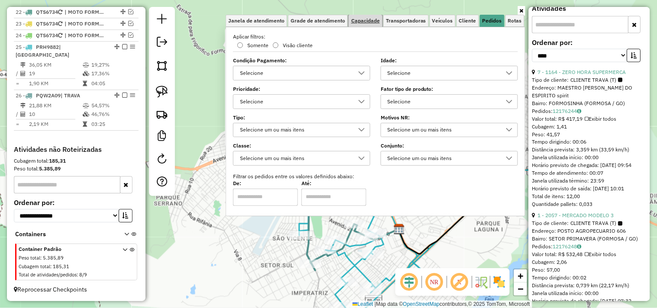
click at [366, 20] on span "Capacidade" at bounding box center [365, 20] width 29 height 5
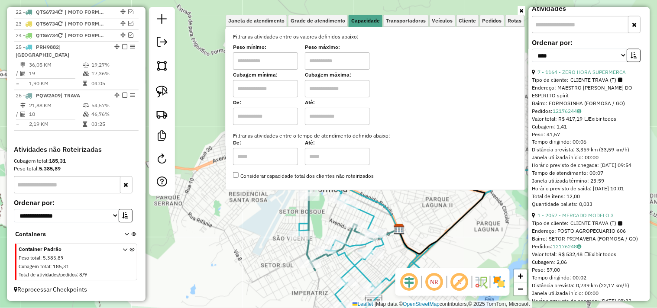
click at [282, 59] on input "text" at bounding box center [265, 60] width 65 height 17
type input "****"
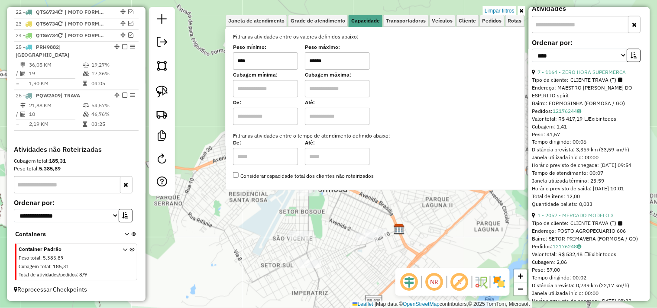
type input "******"
click at [218, 231] on div "1164 - ZERO HORA SUPERMERCA Tipo de cliente: CLIENTE TRAVA (T) Endereço: MAESTR…" at bounding box center [328, 154] width 657 height 308
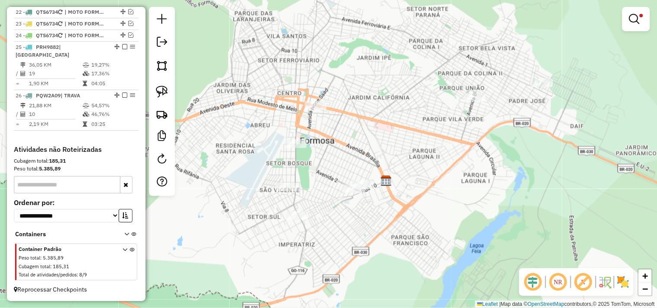
drag, startPoint x: 233, startPoint y: 181, endPoint x: 222, endPoint y: 131, distance: 50.7
click at [222, 131] on div "Limpar filtros Janela de atendimento Grade de atendimento Capacidade Transporta…" at bounding box center [328, 154] width 657 height 308
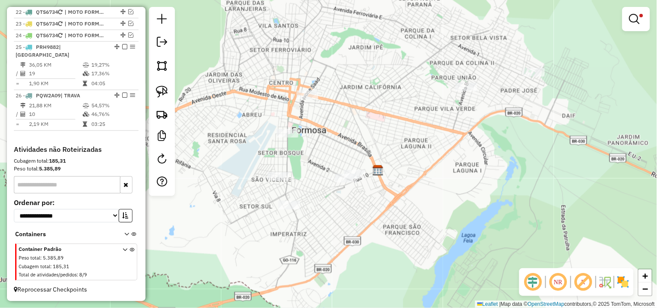
drag, startPoint x: 354, startPoint y: 128, endPoint x: 339, endPoint y: 122, distance: 16.7
click at [339, 122] on div "Limpar filtros Janela de atendimento Grade de atendimento Capacidade Transporta…" at bounding box center [328, 154] width 657 height 308
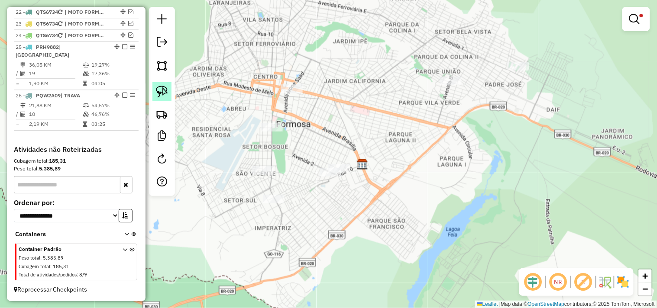
click at [163, 90] on img at bounding box center [162, 92] width 12 height 12
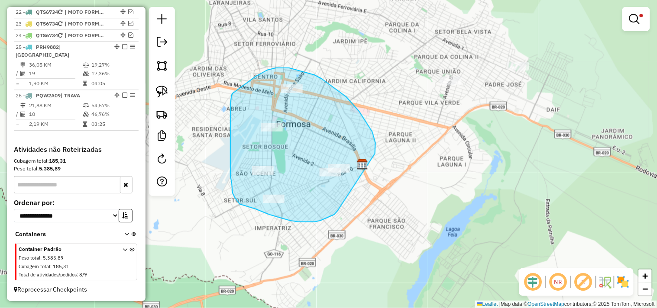
drag, startPoint x: 375, startPoint y: 154, endPoint x: 340, endPoint y: 203, distance: 60.5
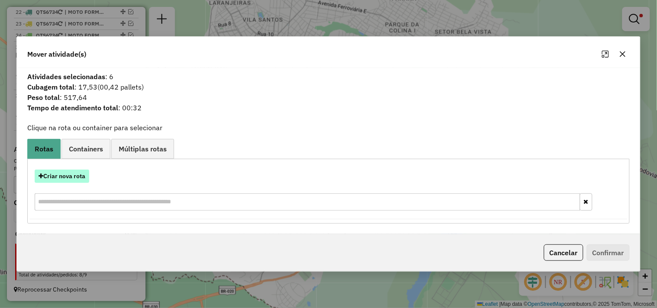
click at [69, 178] on button "Criar nova rota" at bounding box center [62, 176] width 55 height 13
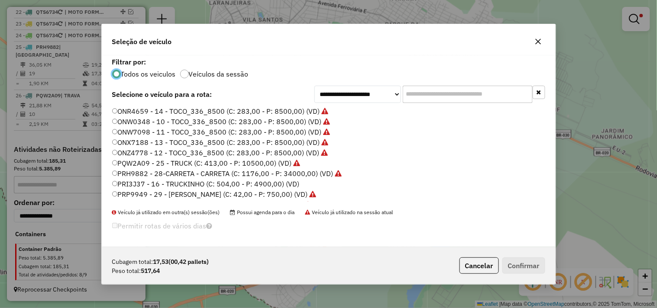
scroll to position [5, 2]
click at [267, 182] on label "PRI3J37 - 16 - TRUCKINHO (C: 504,00 - P: 4900,00) (VD)" at bounding box center [206, 184] width 188 height 10
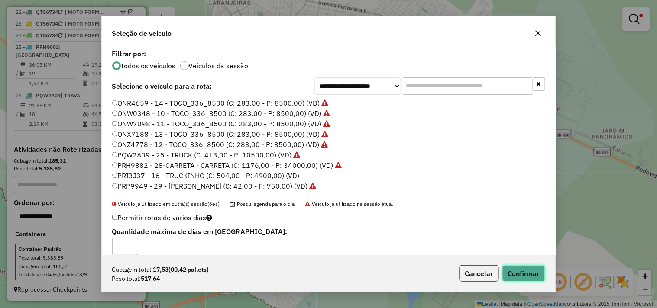
click at [531, 271] on button "Confirmar" at bounding box center [524, 274] width 43 height 16
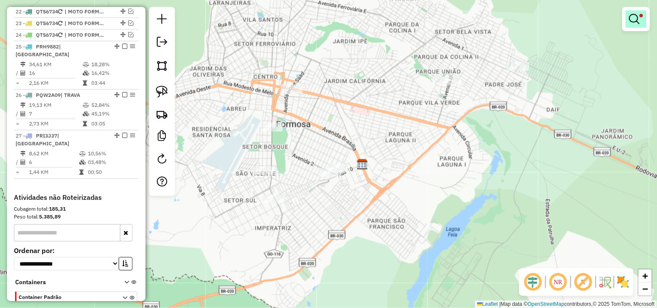
click at [643, 24] on link at bounding box center [636, 18] width 21 height 17
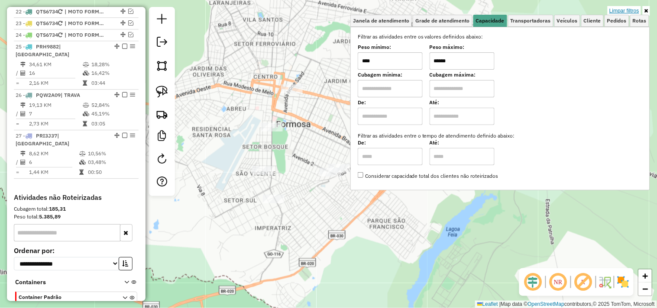
click at [615, 9] on link "Limpar filtros" at bounding box center [624, 11] width 33 height 10
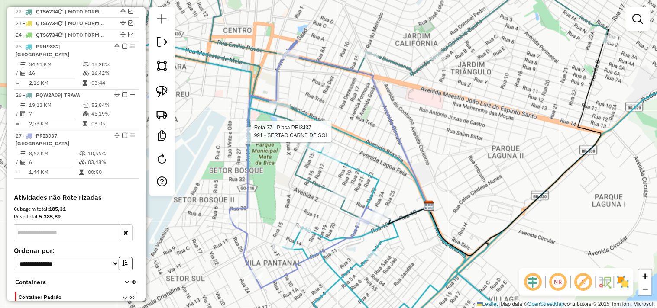
select select "*********"
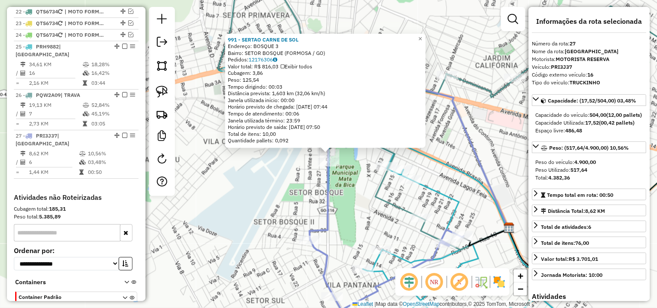
scroll to position [625, 0]
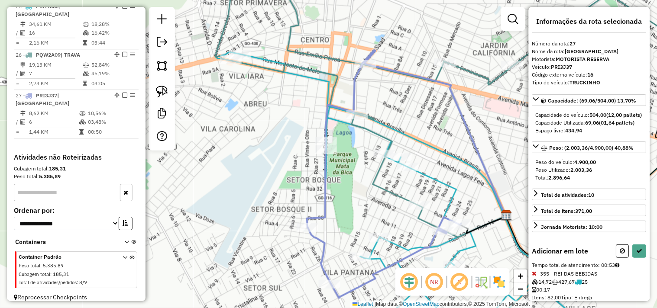
drag, startPoint x: 398, startPoint y: 213, endPoint x: 390, endPoint y: 162, distance: 51.2
click at [390, 165] on icon at bounding box center [450, 81] width 470 height 249
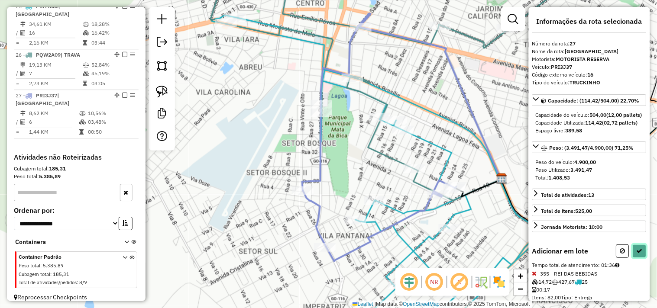
click at [637, 254] on icon at bounding box center [640, 251] width 6 height 6
select select "*********"
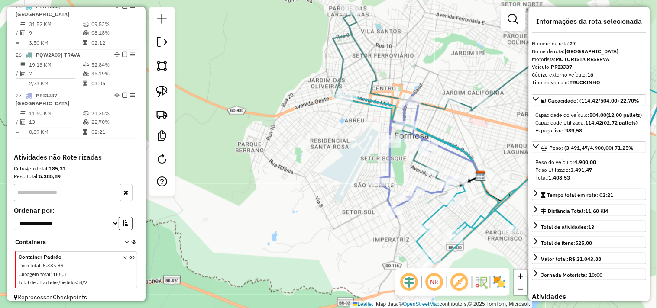
drag, startPoint x: 482, startPoint y: 143, endPoint x: 425, endPoint y: 131, distance: 58.0
click at [427, 131] on div "Janela de atendimento Grade de atendimento Capacidade Transportadoras Veículos …" at bounding box center [328, 154] width 657 height 308
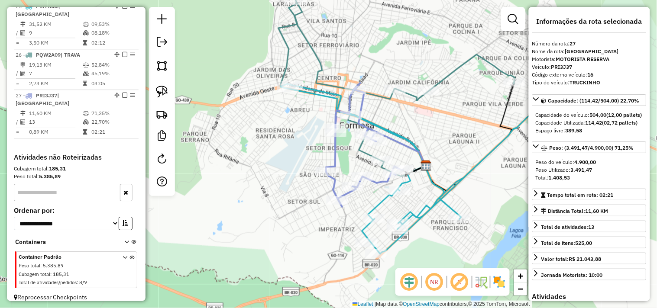
drag, startPoint x: 351, startPoint y: 149, endPoint x: 330, endPoint y: 139, distance: 22.9
click at [332, 139] on div "Janela de atendimento Grade de atendimento Capacidade Transportadoras Veículos …" at bounding box center [328, 154] width 657 height 308
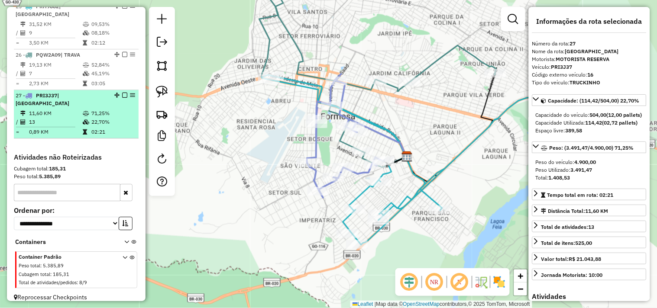
click at [123, 93] on em at bounding box center [124, 95] width 5 height 5
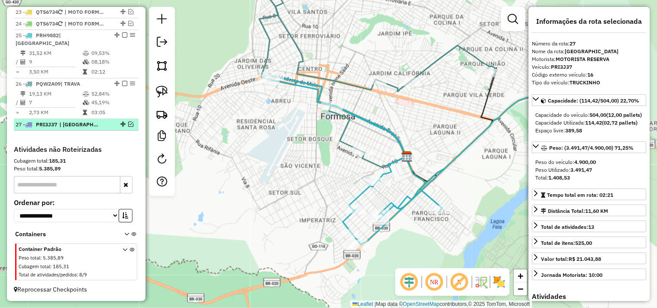
scroll to position [596, 0]
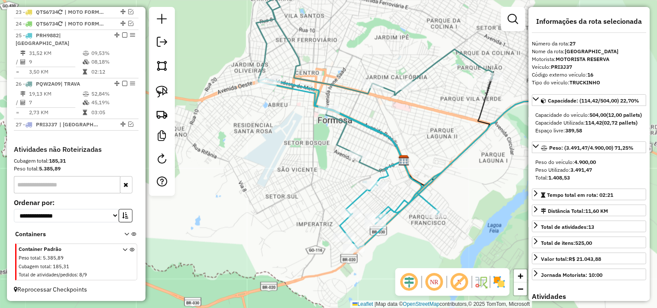
drag, startPoint x: 216, startPoint y: 109, endPoint x: 218, endPoint y: 148, distance: 39.1
click at [202, 145] on div "Janela de atendimento Grade de atendimento Capacidade Transportadoras Veículos …" at bounding box center [328, 154] width 657 height 308
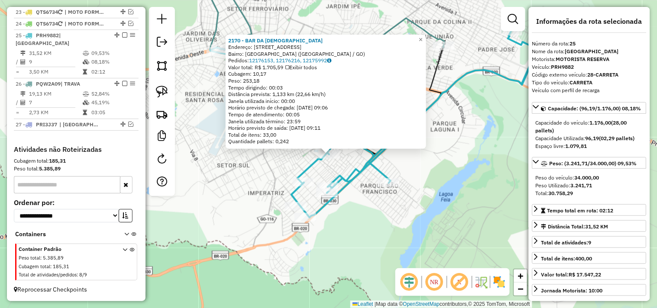
click at [357, 241] on div "2170 - BAR DA CRISTIANE Endereço: RUA ANDORINHA 10 Bairro: PARQUE LAGO (FORMOSA…" at bounding box center [328, 154] width 657 height 308
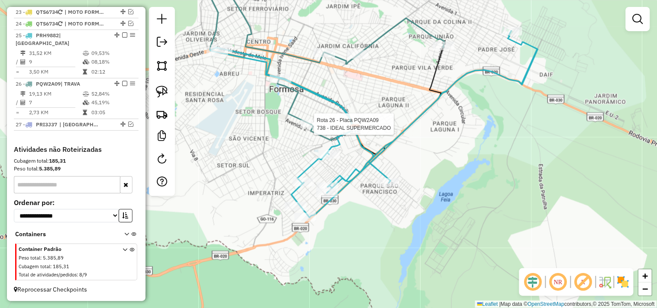
select select "*********"
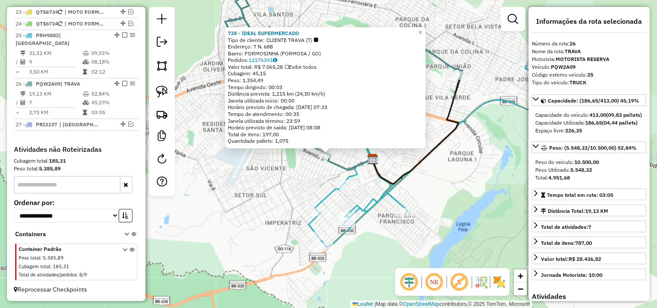
click at [311, 178] on div "738 - IDEAL SUPERMERCADO Tipo de cliente: CLIENTE TRAVA (T) Endereço: 7 N. 688 …" at bounding box center [328, 154] width 657 height 308
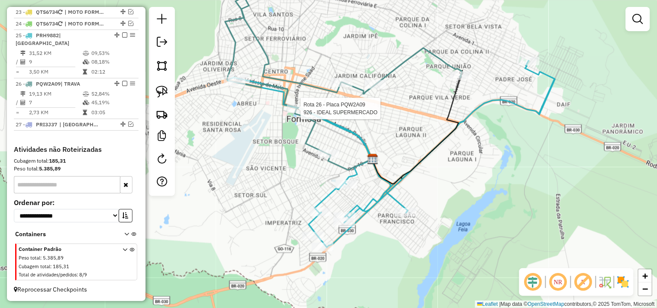
select select "*********"
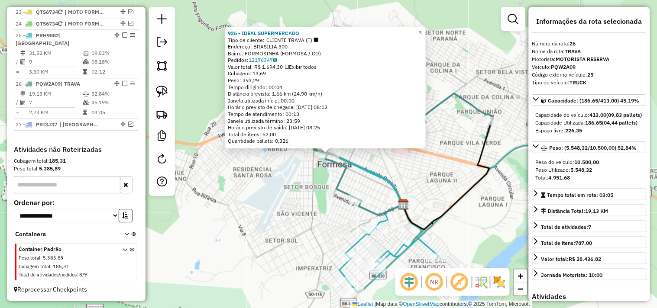
click at [296, 175] on div "926 - IDEAL SUPERMERCADO Tipo de cliente: CLIENTE TRAVA (T) Endereço: BRASILIA …" at bounding box center [328, 154] width 657 height 308
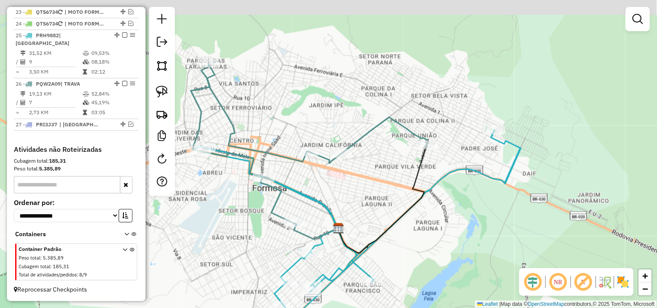
drag, startPoint x: 366, startPoint y: 180, endPoint x: 351, endPoint y: 190, distance: 17.5
click at [351, 189] on div "Janela de atendimento Grade de atendimento Capacidade Transportadoras Veículos …" at bounding box center [328, 154] width 657 height 308
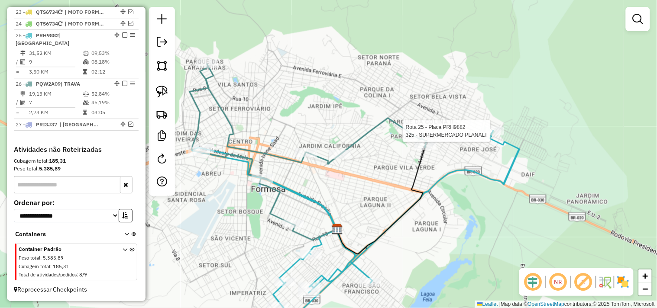
select select "*********"
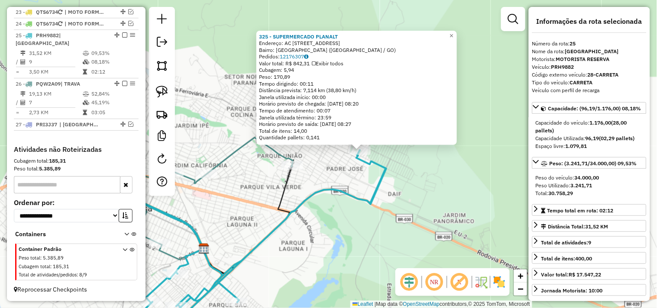
drag, startPoint x: 288, startPoint y: 219, endPoint x: 429, endPoint y: 188, distance: 144.5
click at [451, 188] on div "325 - SUPERMERCADO PLANALT Endereço: AC RUA 20, 34 Bairro: Jardim Planalto (FOR…" at bounding box center [328, 154] width 657 height 308
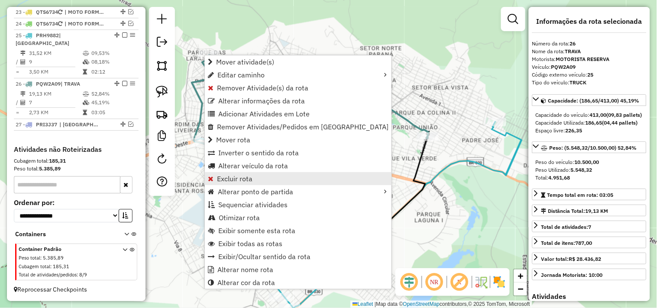
click at [241, 178] on span "Excluir rota" at bounding box center [235, 178] width 36 height 7
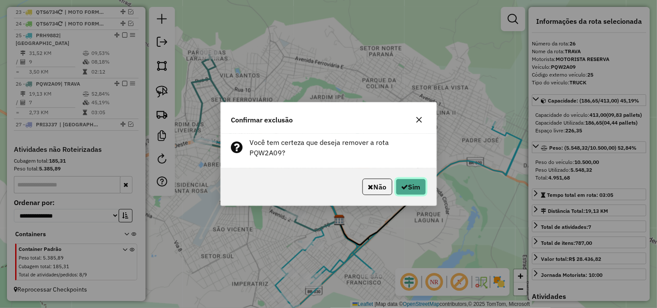
click at [412, 180] on button "Sim" at bounding box center [411, 187] width 30 height 16
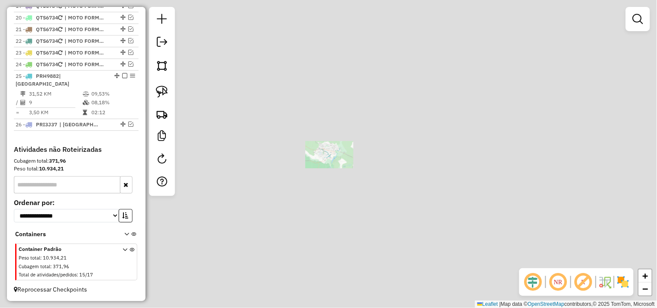
scroll to position [556, 0]
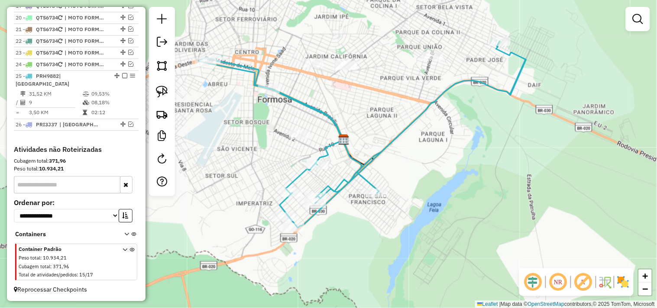
drag, startPoint x: 376, startPoint y: 156, endPoint x: 384, endPoint y: 145, distance: 13.6
click at [384, 145] on icon at bounding box center [362, 134] width 328 height 187
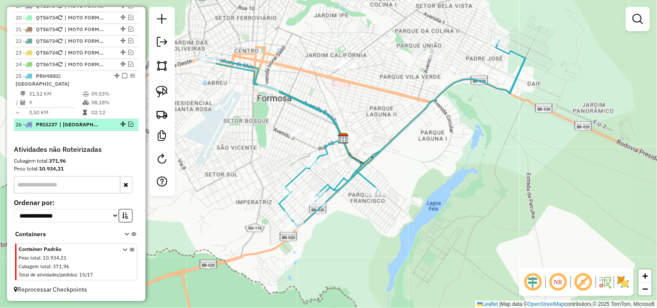
click at [129, 123] on em at bounding box center [130, 124] width 5 height 5
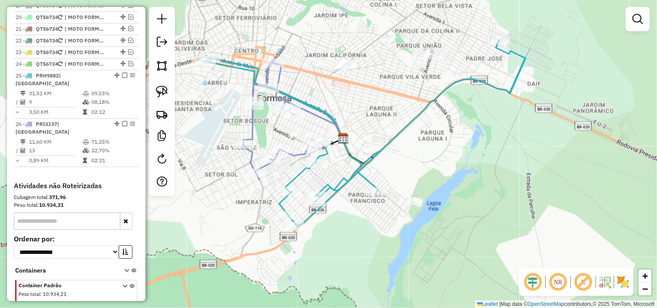
scroll to position [585, 0]
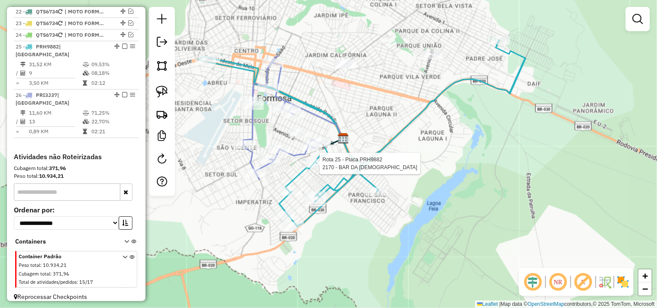
select select "*********"
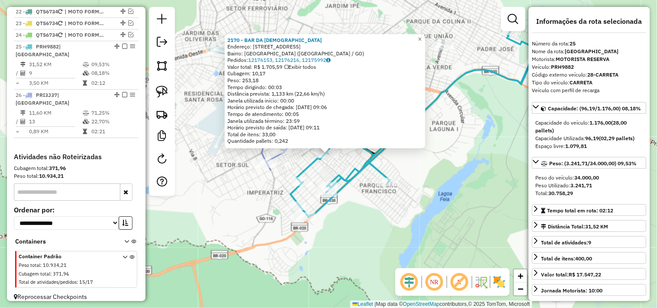
click at [237, 187] on div "2170 - BAR DA CRISTIANE Endereço: RUA ANDORINHA 10 Bairro: PARQUE LAGO (FORMOSA…" at bounding box center [328, 154] width 657 height 308
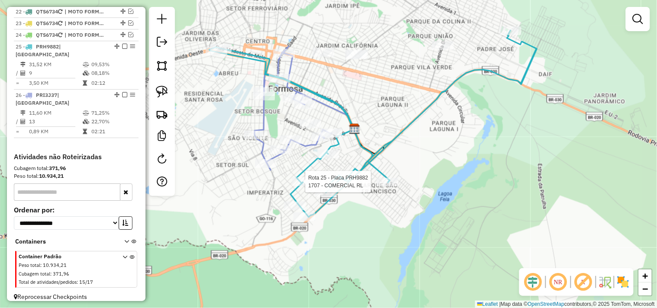
select select "*********"
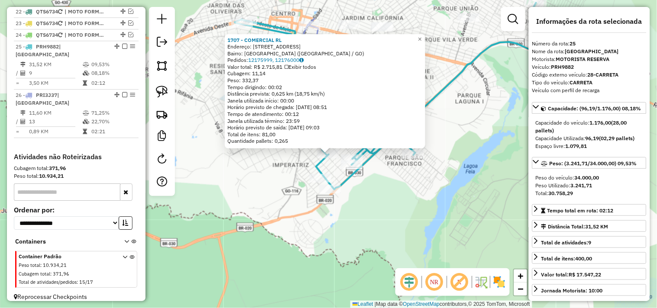
click at [390, 214] on div "1707 - COMERCIAL RL Endereço: RUA 01 QUADRA 13 LOTE 18 PARQU 10 Bairro: PARQUE …" at bounding box center [328, 154] width 657 height 308
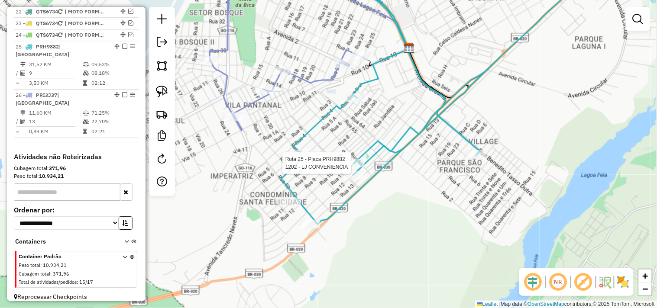
select select "*********"
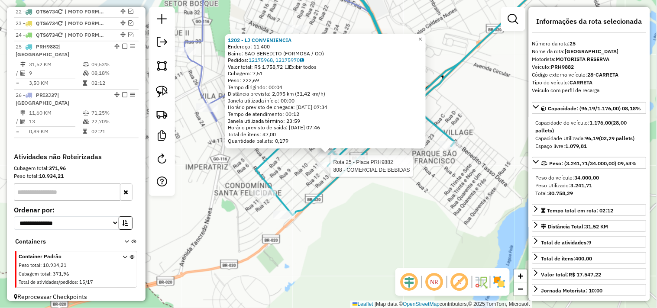
click at [328, 171] on div at bounding box center [328, 166] width 22 height 9
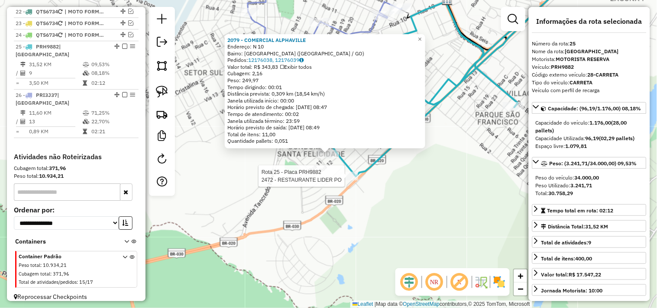
click at [345, 181] on div at bounding box center [348, 176] width 22 height 9
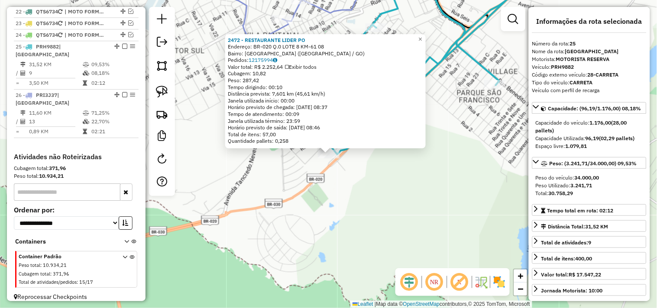
click at [321, 182] on div "2472 - RESTAURANTE LIDER PO Endereço: BR-020 Q.0 LOTE 8 KM-61 08 Bairro: PARQUE…" at bounding box center [328, 154] width 657 height 308
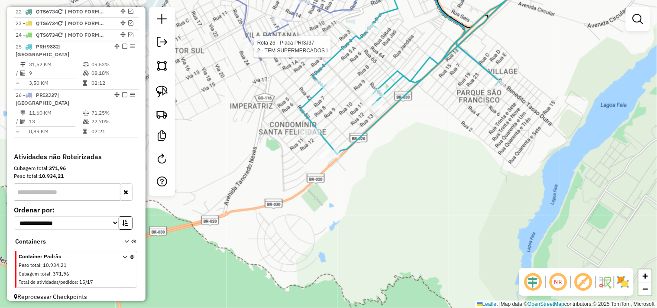
select select "*********"
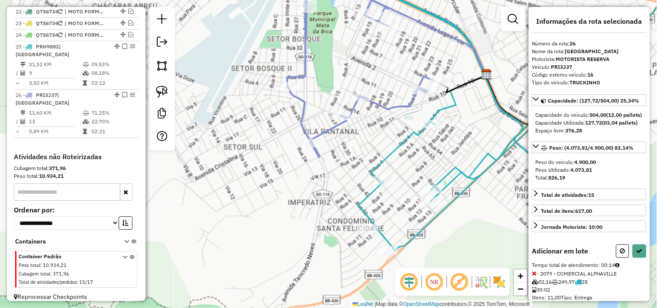
drag, startPoint x: 468, startPoint y: 162, endPoint x: 447, endPoint y: 150, distance: 24.6
click at [447, 150] on div "Janela de atendimento Grade de atendimento Capacidade Transportadoras Veículos …" at bounding box center [328, 154] width 657 height 308
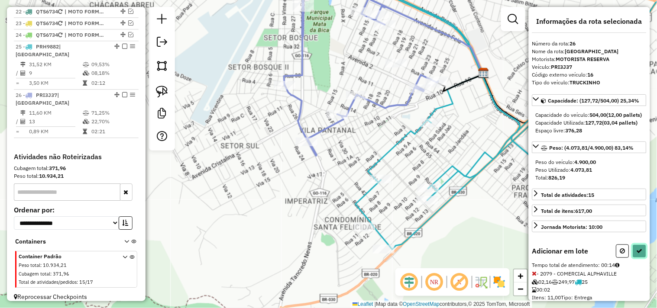
click at [637, 254] on icon at bounding box center [640, 251] width 6 height 6
select select "*********"
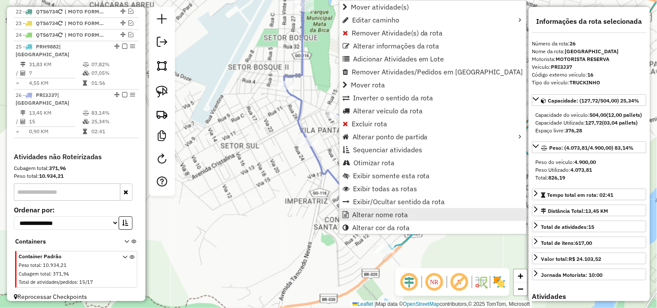
click at [376, 215] on span "Alterar nome rota" at bounding box center [380, 214] width 56 height 7
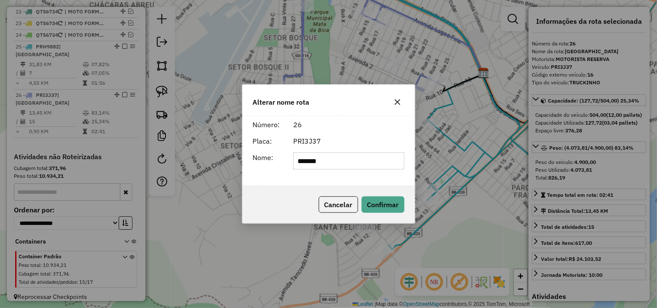
click at [374, 156] on input "*******" at bounding box center [348, 160] width 111 height 17
type input "*********"
click at [391, 204] on button "Confirmar" at bounding box center [383, 205] width 43 height 16
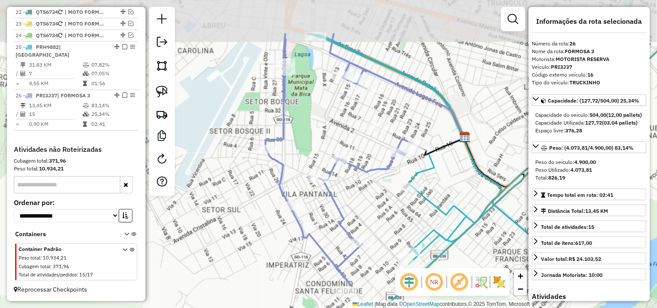
drag, startPoint x: 383, startPoint y: 127, endPoint x: 360, endPoint y: 201, distance: 78.4
click at [362, 198] on div "Janela de atendimento Grade de atendimento Capacidade Transportadoras Veículos …" at bounding box center [328, 154] width 657 height 308
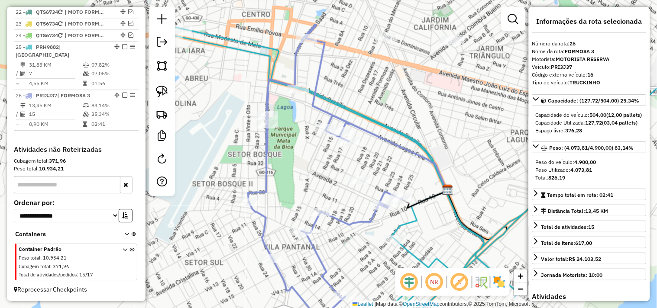
drag, startPoint x: 346, startPoint y: 136, endPoint x: 317, endPoint y: 205, distance: 75.1
click at [317, 205] on div "Janela de atendimento Grade de atendimento Capacidade Transportadoras Veículos …" at bounding box center [328, 154] width 657 height 308
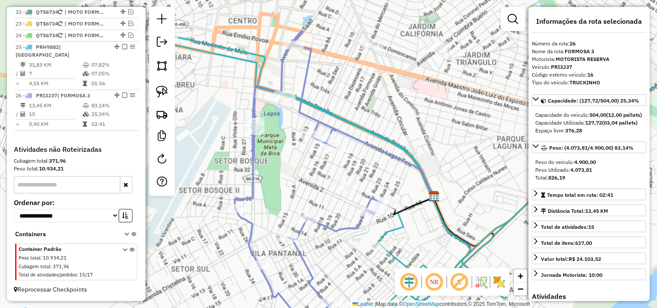
drag, startPoint x: 388, startPoint y: 153, endPoint x: 390, endPoint y: 133, distance: 20.9
click at [390, 133] on div "Janela de atendimento Grade de atendimento Capacidade Transportadoras Veículos …" at bounding box center [328, 154] width 657 height 308
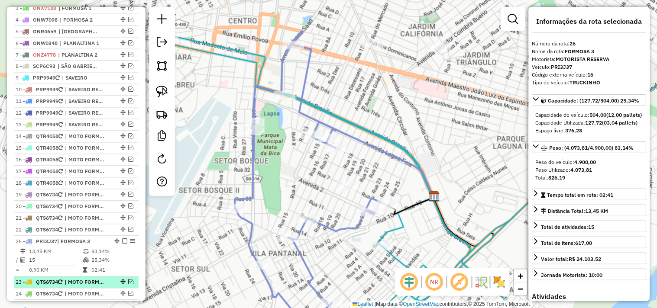
scroll to position [344, 0]
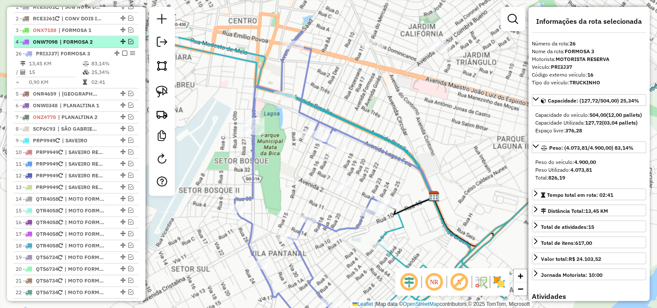
drag, startPoint x: 115, startPoint y: 141, endPoint x: 105, endPoint y: 54, distance: 87.6
click at [123, 56] on em at bounding box center [124, 53] width 5 height 5
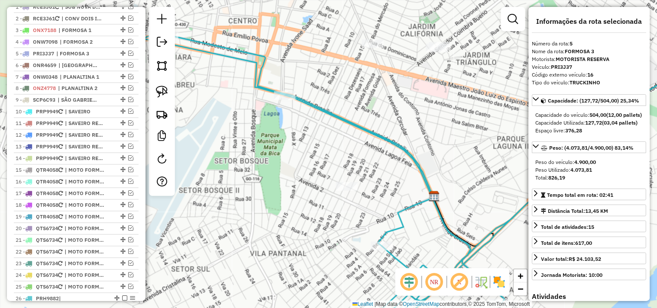
drag, startPoint x: 366, startPoint y: 113, endPoint x: 331, endPoint y: 129, distance: 38.8
click at [331, 129] on div "Janela de atendimento Grade de atendimento Capacidade Transportadoras Veículos …" at bounding box center [328, 154] width 657 height 308
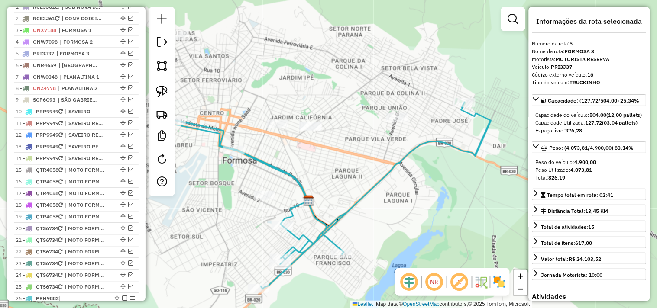
drag, startPoint x: 349, startPoint y: 152, endPoint x: 360, endPoint y: 130, distance: 24.4
click at [318, 163] on div "Janela de atendimento Grade de atendimento Capacidade Transportadoras Veículos …" at bounding box center [328, 154] width 657 height 308
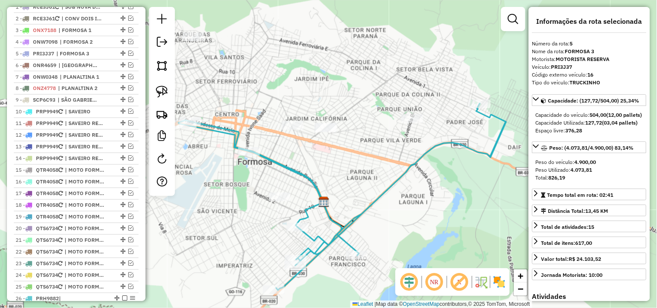
drag, startPoint x: 302, startPoint y: 149, endPoint x: 295, endPoint y: 152, distance: 7.4
click at [318, 149] on div "Janela de atendimento Grade de atendimento Capacidade Transportadoras Veículos …" at bounding box center [328, 154] width 657 height 308
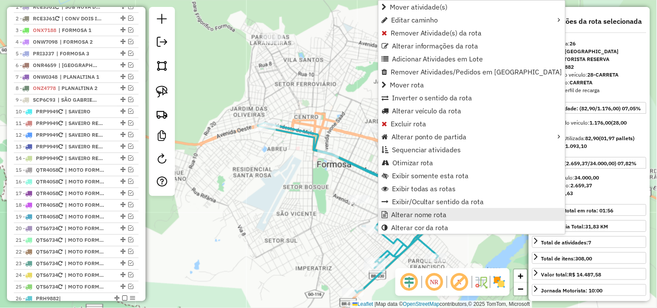
scroll to position [556, 0]
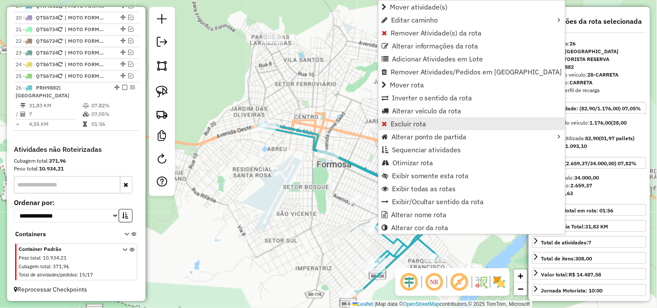
click at [406, 122] on span "Excluir rota" at bounding box center [409, 123] width 36 height 7
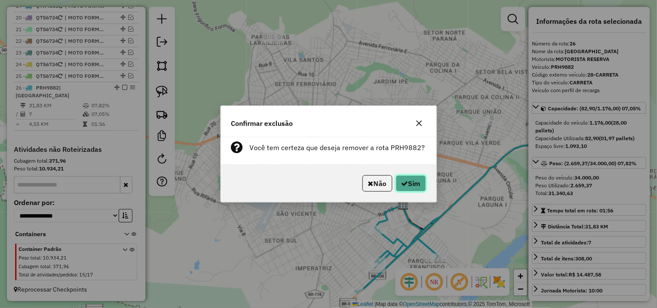
click at [403, 185] on icon "button" at bounding box center [405, 183] width 7 height 7
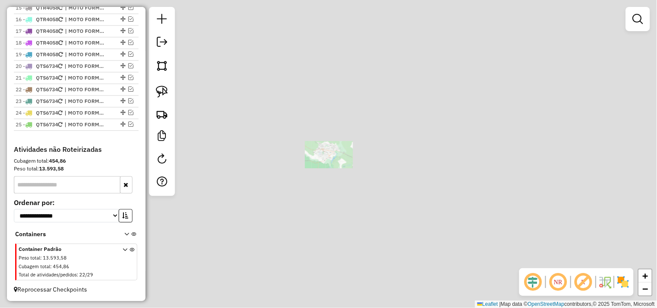
scroll to position [515, 0]
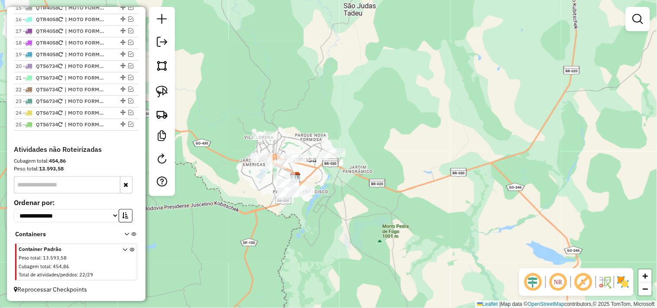
drag, startPoint x: 377, startPoint y: 180, endPoint x: 393, endPoint y: 162, distance: 23.6
click at [403, 171] on div "Janela de atendimento Grade de atendimento Capacidade Transportadoras Veículos …" at bounding box center [328, 154] width 657 height 308
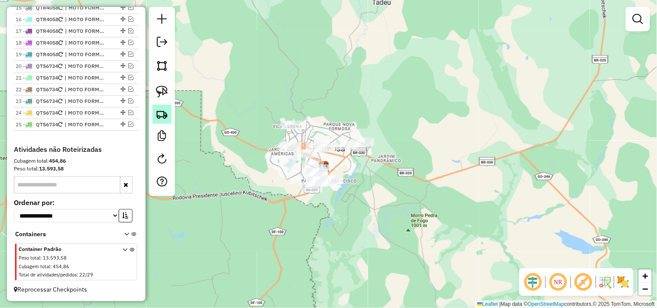
click at [169, 114] on link at bounding box center [161, 114] width 19 height 19
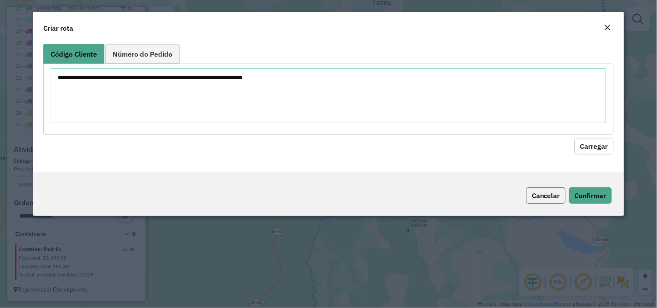
click at [559, 193] on button "Cancelar" at bounding box center [545, 196] width 39 height 16
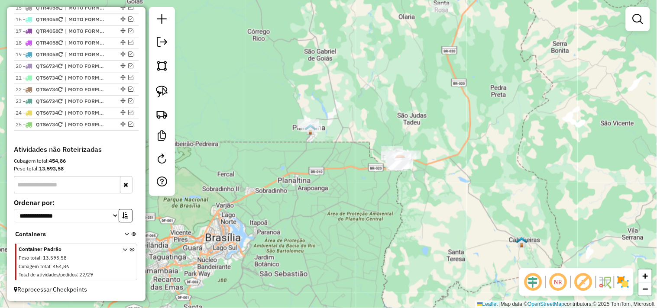
drag, startPoint x: 432, startPoint y: 139, endPoint x: 399, endPoint y: 101, distance: 49.8
click at [411, 109] on div "Janela de atendimento Grade de atendimento Capacidade Transportadoras Veículos …" at bounding box center [328, 154] width 657 height 308
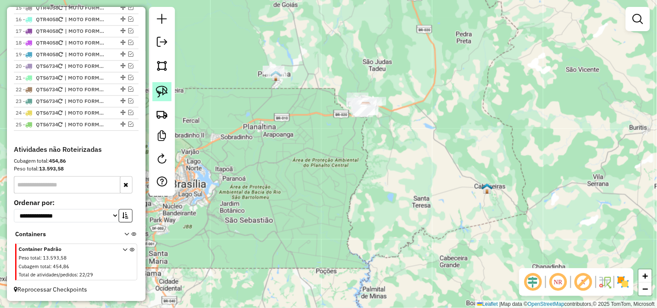
click at [158, 94] on img at bounding box center [162, 92] width 12 height 12
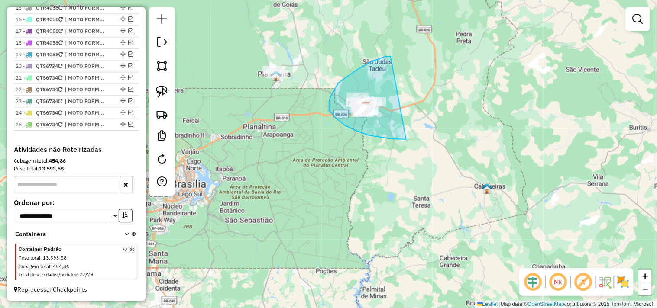
drag, startPoint x: 391, startPoint y: 56, endPoint x: 429, endPoint y: 100, distance: 57.7
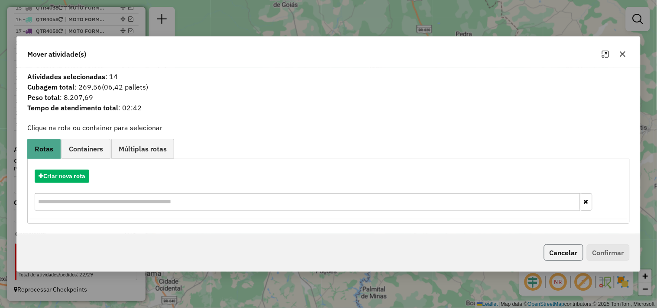
click at [570, 253] on button "Cancelar" at bounding box center [563, 253] width 39 height 16
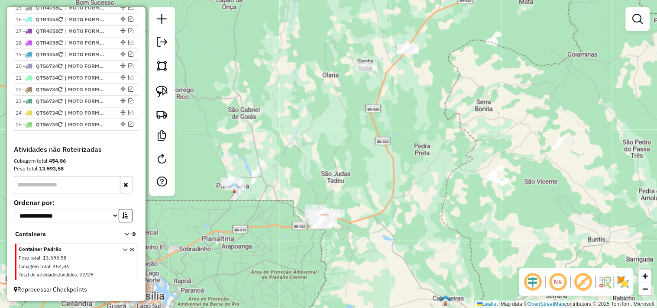
drag, startPoint x: 347, startPoint y: 61, endPoint x: 316, endPoint y: 182, distance: 124.6
click at [306, 167] on div "Janela de atendimento Grade de atendimento Capacidade Transportadoras Veículos …" at bounding box center [328, 154] width 657 height 308
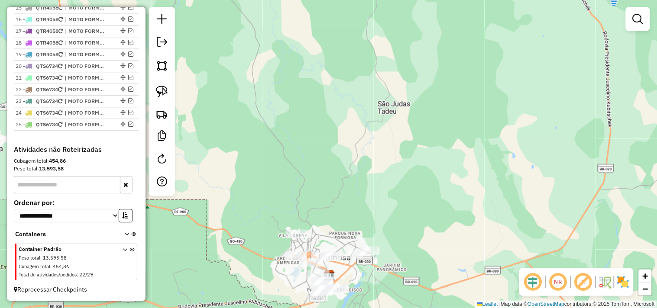
drag, startPoint x: 338, startPoint y: 215, endPoint x: 343, endPoint y: 188, distance: 26.9
click at [343, 189] on div "Janela de atendimento Grade de atendimento Capacidade Transportadoras Veículos …" at bounding box center [328, 154] width 657 height 308
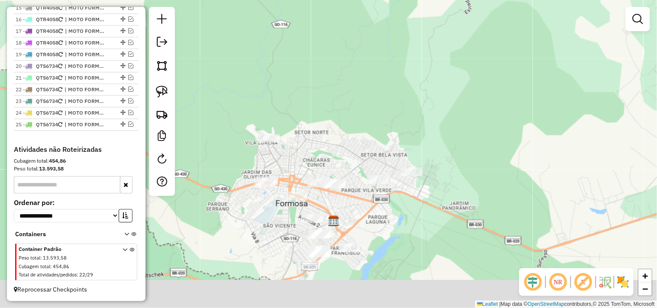
drag, startPoint x: 342, startPoint y: 185, endPoint x: 339, endPoint y: 126, distance: 59.0
click at [347, 133] on div "Janela de atendimento Grade de atendimento Capacidade Transportadoras Veículos …" at bounding box center [328, 154] width 657 height 308
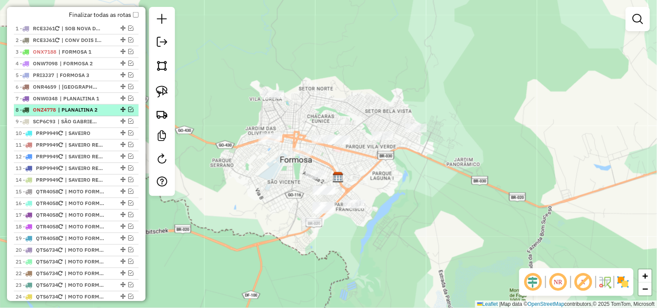
scroll to position [274, 0]
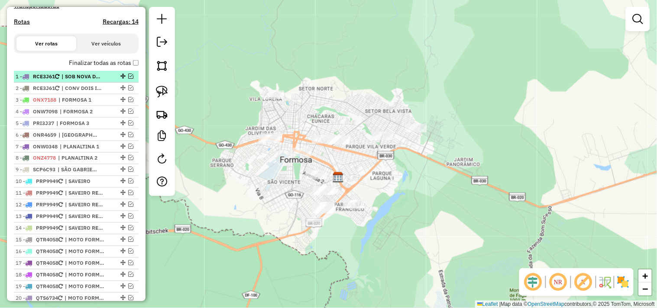
click at [77, 81] on span "| SOB NOVA DIREC - SUP RICK" at bounding box center [82, 77] width 40 height 8
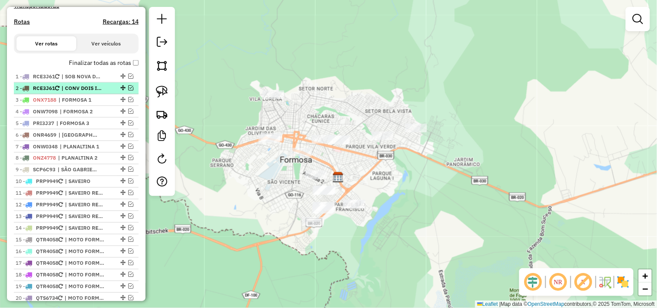
select select "*********"
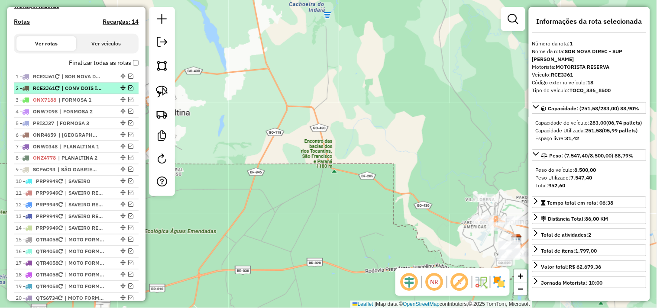
click at [81, 92] on span "| CONV DOIS IRM - MERC CRISTO" at bounding box center [82, 88] width 40 height 8
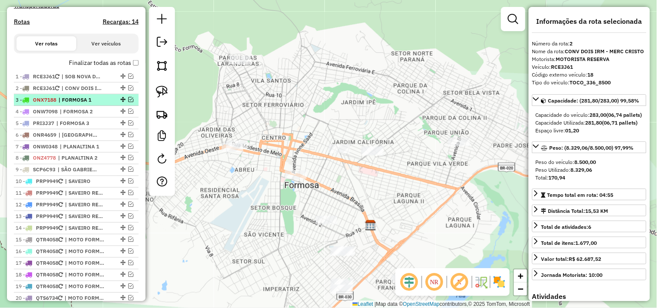
click at [80, 104] on span "| FORMOSA 1" at bounding box center [78, 100] width 40 height 8
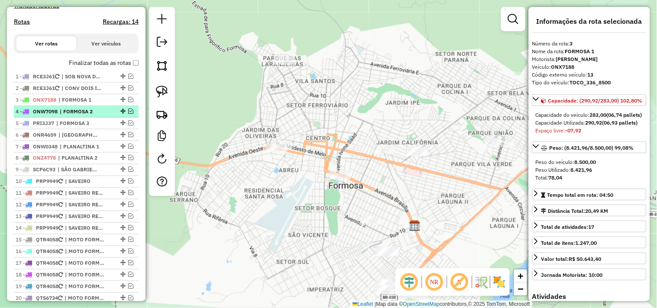
click at [81, 116] on span "| FORMOSA 2" at bounding box center [80, 112] width 40 height 8
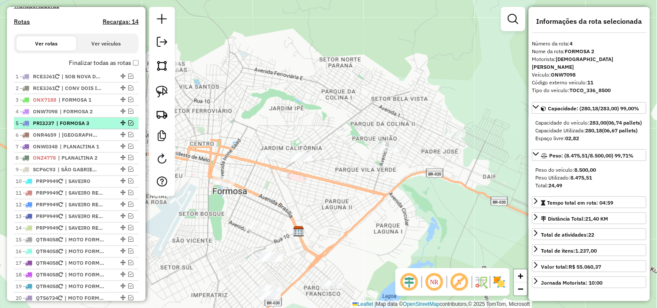
click at [82, 127] on span "| FORMOSA 3" at bounding box center [76, 124] width 40 height 8
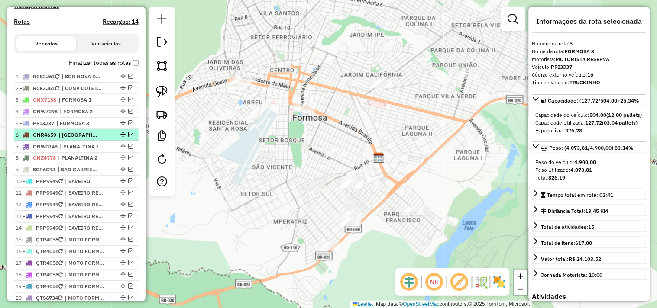
click at [86, 139] on span "| ITIQUIRA" at bounding box center [78, 135] width 40 height 8
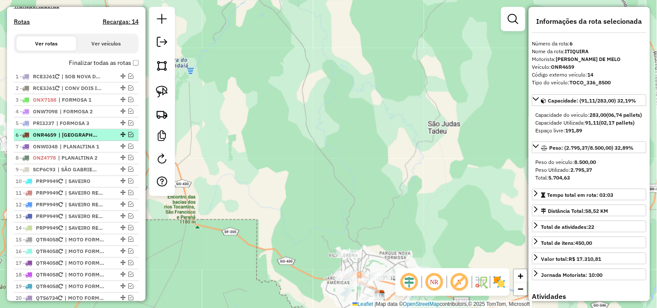
click at [98, 139] on span "| ITIQUIRA" at bounding box center [78, 135] width 40 height 8
click at [97, 139] on span "| ITIQUIRA" at bounding box center [78, 135] width 40 height 8
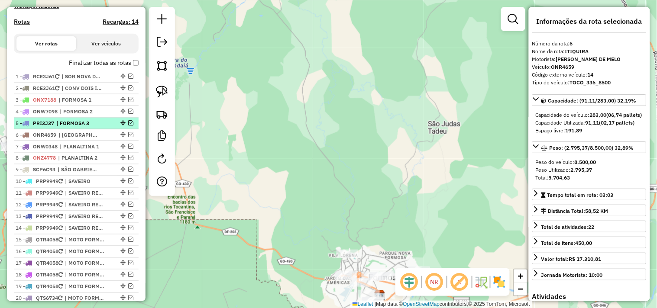
click at [93, 127] on span "| FORMOSA 3" at bounding box center [76, 124] width 40 height 8
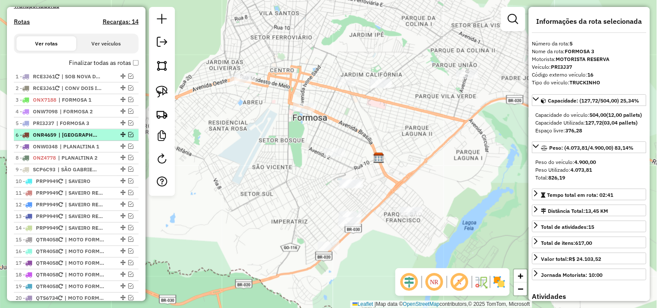
click at [90, 139] on span "| ITIQUIRA" at bounding box center [78, 135] width 40 height 8
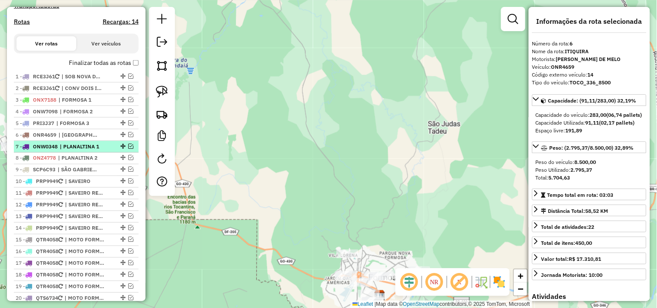
click at [90, 151] on span "| PLANALTINA 1" at bounding box center [80, 147] width 40 height 8
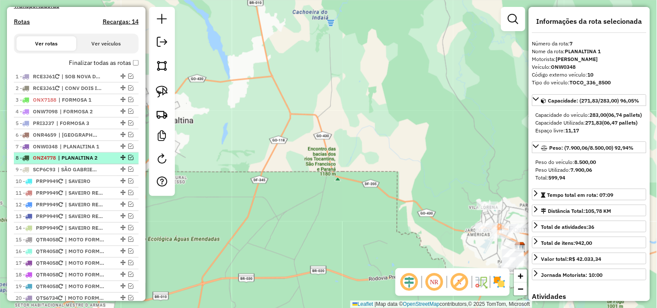
click at [89, 162] on span "| PLANALTINA 2" at bounding box center [78, 159] width 40 height 8
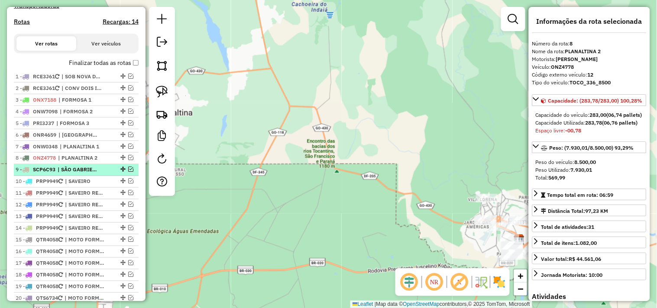
click at [88, 174] on span "| SÃO GABRIEL - MIMOSO DE GOIAS" at bounding box center [78, 170] width 40 height 8
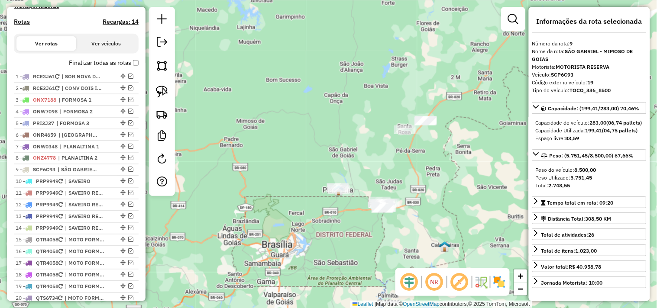
click at [215, 129] on div "Janela de atendimento Grade de atendimento Capacidade Transportadoras Veículos …" at bounding box center [328, 154] width 657 height 308
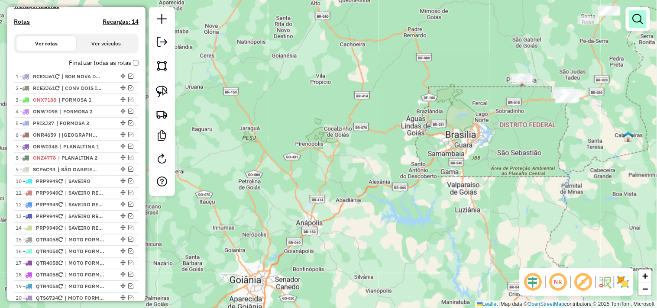
click at [642, 13] on link at bounding box center [637, 18] width 17 height 17
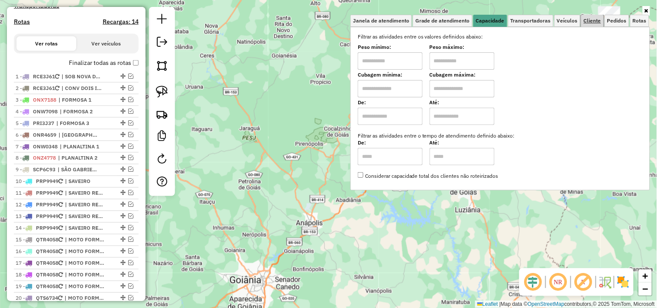
click at [598, 25] on link "Cliente" at bounding box center [592, 21] width 23 height 12
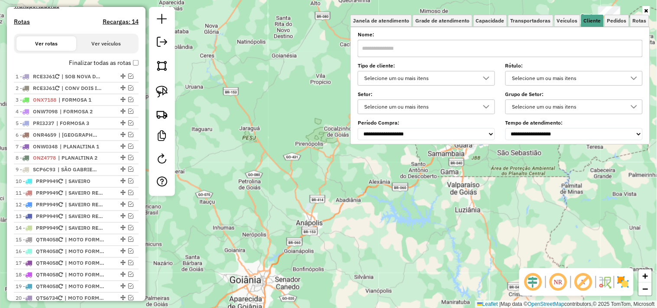
click at [453, 77] on div "Selecione um ou mais itens" at bounding box center [420, 78] width 117 height 14
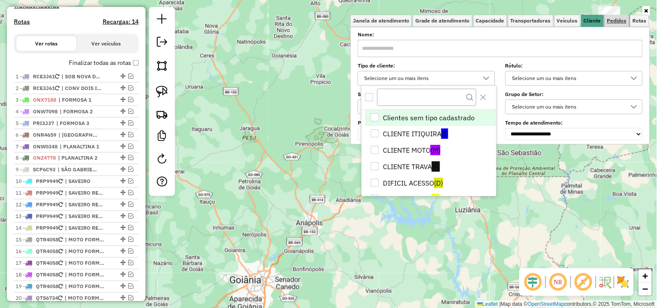
click at [614, 16] on link "Pedidos" at bounding box center [617, 21] width 25 height 12
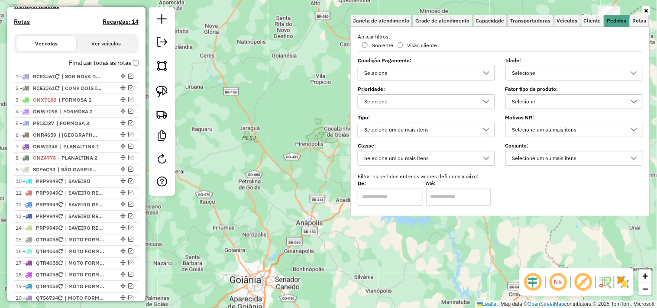
click at [541, 76] on div "Selecione" at bounding box center [567, 73] width 117 height 14
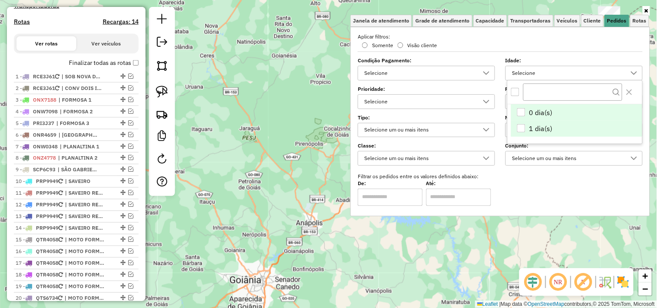
click at [520, 122] on li "1 dia(s)" at bounding box center [576, 129] width 131 height 16
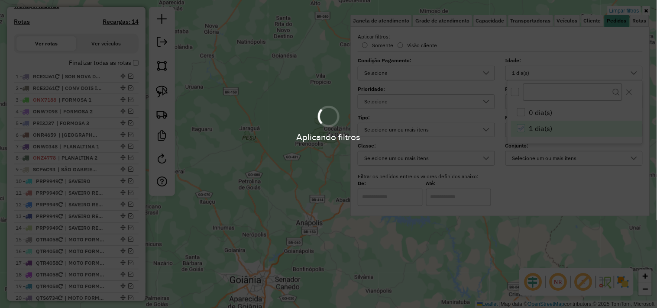
click at [326, 113] on div at bounding box center [329, 117] width 28 height 28
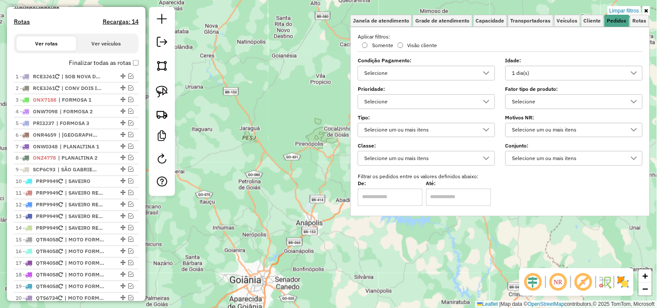
click at [326, 113] on div "Limpar filtros Janela de atendimento Grade de atendimento Capacidade Transporta…" at bounding box center [328, 154] width 657 height 308
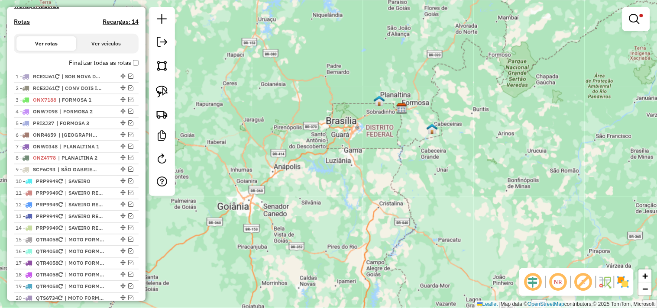
drag, startPoint x: 336, startPoint y: 118, endPoint x: 296, endPoint y: 124, distance: 40.8
click at [314, 119] on div "Limpar filtros Janela de atendimento Grade de atendimento Capacidade Transporta…" at bounding box center [328, 154] width 657 height 308
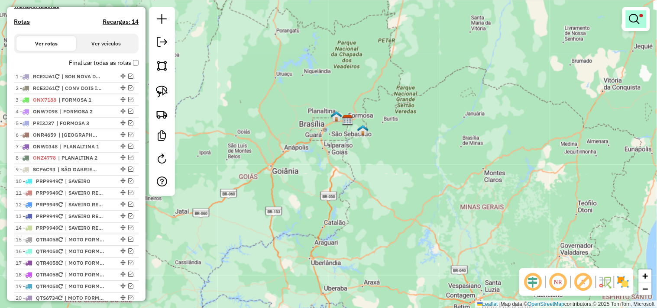
click at [644, 26] on link at bounding box center [636, 18] width 21 height 17
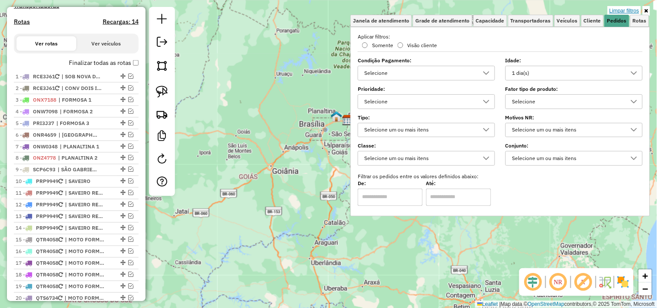
click at [629, 11] on link "Limpar filtros" at bounding box center [624, 11] width 33 height 10
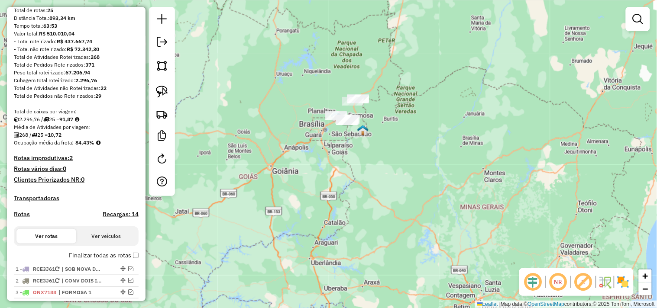
scroll to position [33, 0]
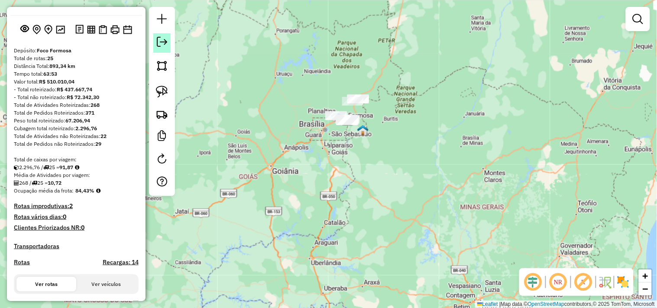
click at [159, 41] on em at bounding box center [162, 42] width 10 height 10
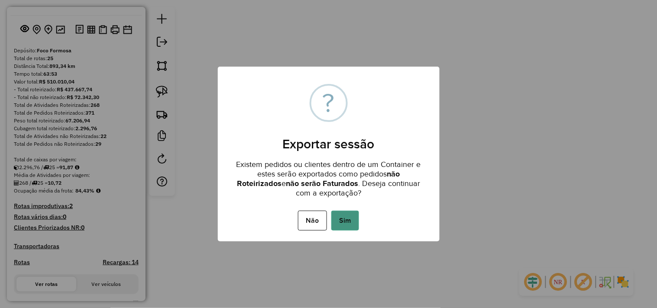
click at [344, 217] on button "Sim" at bounding box center [345, 221] width 28 height 20
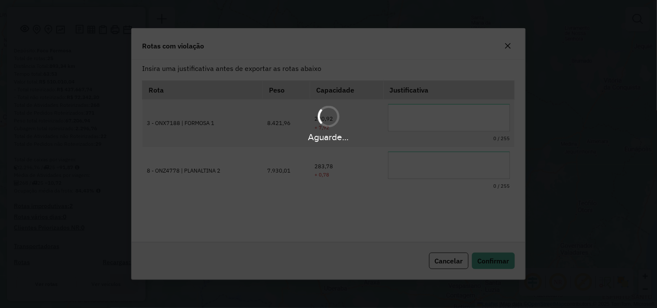
scroll to position [0, 0]
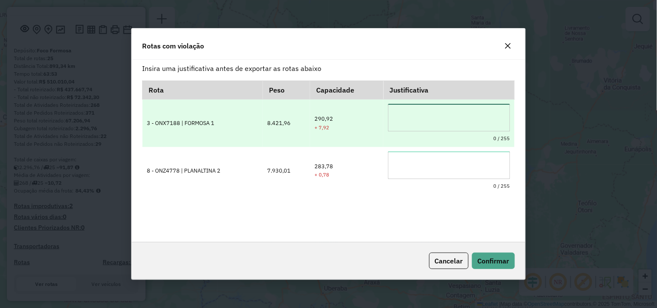
click at [428, 105] on textarea at bounding box center [449, 118] width 122 height 28
type textarea "**********"
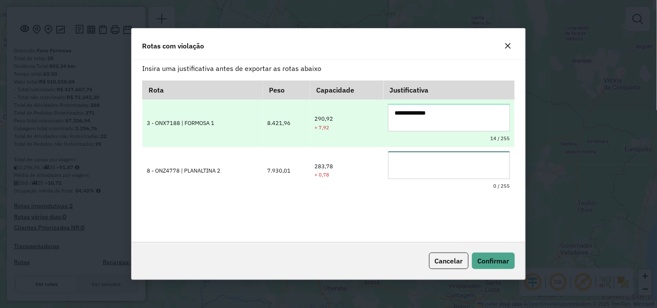
paste textarea "**********"
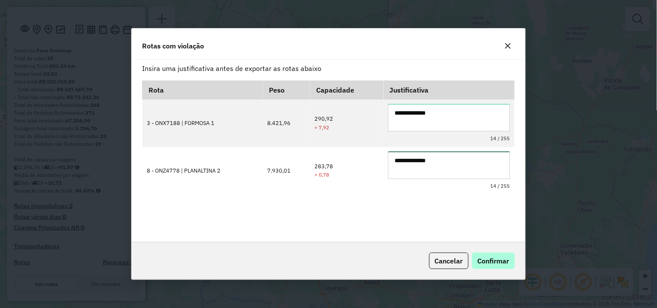
type textarea "**********"
click at [487, 254] on button "Confirmar" at bounding box center [493, 261] width 43 height 16
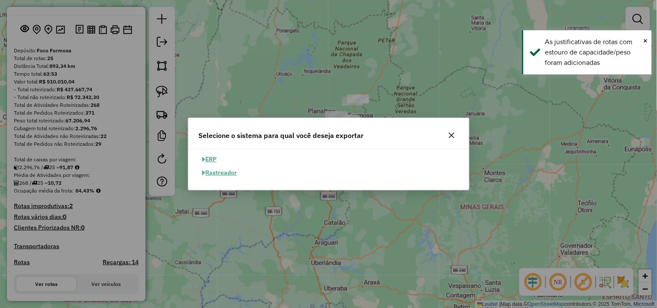
click at [211, 158] on button "ERP" at bounding box center [210, 159] width 22 height 13
select select "**"
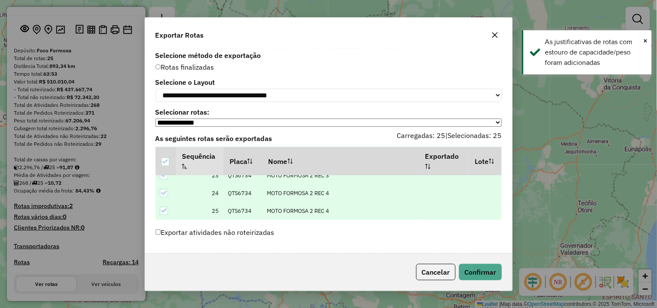
scroll to position [0, 0]
click at [485, 278] on button "Confirmar" at bounding box center [480, 272] width 43 height 16
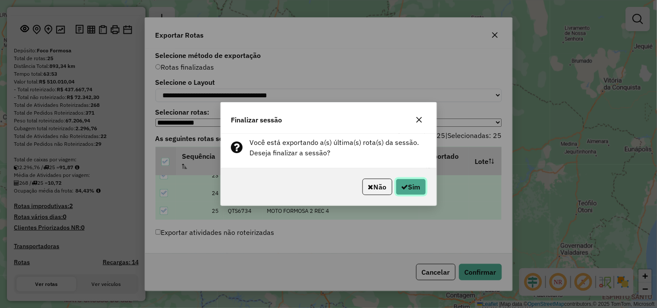
click at [425, 185] on button "Sim" at bounding box center [411, 187] width 30 height 16
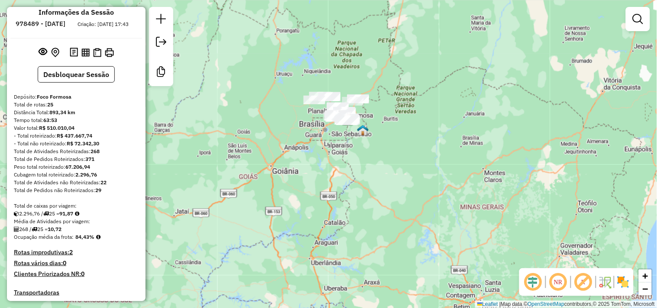
scroll to position [0, 0]
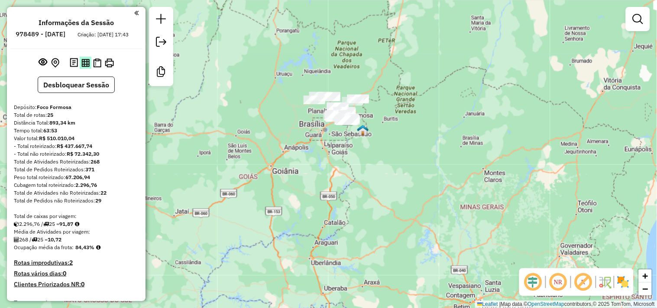
click at [84, 67] on img at bounding box center [85, 63] width 8 height 8
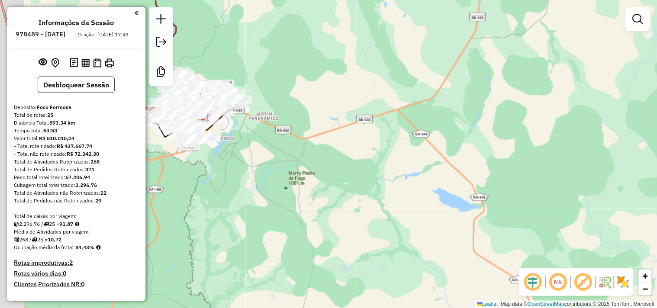
drag, startPoint x: 276, startPoint y: 74, endPoint x: 313, endPoint y: 144, distance: 79.8
click at [370, 133] on div "Janela de atendimento Grade de atendimento Capacidade Transportadoras Veículos …" at bounding box center [328, 154] width 657 height 308
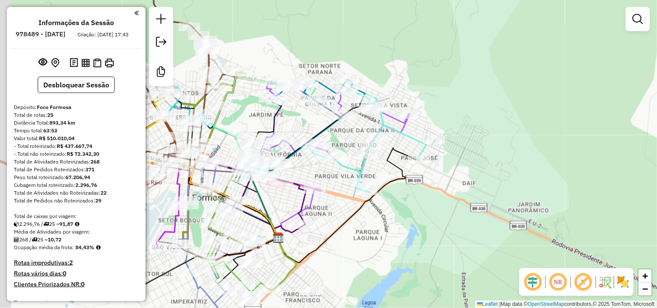
drag, startPoint x: 284, startPoint y: 215, endPoint x: 328, endPoint y: 217, distance: 44.2
click at [328, 217] on div "Janela de atendimento Grade de atendimento Capacidade Transportadoras Veículos …" at bounding box center [328, 154] width 657 height 308
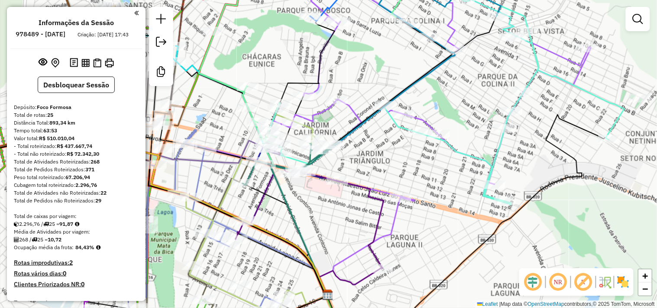
click at [561, 110] on div "Janela de atendimento Grade de atendimento Capacidade Transportadoras Veículos …" at bounding box center [328, 154] width 657 height 308
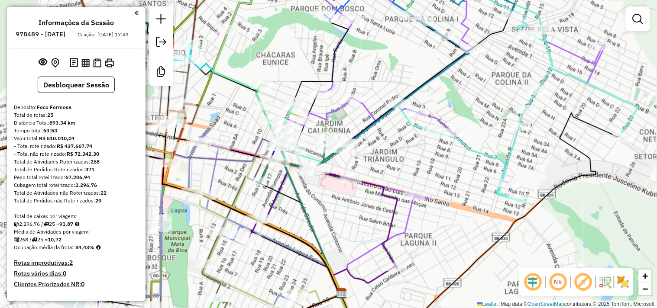
drag, startPoint x: 401, startPoint y: 174, endPoint x: 425, endPoint y: 170, distance: 24.2
click at [425, 170] on div "Janela de atendimento Grade de atendimento Capacidade Transportadoras Veículos …" at bounding box center [328, 154] width 657 height 308
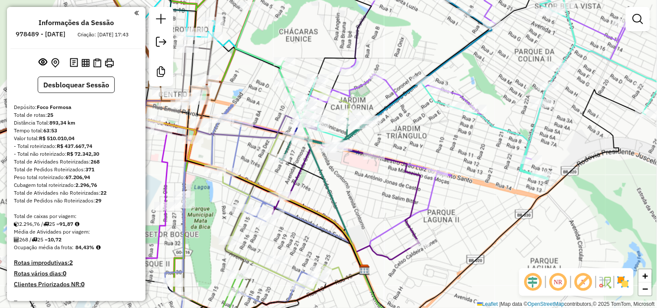
drag, startPoint x: 305, startPoint y: 262, endPoint x: 305, endPoint y: 235, distance: 26.4
click at [325, 224] on div "Janela de atendimento Grade de atendimento Capacidade Transportadoras Veículos …" at bounding box center [328, 154] width 657 height 308
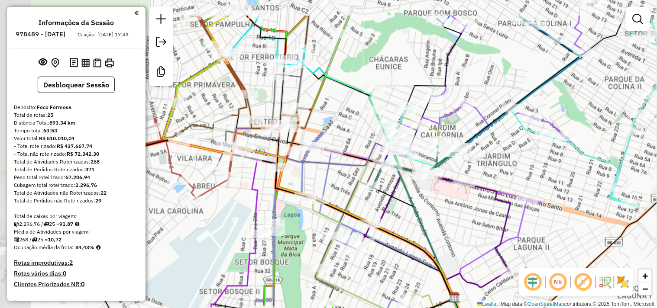
drag, startPoint x: 384, startPoint y: 200, endPoint x: 470, endPoint y: 289, distance: 123.8
click at [470, 289] on icon at bounding box center [477, 285] width 63 height 28
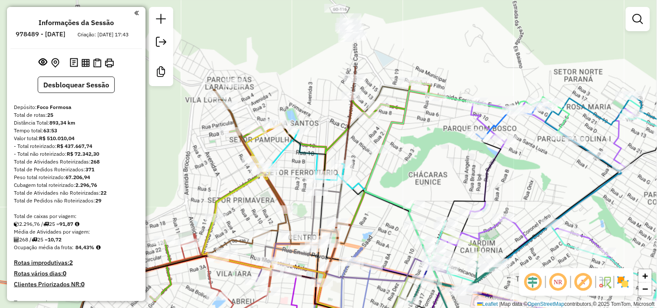
drag, startPoint x: 357, startPoint y: 109, endPoint x: 396, endPoint y: 250, distance: 146.2
click at [396, 250] on icon at bounding box center [467, 178] width 204 height 174
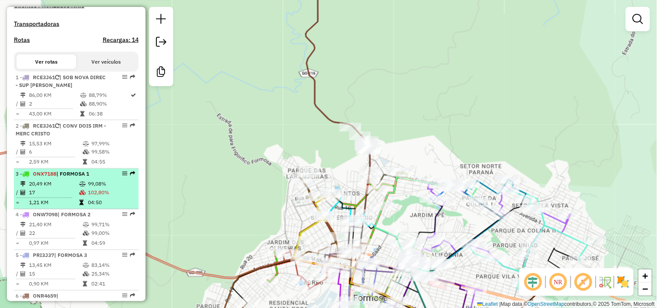
scroll to position [289, 0]
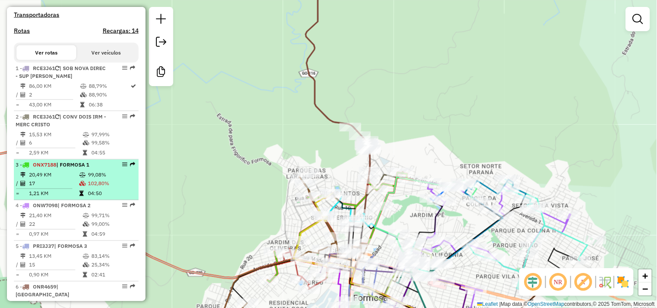
click at [70, 169] on span "| FORMOSA 1" at bounding box center [72, 165] width 33 height 6
select select "*********"
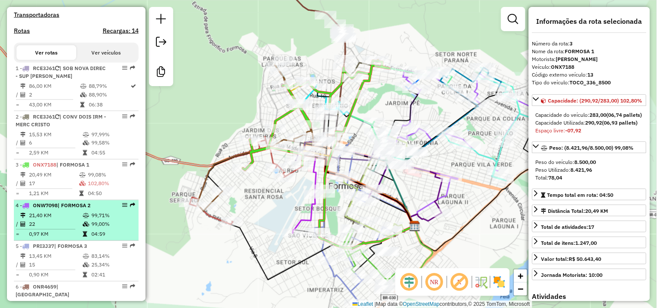
click at [71, 209] on span "| FORMOSA 2" at bounding box center [74, 206] width 33 height 6
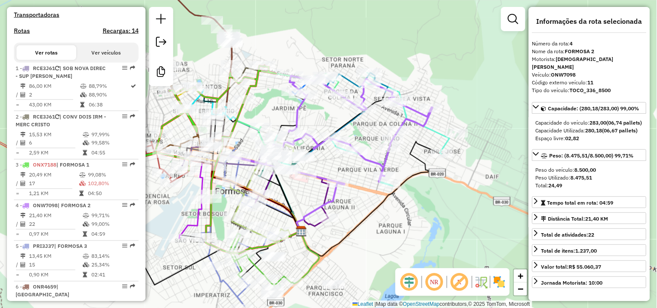
drag, startPoint x: 429, startPoint y: 200, endPoint x: 464, endPoint y: 195, distance: 34.9
click at [464, 195] on div "Janela de atendimento Grade de atendimento Capacidade Transportadoras Veículos …" at bounding box center [328, 154] width 657 height 308
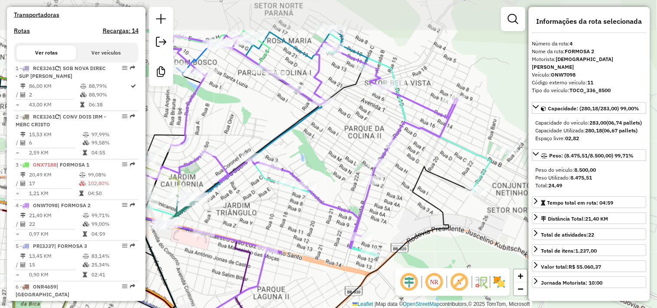
drag, startPoint x: 458, startPoint y: 127, endPoint x: 398, endPoint y: 187, distance: 85.5
click at [399, 186] on div "Janela de atendimento Grade de atendimento Capacidade Transportadoras Veículos …" at bounding box center [328, 154] width 657 height 308
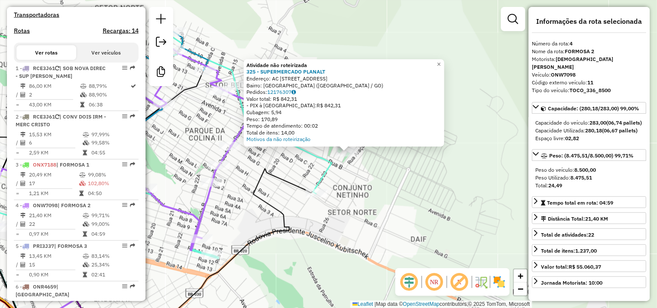
drag, startPoint x: 375, startPoint y: 198, endPoint x: 381, endPoint y: 197, distance: 6.1
click at [381, 197] on div "Atividade não roteirizada 325 - SUPERMERCADO PLANALT Endereço: AC RUA 20, 34 Ba…" at bounding box center [328, 154] width 657 height 308
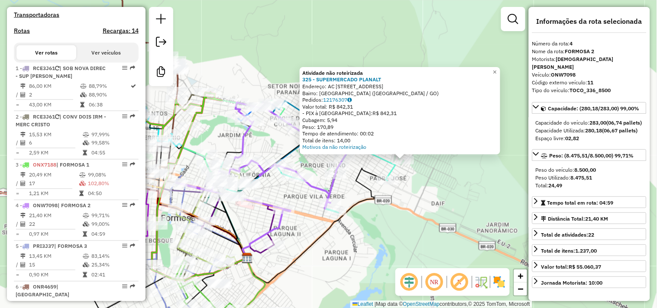
drag, startPoint x: 380, startPoint y: 196, endPoint x: 398, endPoint y: 188, distance: 19.0
click at [398, 188] on div "Atividade não roteirizada 325 - SUPERMERCADO PLANALT Endereço: AC RUA 20, 34 Ba…" at bounding box center [328, 154] width 657 height 308
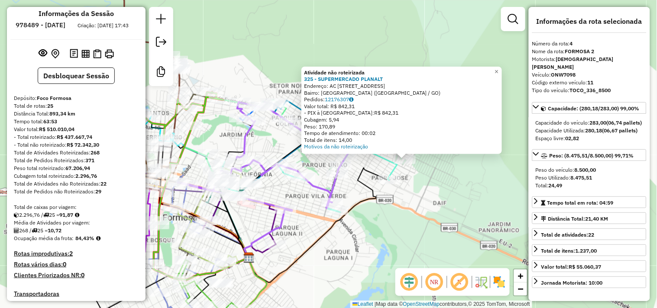
scroll to position [0, 0]
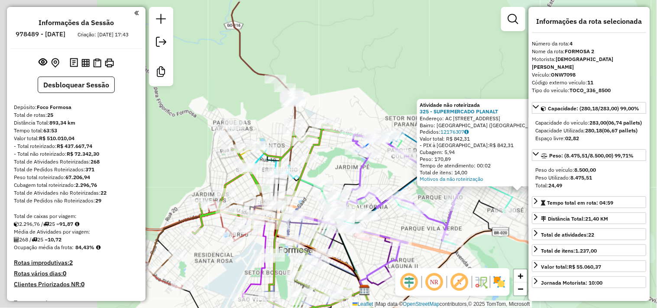
drag, startPoint x: 323, startPoint y: 89, endPoint x: 376, endPoint y: 90, distance: 52.9
click at [376, 90] on div "Atividade não roteirizada 325 - SUPERMERCADO PLANALT Endereço: AC RUA 20, 34 Ba…" at bounding box center [328, 154] width 657 height 308
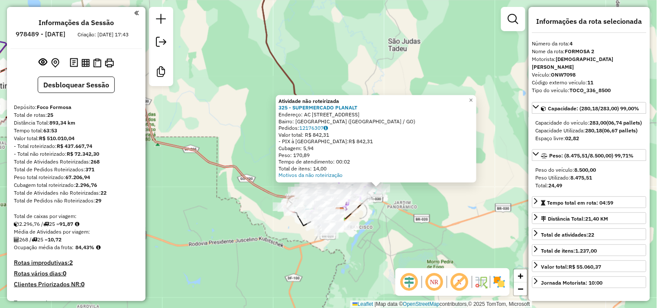
click at [294, 253] on div "Atividade não roteirizada 325 - SUPERMERCADO PLANALT Endereço: AC RUA 20, 34 Ba…" at bounding box center [328, 154] width 657 height 308
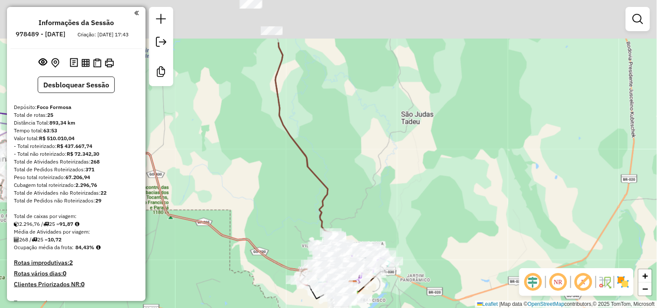
drag, startPoint x: 282, startPoint y: 223, endPoint x: 290, endPoint y: 241, distance: 20.0
click at [290, 241] on div "Janela de atendimento Grade de atendimento Capacidade Transportadoras Veículos …" at bounding box center [328, 154] width 657 height 308
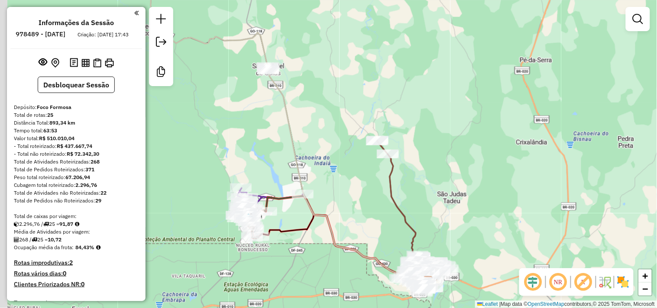
drag, startPoint x: 281, startPoint y: 205, endPoint x: 438, endPoint y: 215, distance: 157.2
click at [438, 215] on div "Janela de atendimento Grade de atendimento Capacidade Transportadoras Veículos …" at bounding box center [328, 154] width 657 height 308
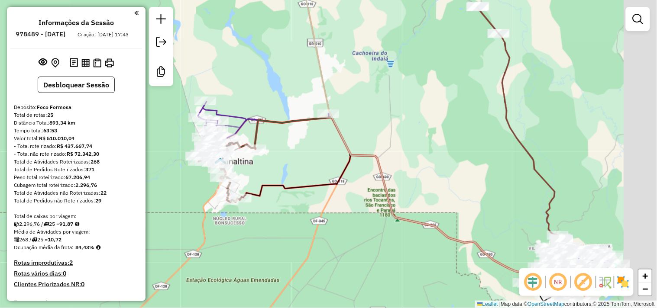
drag, startPoint x: 377, startPoint y: 248, endPoint x: 305, endPoint y: 201, distance: 86.0
click at [312, 201] on div "Janela de atendimento Grade de atendimento Capacidade Transportadoras Veículos …" at bounding box center [328, 154] width 657 height 308
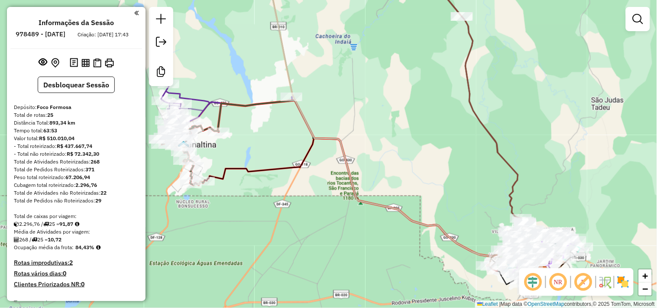
drag, startPoint x: 300, startPoint y: 191, endPoint x: 265, endPoint y: 181, distance: 37.0
click at [265, 181] on div "Janela de atendimento Grade de atendimento Capacidade Transportadoras Veículos …" at bounding box center [328, 154] width 657 height 308
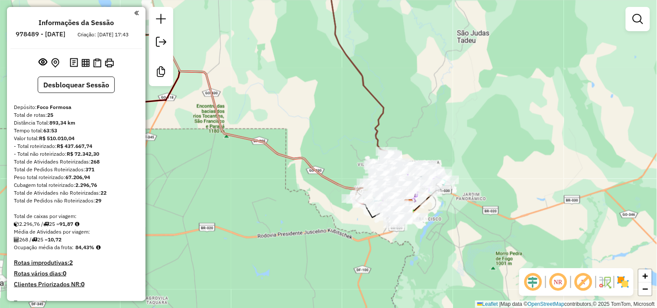
drag, startPoint x: 318, startPoint y: 204, endPoint x: 344, endPoint y: 197, distance: 26.9
click at [342, 197] on div "Janela de atendimento Grade de atendimento Capacidade Transportadoras Veículos …" at bounding box center [328, 154] width 657 height 308
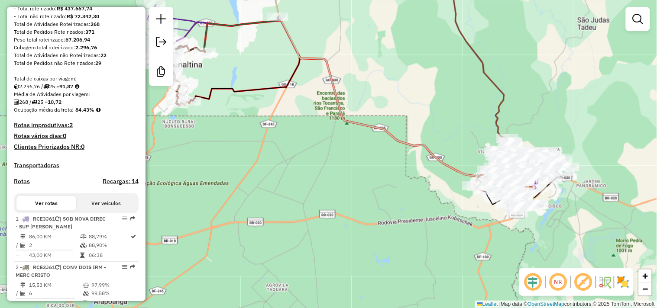
scroll to position [192, 0]
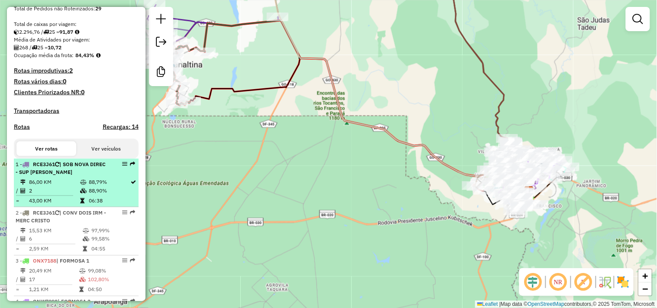
click at [85, 185] on li "1 - RCE3J61 | SOB NOVA DIREC - SUP RICK 86,00 KM 88,79% / 2 88,90% = 43,00 KM 0…" at bounding box center [76, 183] width 125 height 49
select select "*********"
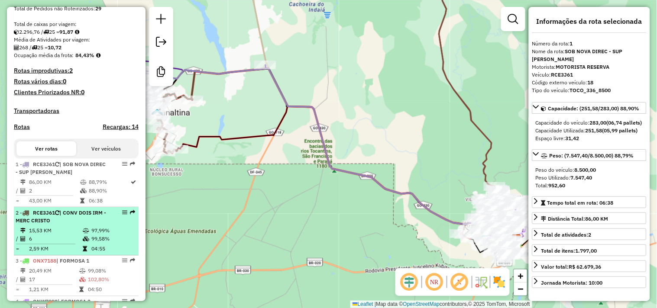
click at [74, 235] on td "15,53 KM" at bounding box center [56, 231] width 54 height 9
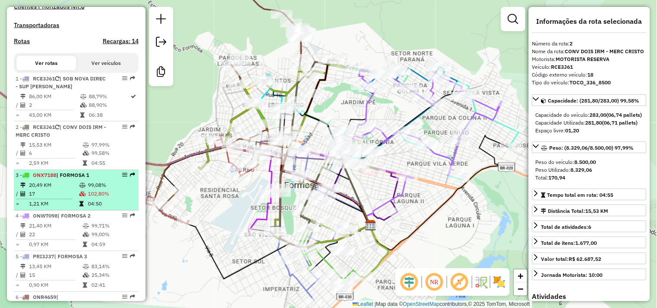
scroll to position [289, 0]
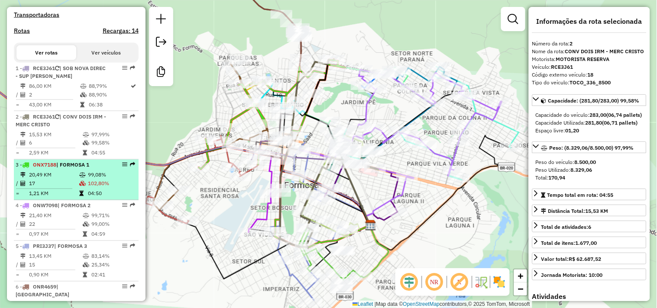
click at [68, 178] on td "20,49 KM" at bounding box center [54, 175] width 50 height 9
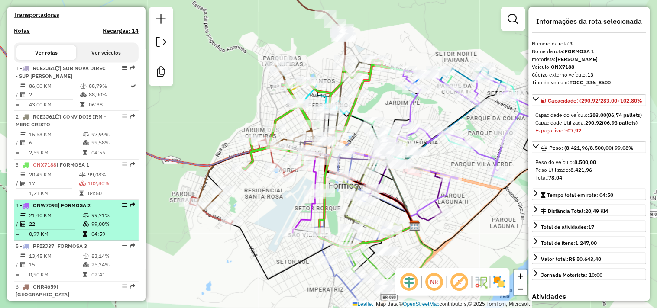
click at [71, 218] on td "21,40 KM" at bounding box center [56, 216] width 54 height 9
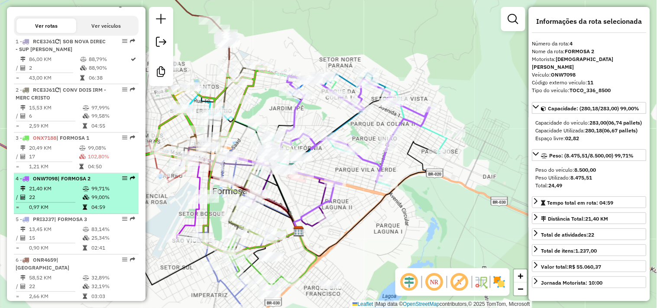
scroll to position [337, 0]
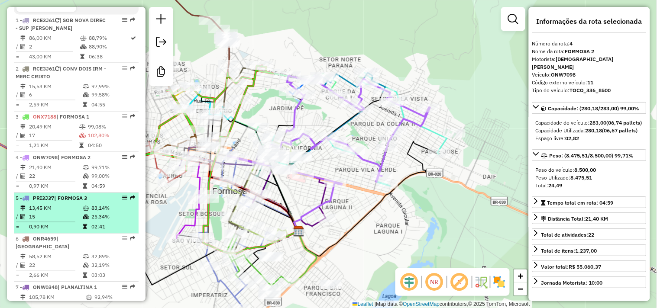
click at [80, 202] on span "| FORMOSA 3" at bounding box center [70, 198] width 33 height 6
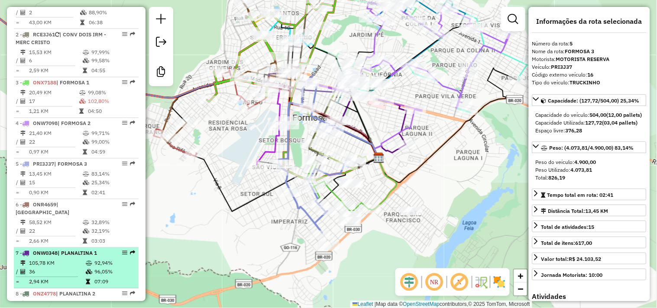
scroll to position [385, 0]
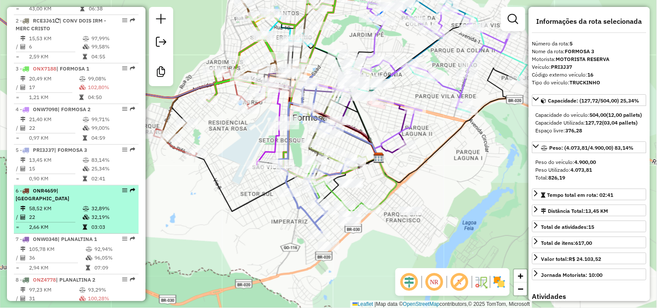
click at [64, 201] on span "| ITIQUIRA" at bounding box center [43, 195] width 54 height 14
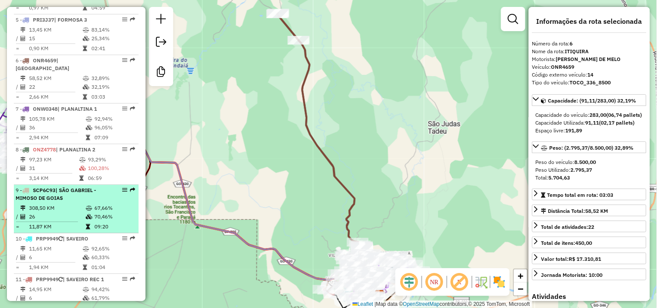
scroll to position [529, 0]
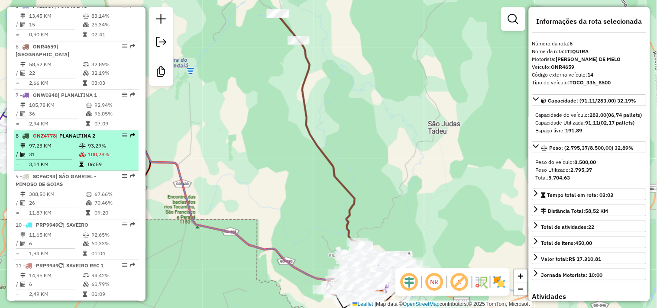
click at [67, 145] on td "97,23 KM" at bounding box center [54, 146] width 50 height 9
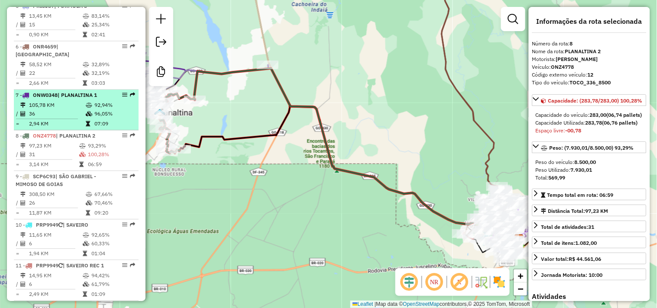
click at [68, 116] on td "36" at bounding box center [57, 114] width 57 height 9
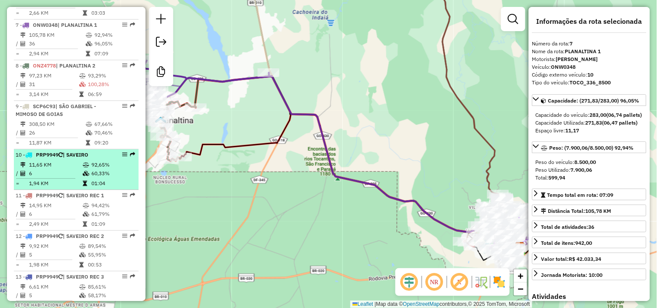
scroll to position [626, 0]
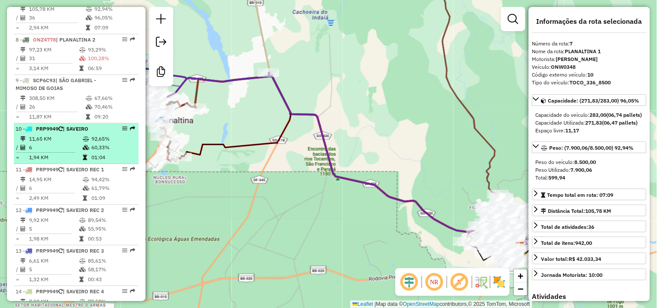
click at [52, 140] on td "11,65 KM" at bounding box center [56, 139] width 54 height 9
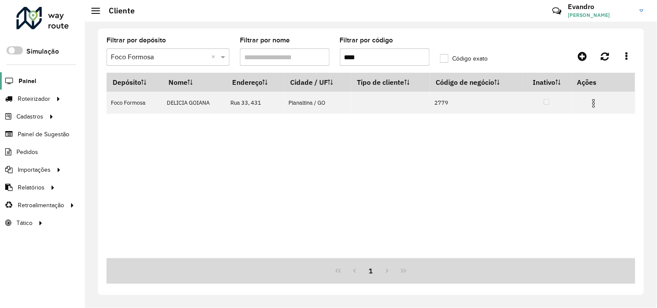
click at [25, 81] on span "Painel" at bounding box center [28, 81] width 18 height 9
click at [118, 98] on span "Entregas" at bounding box center [110, 98] width 25 height 9
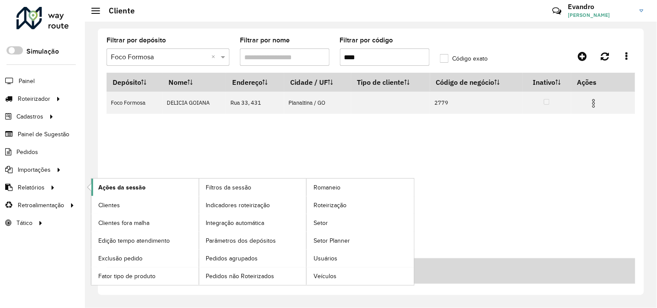
click at [120, 191] on span "Ações da sessão" at bounding box center [121, 187] width 47 height 9
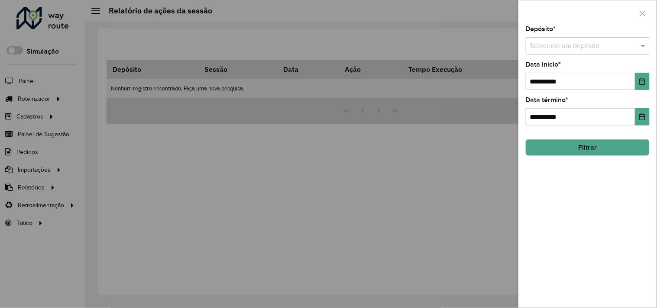
click at [636, 45] on div at bounding box center [588, 46] width 124 height 11
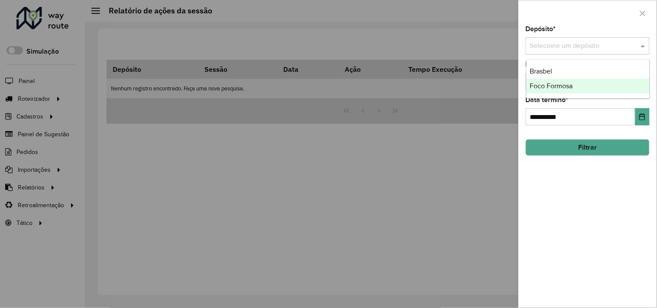
click at [568, 82] on span "Foco Formosa" at bounding box center [551, 85] width 43 height 7
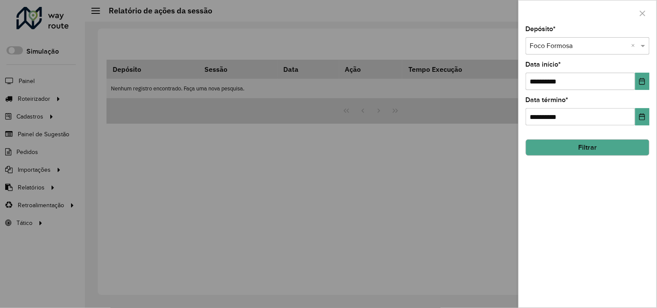
click at [566, 146] on button "Filtrar" at bounding box center [588, 147] width 124 height 16
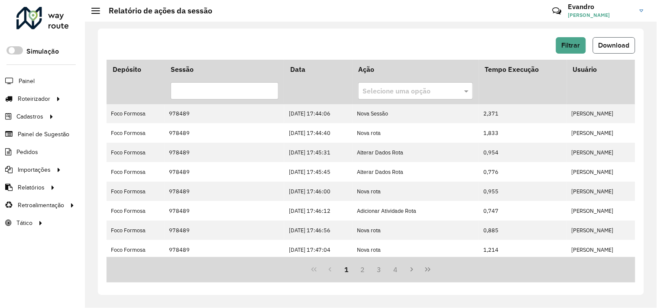
click at [622, 50] on button "Download" at bounding box center [614, 45] width 42 height 16
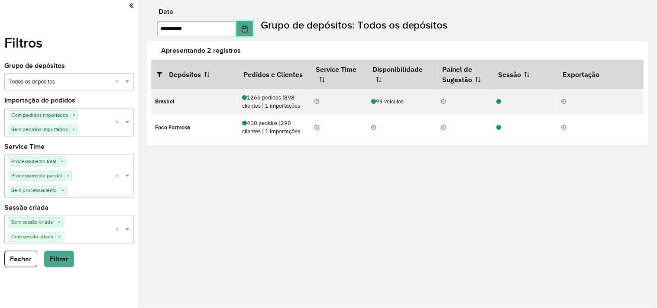
click at [248, 28] on icon "Choose Date" at bounding box center [244, 29] width 7 height 7
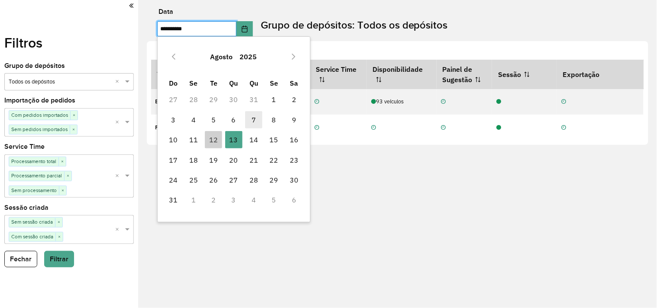
click at [258, 117] on span "7" at bounding box center [253, 119] width 17 height 17
type input "**********"
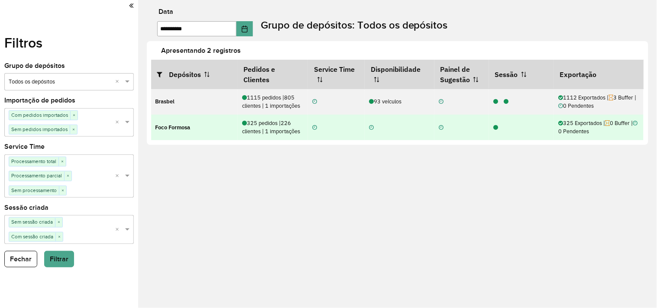
click at [496, 128] on icon at bounding box center [495, 128] width 5 height 6
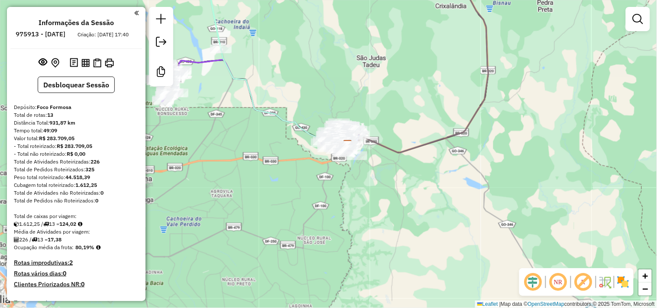
drag, startPoint x: 380, startPoint y: 66, endPoint x: 240, endPoint y: 243, distance: 225.6
click at [241, 242] on div "Janela de atendimento Grade de atendimento Capacidade Transportadoras Veículos …" at bounding box center [328, 154] width 657 height 308
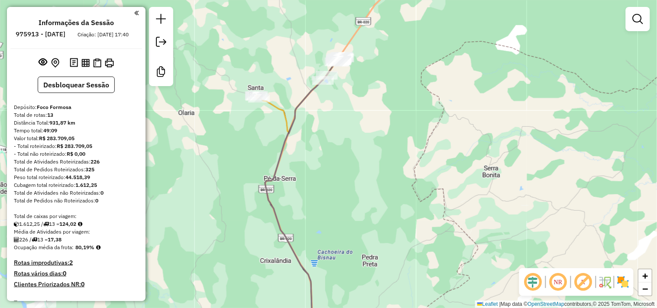
drag, startPoint x: 347, startPoint y: 119, endPoint x: 328, endPoint y: 188, distance: 71.9
click at [328, 188] on div "Janela de atendimento Grade de atendimento Capacidade Transportadoras Veículos …" at bounding box center [328, 154] width 657 height 308
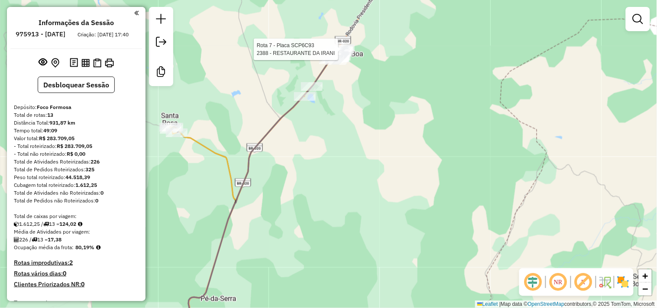
select select "**********"
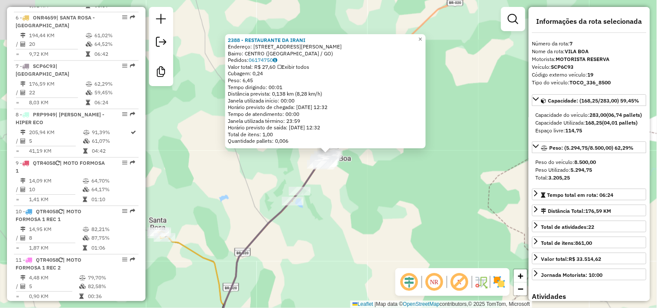
scroll to position [612, 0]
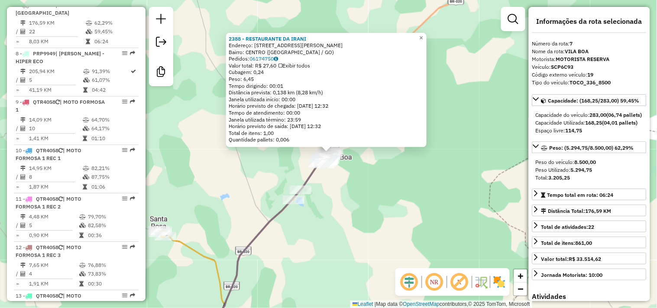
drag, startPoint x: 335, startPoint y: 198, endPoint x: 363, endPoint y: 151, distance: 55.0
click at [363, 152] on div "2388 - RESTAURANTE DA IRANI Endereço: [STREET_ADDRESS] [GEOGRAPHIC_DATA]: 06174…" at bounding box center [328, 154] width 657 height 308
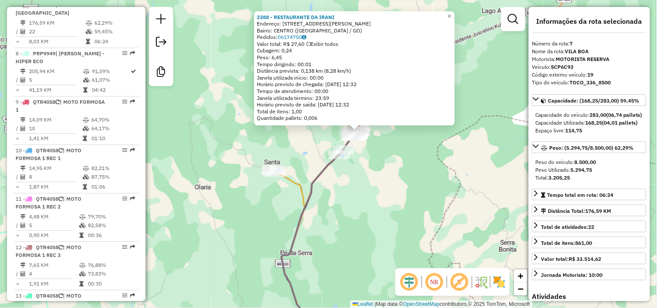
drag, startPoint x: 301, startPoint y: 204, endPoint x: 354, endPoint y: 124, distance: 95.4
click at [338, 142] on icon at bounding box center [320, 234] width 76 height 209
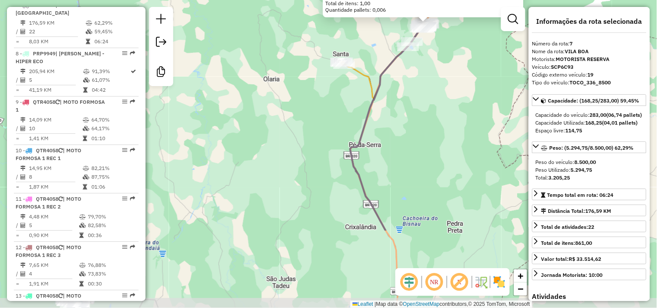
drag, startPoint x: 253, startPoint y: 187, endPoint x: 352, endPoint y: 105, distance: 129.2
click at [347, 109] on div "2388 - RESTAURANTE DA IRANI Endereço: [STREET_ADDRESS] [GEOGRAPHIC_DATA]: 06174…" at bounding box center [328, 154] width 657 height 308
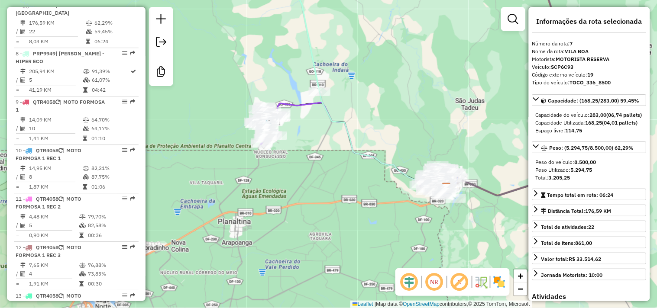
drag, startPoint x: 341, startPoint y: 193, endPoint x: 259, endPoint y: 165, distance: 86.4
click at [261, 167] on div "2388 - RESTAURANTE DA IRANI Endereço: [STREET_ADDRESS] [GEOGRAPHIC_DATA]: 06174…" at bounding box center [328, 154] width 657 height 308
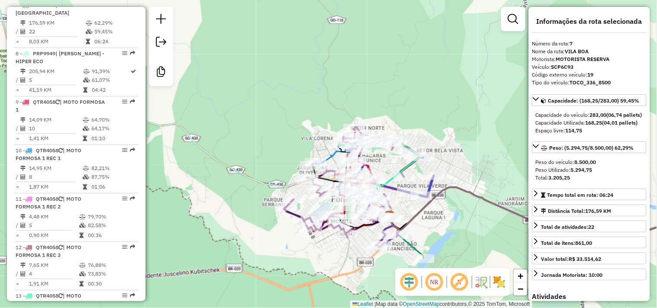
drag, startPoint x: 436, startPoint y: 115, endPoint x: 439, endPoint y: 99, distance: 16.2
click at [439, 99] on div "2388 - RESTAURANTE DA IRANI Endereço: [STREET_ADDRESS] [GEOGRAPHIC_DATA]: 06174…" at bounding box center [328, 154] width 657 height 308
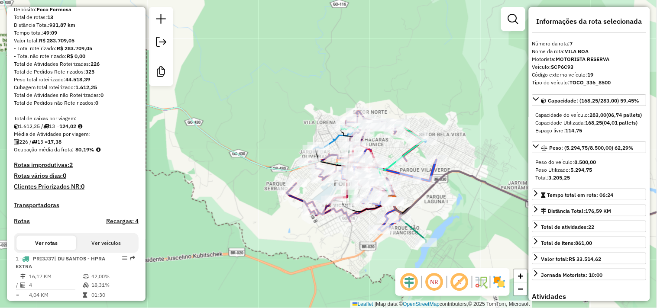
scroll to position [82, 0]
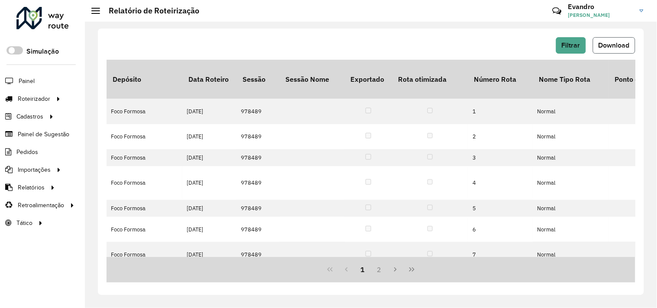
click at [612, 47] on span "Download" at bounding box center [614, 45] width 31 height 7
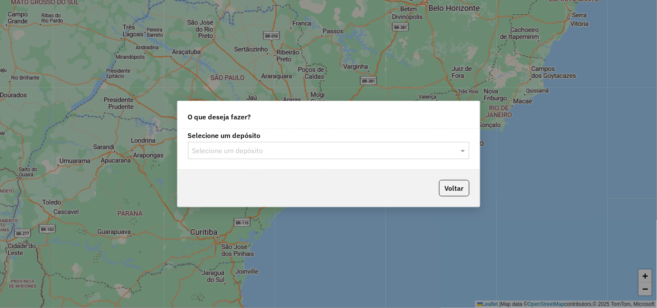
click at [286, 145] on div "Selecione um depósito" at bounding box center [329, 150] width 282 height 17
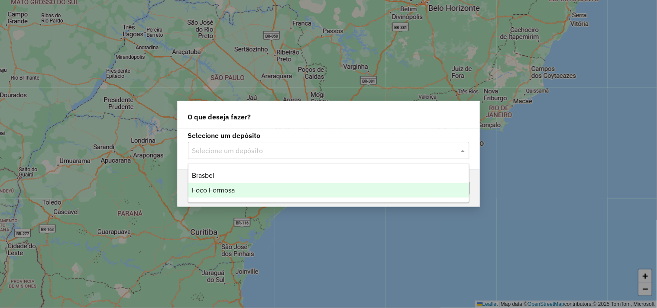
click at [243, 188] on div "Foco Formosa" at bounding box center [328, 190] width 281 height 15
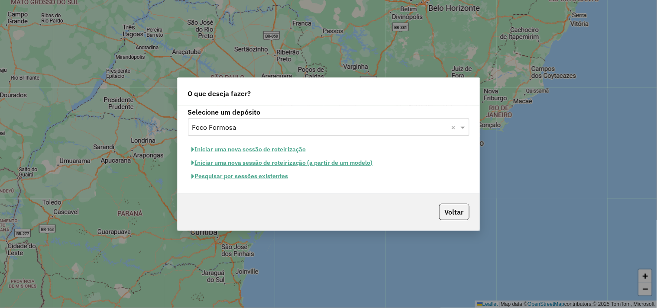
click at [288, 152] on button "Iniciar uma nova sessão de roteirização" at bounding box center [249, 149] width 122 height 13
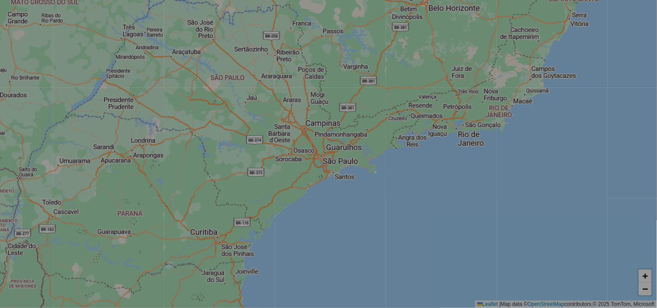
select select "*"
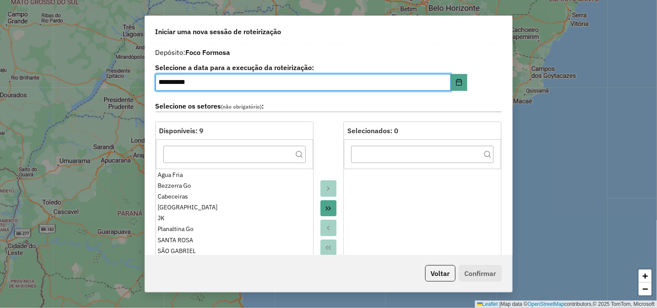
click at [326, 209] on icon "Move All to Target" at bounding box center [328, 208] width 7 height 7
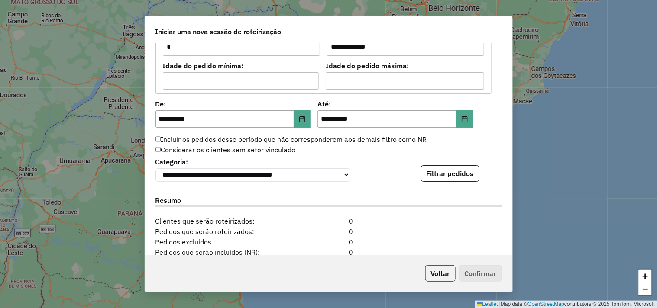
scroll to position [866, 0]
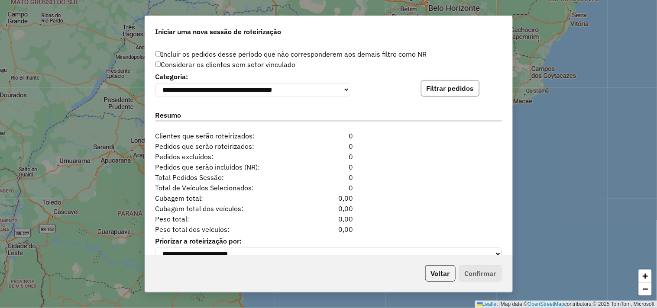
click at [457, 92] on button "Filtrar pedidos" at bounding box center [450, 88] width 58 height 16
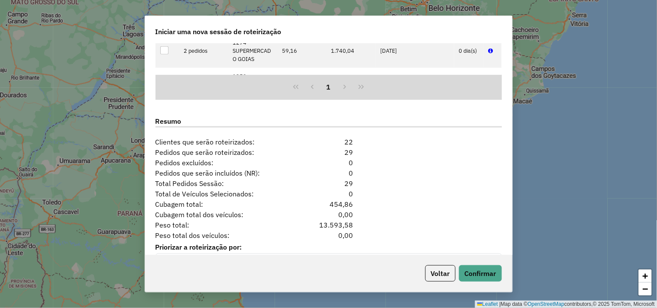
scroll to position [1064, 0]
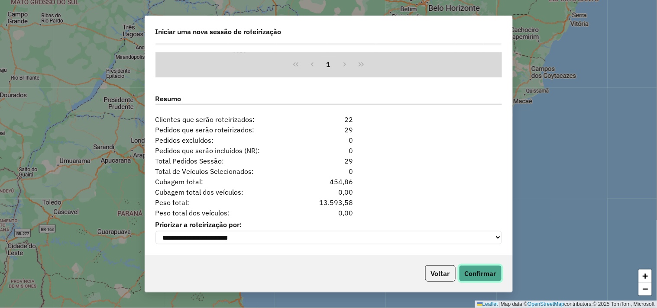
click at [481, 275] on button "Confirmar" at bounding box center [480, 274] width 43 height 16
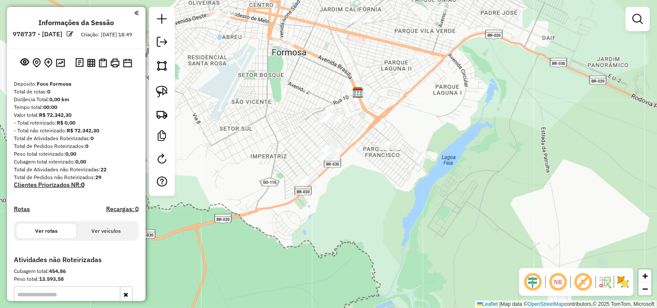
drag, startPoint x: 396, startPoint y: 148, endPoint x: 369, endPoint y: 224, distance: 80.8
click at [369, 224] on div "Janela de atendimento Grade de atendimento Capacidade Transportadoras Veículos …" at bounding box center [328, 154] width 657 height 308
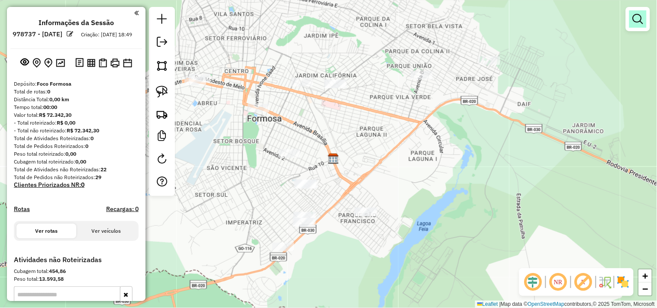
click at [639, 19] on em at bounding box center [638, 19] width 10 height 10
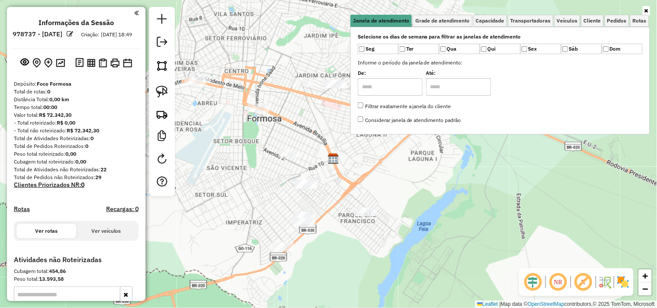
click at [354, 188] on div "Janela de atendimento Grade de atendimento Capacidade Transportadoras Veículos …" at bounding box center [328, 154] width 657 height 308
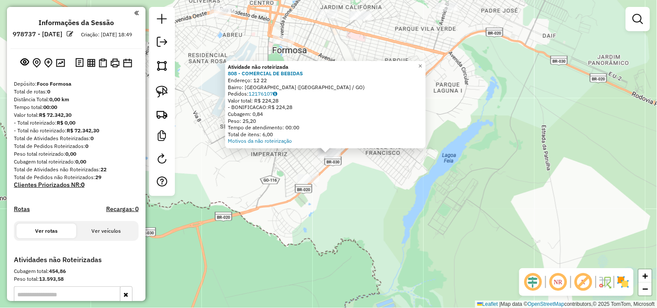
click at [367, 205] on div "Atividade não roteirizada 808 - COMERCIAL DE BEBIDAS Endereço: 12 22 Bairro: [G…" at bounding box center [328, 154] width 657 height 308
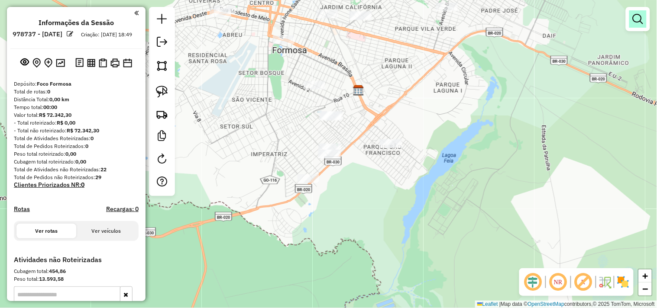
click at [634, 19] on em at bounding box center [638, 19] width 10 height 10
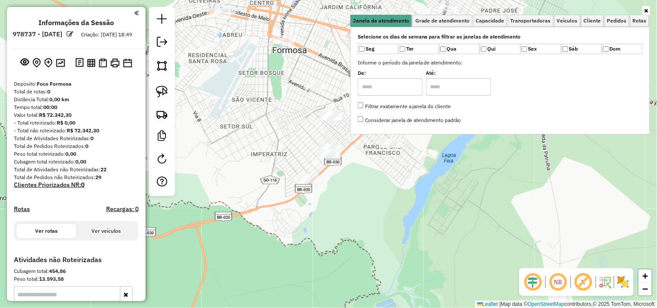
click at [454, 198] on div "Janela de atendimento Grade de atendimento Capacidade Transportadoras Veículos …" at bounding box center [328, 154] width 657 height 308
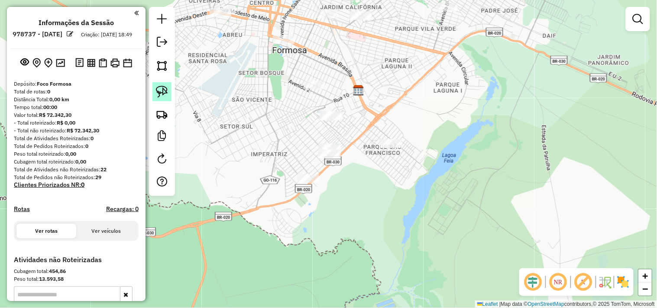
click at [162, 93] on img at bounding box center [162, 92] width 12 height 12
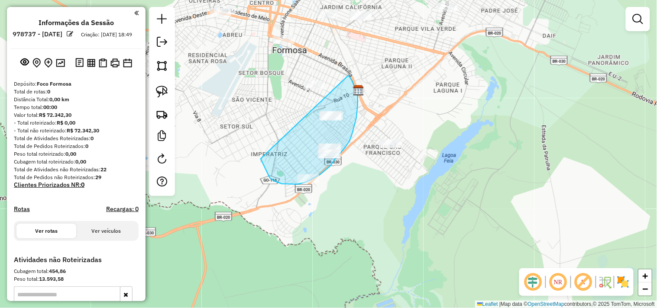
drag, startPoint x: 262, startPoint y: 162, endPoint x: 342, endPoint y: 77, distance: 116.7
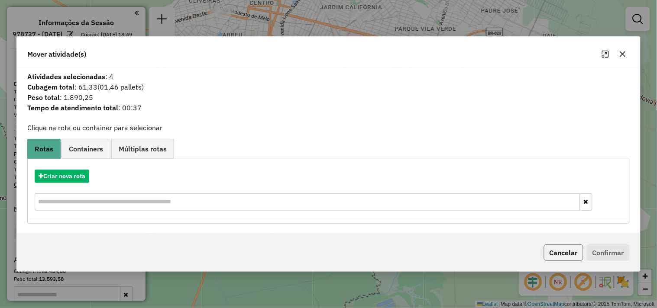
click at [560, 246] on button "Cancelar" at bounding box center [563, 253] width 39 height 16
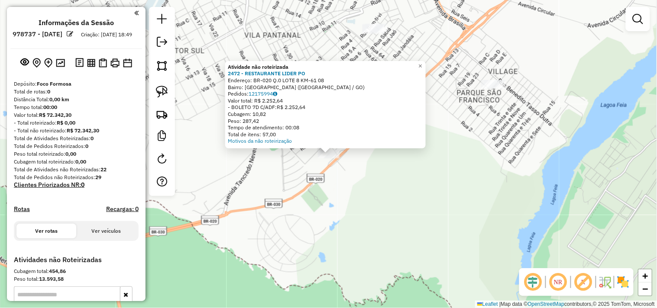
click at [364, 181] on div "Atividade não roteirizada 2472 - RESTAURANTE LIDER PO Endereço: BR-020 Q.0 LOTE…" at bounding box center [328, 154] width 657 height 308
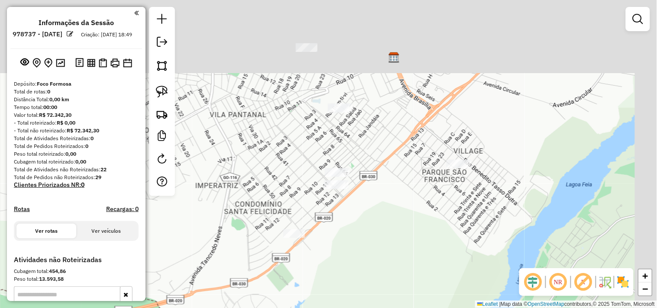
drag, startPoint x: 416, startPoint y: 111, endPoint x: 367, endPoint y: 224, distance: 122.4
click at [373, 222] on div "Janela de atendimento Grade de atendimento Capacidade Transportadoras Veículos …" at bounding box center [328, 154] width 657 height 308
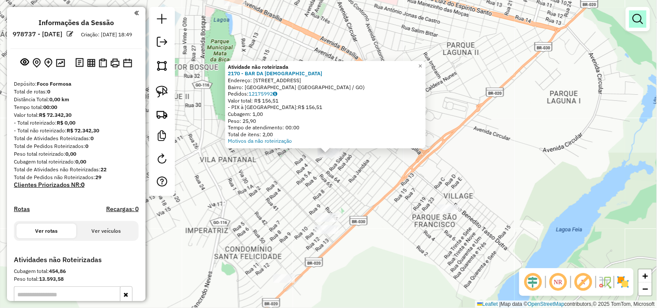
click at [640, 23] on em at bounding box center [638, 19] width 10 height 10
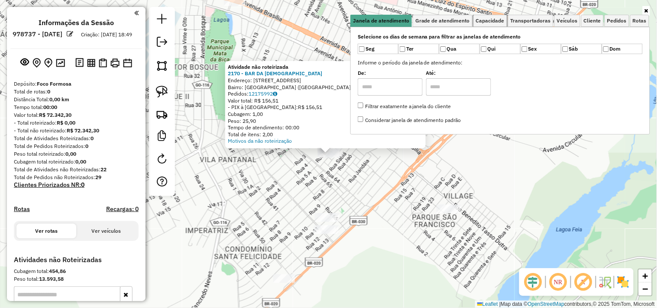
drag, startPoint x: 504, startPoint y: 23, endPoint x: 456, endPoint y: 33, distance: 49.3
click at [504, 23] on span "Capacidade" at bounding box center [490, 20] width 29 height 5
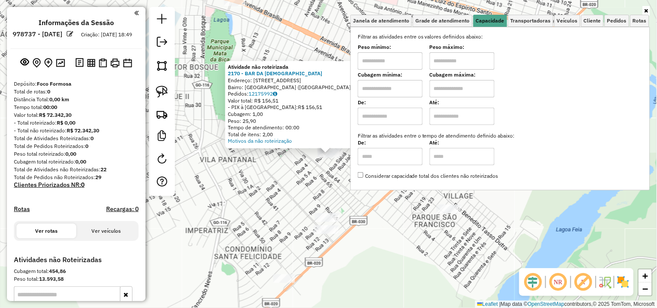
click at [409, 58] on input "text" at bounding box center [390, 60] width 65 height 17
type input "****"
click at [392, 224] on div "Atividade não roteirizada 2170 - BAR DA [PERSON_NAME]: [STREET_ADDRESS] Bairro:…" at bounding box center [328, 154] width 657 height 308
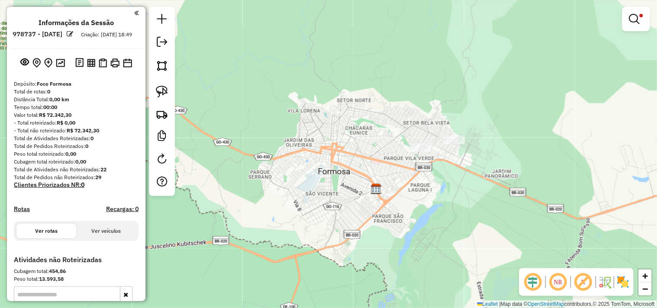
drag, startPoint x: 392, startPoint y: 192, endPoint x: 345, endPoint y: 213, distance: 51.4
click at [346, 213] on div "Limpar filtros Janela de atendimento Grade de atendimento Capacidade Transporta…" at bounding box center [328, 154] width 657 height 308
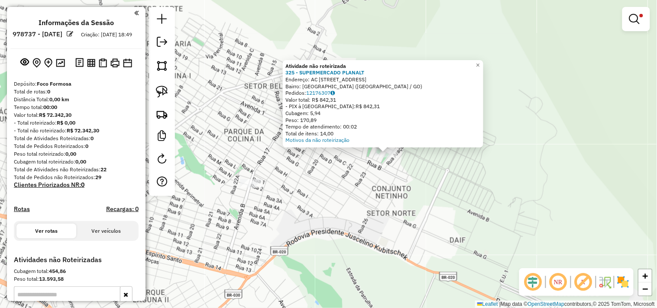
drag, startPoint x: 347, startPoint y: 186, endPoint x: 424, endPoint y: 196, distance: 76.9
click at [412, 188] on div "Atividade não roteirizada 325 - SUPERMERCADO PLANALT Endereço: AC [STREET_ADDRE…" at bounding box center [328, 154] width 657 height 308
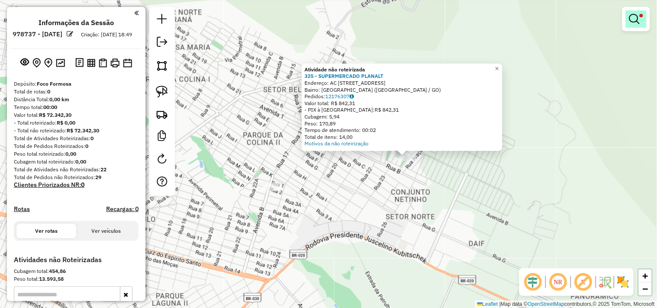
click at [633, 17] on em at bounding box center [634, 19] width 10 height 10
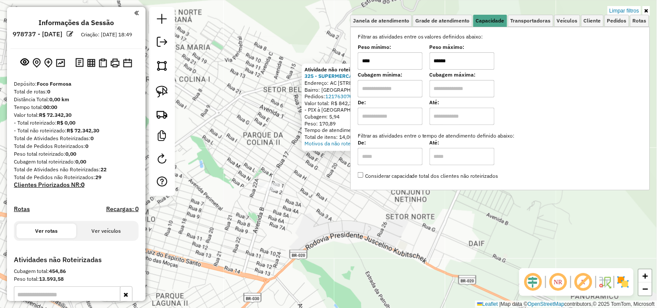
drag, startPoint x: 474, startPoint y: 58, endPoint x: 406, endPoint y: 59, distance: 68.0
click at [406, 59] on div "Peso mínimo: **** Peso máximo: ******" at bounding box center [500, 57] width 285 height 24
type input "******"
click at [293, 230] on div "Atividade não roteirizada 325 - SUPERMERCADO PLANALT Endereço: AC [STREET_ADDRE…" at bounding box center [328, 154] width 657 height 308
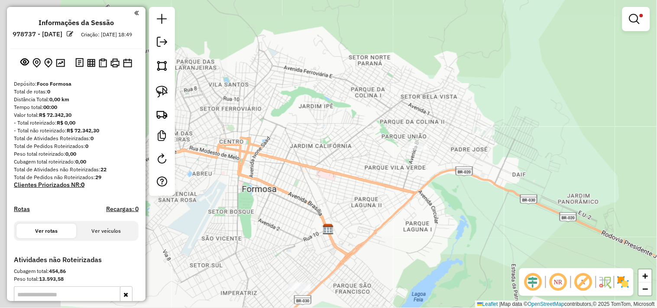
drag, startPoint x: 363, startPoint y: 215, endPoint x: 472, endPoint y: 163, distance: 121.1
click at [457, 167] on div "Limpar filtros Janela de atendimento Grade de atendimento Capacidade Transporta…" at bounding box center [328, 154] width 657 height 308
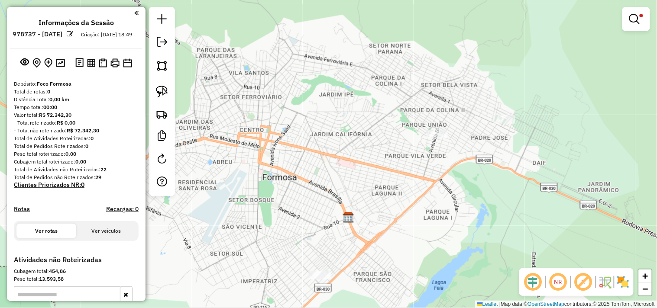
drag, startPoint x: 397, startPoint y: 210, endPoint x: 410, endPoint y: 165, distance: 46.1
click at [415, 167] on div "Limpar filtros Janela de atendimento Grade de atendimento Capacidade Transporta…" at bounding box center [328, 154] width 657 height 308
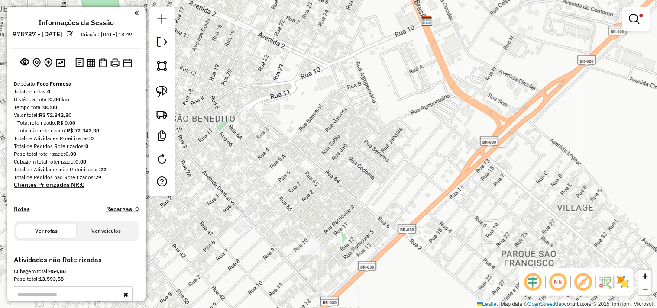
drag, startPoint x: 342, startPoint y: 204, endPoint x: 360, endPoint y: 120, distance: 85.1
click at [360, 132] on div "Limpar filtros Janela de atendimento Grade de atendimento Capacidade Transporta…" at bounding box center [328, 154] width 657 height 308
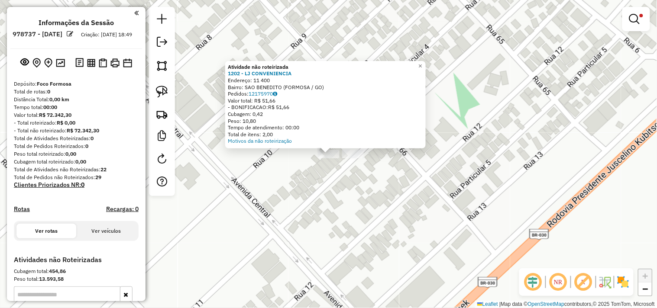
click at [315, 185] on div "Atividade não roteirizada 1202 - LJ CONVENIENCIA Endereço: 11 400 Bairro: SAO B…" at bounding box center [328, 154] width 657 height 308
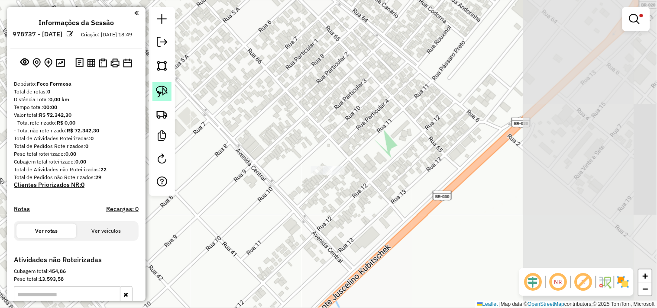
click at [167, 97] on img at bounding box center [162, 92] width 12 height 12
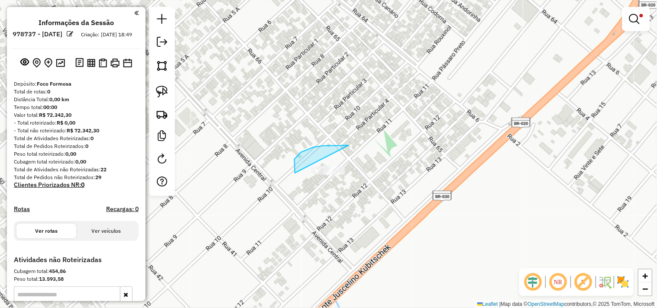
drag, startPoint x: 300, startPoint y: 154, endPoint x: 374, endPoint y: 139, distance: 75.5
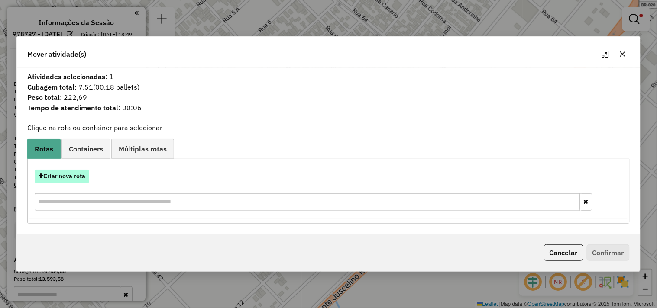
click at [65, 176] on button "Criar nova rota" at bounding box center [62, 176] width 55 height 13
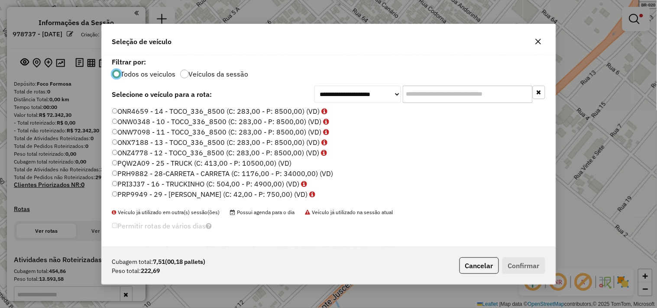
scroll to position [40, 0]
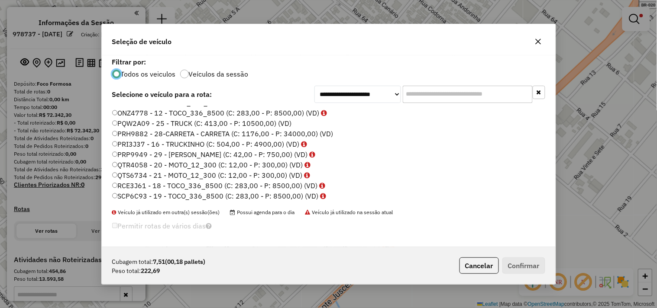
click at [187, 167] on label "QTR4058 - 20 - MOTO_12_300 (C: 12,00 - P: 300,00) (VD)" at bounding box center [211, 165] width 199 height 10
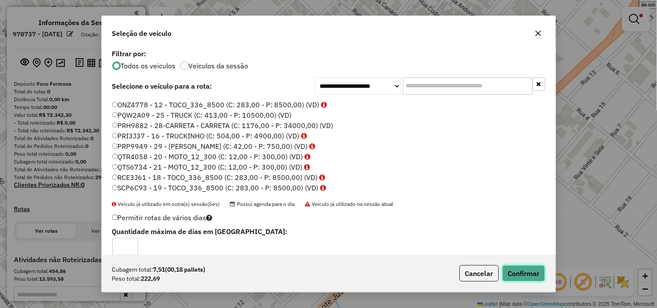
click at [530, 267] on button "Confirmar" at bounding box center [524, 274] width 43 height 16
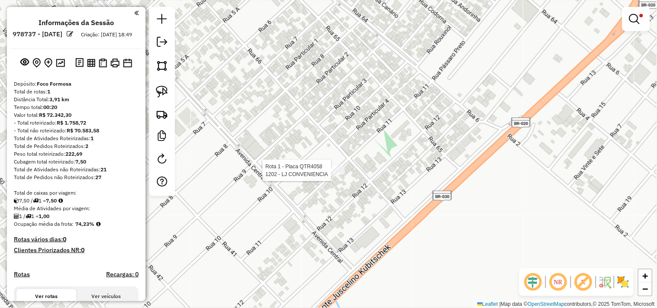
select select "**********"
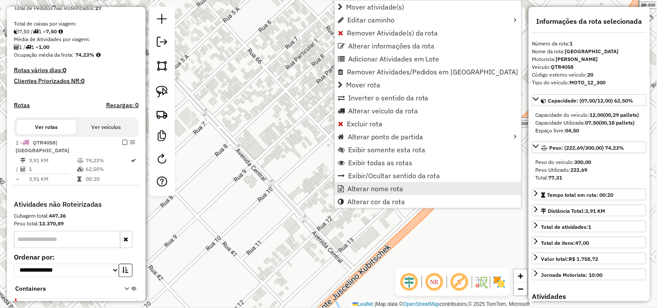
scroll to position [224, 0]
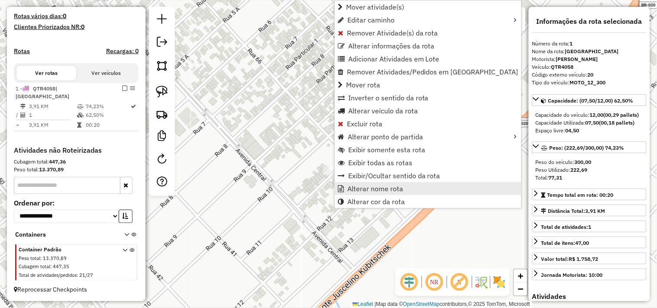
click at [356, 187] on span "Alterar nome rota" at bounding box center [375, 188] width 56 height 7
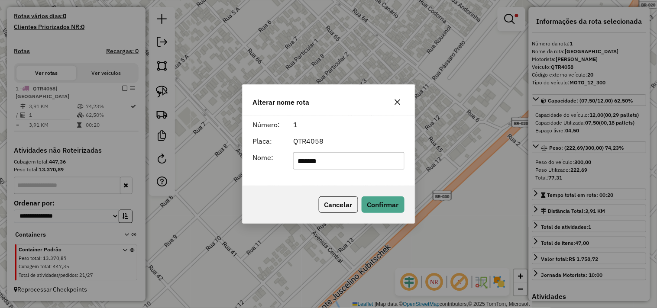
click at [349, 165] on input "*******" at bounding box center [348, 160] width 111 height 17
click at [349, 164] on input "*******" at bounding box center [348, 160] width 111 height 17
type input "**********"
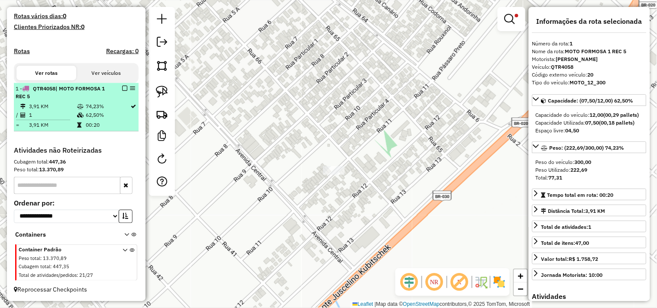
click at [123, 91] on em at bounding box center [124, 88] width 5 height 5
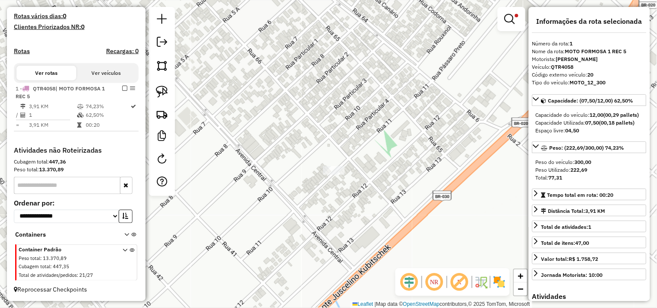
scroll to position [195, 0]
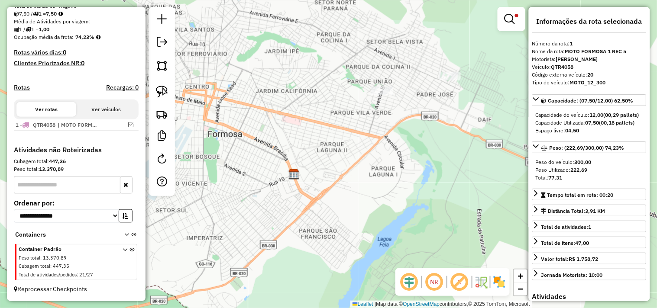
drag, startPoint x: 385, startPoint y: 120, endPoint x: 278, endPoint y: 236, distance: 157.3
click at [272, 240] on div "Limpar filtros Janela de atendimento Grade de atendimento Capacidade Transporta…" at bounding box center [328, 154] width 657 height 308
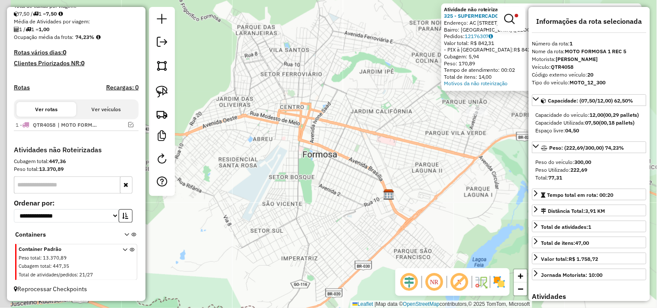
drag, startPoint x: 349, startPoint y: 178, endPoint x: 445, endPoint y: 152, distance: 99.9
click at [440, 153] on div "Atividade não roteirizada 325 - SUPERMERCADO PLANALT Endereço: AC [STREET_ADDRE…" at bounding box center [328, 154] width 657 height 308
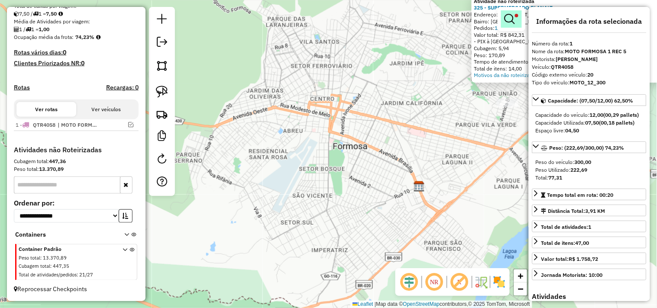
click at [512, 16] on em at bounding box center [510, 19] width 10 height 10
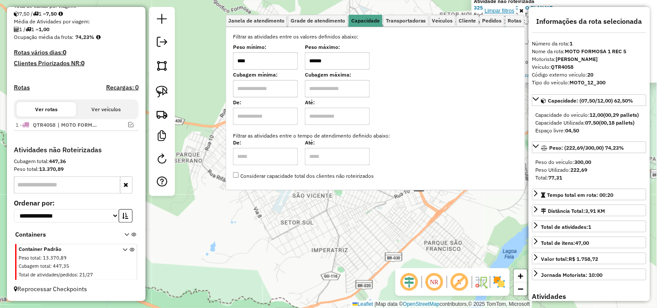
click at [507, 9] on link "Limpar filtros" at bounding box center [499, 11] width 33 height 10
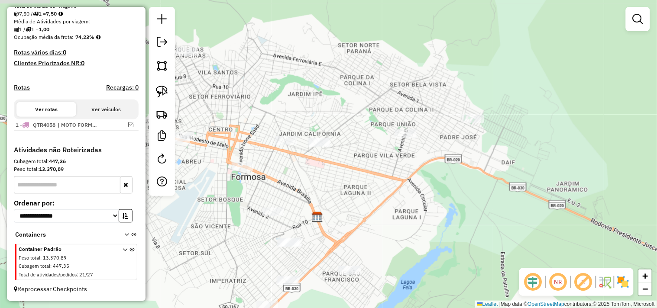
drag, startPoint x: 462, startPoint y: 149, endPoint x: 360, endPoint y: 181, distance: 106.6
click at [360, 181] on div "Janela de atendimento Grade de atendimento Capacidade Transportadoras Veículos …" at bounding box center [328, 154] width 657 height 308
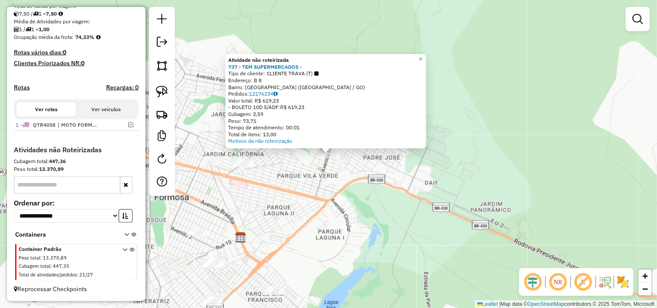
click at [276, 198] on div "Atividade não roteirizada 737 - TEM SUPERMERCADOS - Tipo de cliente: CLIENTE TR…" at bounding box center [328, 154] width 657 height 308
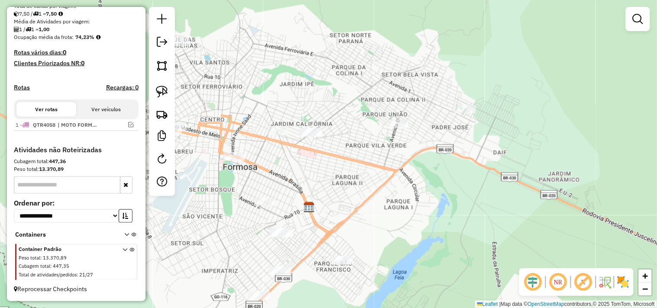
drag, startPoint x: 322, startPoint y: 178, endPoint x: 393, endPoint y: 142, distance: 79.4
click at [396, 145] on div "Janela de atendimento Grade de atendimento Capacidade Transportadoras Veículos …" at bounding box center [328, 154] width 657 height 308
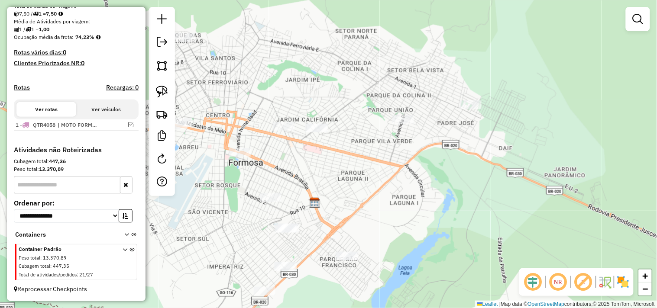
drag, startPoint x: 306, startPoint y: 181, endPoint x: 343, endPoint y: 144, distance: 52.1
click at [341, 146] on div "Janela de atendimento Grade de atendimento Capacidade Transportadoras Veículos …" at bounding box center [328, 154] width 657 height 308
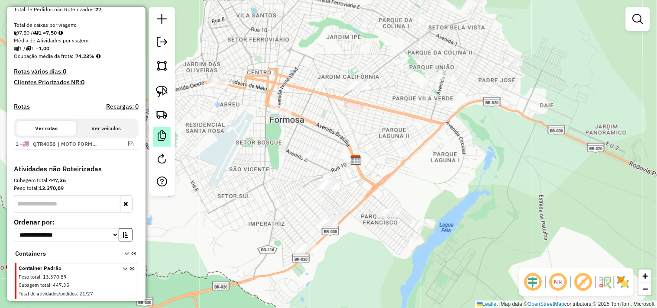
scroll to position [146, 0]
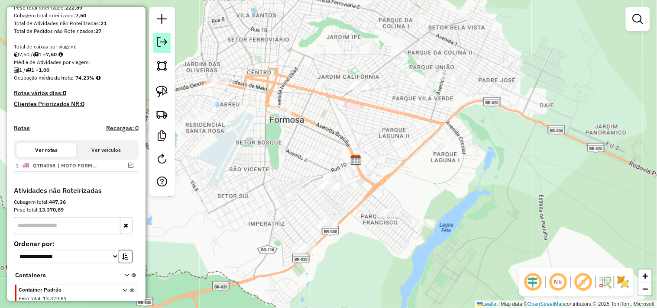
click at [170, 44] on link at bounding box center [161, 42] width 17 height 19
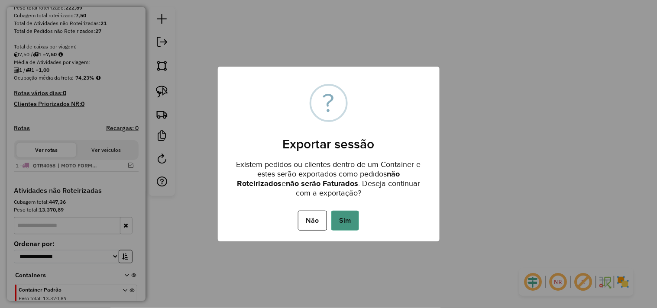
click at [343, 223] on button "Sim" at bounding box center [345, 221] width 28 height 20
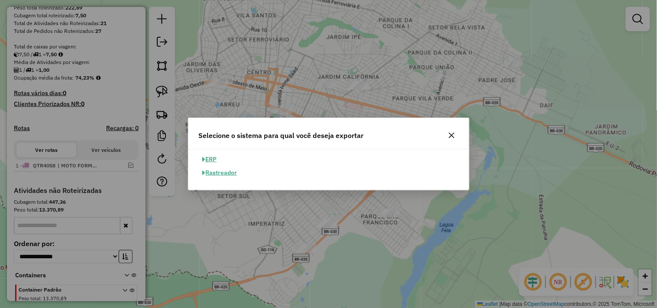
click at [210, 155] on button "ERP" at bounding box center [210, 159] width 22 height 13
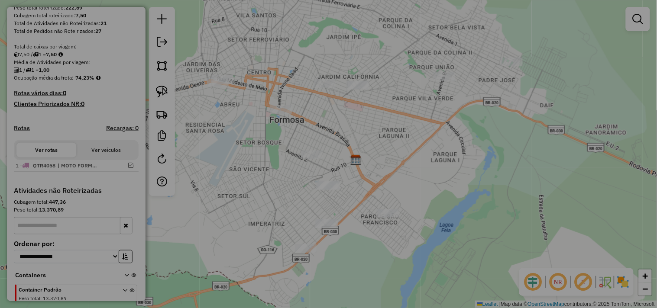
select select "**"
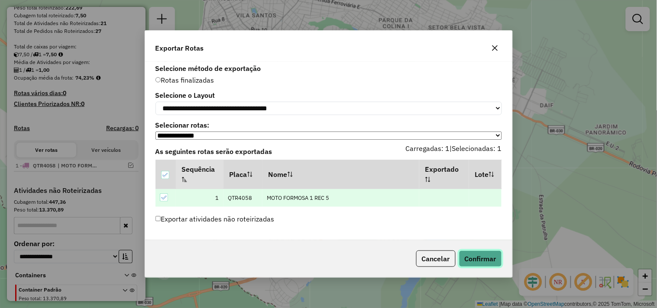
click at [477, 258] on button "Confirmar" at bounding box center [480, 259] width 43 height 16
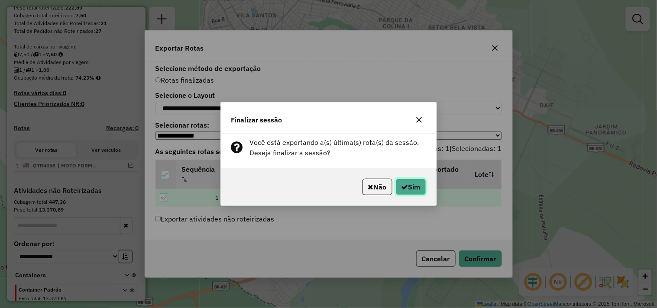
click at [417, 188] on button "Sim" at bounding box center [411, 187] width 30 height 16
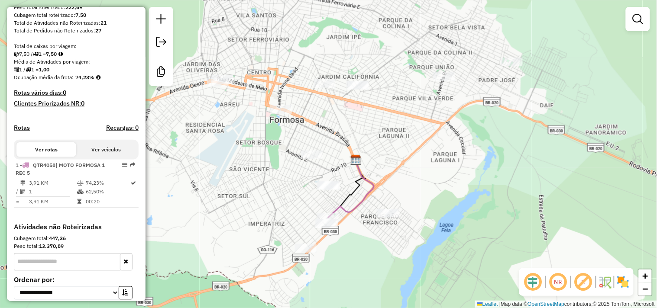
scroll to position [0, 0]
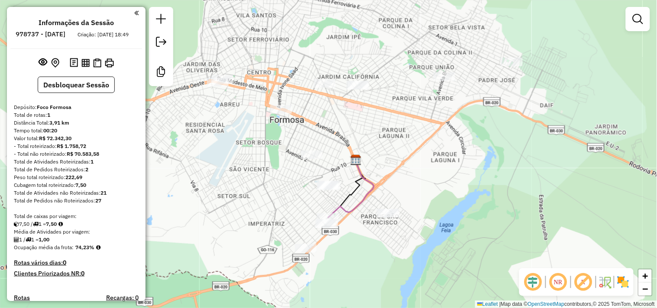
click at [130, 49] on div "Informações da Sessão 978737 - [DATE] Criação: [DATE] 18:49" at bounding box center [76, 34] width 132 height 30
click at [87, 67] on img at bounding box center [85, 63] width 8 height 8
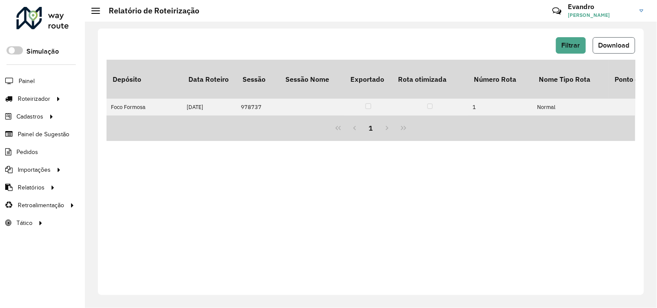
click at [620, 44] on span "Download" at bounding box center [614, 45] width 31 height 7
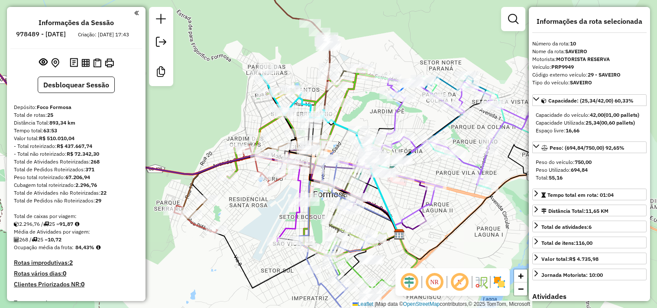
select select "*********"
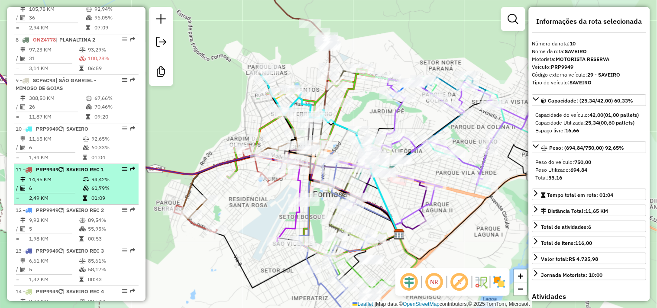
click at [75, 169] on span "| SAVEIRO REC 1" at bounding box center [83, 169] width 41 height 6
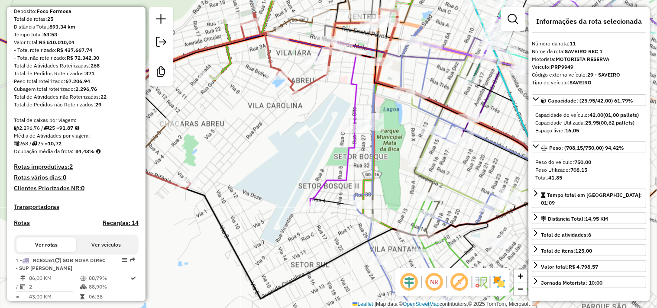
scroll to position [48, 0]
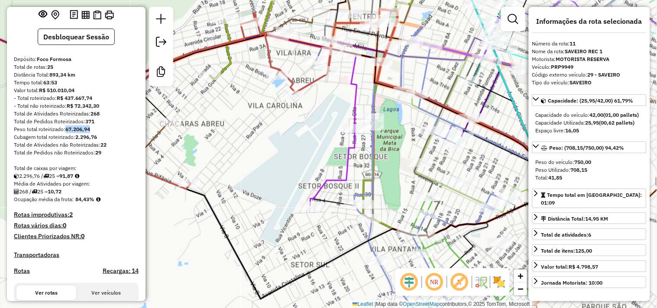
drag, startPoint x: 92, startPoint y: 136, endPoint x: 67, endPoint y: 139, distance: 25.7
click at [67, 133] on div "Peso total roteirizado: 67.206,94" at bounding box center [76, 130] width 125 height 8
copy strong "67.206,94"
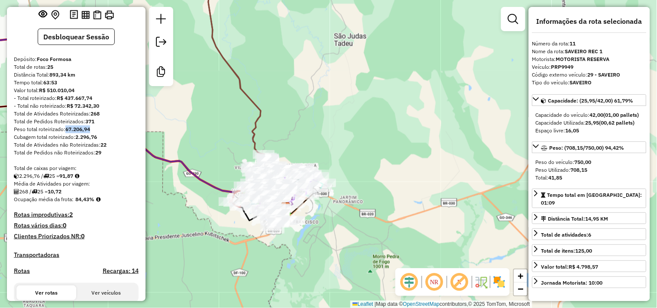
drag, startPoint x: 317, startPoint y: 123, endPoint x: 331, endPoint y: 111, distance: 18.5
click at [331, 111] on div "Janela de atendimento Grade de atendimento Capacidade Transportadoras Veículos …" at bounding box center [328, 154] width 657 height 308
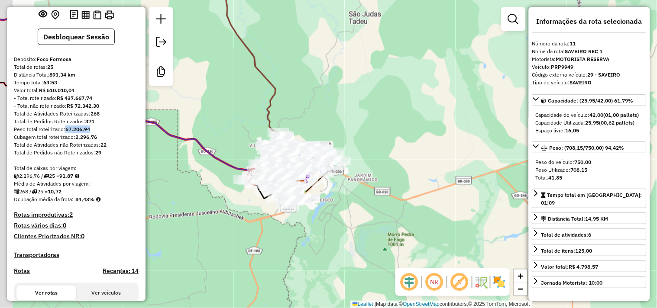
drag, startPoint x: 234, startPoint y: 117, endPoint x: 237, endPoint y: 98, distance: 18.9
click at [237, 98] on div "Janela de atendimento Grade de atendimento Capacidade Transportadoras Veículos …" at bounding box center [328, 154] width 657 height 308
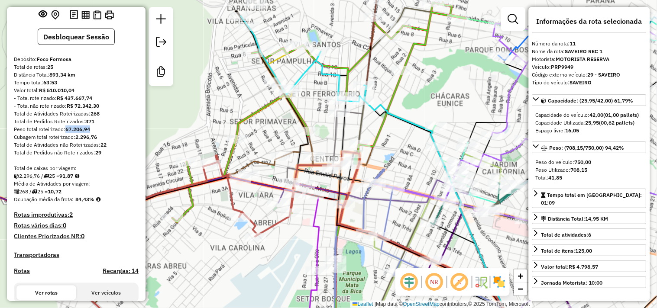
drag, startPoint x: 250, startPoint y: 197, endPoint x: 245, endPoint y: 156, distance: 41.0
click at [230, 152] on div "Janela de atendimento Grade de atendimento Capacidade Transportadoras Veículos …" at bounding box center [328, 154] width 657 height 308
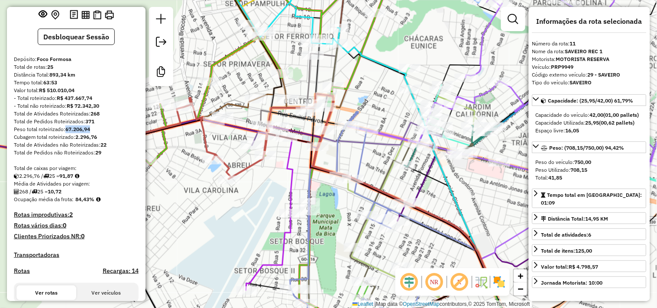
drag, startPoint x: 334, startPoint y: 206, endPoint x: 247, endPoint y: 136, distance: 112.1
click at [258, 140] on div "Janela de atendimento Grade de atendimento Capacidade Transportadoras Veículos …" at bounding box center [328, 154] width 657 height 308
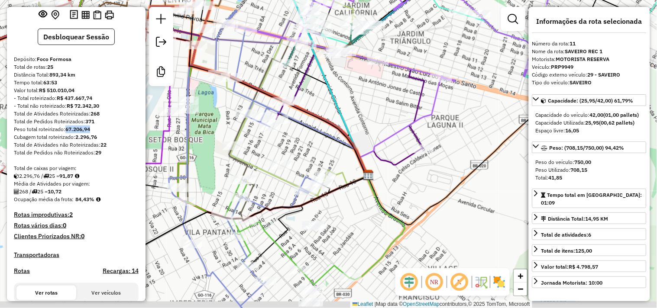
drag, startPoint x: 347, startPoint y: 244, endPoint x: 331, endPoint y: 185, distance: 60.8
click at [332, 187] on div "Janela de atendimento Grade de atendimento Capacidade Transportadoras Veículos …" at bounding box center [328, 154] width 657 height 308
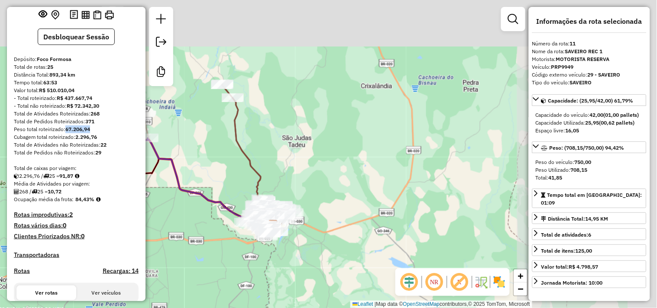
drag, startPoint x: 491, startPoint y: 119, endPoint x: 222, endPoint y: 226, distance: 289.5
click at [222, 226] on div "Janela de atendimento Grade de atendimento Capacidade Transportadoras Veículos …" at bounding box center [328, 154] width 657 height 308
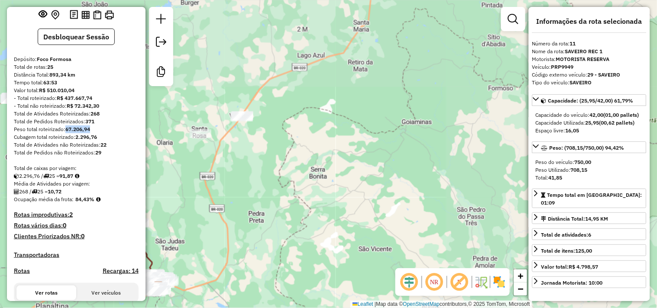
drag, startPoint x: 351, startPoint y: 122, endPoint x: 234, endPoint y: 265, distance: 184.7
click at [234, 265] on div "Janela de atendimento Grade de atendimento Capacidade Transportadoras Veículos …" at bounding box center [328, 154] width 657 height 308
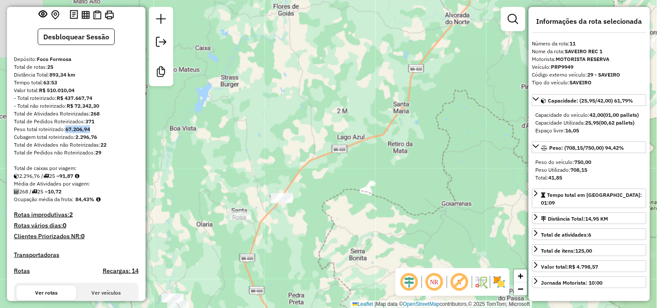
drag, startPoint x: 268, startPoint y: 185, endPoint x: 268, endPoint y: 206, distance: 20.4
click at [344, 189] on div "Janela de atendimento Grade de atendimento Capacidade Transportadoras Veículos …" at bounding box center [328, 154] width 657 height 308
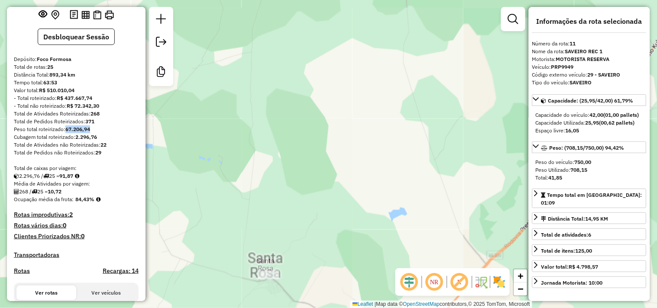
drag, startPoint x: 329, startPoint y: 218, endPoint x: 285, endPoint y: 140, distance: 89.8
click at [288, 146] on div "Janela de atendimento Grade de atendimento Capacidade Transportadoras Veículos …" at bounding box center [328, 154] width 657 height 308
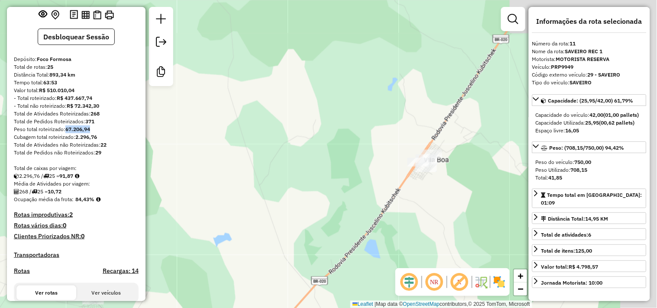
drag, startPoint x: 302, startPoint y: 198, endPoint x: 267, endPoint y: 265, distance: 75.8
click at [145, 298] on hb-router-mapa "Informações da Sessão 978489 - [DATE] Criação: [DATE] 17:43 Desbloquear Sessão …" at bounding box center [328, 154] width 657 height 308
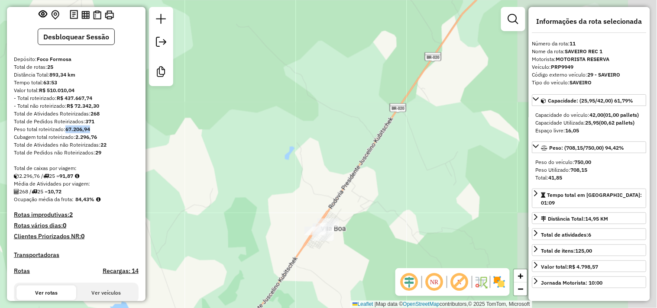
drag, startPoint x: 376, startPoint y: 214, endPoint x: 288, endPoint y: 263, distance: 100.4
click at [278, 270] on div "Janela de atendimento Grade de atendimento Capacidade Transportadoras Veículos …" at bounding box center [328, 154] width 657 height 308
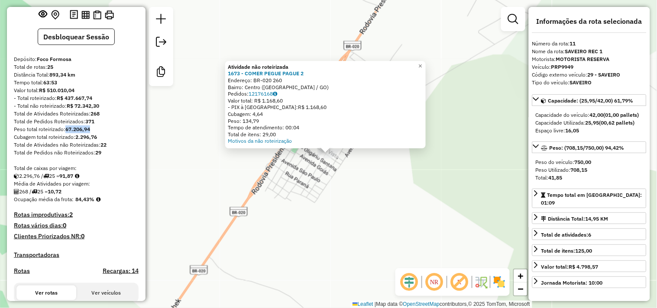
click at [288, 166] on div "Atividade não roteirizada 1673 - COMER PEGUE PAGUE 2 Endereço: BR-020 260 Bairr…" at bounding box center [328, 154] width 657 height 308
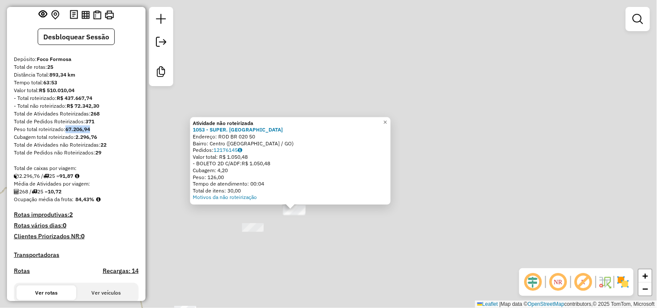
click at [307, 54] on div "Atividade não roteirizada 1053 - SUPER. ALVORADA Endereço: ROD BR 020 50 Bairro…" at bounding box center [328, 154] width 657 height 308
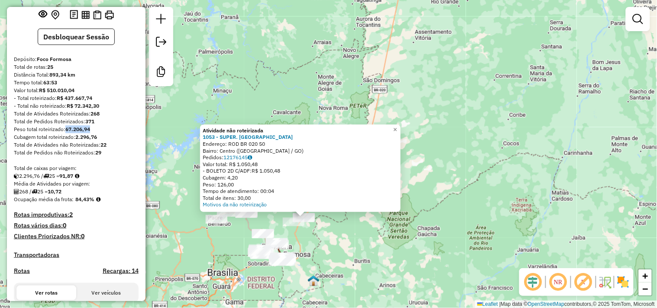
scroll to position [0, 0]
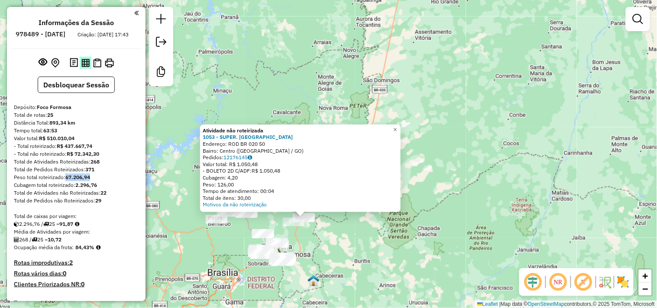
click at [88, 67] on img at bounding box center [85, 63] width 8 height 8
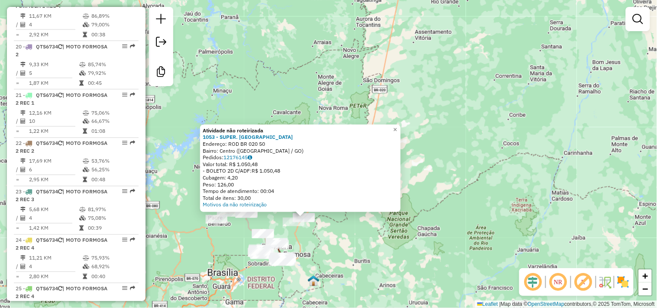
scroll to position [1155, 0]
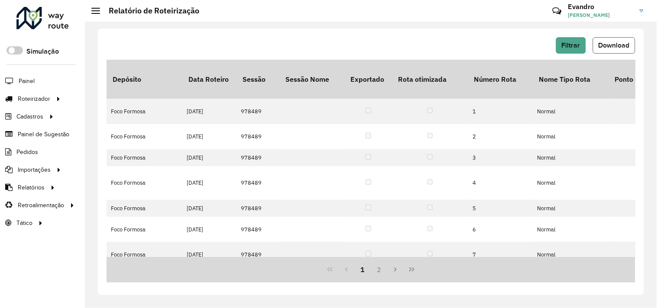
click at [613, 52] on button "Download" at bounding box center [614, 45] width 42 height 16
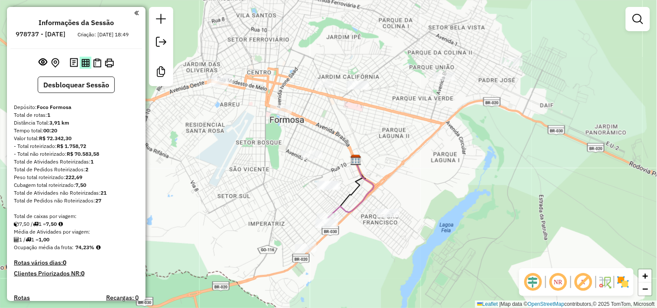
click at [84, 67] on img at bounding box center [85, 63] width 8 height 8
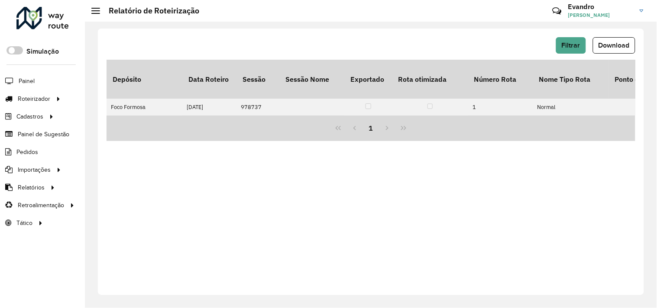
click at [603, 48] on span "Download" at bounding box center [614, 45] width 31 height 7
